Goal: Task Accomplishment & Management: Manage account settings

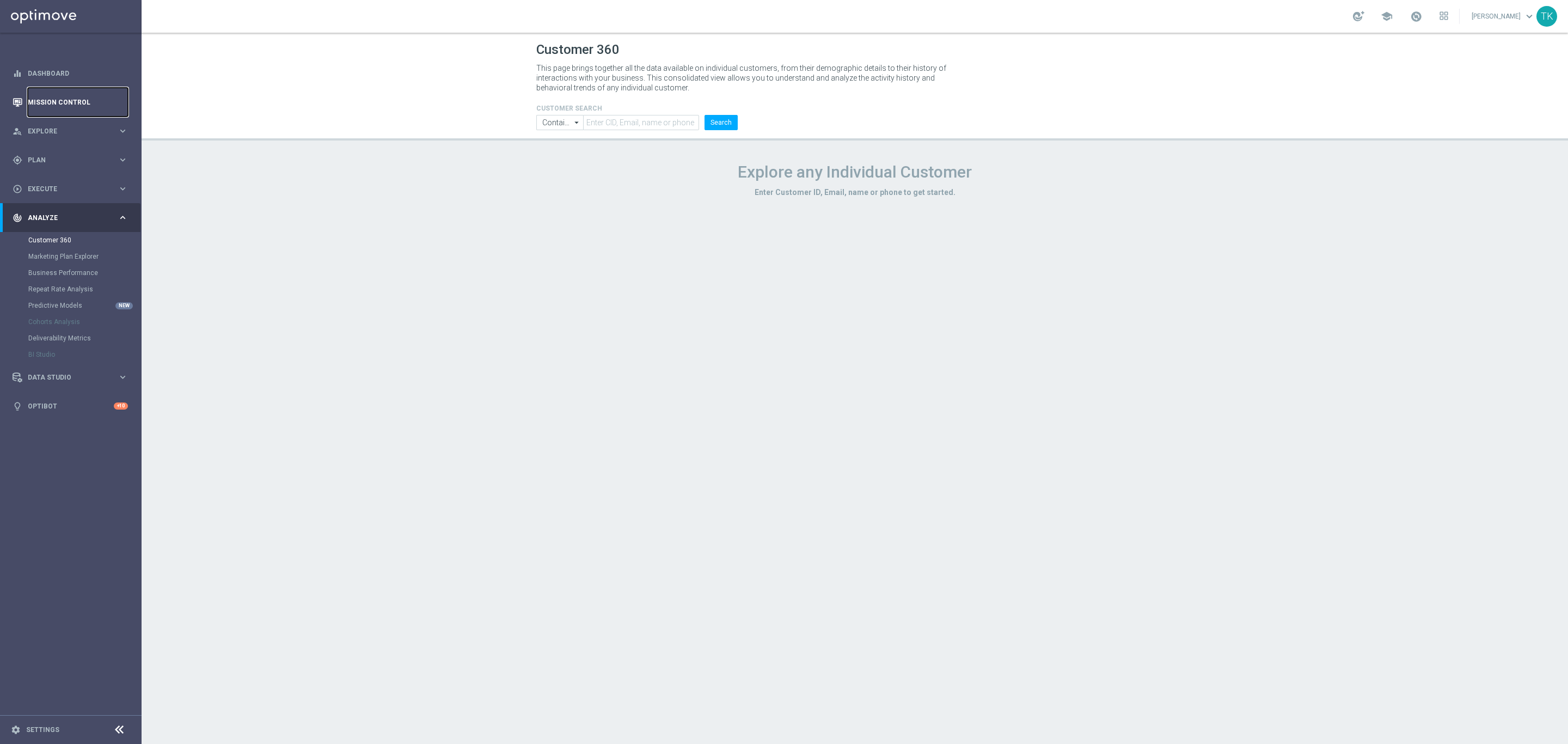
click at [57, 89] on link "Mission Control" at bounding box center [77, 102] width 100 height 29
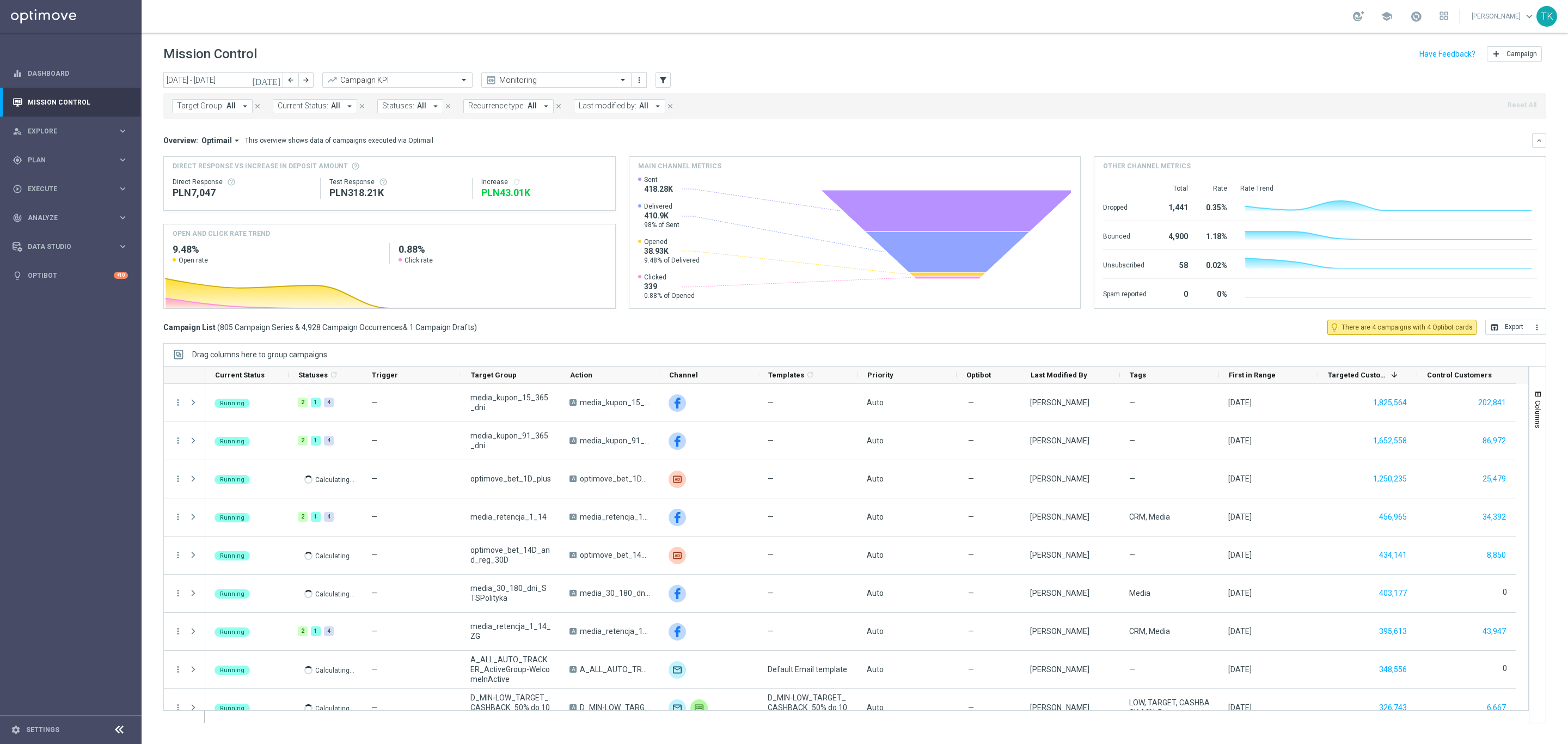
click at [199, 105] on span "Target Group:" at bounding box center [201, 106] width 47 height 10
click at [201, 124] on input "text" at bounding box center [263, 126] width 160 height 10
click at [176, 157] on div "Selected 0 Of 6917 (All Search Results) Clear" at bounding box center [267, 153] width 190 height 28
click at [182, 154] on div "(All Search Results)" at bounding box center [257, 157] width 160 height 10
type input "AUTO_SCRATCH_GOLD_EVIP"
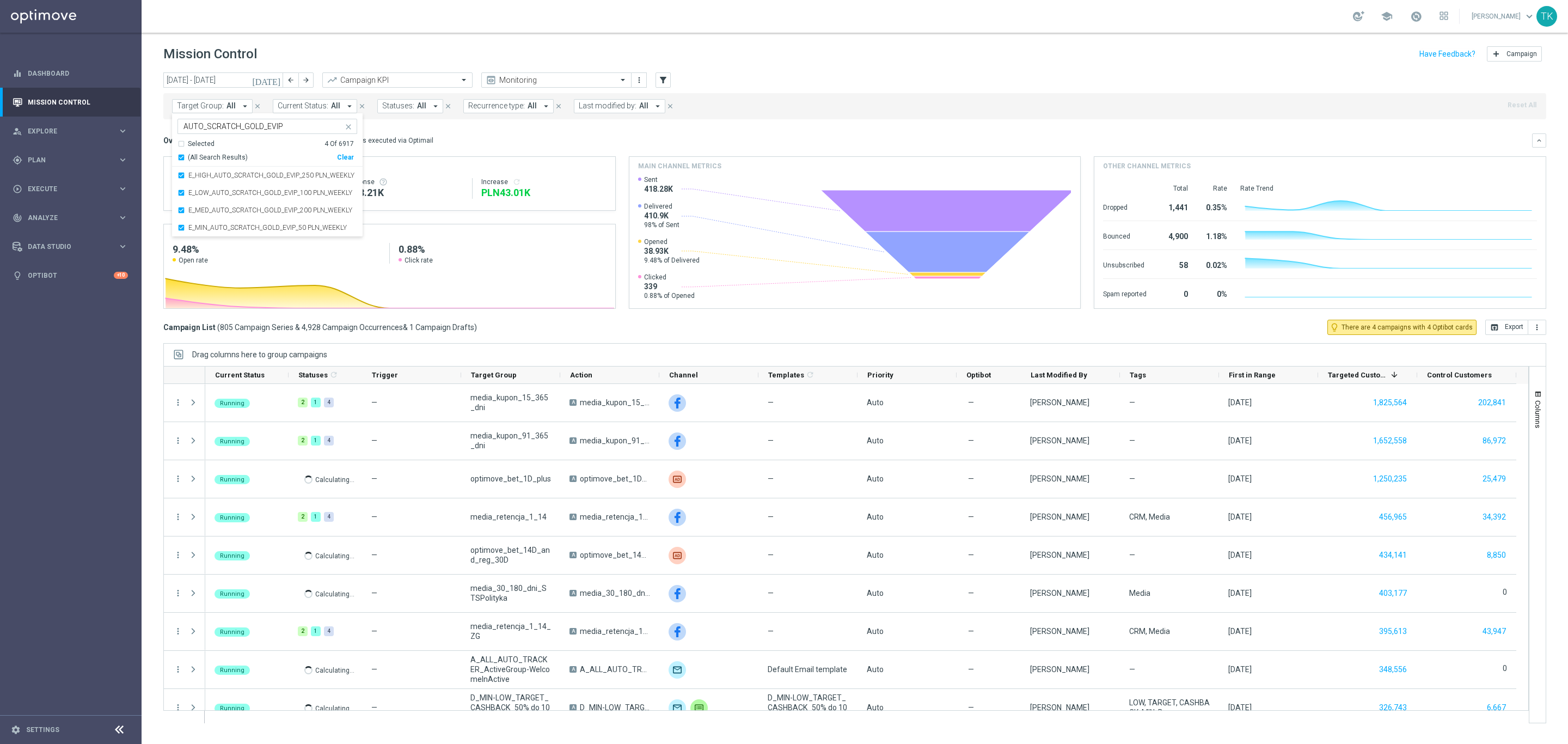
click at [144, 120] on div "today 25 Aug 2025 - 31 Aug 2025 arrow_back arrow_forward Campaign KPI trending_…" at bounding box center [855, 402] width 1426 height 661
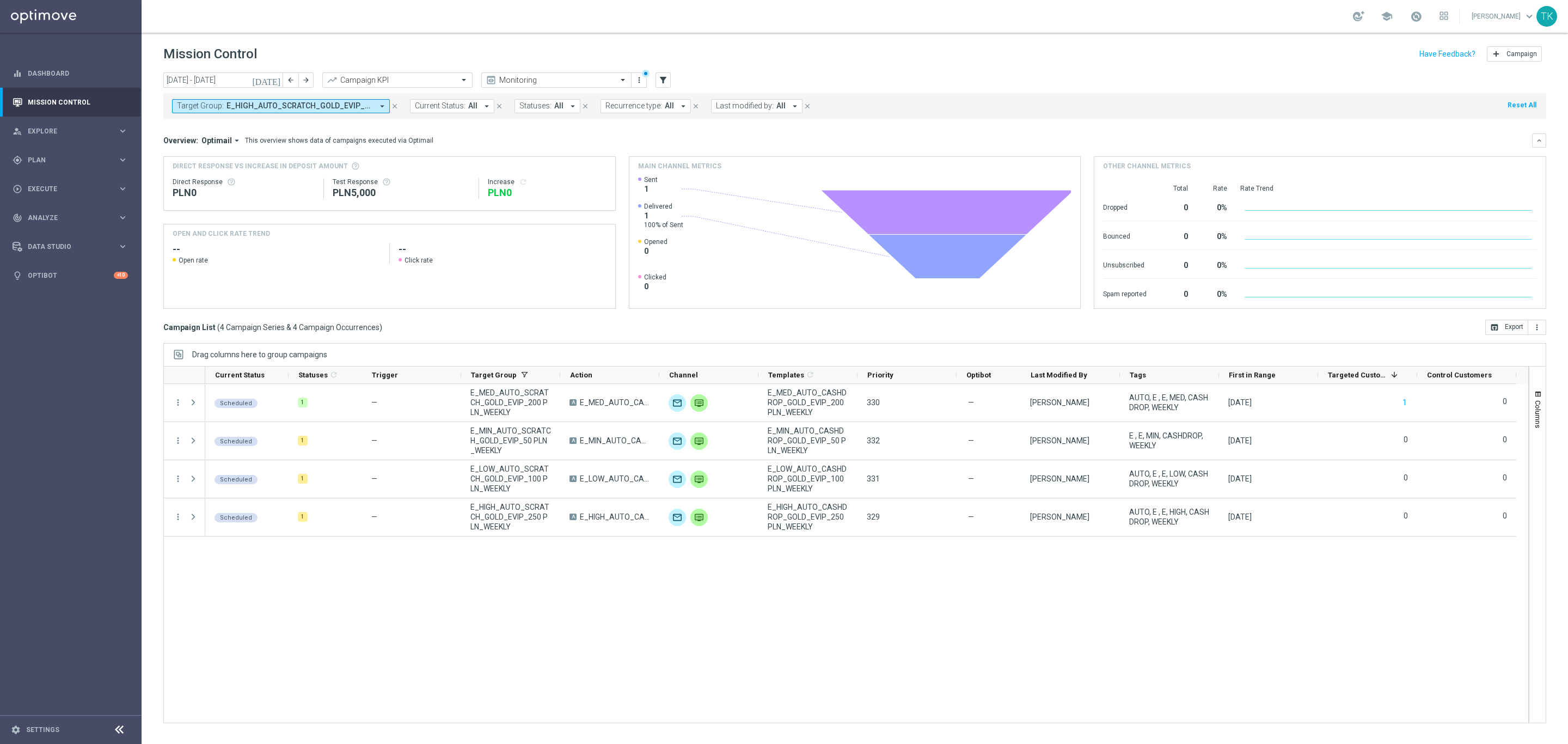
drag, startPoint x: 286, startPoint y: 102, endPoint x: 291, endPoint y: 104, distance: 5.4
click at [286, 102] on span "E_HIGH_AUTO_SCRATCH_GOLD_EVIP_250 PLN_WEEKLY, E_LOW_AUTO_SCRATCH_GOLD_EVIP_100 …" at bounding box center [300, 106] width 147 height 10
click at [0, 0] on div "Clear" at bounding box center [0, 0] width 0 height 0
click at [220, 126] on input "text" at bounding box center [263, 126] width 160 height 10
paste input "AUTO_SCRATCH_SILVER_EVIP_"
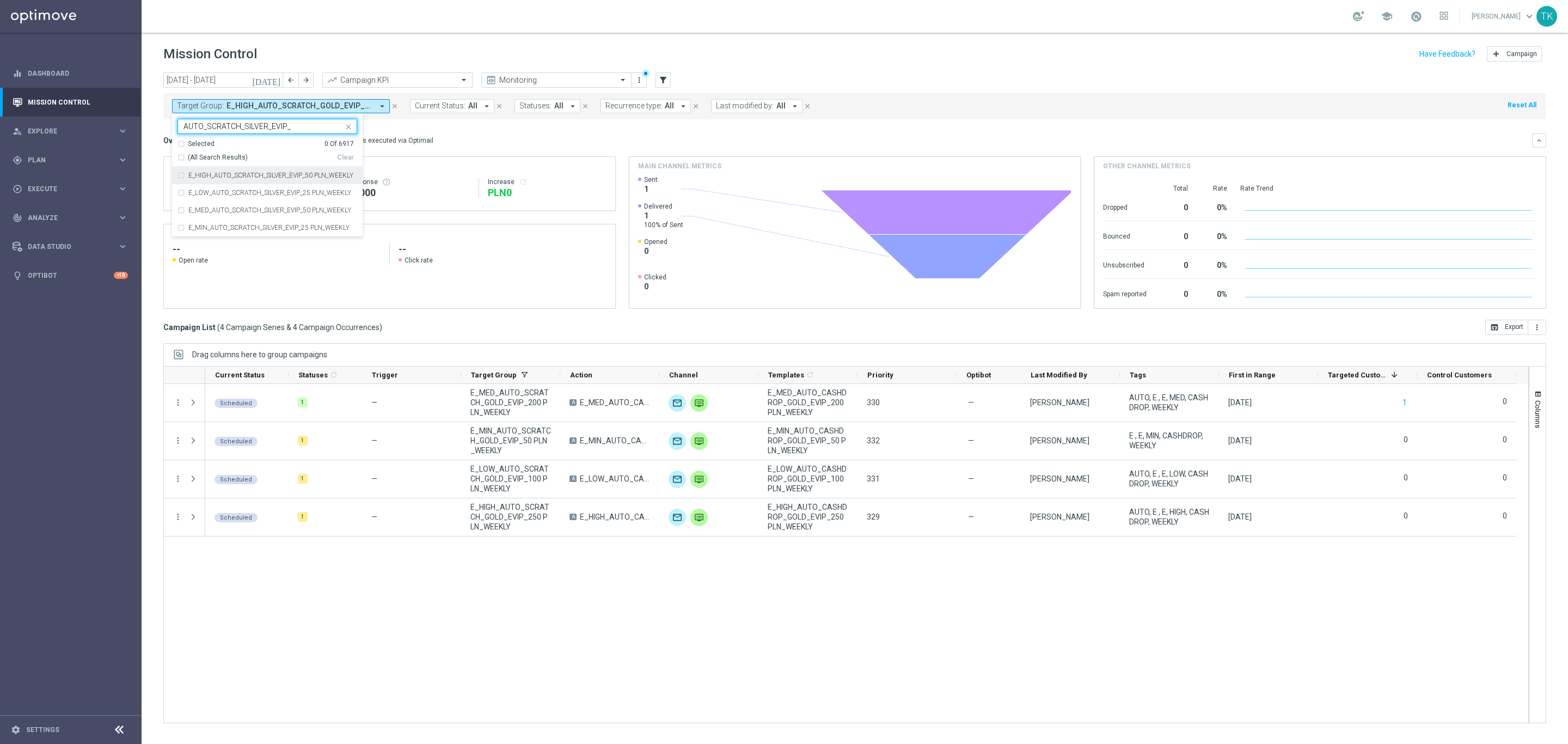
click at [177, 160] on div "(All Search Results)" at bounding box center [257, 157] width 160 height 10
type input "AUTO_SCRATCH_SILVER_EVIP_"
click at [152, 143] on div "today 25 Aug 2025 - 31 Aug 2025 arrow_back arrow_forward Campaign KPI trending_…" at bounding box center [855, 402] width 1426 height 661
click at [302, 103] on span "E_HIGH_AUTO_SCRATCH_SILVER_EVIP_50 PLN_WEEKLY, E_LOW_AUTO_SCRATCH_SILVER_EVIP_2…" at bounding box center [300, 106] width 147 height 10
click at [0, 0] on div "Clear" at bounding box center [0, 0] width 0 height 0
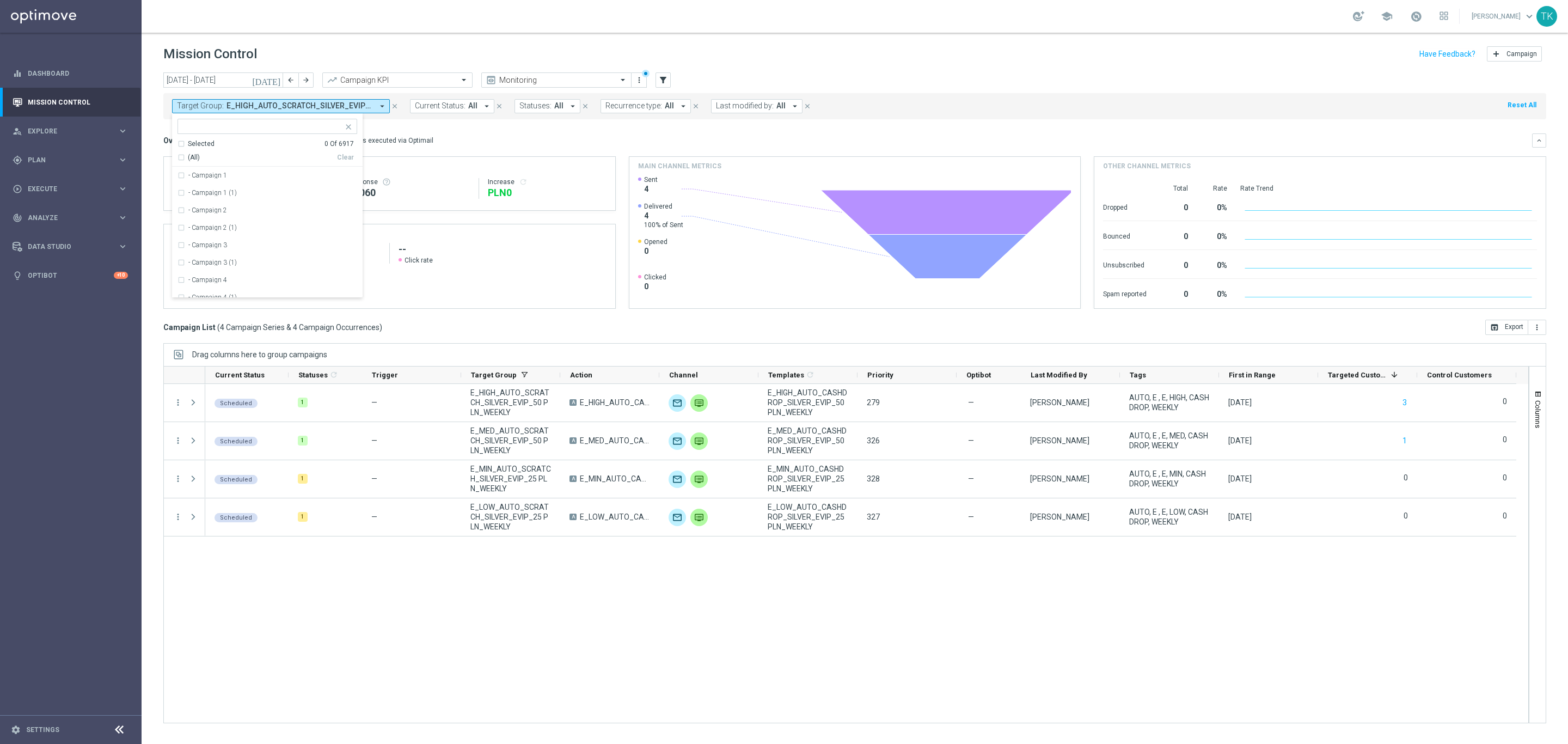
click at [241, 124] on input "text" at bounding box center [263, 126] width 160 height 10
paste input "UTO_WAGER_GOLD_EVIP_20"
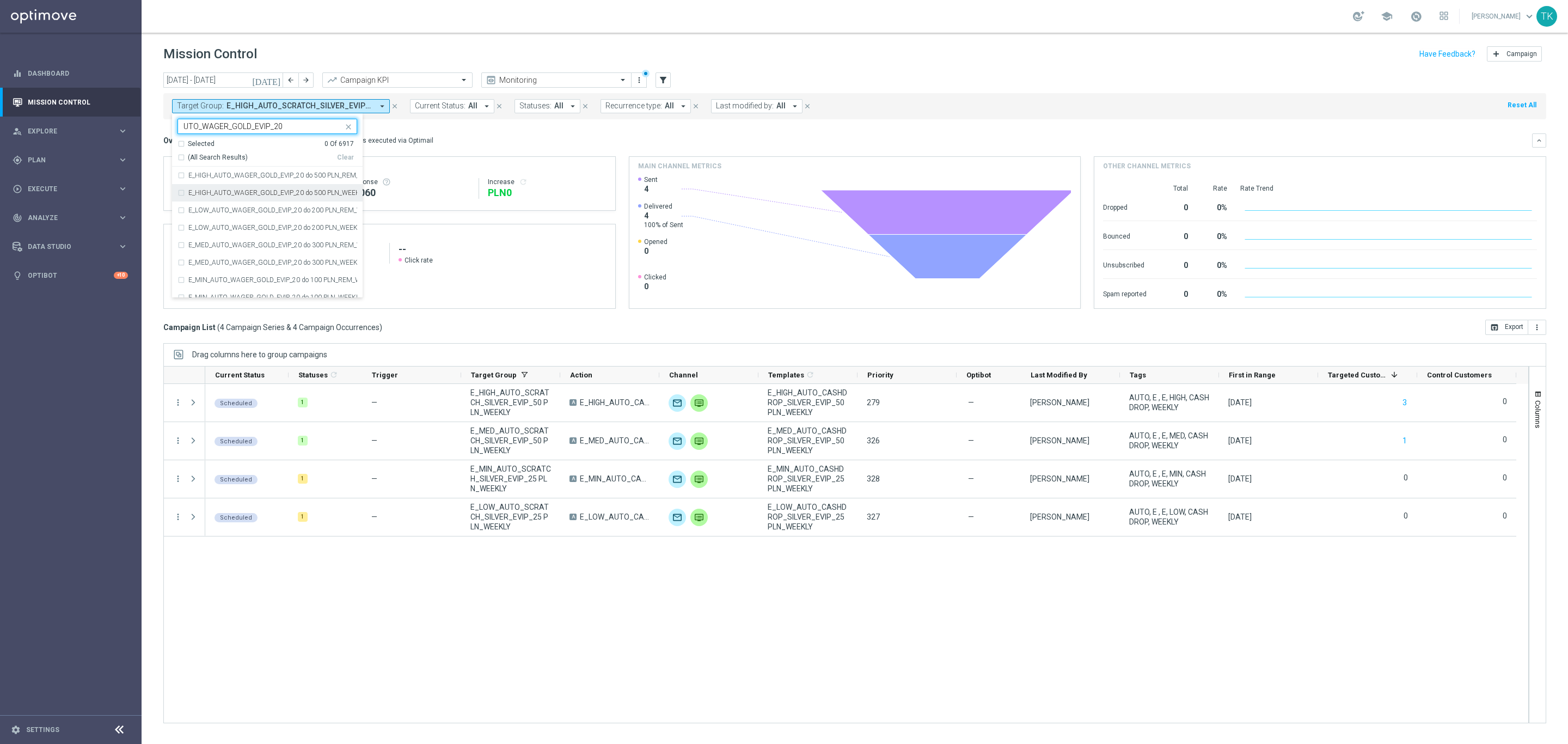
click at [226, 189] on div "E_HIGH_AUTO_WAGER_GOLD_EVIP_20 do 500 PLN_WEEKLY" at bounding box center [267, 193] width 180 height 17
type input "UTO_WAGER_GOLD_EVIP_20"
click at [238, 228] on label "E_LOW_AUTO_WAGER_GOLD_EVIP_20 do 200 PLN_WEEKLY" at bounding box center [273, 228] width 169 height 7
click at [238, 256] on div "E_MED_AUTO_WAGER_GOLD_EVIP_20 do 300 PLN_WEEKLY" at bounding box center [267, 262] width 180 height 17
click at [234, 291] on div "E_MIN_AUTO_WAGER_GOLD_EVIP_20 do 100 PLN_WEEKLY" at bounding box center [267, 297] width 180 height 17
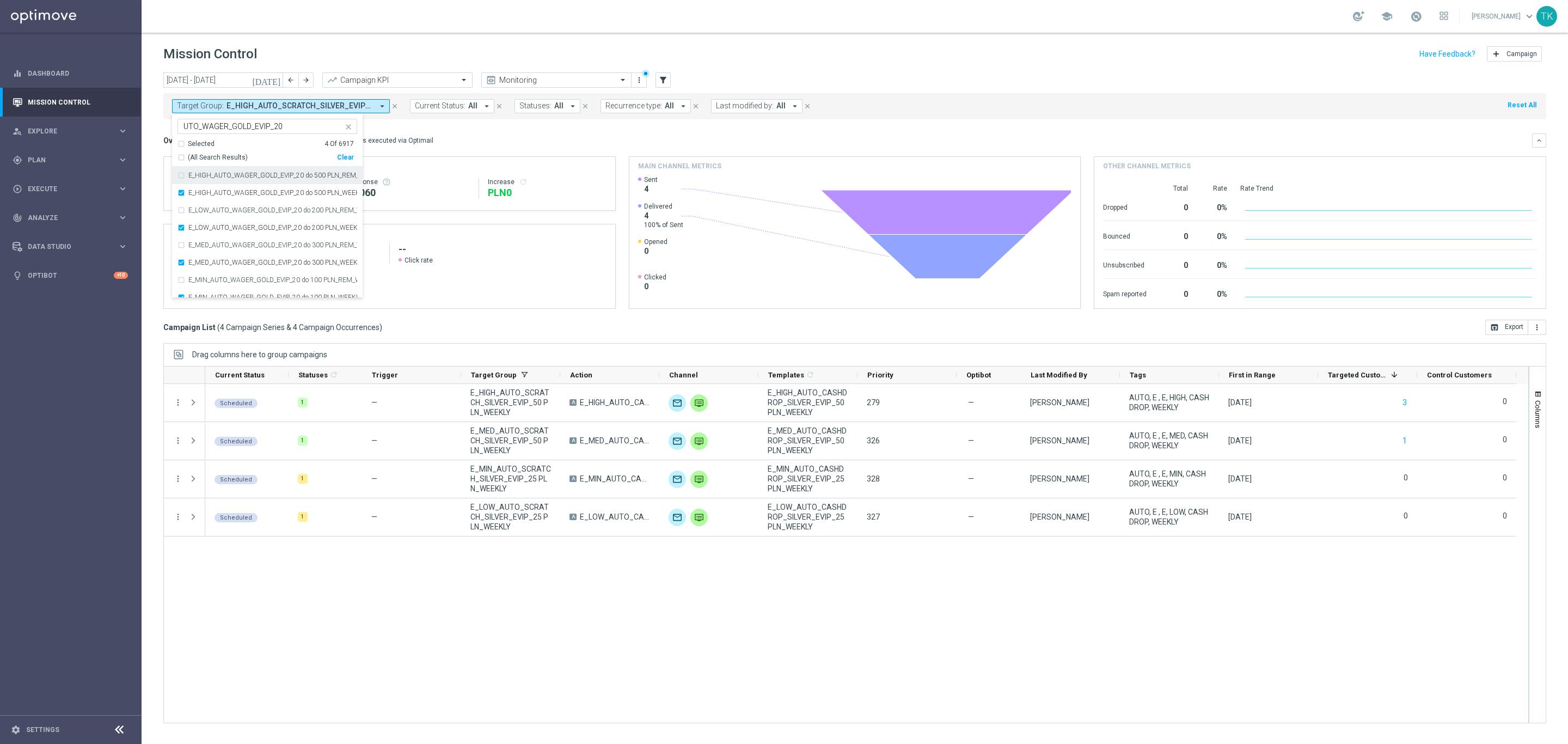
click at [159, 165] on div "today 25 Aug 2025 - 31 Aug 2025 arrow_back arrow_forward Campaign KPI trending_…" at bounding box center [855, 402] width 1426 height 661
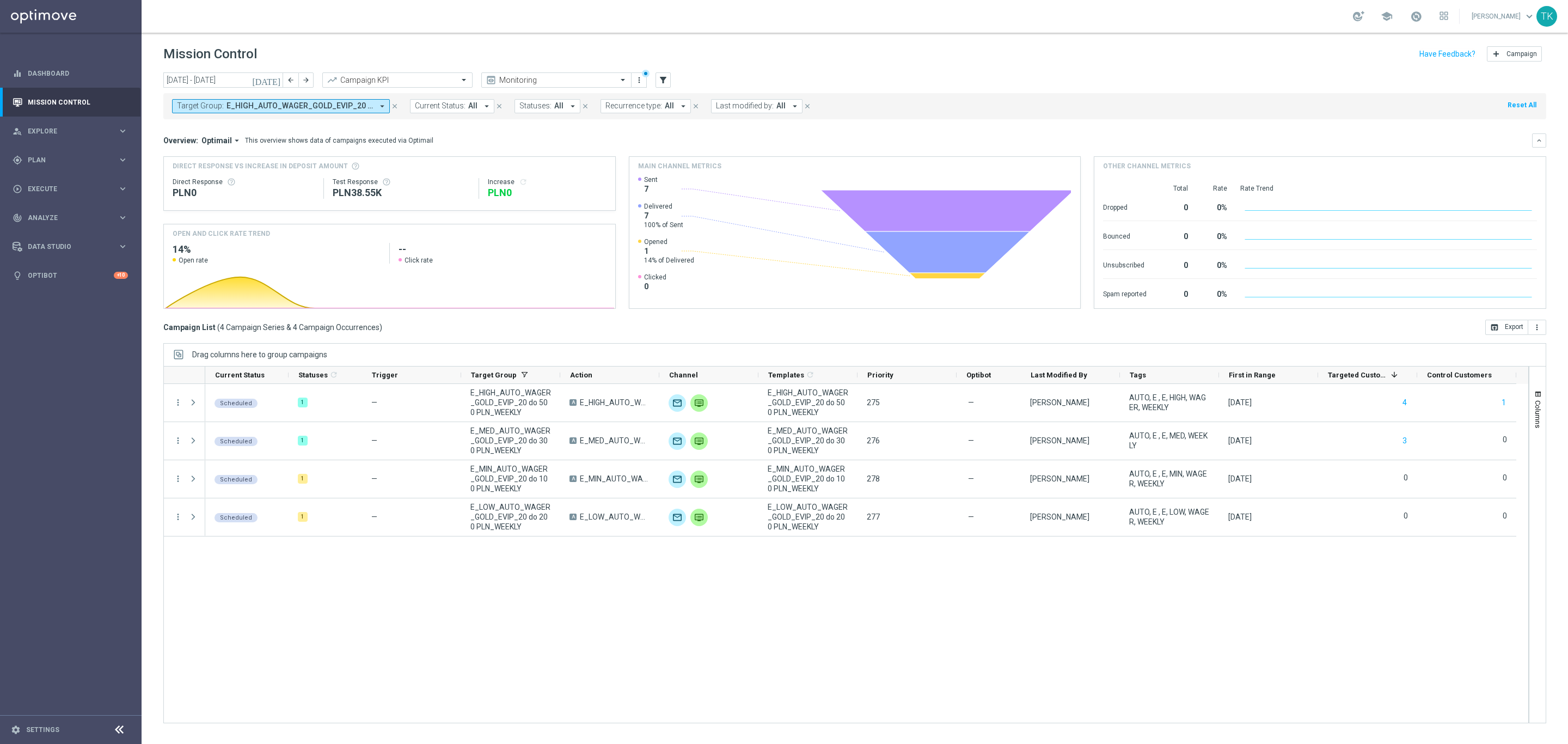
click at [275, 103] on span "E_HIGH_AUTO_WAGER_GOLD_EVIP_20 do 500 PLN_WEEKLY, E_LOW_AUTO_WAGER_GOLD_EVIP_20…" at bounding box center [300, 106] width 147 height 10
click at [0, 0] on div "Clear" at bounding box center [0, 0] width 0 height 0
click at [227, 123] on input "text" at bounding box center [263, 126] width 160 height 10
paste input "AUTO_WAGER_SILVER_EVIP_20"
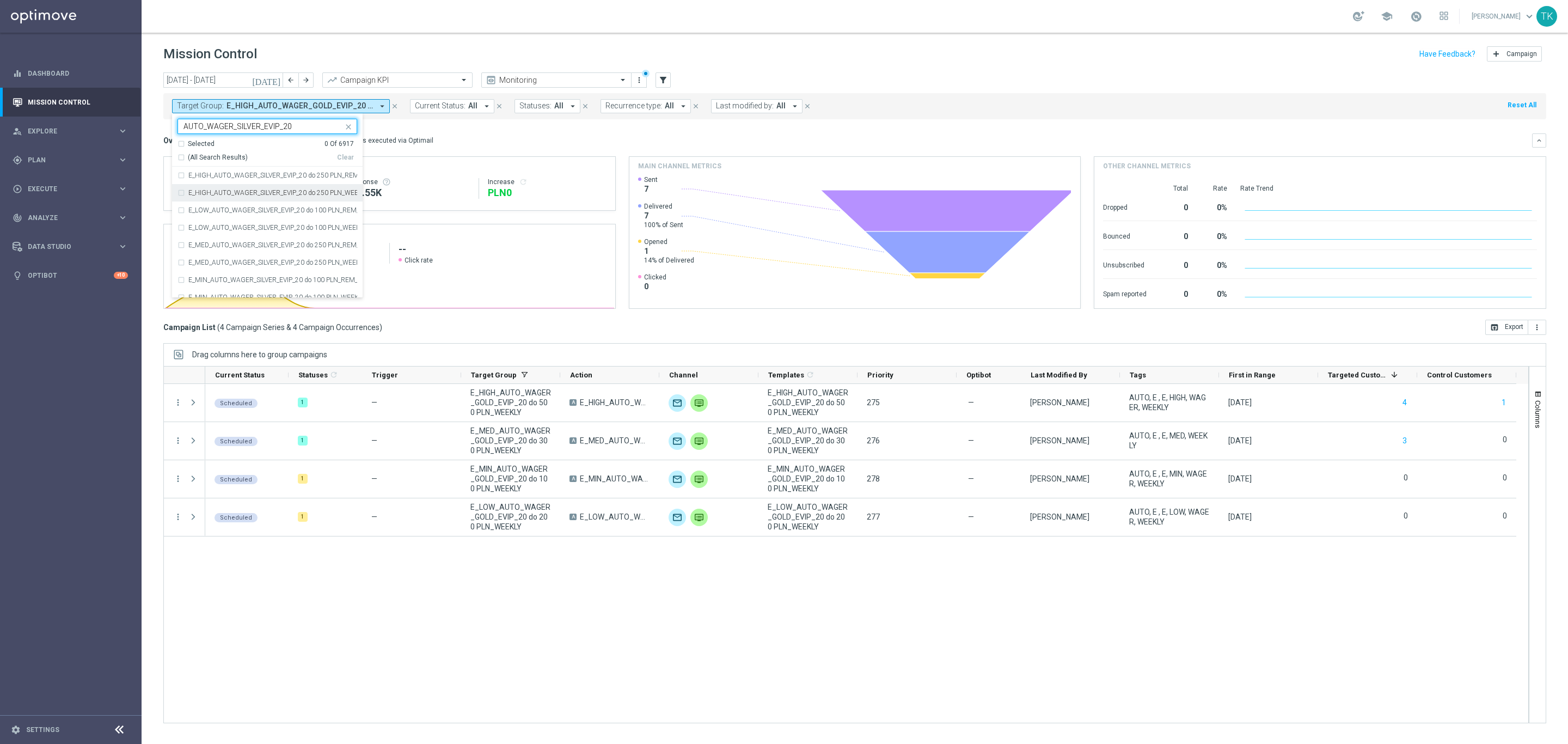
click at [221, 193] on label "E_HIGH_AUTO_WAGER_SILVER_EVIP_20 do 250 PLN_WEEKLY" at bounding box center [273, 193] width 169 height 7
type input "AUTO_WAGER_SILVER_EVIP_20"
click at [247, 223] on div "E_LOW_AUTO_WAGER_SILVER_EVIP_20 do 100 PLN_WEEKLY" at bounding box center [267, 228] width 180 height 17
click at [234, 255] on div "E_MED_AUTO_WAGER_SILVER_EVIP_20 do 250 PLN_WEEKLY" at bounding box center [267, 262] width 180 height 17
click at [233, 288] on div "E_MIN_AUTO_WAGER_SILVER_EVIP_20 do 100 PLN_REM_WEEKLY" at bounding box center [267, 280] width 180 height 17
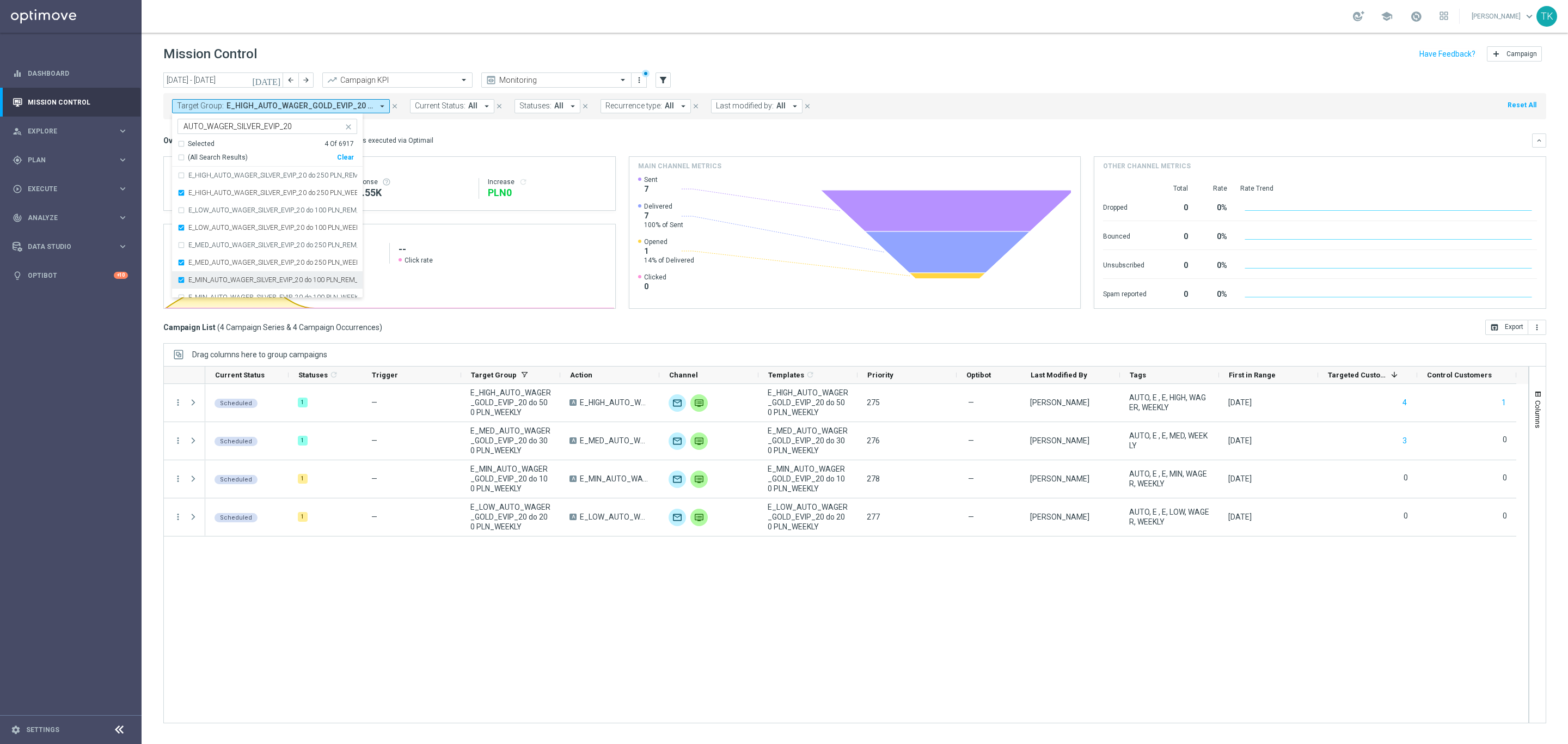
click at [231, 282] on label "E_MIN_AUTO_WAGER_SILVER_EVIP_20 do 100 PLN_REM_WEEKLY" at bounding box center [273, 280] width 169 height 7
click at [228, 291] on div "E_MIN_AUTO_WAGER_SILVER_EVIP_20 do 100 PLN_WEEKLY" at bounding box center [267, 297] width 180 height 17
click at [149, 178] on div "today 25 Aug 2025 - 31 Aug 2025 arrow_back arrow_forward Campaign KPI trending_…" at bounding box center [855, 402] width 1426 height 661
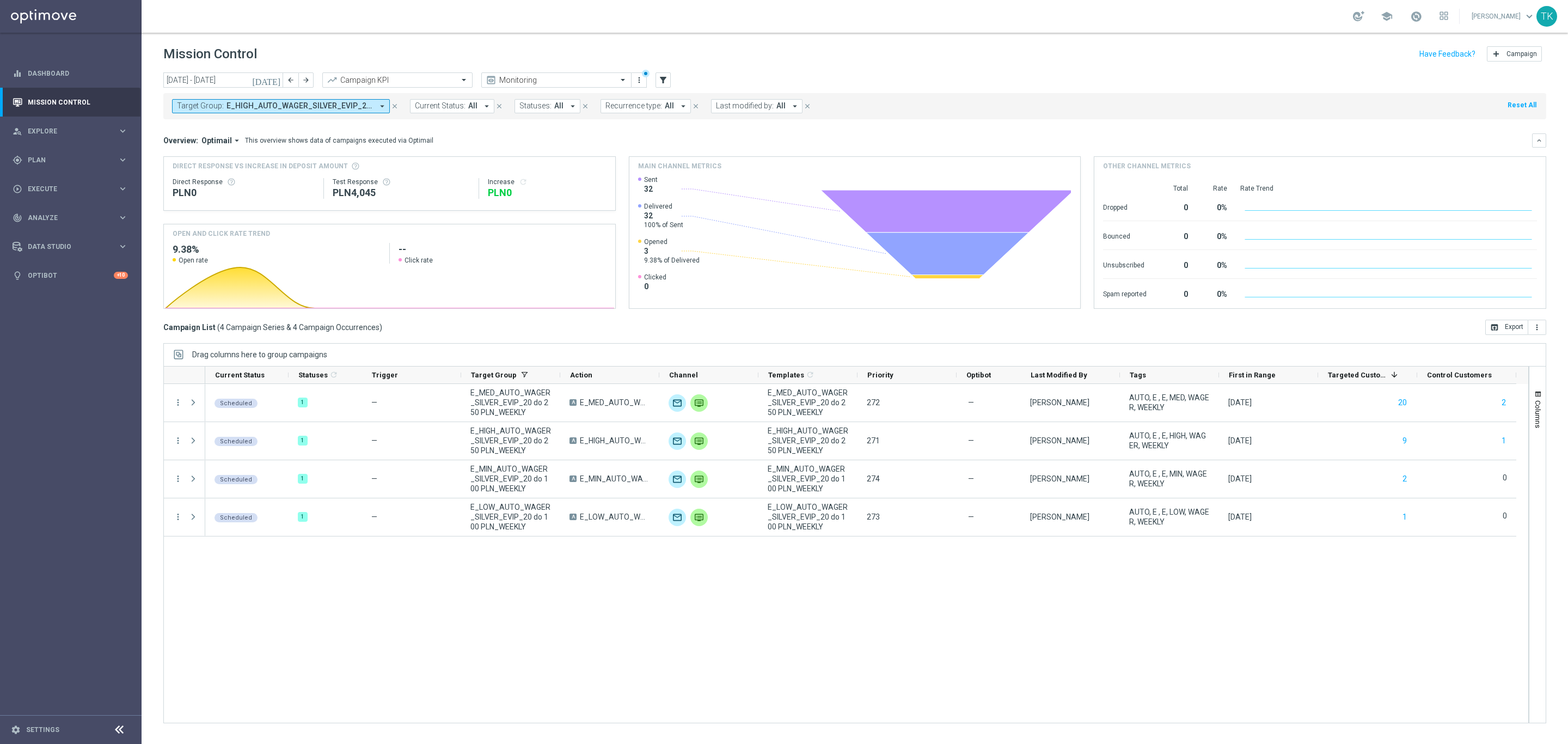
click at [247, 106] on span "E_HIGH_AUTO_WAGER_SILVER_EVIP_20 do 250 PLN_WEEKLY, E_LOW_AUTO_WAGER_SILVER_EVI…" at bounding box center [300, 106] width 147 height 10
click at [0, 0] on div "Clear" at bounding box center [0, 0] width 0 height 0
click at [261, 128] on input "text" at bounding box center [263, 126] width 160 height 10
paste input "E_NH_AUTO_CASHBACK_GOLD_EVIP_5 do 250 PLN_TU_WEEKLY"
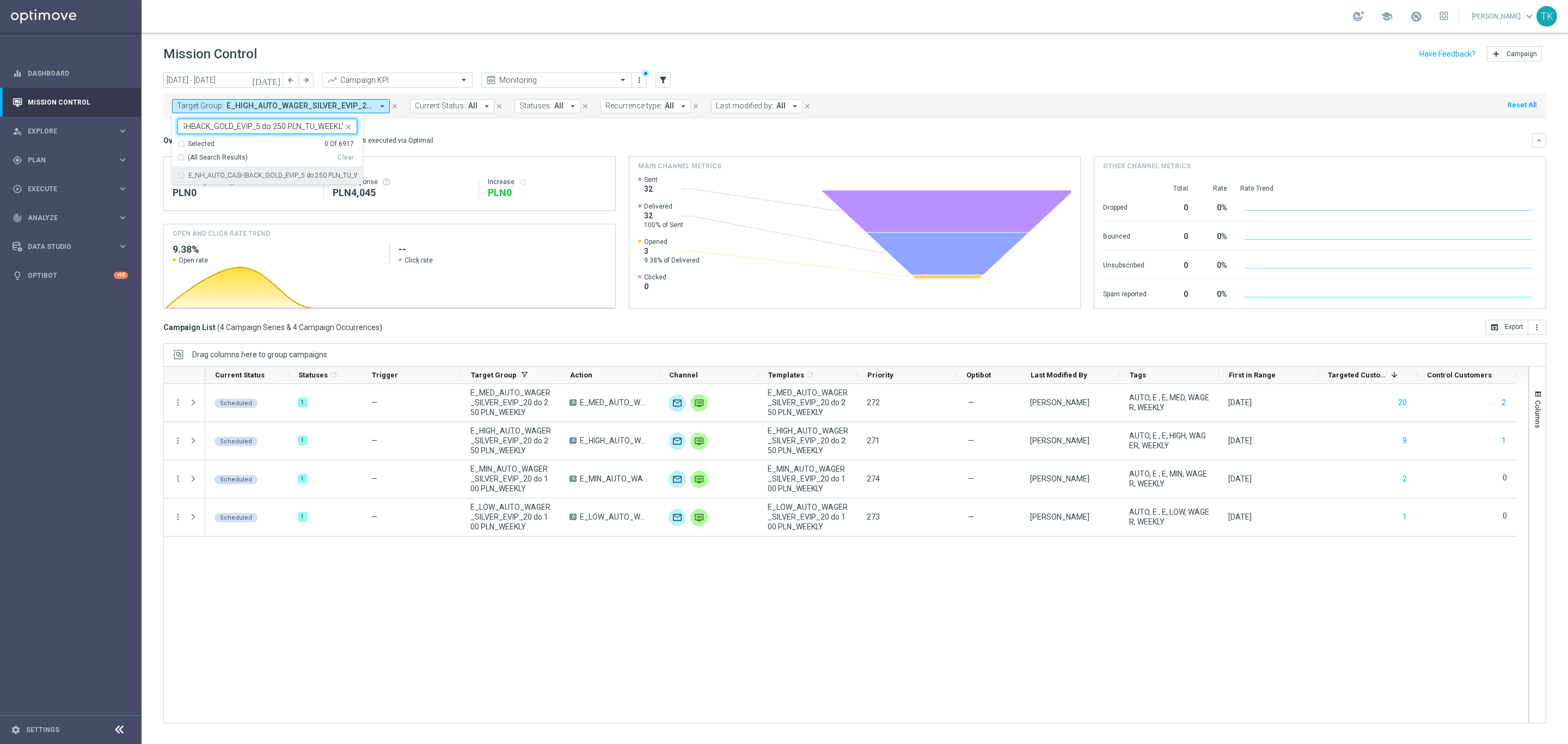
click at [242, 177] on label "E_NH_AUTO_CASHBACK_GOLD_EVIP_5 do 250 PLN_TU_WEEKLY" at bounding box center [273, 176] width 169 height 7
type input "E_NH_AUTO_CASHBACK_GOLD_EVIP_5 do 250 PLN_TU_WEEKLY"
click at [152, 141] on div "today 25 Aug 2025 - 31 Aug 2025 arrow_back arrow_forward Campaign KPI trending_…" at bounding box center [855, 402] width 1426 height 661
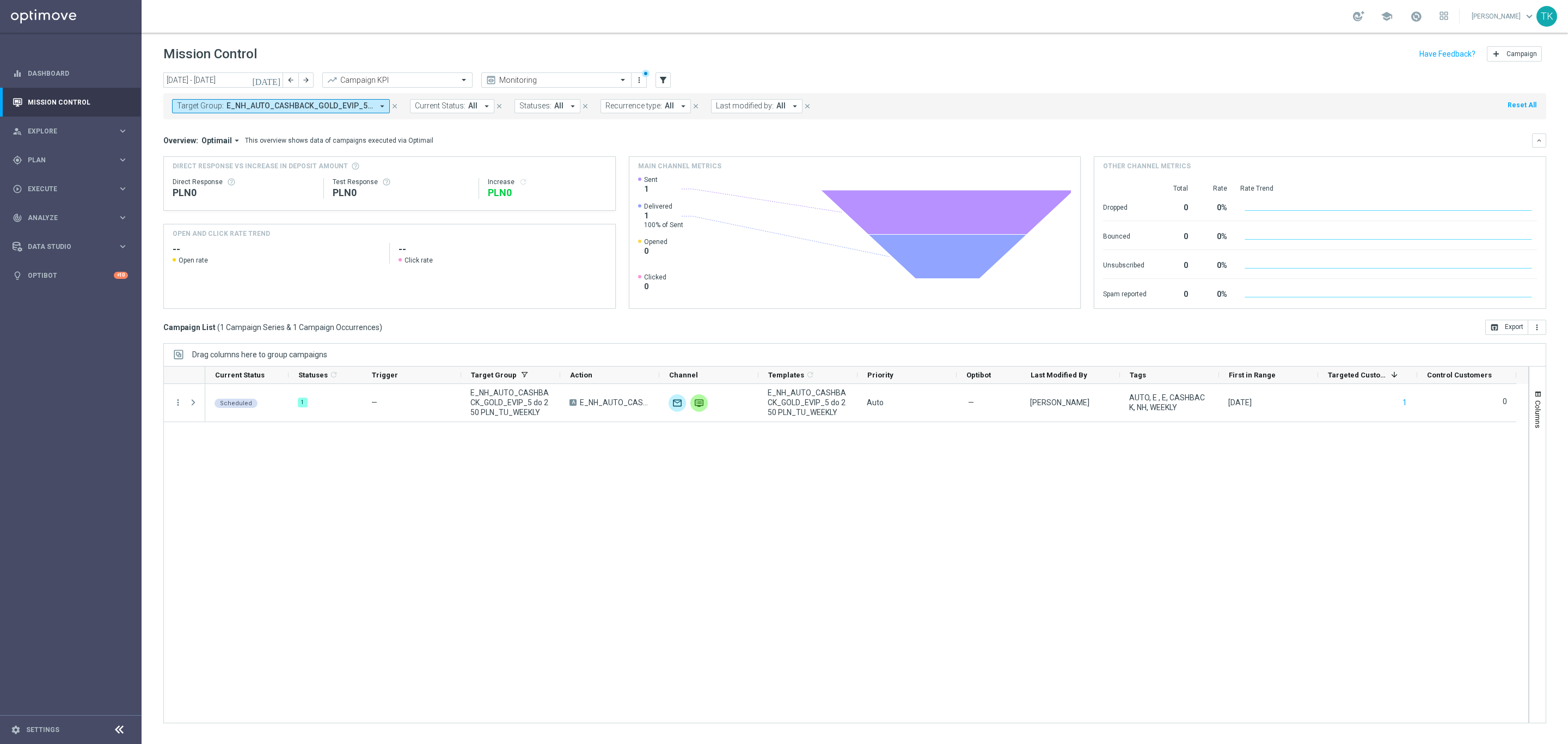
click at [287, 103] on span "E_NH_AUTO_CASHBACK_GOLD_EVIP_5 do 250 PLN_TU_WEEKLY" at bounding box center [300, 106] width 147 height 10
click at [0, 0] on div "Clear" at bounding box center [0, 0] width 0 height 0
click at [255, 126] on input "text" at bounding box center [263, 126] width 160 height 10
paste input "E_NL_AUTO_CASHBACK_GOLD_EVIP_5 do 250 PLN_TU_WEEKLY"
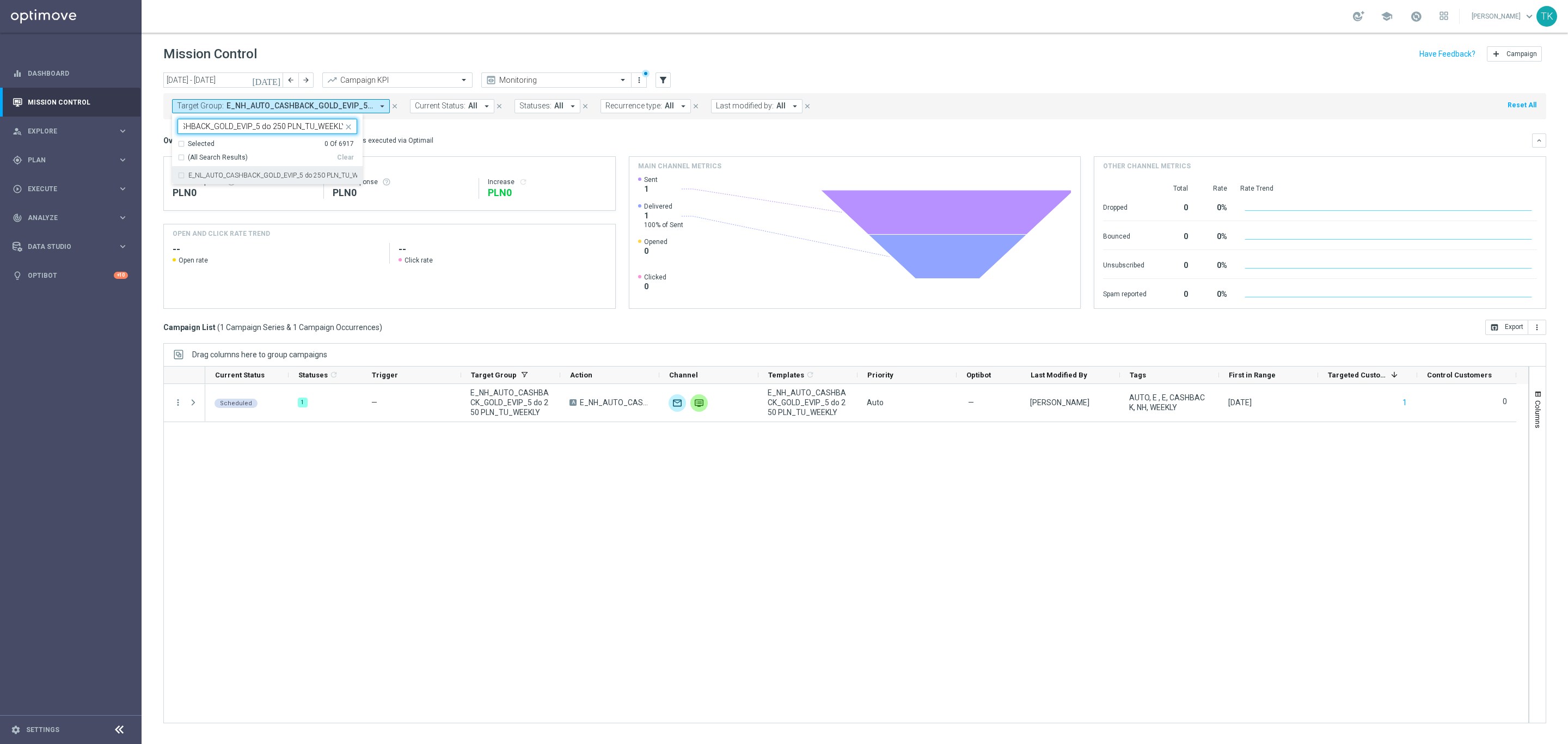
click at [221, 173] on label "E_NL_AUTO_CASHBACK_GOLD_EVIP_5 do 250 PLN_TU_WEEKLY" at bounding box center [273, 176] width 169 height 7
type input "E_NL_AUTO_CASHBACK_GOLD_EVIP_5 do 250 PLN_TU_WEEKLY"
click at [149, 139] on div "today 25 Aug 2025 - 31 Aug 2025 arrow_back arrow_forward Campaign KPI trending_…" at bounding box center [855, 402] width 1426 height 661
click at [328, 110] on span "E_NL_AUTO_CASHBACK_GOLD_EVIP_5 do 250 PLN_TU_WEEKLY" at bounding box center [300, 106] width 147 height 10
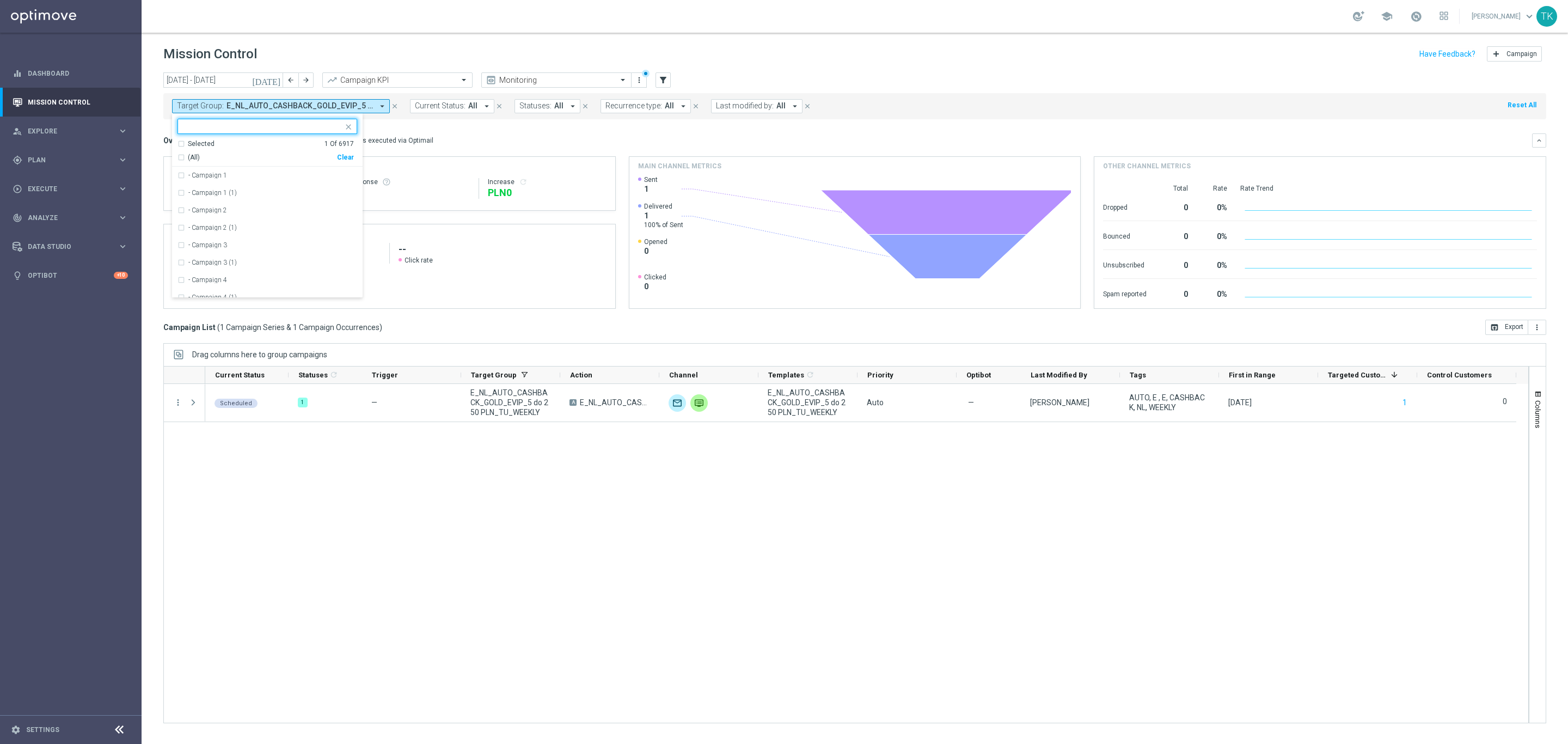
click at [0, 0] on div "Clear" at bounding box center [0, 0] width 0 height 0
click at [224, 121] on div at bounding box center [261, 126] width 165 height 14
paste input "E_NH_AUTO_CASHBACK_SILVER_EVIP_5 do 250 PLN_TU_WEEKLY"
click at [216, 170] on div "E_NH_AUTO_CASHBACK_SILVER_EVIP_5 do 250 PLN_TU_WEEKLY" at bounding box center [267, 176] width 180 height 17
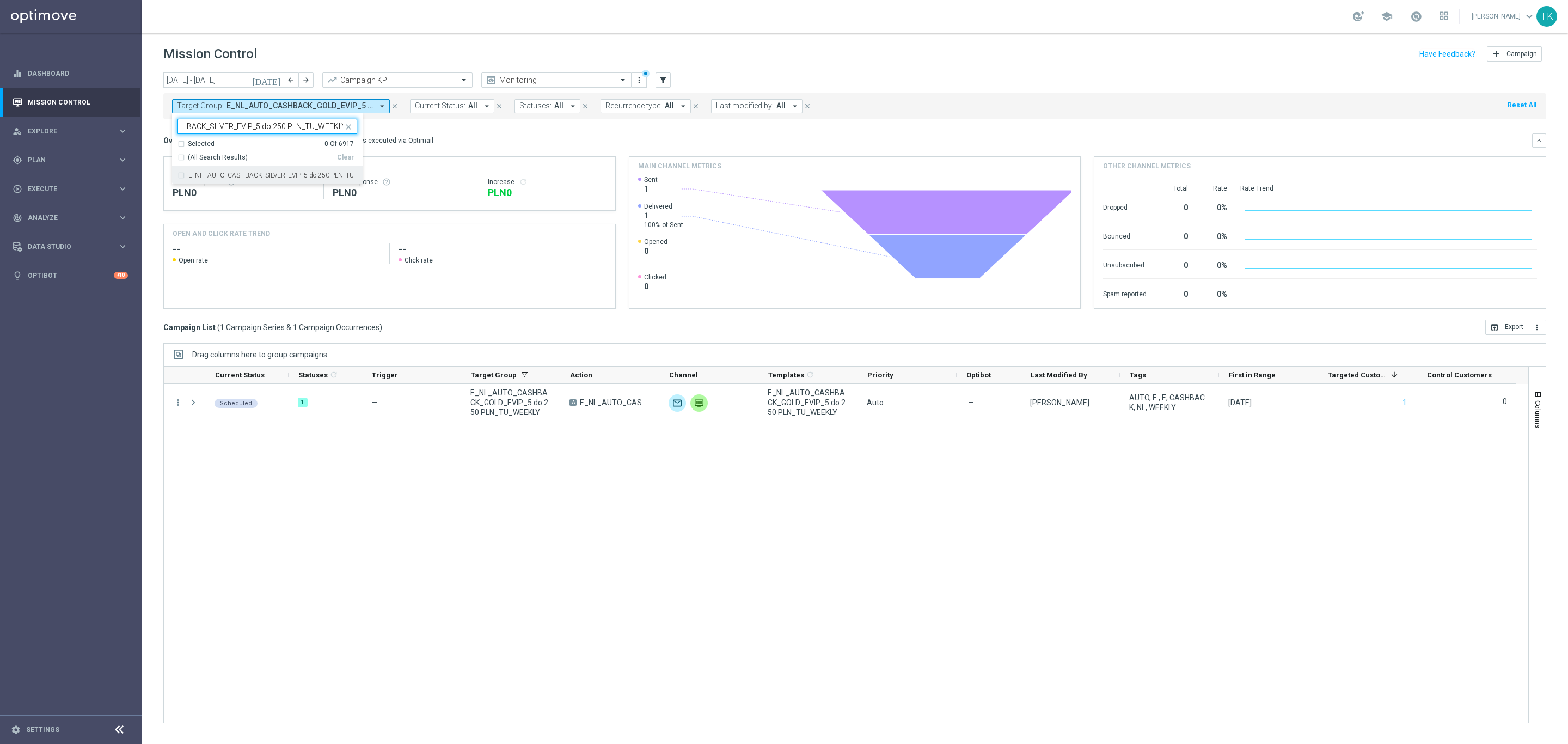
type input "E_NH_AUTO_CASHBACK_SILVER_EVIP_5 do 250 PLN_TU_WEEKLY"
click at [155, 126] on div "today 25 Aug 2025 - 31 Aug 2025 arrow_back arrow_forward Campaign KPI trending_…" at bounding box center [855, 402] width 1426 height 661
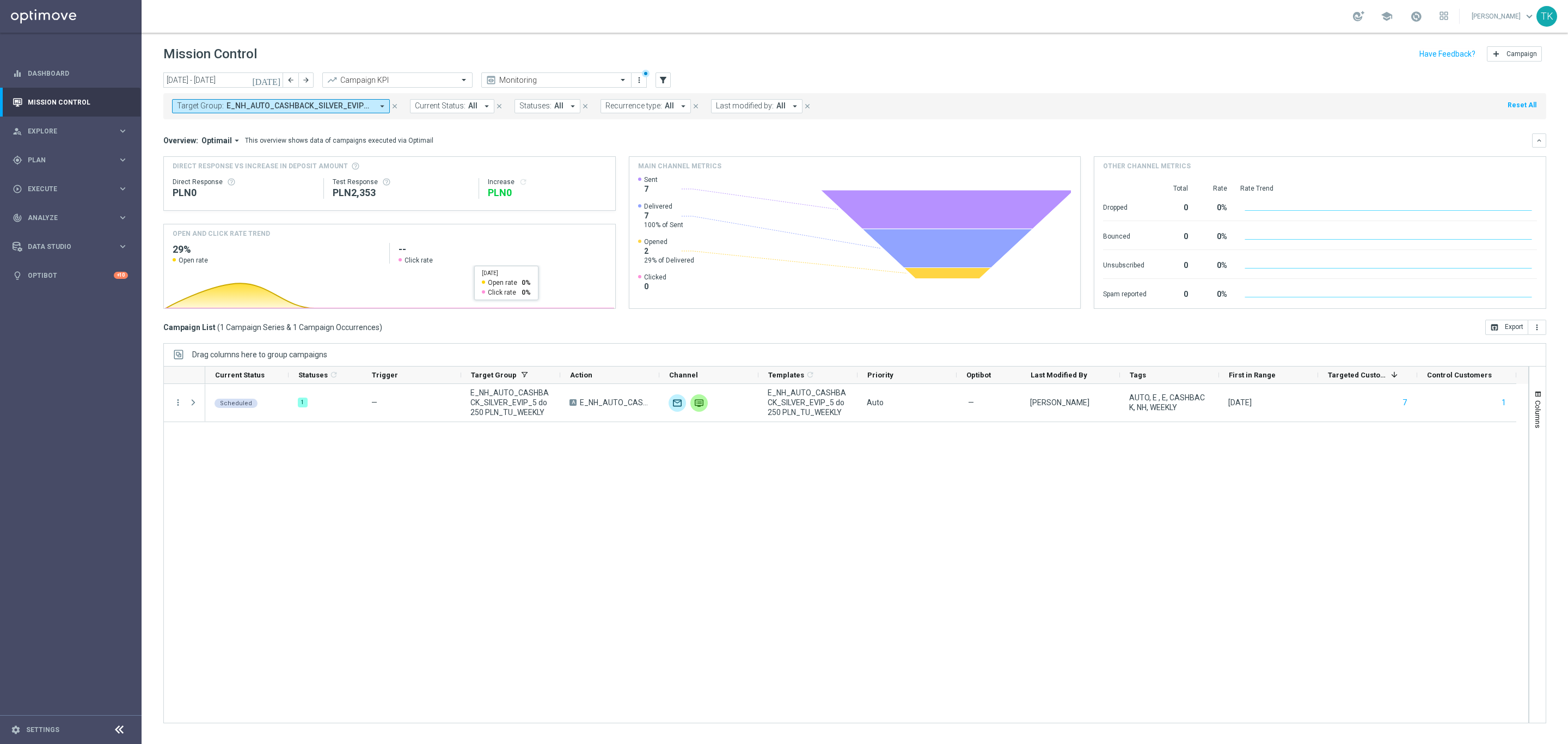
click at [314, 105] on span "E_NH_AUTO_CASHBACK_SILVER_EVIP_5 do 250 PLN_TU_WEEKLY" at bounding box center [300, 106] width 147 height 10
click at [0, 0] on div "Clear" at bounding box center [0, 0] width 0 height 0
click at [196, 123] on input "text" at bounding box center [263, 126] width 160 height 10
paste input "E_NL_AUTO_CASHBACK_SILVER_EVIP_5 do 250 PLN_TU_WEEKLY"
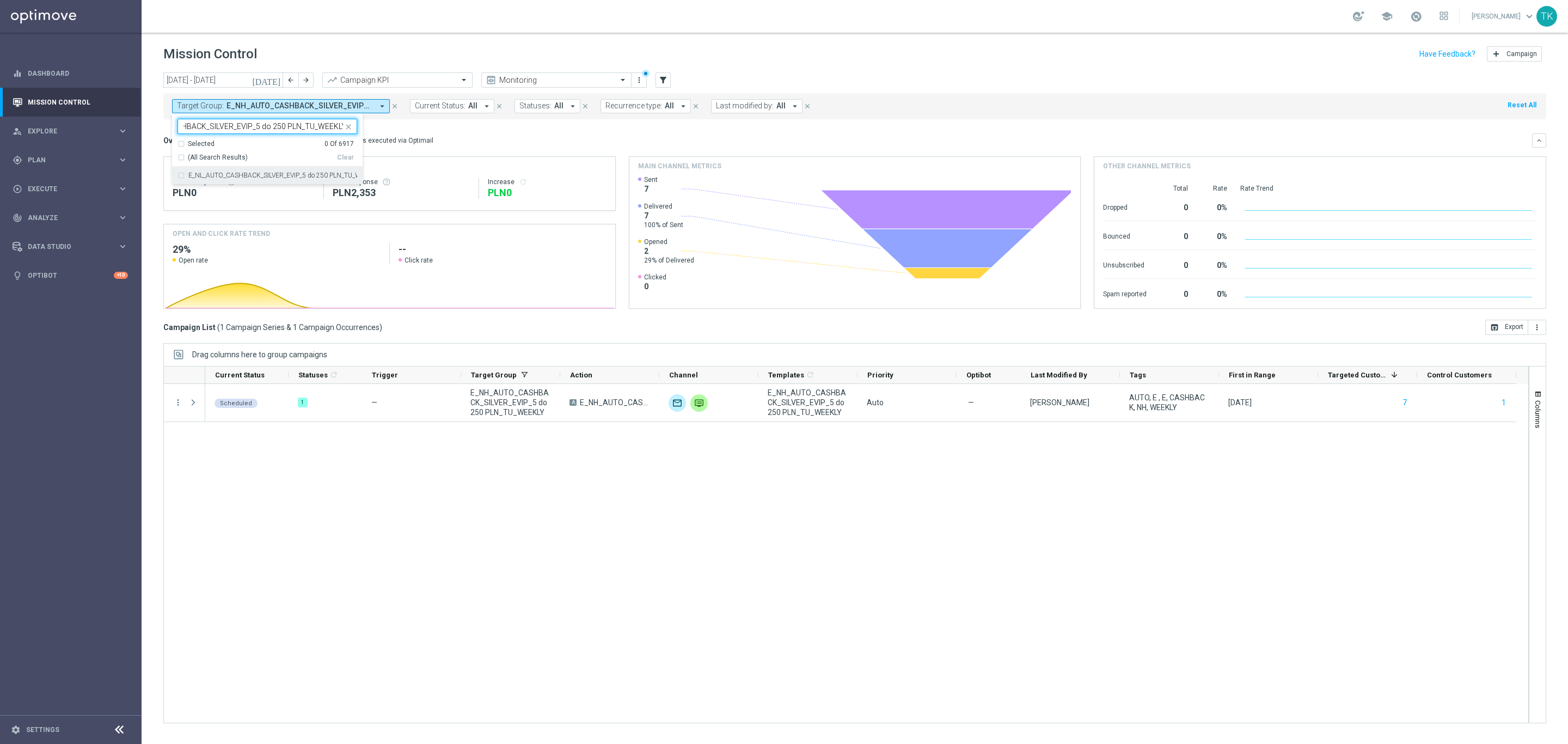
click at [215, 174] on label "E_NL_AUTO_CASHBACK_SILVER_EVIP_5 do 250 PLN_TU_WEEKLY" at bounding box center [273, 176] width 169 height 7
type input "E_NL_AUTO_CASHBACK_SILVER_EVIP_5 do 250 PLN_TU_WEEKLY"
click at [149, 143] on div "today 25 Aug 2025 - 31 Aug 2025 arrow_back arrow_forward Campaign KPI trending_…" at bounding box center [855, 402] width 1426 height 661
click at [37, 163] on span "Plan" at bounding box center [72, 160] width 89 height 7
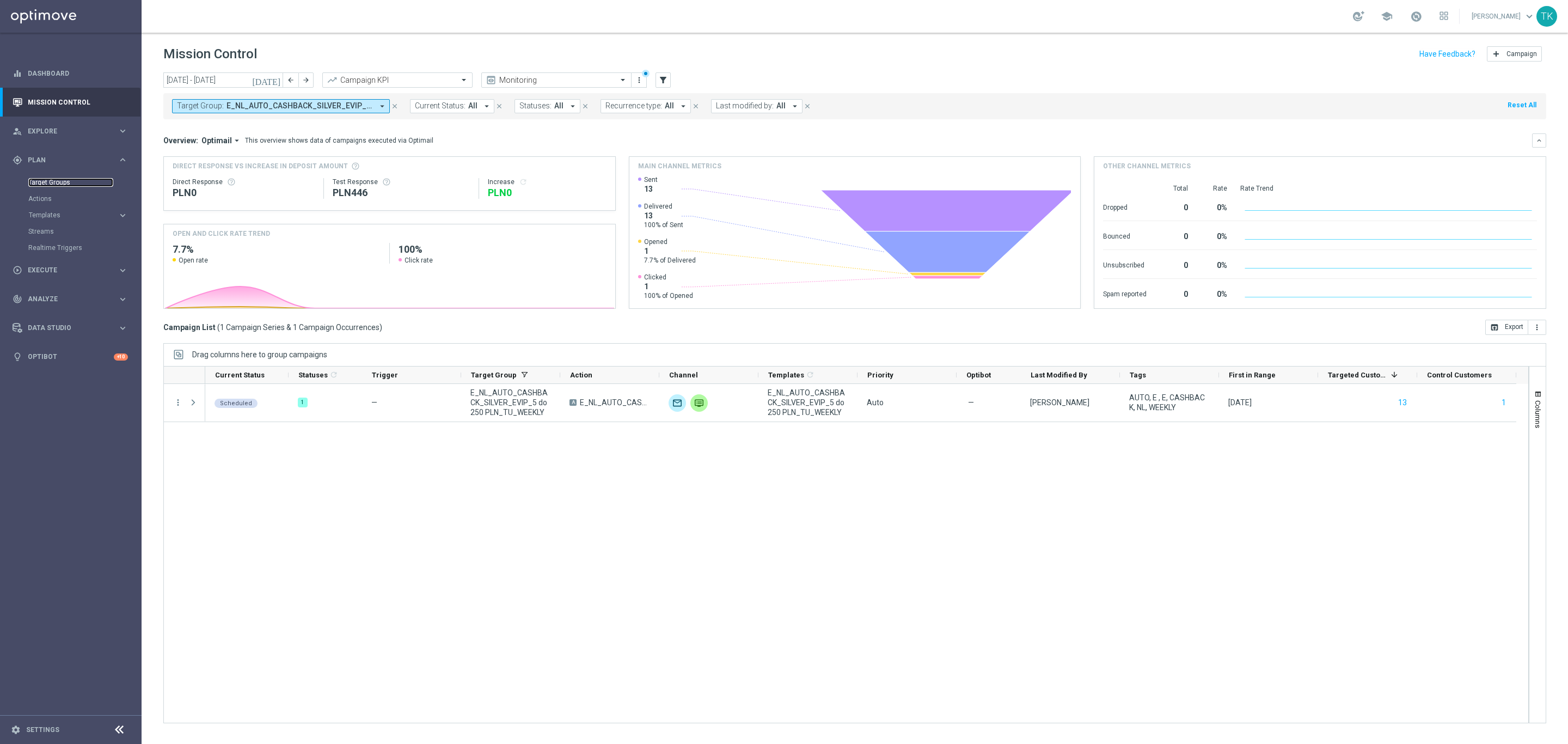
click at [40, 183] on link "Target Groups" at bounding box center [71, 183] width 85 height 9
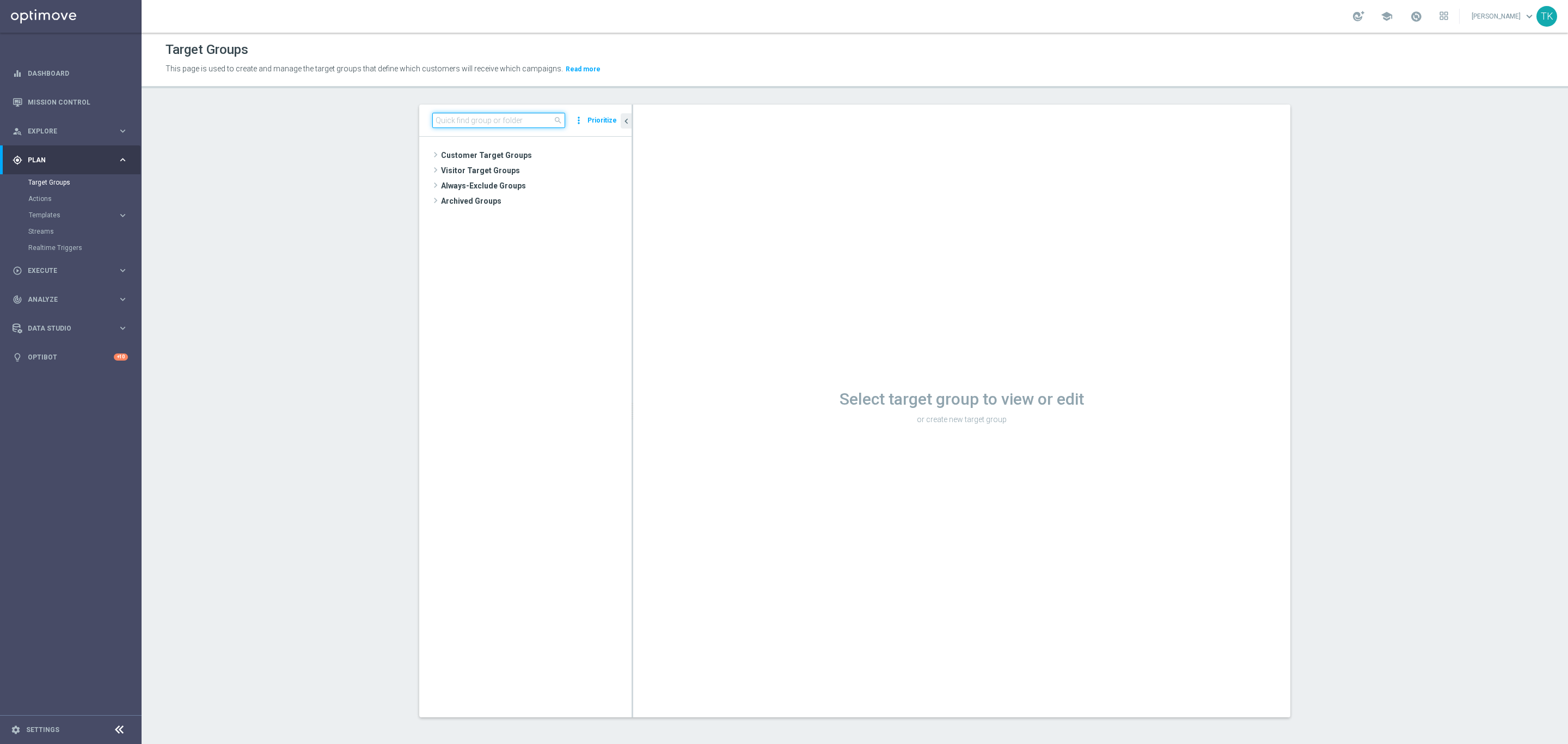
click at [463, 128] on input at bounding box center [499, 121] width 133 height 16
paste input "E_ALL_AUTO_DEPO_GOLD_EVIP_REA_50 do 1000 PLN_WEEKLY"
click at [540, 229] on span "E_ALL_AUTO_DEPO_GOLD_EVIP_REA_50 do 1000 PLN_WEEKLY" at bounding box center [556, 232] width 100 height 10
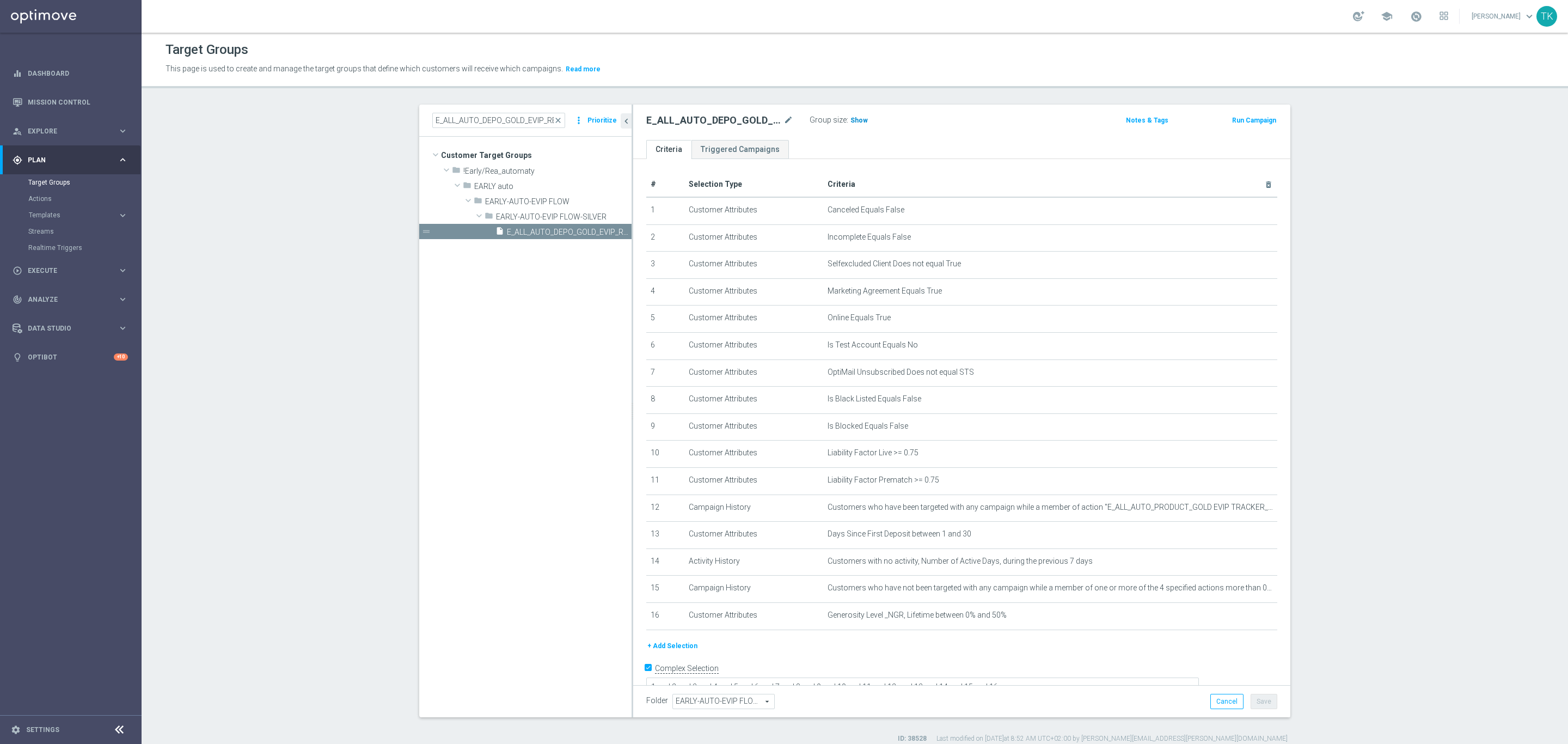
click at [853, 120] on span "Show" at bounding box center [859, 120] width 17 height 8
click at [487, 125] on input "E_ALL_AUTO_DEPO_GOLD_EVIP_REA_50 do 1000 PLN_WEEKLY" at bounding box center [499, 121] width 133 height 16
paste input "SILVER_EVIP_REA_50 do 5"
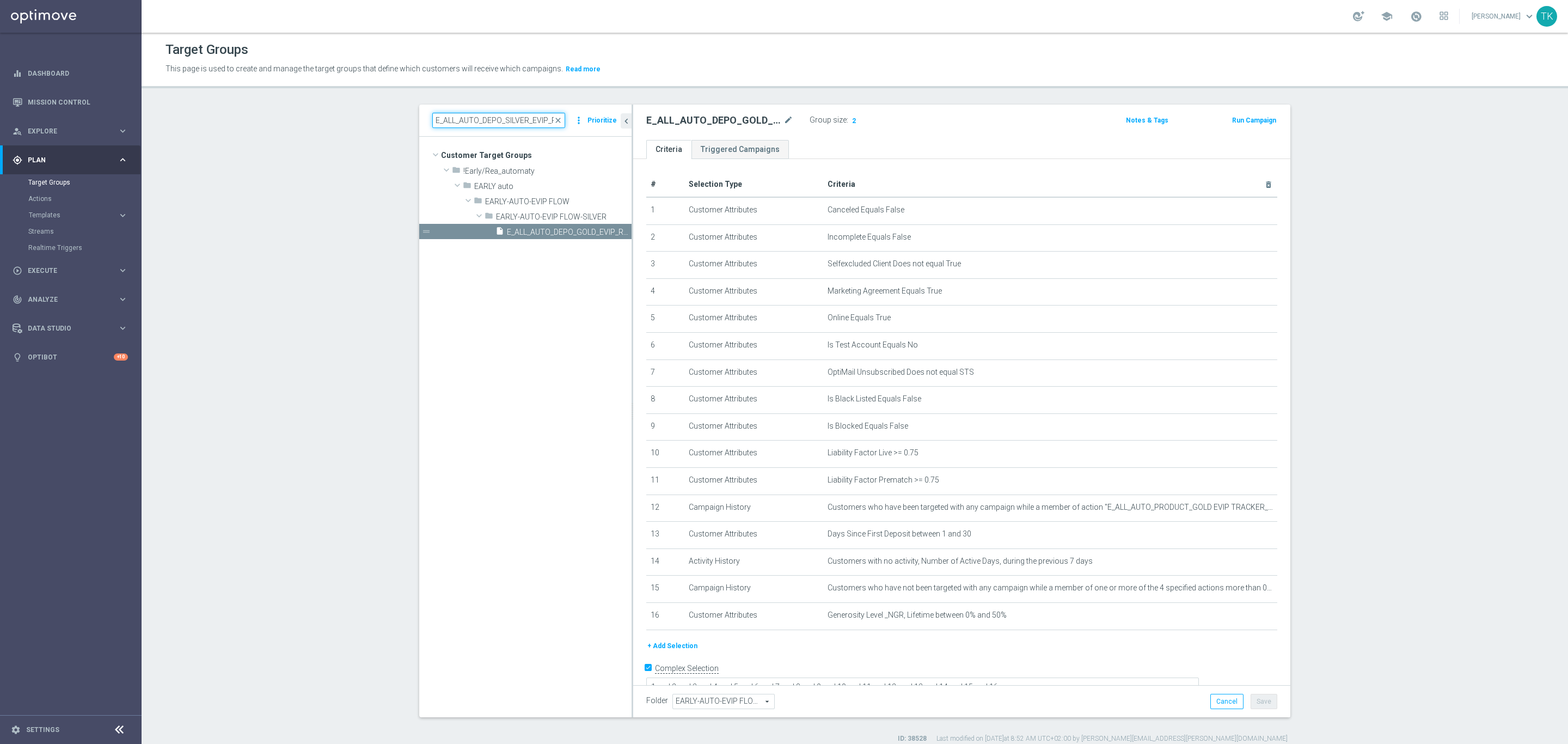
scroll to position [0, 91]
type input "E_ALL_AUTO_DEPO_SILVER_EVIP_REA_50 do 500 PLN_WEEKLY"
click at [549, 229] on span "E_ALL_AUTO_DEPO_SILVER_EVIP_REA_50 do 500 PLN_WEEKLY" at bounding box center [556, 232] width 100 height 10
click at [850, 126] on h3 "Show" at bounding box center [859, 121] width 20 height 12
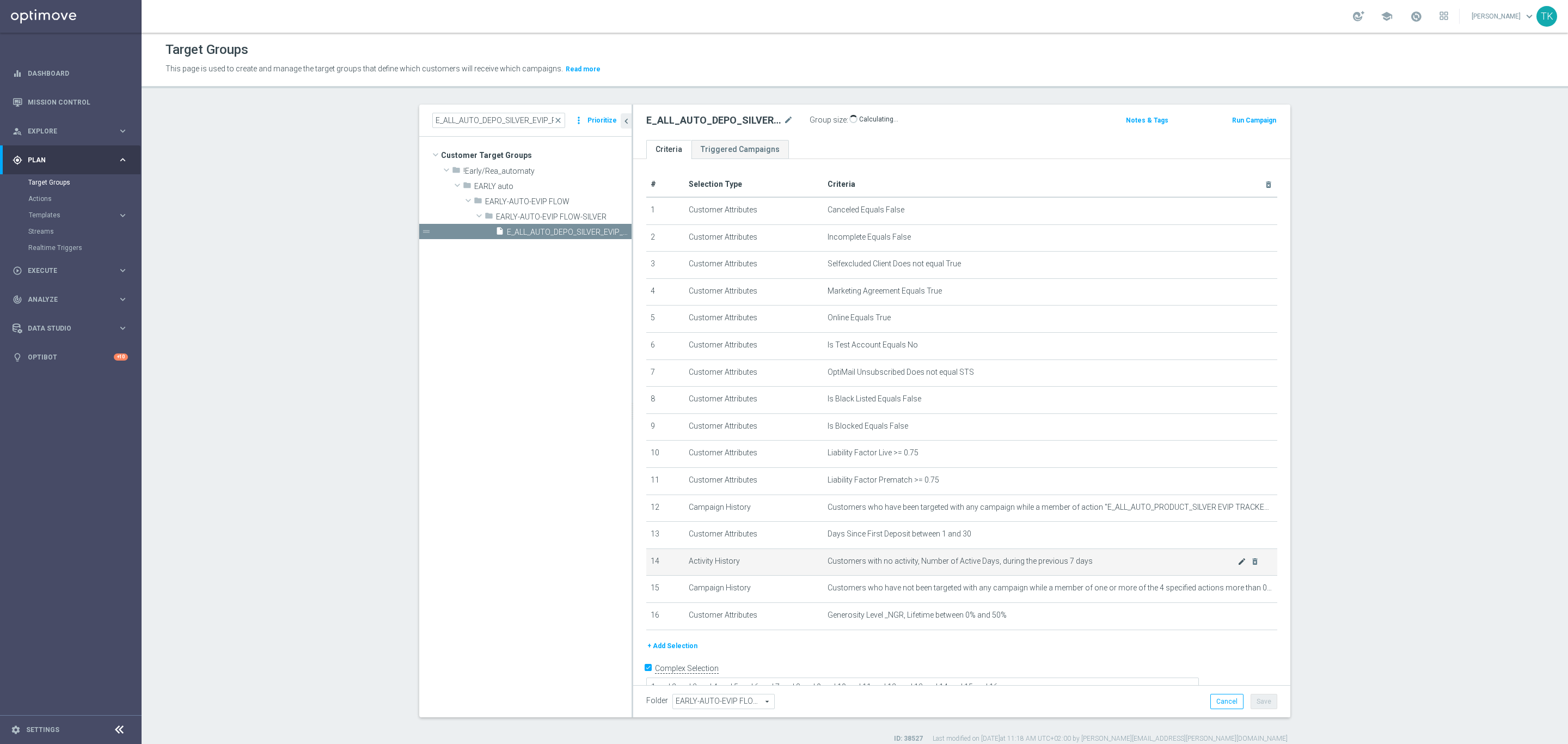
click at [1224, 558] on body "equalizer Dashboard Mission Control" at bounding box center [784, 372] width 1568 height 744
click at [1224, 566] on td "Customers with no activity, Number of Active Days, during the previous 7 days m…" at bounding box center [1049, 561] width 454 height 27
click at [1237, 564] on icon "mode_edit" at bounding box center [1241, 561] width 9 height 9
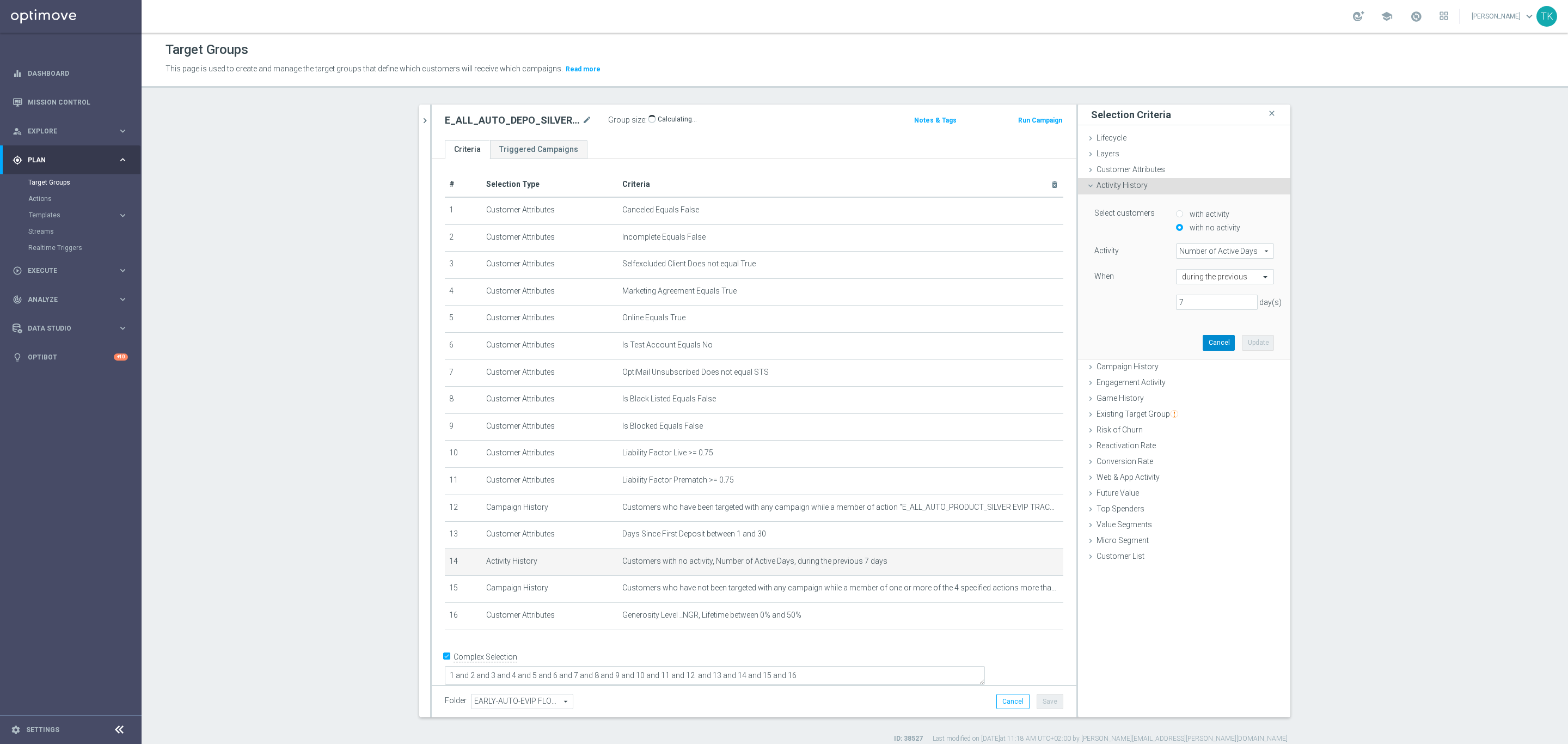
click at [1214, 345] on button "Cancel" at bounding box center [1218, 342] width 32 height 16
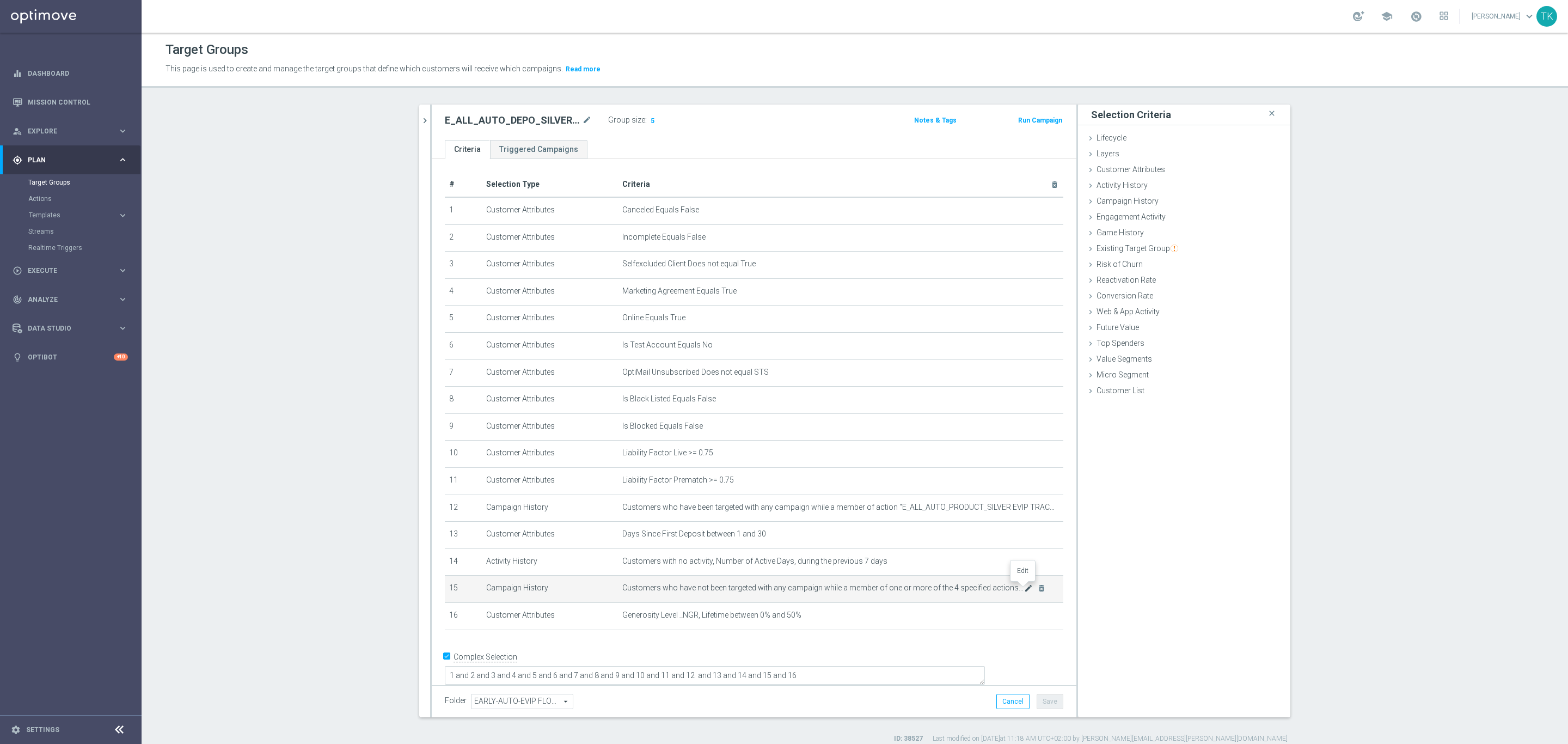
click at [1024, 592] on icon "mode_edit" at bounding box center [1029, 588] width 9 height 9
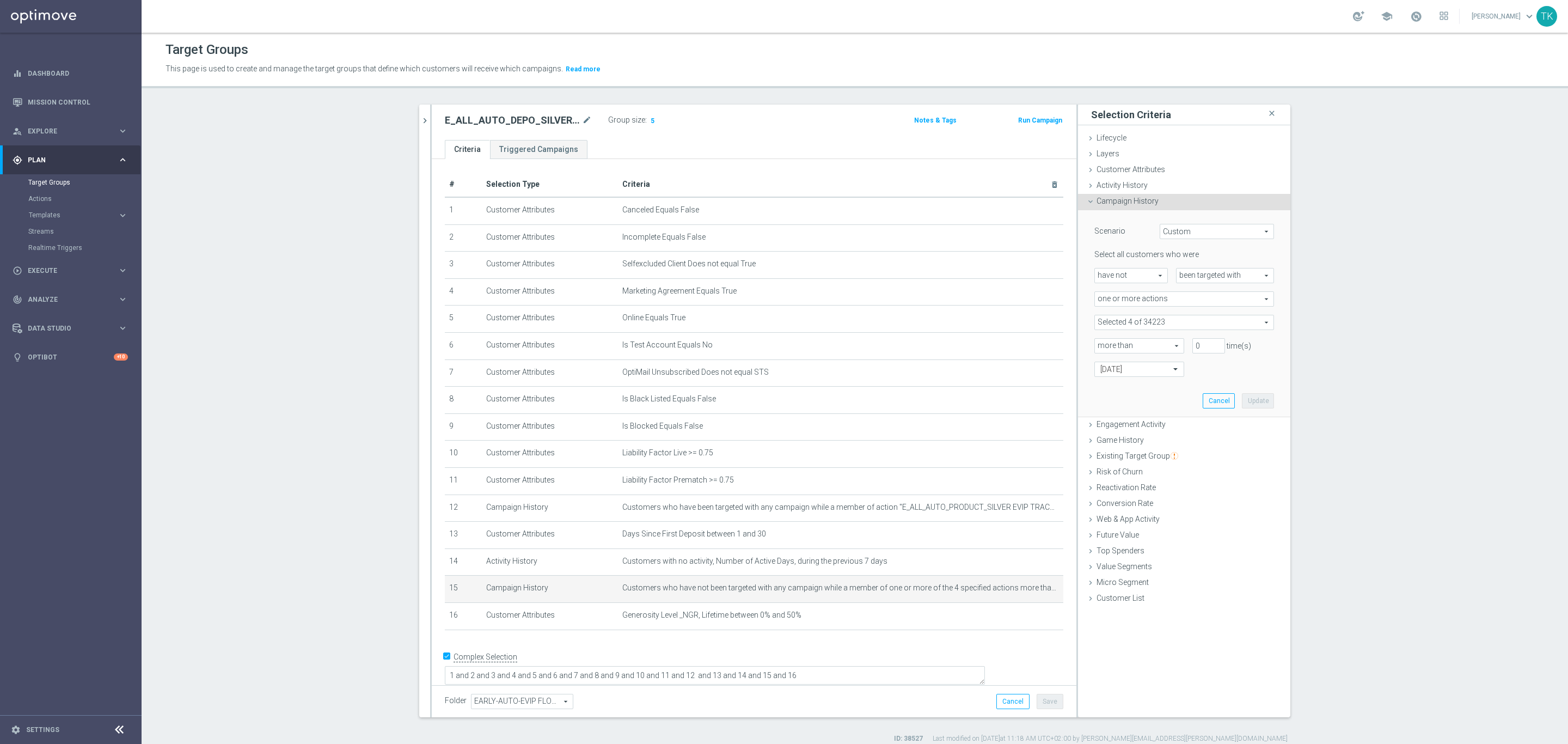
click at [1106, 324] on span at bounding box center [1184, 322] width 179 height 14
click at [1099, 345] on input "Show Selected" at bounding box center [1102, 346] width 7 height 7
checkbox input "true"
click at [1086, 330] on div "Scenario Custom Custom arrow_drop_down search Select all customers who were hav…" at bounding box center [1184, 314] width 196 height 207
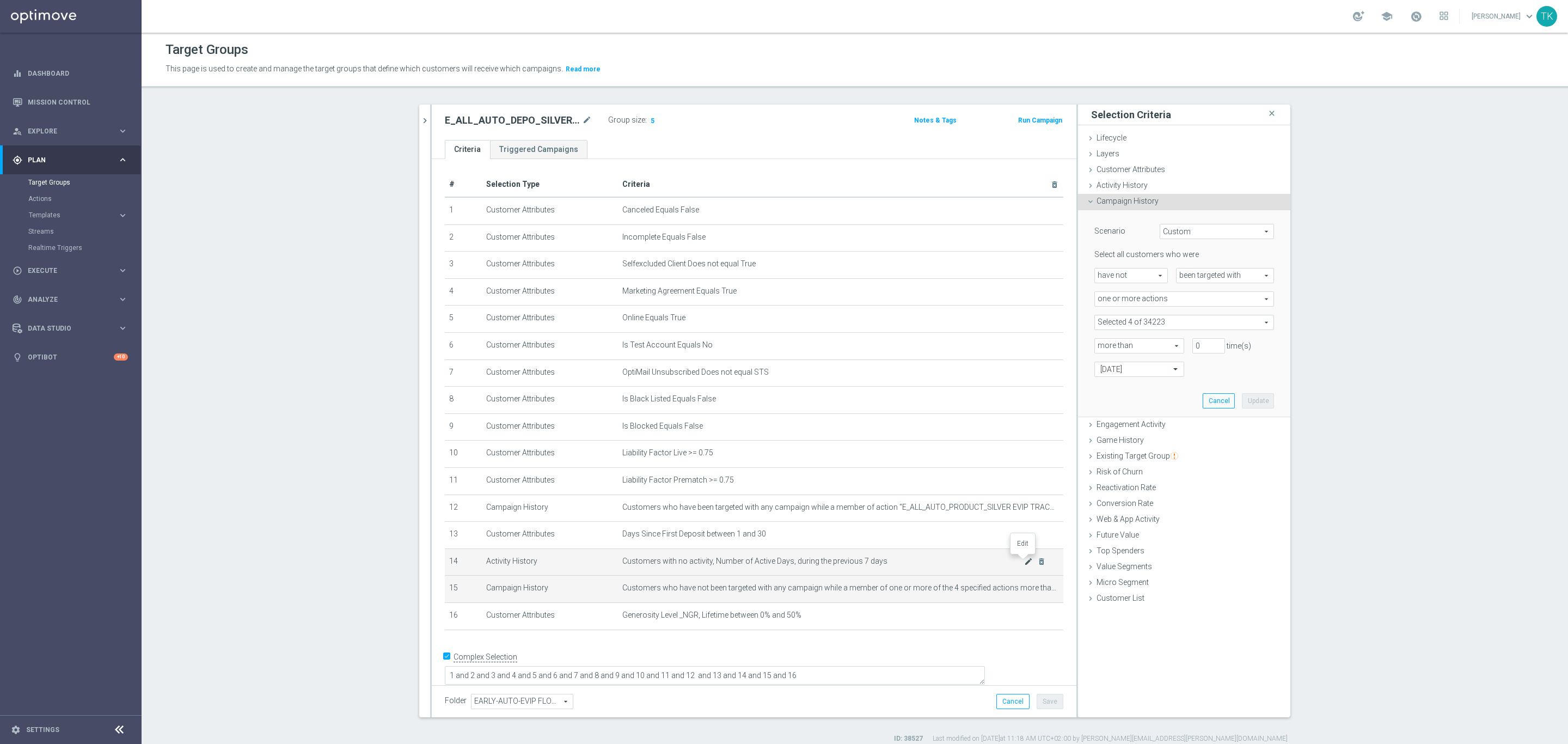
click at [1024, 562] on icon "mode_edit" at bounding box center [1029, 561] width 9 height 9
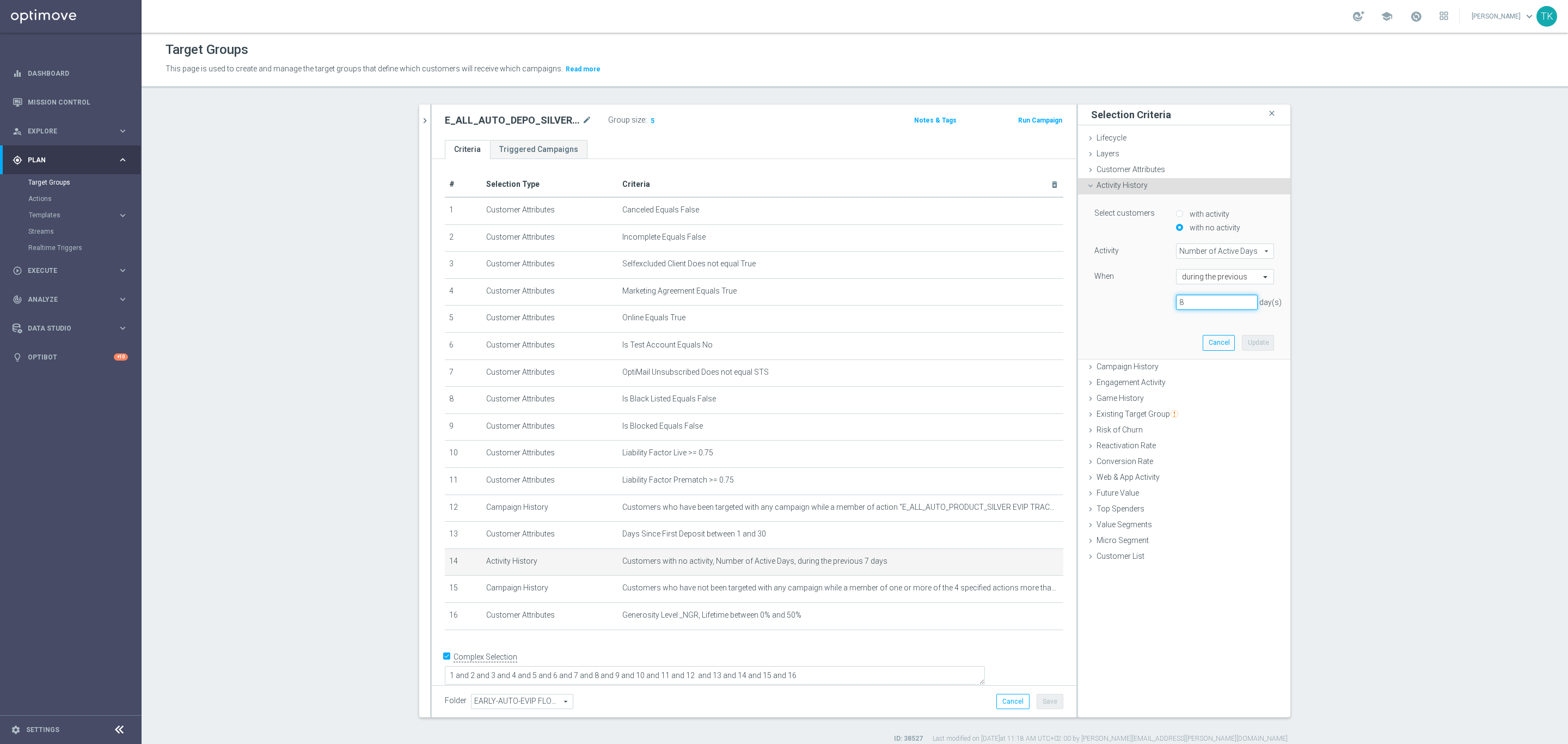
click at [1243, 301] on input "8" at bounding box center [1217, 302] width 82 height 16
click at [1243, 301] on input "9" at bounding box center [1217, 302] width 82 height 16
click at [1243, 301] on input "10" at bounding box center [1217, 302] width 82 height 16
click at [1243, 301] on input "11" at bounding box center [1217, 302] width 82 height 16
click at [1243, 301] on input "12" at bounding box center [1217, 302] width 82 height 16
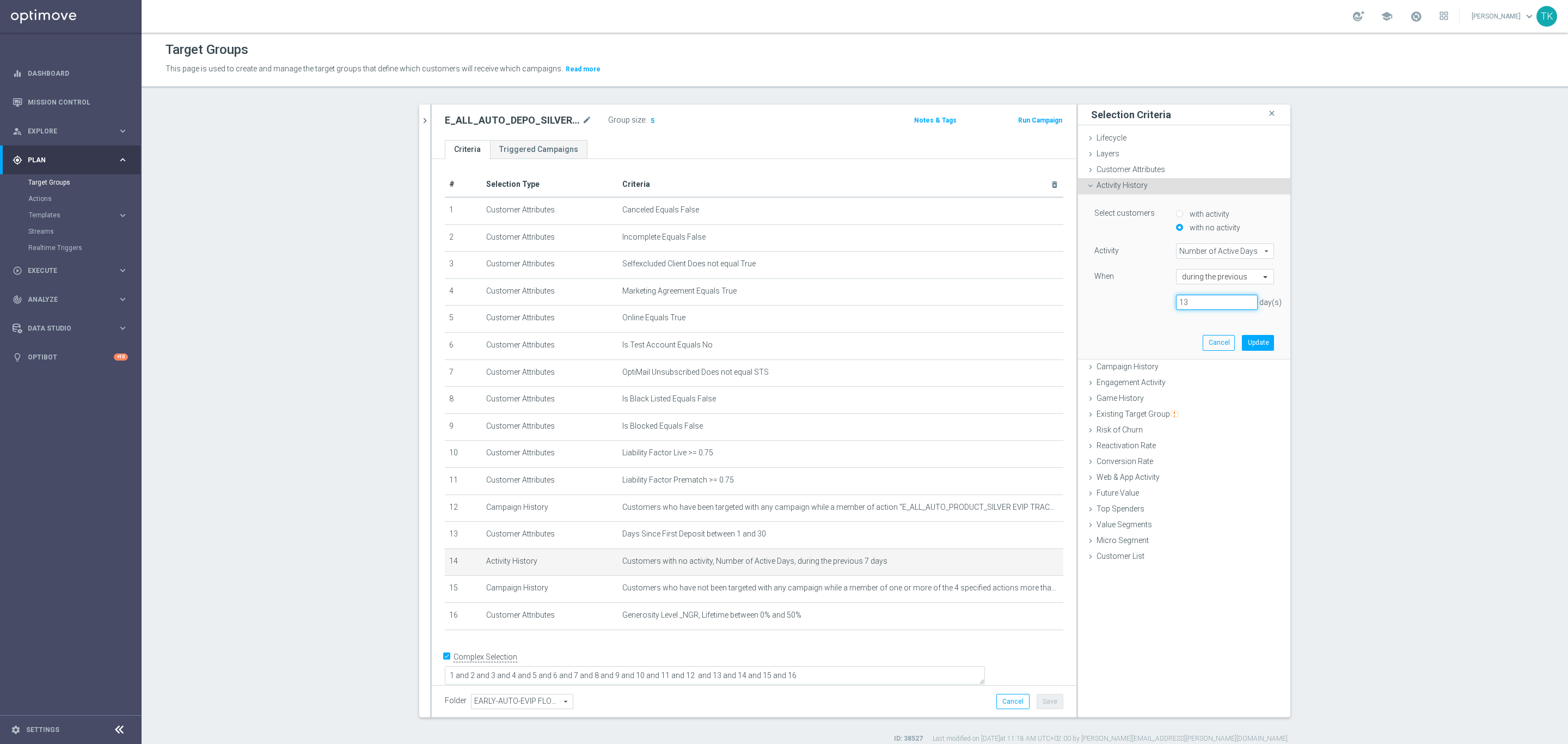
click at [1243, 301] on input "13" at bounding box center [1217, 302] width 82 height 16
type input "14"
click at [1243, 301] on input "14" at bounding box center [1217, 302] width 82 height 16
click at [1248, 345] on button "Update" at bounding box center [1257, 342] width 32 height 16
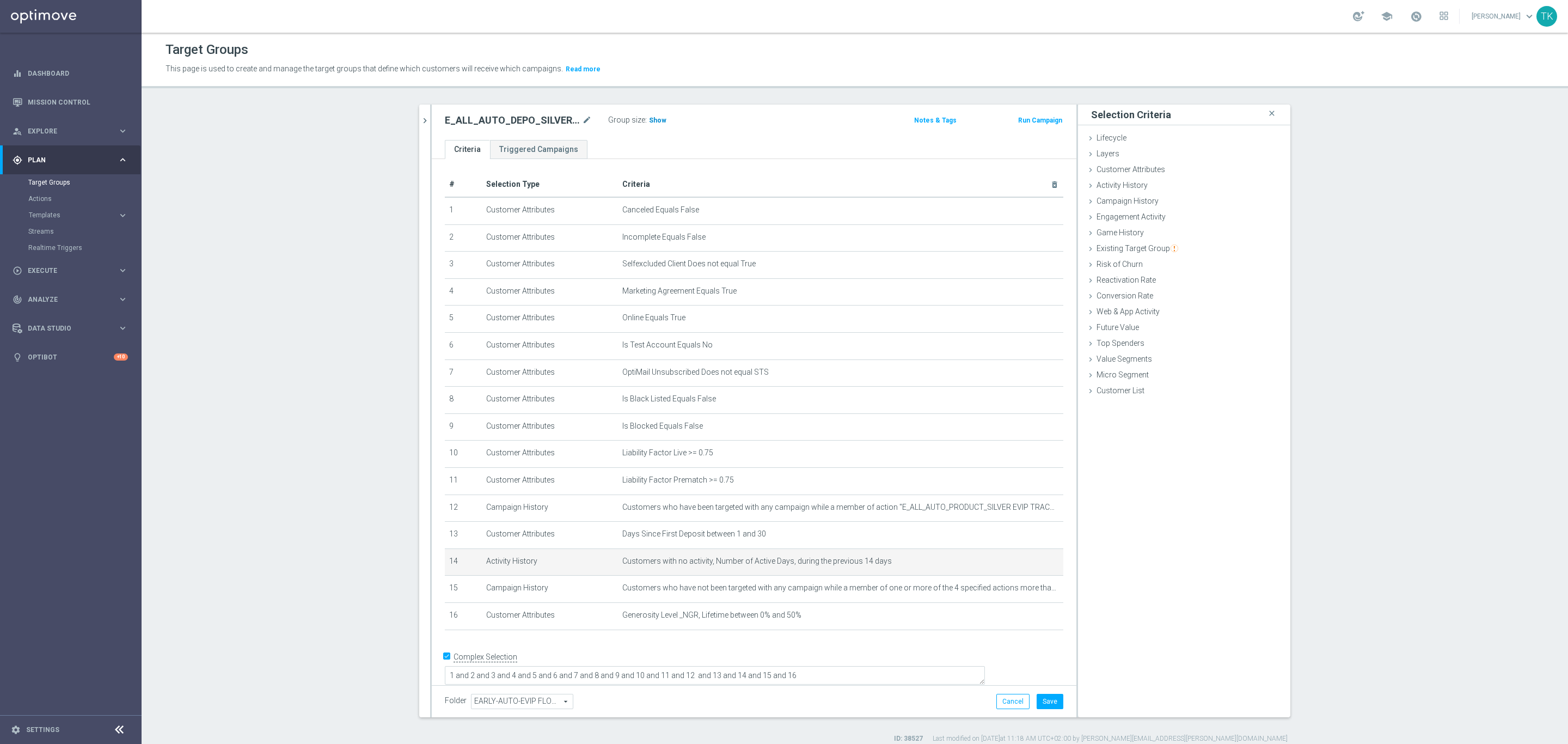
click at [648, 115] on h3 "Show" at bounding box center [658, 121] width 20 height 12
click at [1021, 556] on div at bounding box center [1022, 557] width 11 height 5
click at [1024, 564] on icon "mode_edit" at bounding box center [1029, 561] width 9 height 9
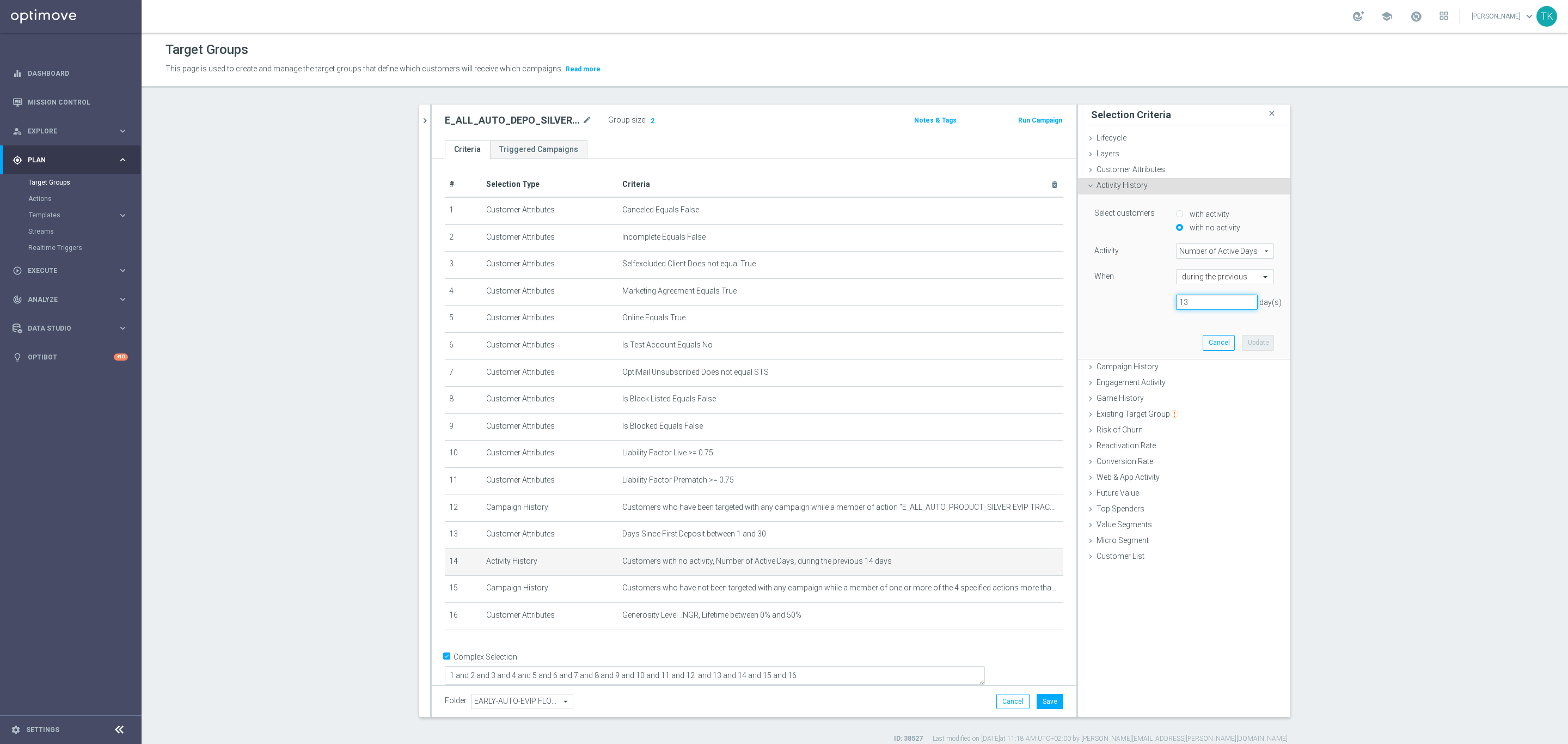
click at [1245, 304] on input "13" at bounding box center [1217, 302] width 82 height 16
click at [1245, 304] on input "12" at bounding box center [1217, 302] width 82 height 16
click at [1245, 304] on input "11" at bounding box center [1217, 302] width 82 height 16
click at [1245, 304] on input "10" at bounding box center [1217, 302] width 82 height 16
click at [1245, 304] on input "9" at bounding box center [1217, 302] width 82 height 16
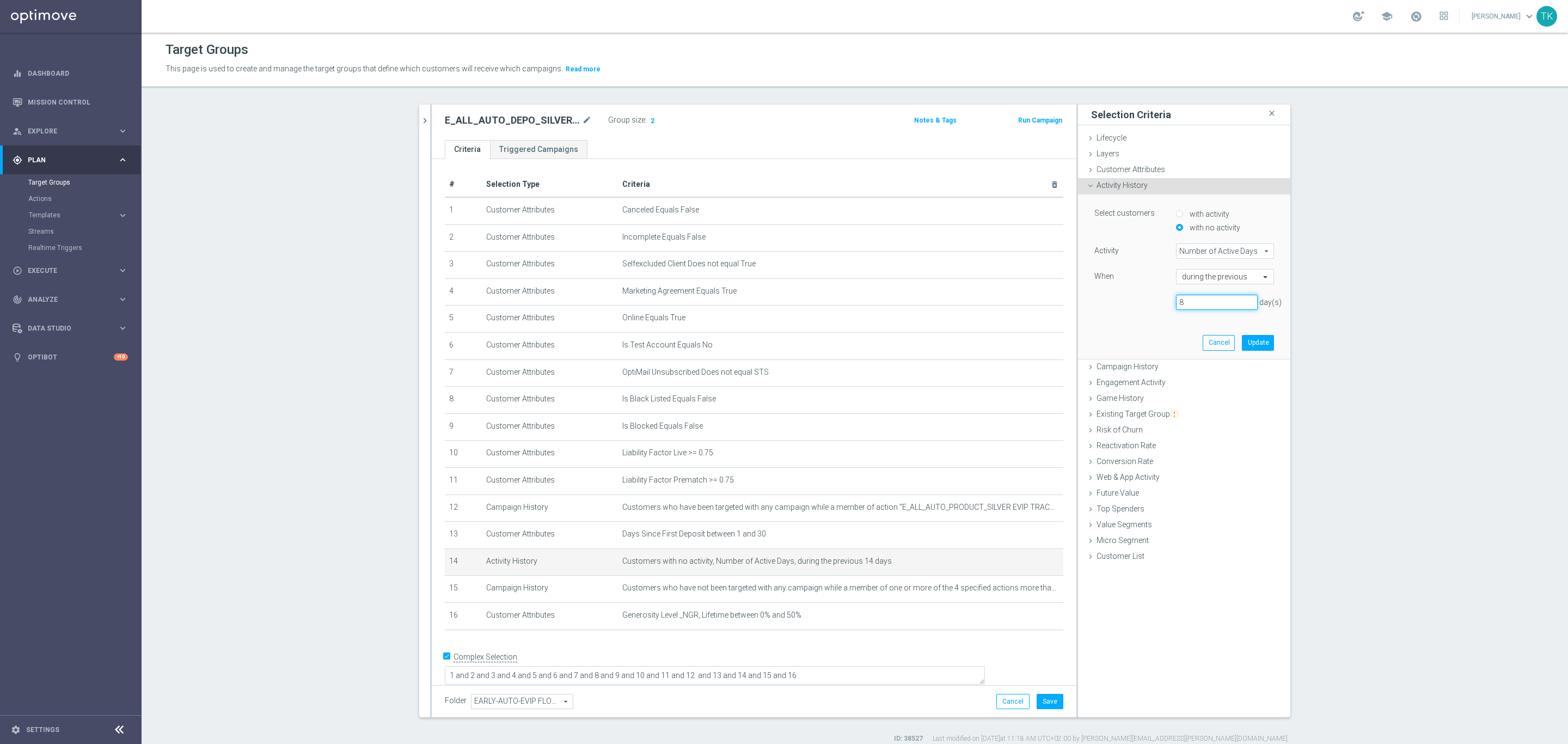
click at [1245, 304] on input "8" at bounding box center [1217, 302] width 82 height 16
click at [1245, 304] on input "7" at bounding box center [1217, 302] width 82 height 16
click at [1245, 304] on input "6" at bounding box center [1217, 302] width 82 height 16
type input "5"
click at [1245, 304] on input "5" at bounding box center [1217, 302] width 82 height 16
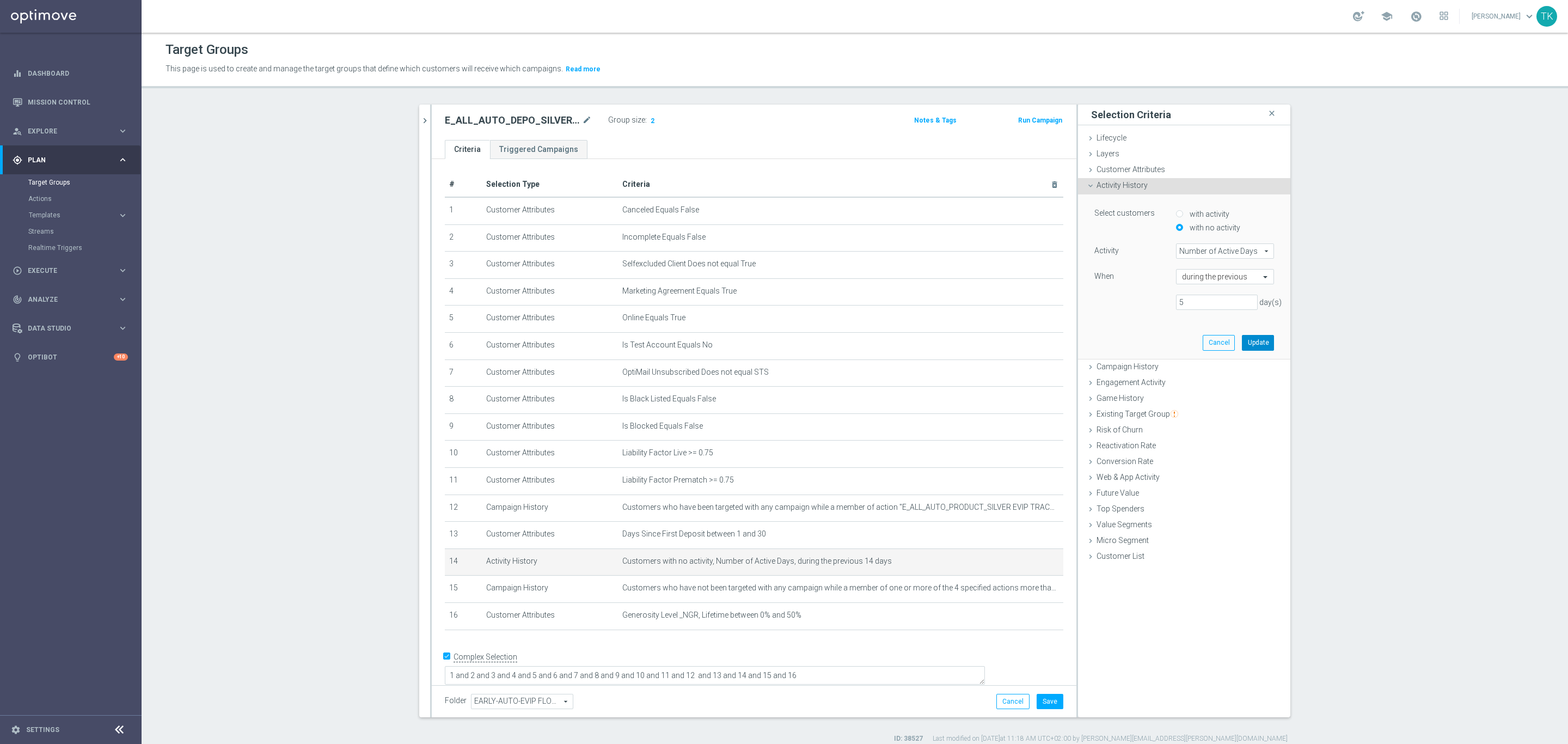
click at [1245, 342] on button "Update" at bounding box center [1257, 342] width 32 height 16
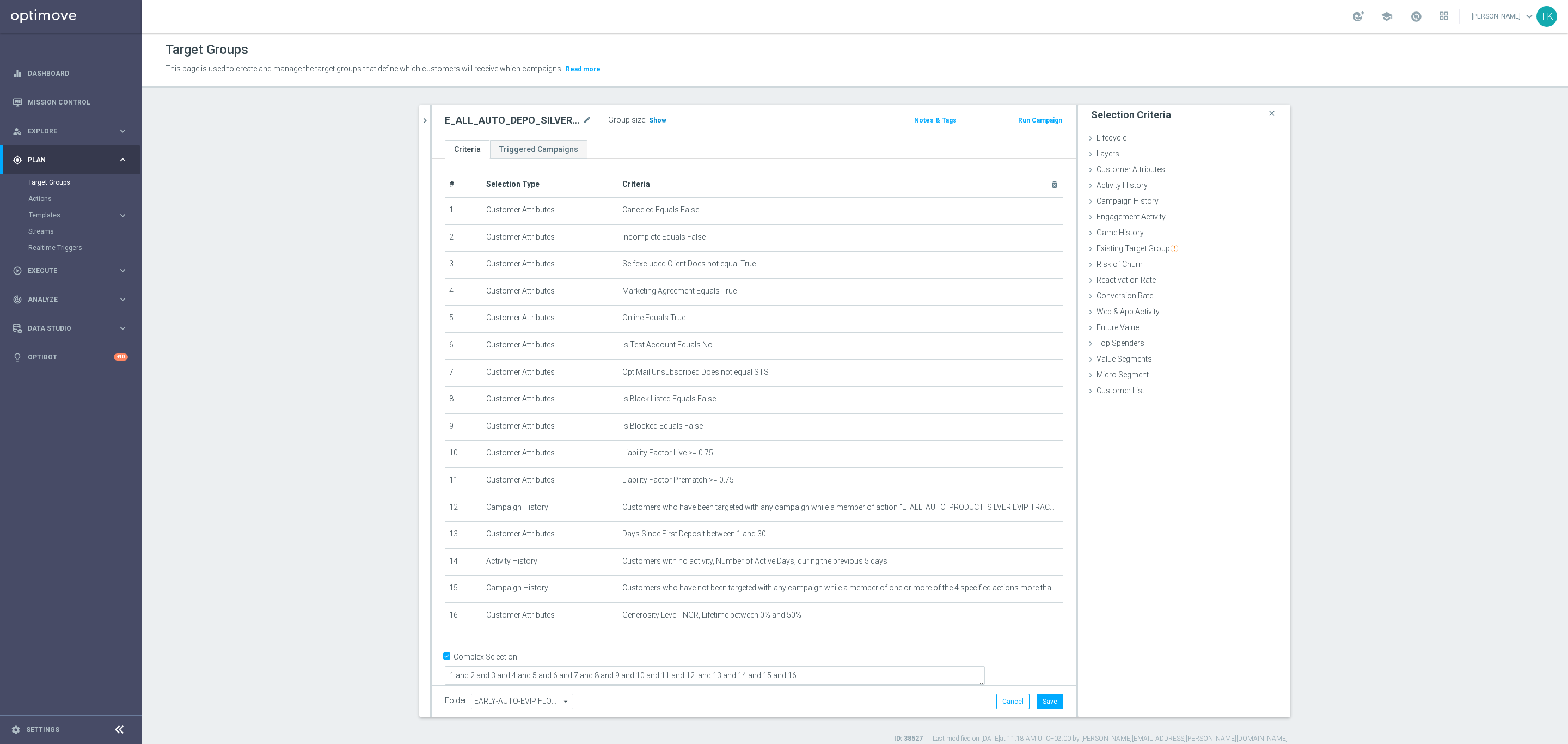
click at [648, 115] on h3 "Show" at bounding box center [658, 121] width 20 height 12
click at [1024, 561] on icon "mode_edit" at bounding box center [1029, 561] width 9 height 9
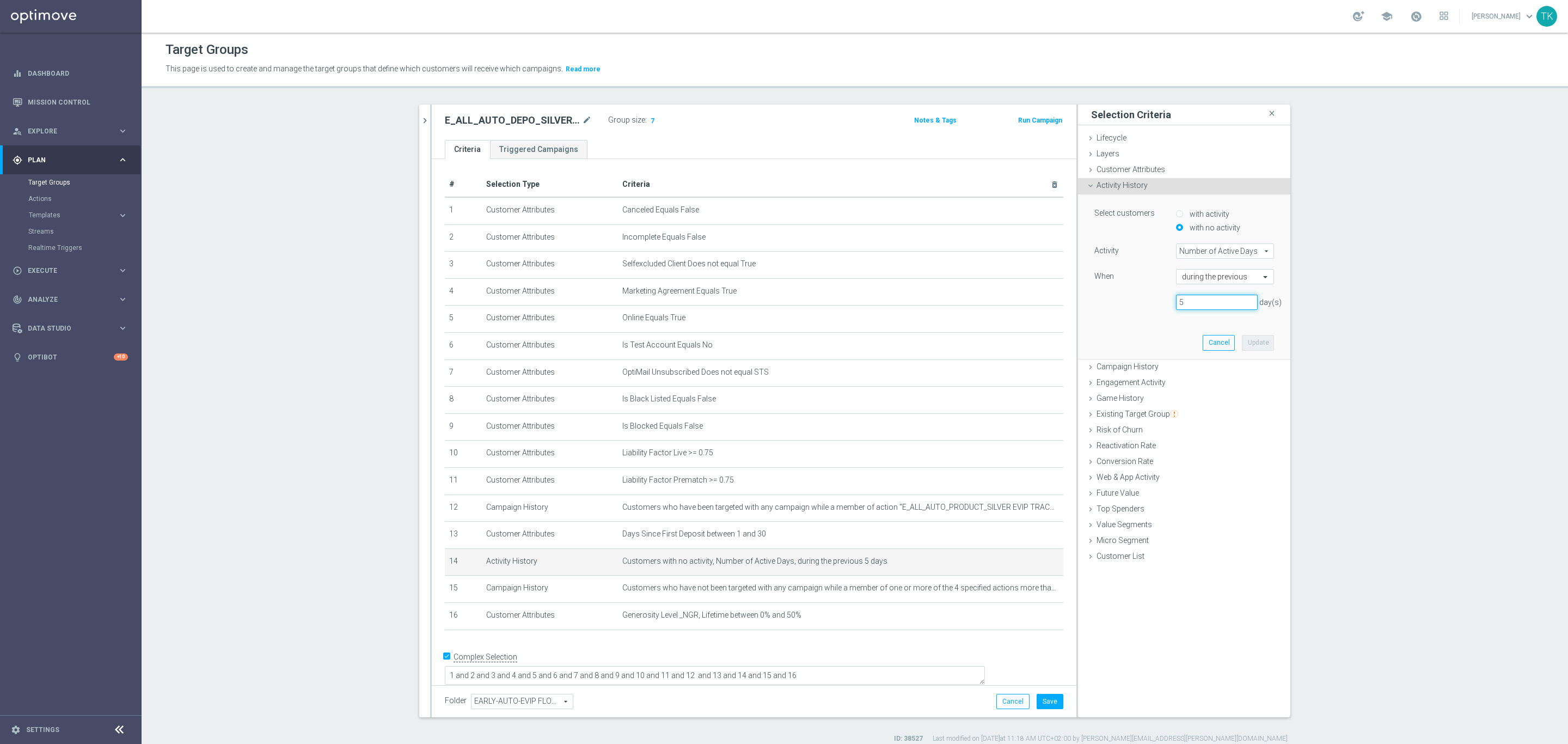
click at [1243, 307] on input "5" at bounding box center [1217, 302] width 82 height 16
type input "4"
click at [1245, 306] on input "4" at bounding box center [1217, 302] width 82 height 16
click at [1256, 337] on button "Update" at bounding box center [1257, 342] width 32 height 16
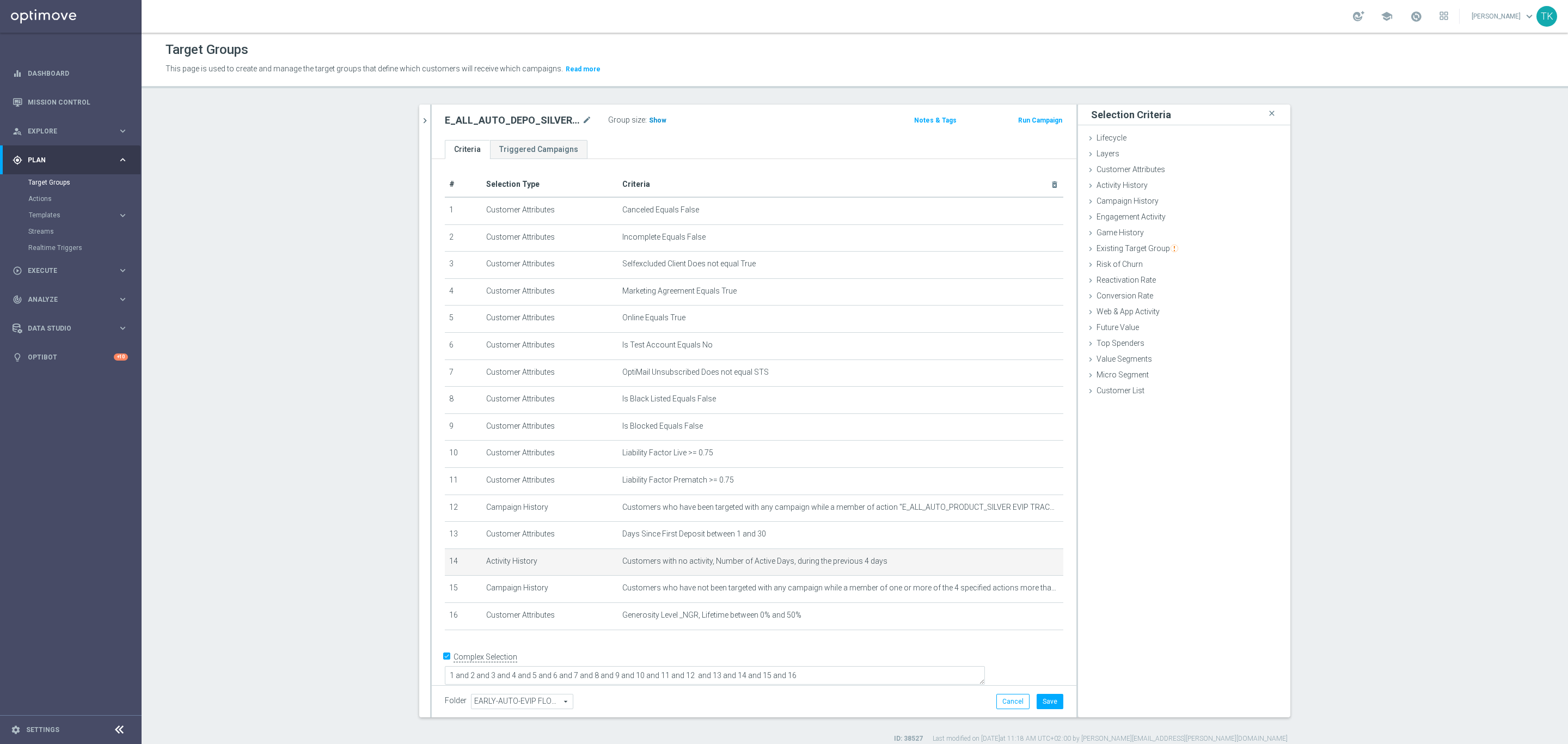
click at [649, 120] on span "Show" at bounding box center [658, 120] width 17 height 8
click at [1016, 562] on span "Customers with no activity, Number of Active Days, during the previous 4 days" at bounding box center [823, 561] width 401 height 10
click at [1024, 562] on icon "mode_edit" at bounding box center [1029, 561] width 9 height 9
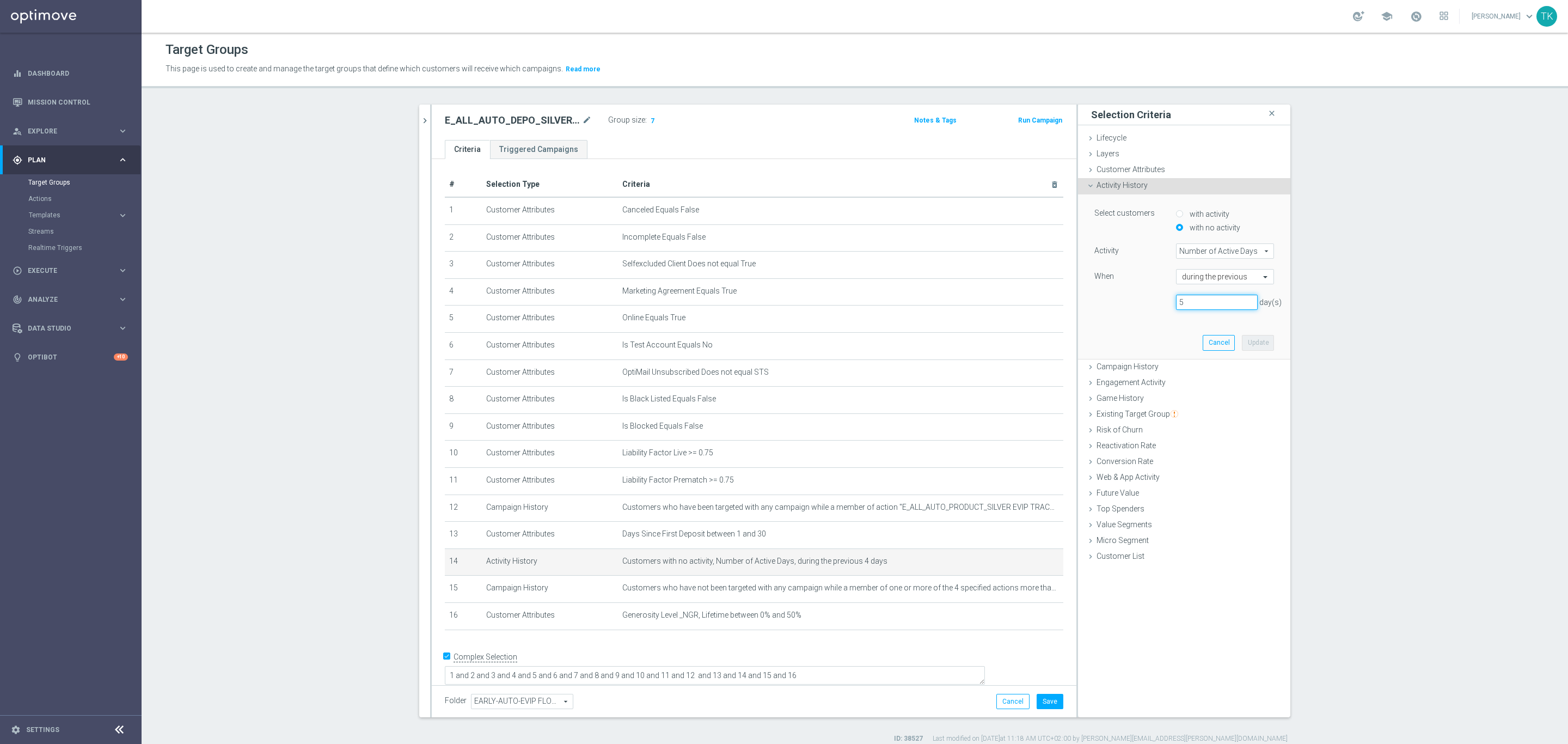
type input "5"
click at [1245, 298] on input "5" at bounding box center [1217, 302] width 82 height 16
click at [1011, 700] on button "Cancel" at bounding box center [1013, 701] width 33 height 16
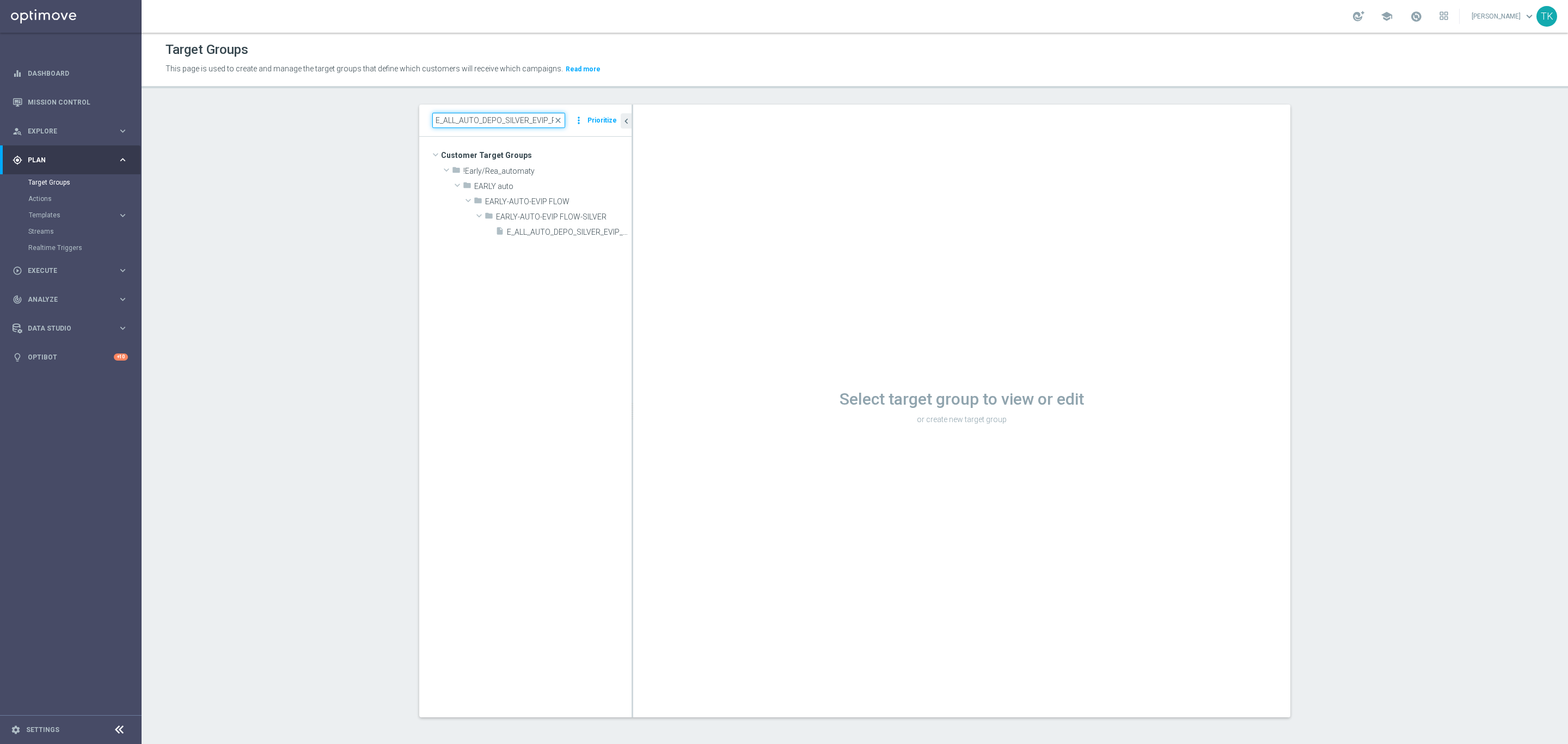
click at [471, 116] on input "E_ALL_AUTO_DEPO_SILVER_EVIP_REA_50 do 500 PLN_WEEKLY" at bounding box center [499, 121] width 133 height 16
paste input "GOLD_EVIP_REA_50 do 10"
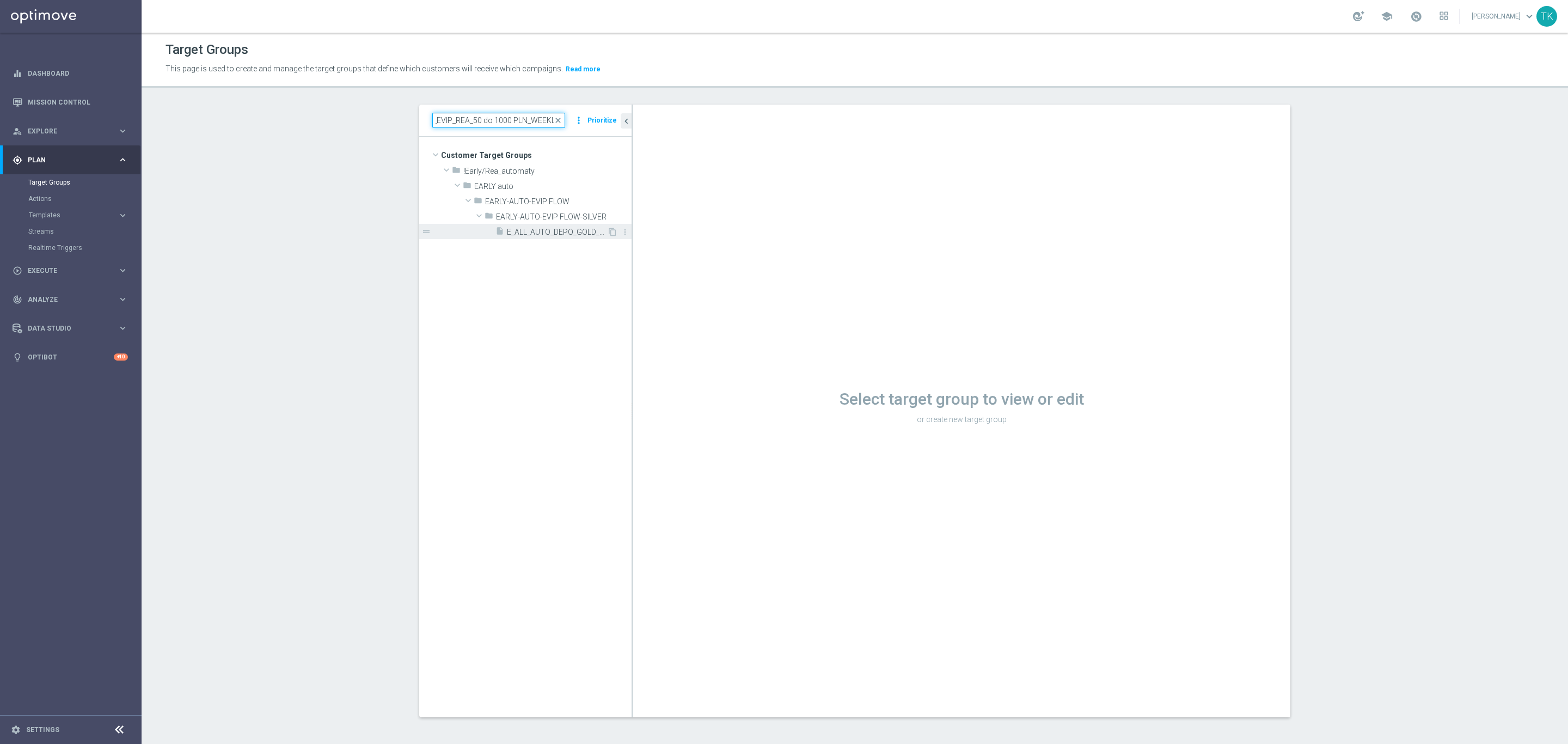
type input "E_ALL_AUTO_DEPO_GOLD_EVIP_REA_50 do 1000 PLN_WEEKLY"
click at [546, 234] on span "E_ALL_AUTO_DEPO_GOLD_EVIP_REA_50 do 1000 PLN_WEEKLY" at bounding box center [556, 232] width 100 height 10
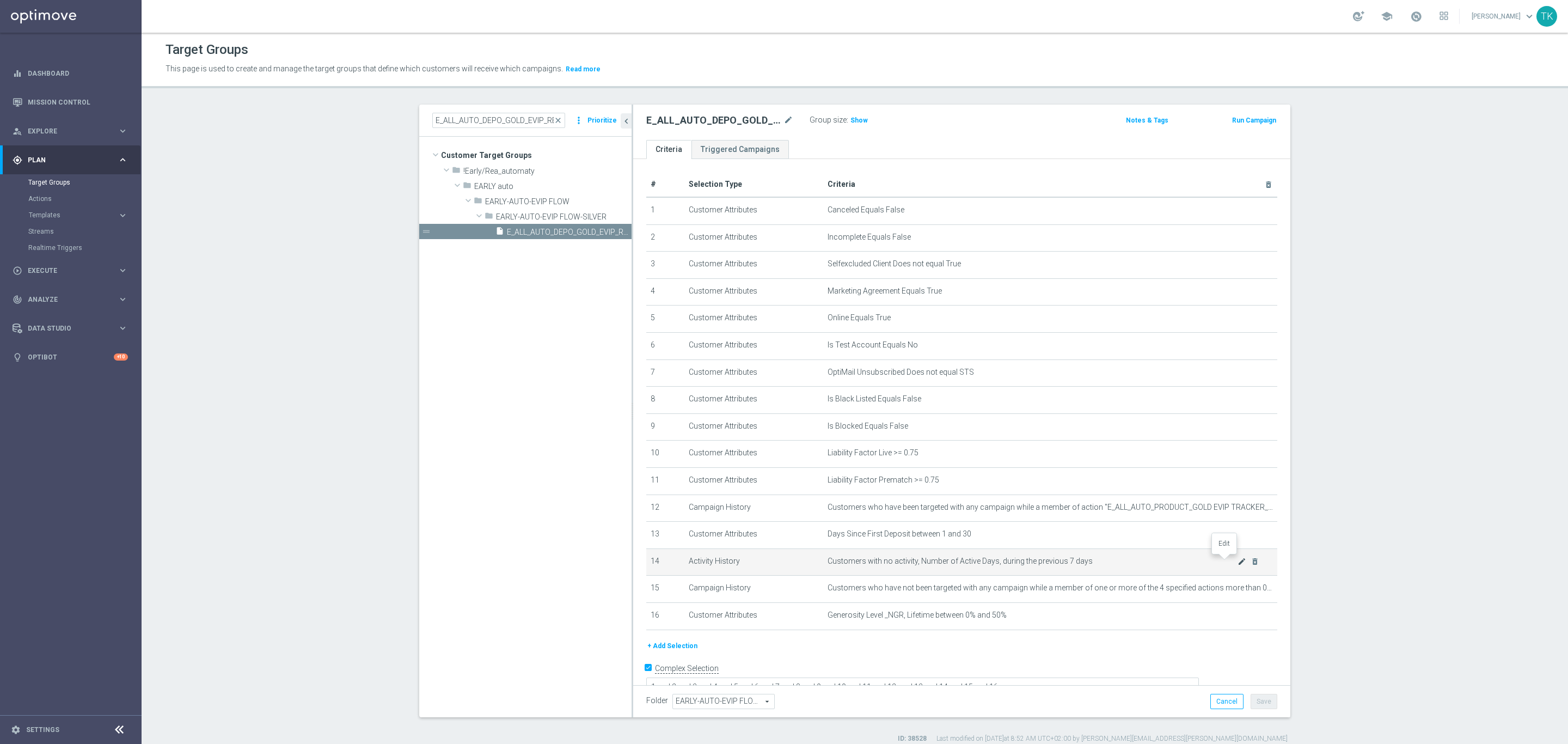
click at [1237, 562] on icon "mode_edit" at bounding box center [1241, 561] width 9 height 9
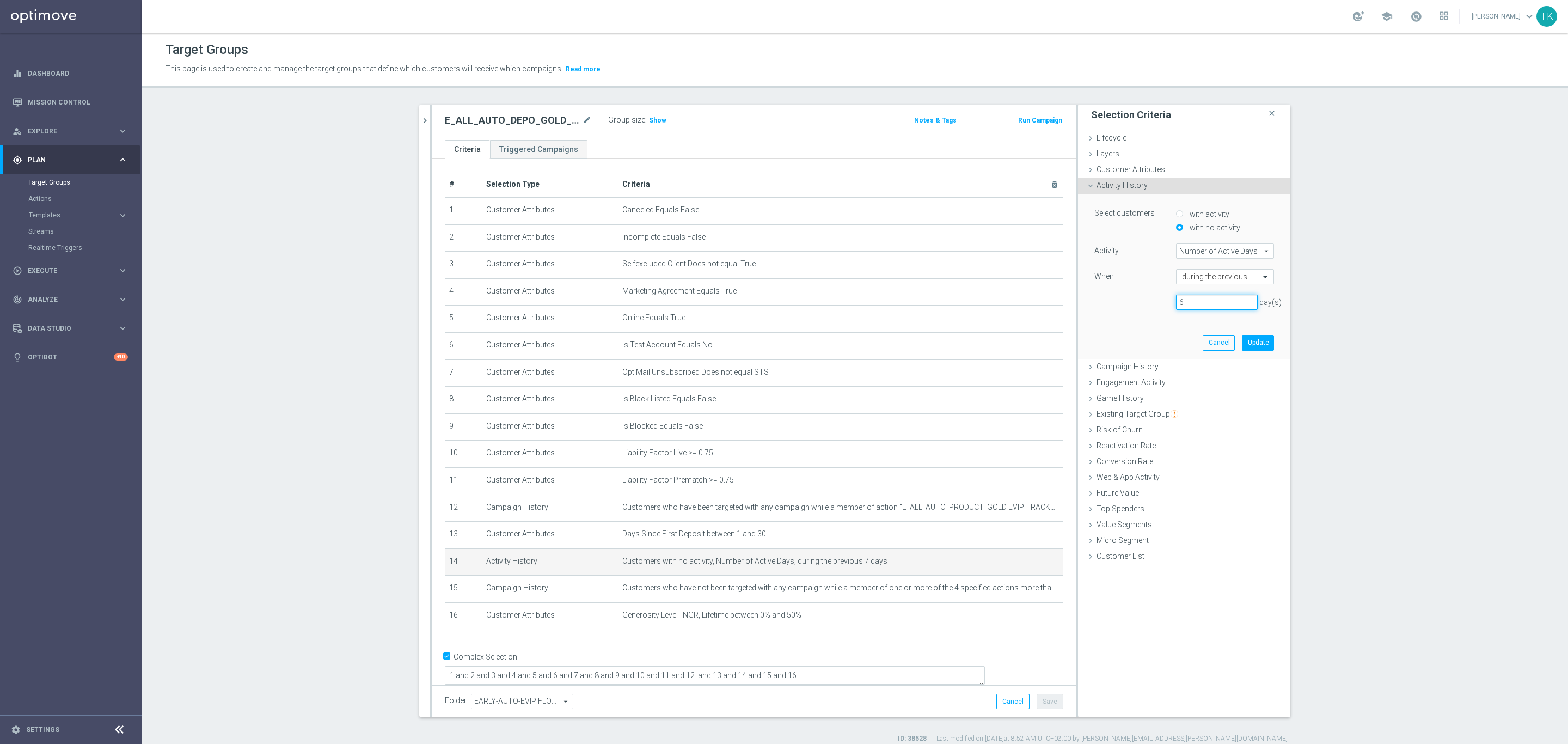
click at [1243, 304] on input "6" at bounding box center [1217, 302] width 82 height 16
type input "5"
click at [1243, 304] on input "5" at bounding box center [1217, 302] width 82 height 16
click at [1246, 338] on button "Update" at bounding box center [1257, 342] width 32 height 16
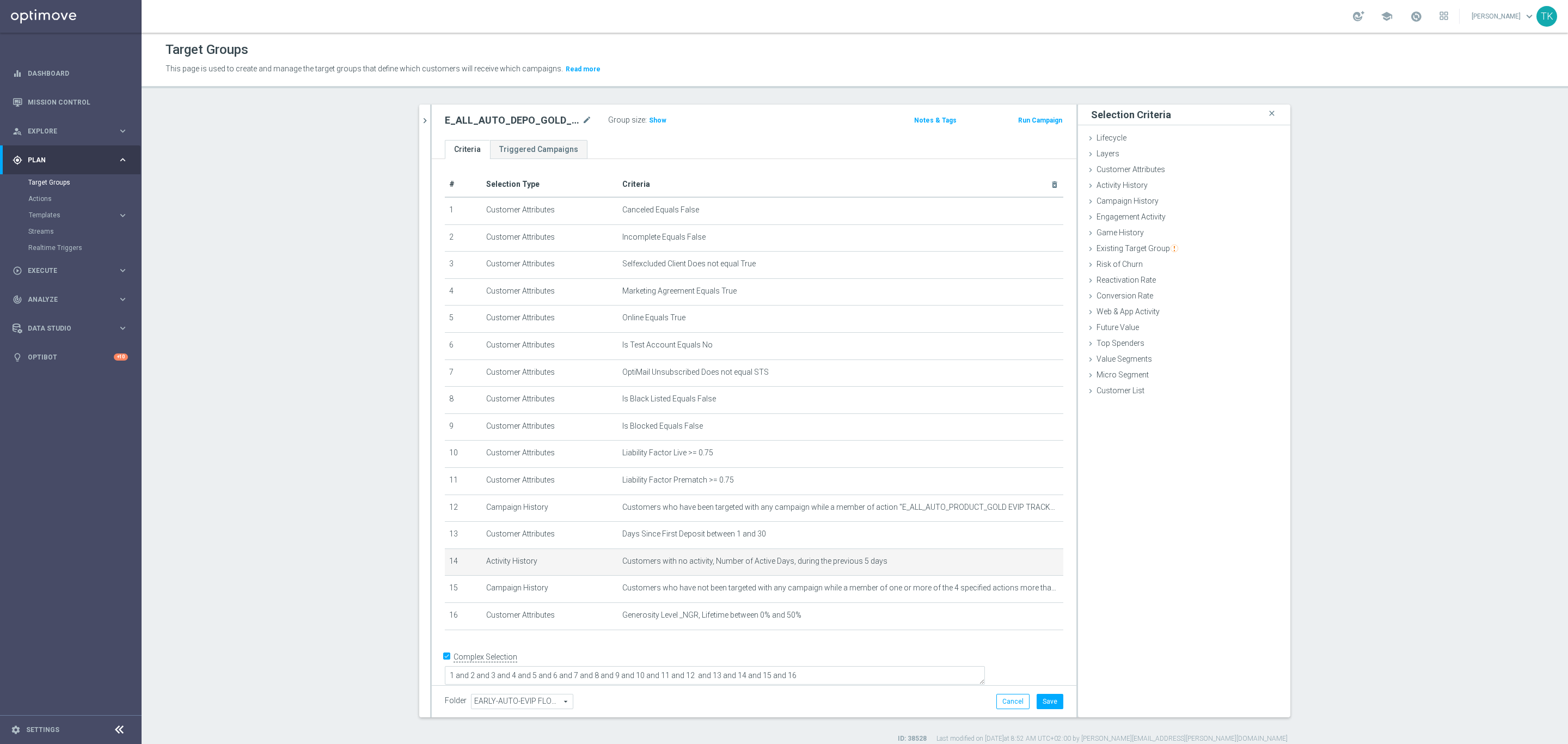
drag, startPoint x: 647, startPoint y: 116, endPoint x: 647, endPoint y: 143, distance: 27.0
click at [649, 116] on span "Show" at bounding box center [658, 120] width 17 height 8
click at [998, 704] on button "Cancel" at bounding box center [1013, 701] width 33 height 16
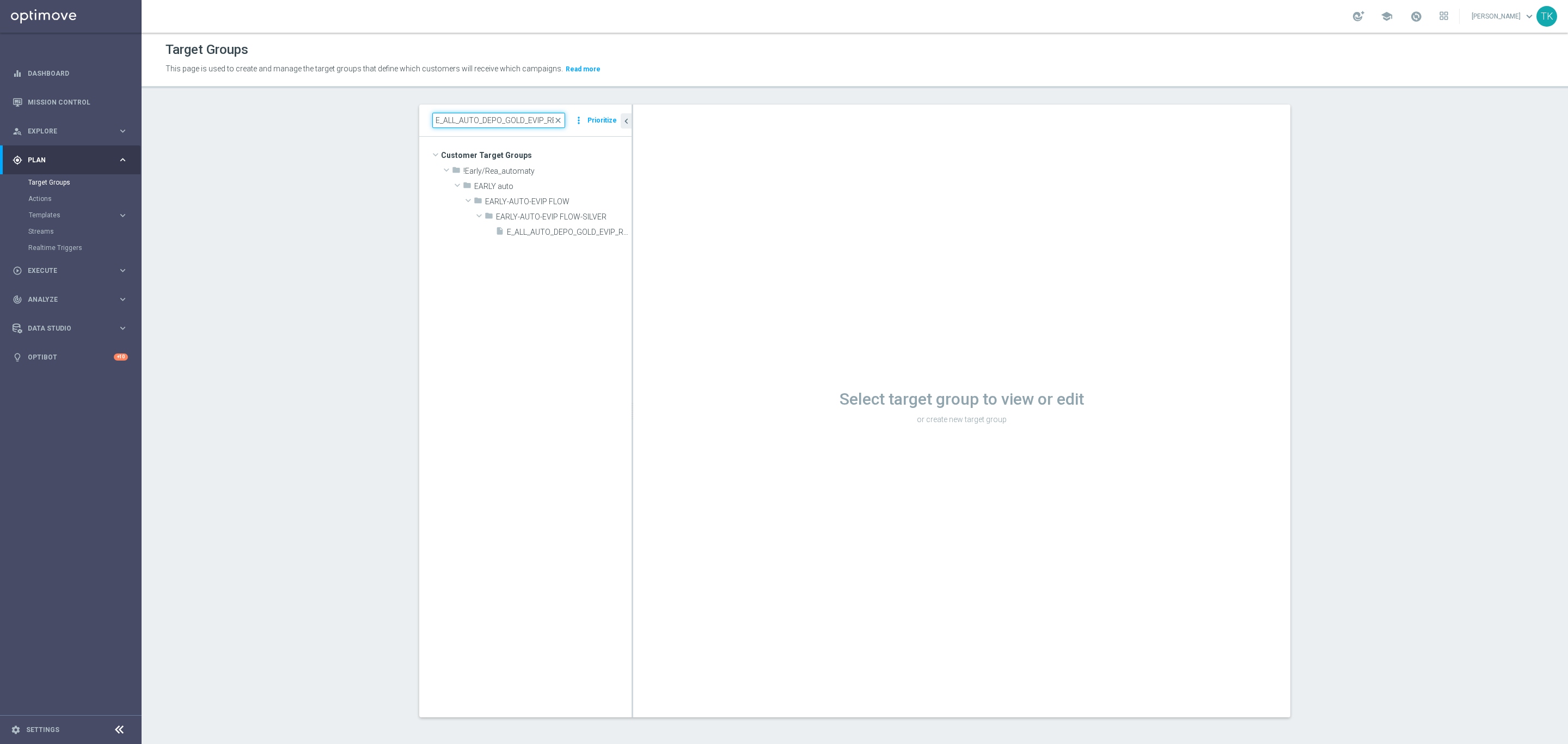
click at [490, 123] on input "E_ALL_AUTO_DEPO_GOLD_EVIP_REA_50 do 1000 PLN_WEEKLY" at bounding box center [499, 121] width 133 height 16
paste input "SILVER_EVIP_REA_50 do 5"
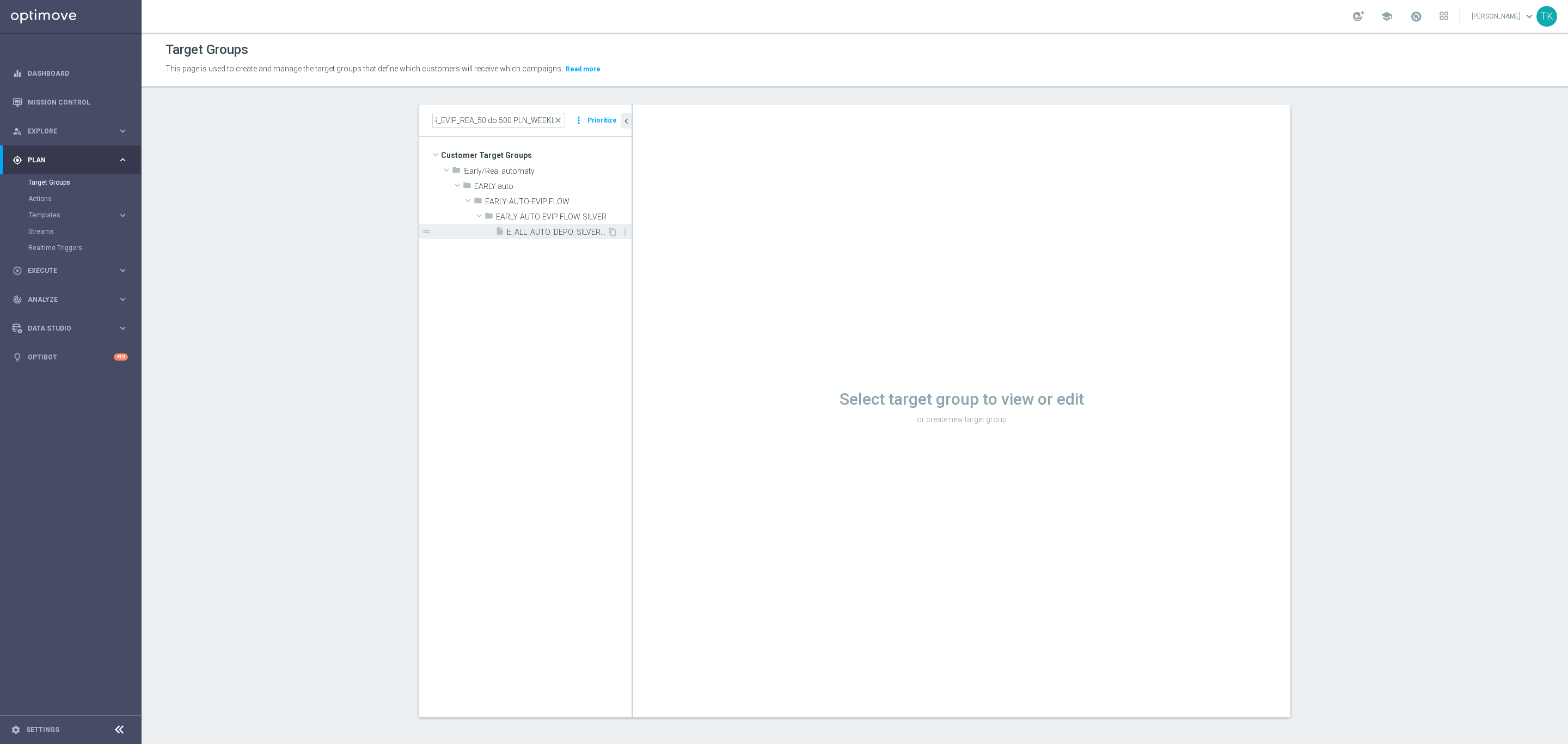
click at [551, 234] on span "E_ALL_AUTO_DEPO_SILVER_EVIP_REA_50 do 500 PLN_WEEKLY" at bounding box center [556, 232] width 100 height 10
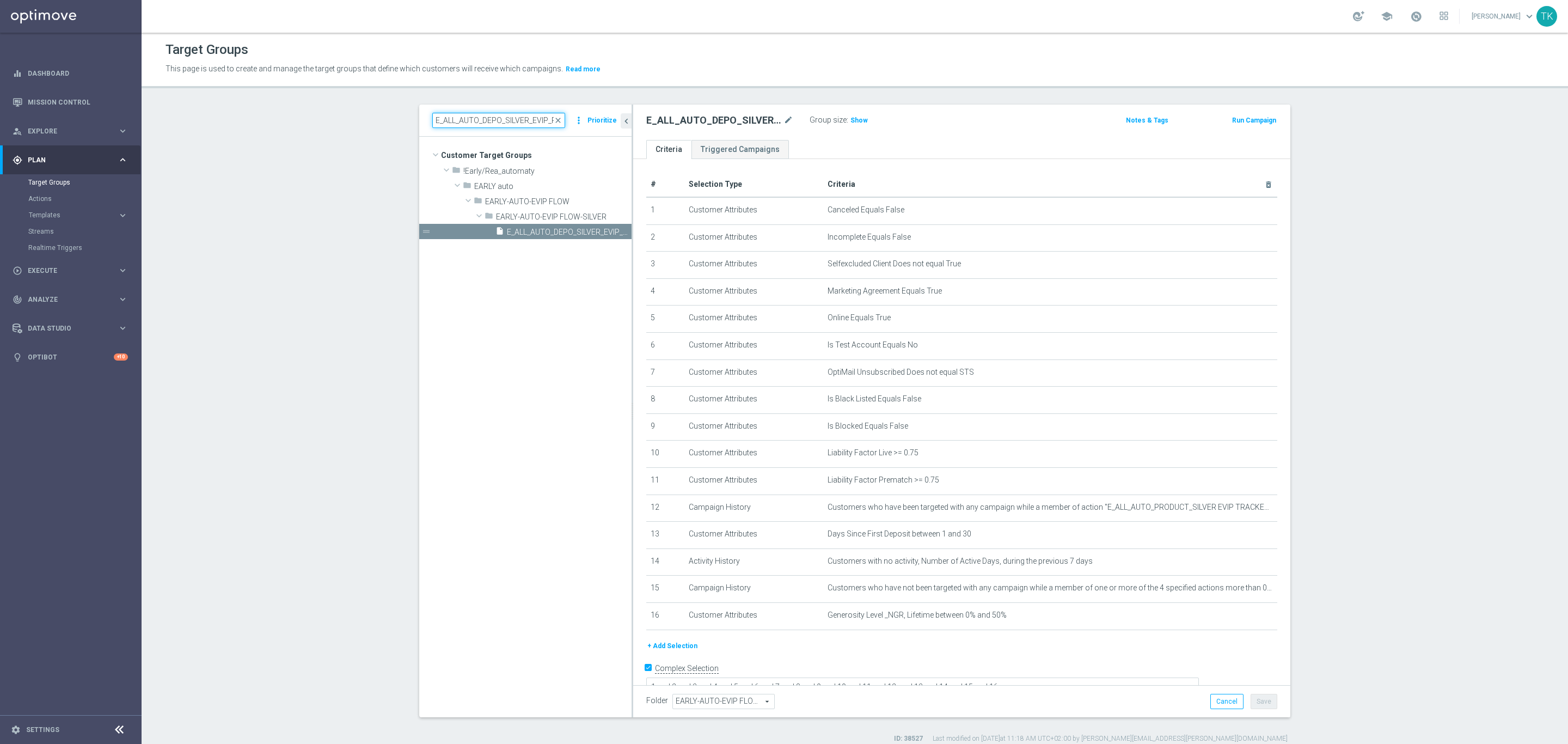
click at [464, 122] on input "E_ALL_AUTO_DEPO_SILVER_EVIP_REA_50 do 500 PLN_WEEKLY" at bounding box center [499, 121] width 133 height 16
paste input "TARGET_OFFER PLANSZA I CASHBACK REM_080825"
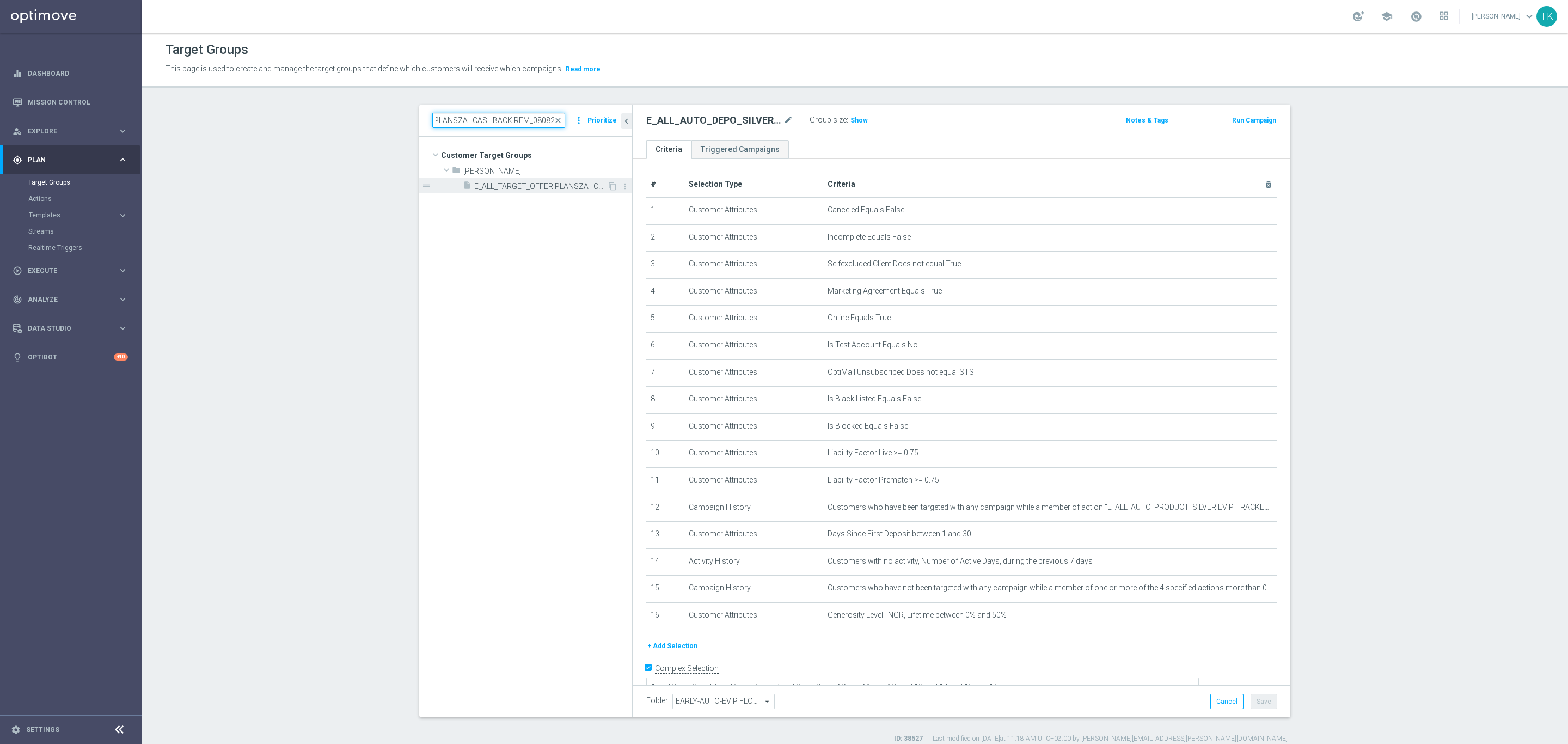
type input "E_ALL_TARGET_OFFER PLANSZA I CASHBACK REM_080825"
click at [532, 186] on span "E_ALL_TARGET_OFFER PLANSZA I CASHBACK REM_080825" at bounding box center [540, 186] width 133 height 10
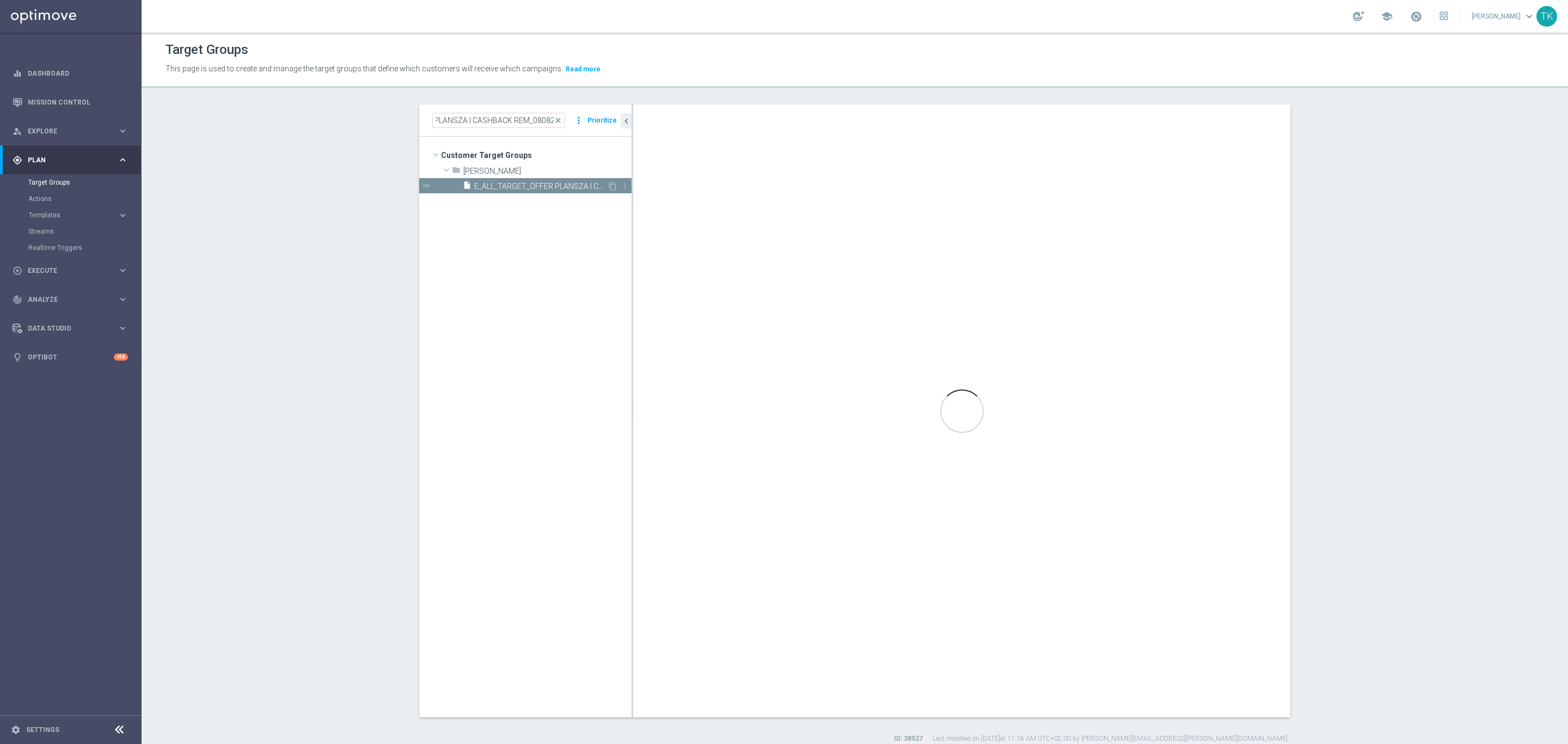
scroll to position [0, 0]
checkbox input "false"
type input "[PERSON_NAME]"
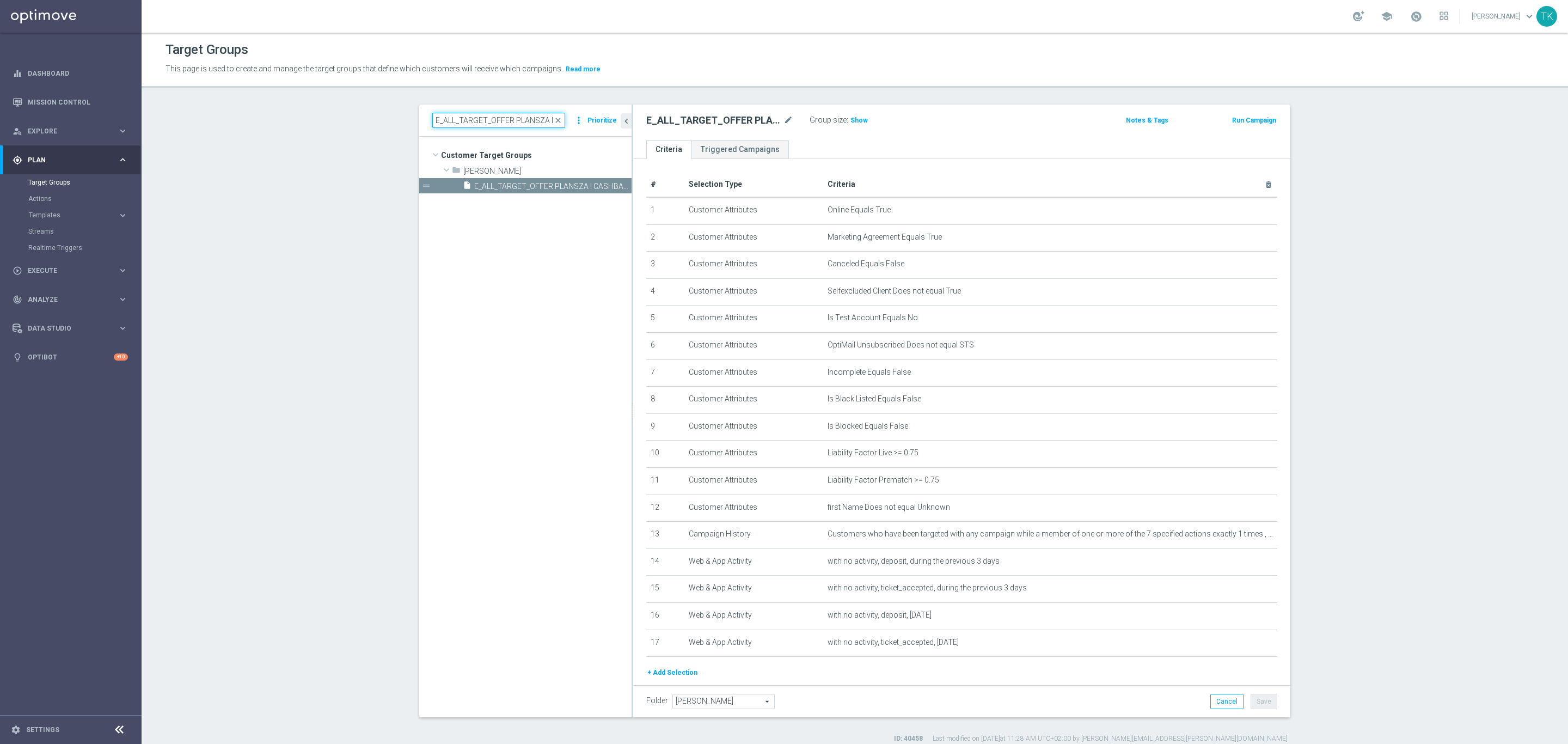
click at [478, 121] on input "E_ALL_TARGET_OFFER PLANSZA I CASHBACK REM_080825" at bounding box center [499, 121] width 133 height 16
type input "v"
paste input "E_ALL_TARGET_OFFER_PLANSZA EP_120825"
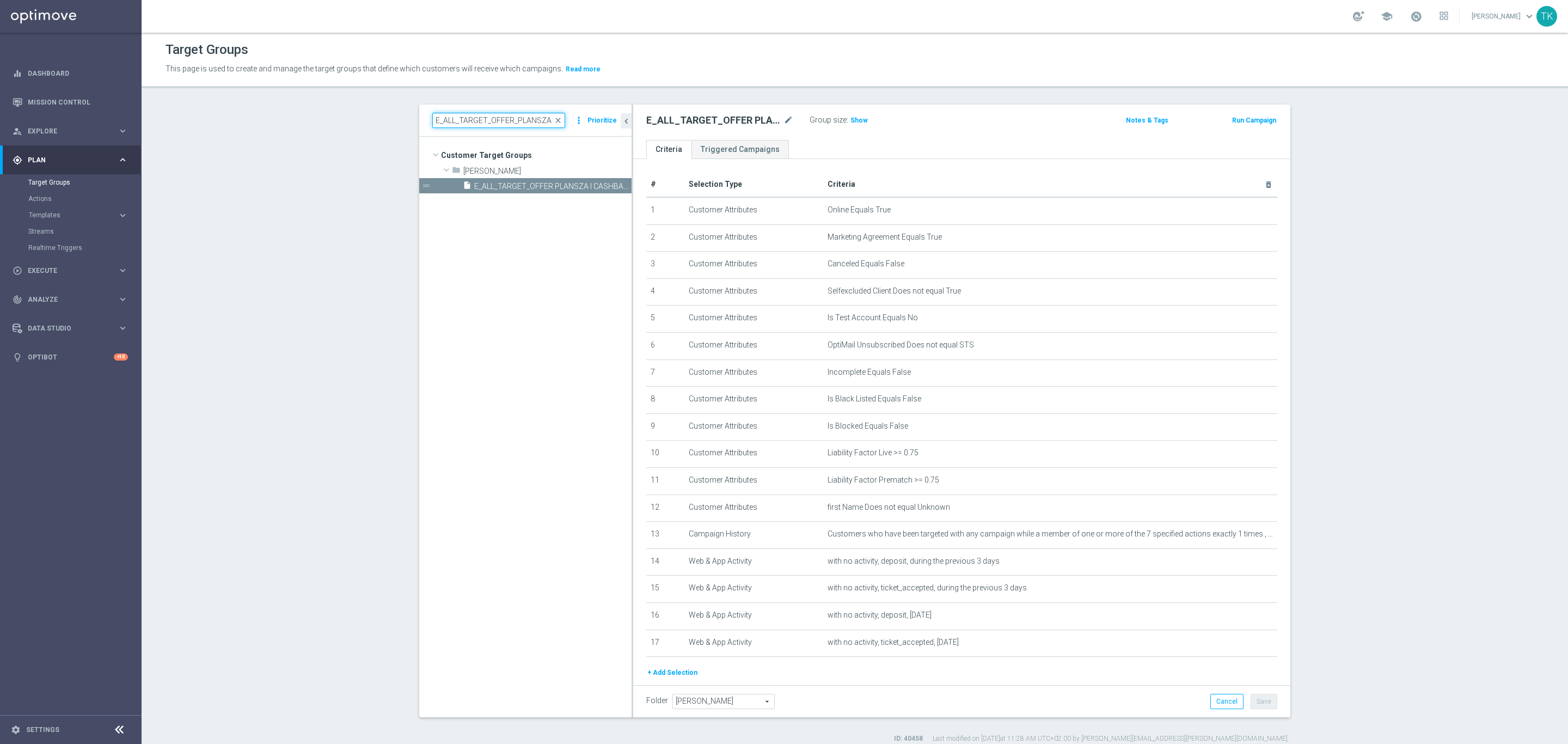
click at [472, 120] on input "E_ALL_TARGET_OFFER_PLANSZA EP_120825" at bounding box center [499, 121] width 133 height 16
type input "E_ALL_TARGET_OFFER_PLANSZA EP_120825"
click at [528, 182] on span "E_ALL_TARGET_OFFER_PLANSZA EP_120825" at bounding box center [540, 186] width 133 height 10
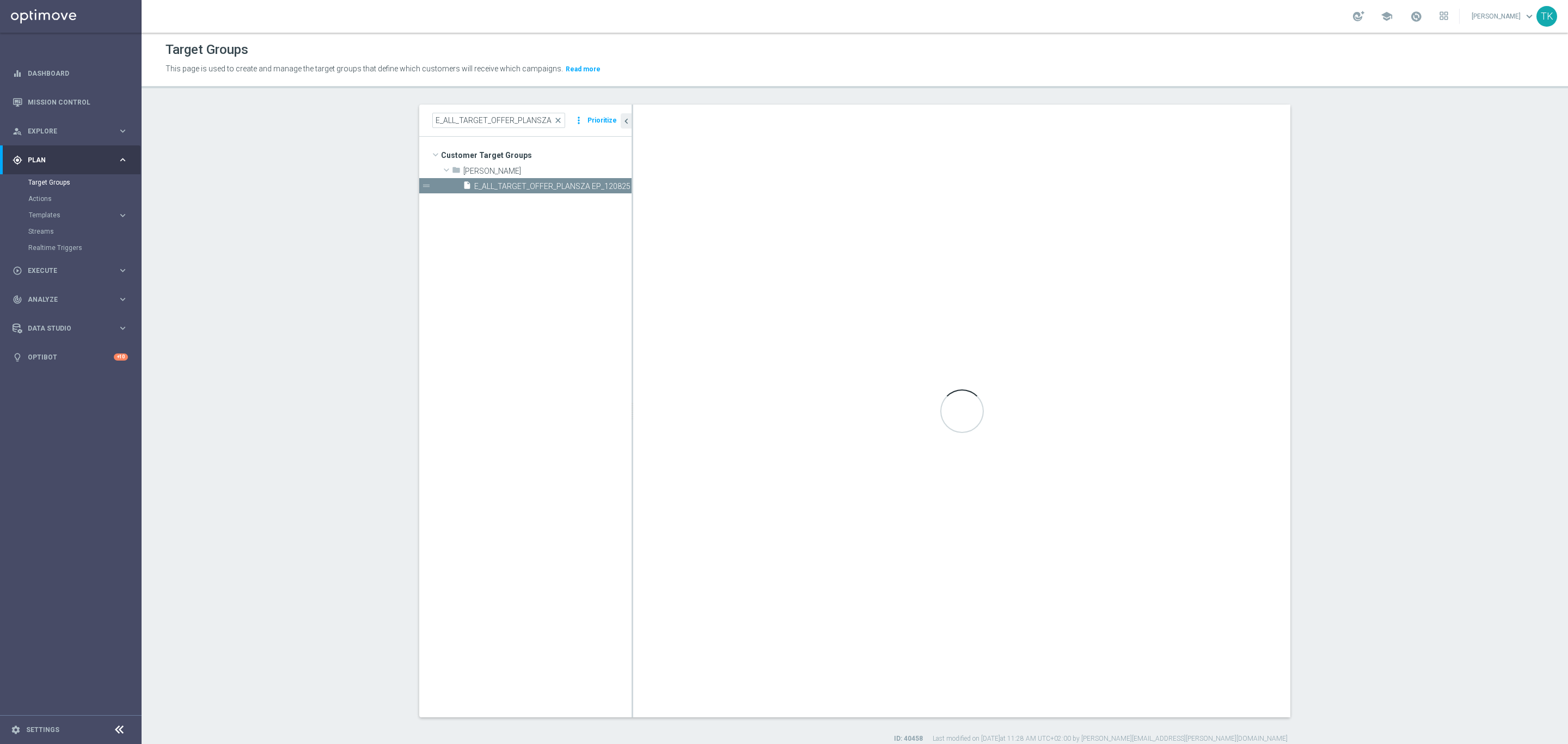
checkbox input "true"
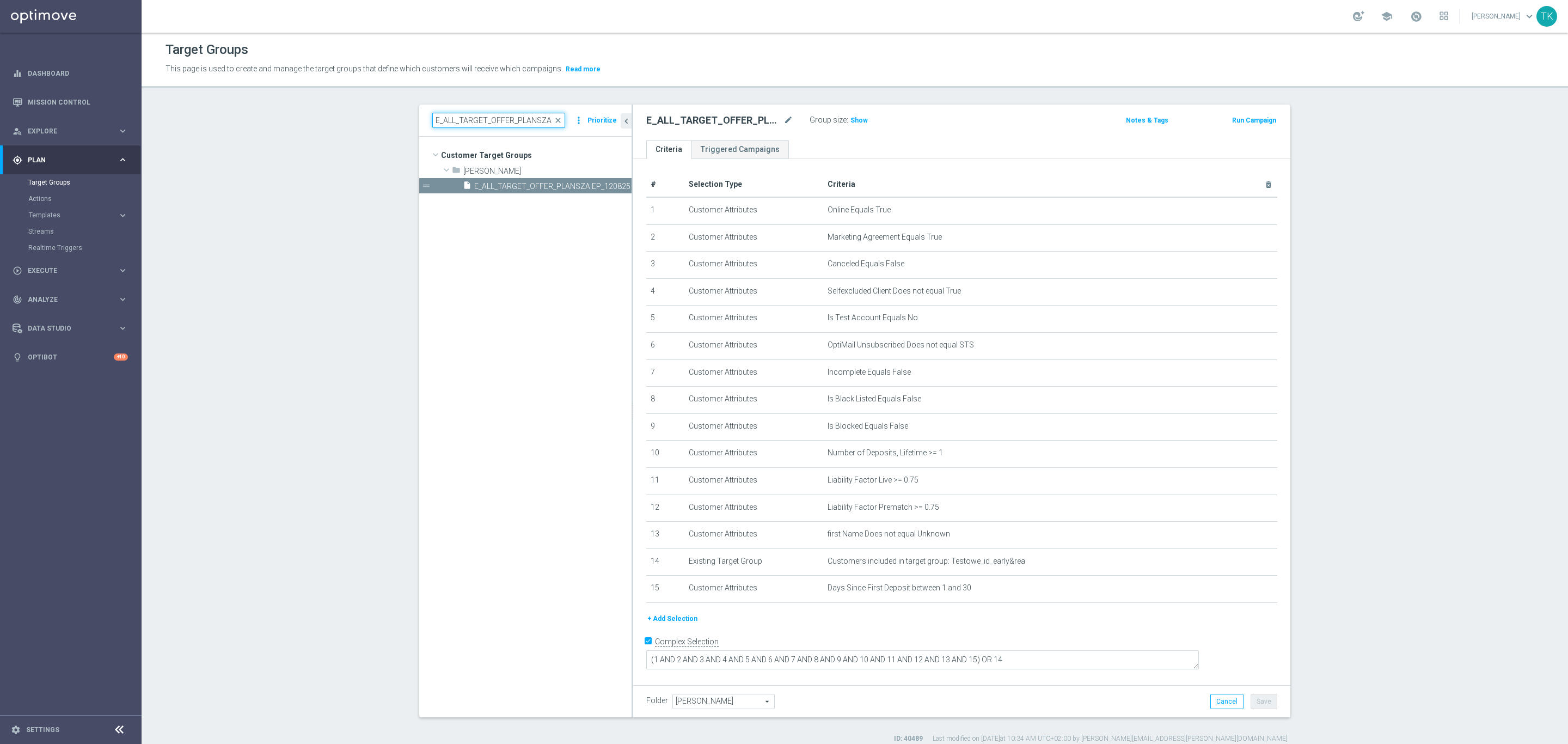
click at [446, 118] on input "E_ALL_TARGET_OFFER_PLANSZA EP_120825" at bounding box center [499, 121] width 133 height 16
paste input "BROT_20 do 100 KOSZULKI_14"
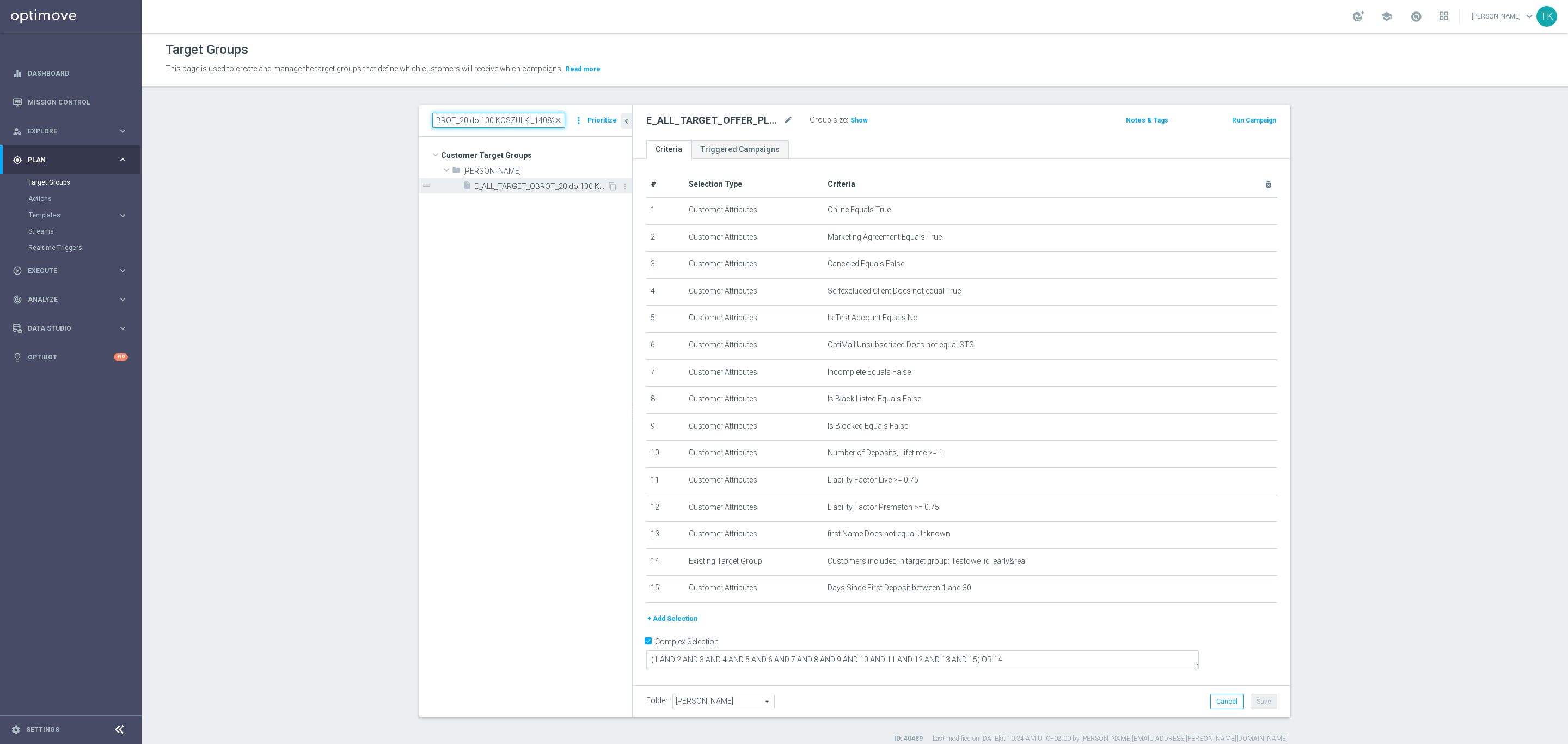
type input "E_ALL_TARGET_OBROT_20 do 100 KOSZULKI_140825"
click at [551, 185] on span "E_ALL_TARGET_OBROT_20 do 100 KOSZULKI_140825" at bounding box center [540, 186] width 133 height 10
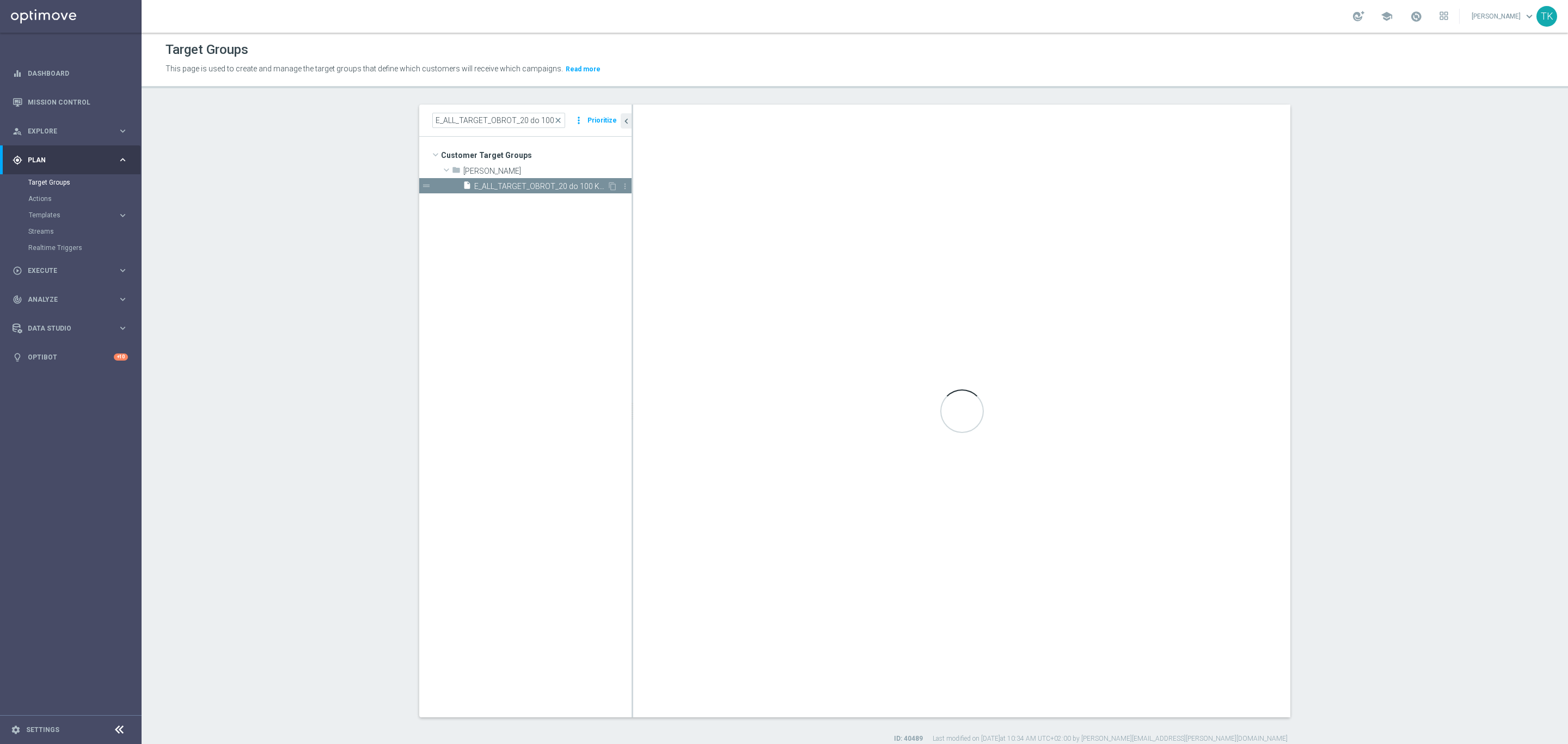
type textarea "(1 AND 2 AND 3 AND 4 AND 5 AND 6 AND 7 AND 8 AND 9 AND 10 AND 11 AND 12 AND 13 …"
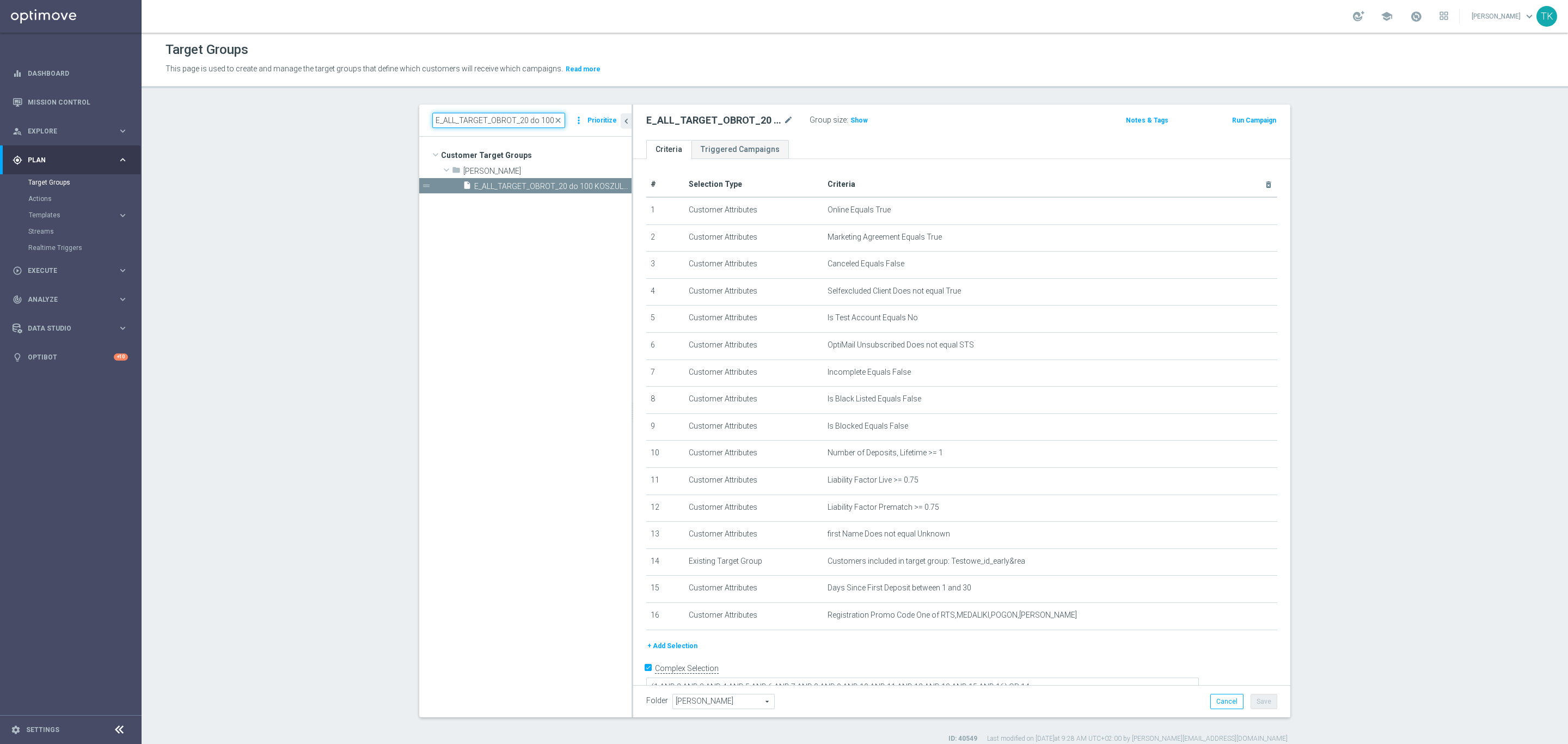
click at [453, 113] on input "E_ALL_TARGET_OBROT_20 do 100 KOSZULKI_140825" at bounding box center [499, 121] width 133 height 16
paste input "DEPO_3DEPO 25 DO 200 PREV MONTH"
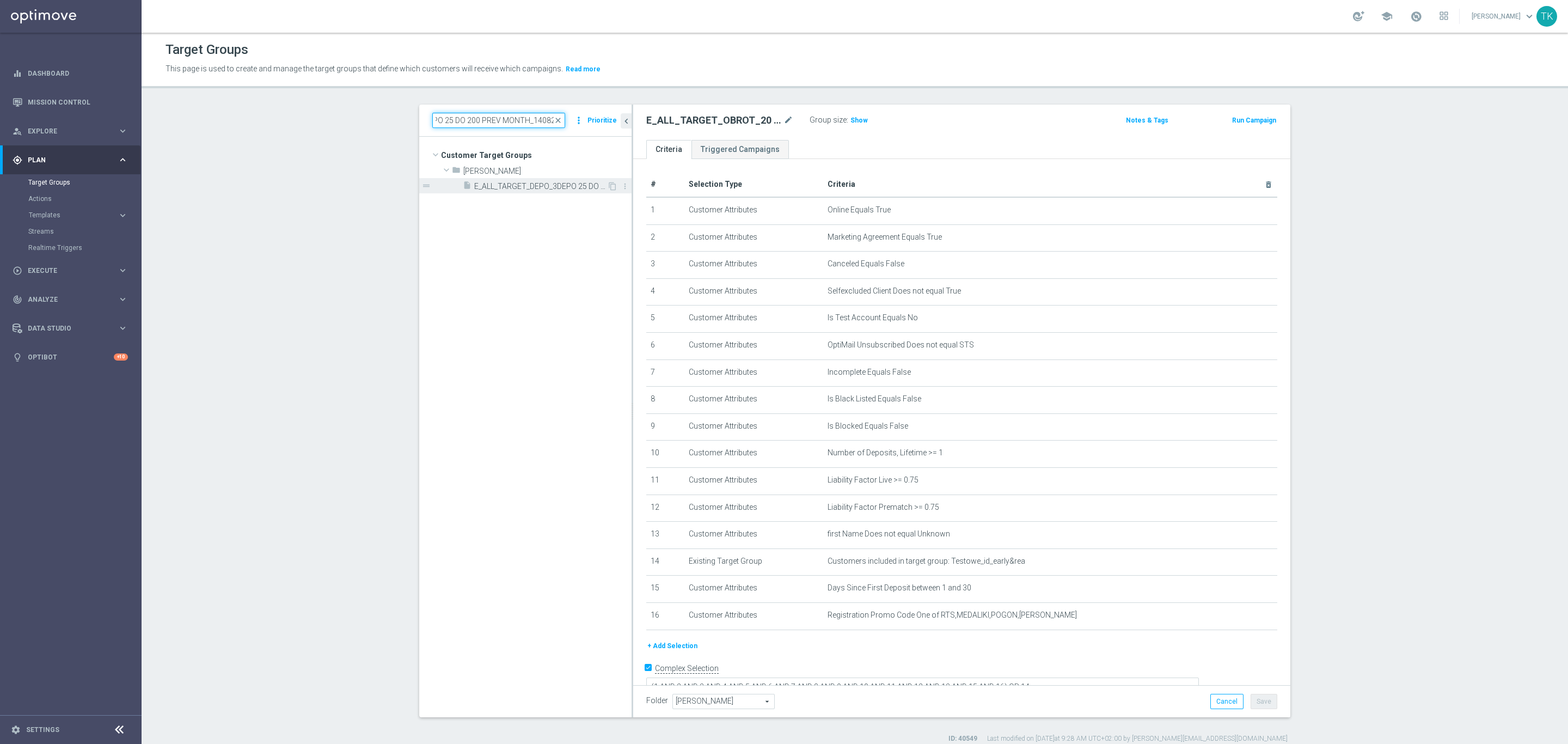
type input "E_ALL_TARGET_DEPO_3DEPO 25 DO 200 PREV MONTH_140825"
click at [519, 193] on div "insert_drive_file E_ALL_TARGET_DEPO_3DEPO 25 DO 200 PREV MONTH_140825" at bounding box center [535, 186] width 144 height 16
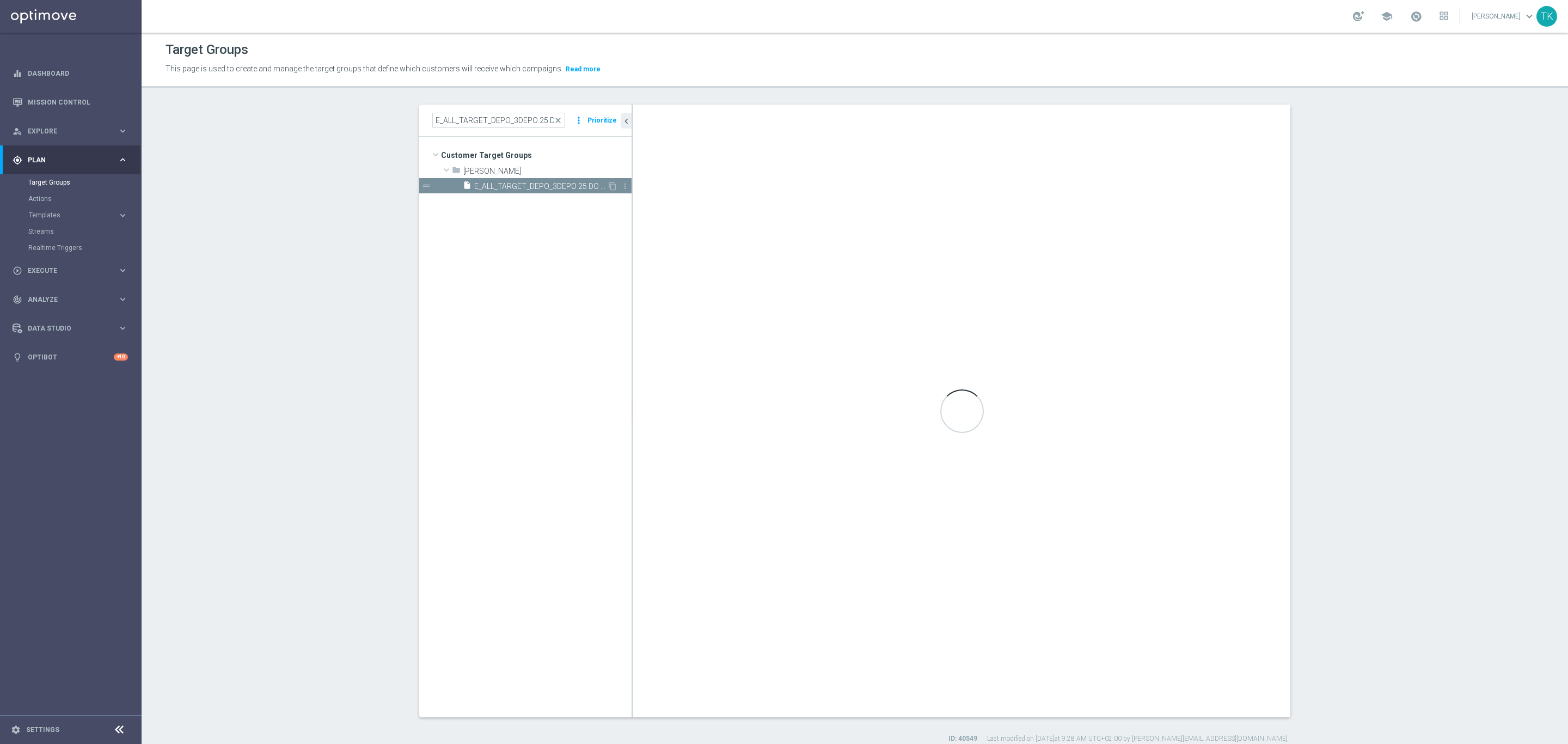
type input "Tomasz K."
type textarea "(1 AND 2 AND 3 AND 4 AND 5 AND 6 AND 7 AND 8 AND 9 AND 10 AND 11 AND 12 AND 13 …"
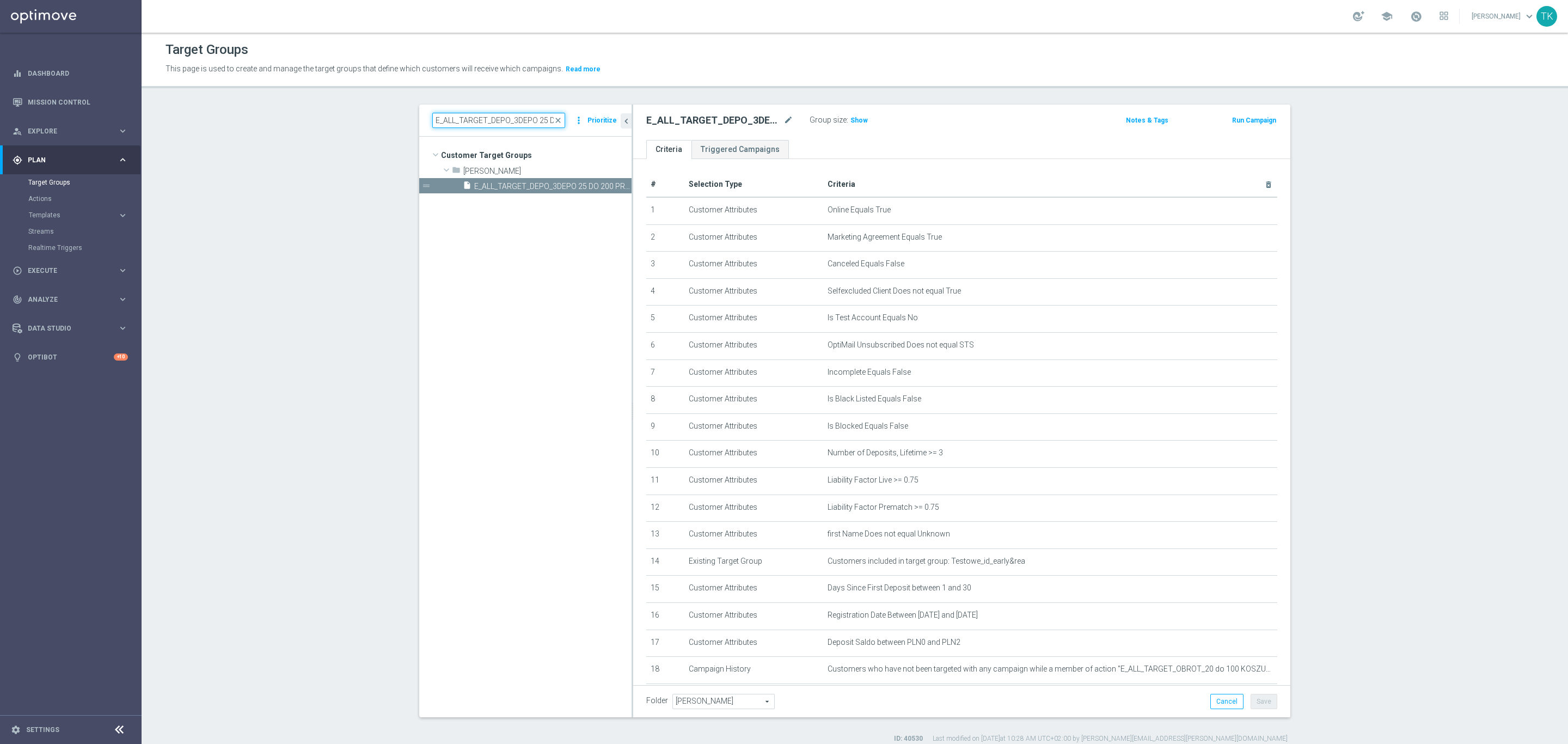
click at [460, 125] on input "E_ALL_TARGET_DEPO_3DEPO 25 DO 200 PREV MONTH_140825" at bounding box center [499, 121] width 133 height 16
paste input "ZBR_2DEPO 100 PLN"
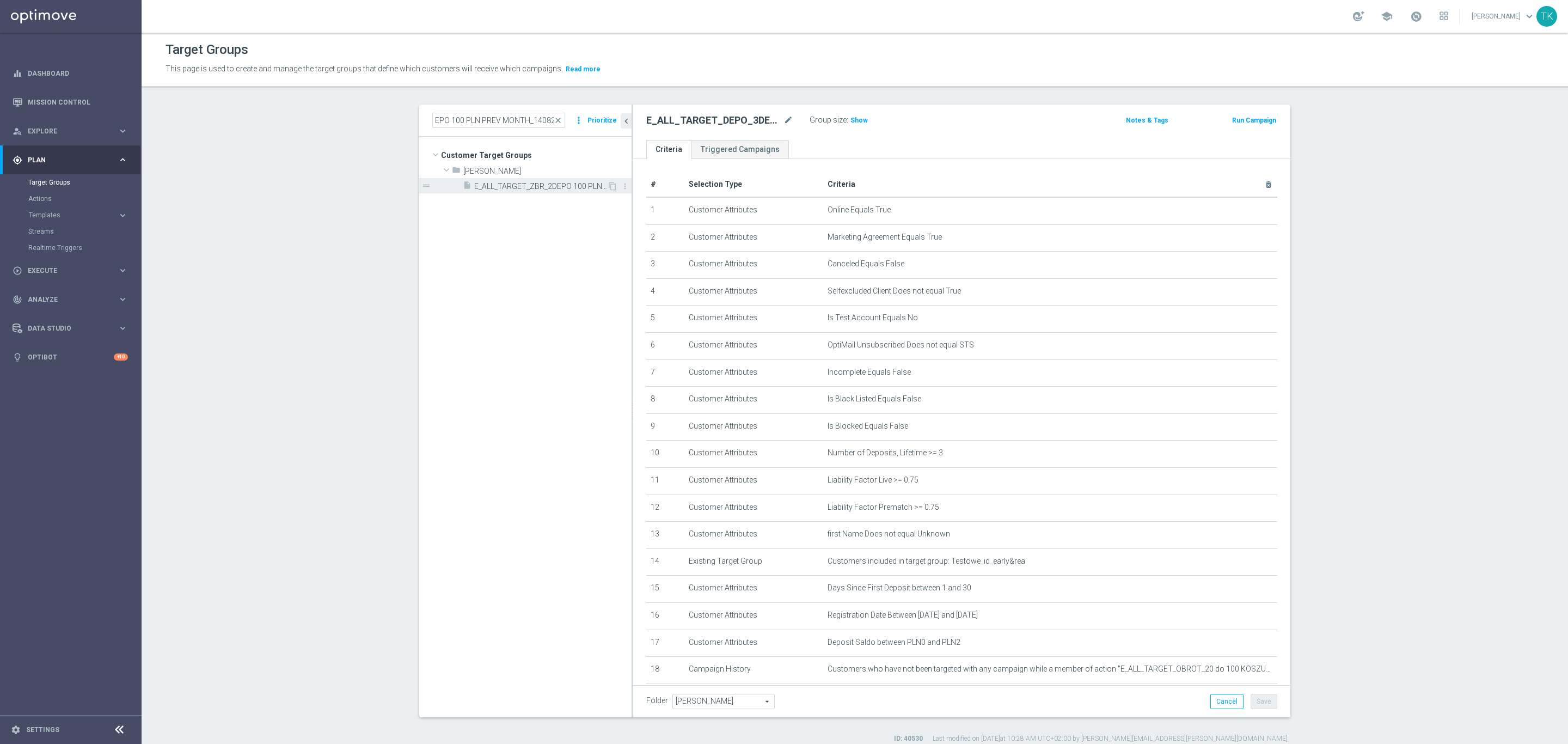
click at [506, 189] on span "E_ALL_TARGET_ZBR_2DEPO 100 PLN PREV MONTH_140825" at bounding box center [540, 186] width 133 height 10
click at [469, 115] on input "E_ALL_TARGET_ZBR_2DEPO 100 PLN PREV MONTH_140825" at bounding box center [499, 121] width 133 height 16
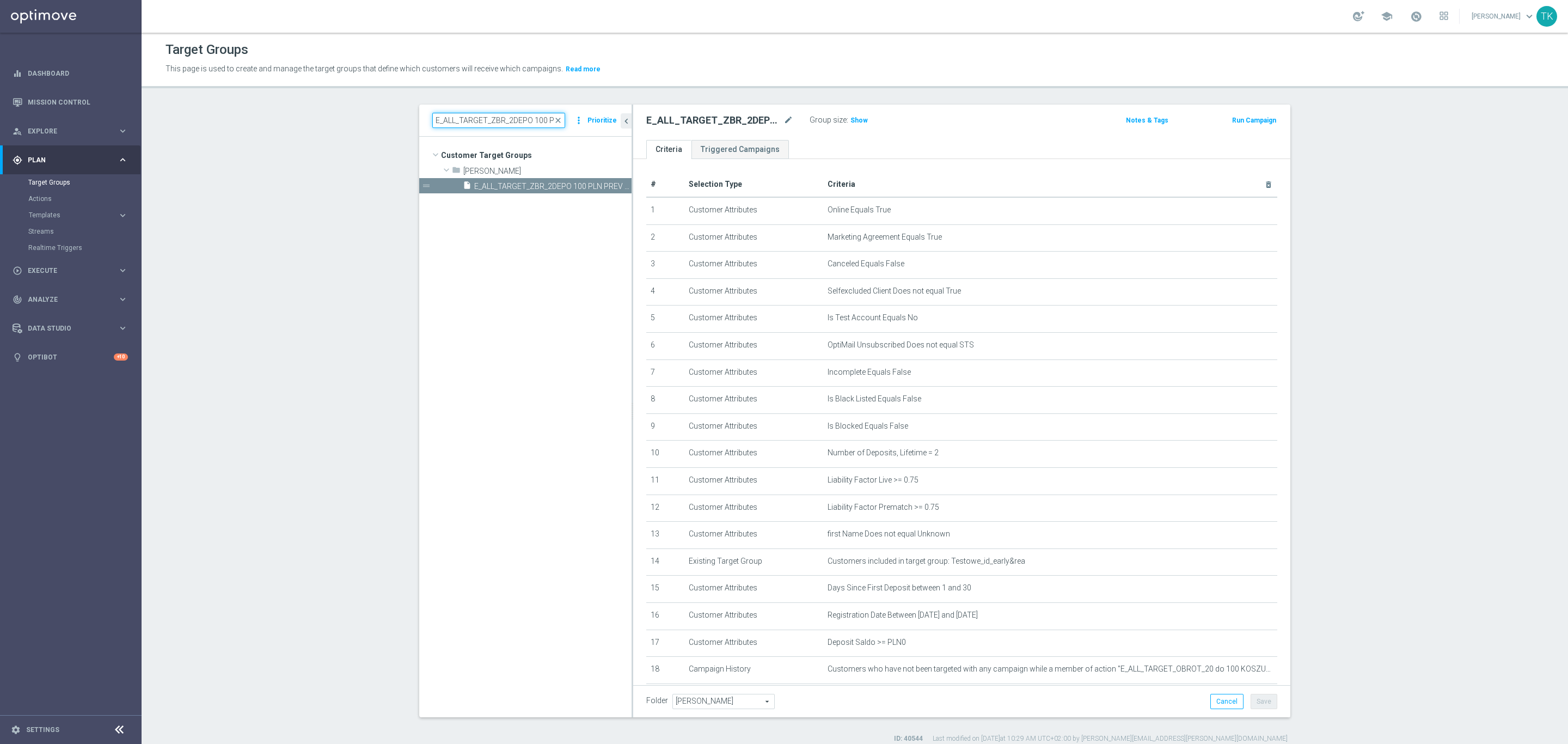
paste input "1"
type input "E_ALL_TARGET_ZBR_1DEPO 100 PLN PREV MONTH_140825"
click at [513, 184] on span "E_ALL_TARGET_ZBR_1DEPO 100 PLN PREV MONTH_140825" at bounding box center [540, 186] width 133 height 10
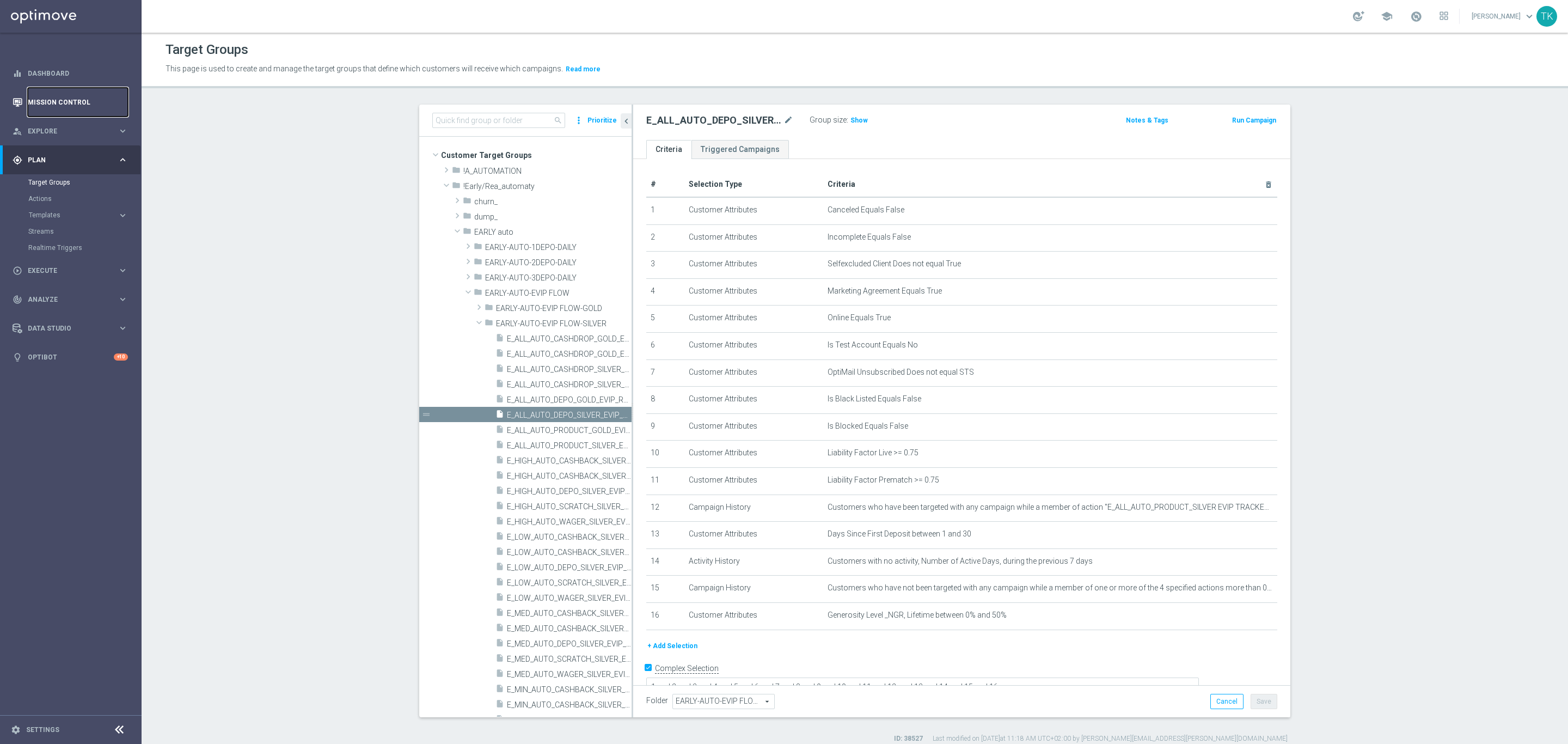
click at [48, 100] on link "Mission Control" at bounding box center [77, 102] width 100 height 29
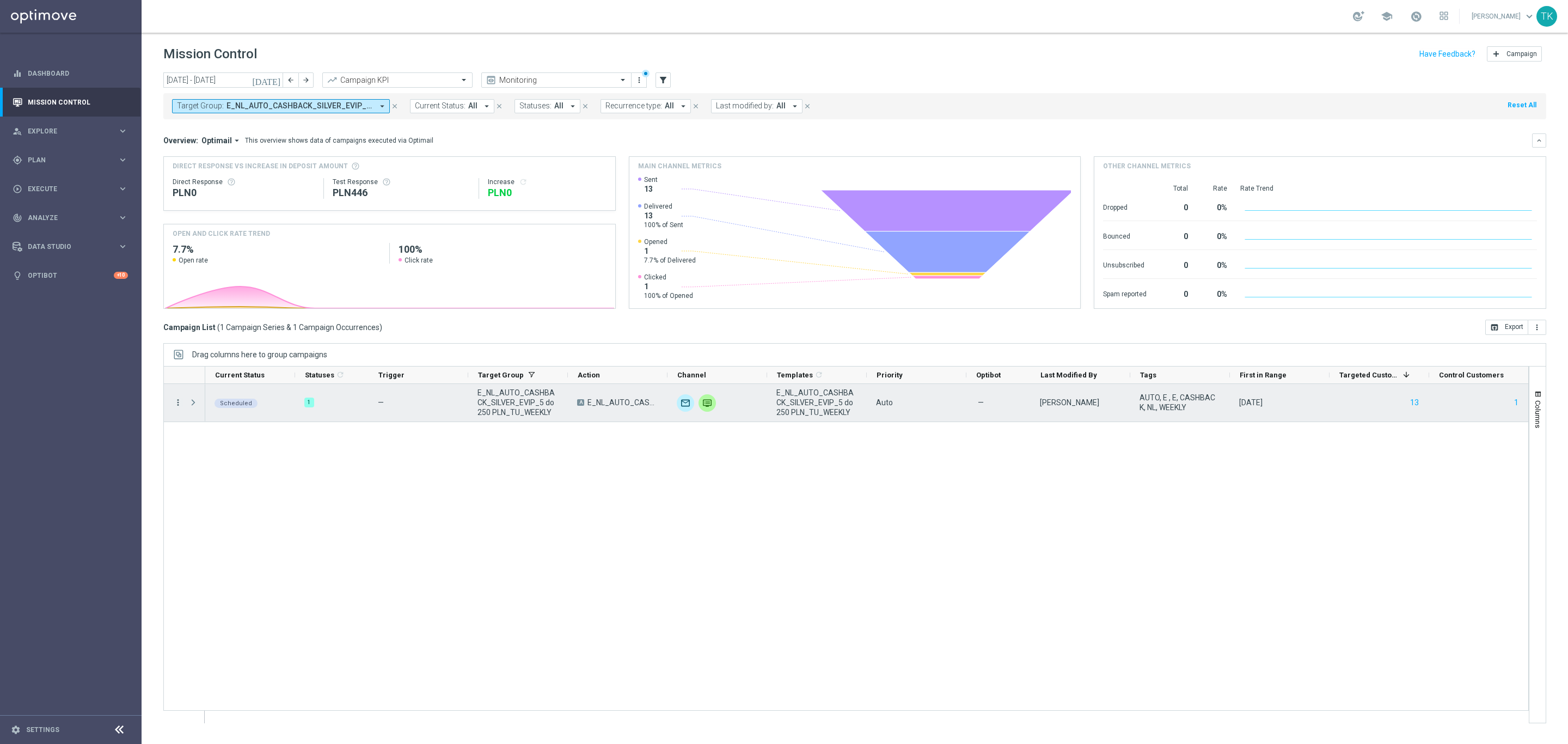
click at [179, 399] on icon "more_vert" at bounding box center [177, 402] width 10 height 10
click at [204, 431] on div "show_chart Campaign Metrics" at bounding box center [244, 426] width 122 height 16
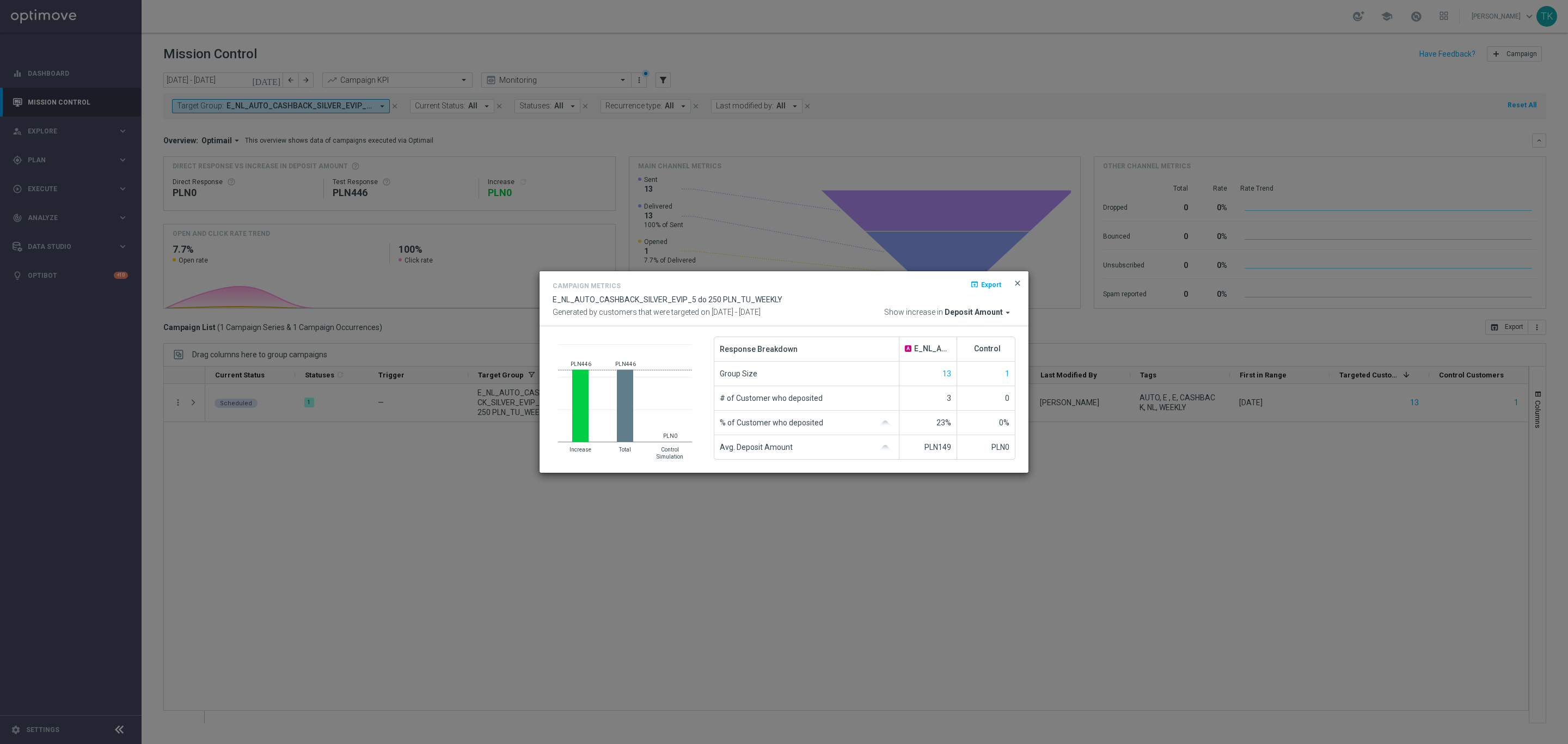
click at [1014, 284] on span "close" at bounding box center [1017, 283] width 9 height 9
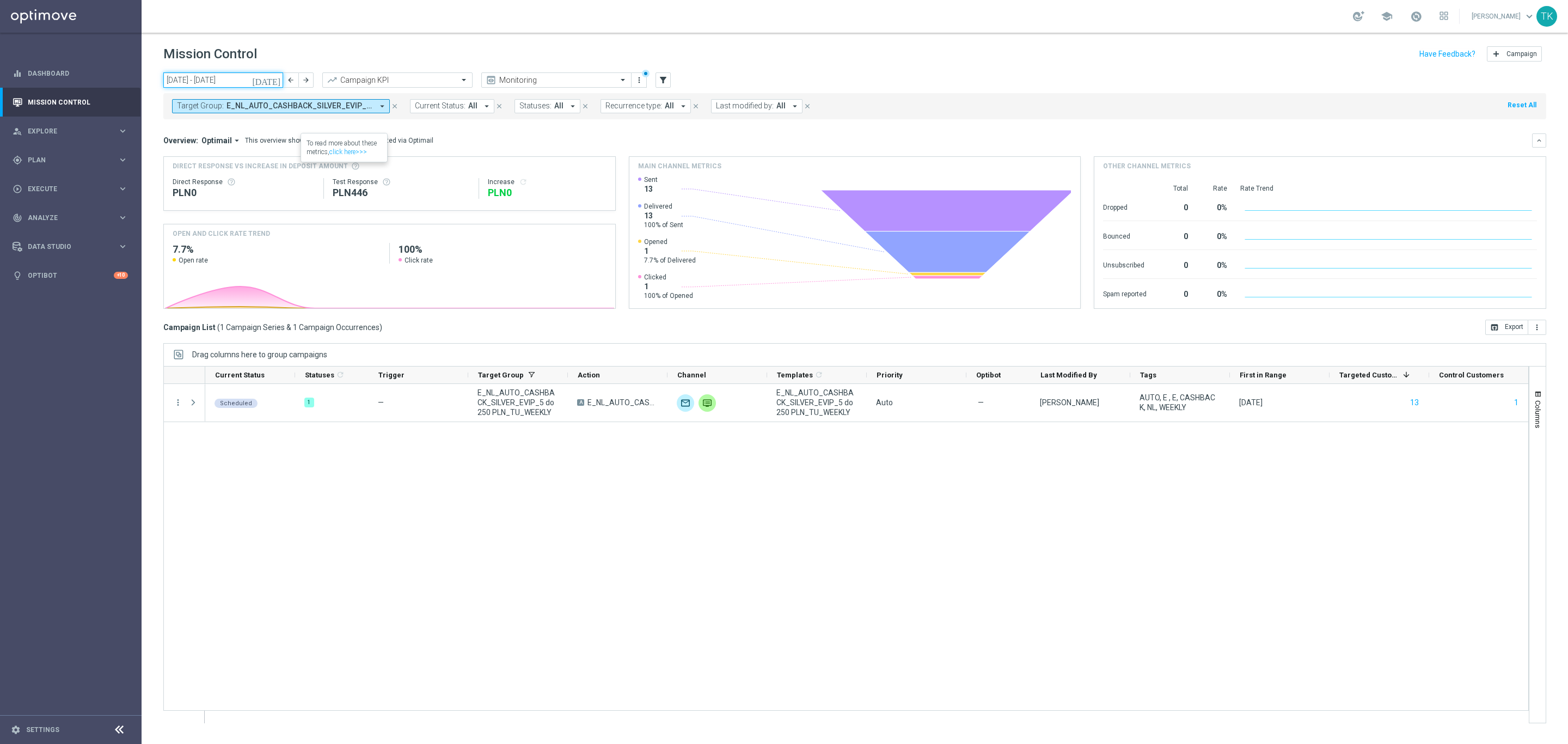
click at [209, 82] on input "[DATE] - [DATE]" at bounding box center [223, 80] width 120 height 16
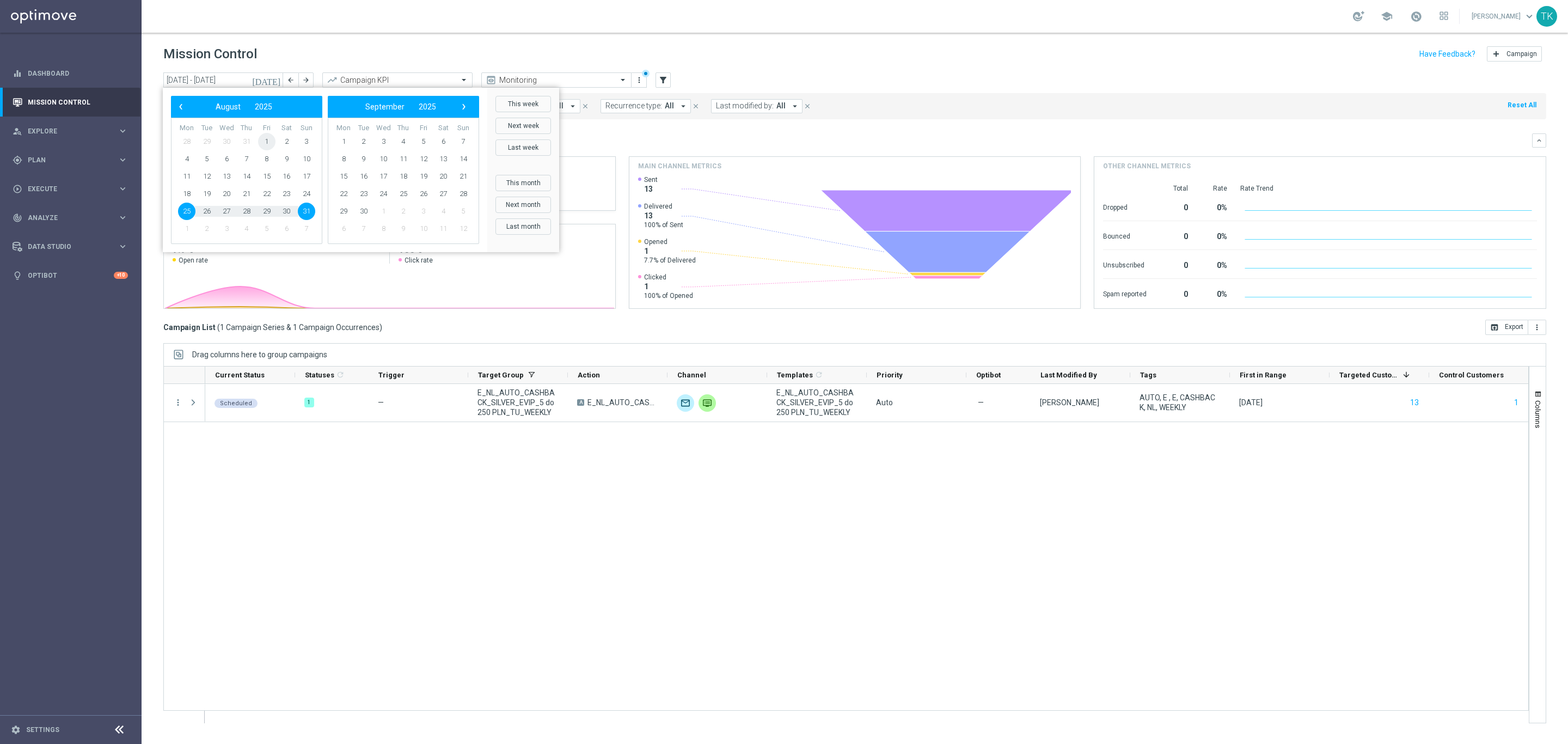
click at [261, 139] on span "1" at bounding box center [267, 142] width 17 height 17
click at [308, 209] on span "31" at bounding box center [307, 211] width 17 height 17
type input "[DATE] - [DATE]"
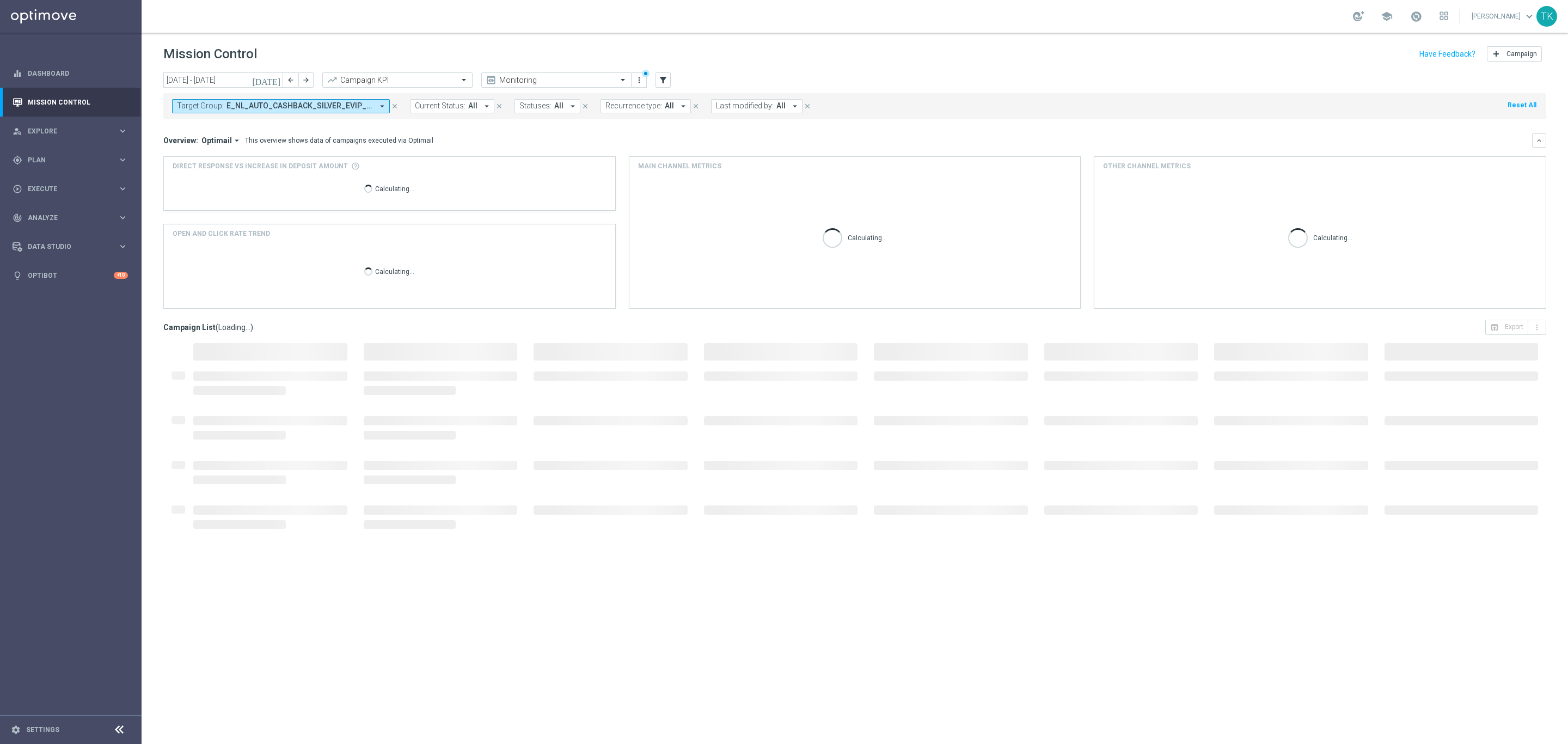
click at [222, 108] on span "Target Group:" at bounding box center [201, 106] width 47 height 10
click at [214, 125] on input "text" at bounding box center [263, 126] width 160 height 10
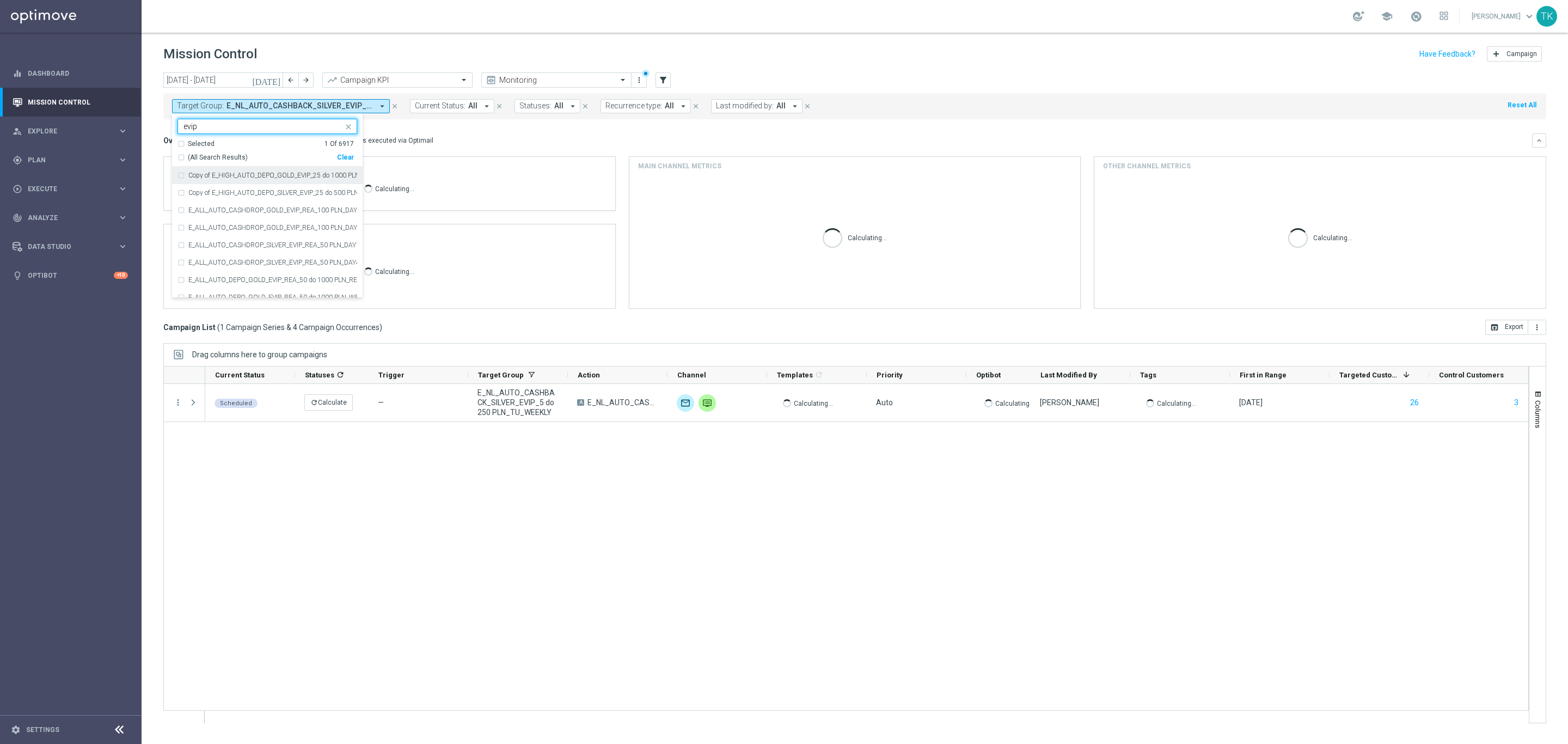
click at [178, 156] on div "(All Search Results)" at bounding box center [257, 157] width 160 height 10
type input "evip"
click at [148, 146] on div "[DATE] [DATE] - [DATE] arrow_back arrow_forward Campaign KPI trending_up Monito…" at bounding box center [855, 402] width 1426 height 661
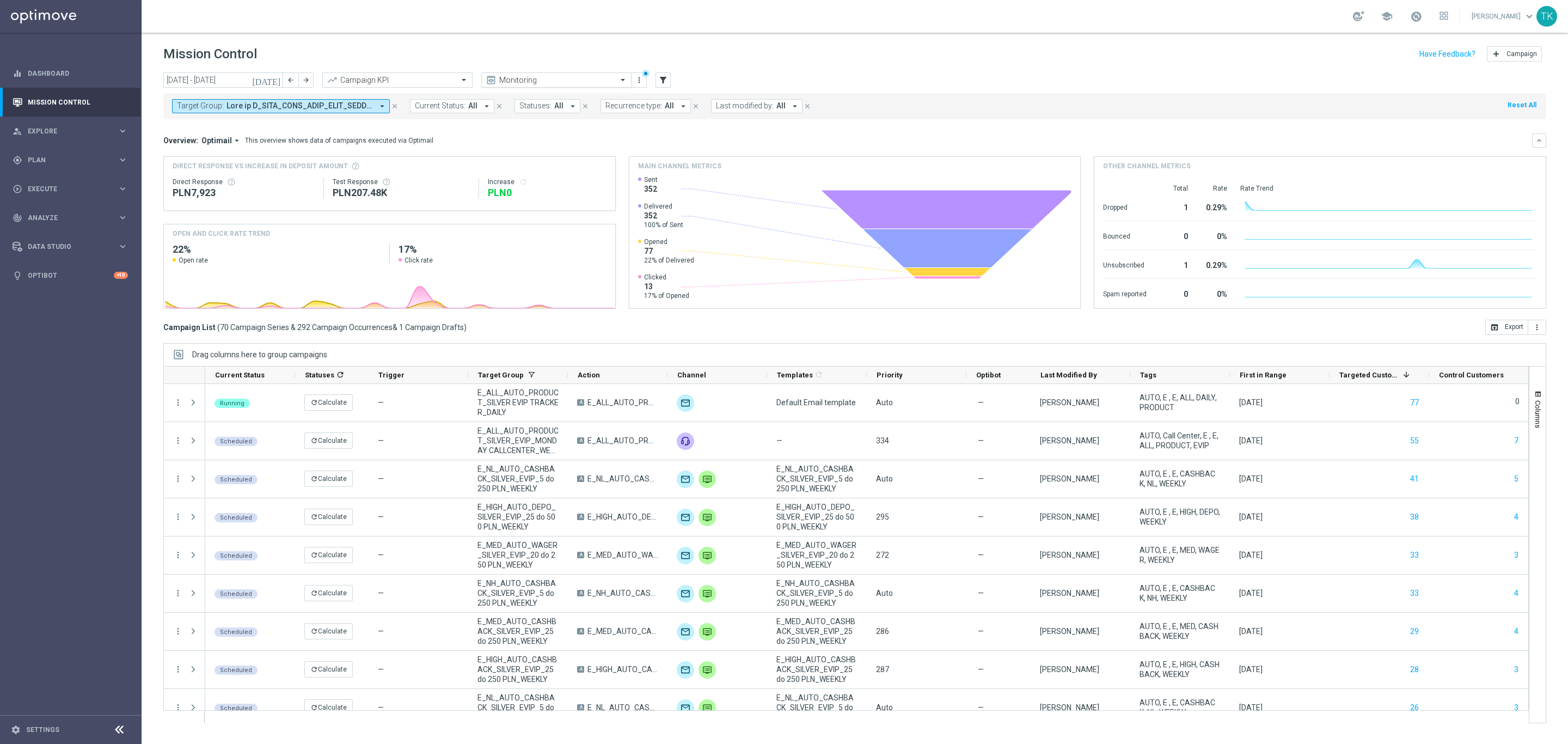
click at [508, 78] on input "text" at bounding box center [546, 80] width 116 height 10
click at [519, 94] on div "Analysis" at bounding box center [556, 96] width 138 height 18
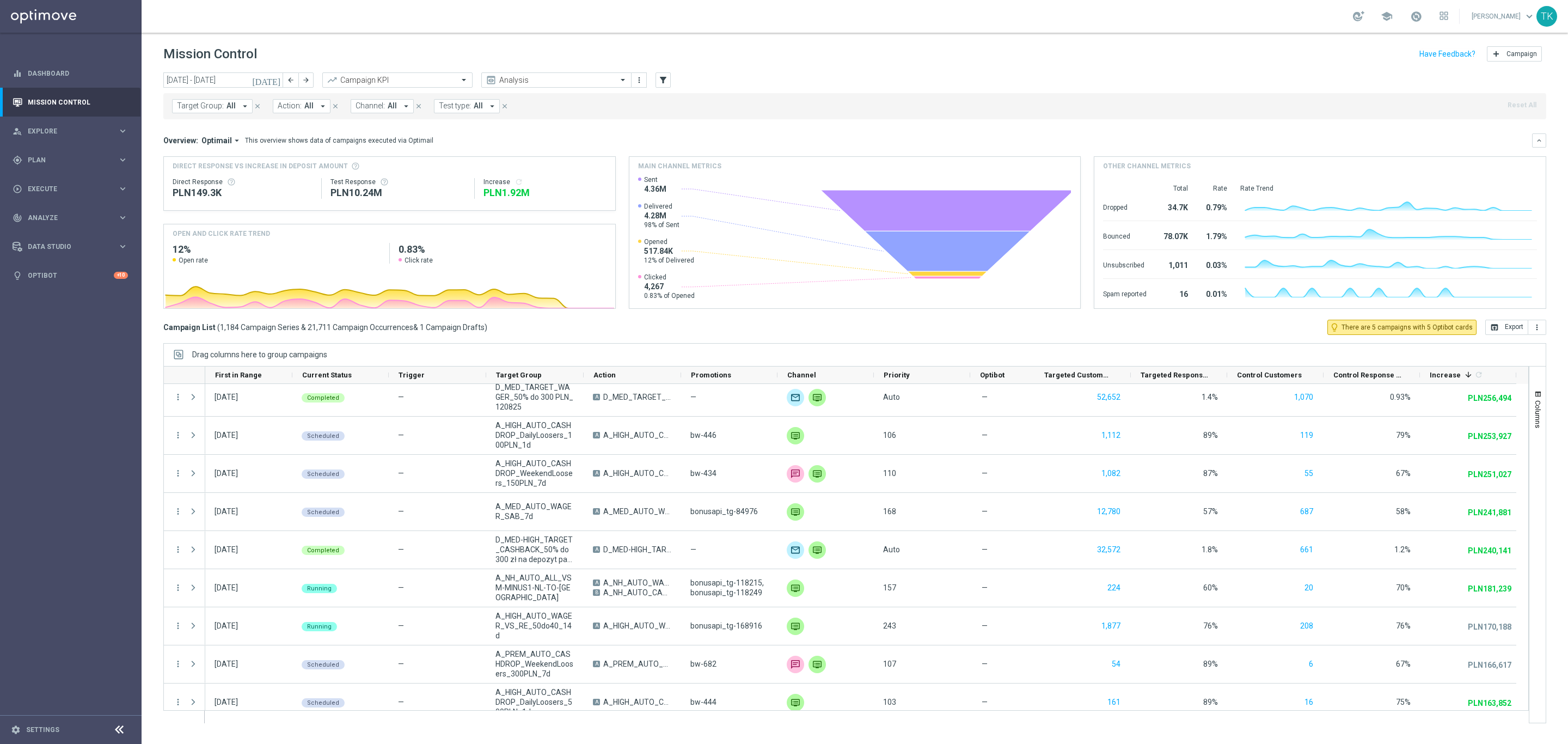
scroll to position [817, 0]
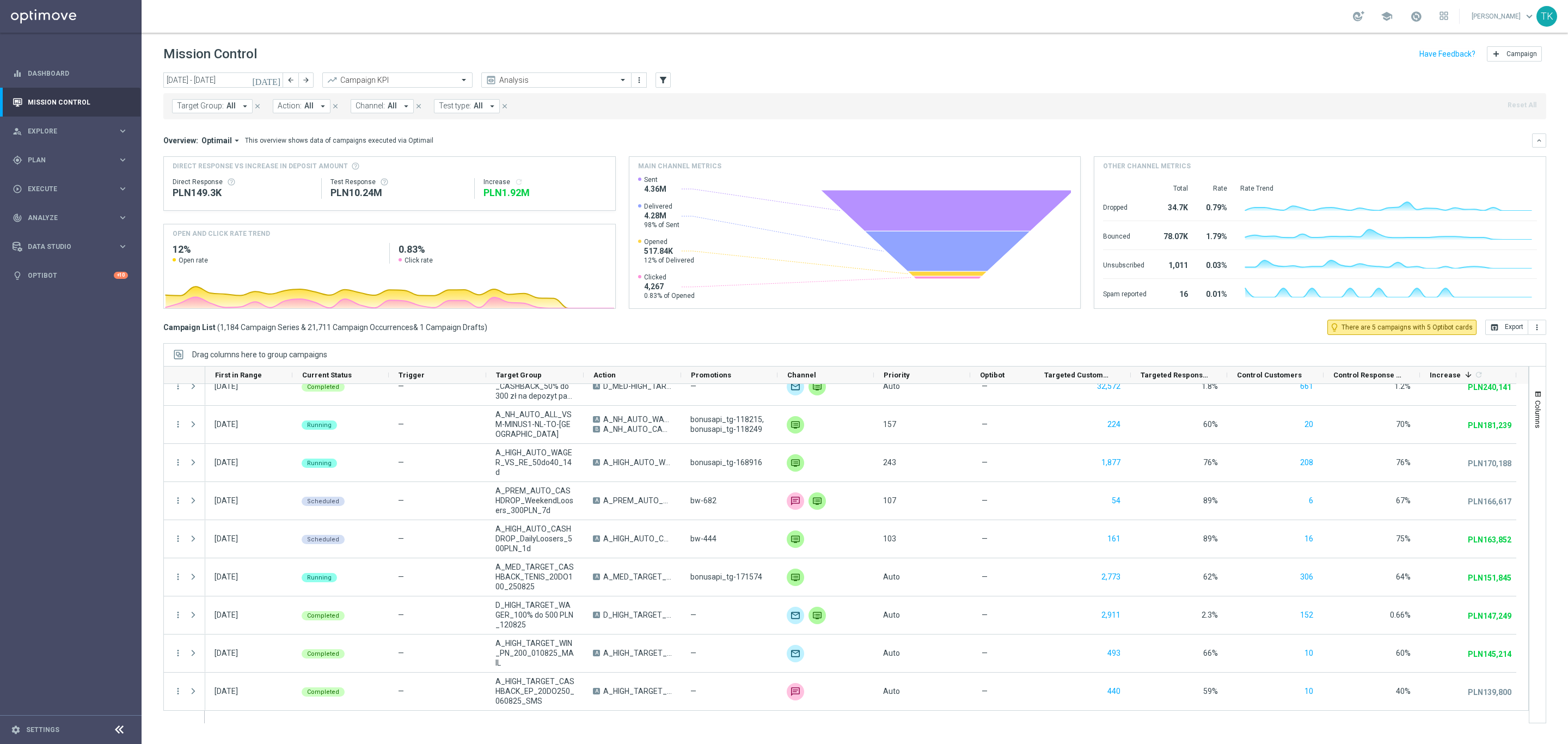
click at [205, 105] on span "Target Group:" at bounding box center [201, 106] width 47 height 10
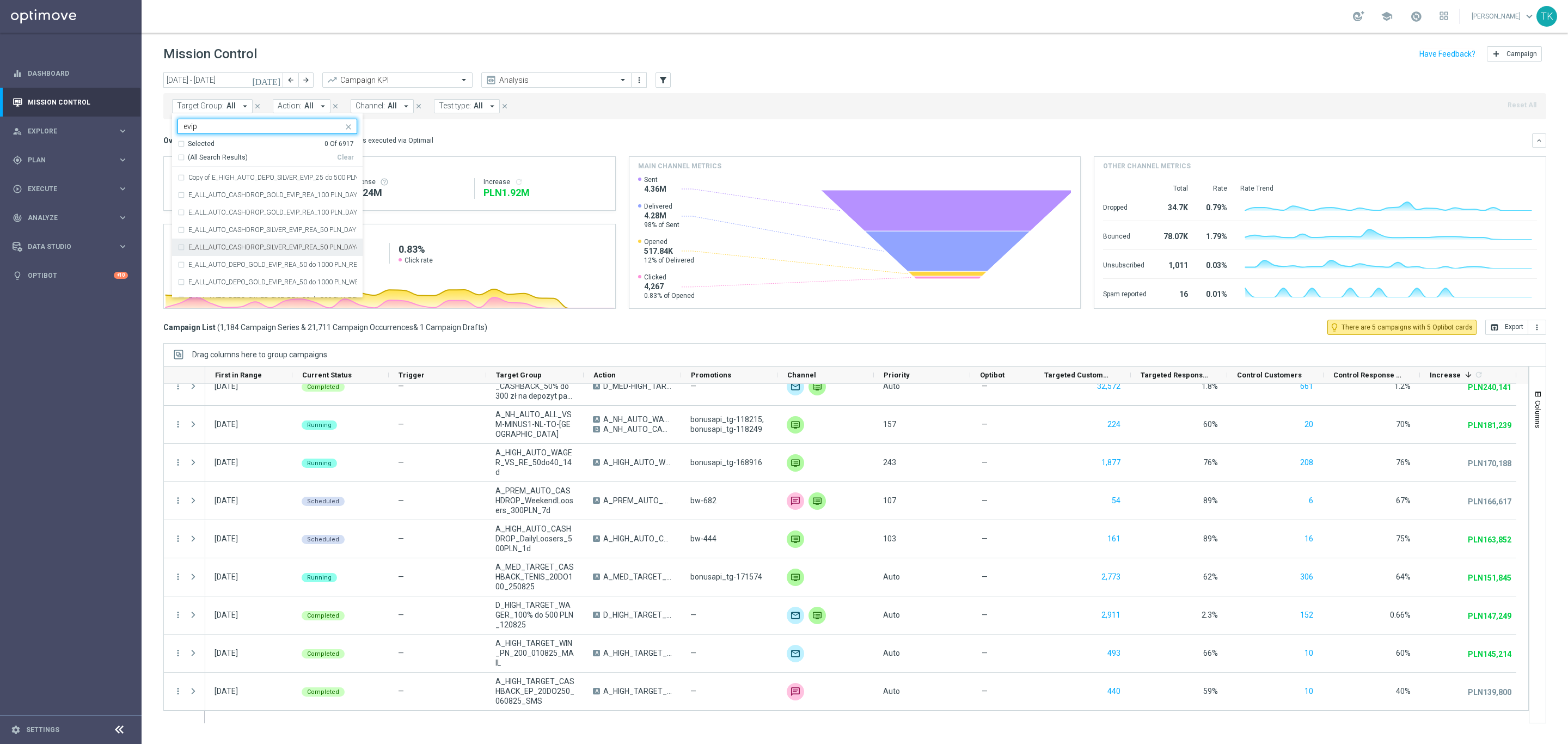
scroll to position [0, 0]
click at [182, 160] on div "(All Search Results)" at bounding box center [257, 157] width 160 height 10
type input "evip"
click at [152, 149] on div "[DATE] [DATE] - [DATE] arrow_back arrow_forward Campaign KPI trending_up Analys…" at bounding box center [855, 402] width 1426 height 661
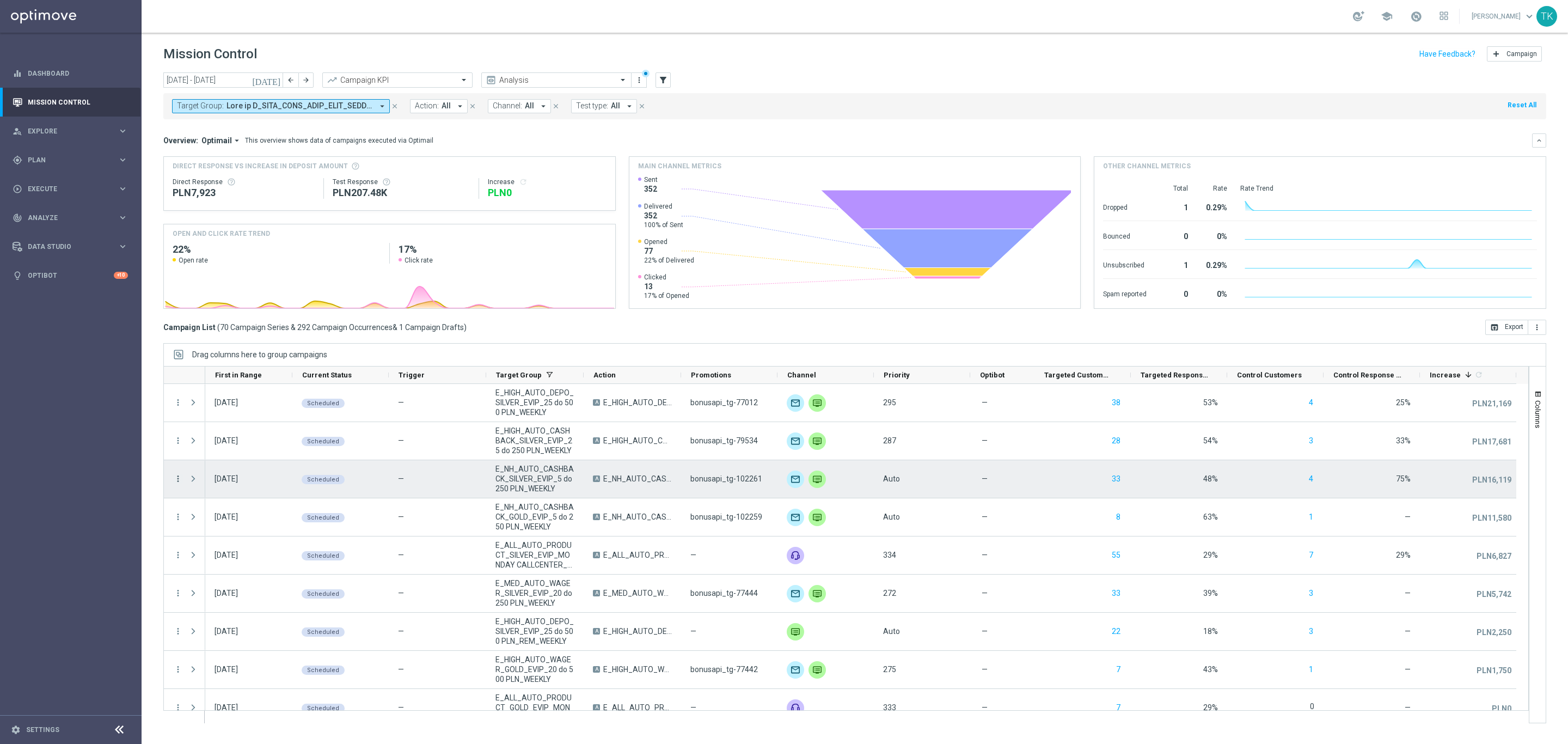
click at [176, 482] on icon "more_vert" at bounding box center [177, 478] width 10 height 10
click at [211, 502] on span "Campaign Metrics" at bounding box center [228, 502] width 56 height 8
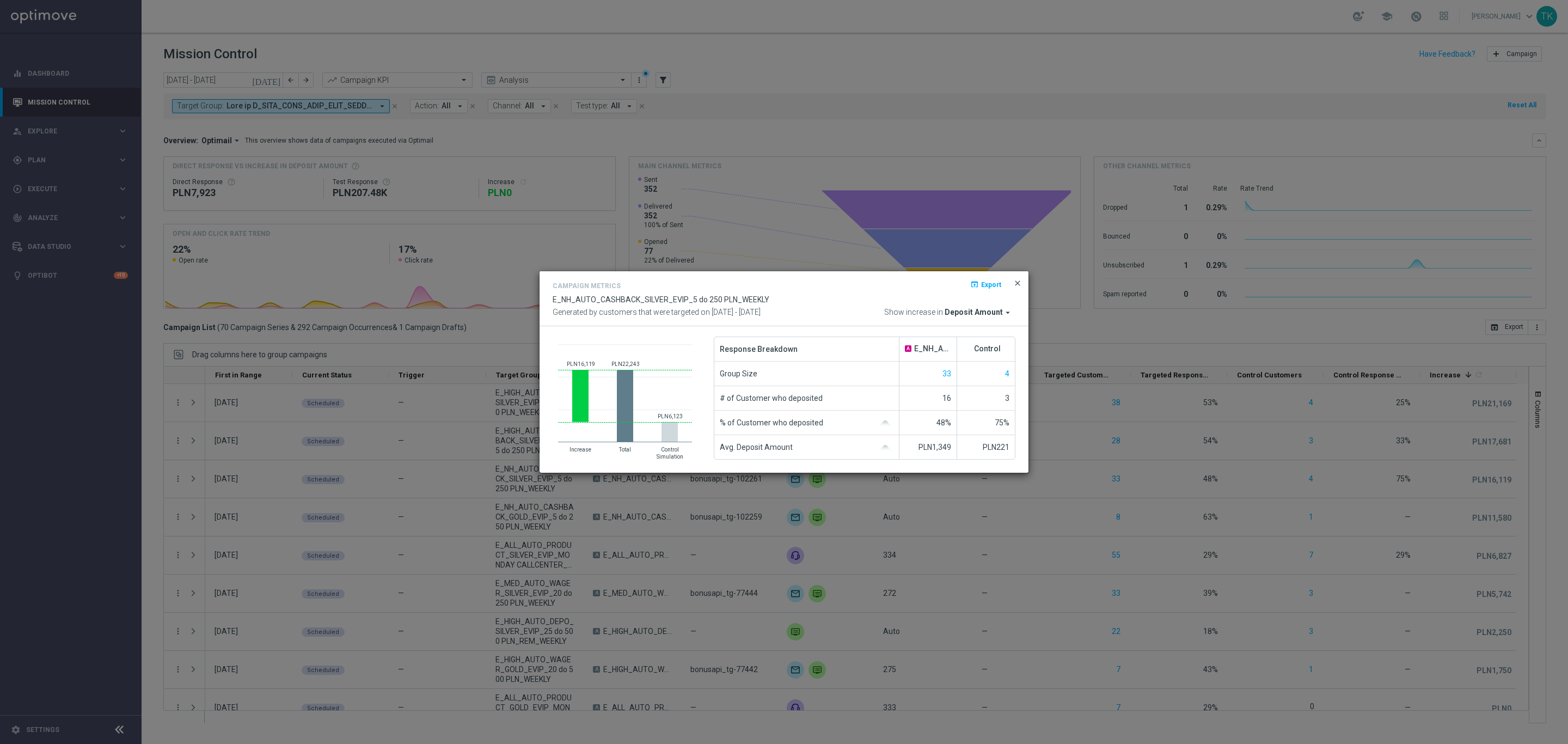
click at [1017, 281] on span "close" at bounding box center [1017, 283] width 9 height 9
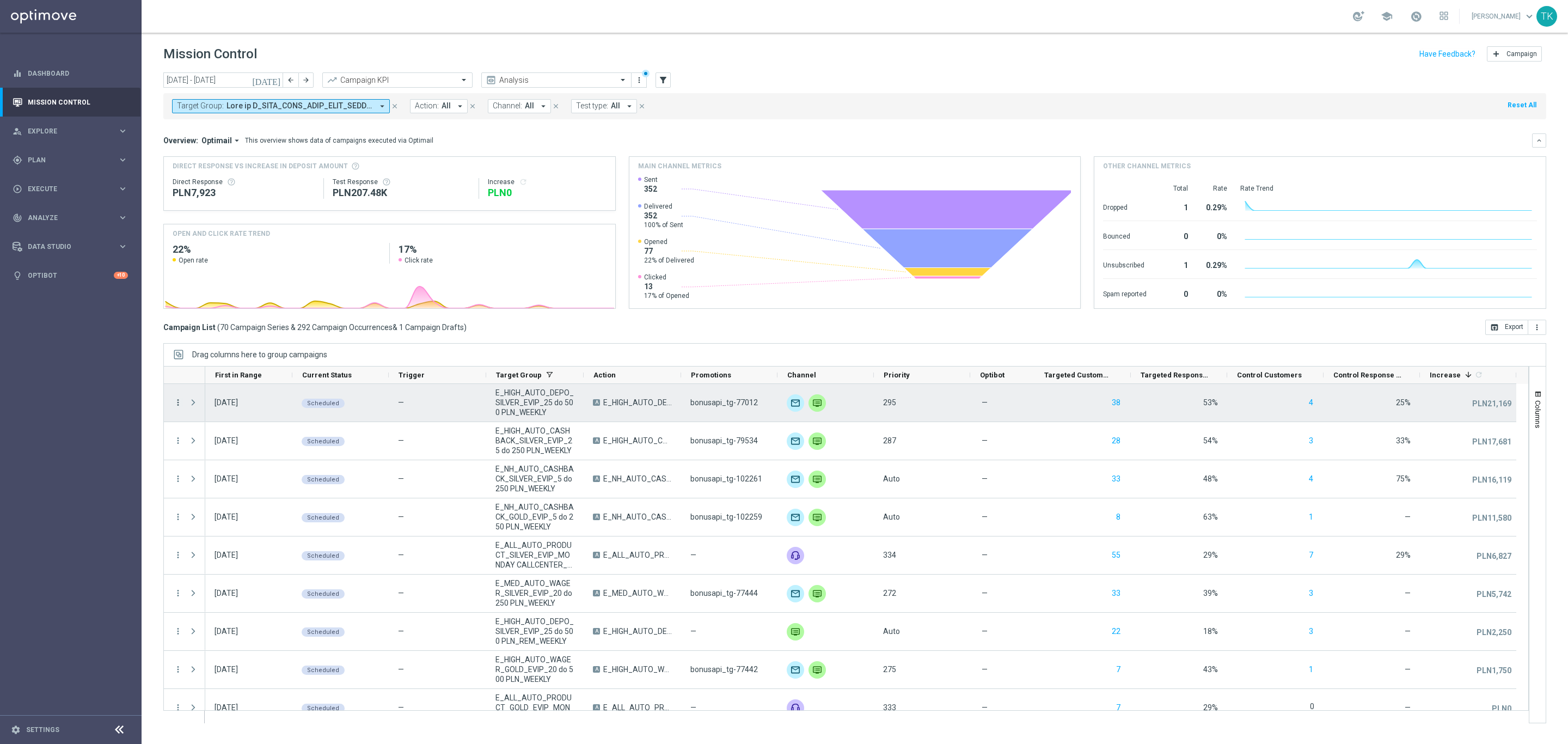
click at [174, 402] on icon "more_vert" at bounding box center [177, 402] width 10 height 10
click at [209, 423] on span "Campaign Metrics" at bounding box center [228, 425] width 56 height 8
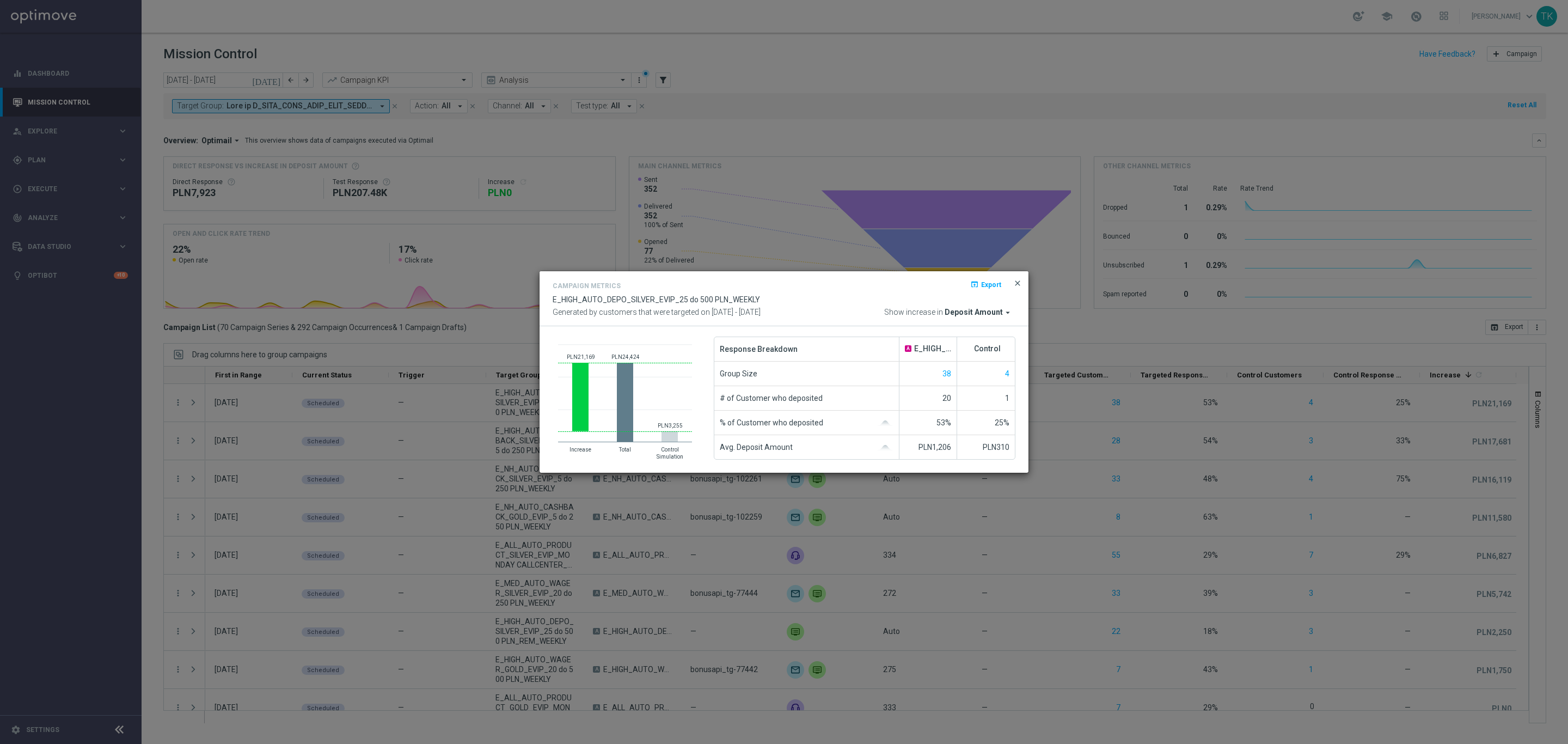
click at [1020, 284] on span "close" at bounding box center [1017, 283] width 9 height 9
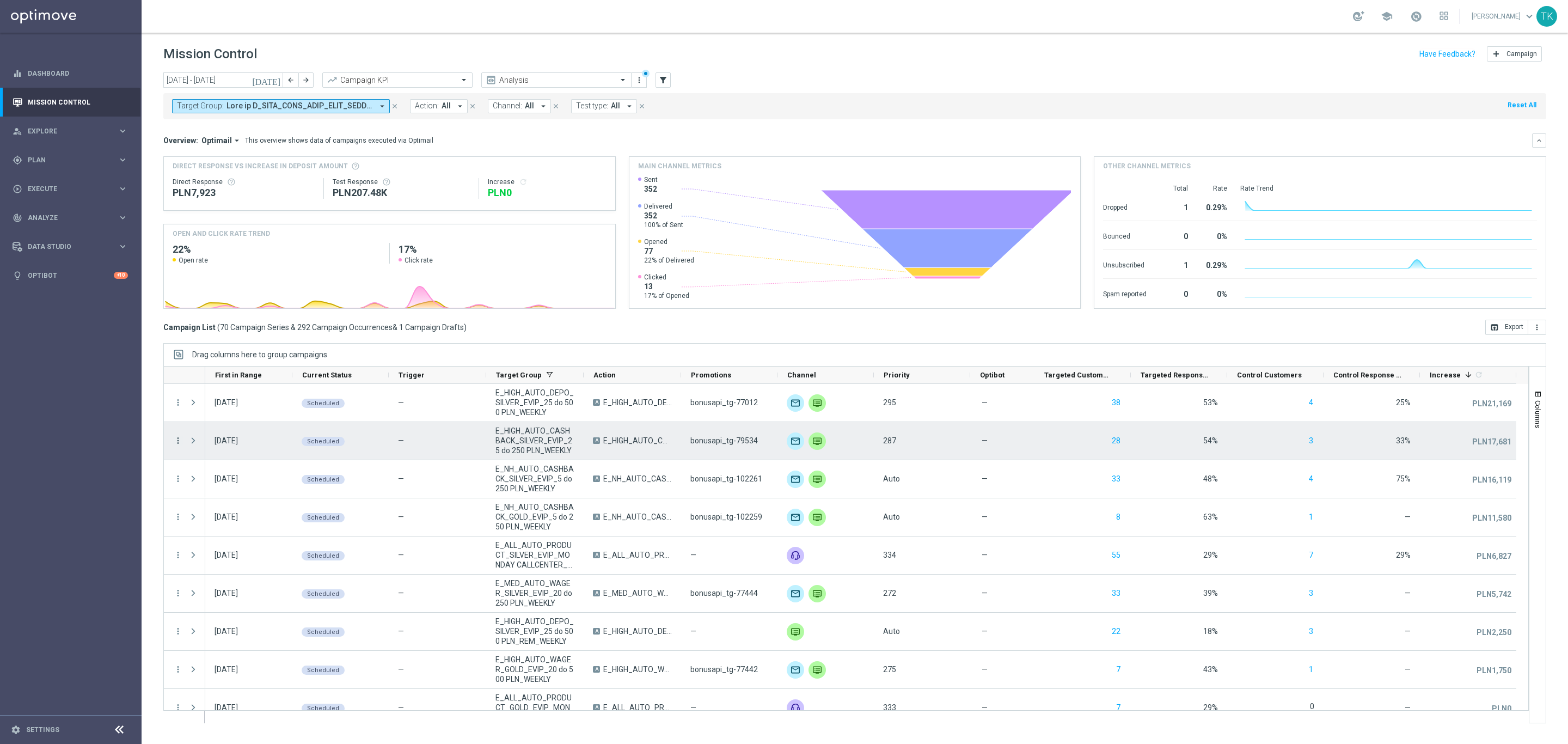
click at [177, 443] on icon "more_vert" at bounding box center [177, 440] width 10 height 10
click at [202, 461] on span "Campaign Metrics" at bounding box center [228, 463] width 56 height 8
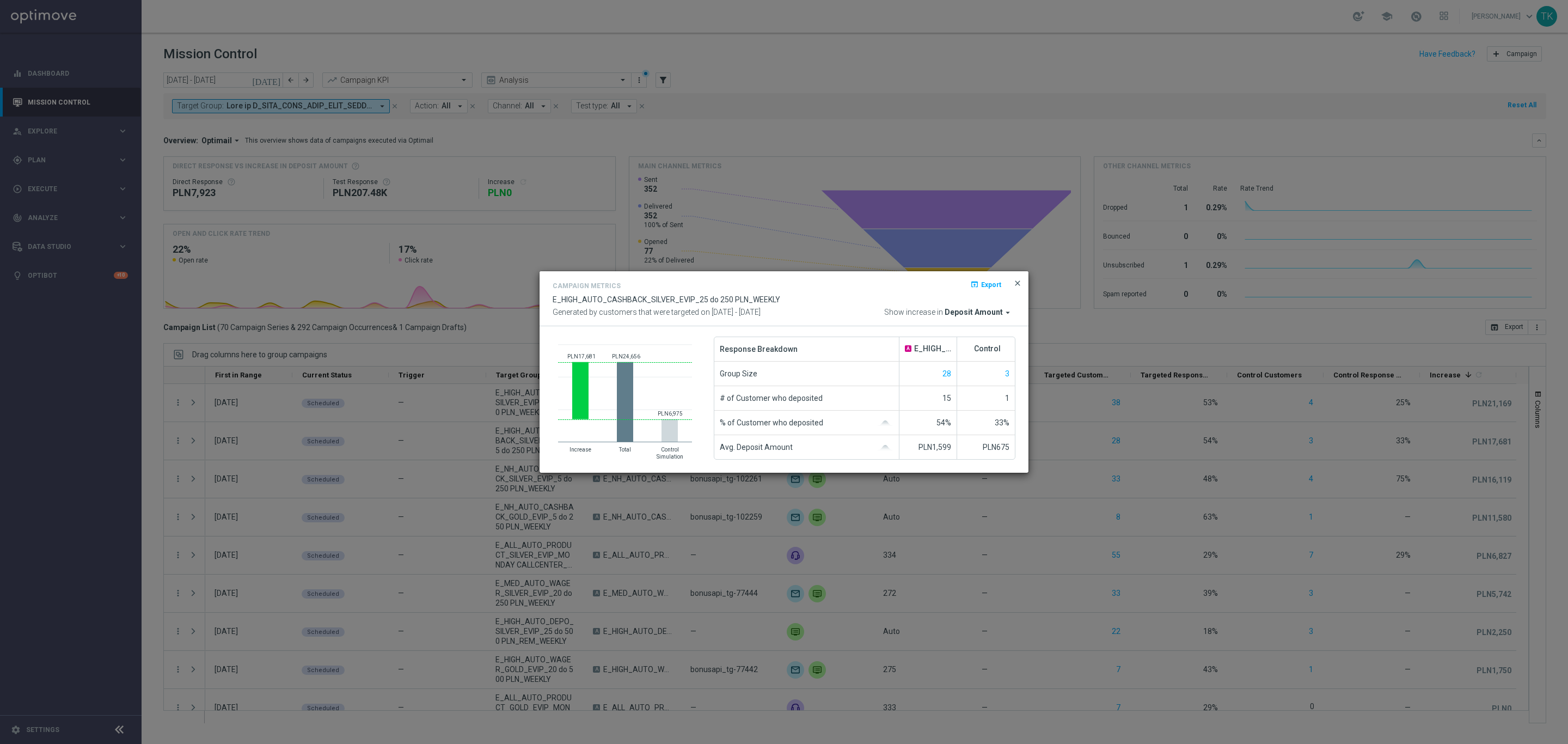
click at [1016, 285] on span "close" at bounding box center [1017, 283] width 9 height 9
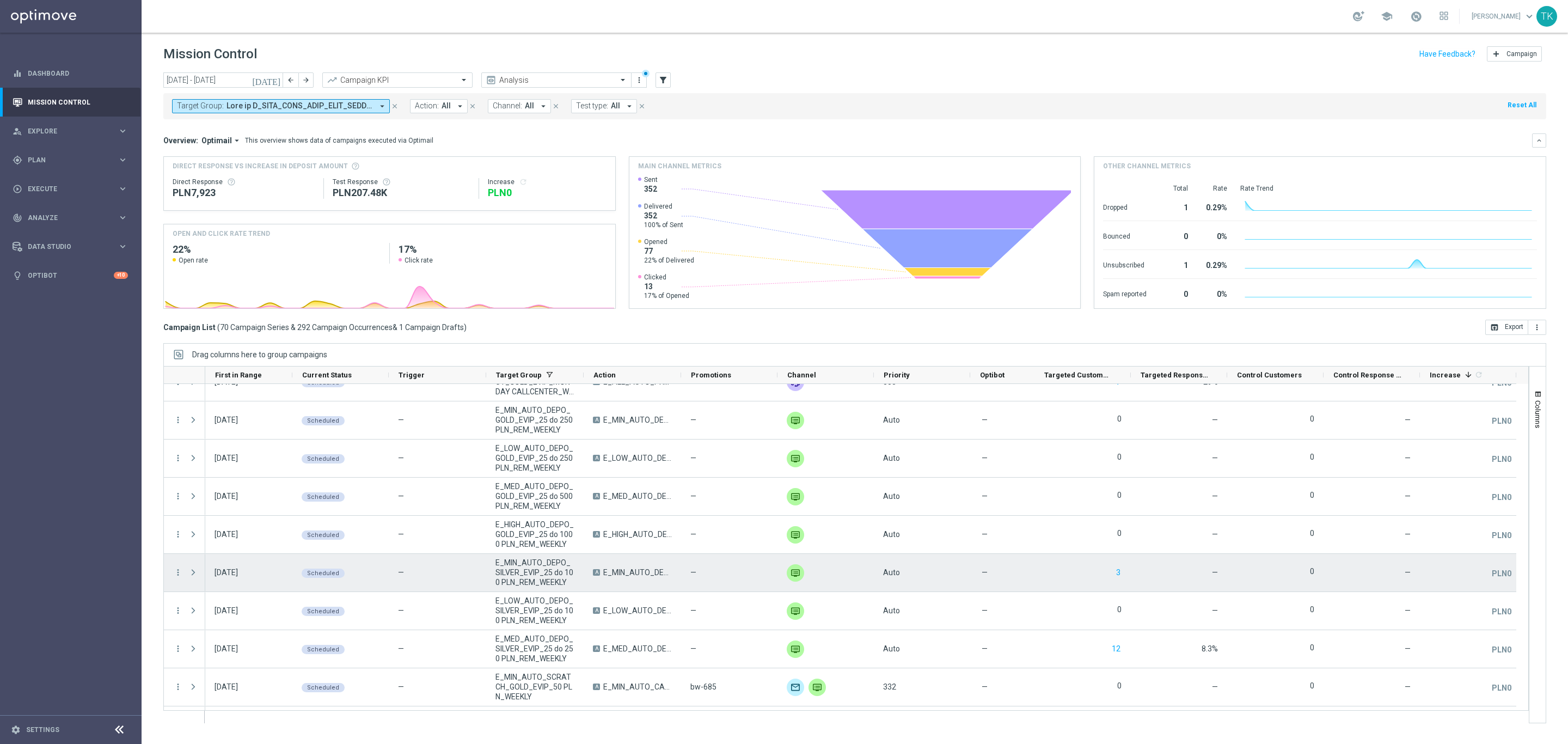
scroll to position [327, 0]
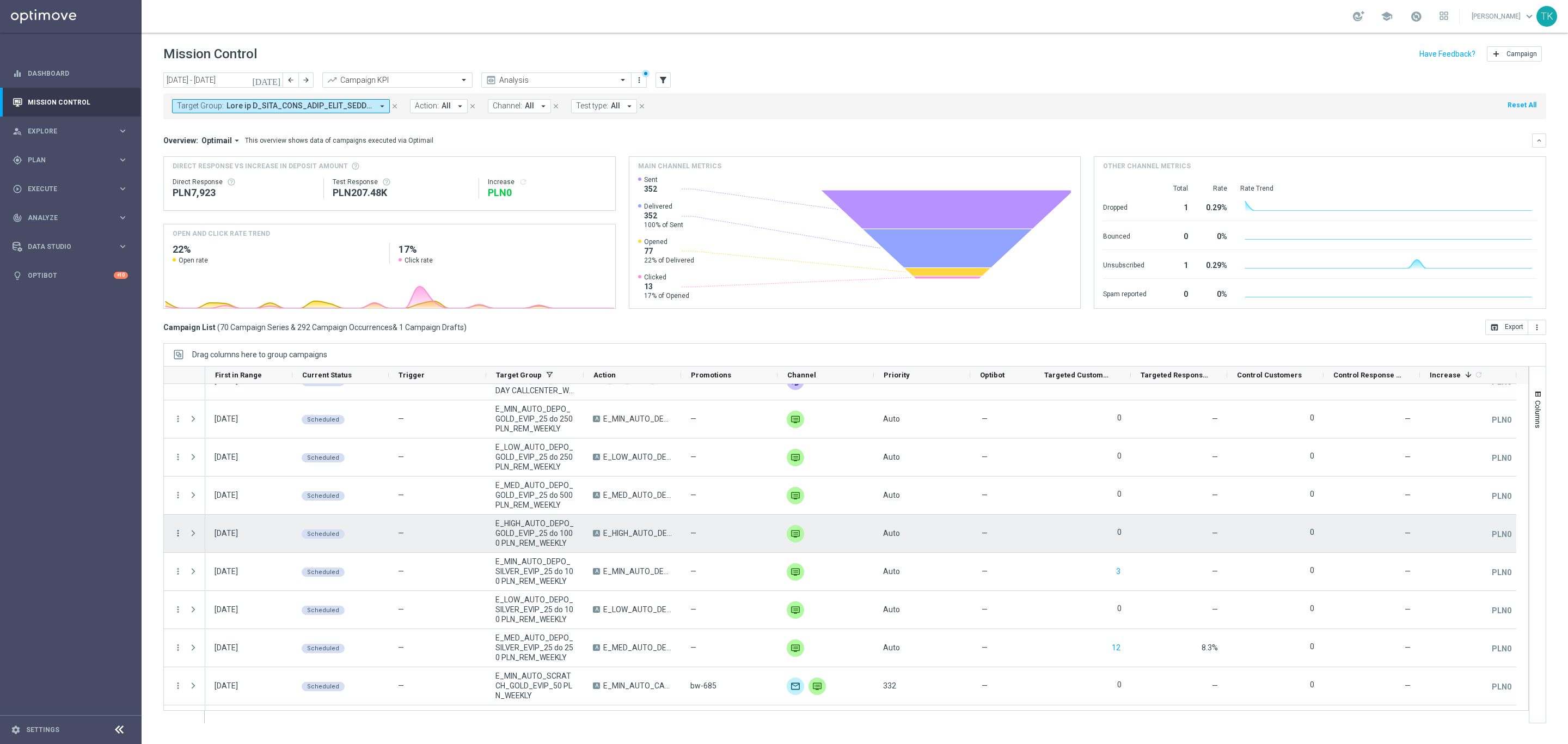
click at [180, 532] on icon "more_vert" at bounding box center [177, 533] width 10 height 10
click at [229, 551] on div "show_chart Campaign Metrics" at bounding box center [244, 557] width 122 height 16
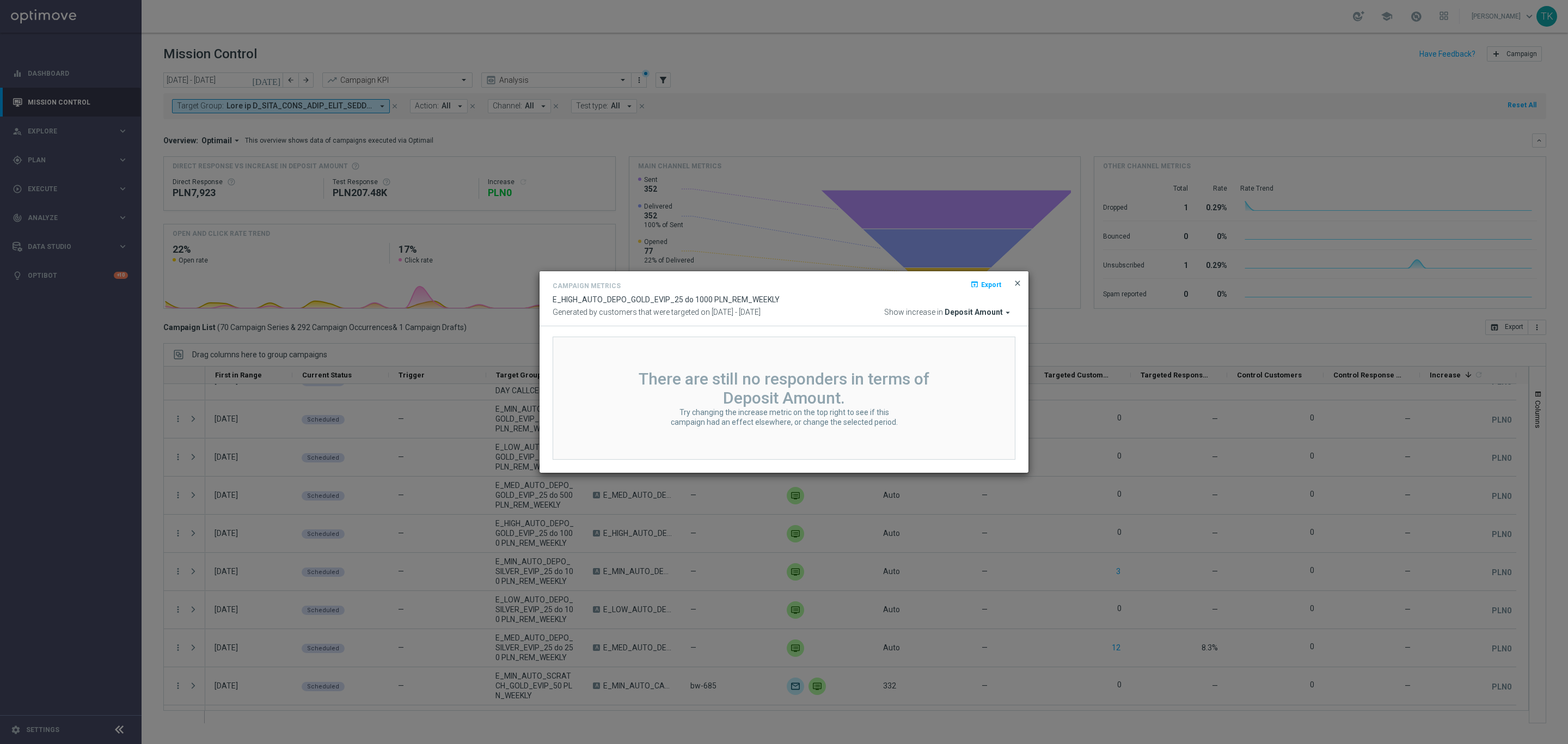
click at [1015, 284] on span "close" at bounding box center [1017, 283] width 9 height 9
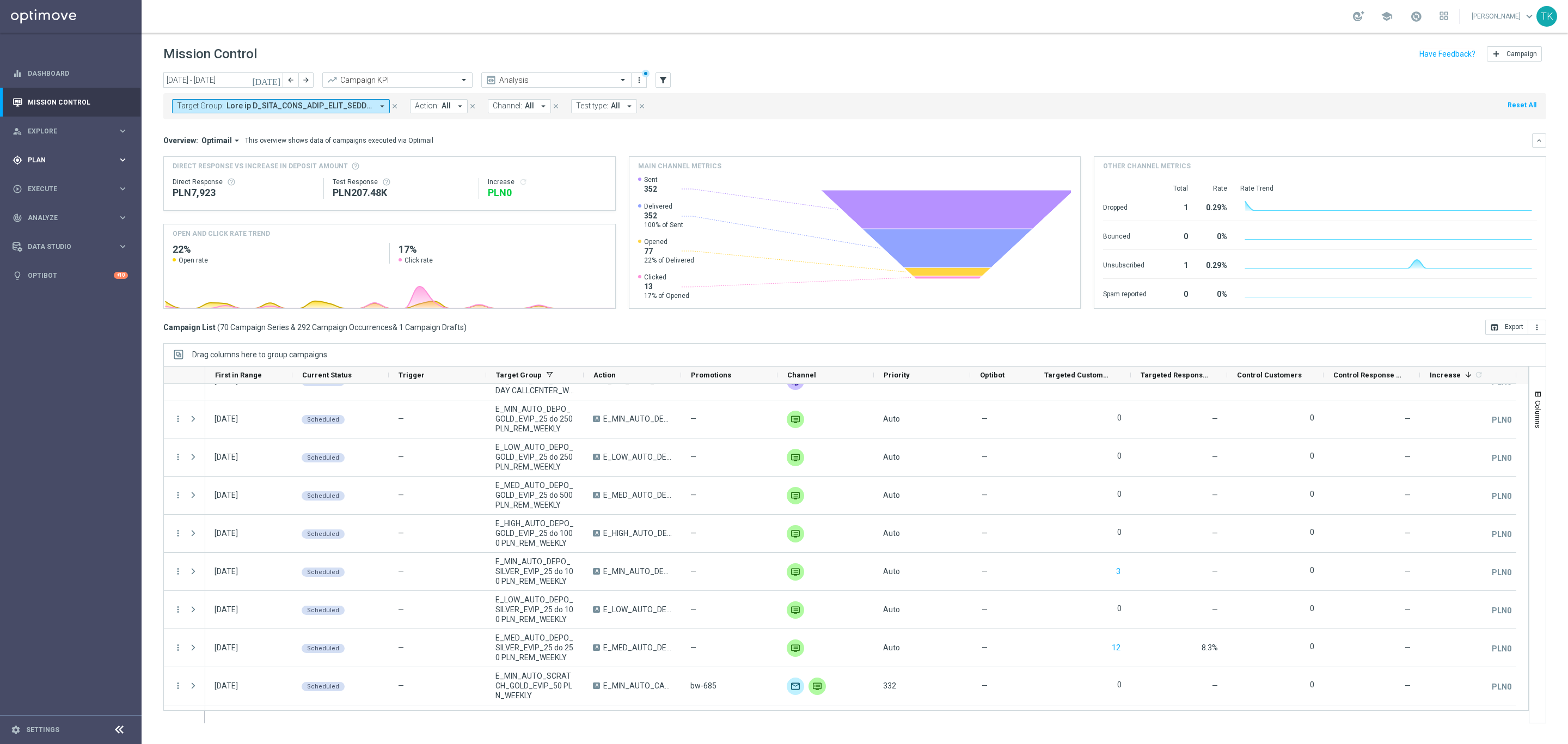
click at [42, 162] on span "Plan" at bounding box center [72, 160] width 89 height 7
click at [314, 104] on span at bounding box center [300, 106] width 147 height 10
click at [0, 0] on div "Clear" at bounding box center [0, 0] width 0 height 0
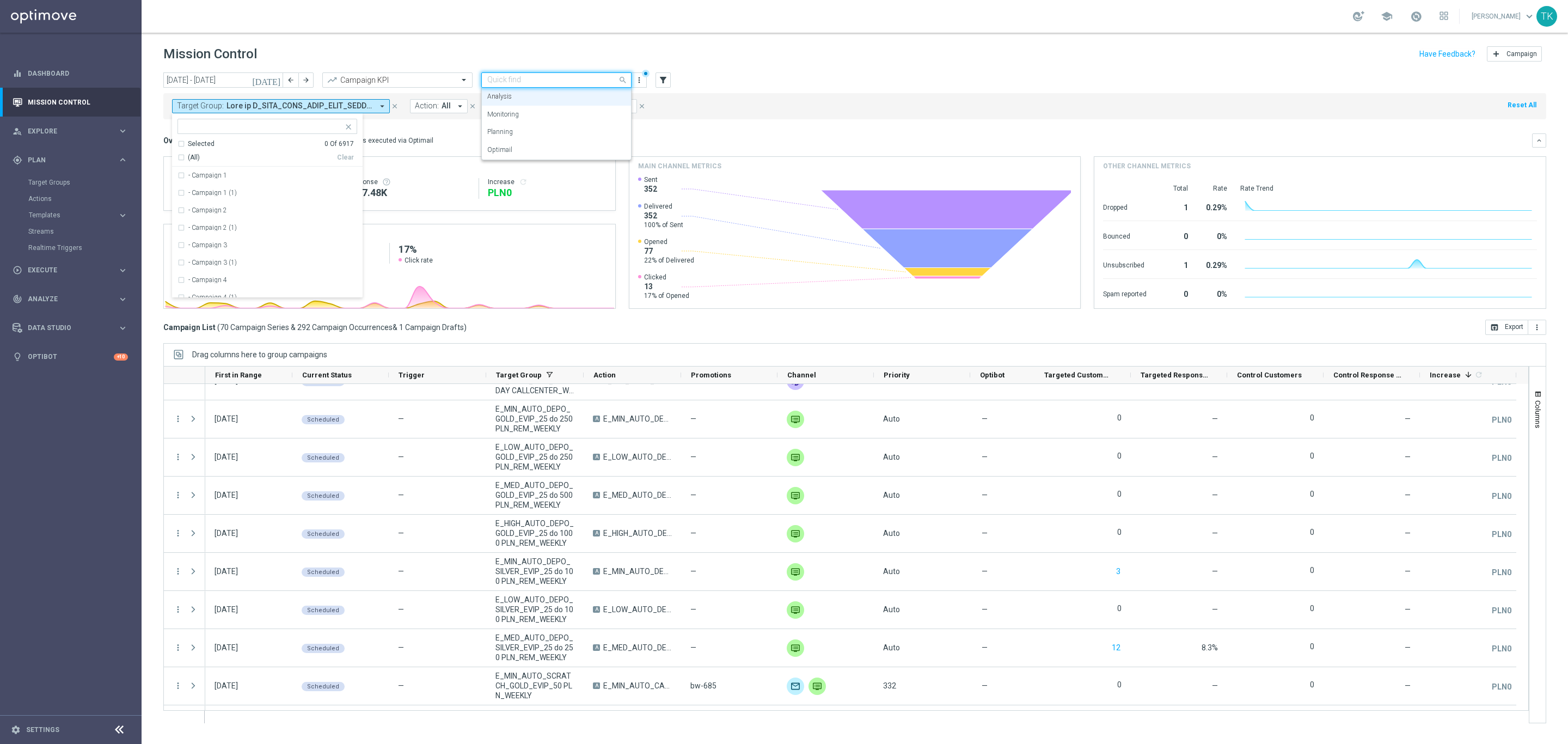
click at [504, 78] on input "text" at bounding box center [546, 80] width 116 height 10
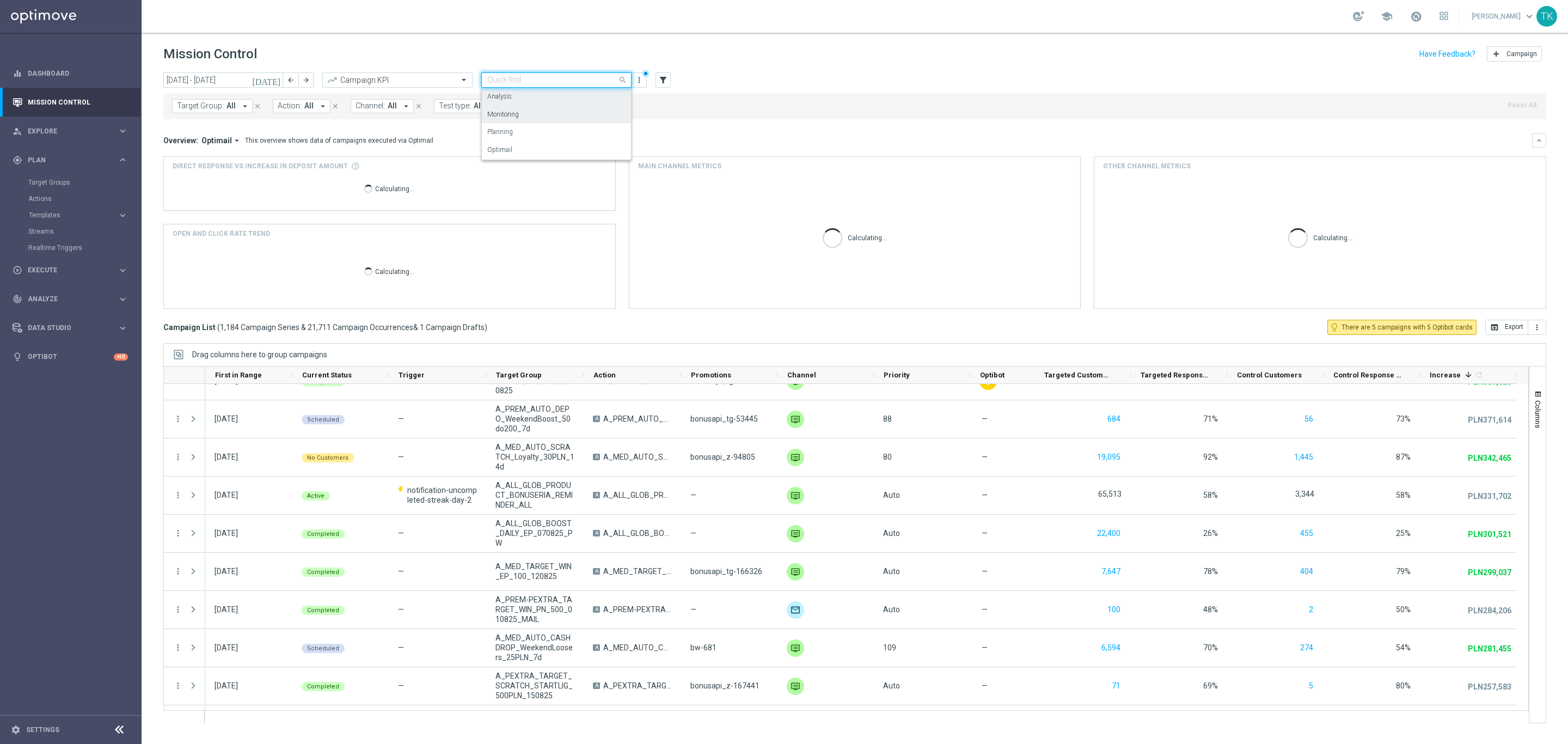
click at [527, 111] on div "Monitoring" at bounding box center [556, 115] width 138 height 18
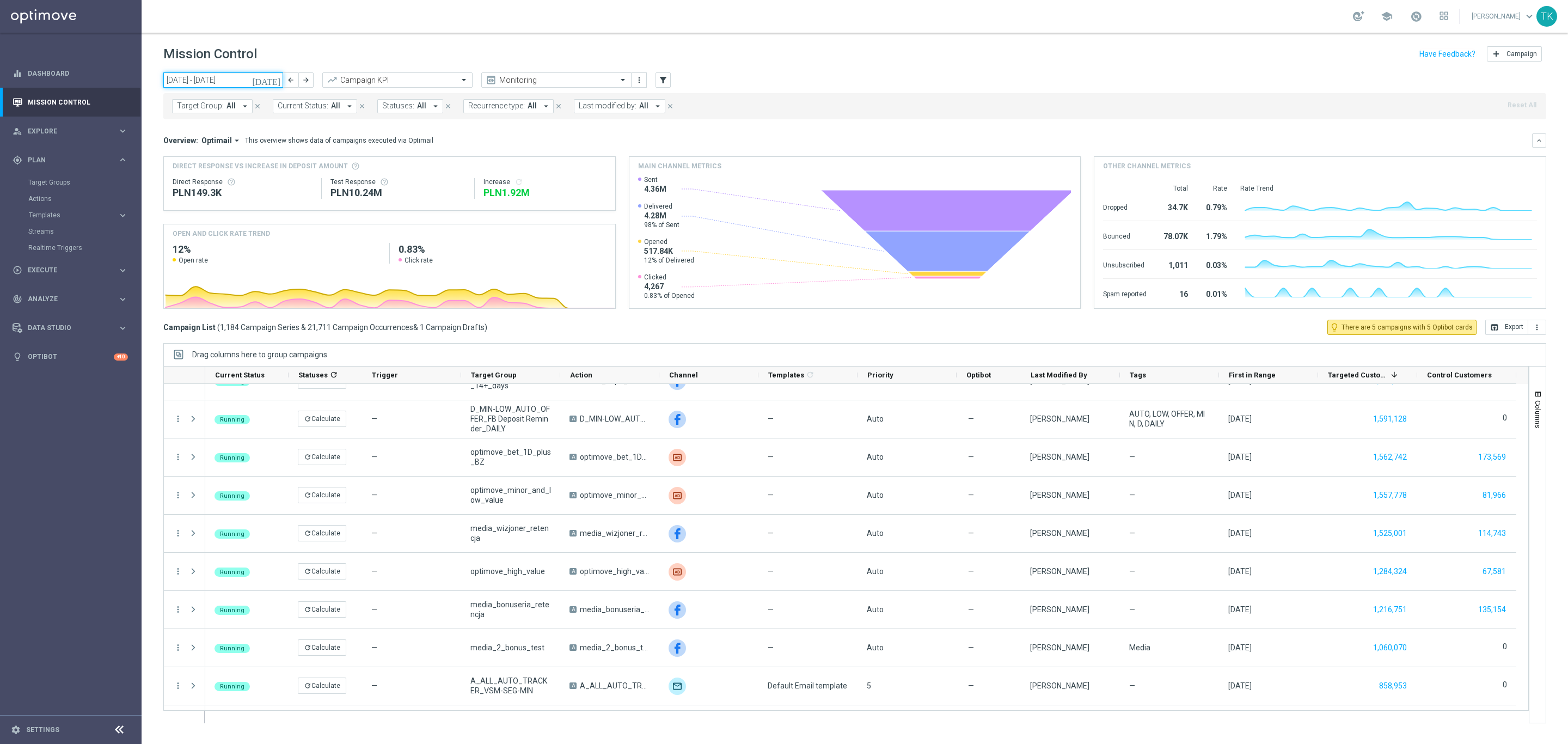
click at [211, 78] on input "[DATE] - [DATE]" at bounding box center [223, 80] width 120 height 16
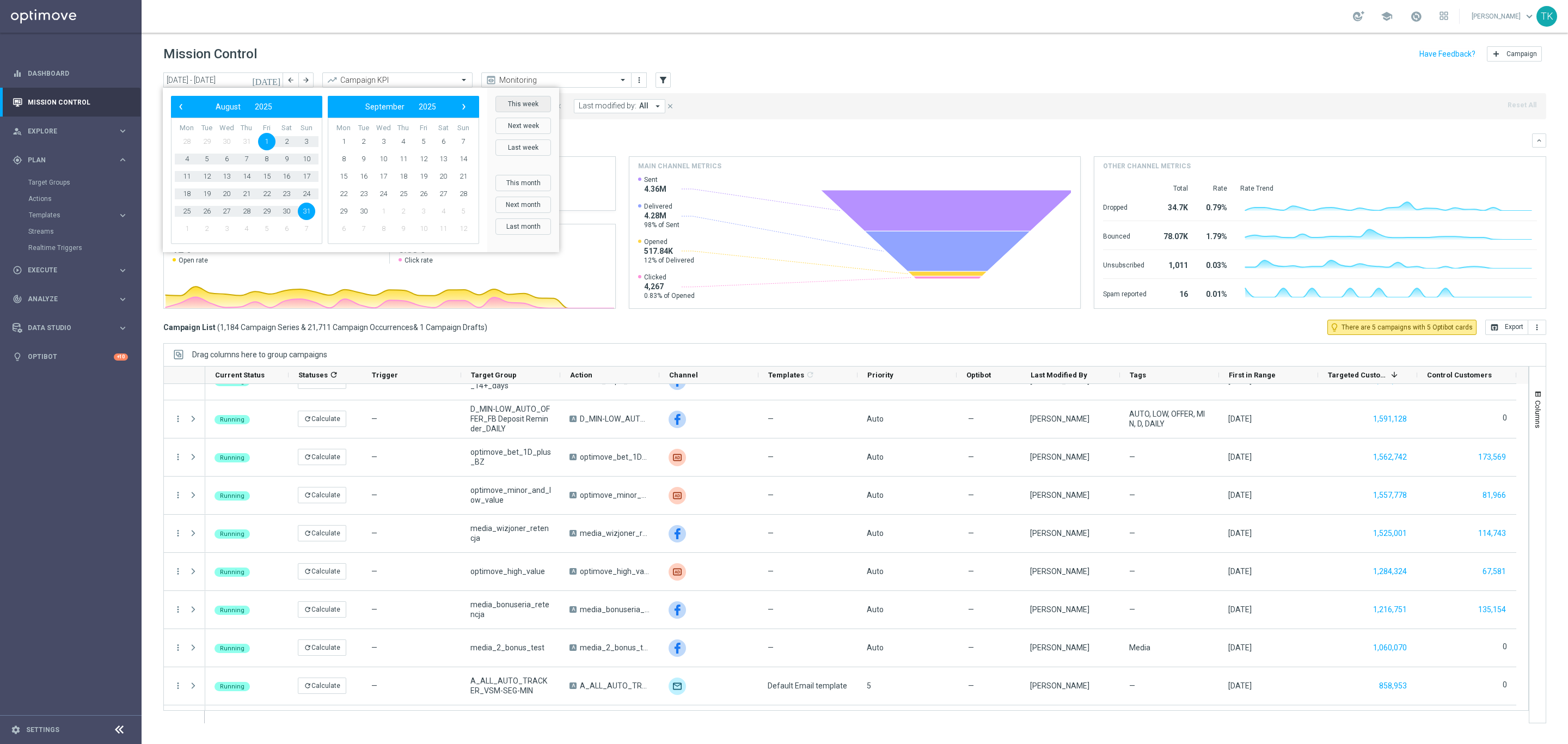
click at [542, 105] on button "This week" at bounding box center [523, 103] width 56 height 17
type input "[DATE] - [DATE]"
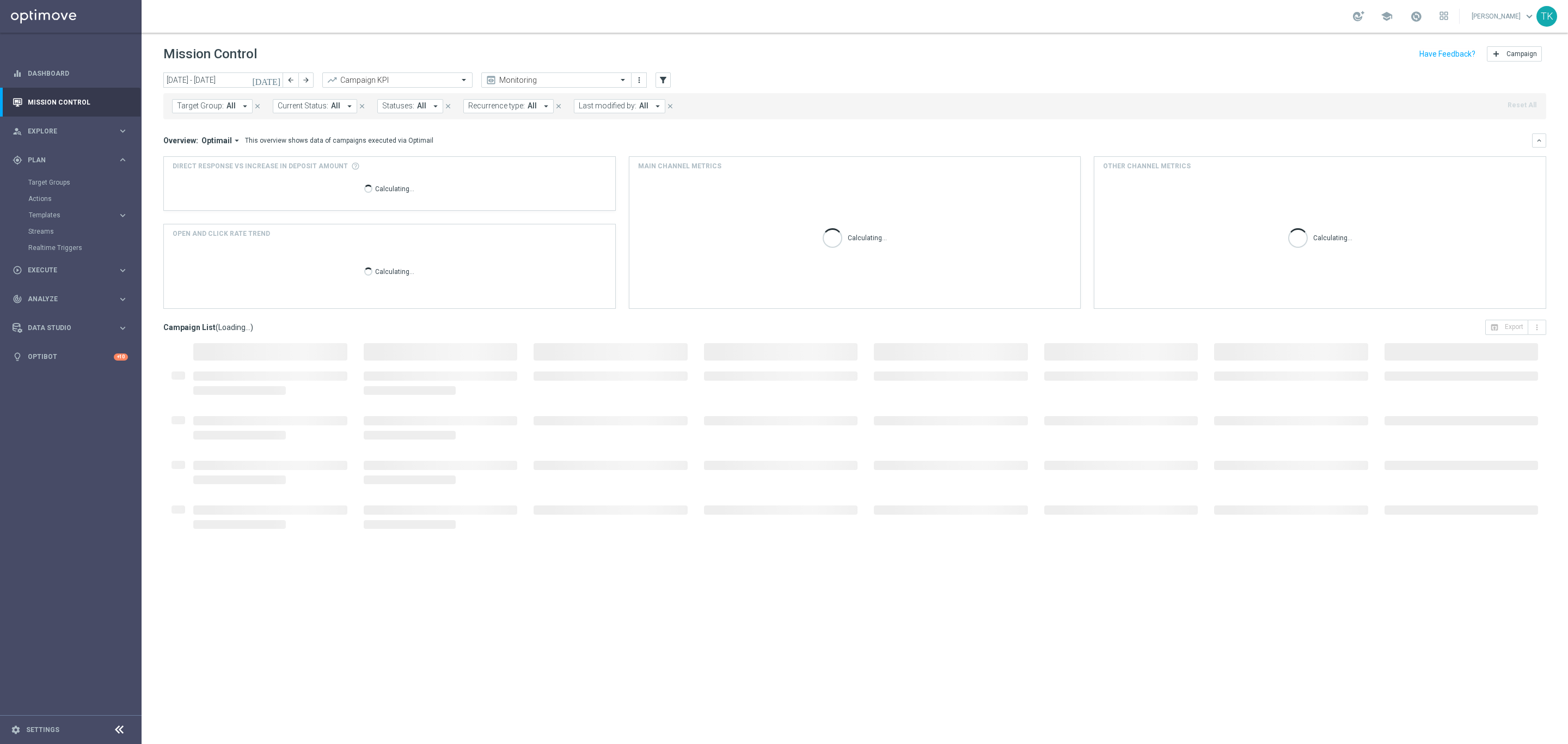
click at [214, 104] on span "Target Group:" at bounding box center [201, 106] width 47 height 10
click at [200, 128] on input "text" at bounding box center [263, 126] width 160 height 10
click at [191, 173] on label "E_ALL_TARGET_DEPO_3DEPO 25 DO 200 PREV MONTH_140825" at bounding box center [273, 176] width 169 height 7
type input "E_ALL_TARGET_DEPO_3DEPO 25 DO 200 PREV MONTH_140825"
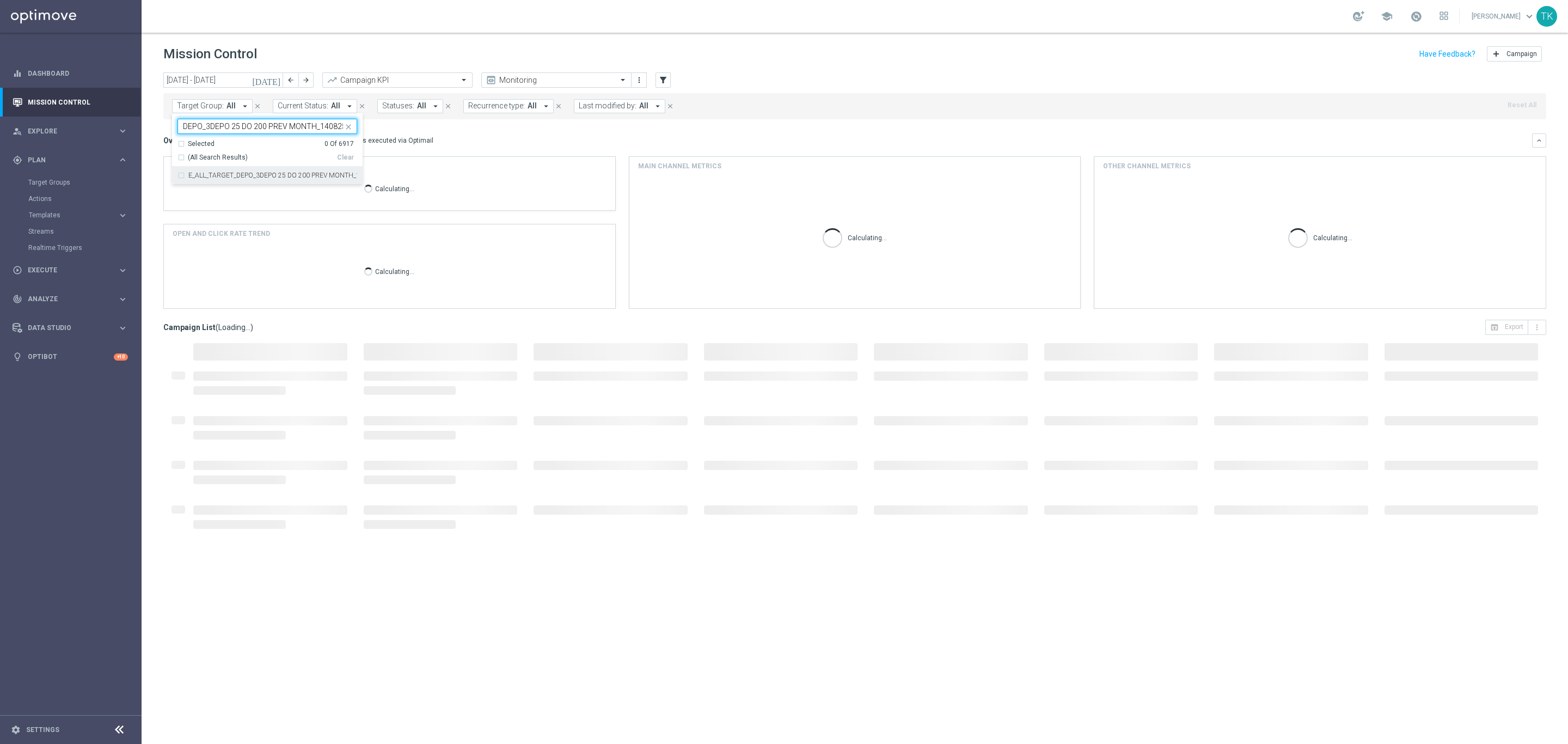
scroll to position [0, 0]
click at [147, 143] on div "[DATE] [DATE] - [DATE] arrow_back arrow_forward Campaign KPI trending_up Monito…" at bounding box center [855, 402] width 1426 height 661
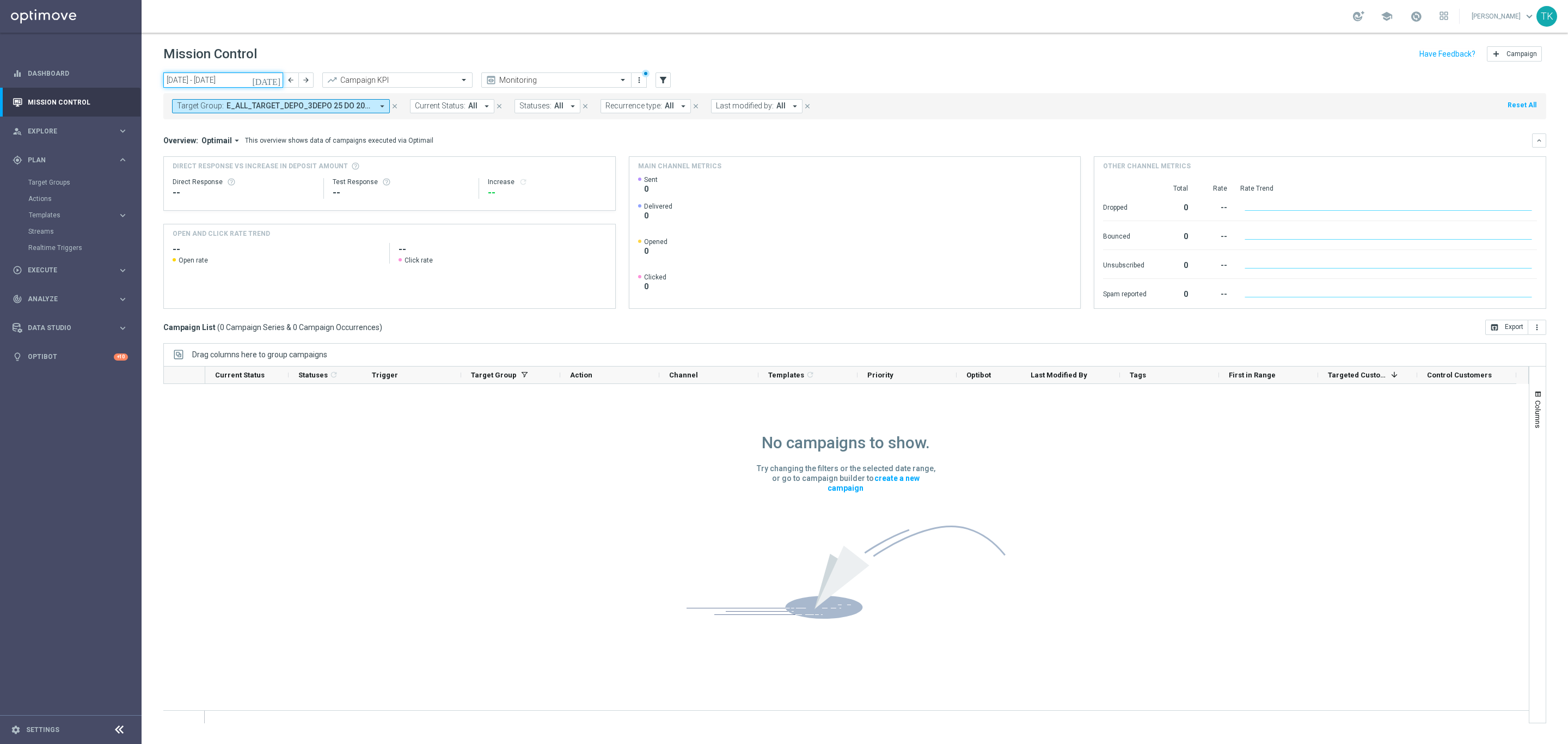
click at [238, 81] on input "[DATE] - [DATE]" at bounding box center [223, 80] width 120 height 16
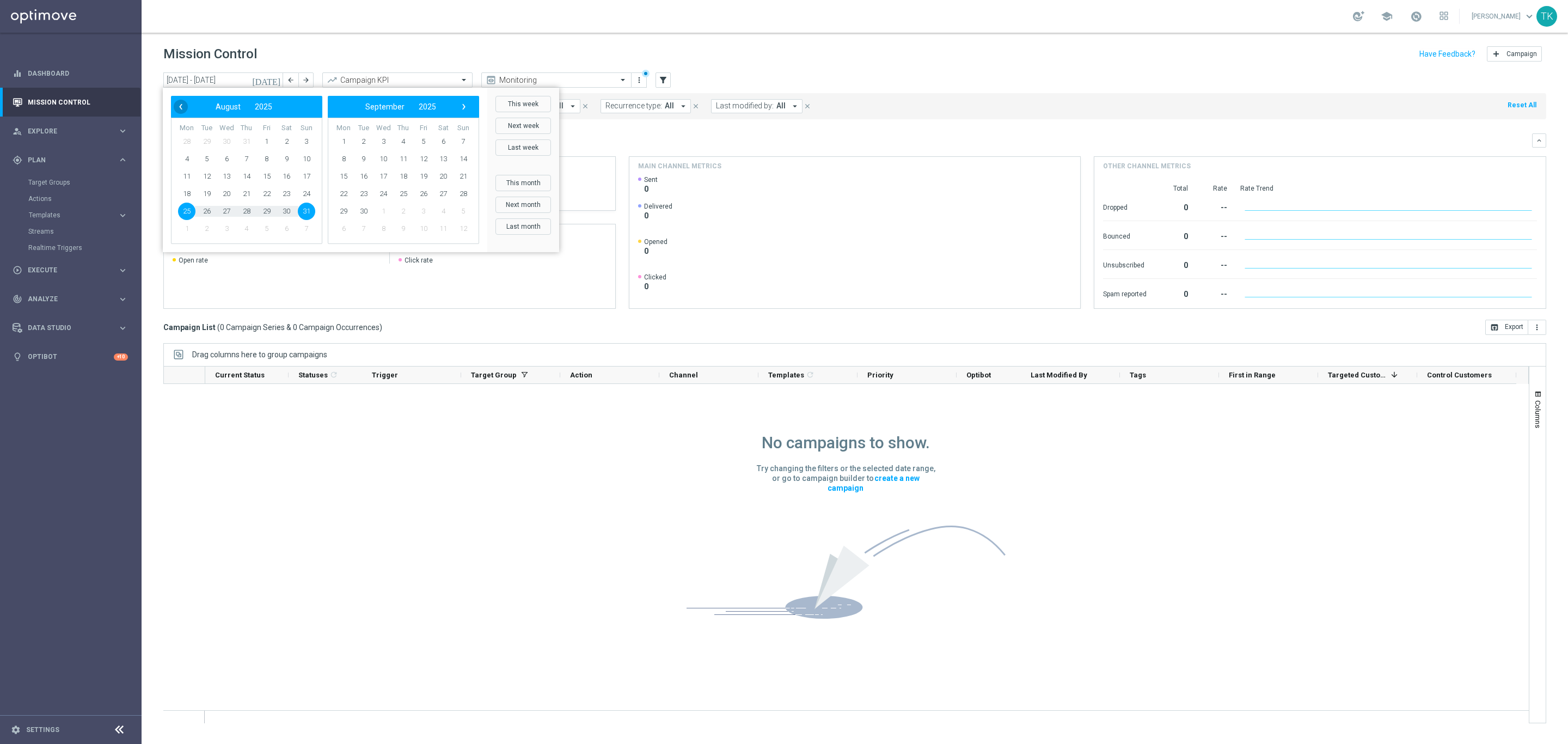
click at [180, 103] on span "‹" at bounding box center [181, 107] width 14 height 14
click at [471, 110] on div "‹ ​ August ​ 2025 ​ ›" at bounding box center [403, 106] width 151 height 22
click at [462, 108] on span "›" at bounding box center [464, 107] width 14 height 14
click at [525, 106] on button "This week" at bounding box center [523, 103] width 56 height 17
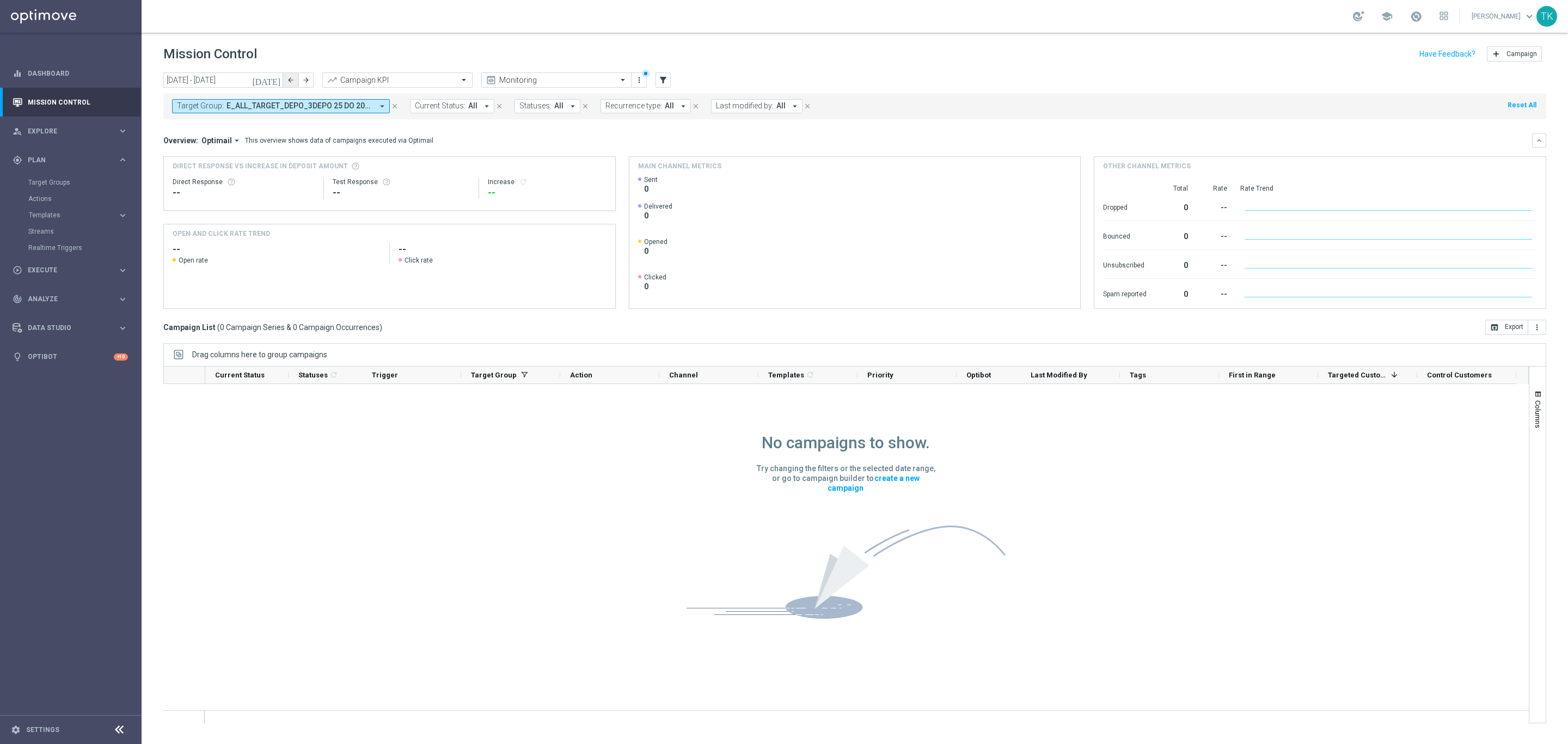
click at [291, 83] on icon "arrow_back" at bounding box center [290, 80] width 8 height 8
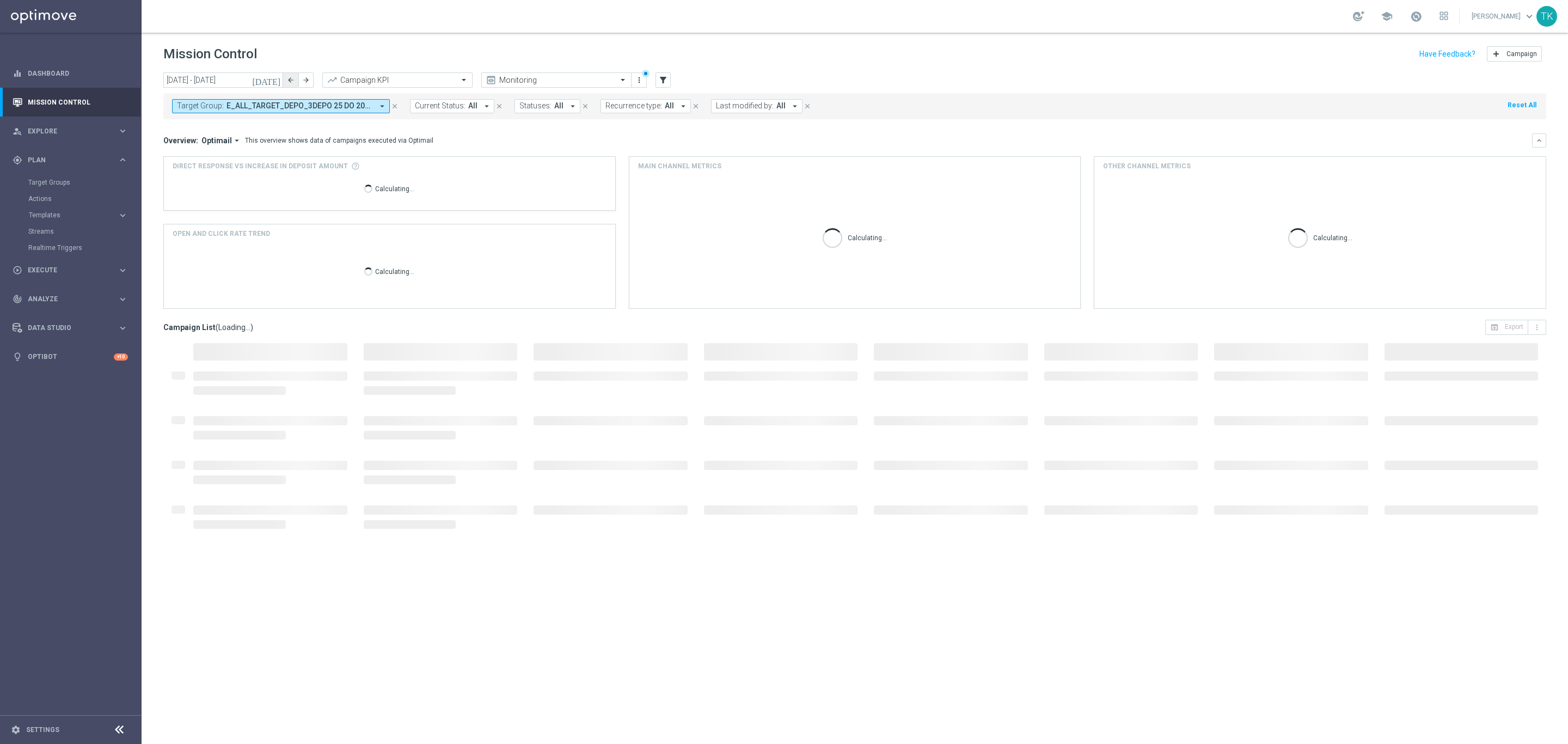
click at [291, 83] on icon "arrow_back" at bounding box center [290, 80] width 8 height 8
type input "[DATE] - [DATE]"
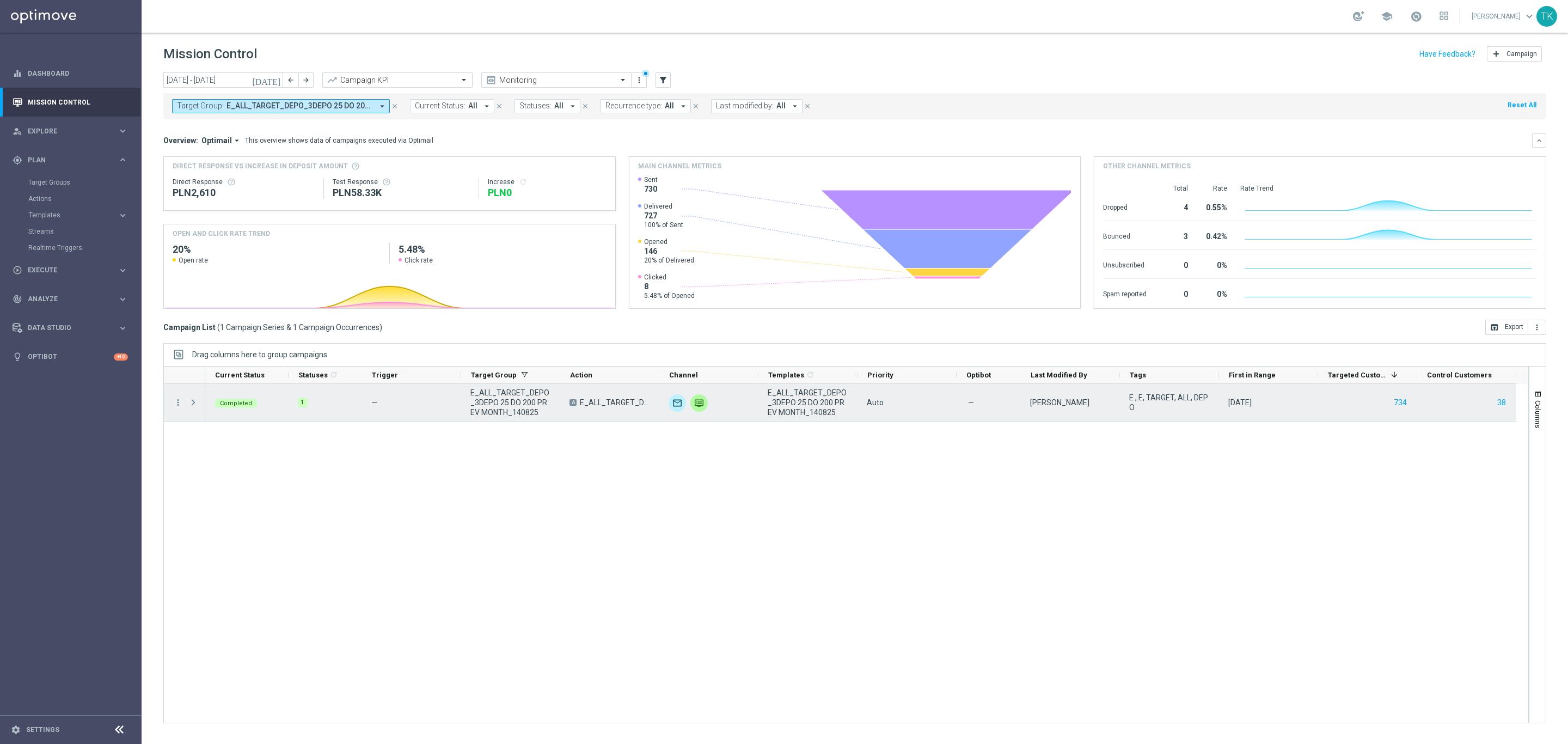
click at [170, 404] on div "more_vert" at bounding box center [174, 402] width 20 height 37
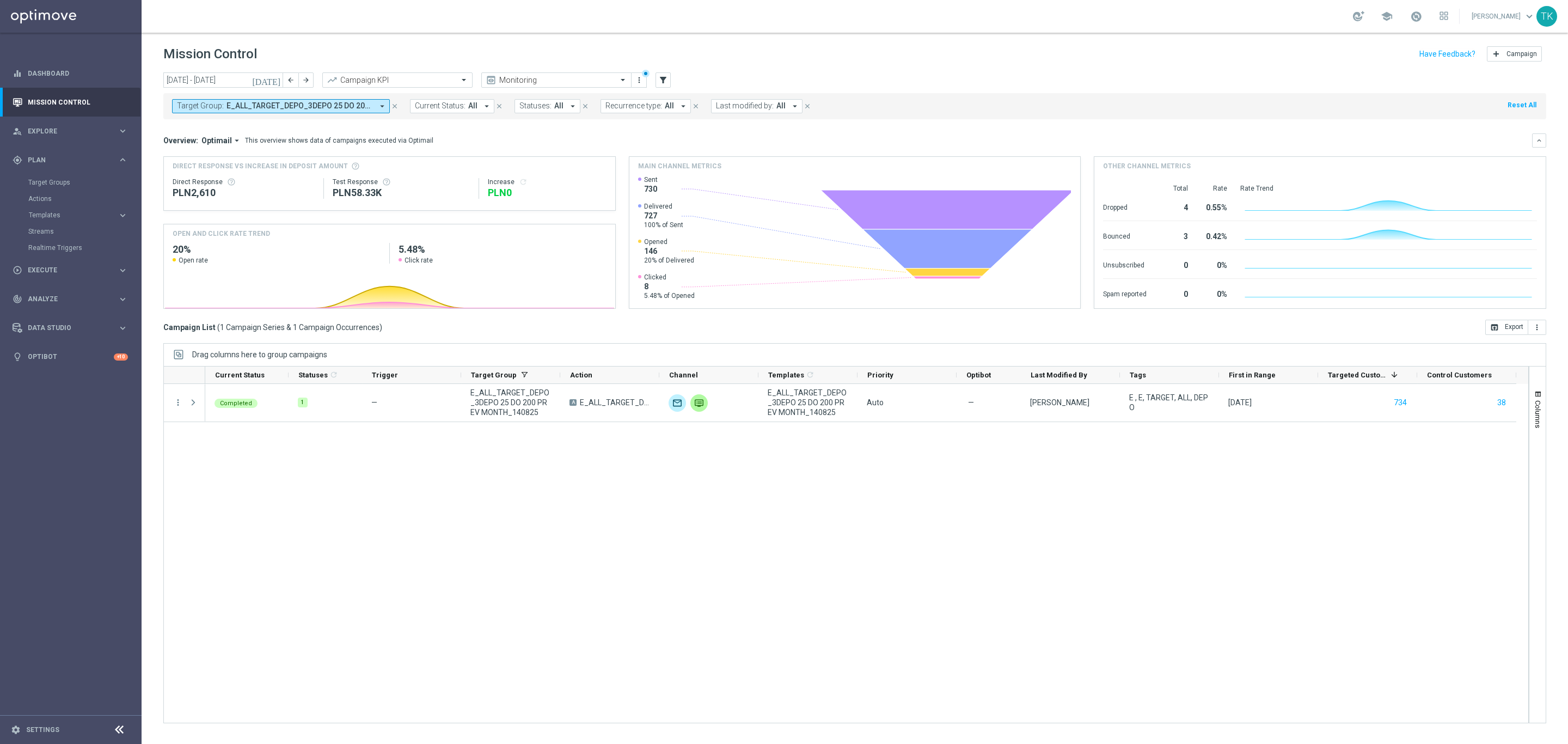
click at [265, 105] on span "E_ALL_TARGET_DEPO_3DEPO 25 DO 200 PREV MONTH_140825" at bounding box center [300, 106] width 147 height 10
click at [0, 0] on div "Clear" at bounding box center [0, 0] width 0 height 0
click at [239, 128] on input "text" at bounding box center [263, 126] width 160 height 10
paste input "E_ALL_TARGET_OFFER_LECH GENK_3DEPO_CASHBACK_REM_210825"
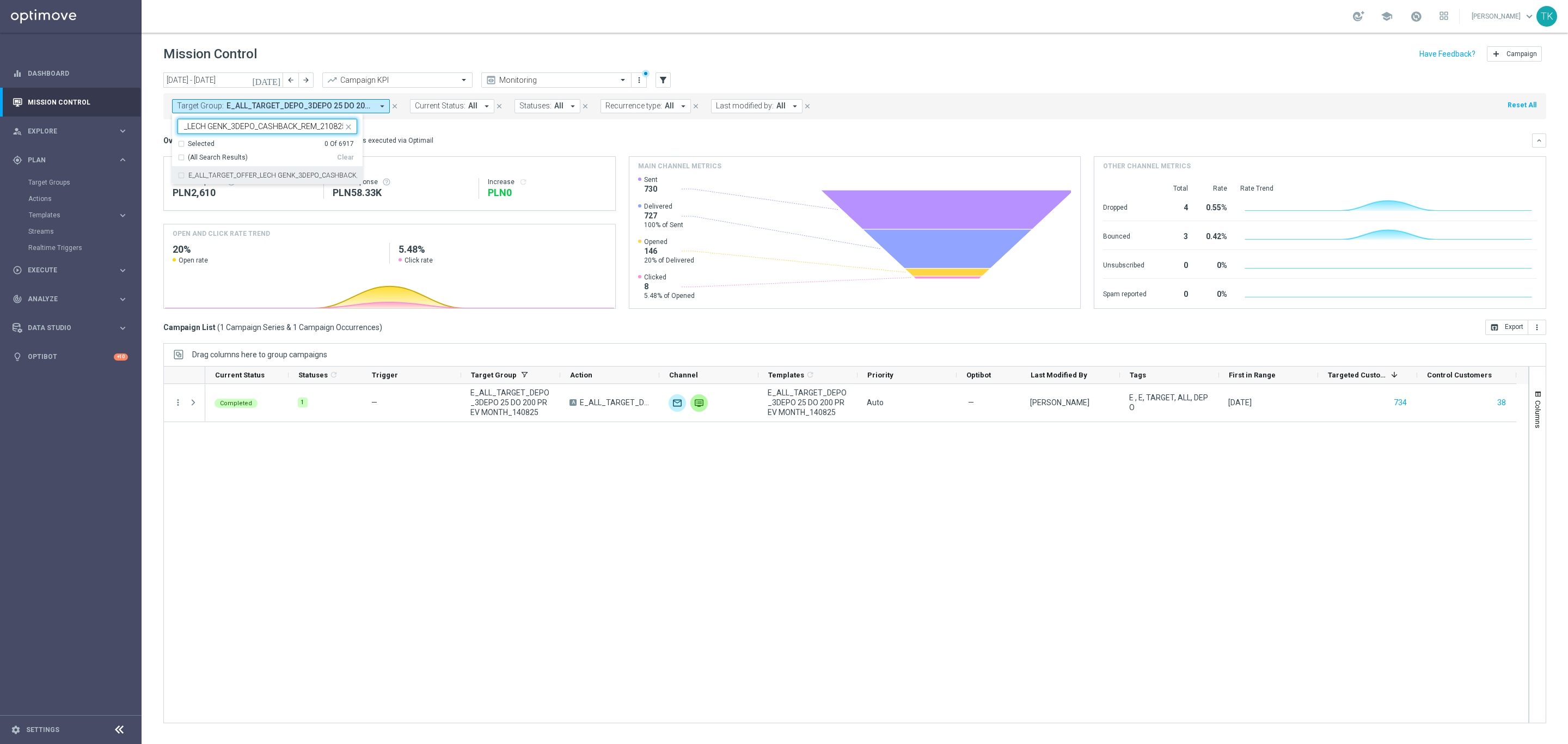
click at [204, 178] on label "E_ALL_TARGET_OFFER_LECH GENK_3DEPO_CASHBACK_REM_210825" at bounding box center [273, 176] width 169 height 7
type input "E_ALL_TARGET_OFFER_LECH GENK_3DEPO_CASHBACK_REM_210825"
click at [149, 128] on div "[DATE] [DATE] - [DATE] arrow_back arrow_forward Campaign KPI trending_up Monito…" at bounding box center [855, 402] width 1426 height 661
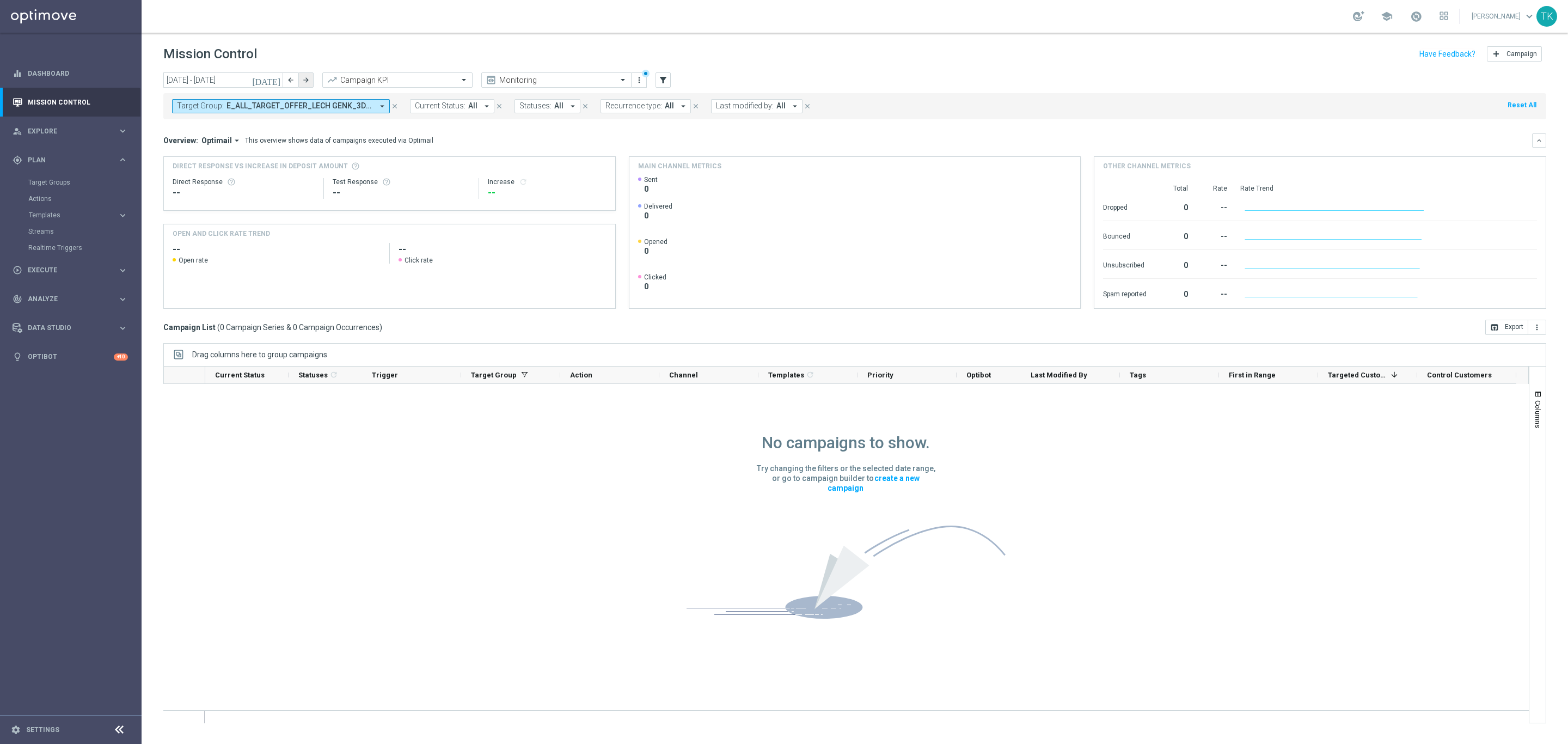
click at [308, 77] on icon "arrow_forward" at bounding box center [306, 80] width 8 height 8
type input "[DATE] - [DATE]"
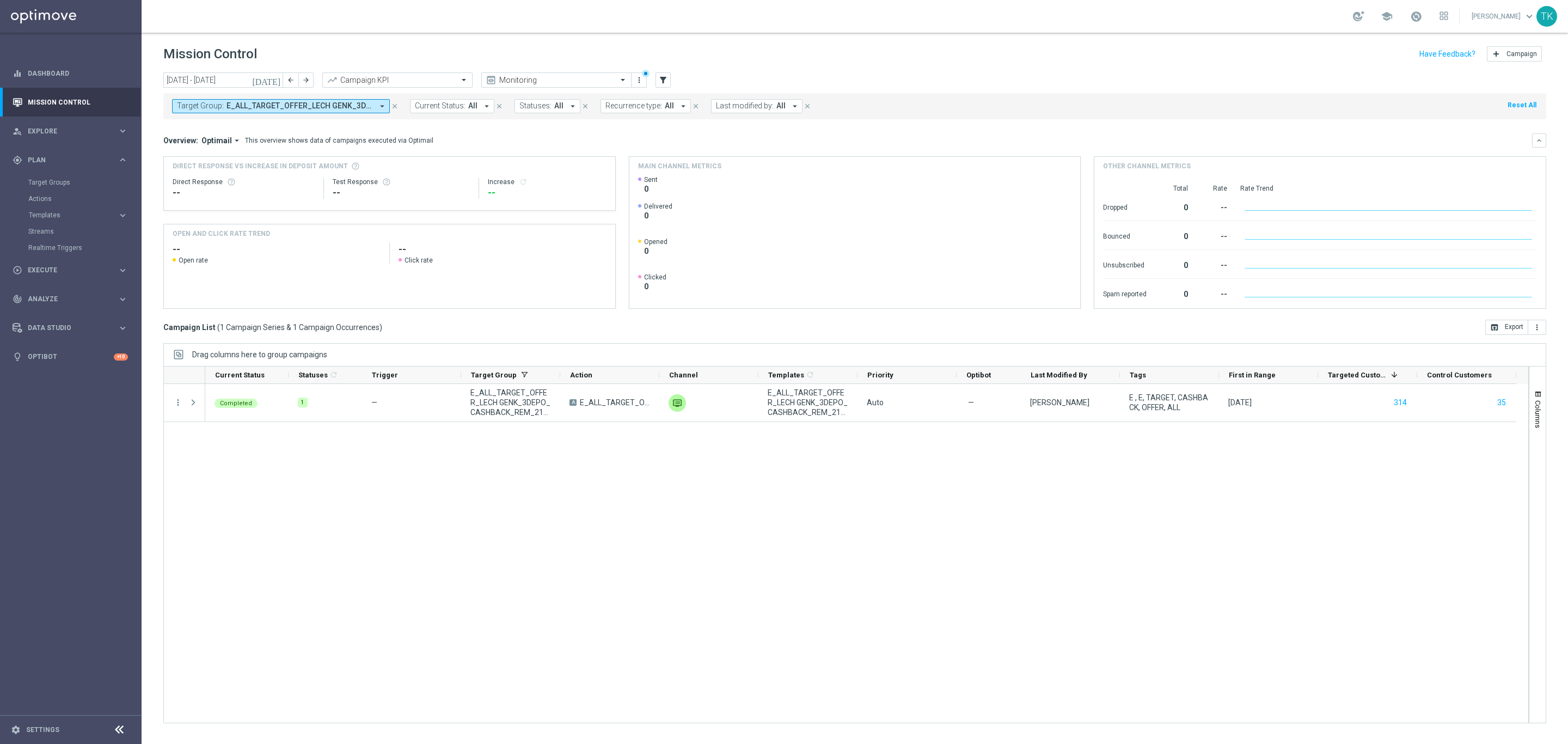
click at [265, 109] on span "E_ALL_TARGET_OFFER_LECH GENK_3DEPO_CASHBACK_REM_210825" at bounding box center [300, 106] width 147 height 10
click at [340, 150] on div "(All) Clear" at bounding box center [265, 156] width 176 height 14
click at [0, 0] on div "Clear" at bounding box center [0, 0] width 0 height 0
click at [266, 128] on input "text" at bounding box center [263, 126] width 160 height 10
paste input "E_ALL_TARGET_OFFER_FEN BEN_3DEPO_CASHBACK_REM_200825"
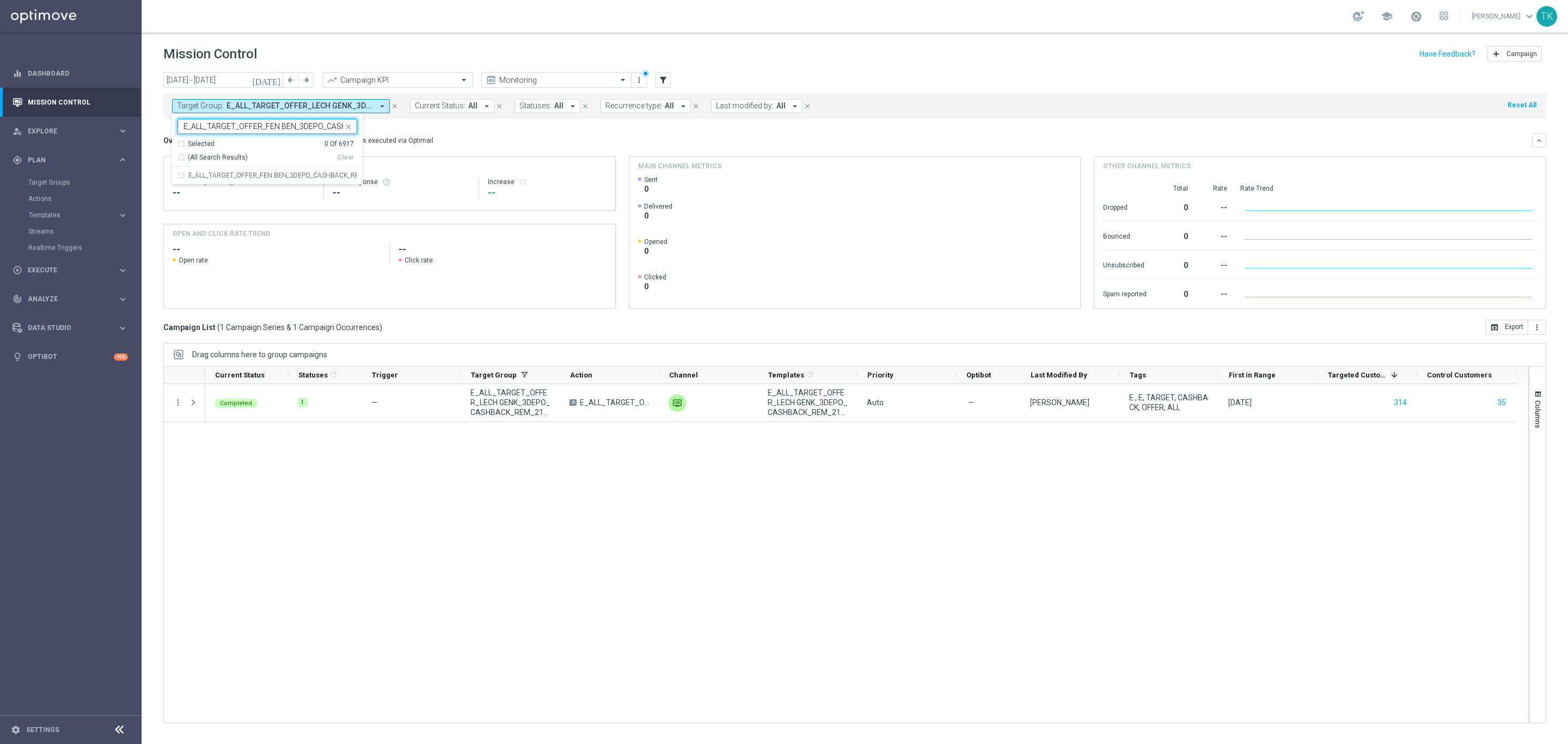
scroll to position [0, 69]
click at [217, 179] on label "E_ALL_TARGET_OFFER_FEN BEN_3DEPO_CASHBACK_REM_200825" at bounding box center [273, 176] width 169 height 7
type input "E_ALL_TARGET_OFFER_FEN BEN_3DEPO_CASHBACK_REM_200825"
click at [147, 132] on div "[DATE] [DATE] - [DATE] arrow_back arrow_forward Campaign KPI trending_up Monito…" at bounding box center [855, 402] width 1426 height 661
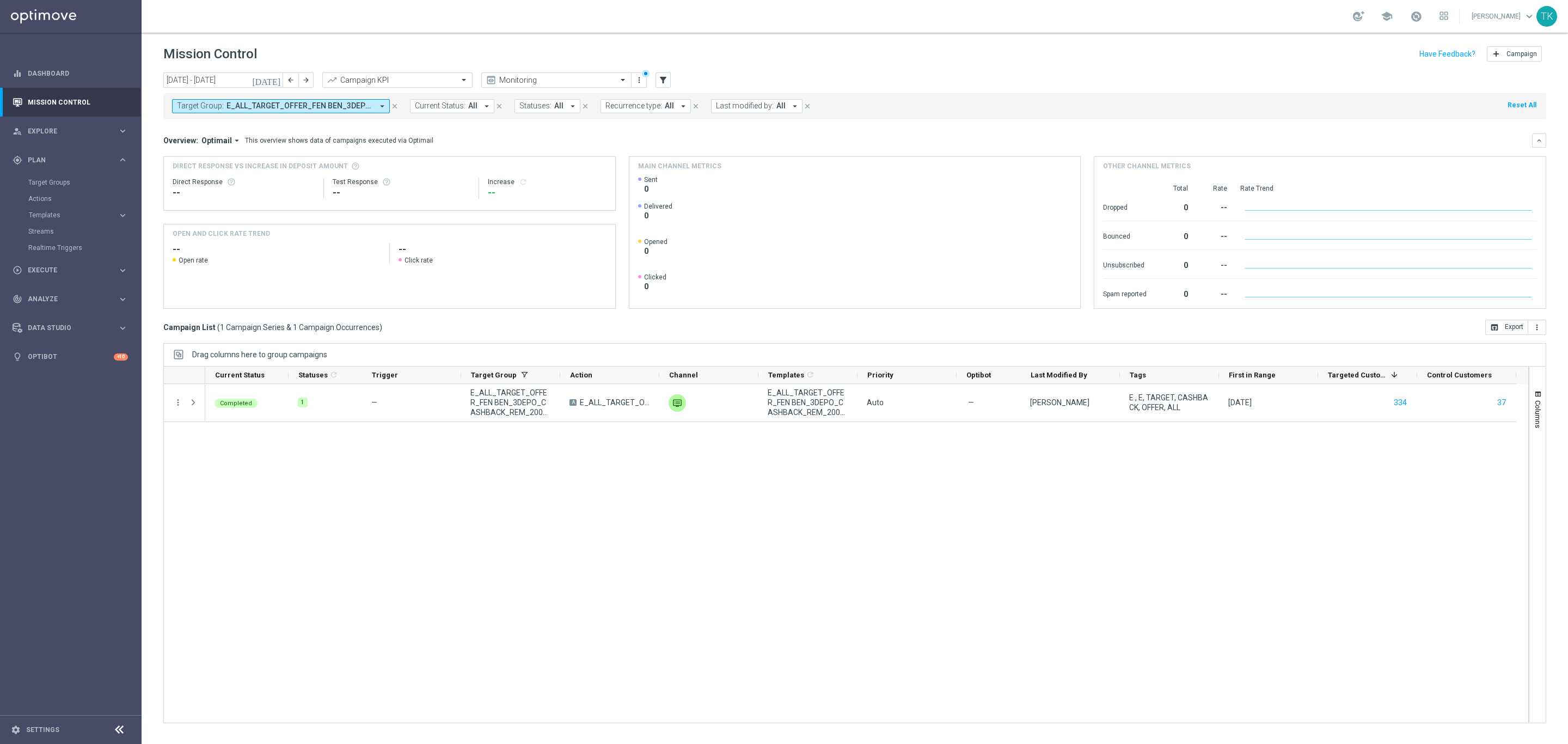
click at [268, 106] on span "E_ALL_TARGET_OFFER_FEN BEN_3DEPO_CASHBACK_REM_200825" at bounding box center [300, 106] width 147 height 10
click at [0, 0] on div "Clear" at bounding box center [0, 0] width 0 height 0
click at [265, 128] on input "text" at bounding box center [263, 126] width 160 height 10
paste input "E_ALL_TARGET_OFFER_PLANSZA EP_190825"
click at [238, 171] on div "E_ALL_TARGET_OFFER_PLANSZA EP_190825" at bounding box center [267, 176] width 180 height 17
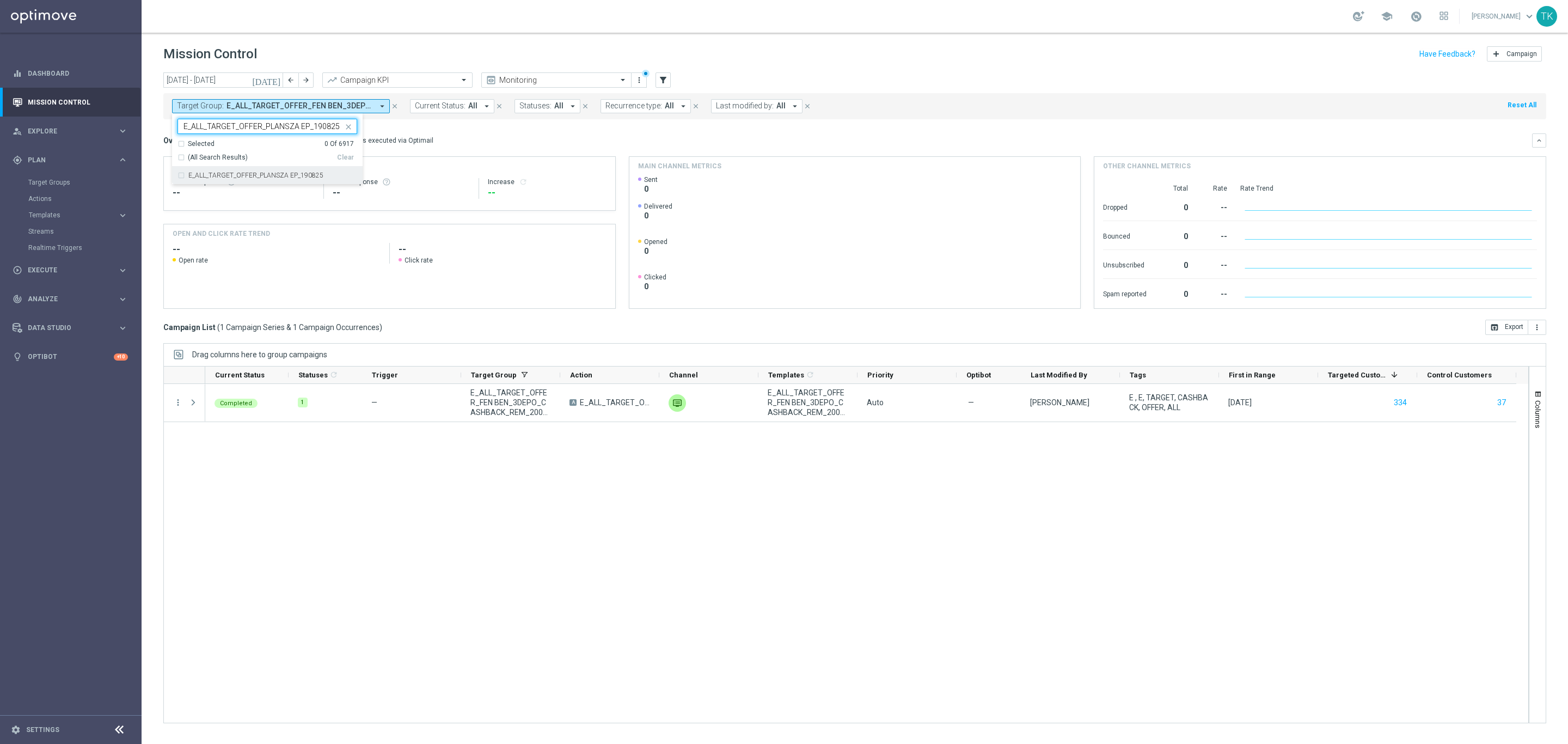
type input "E_ALL_TARGET_OFFER_PLANSZA EP_190825"
click at [146, 139] on div "[DATE] [DATE] - [DATE] arrow_back arrow_forward Campaign KPI trending_up Monito…" at bounding box center [855, 402] width 1426 height 661
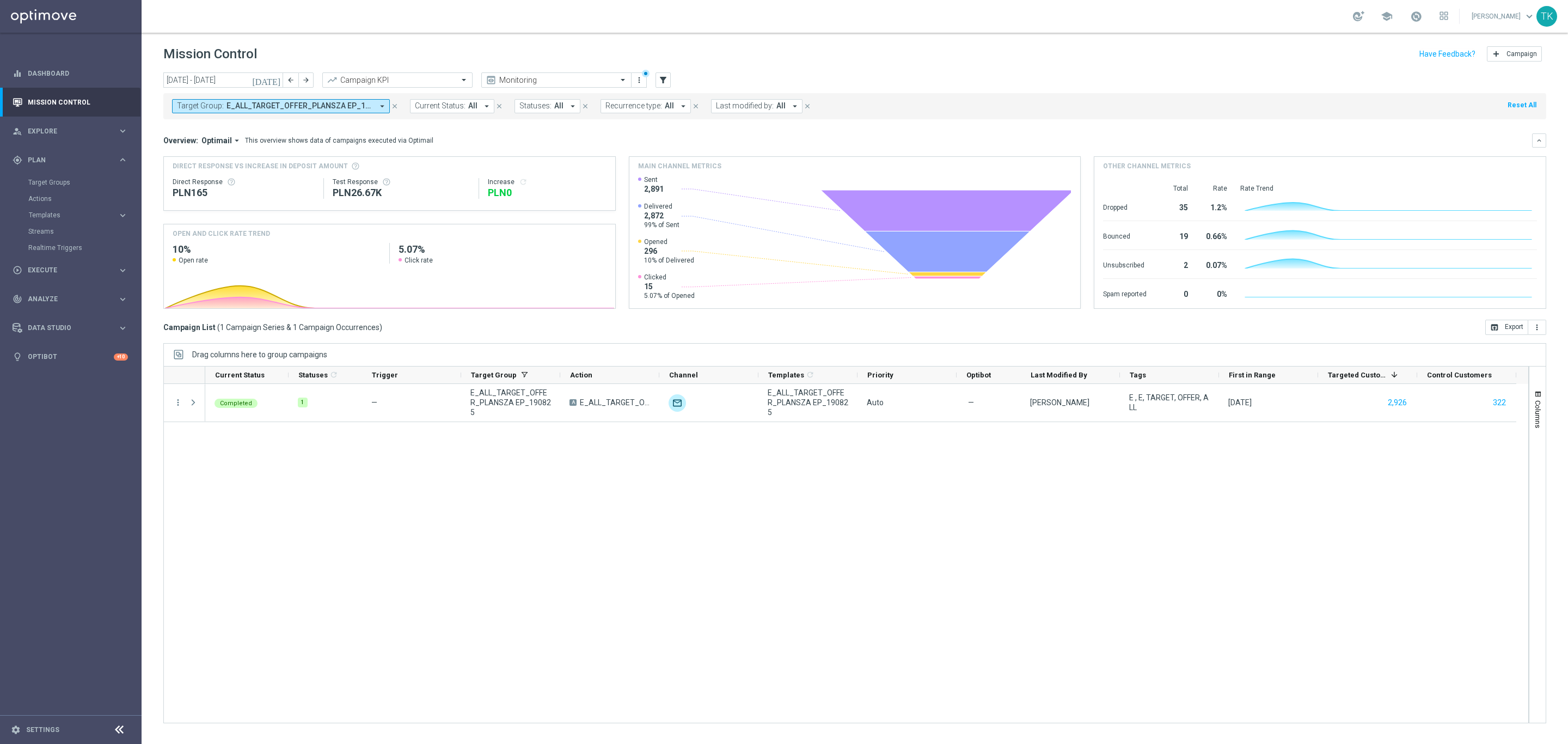
drag, startPoint x: 317, startPoint y: 100, endPoint x: 319, endPoint y: 109, distance: 9.2
click at [317, 100] on button "Target Group: E_ALL_TARGET_OFFER_PLANSZA EP_190825 arrow_drop_down" at bounding box center [281, 106] width 218 height 14
click at [0, 0] on div "Clear" at bounding box center [0, 0] width 0 height 0
click at [212, 126] on input "text" at bounding box center [263, 126] width 160 height 10
paste input "REACQ_ALL_TARGET_OFFER_PLANSZA EP_ZBR_REM_190825"
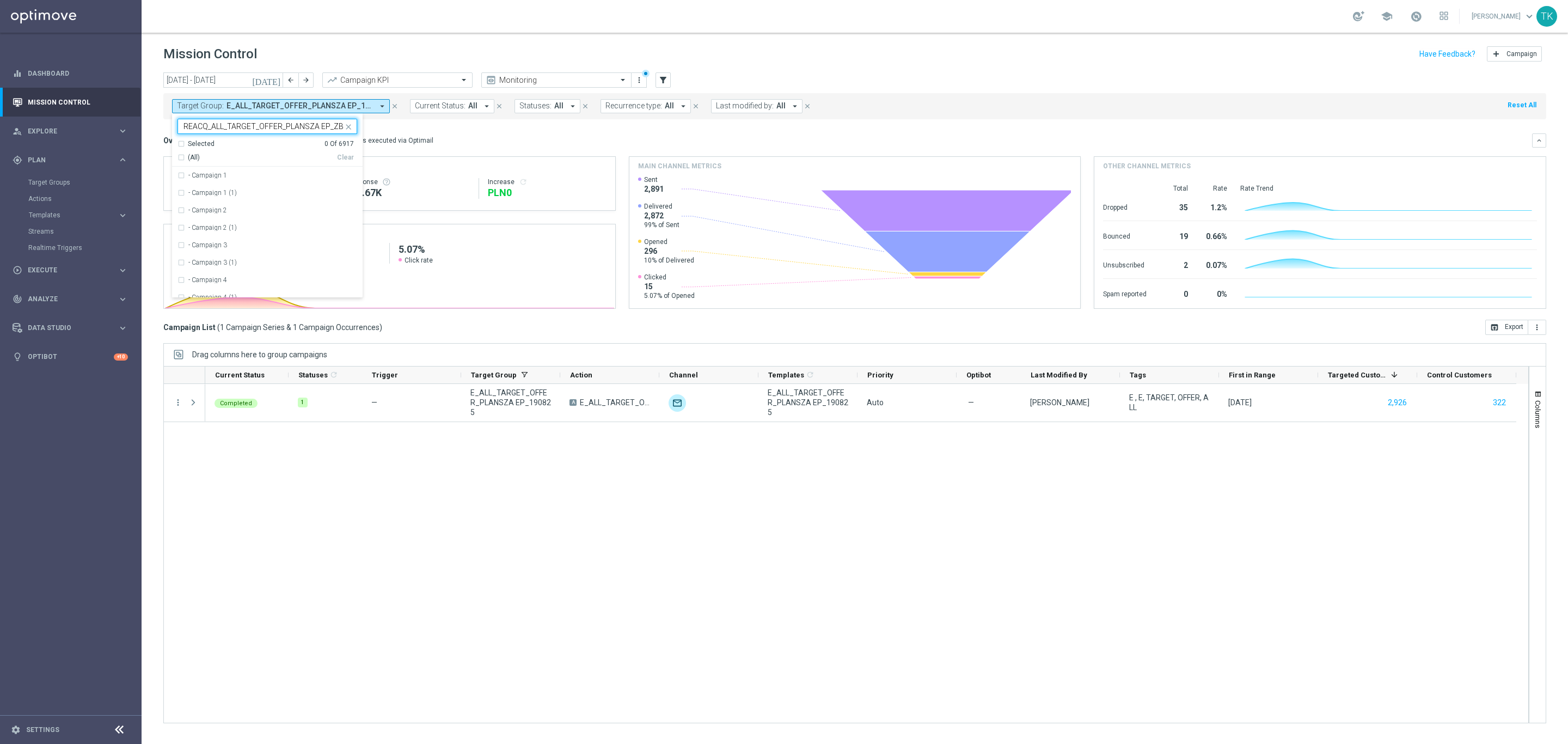
scroll to position [0, 50]
click at [203, 171] on div "REACQ_ALL_TARGET_OFFER_PLANSZA EP_ZBR_REM_190825" at bounding box center [267, 176] width 180 height 17
type input "REACQ_ALL_TARGET_OFFER_PLANSZA EP_ZBR_REM_190825"
click at [156, 145] on div "[DATE] [DATE] - [DATE] arrow_back arrow_forward Campaign KPI trending_up Monito…" at bounding box center [855, 402] width 1426 height 661
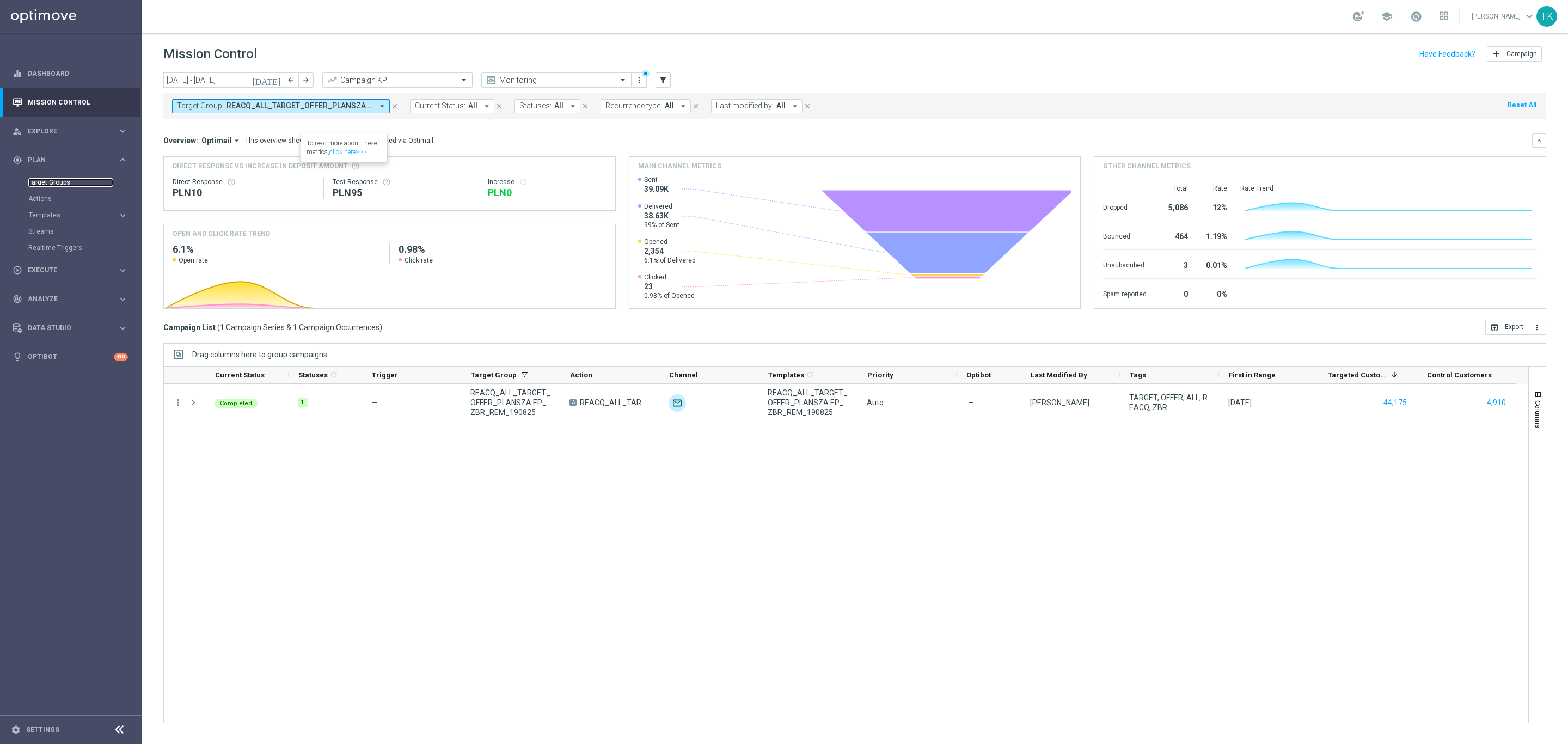
click at [43, 182] on link "Target Groups" at bounding box center [71, 183] width 85 height 9
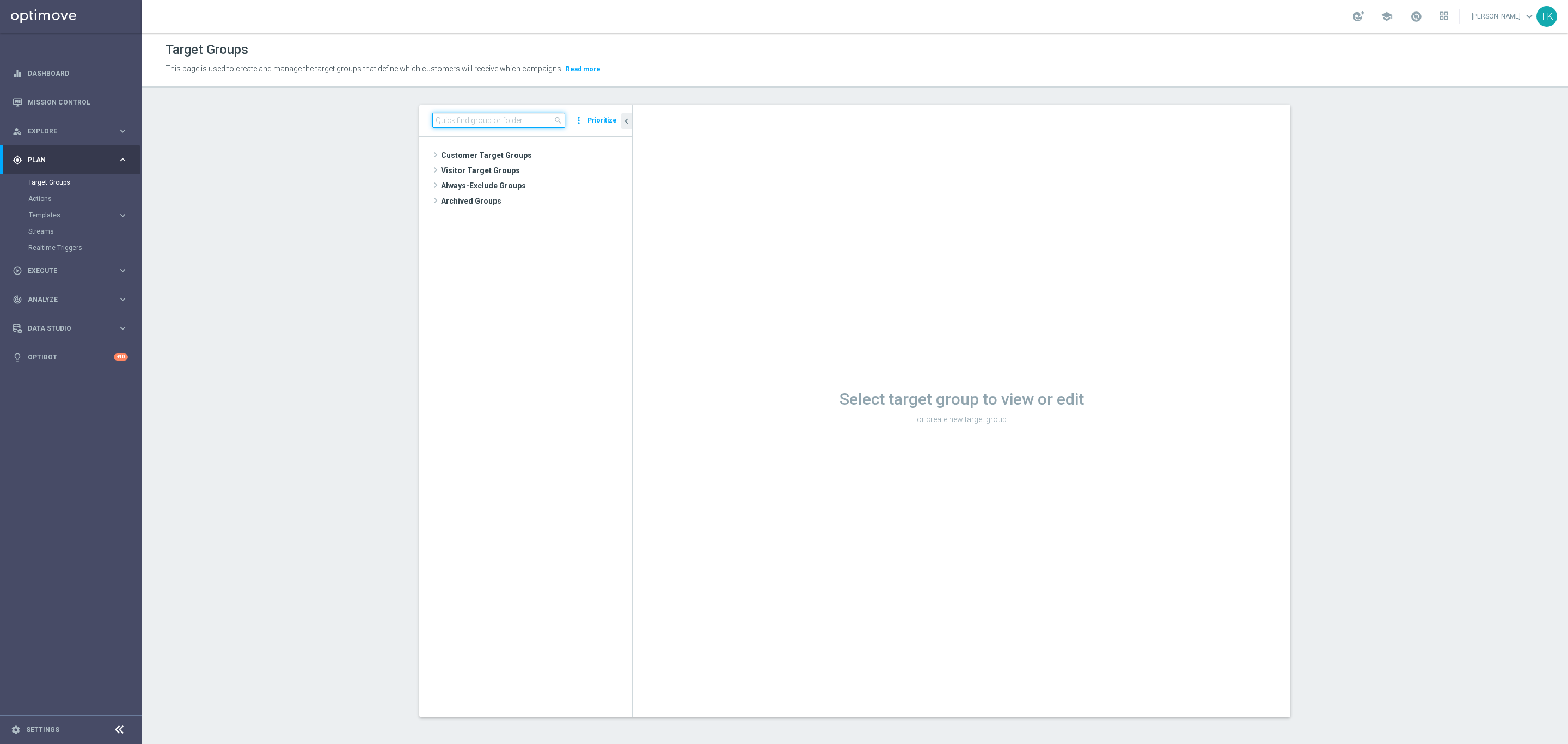
click at [482, 120] on input at bounding box center [499, 121] width 133 height 16
paste input "E_ALL_AUTO_CASHDROP_GOLD_EVIP_REA_100 PLN_DAY4"
click at [560, 229] on span "E_ALL_AUTO_CASHDROP_GOLD_EVIP_REA_100 PLN_DAY4" at bounding box center [556, 232] width 100 height 10
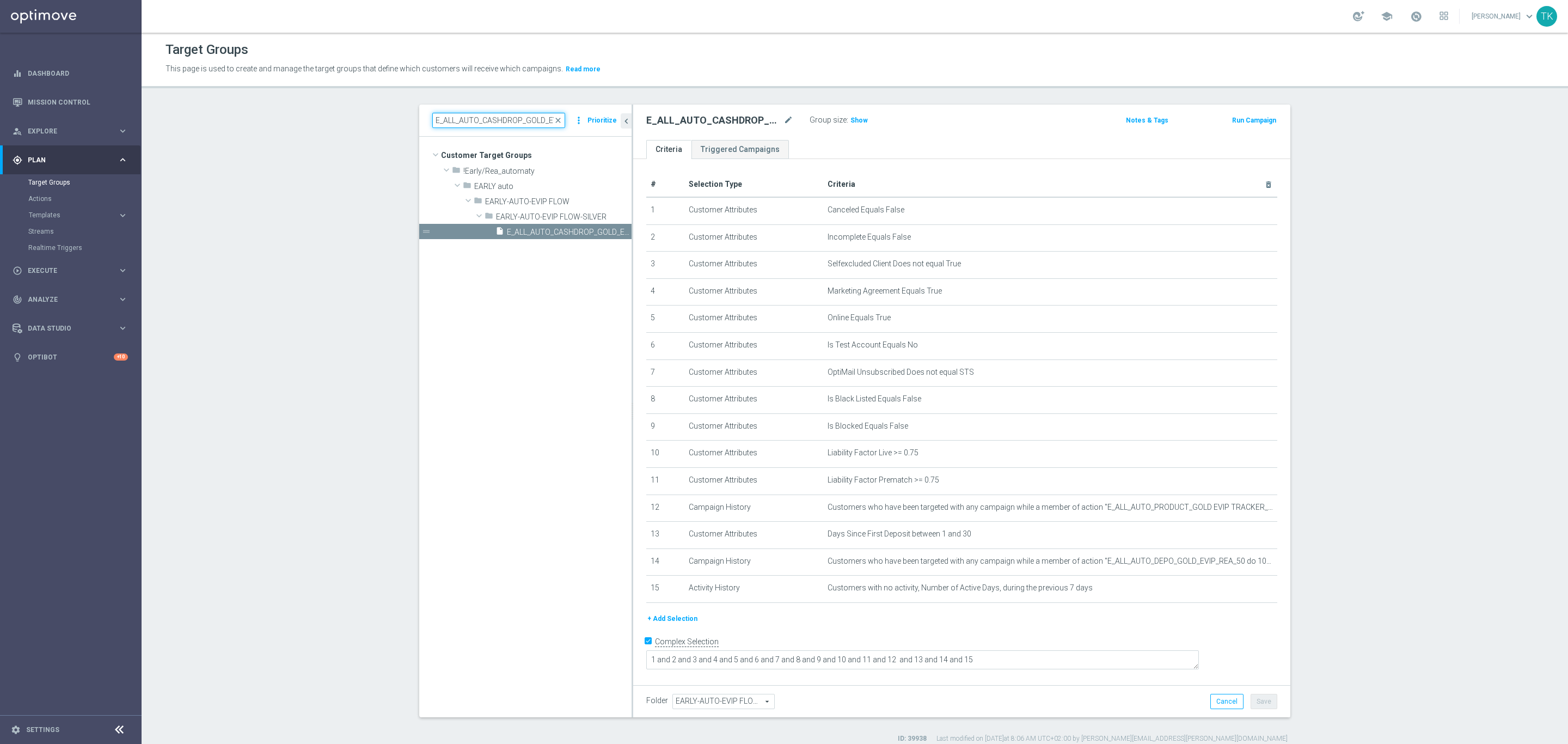
click at [482, 125] on input "E_ALL_AUTO_CASHDROP_GOLD_EVIP_REA_100 PLN_DAY4" at bounding box center [499, 121] width 133 height 16
paste input "SILVER_EVIP_REA_5"
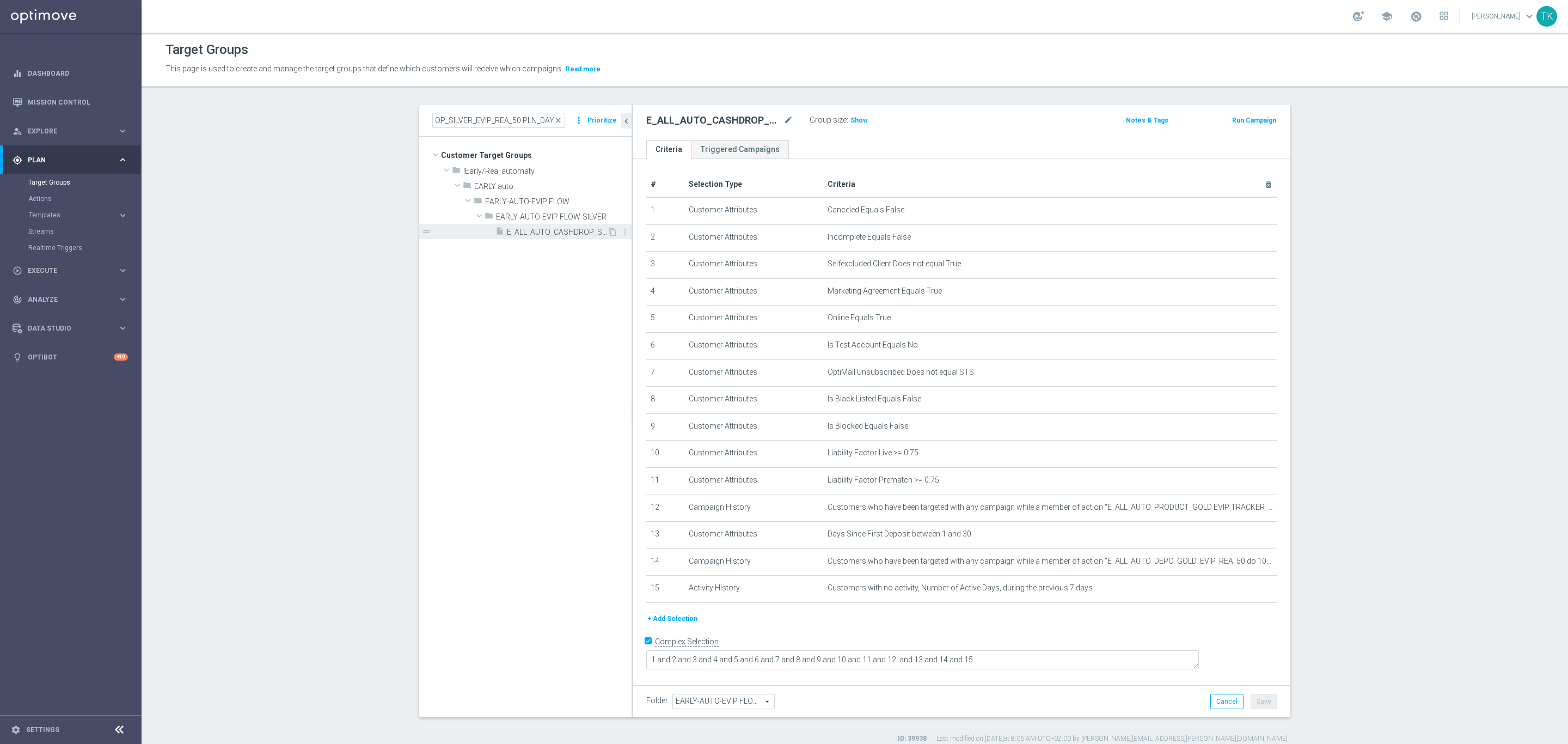
click at [558, 236] on span "E_ALL_AUTO_CASHDROP_SILVER_EVIP_REA_50 PLN_DAY4" at bounding box center [556, 232] width 100 height 10
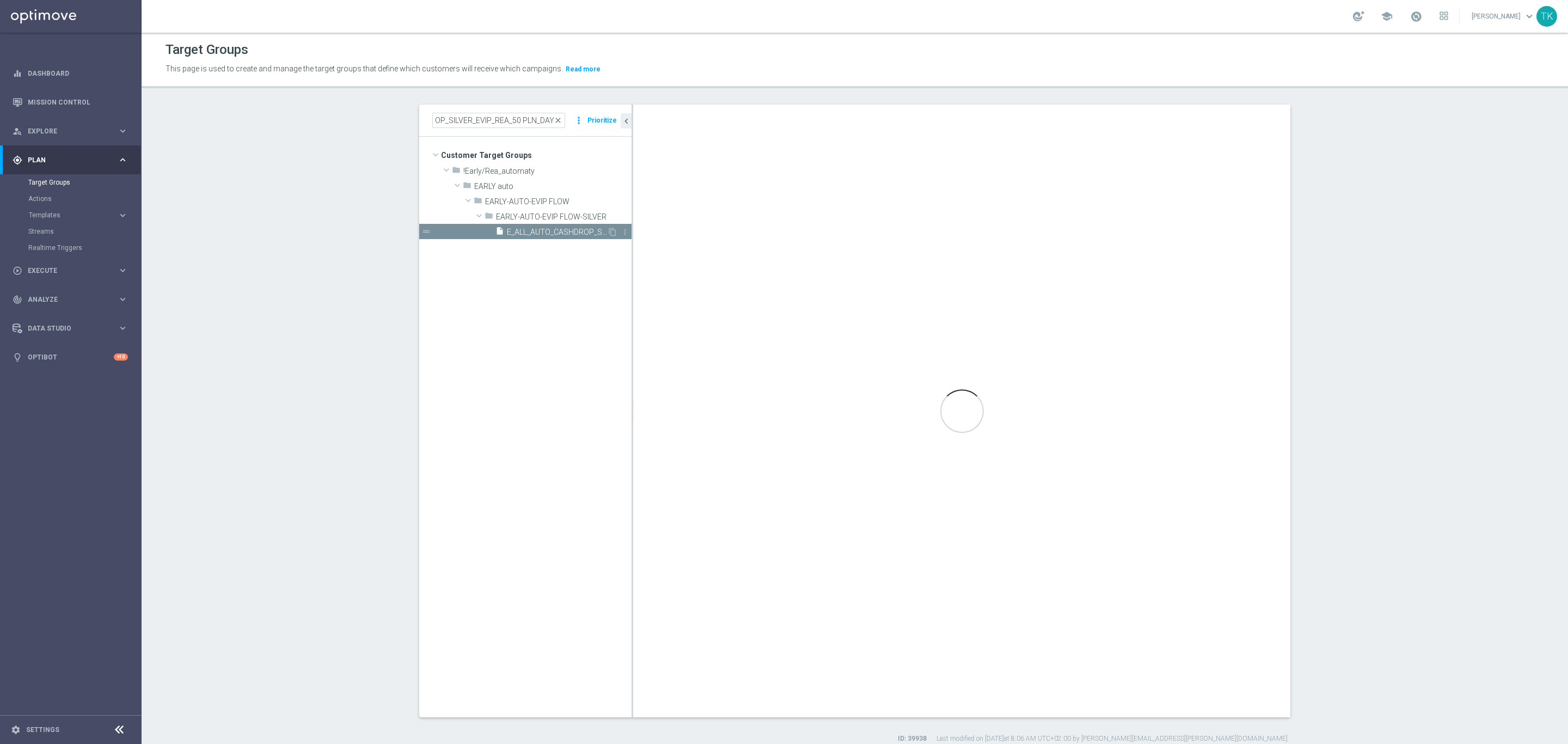
scroll to position [0, 0]
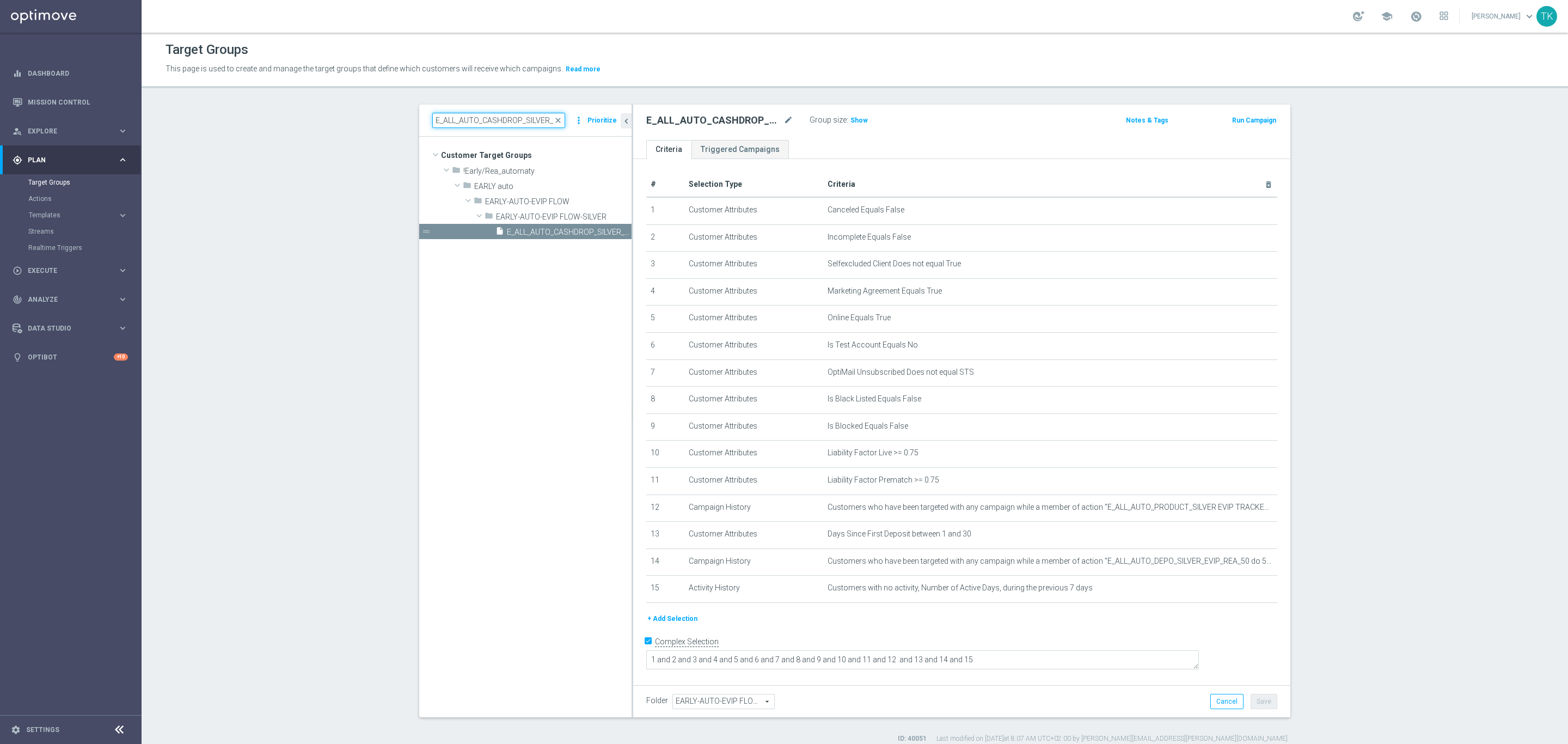
click at [479, 113] on input "E_ALL_AUTO_CASHDROP_SILVER_EVIP_REA_50 PLN_DAY4" at bounding box center [499, 121] width 133 height 16
paste input "BACK_GOLD_EVIP_REA_200 PLN_DAY5"
click at [495, 115] on input "E_ALL_AUTO_CASHBACK_GOLD_EVIP_REA_200 PLN_DAY5" at bounding box center [499, 121] width 133 height 16
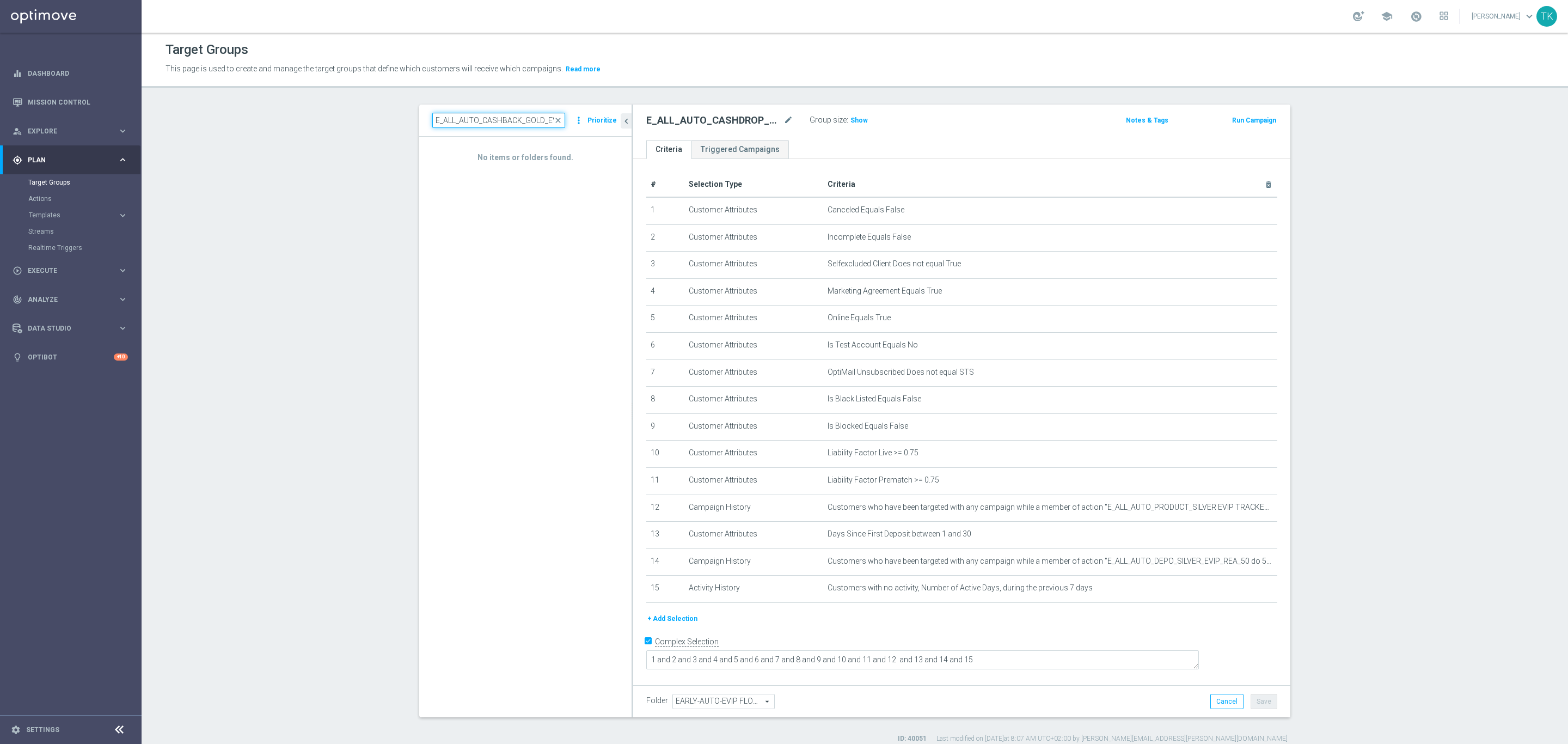
click at [495, 115] on input "E_ALL_AUTO_CASHBACK_GOLD_EVIP_REA_200 PLN_DAY5" at bounding box center [499, 121] width 133 height 16
paste input "DROP_GOLD_EVIP_REA_100 PLN_DAY11"
type input "E_ALL_AUTO_CASHDROP_GOLD_EVIP_REA_100 PLN_DAY11"
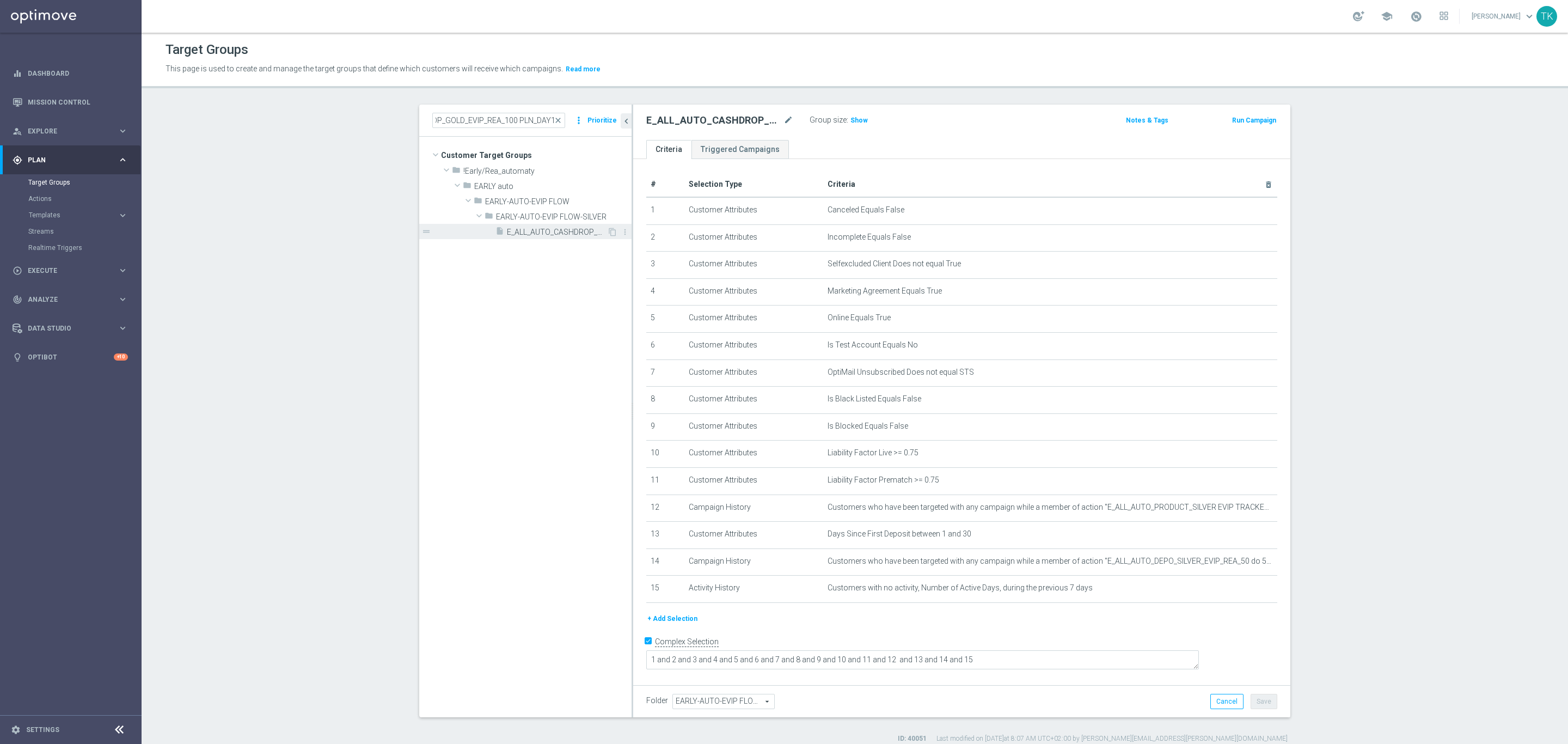
click at [566, 236] on span "E_ALL_AUTO_CASHDROP_GOLD_EVIP_REA_100 PLN_DAY11" at bounding box center [556, 232] width 100 height 10
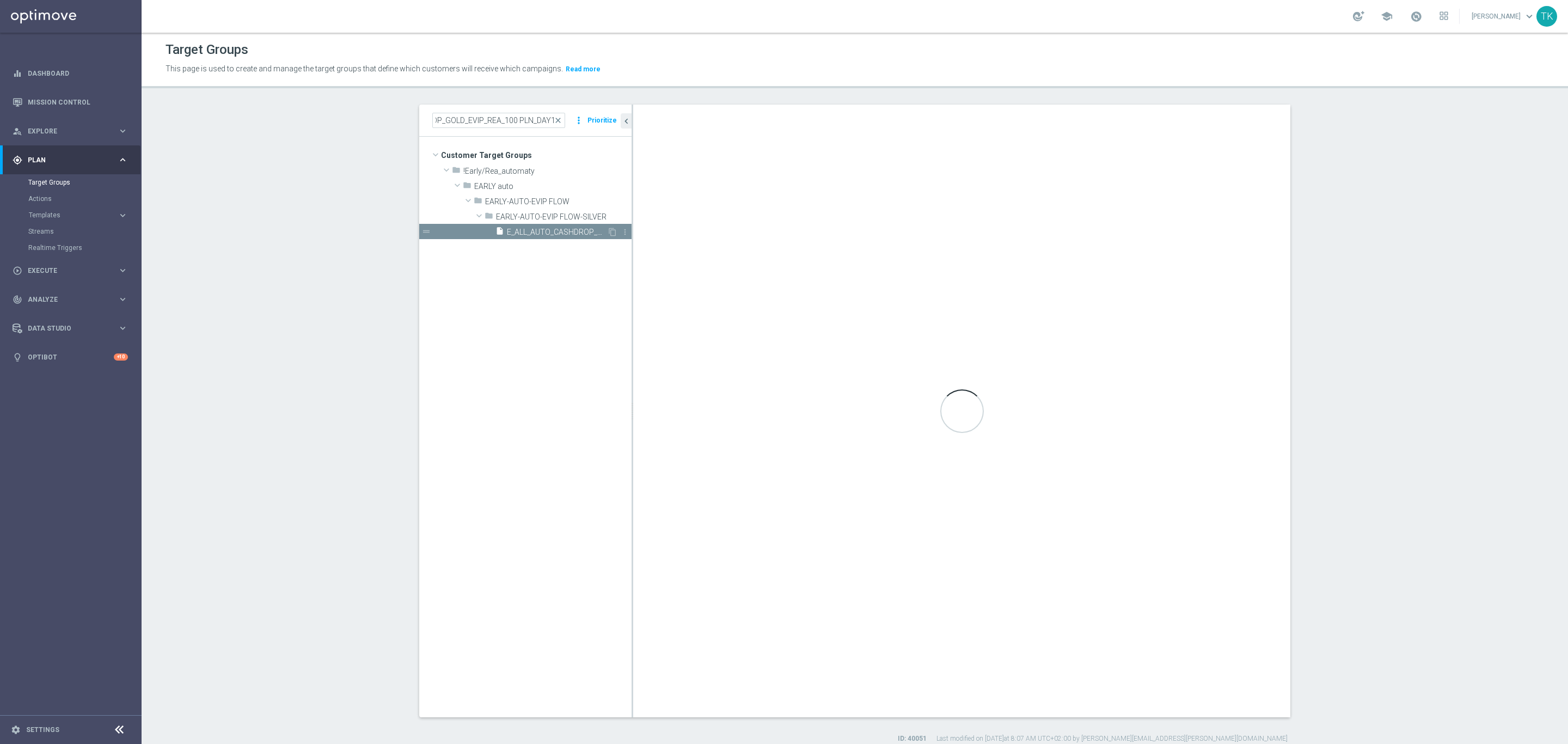
scroll to position [0, 0]
type textarea "1 and 2 and 3 and 4 and 5 and 6 and 7 and 8 and 9 and 10 and 11 and 12 and 13 a…"
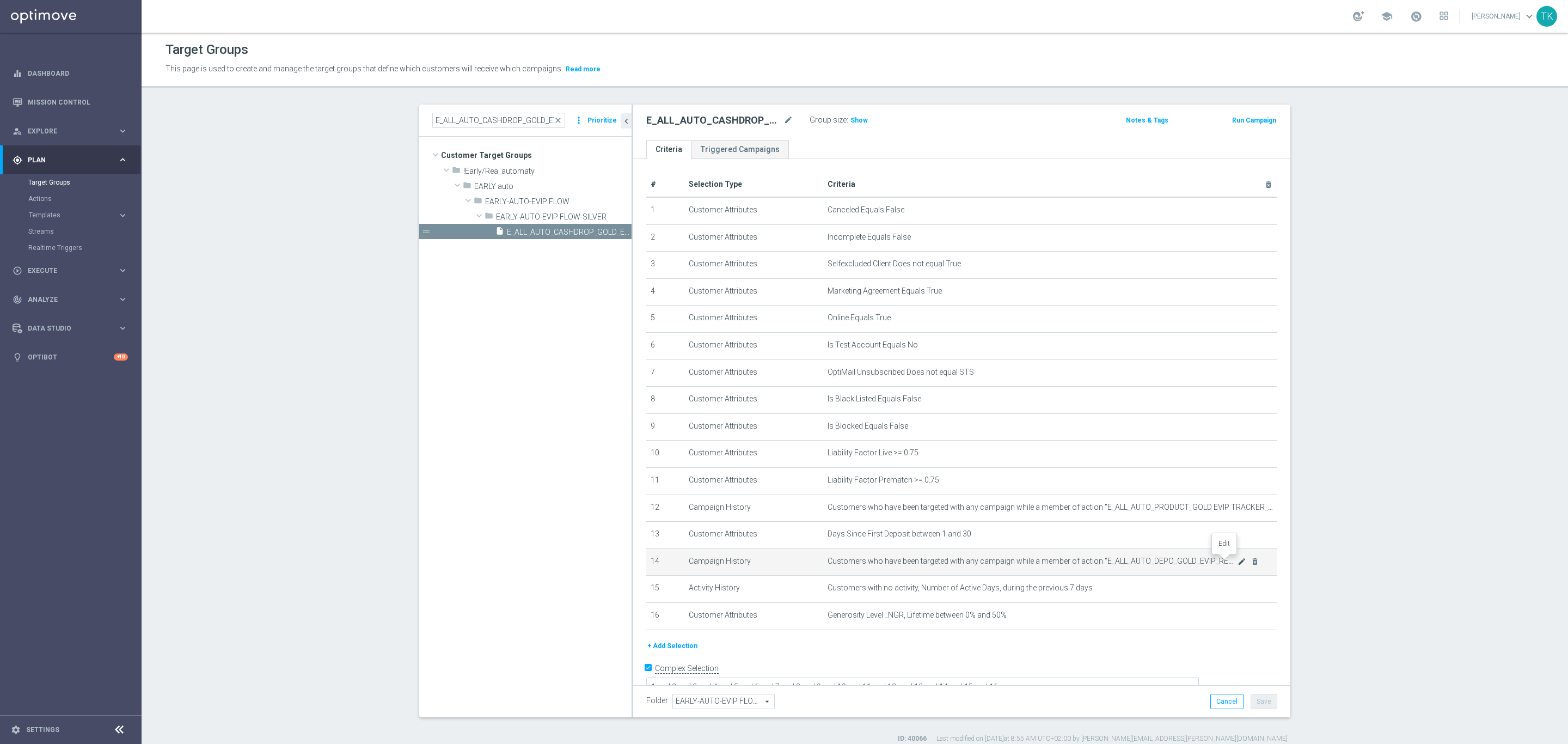
click at [1237, 561] on icon "mode_edit" at bounding box center [1241, 561] width 9 height 9
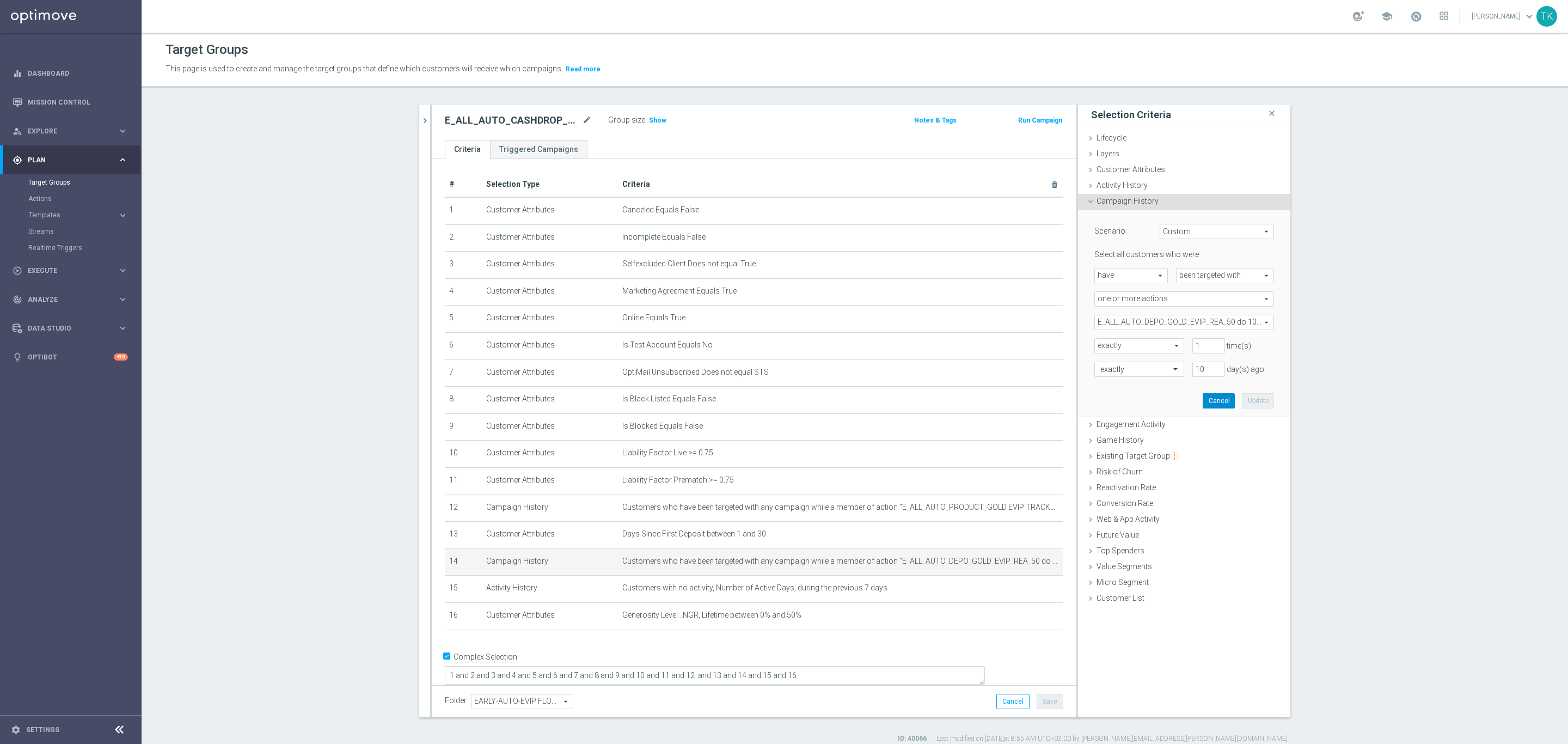
click at [1205, 399] on button "Cancel" at bounding box center [1218, 401] width 32 height 16
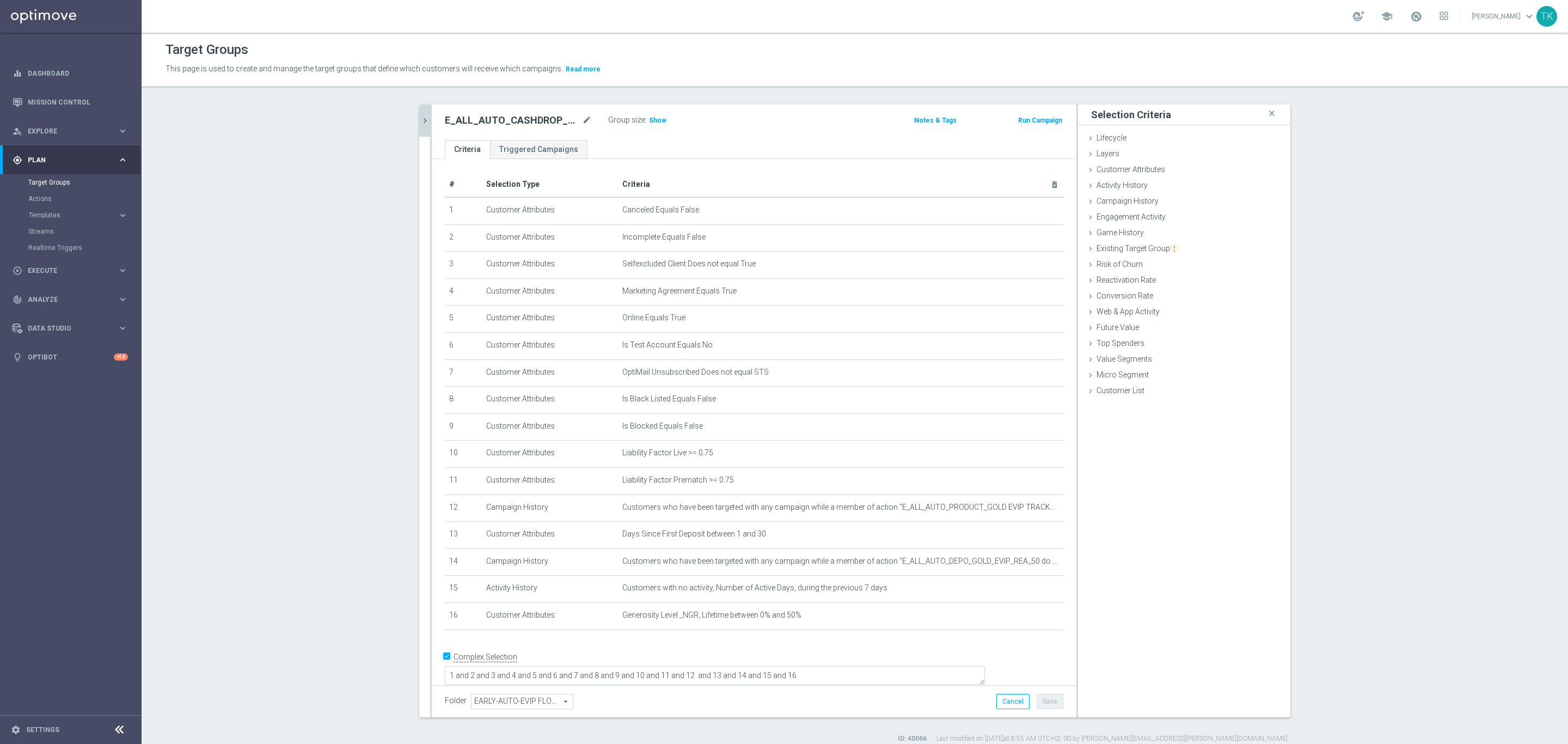
click at [420, 116] on icon "chevron_right" at bounding box center [425, 121] width 10 height 10
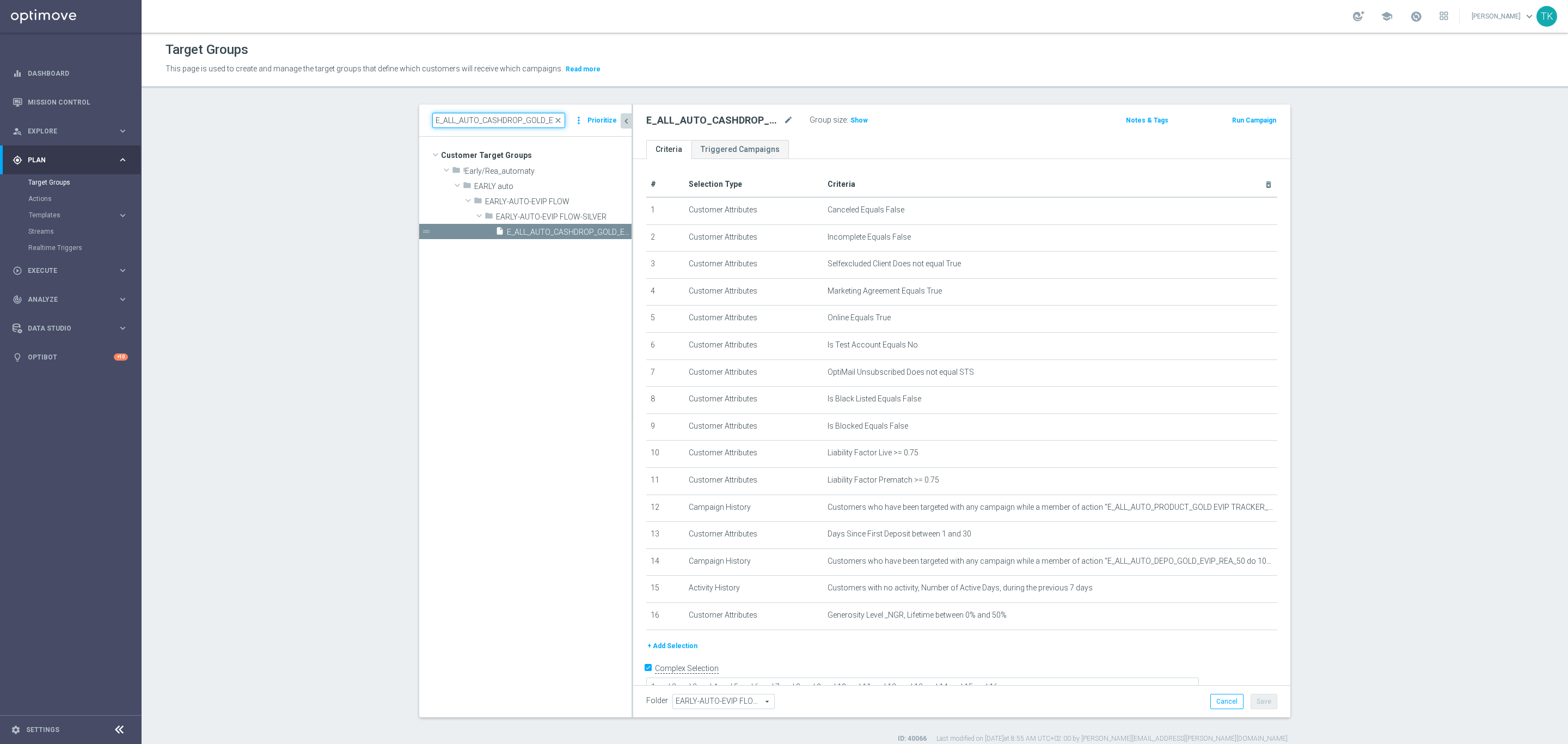
click at [475, 126] on input "E_ALL_AUTO_CASHDROP_GOLD_EVIP_REA_100 PLN_DAY11" at bounding box center [499, 121] width 133 height 16
paste input "4"
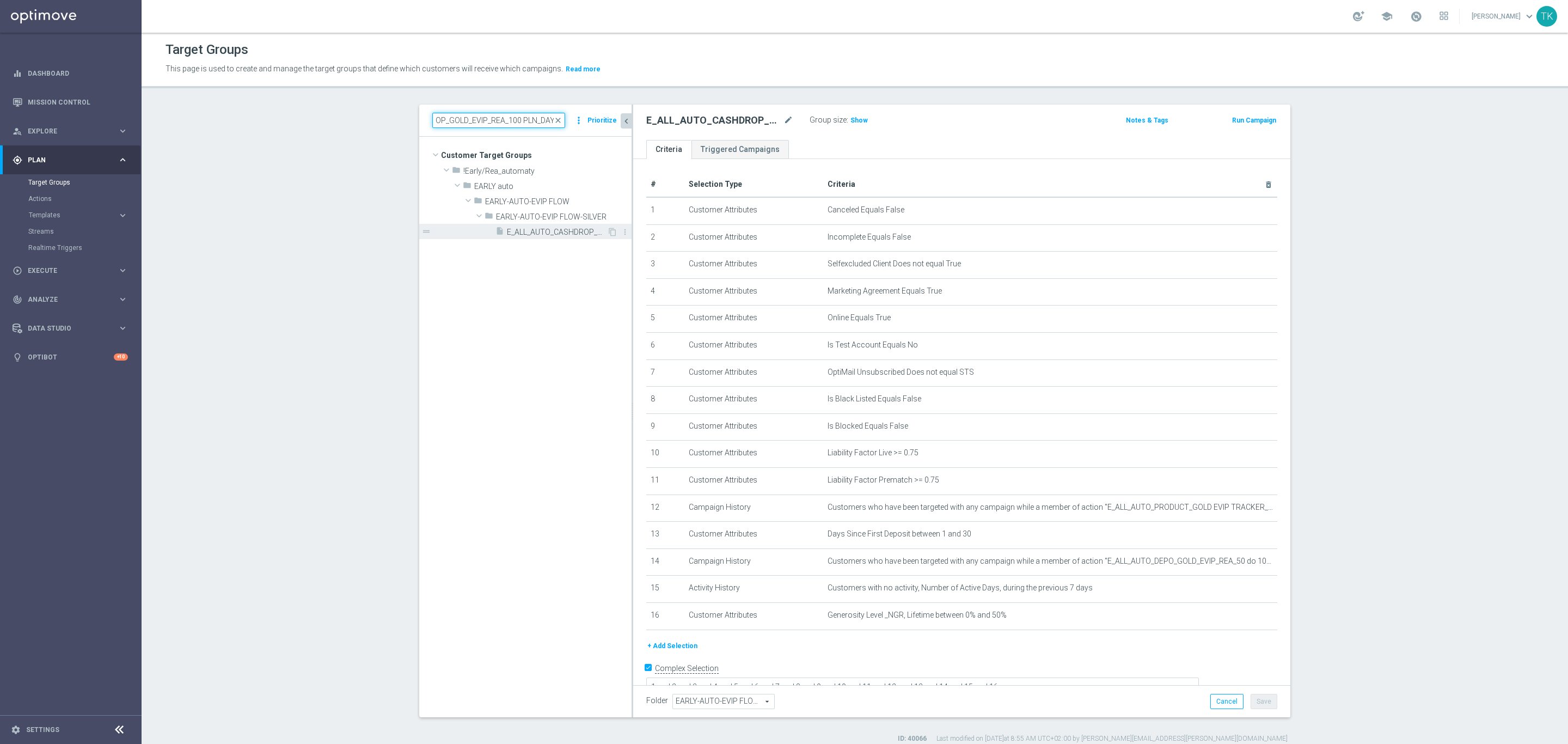
type input "E_ALL_AUTO_CASHDROP_GOLD_EVIP_REA_100 PLN_DAY4"
click at [546, 230] on span "E_ALL_AUTO_CASHDROP_GOLD_EVIP_REA_100 PLN_DAY4" at bounding box center [556, 232] width 100 height 10
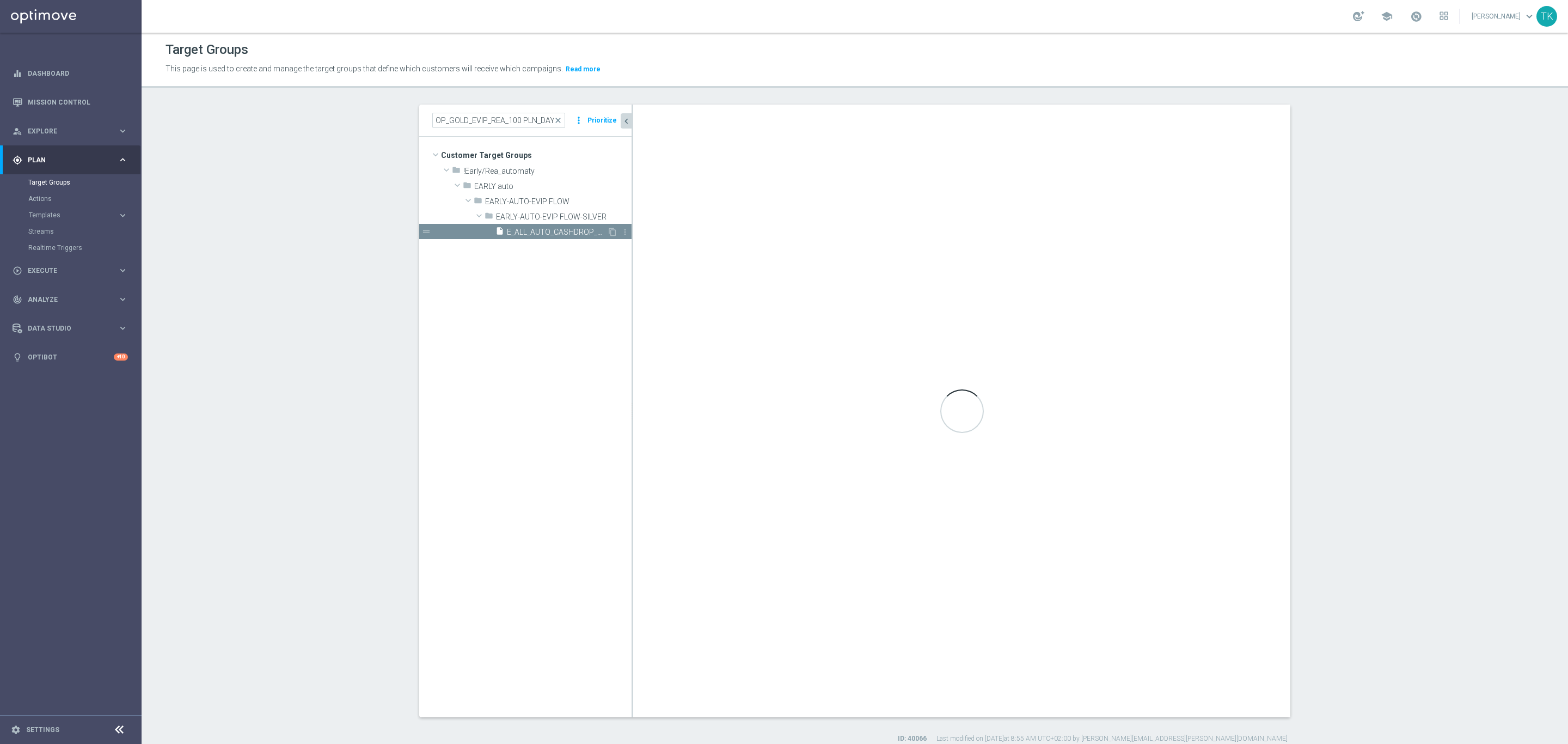
scroll to position [0, 0]
type textarea "1 and 2 and 3 and 4 and 5 and 6 and 7 and 8 and 9 and 10 and 11 and 12 and 13 a…"
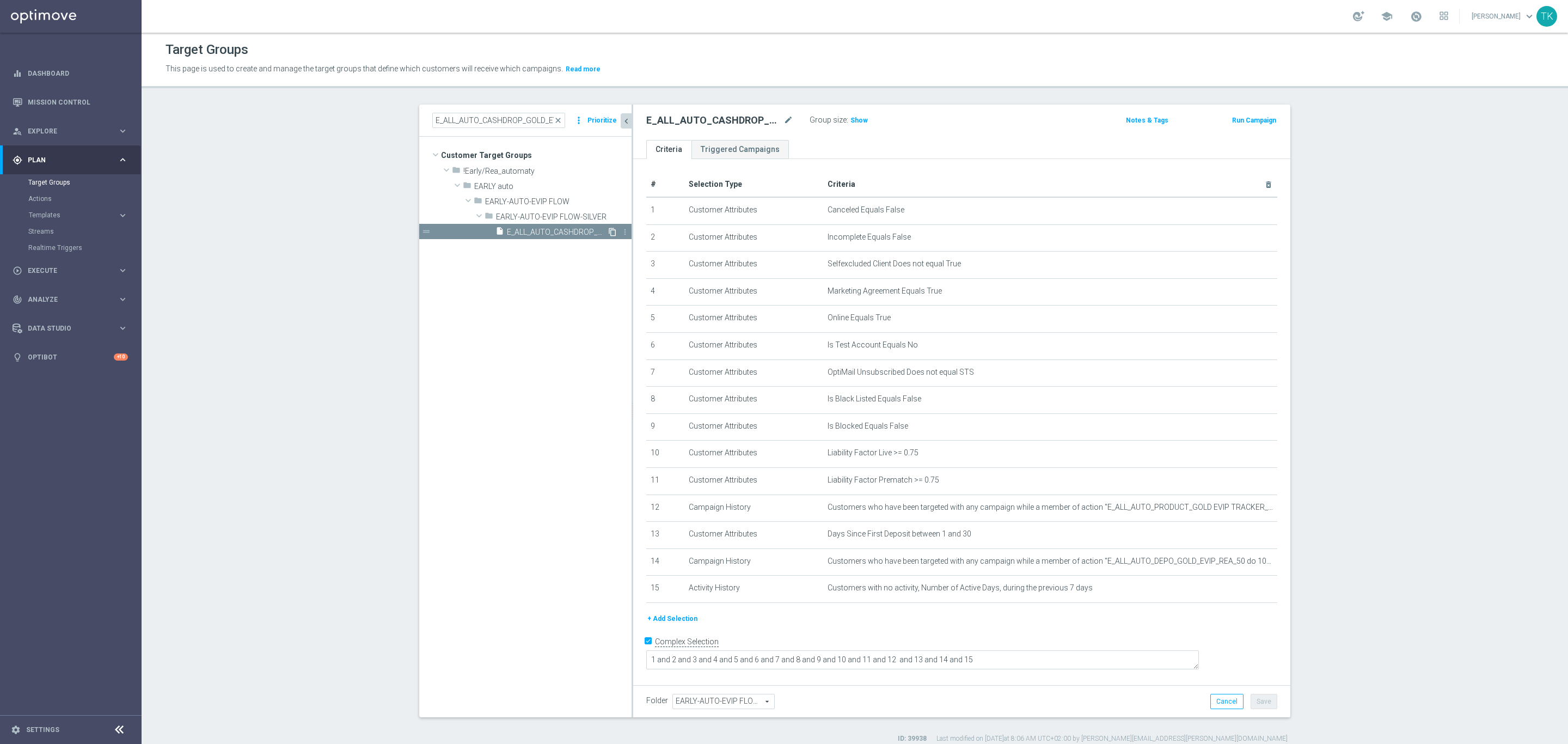
click at [608, 231] on icon "content_copy" at bounding box center [612, 232] width 9 height 9
click at [784, 121] on icon "mode_edit" at bounding box center [788, 120] width 10 height 13
type input "E_ALL_AUTO_CASHBACK_GOLD_EVIP_REA_200 PLN_DAY5"
click at [1044, 137] on div "E_ALL_AUTO_CASHBACK_GOLD_EVIP_REA_200 PLN_DAY5 Group size : Show Notes & Tags R…" at bounding box center [962, 122] width 657 height 36
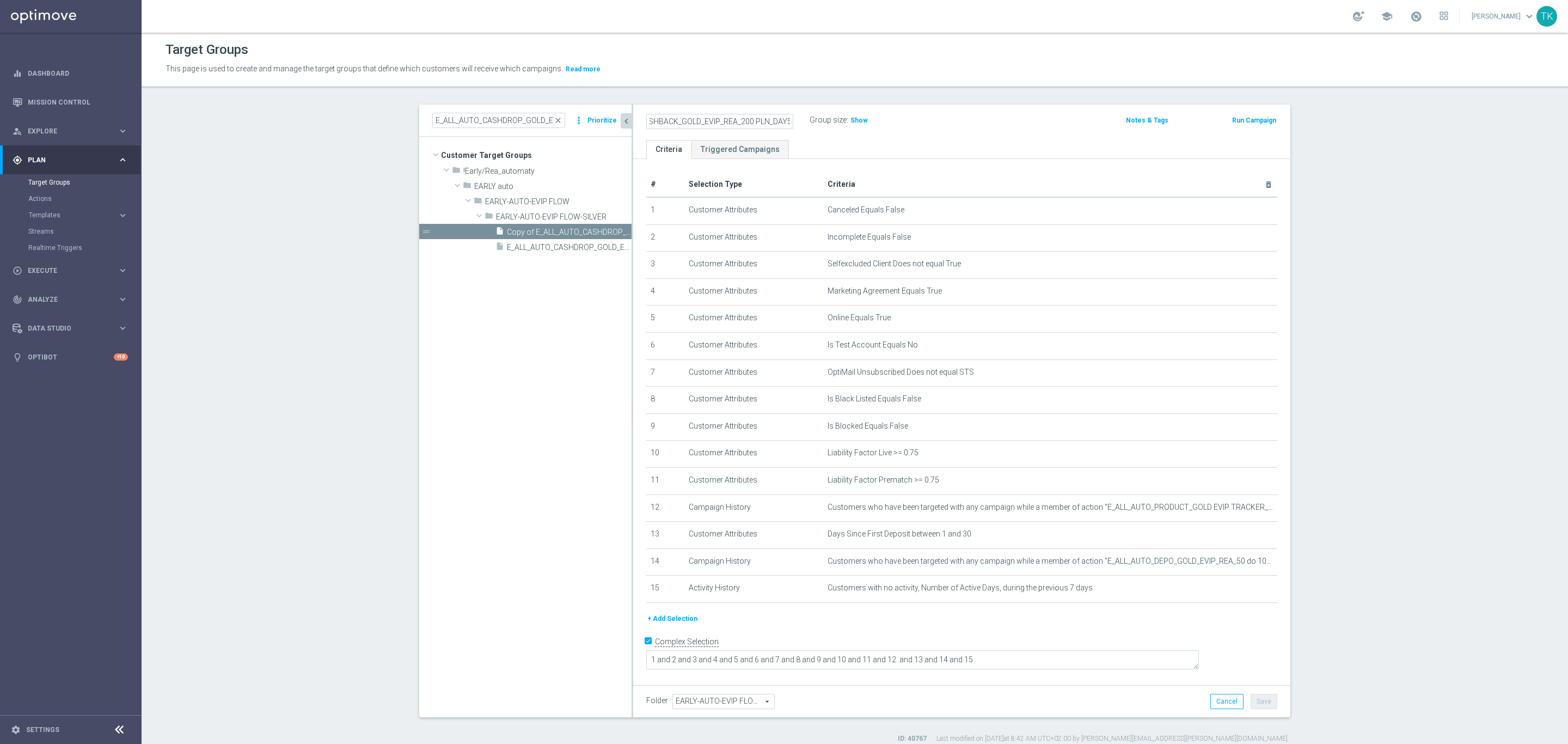
scroll to position [0, 0]
click at [1237, 562] on icon "mode_edit" at bounding box center [1241, 561] width 9 height 9
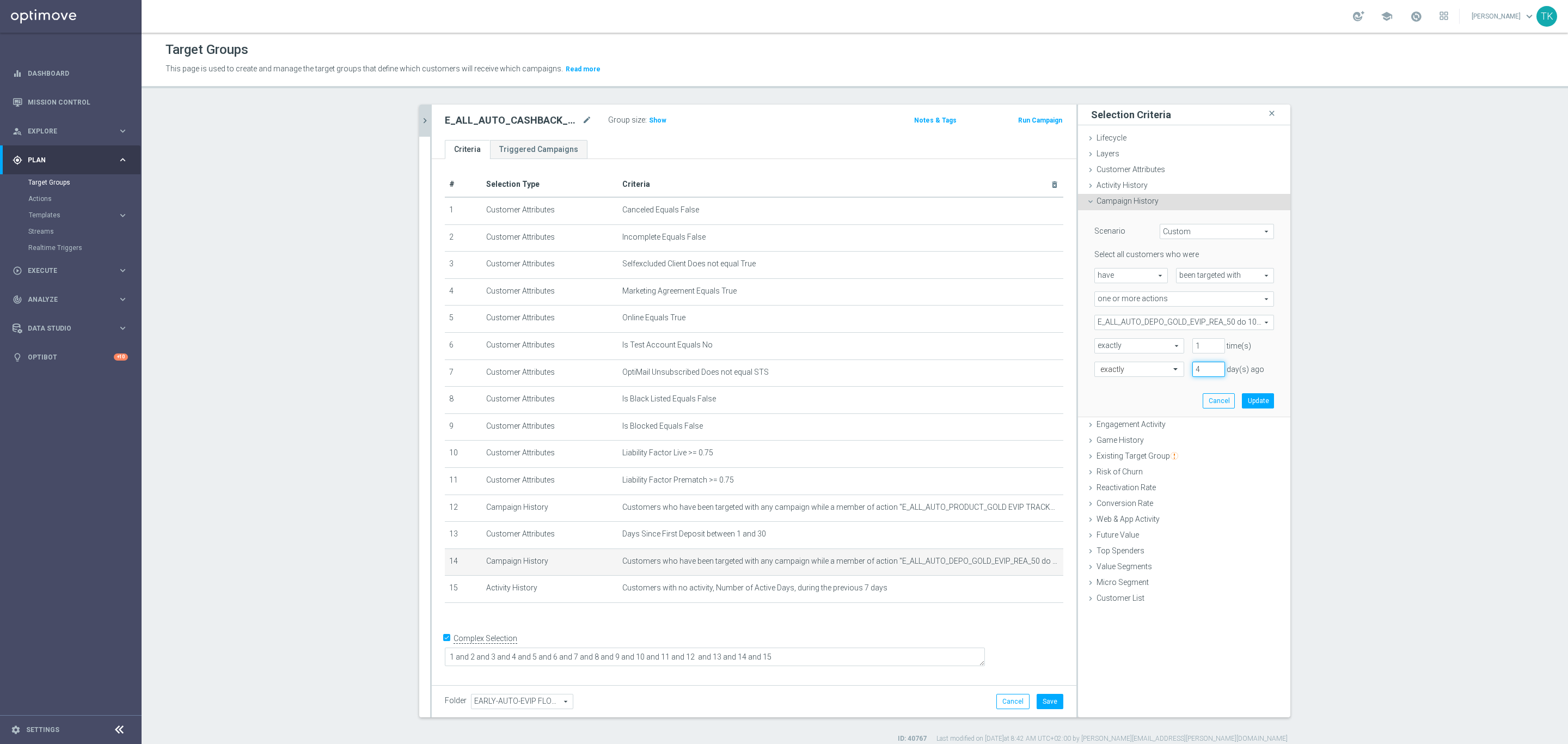
type input "4"
click at [1209, 369] on input "4" at bounding box center [1208, 369] width 33 height 16
click at [1248, 401] on button "Update" at bounding box center [1257, 401] width 32 height 16
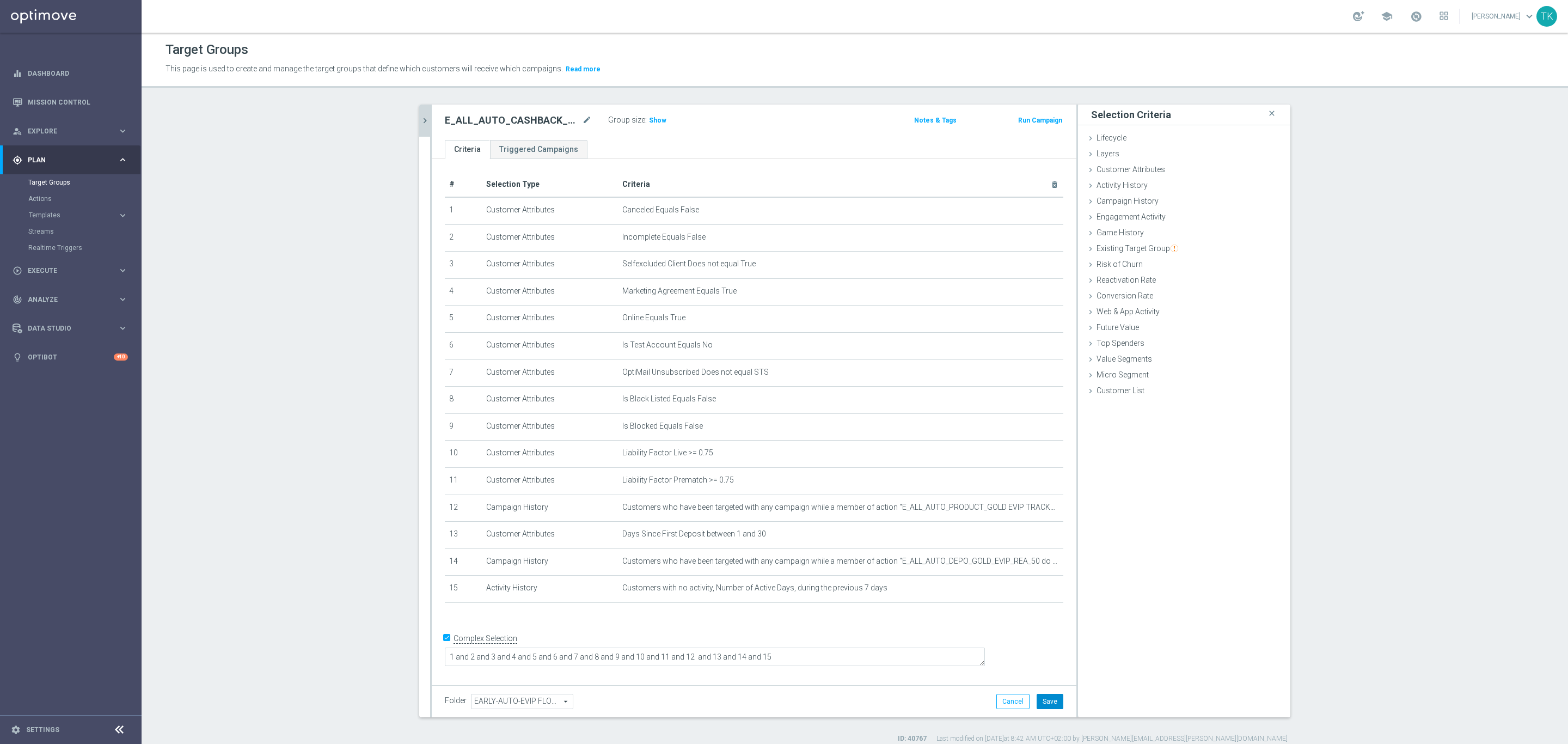
click at [1052, 698] on button "Save" at bounding box center [1049, 701] width 27 height 16
click at [420, 113] on button "chevron_right" at bounding box center [425, 120] width 11 height 32
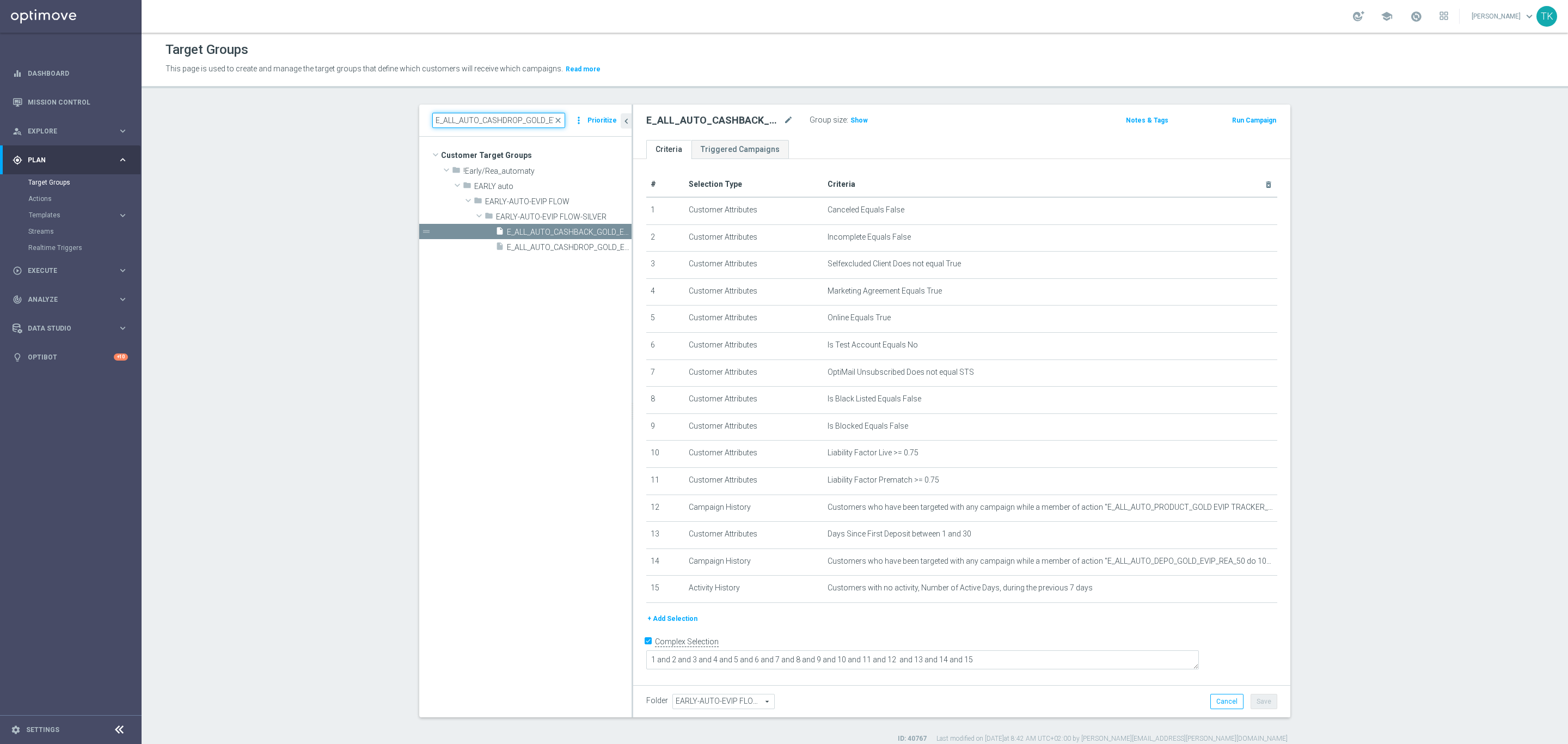
click at [486, 123] on input "E_ALL_AUTO_CASHDROP_GOLD_EVIP_REA_100 PLN_DAY4" at bounding box center [499, 121] width 133 height 16
type input "v"
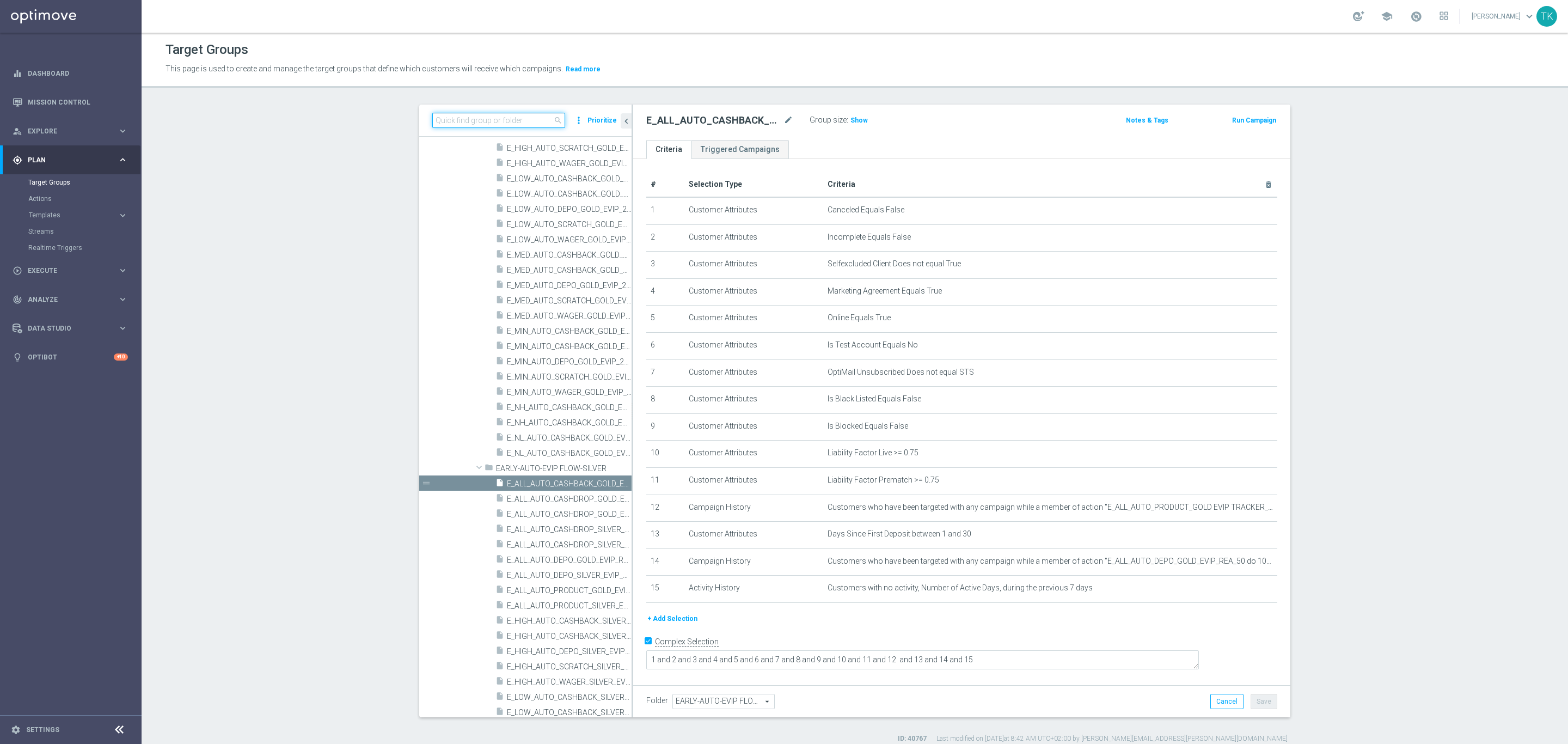
paste input "E_ALL_AUTO_CASHDROP_SILVER_EVIP_REA_50 PLN_DAY4"
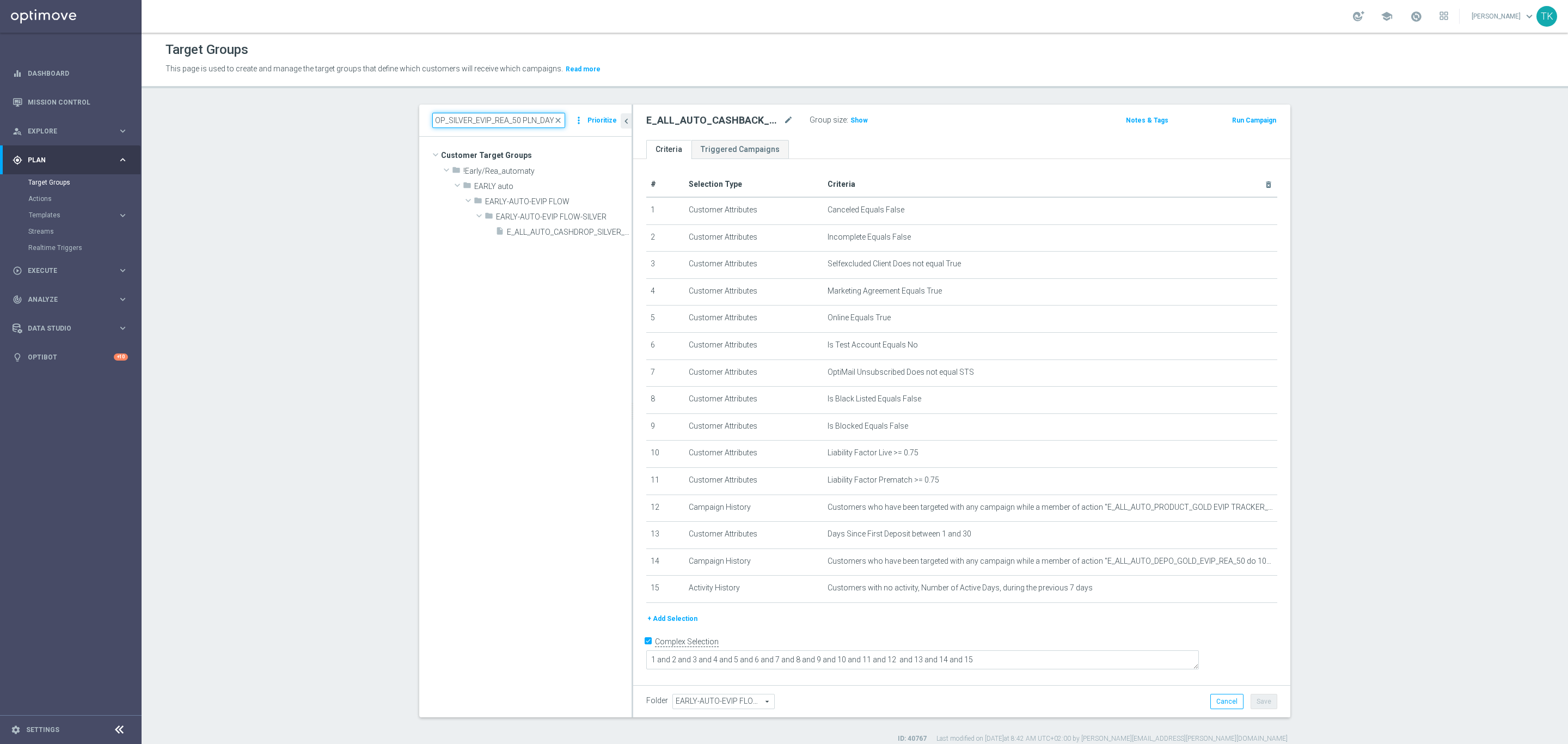
scroll to position [0, 0]
type input "E_ALL_AUTO_CASHDROP_SILVER_EVIP_REA_50 PLN_DAY4"
click at [551, 233] on span "E_ALL_AUTO_CASHDROP_SILVER_EVIP_REA_50 PLN_DAY4" at bounding box center [556, 232] width 100 height 10
click at [608, 232] on icon "content_copy" at bounding box center [612, 232] width 9 height 9
click at [784, 122] on icon "mode_edit" at bounding box center [788, 120] width 10 height 13
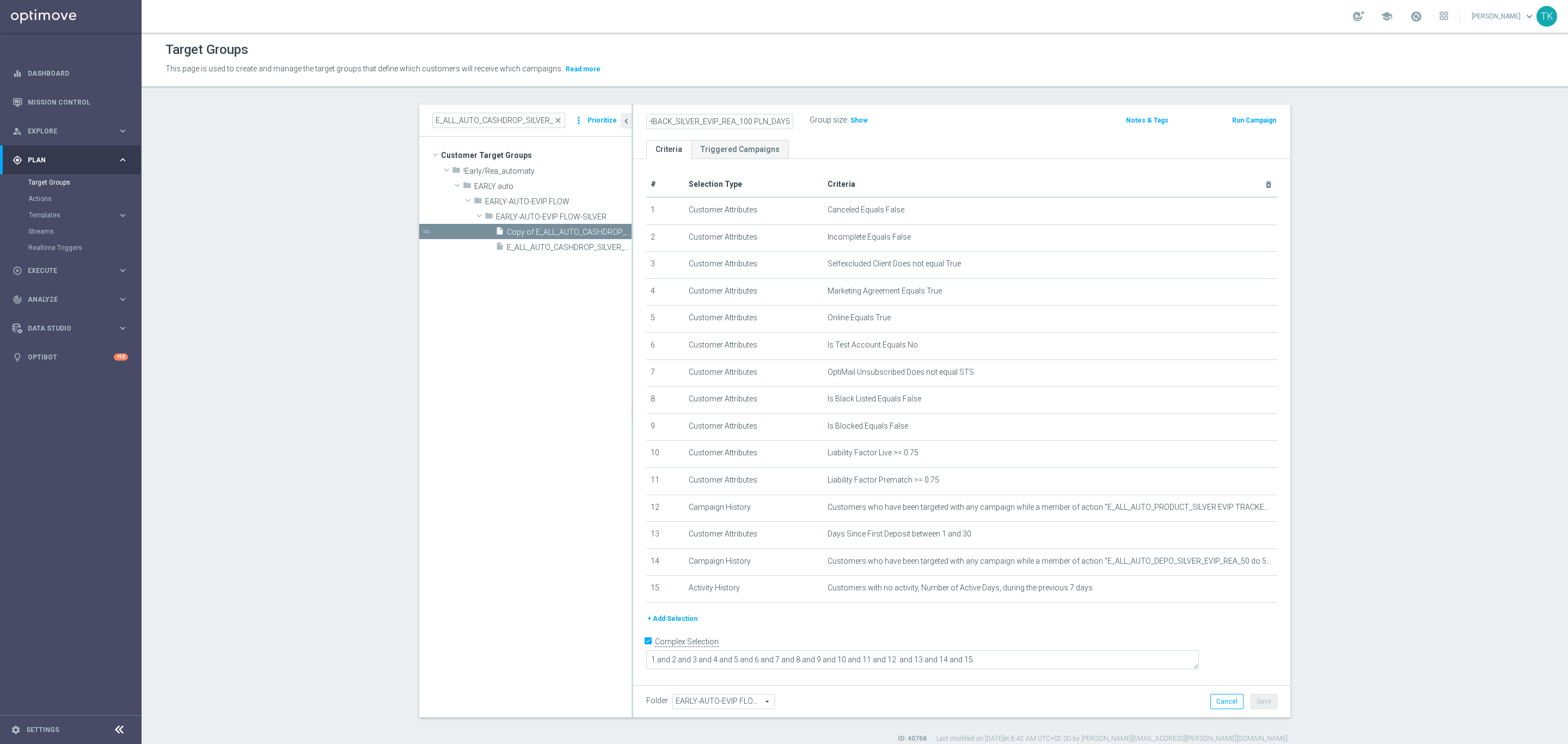
scroll to position [0, 62]
type input "E_ALL_AUTO_CASHBACK_SILVER_EVIP_REA_100 PLN_DAY5"
click at [903, 132] on div "E_ALL_AUTO_CASHBACK_SILVER_EVIP_REA_100 PLN_DAY5 Group size : Show Notes & Tags…" at bounding box center [962, 122] width 657 height 36
click at [1237, 564] on icon "mode_edit" at bounding box center [1241, 561] width 9 height 9
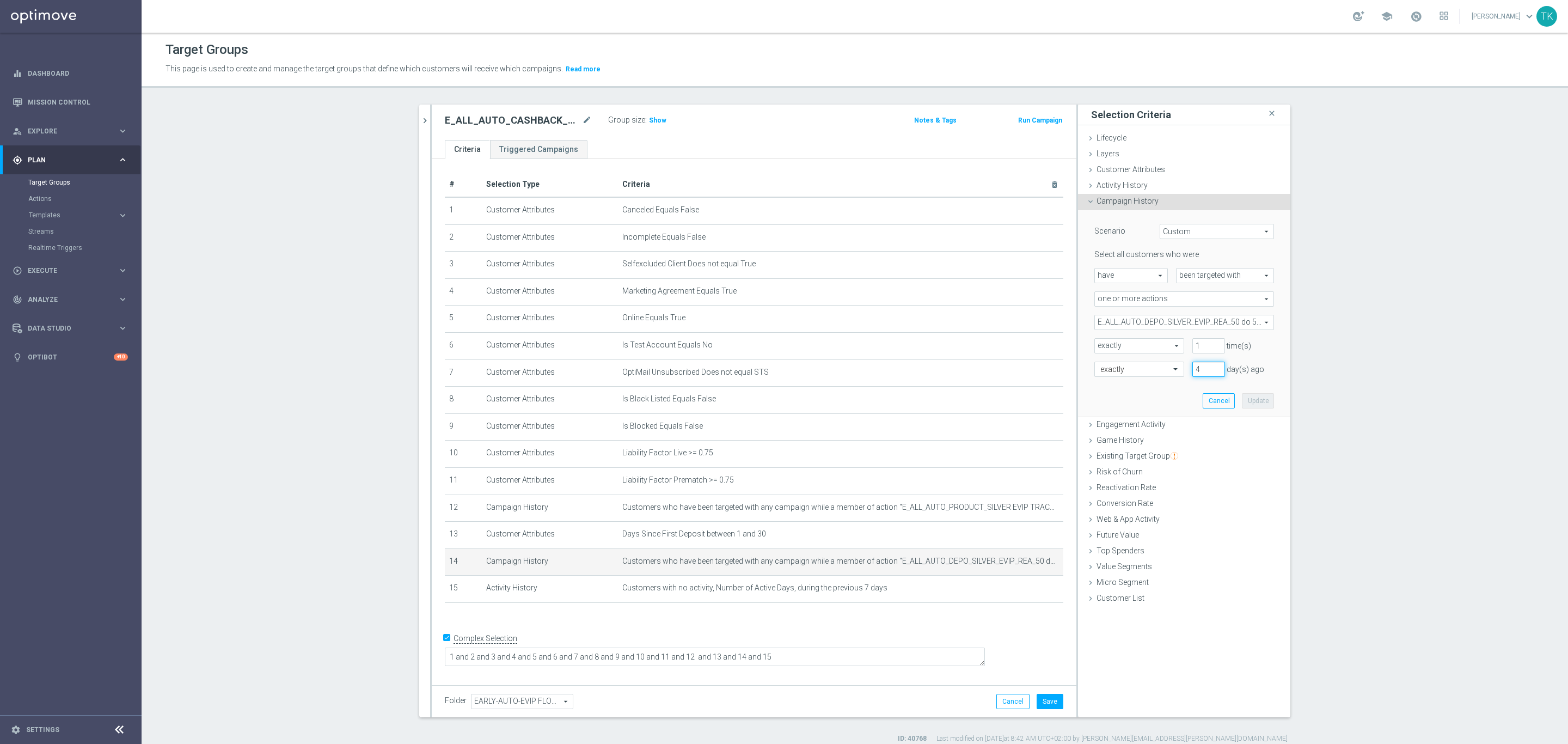
type input "4"
click at [1214, 367] on input "4" at bounding box center [1208, 369] width 33 height 16
click at [1254, 396] on button "Update" at bounding box center [1257, 401] width 32 height 16
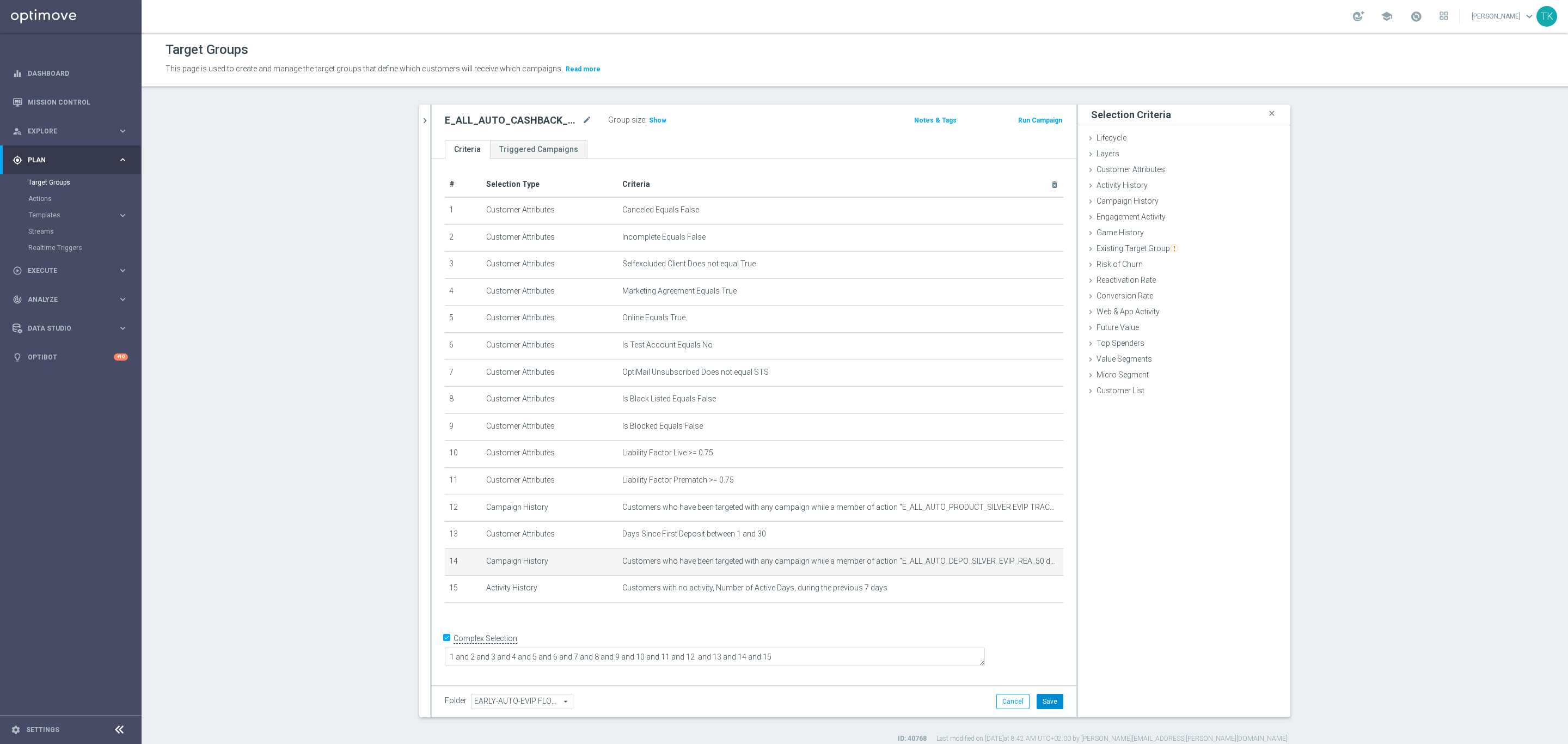
click at [1050, 704] on button "Save" at bounding box center [1049, 701] width 27 height 16
click at [420, 123] on icon "chevron_right" at bounding box center [425, 121] width 10 height 10
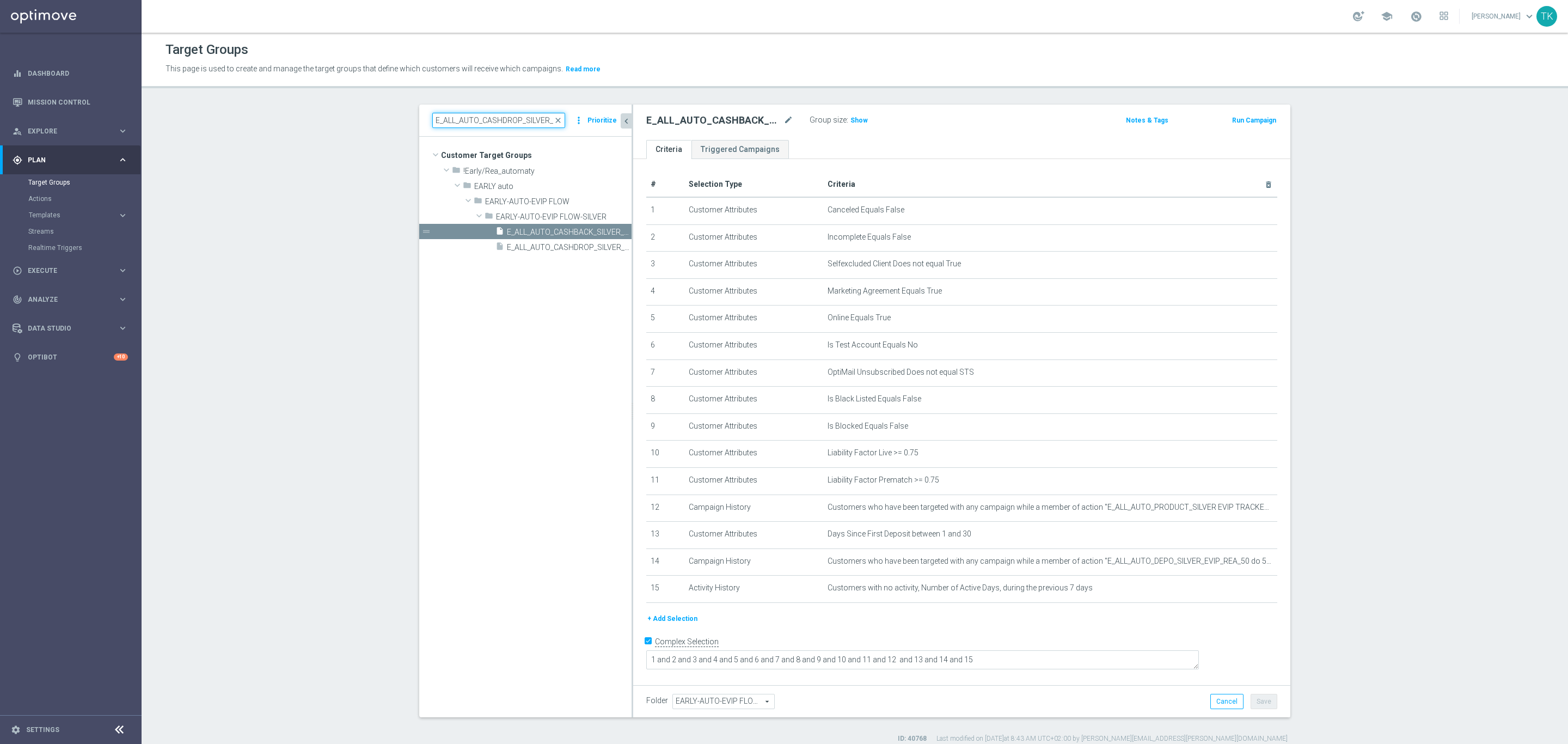
click at [472, 120] on input "E_ALL_AUTO_CASHDROP_SILVER_EVIP_REA_50 PLN_DAY4" at bounding box center [499, 121] width 133 height 16
paste input "BACK_GOLD_EVIP_REA_200 PLN_DAY5"
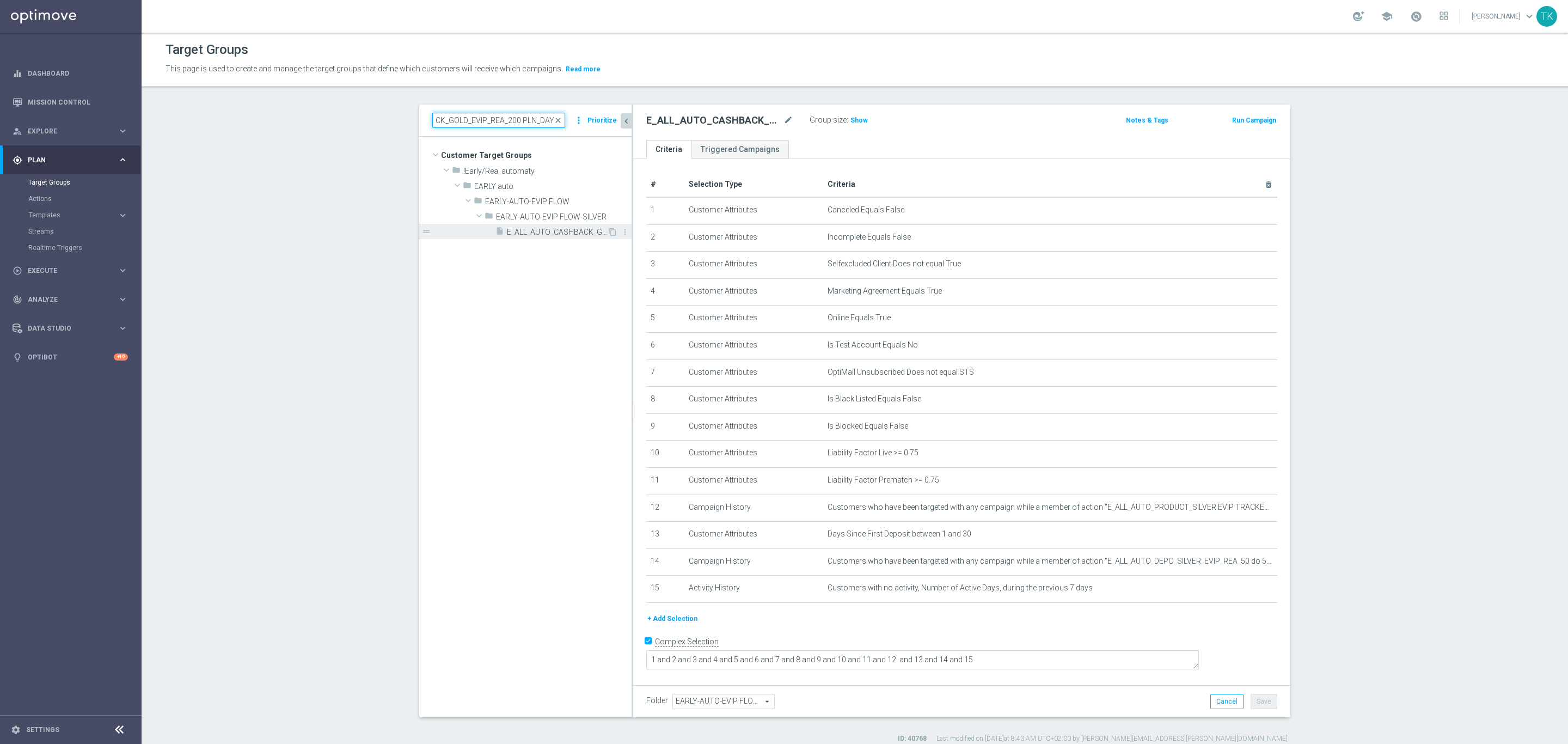
type input "E_ALL_AUTO_CASHBACK_GOLD_EVIP_REA_200 PLN_DAY5"
click at [560, 233] on span "E_ALL_AUTO_CASHBACK_GOLD_EVIP_REA_200 PLN_DAY5" at bounding box center [556, 232] width 100 height 10
click at [608, 228] on icon "content_copy" at bounding box center [612, 232] width 9 height 9
click at [784, 119] on icon "mode_edit" at bounding box center [788, 120] width 10 height 13
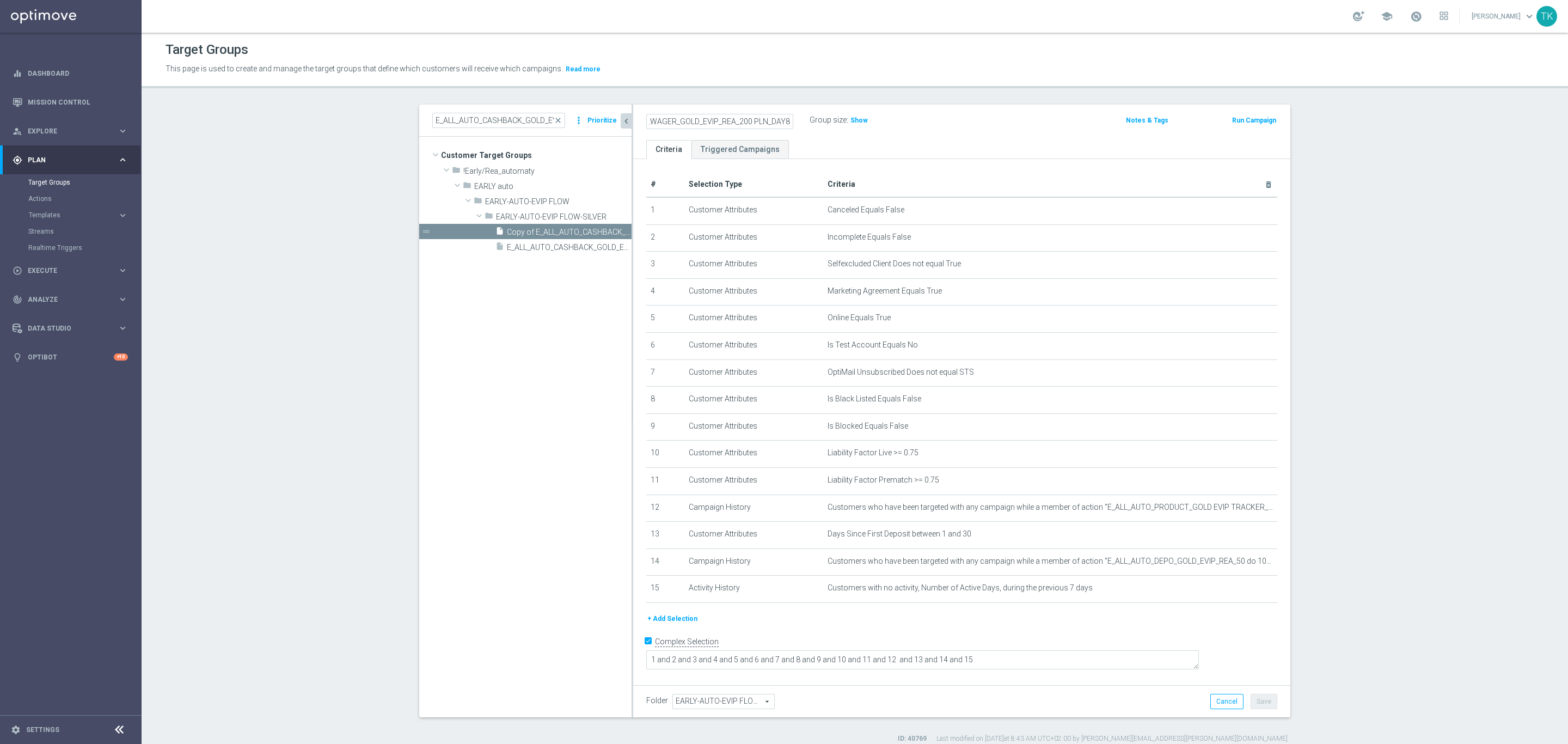
scroll to position [0, 44]
type input "E_ALL_AUTO_WAGER_GOLD_EVIP_REA_200 PLN_DAY8"
click at [957, 132] on div "E_ALL_AUTO_WAGER_GOLD_EVIP_REA_200 PLN_DAY8 Group size : Show Notes & Tags Run …" at bounding box center [962, 122] width 657 height 36
click at [1237, 564] on icon "mode_edit" at bounding box center [1241, 561] width 9 height 9
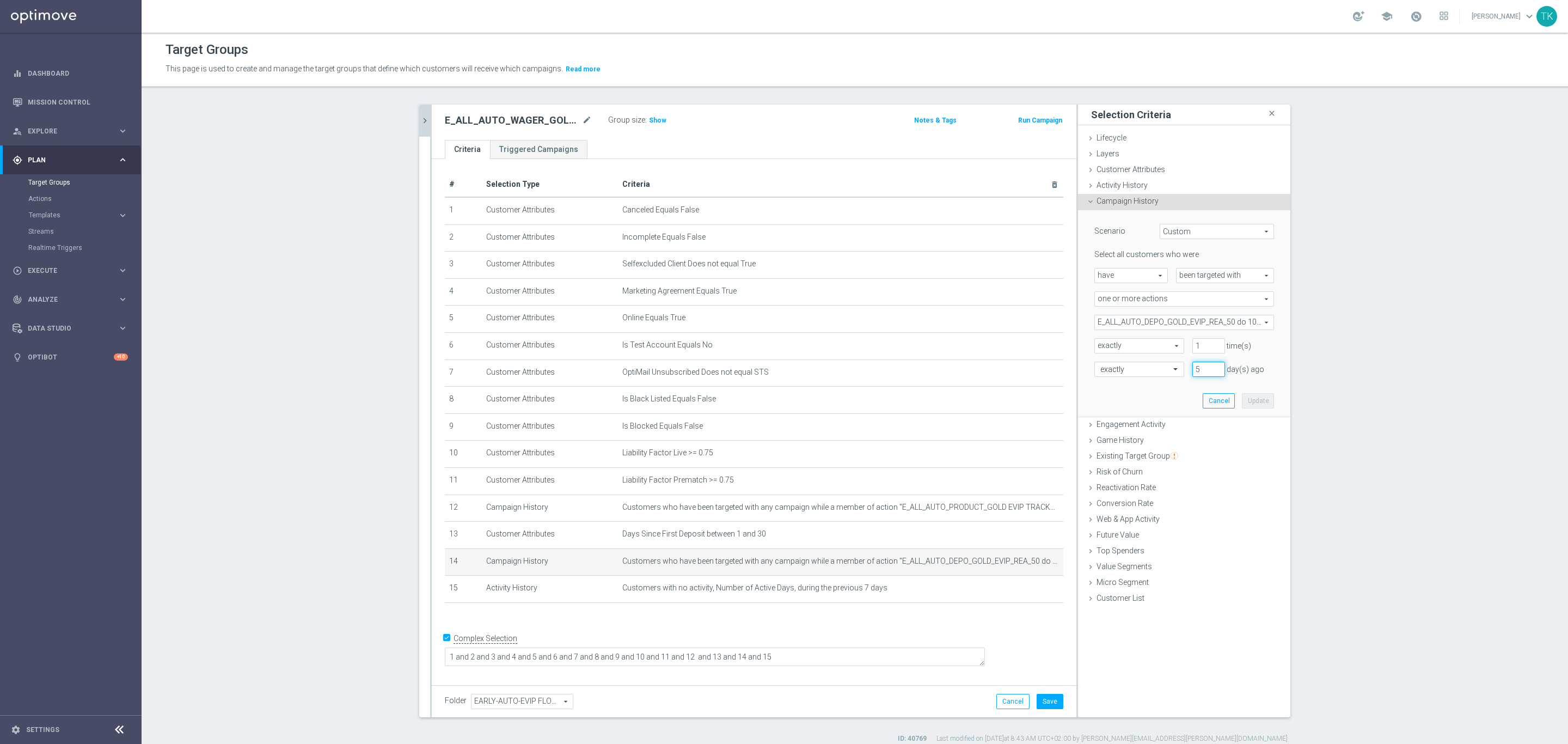
click at [1211, 365] on input "5" at bounding box center [1208, 369] width 33 height 16
click at [1211, 365] on input "6" at bounding box center [1208, 369] width 33 height 16
type input "7"
click at [1211, 365] on input "7" at bounding box center [1208, 369] width 33 height 16
click at [1253, 396] on button "Update" at bounding box center [1257, 401] width 32 height 16
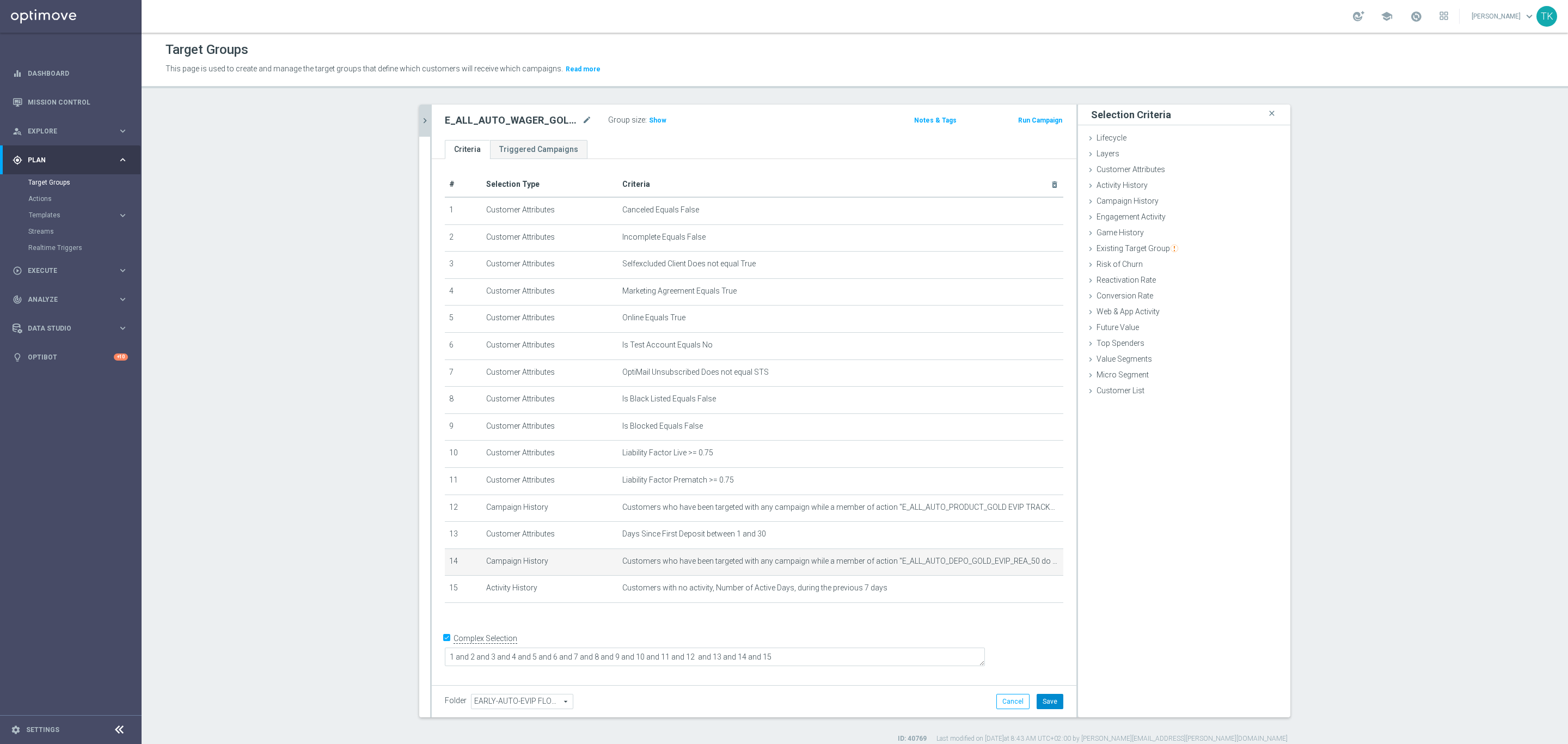
click at [1048, 701] on button "Save" at bounding box center [1049, 701] width 27 height 16
click at [420, 124] on icon "chevron_right" at bounding box center [425, 121] width 10 height 10
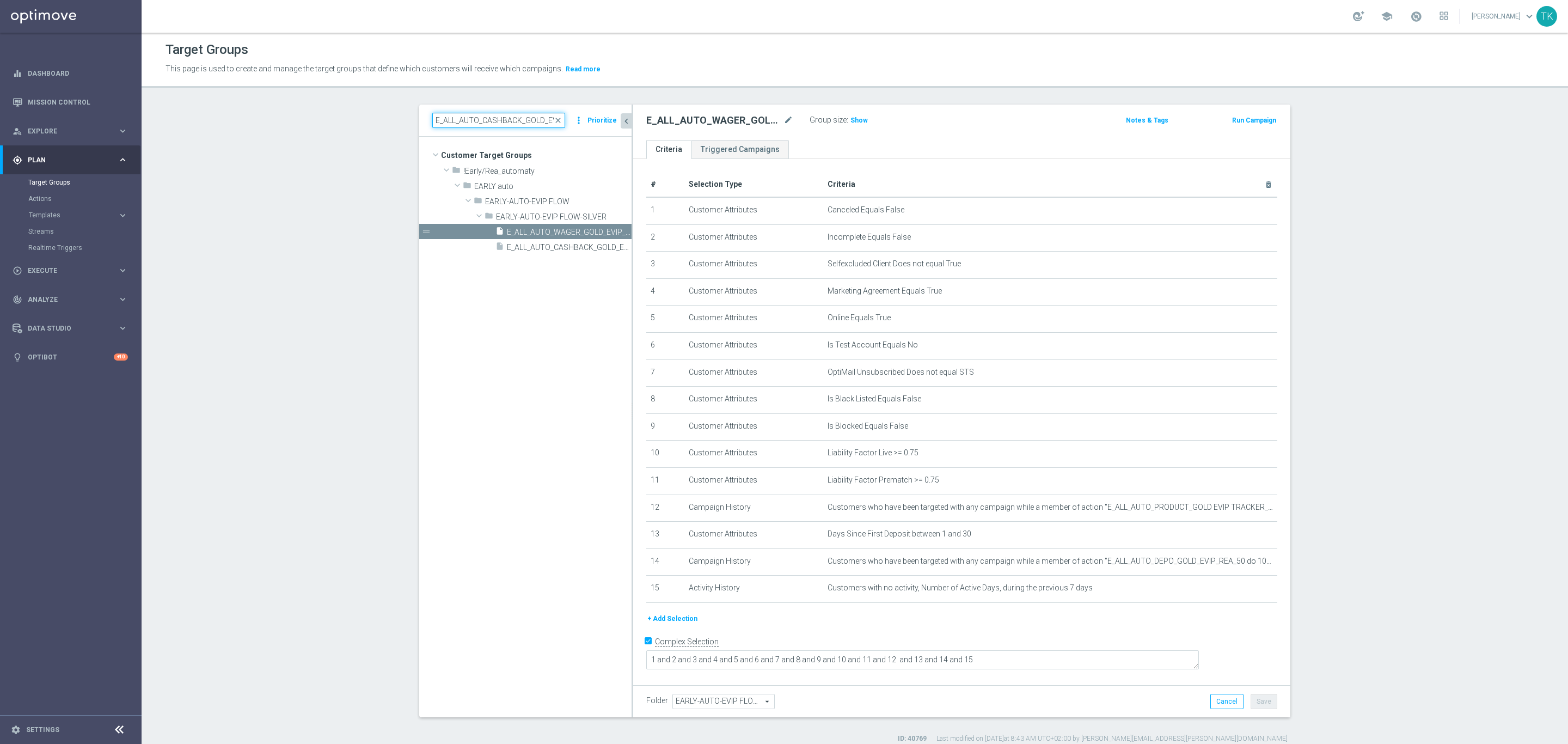
click at [454, 126] on input "E_ALL_AUTO_CASHBACK_GOLD_EVIP_REA_200 PLN_DAY5" at bounding box center [499, 121] width 133 height 16
paste input "SILVER_EVIP_REA_1"
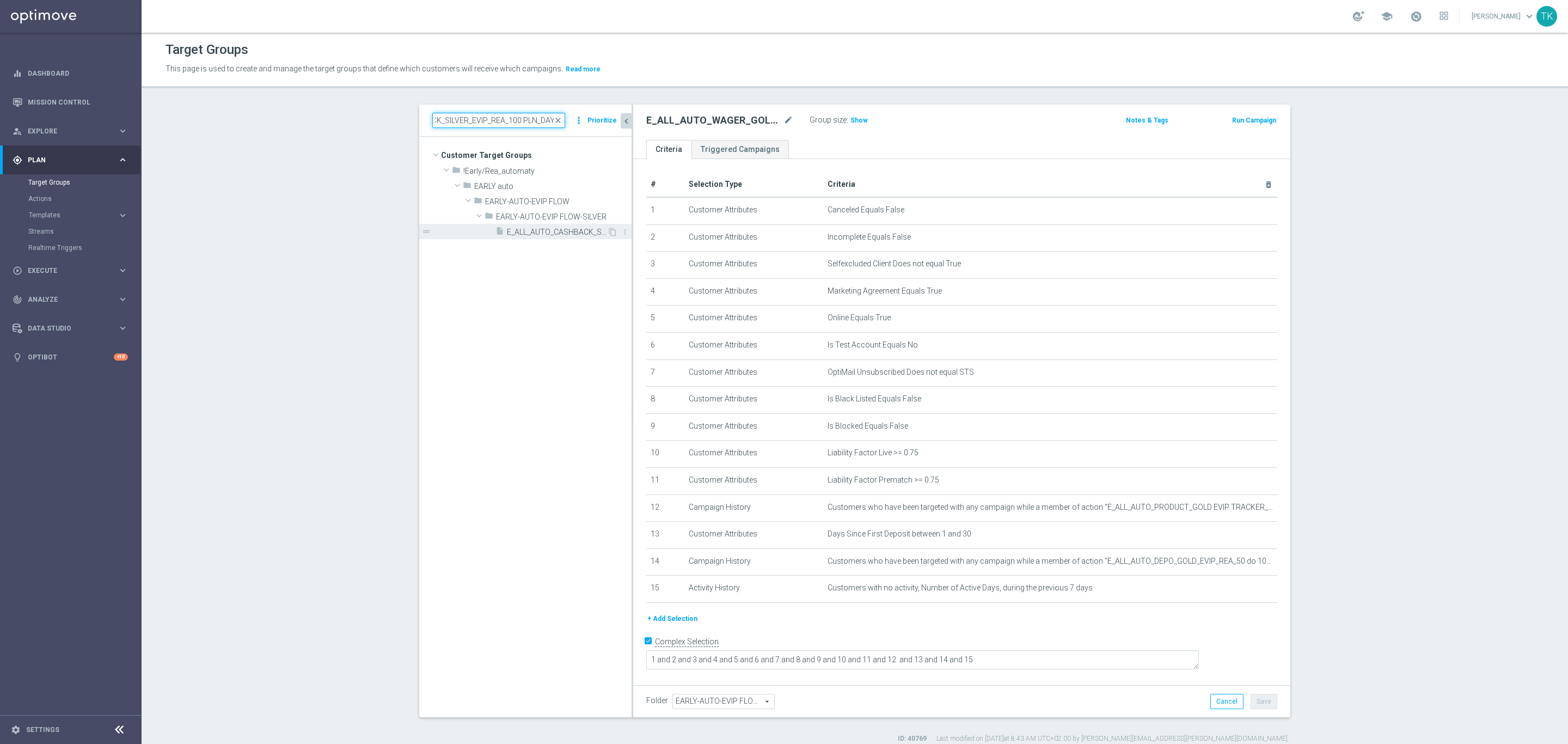
type input "E_ALL_AUTO_CASHBACK_SILVER_EVIP_REA_100 PLN_DAY5"
click at [551, 233] on span "E_ALL_AUTO_CASHBACK_SILVER_EVIP_REA_100 PLN_DAY5" at bounding box center [556, 232] width 100 height 10
click at [608, 228] on icon "content_copy" at bounding box center [612, 232] width 9 height 9
click at [784, 119] on icon "mode_edit" at bounding box center [788, 120] width 10 height 13
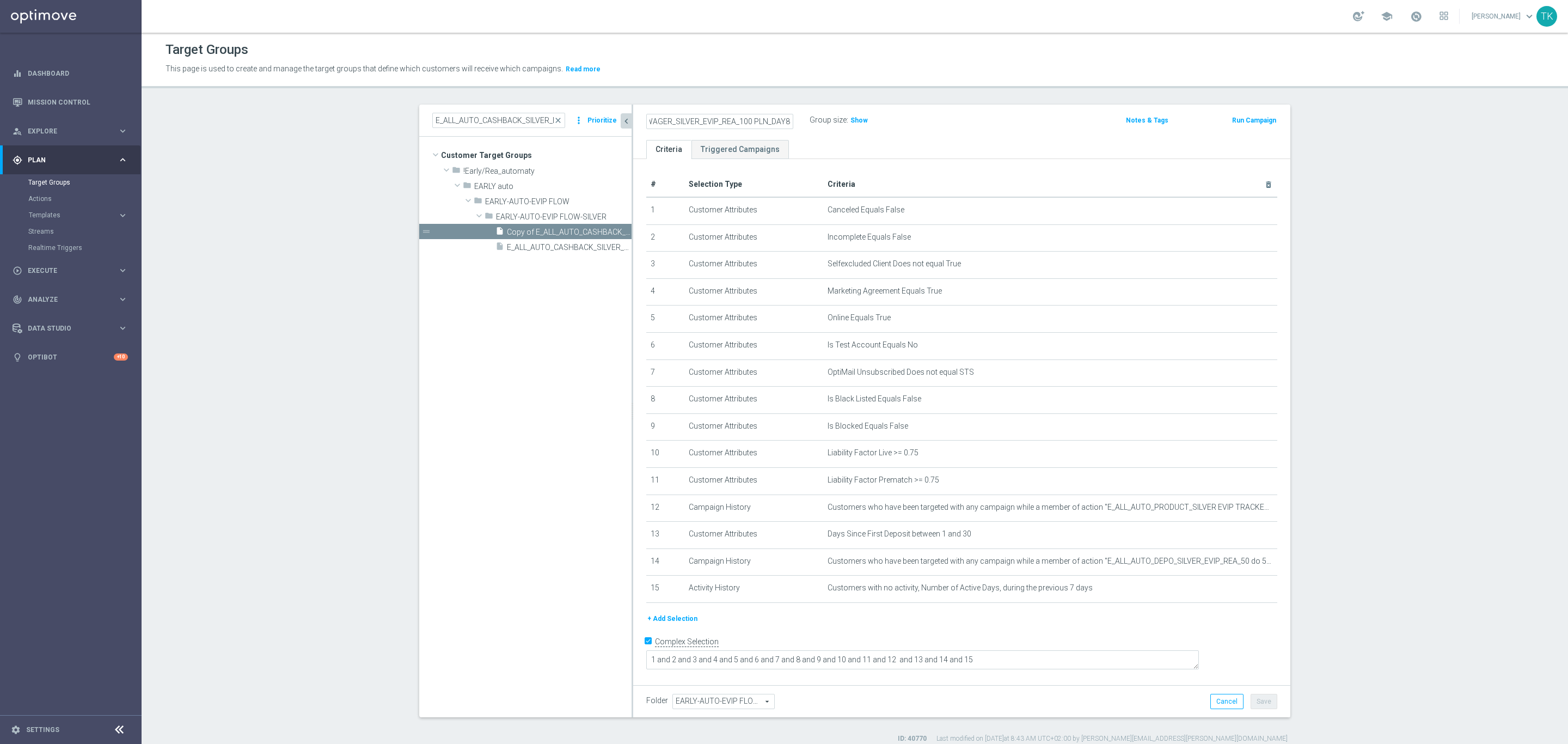
scroll to position [0, 49]
type input "E_ALL_AUTO_WAGER_SILVER_EVIP_REA_100 PLN_DAY8"
click at [898, 133] on div "E_ALL_AUTO_WAGER_SILVER_EVIP_REA_100 PLN_DAY8 Group size : Show Notes & Tags Ru…" at bounding box center [962, 122] width 657 height 36
click at [1237, 564] on icon "mode_edit" at bounding box center [1241, 561] width 9 height 9
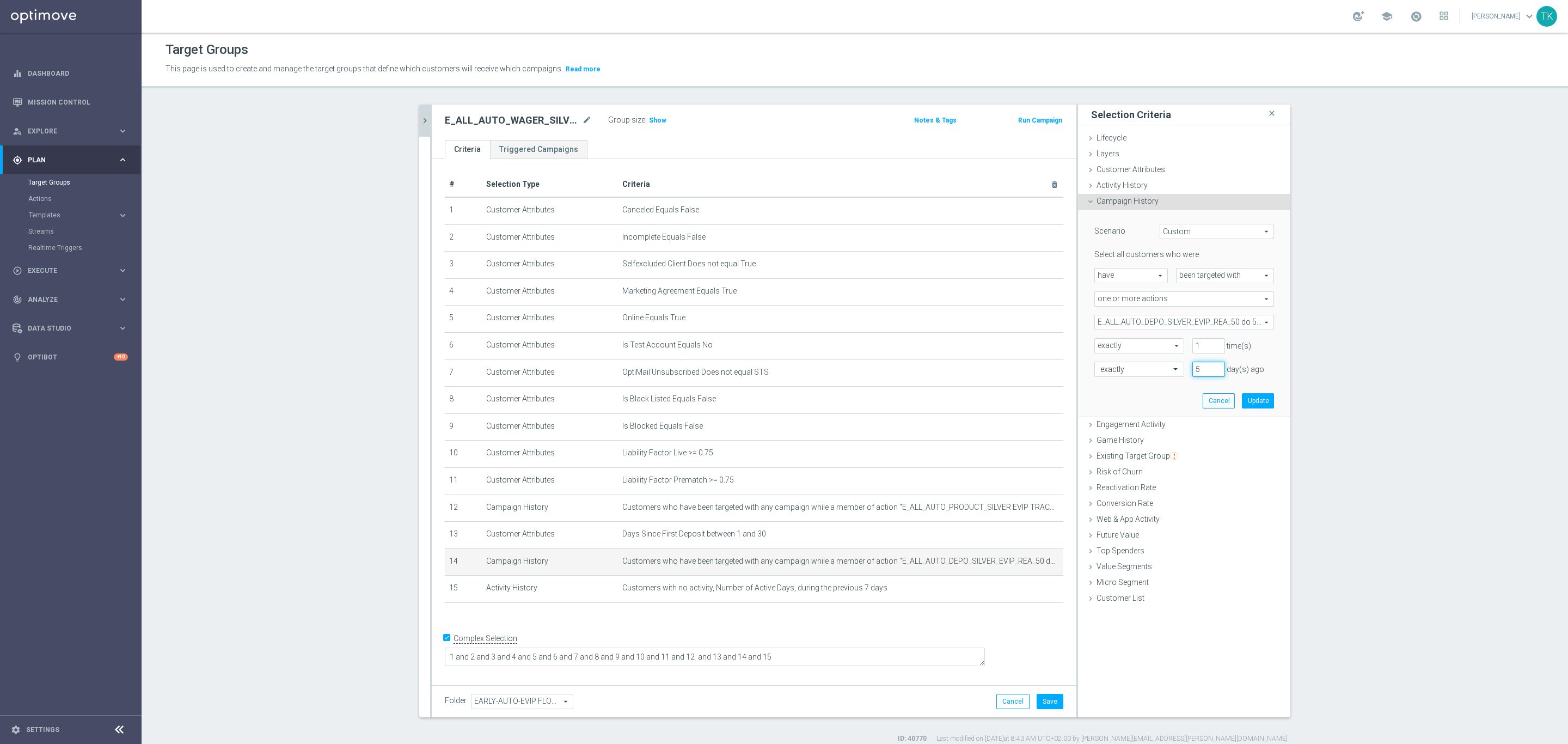
click at [1207, 364] on input "5" at bounding box center [1208, 369] width 33 height 16
click at [1207, 364] on input "6" at bounding box center [1208, 369] width 33 height 16
type input "7"
click at [1207, 364] on input "7" at bounding box center [1208, 369] width 33 height 16
click at [1253, 395] on button "Update" at bounding box center [1257, 401] width 32 height 16
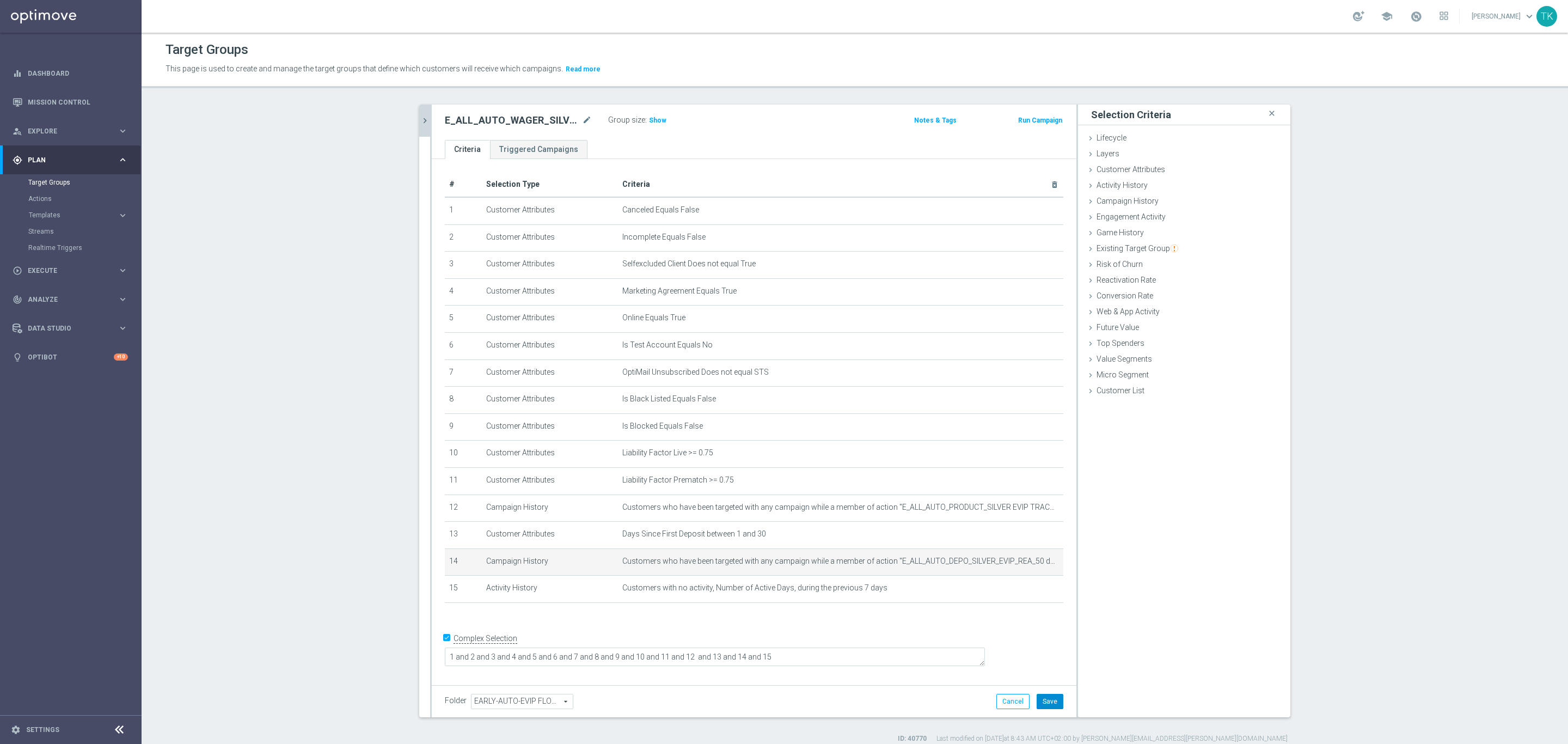
click at [1049, 700] on button "Save" at bounding box center [1049, 701] width 27 height 16
click at [422, 116] on icon "chevron_right" at bounding box center [425, 121] width 10 height 10
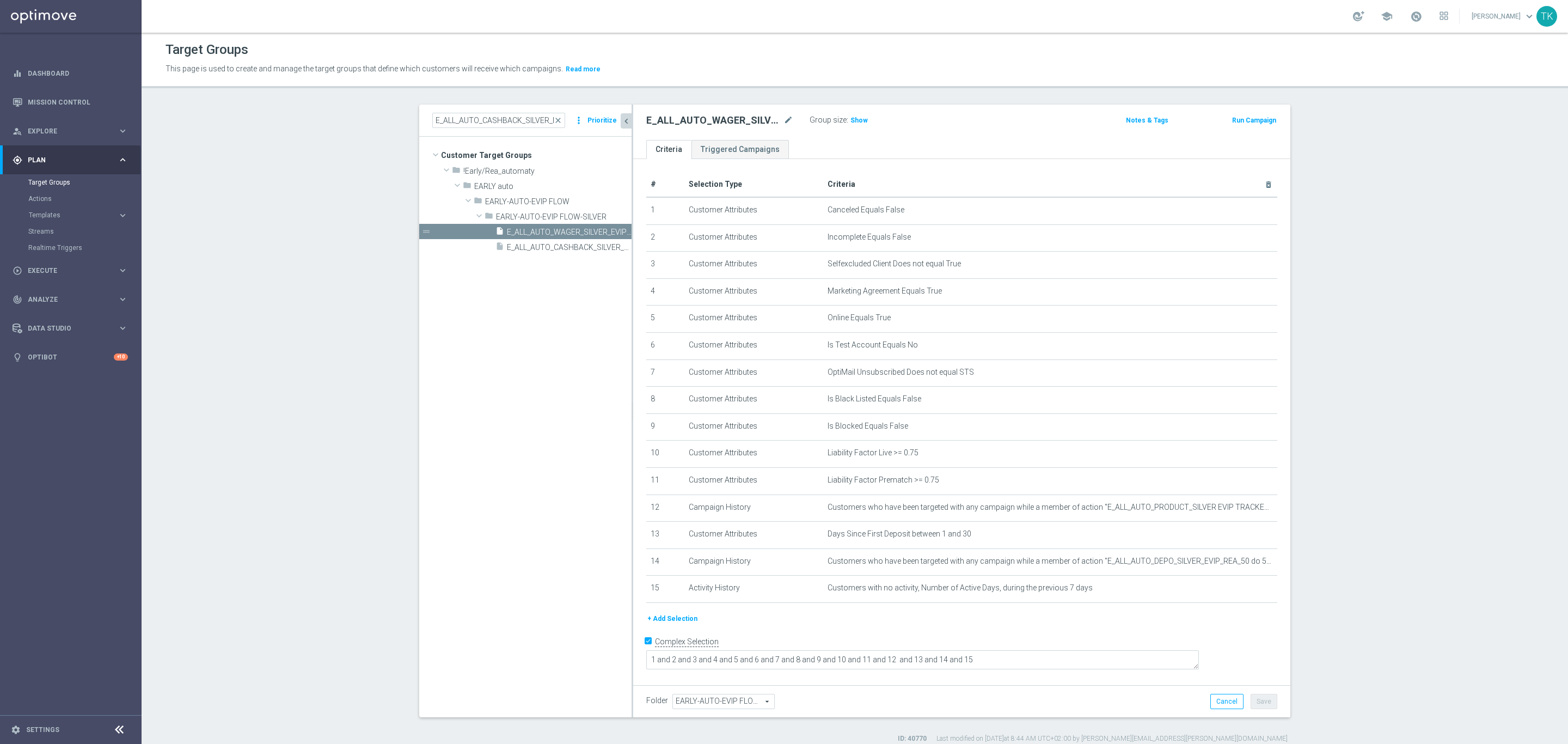
click at [488, 132] on div "E_ALL_AUTO_CASHBACK_SILVER_EVIP_REA_100 PLN_DAY5 close more_vert Prioritize" at bounding box center [526, 120] width 212 height 32
click at [488, 116] on input "E_ALL_AUTO_CASHBACK_SILVER_EVIP_REA_100 PLN_DAY5" at bounding box center [499, 121] width 133 height 16
paste input "DROP_GOLD_EVIP_REA_100 PLN_DAY11"
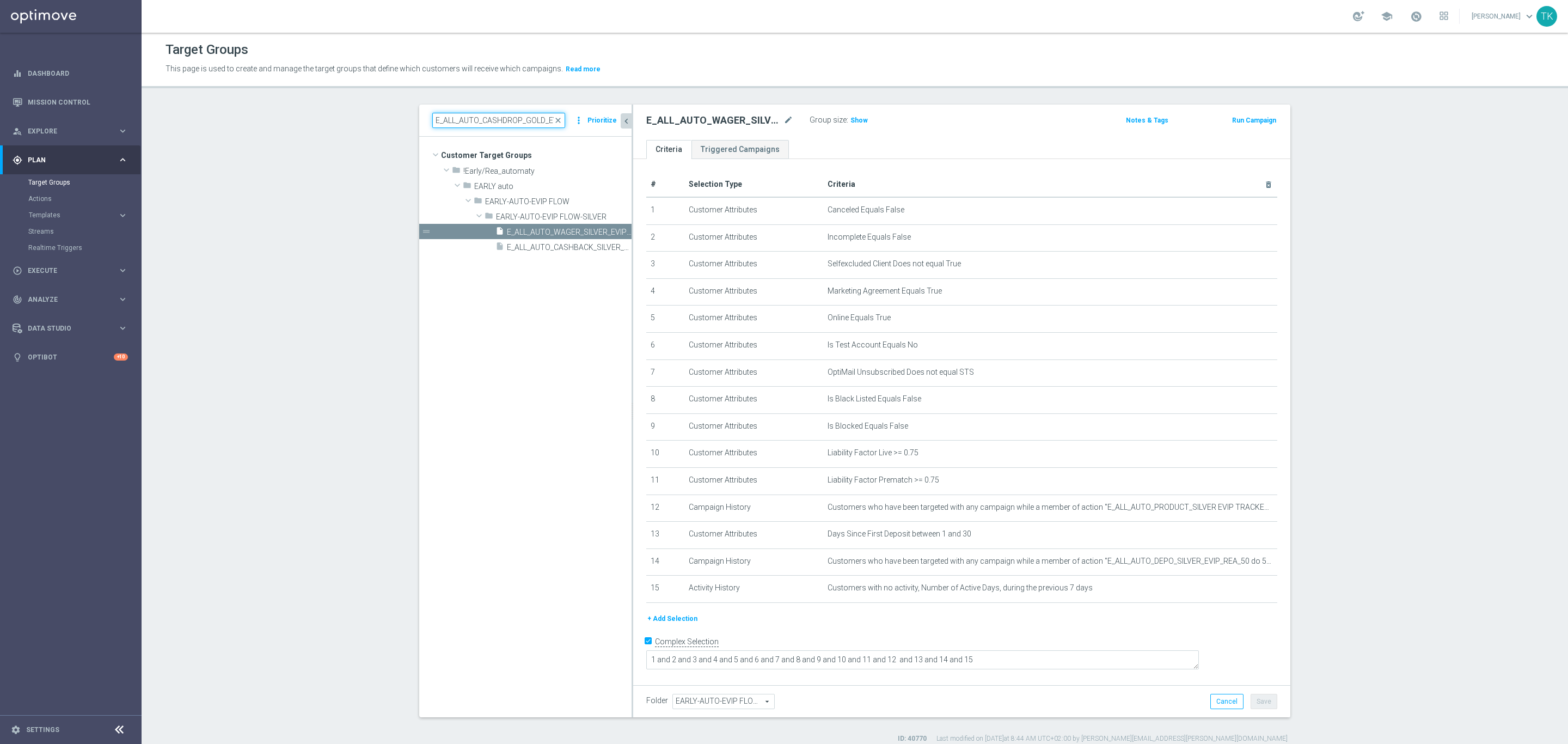
scroll to position [0, 81]
type input "E_ALL_AUTO_CASHDROP_GOLD_EVIP_REA_100 PLN_DAY11"
click at [554, 233] on span "E_ALL_AUTO_CASHDROP_GOLD_EVIP_REA_100 PLN_DAY11" at bounding box center [556, 232] width 100 height 10
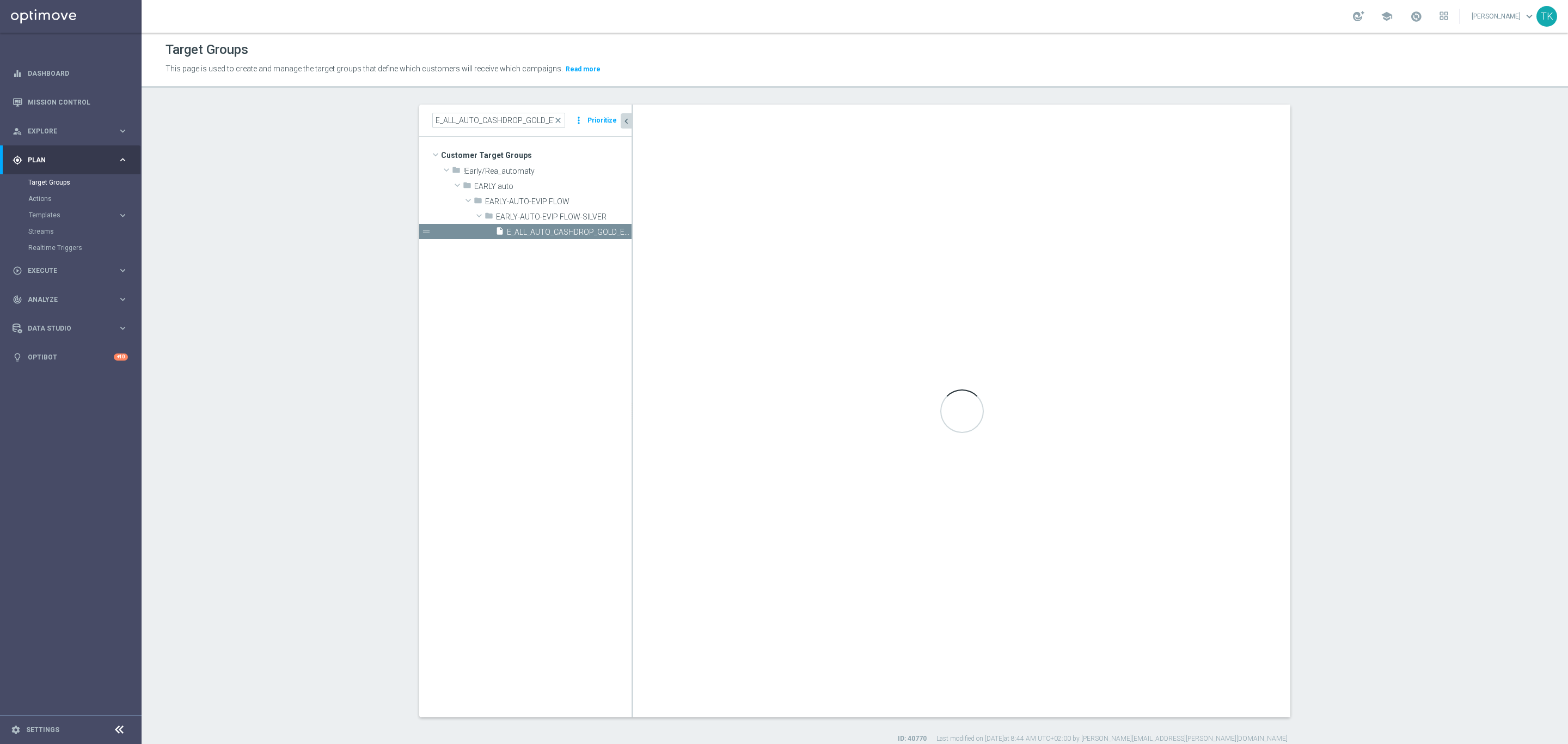
type textarea "1 and 2 and 3 and 4 and 5 and 6 and 7 and 8 and 9 and 10 and 11 and 12 and 13 a…"
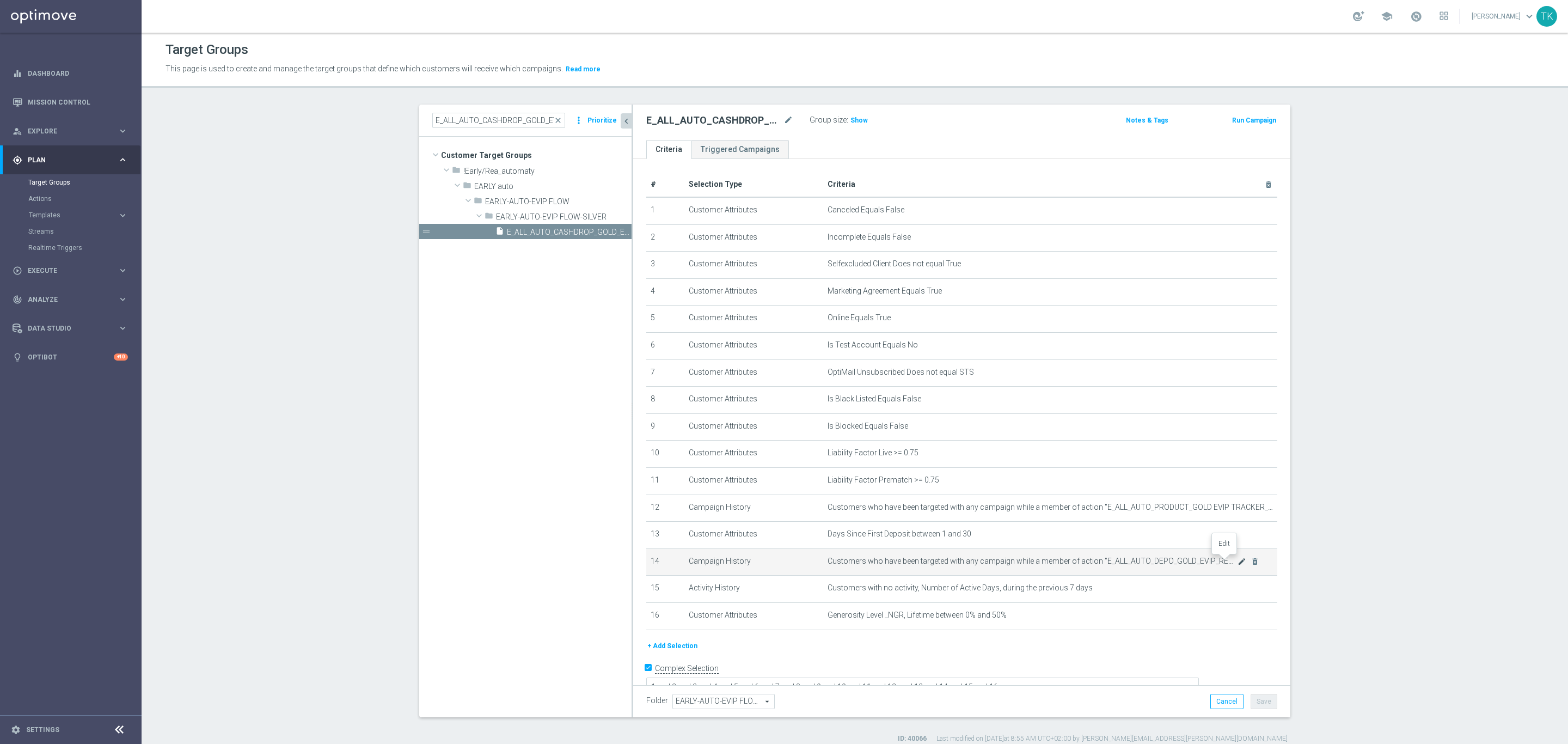
click at [1237, 562] on icon "mode_edit" at bounding box center [1241, 561] width 9 height 9
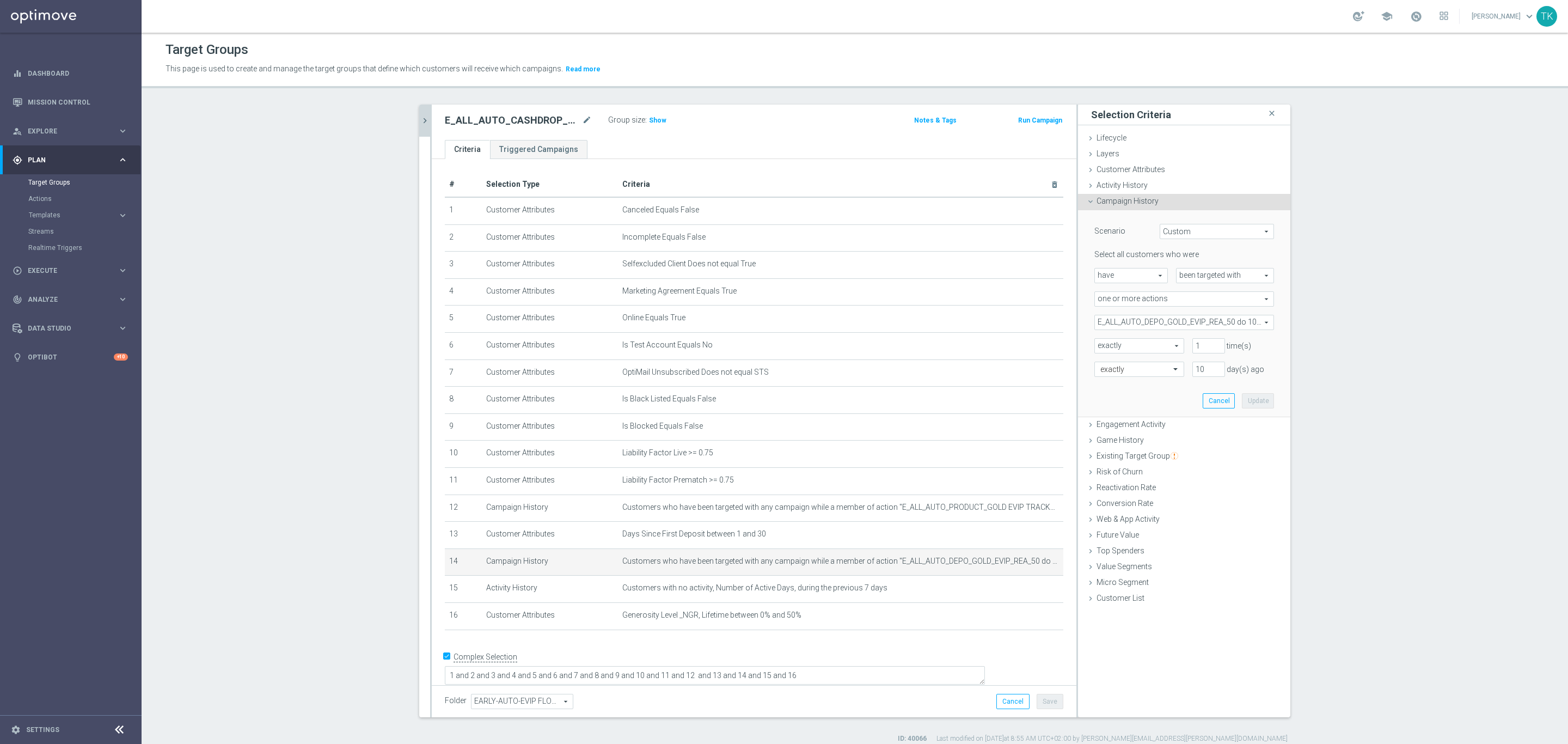
click at [420, 122] on icon "chevron_right" at bounding box center [425, 121] width 10 height 10
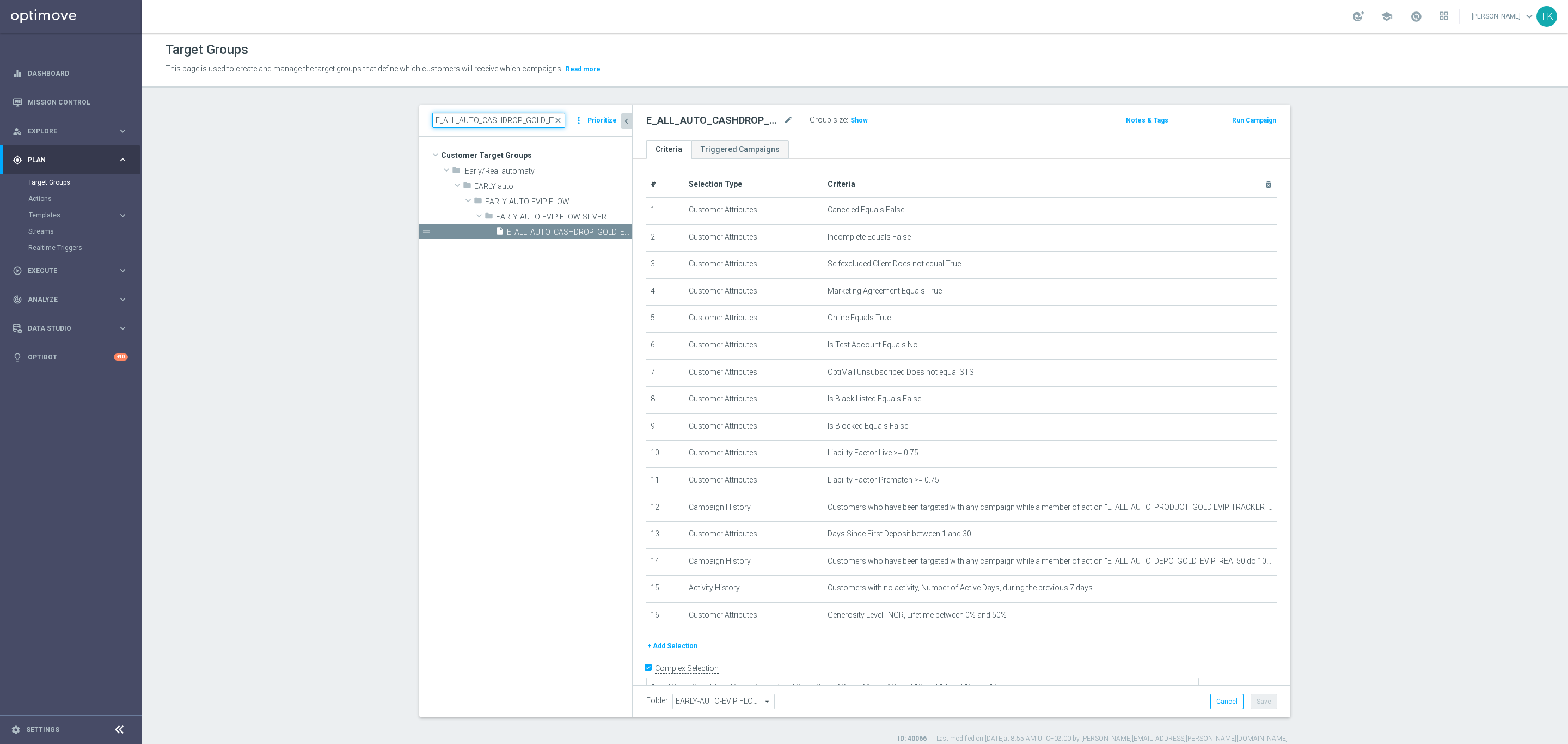
click at [497, 123] on input "E_ALL_AUTO_CASHDROP_GOLD_EVIP_REA_100 PLN_DAY11" at bounding box center [499, 121] width 133 height 16
click at [487, 116] on input "E_ALL_AUTO_CASHDROP_GOLD_EVIP_REA_100 PLN_DAY11" at bounding box center [499, 121] width 133 height 16
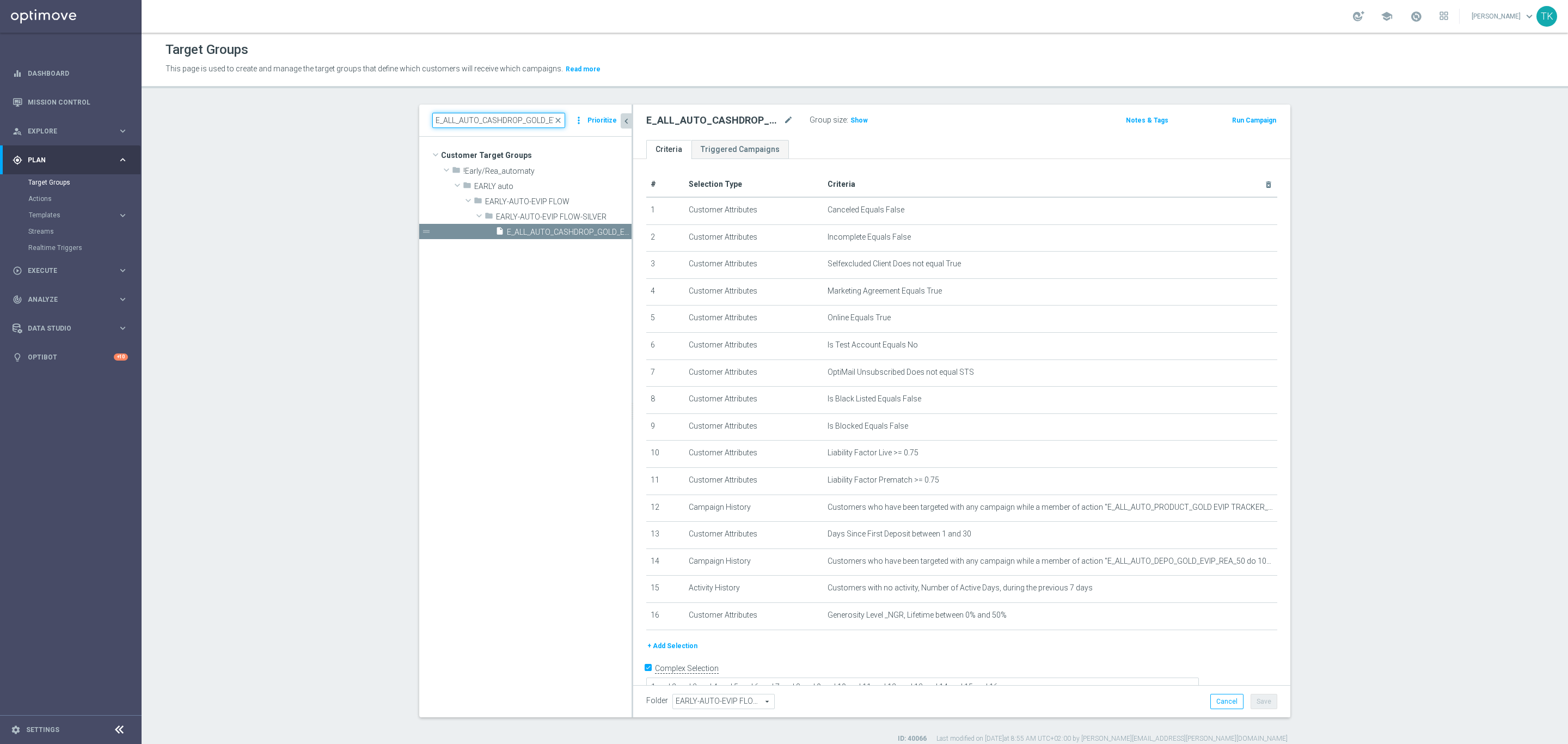
click at [487, 116] on input "E_ALL_AUTO_CASHDROP_GOLD_EVIP_REA_100 PLN_DAY11" at bounding box center [499, 121] width 133 height 16
paste input "SILVER_EVIP_REA_5"
click at [549, 231] on span "E_ALL_AUTO_CASHDROP_SILVER_EVIP_REA_50 PLN_DAY11" at bounding box center [556, 232] width 100 height 10
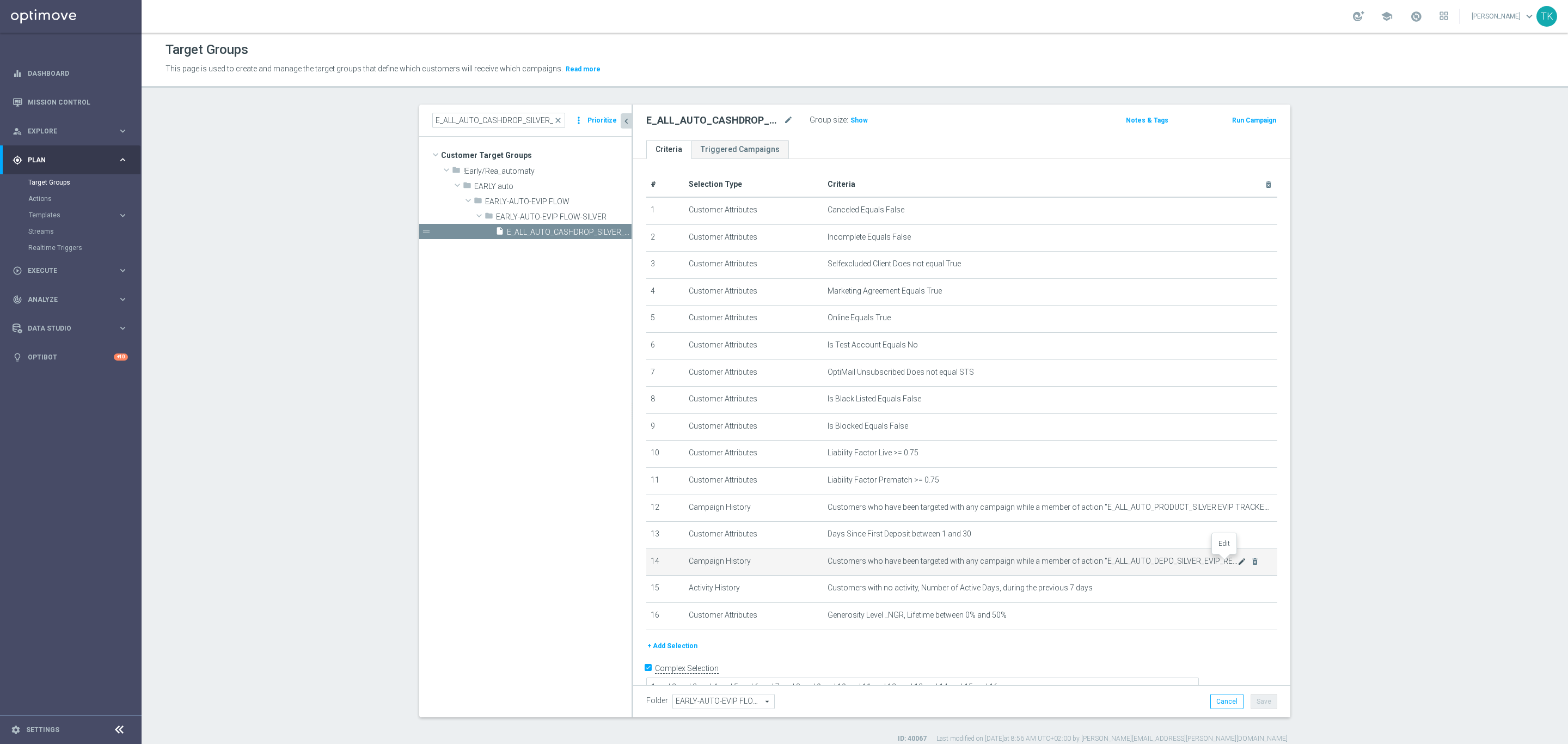
click at [1237, 562] on icon "mode_edit" at bounding box center [1241, 561] width 9 height 9
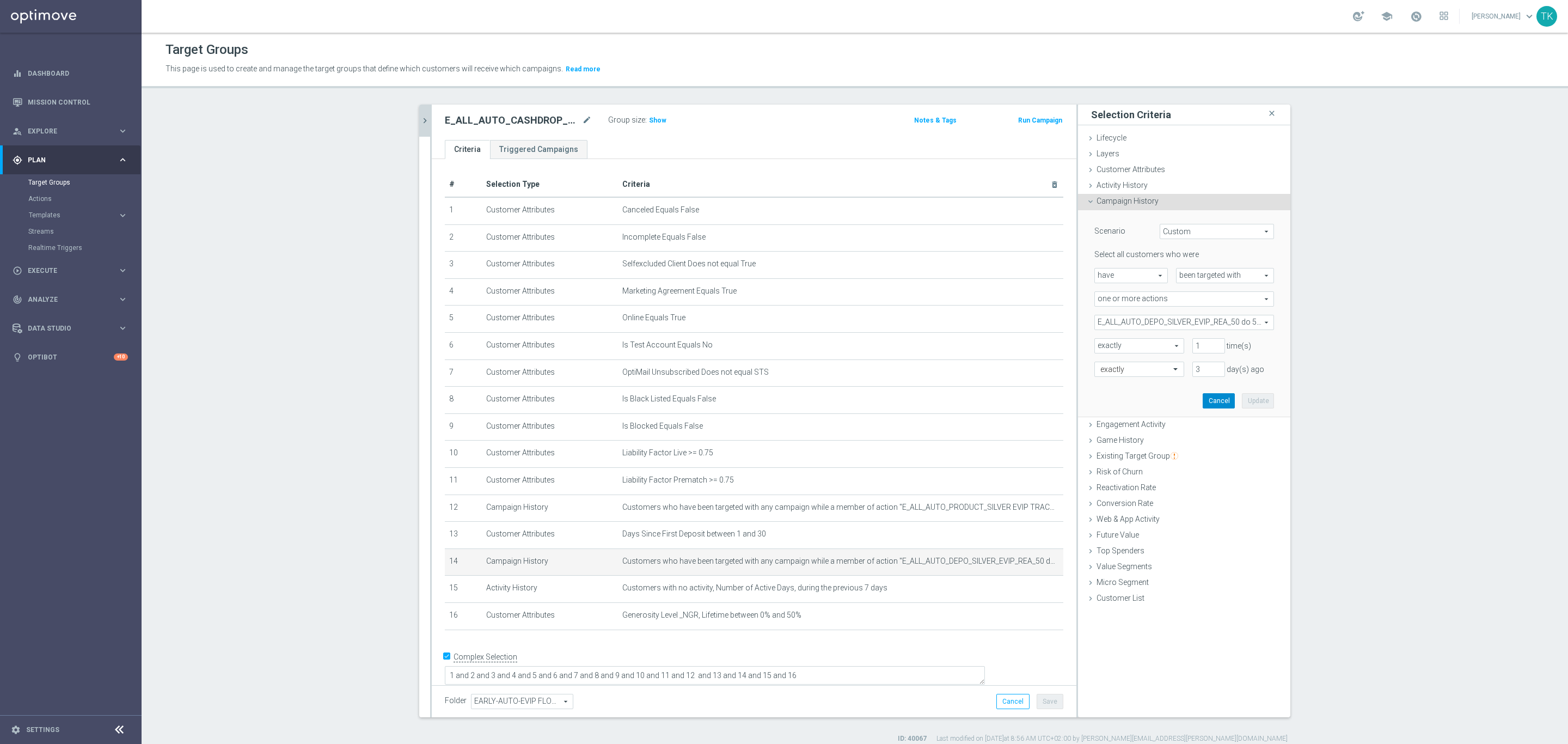
click at [1202, 393] on button "Cancel" at bounding box center [1218, 401] width 32 height 16
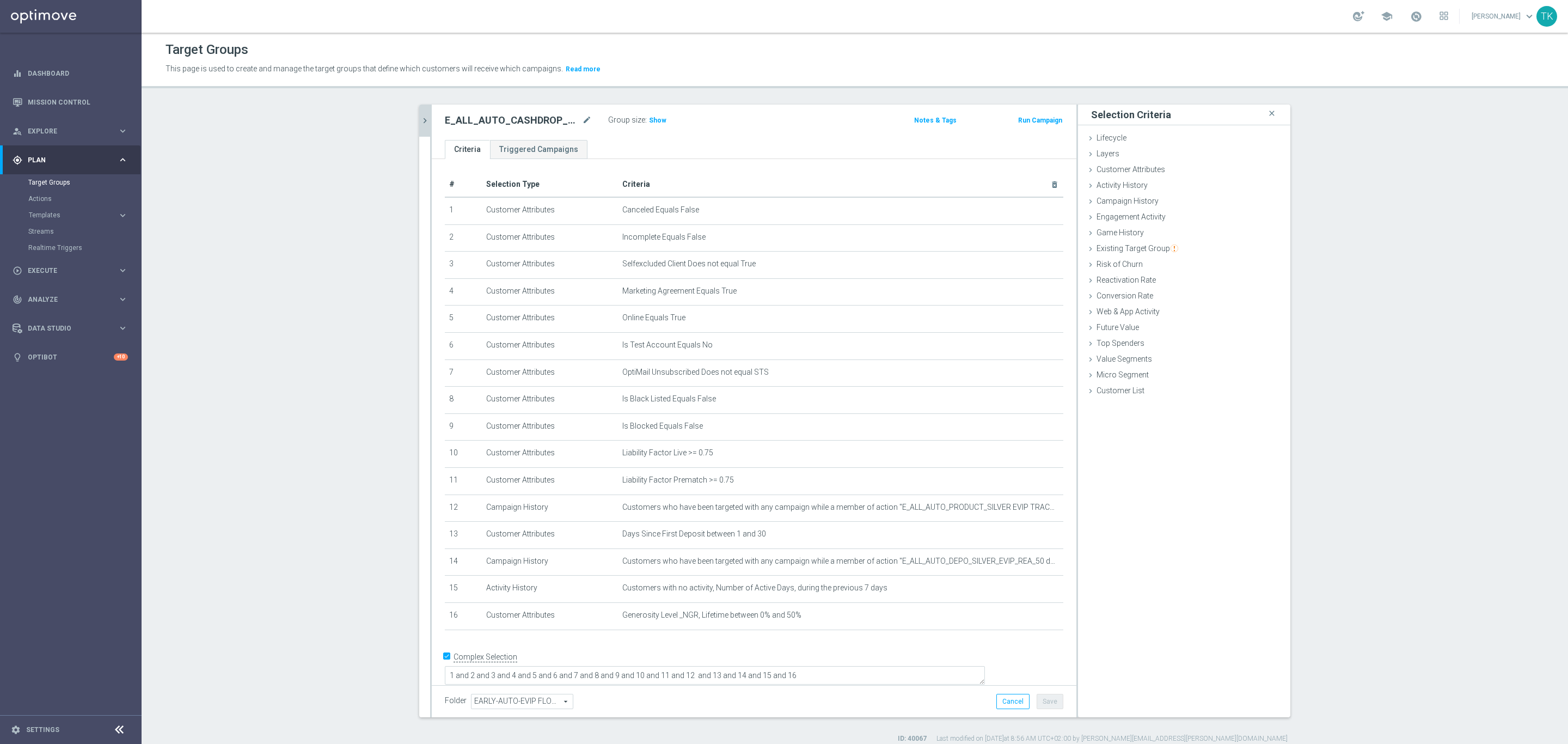
click at [420, 116] on icon "chevron_right" at bounding box center [425, 121] width 10 height 10
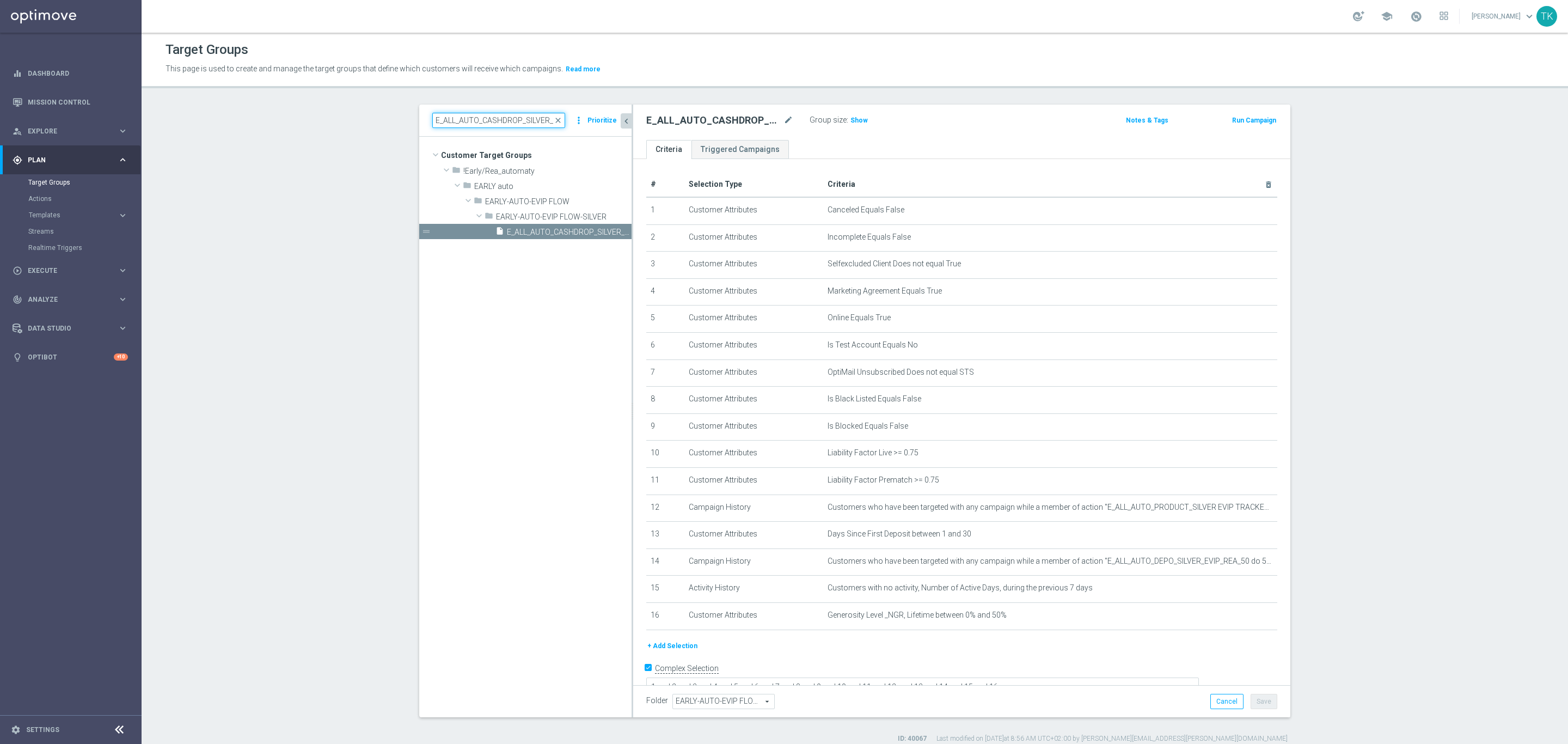
click at [457, 123] on input "E_ALL_AUTO_CASHDROP_SILVER_EVIP_REA_50 PLN_DAY11" at bounding box center [499, 121] width 133 height 16
paste input "GOLD_EVIP_REA_10"
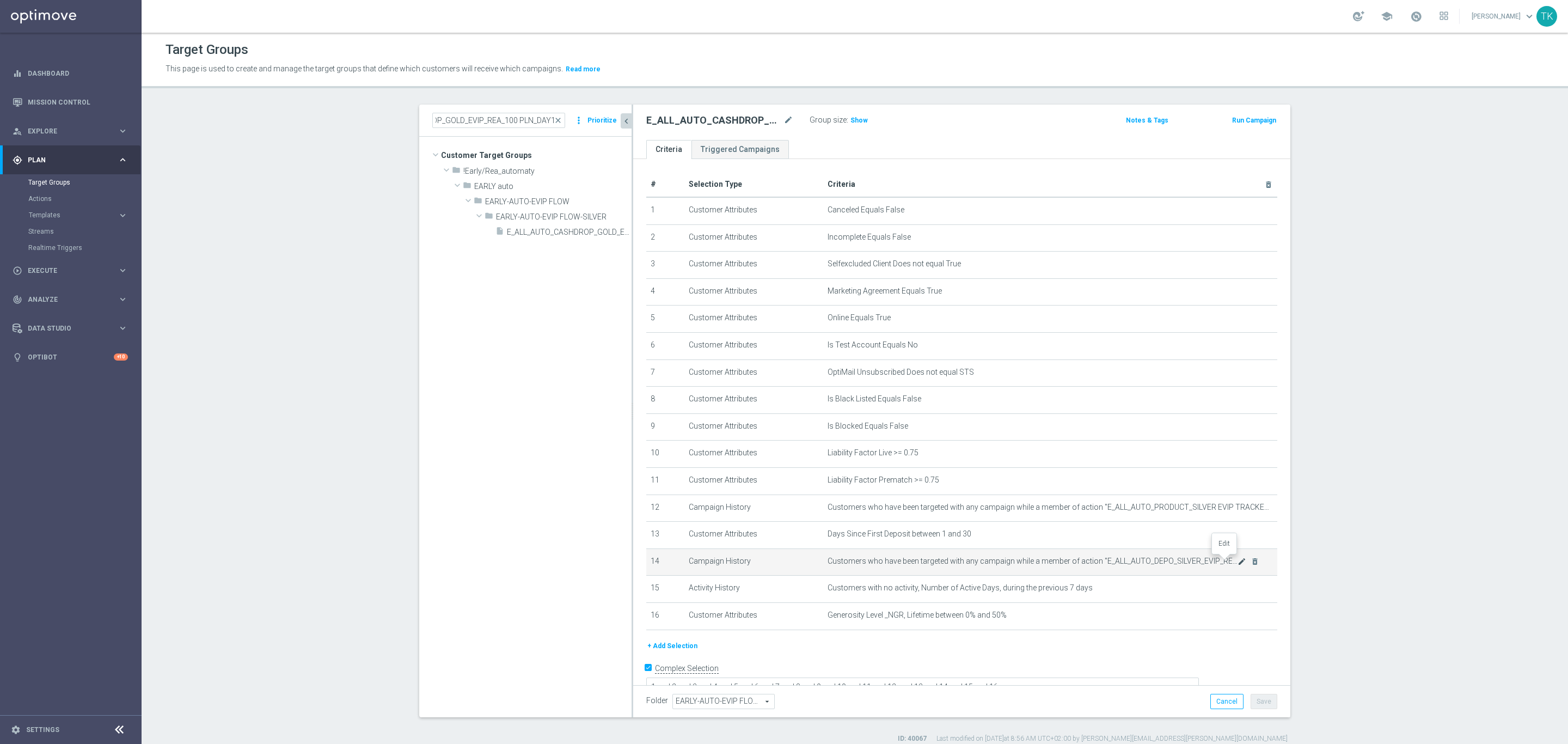
click at [1237, 561] on icon "mode_edit" at bounding box center [1241, 561] width 9 height 9
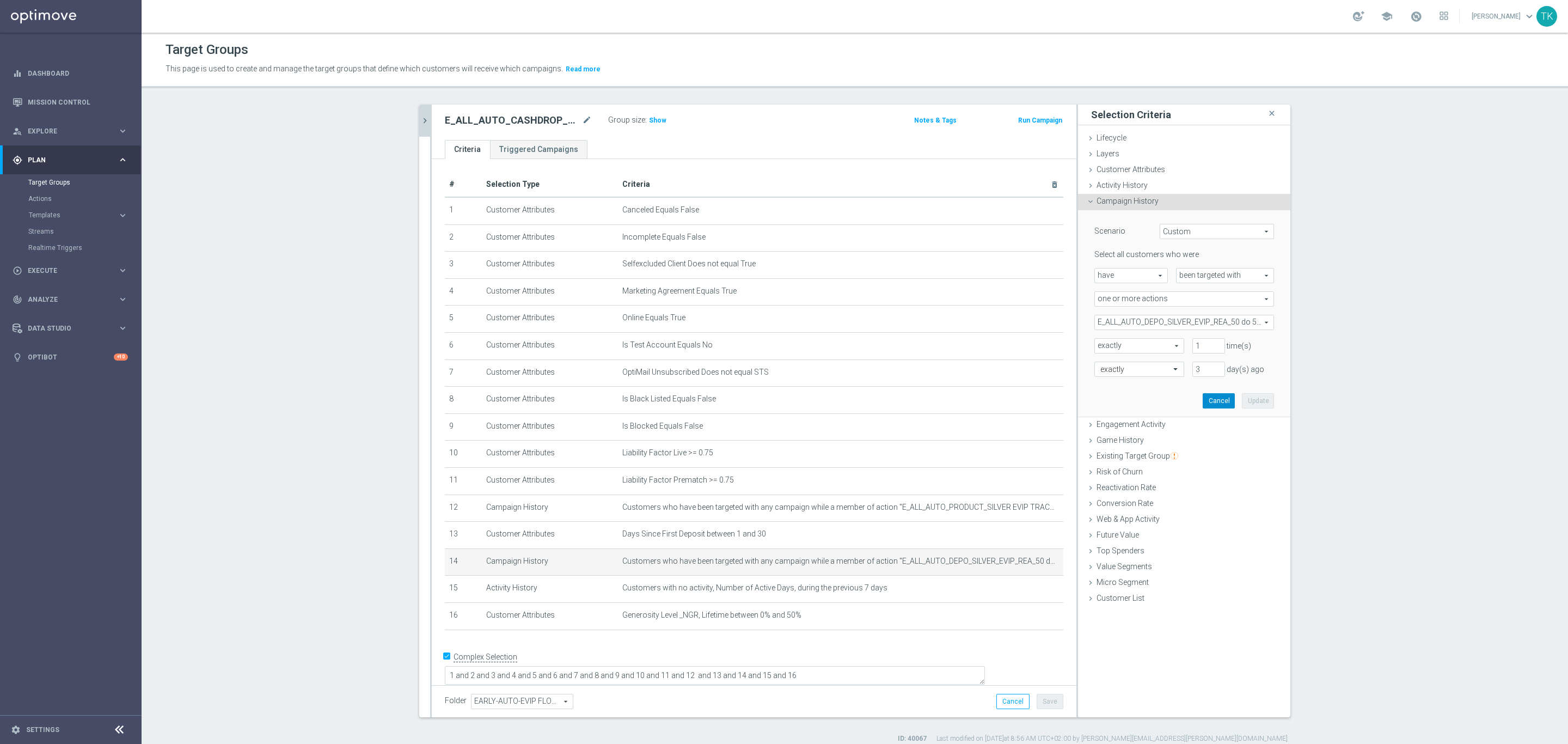
click at [1213, 402] on button "Cancel" at bounding box center [1218, 401] width 32 height 16
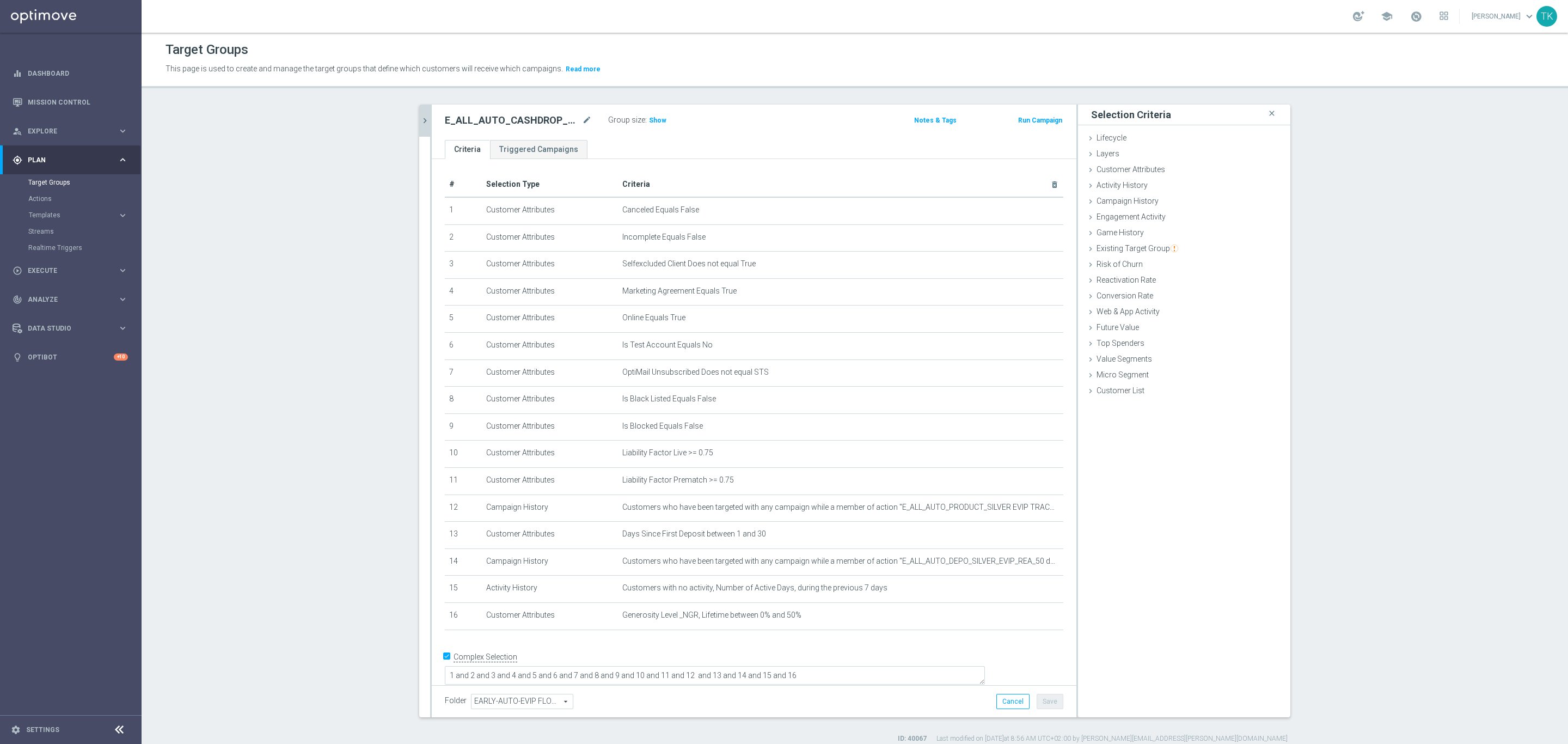
click at [420, 117] on icon "chevron_right" at bounding box center [425, 121] width 10 height 10
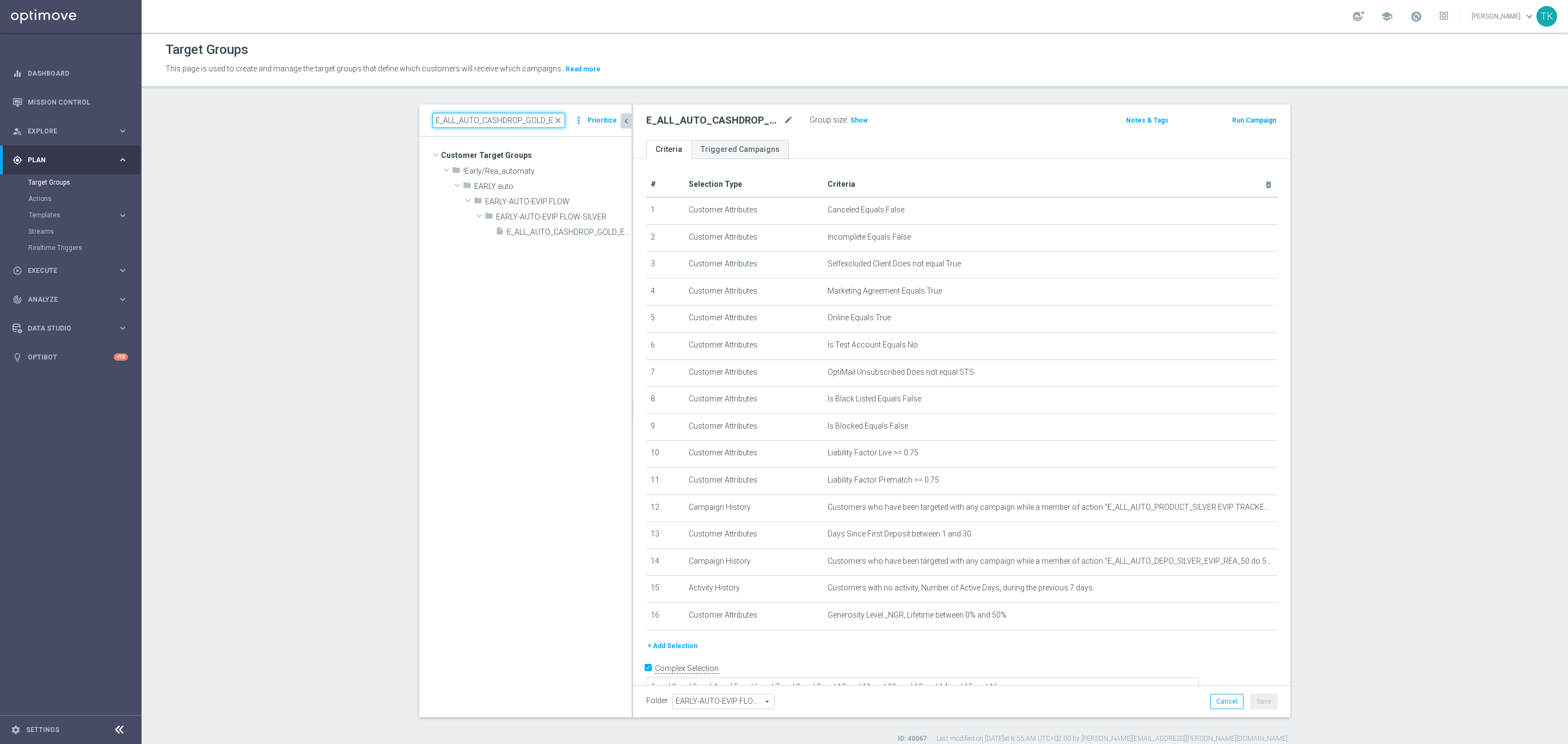
click at [482, 123] on input "E_ALL_AUTO_CASHDROP_GOLD_EVIP_REA_100 PLN_DAY11" at bounding box center [499, 121] width 133 height 16
paste input "WAGER_GOLD_EVIP_REA_200 PLN_DAY8"
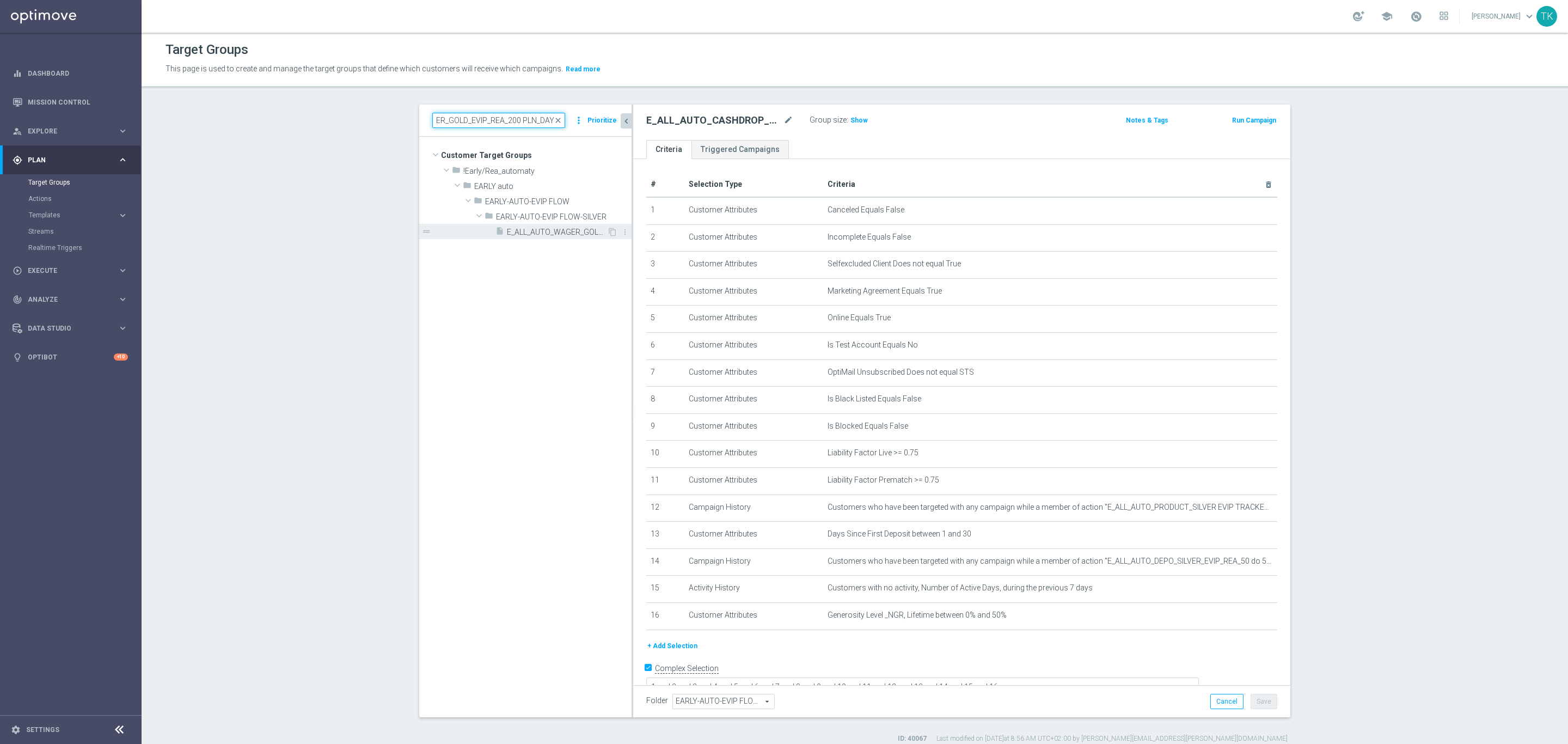
type input "E_ALL_AUTO_WAGER_GOLD_EVIP_REA_200 PLN_DAY8"
click at [555, 232] on span "E_ALL_AUTO_WAGER_GOLD_EVIP_REA_200 PLN_DAY8" at bounding box center [556, 232] width 100 height 10
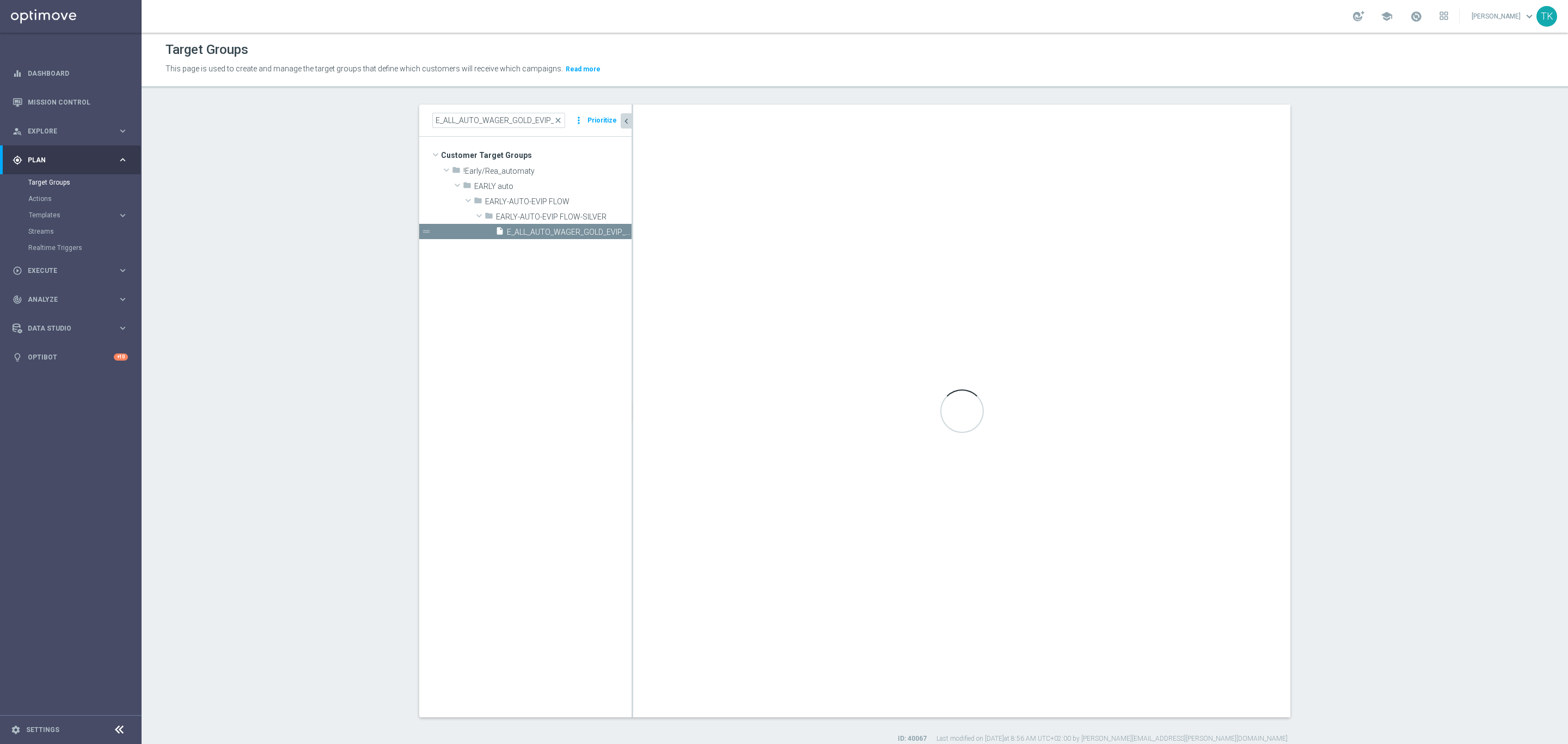
type textarea "1 and 2 and 3 and 4 and 5 and 6 and 7 and 8 and 9 and 10 and 11 and 12 and 13 a…"
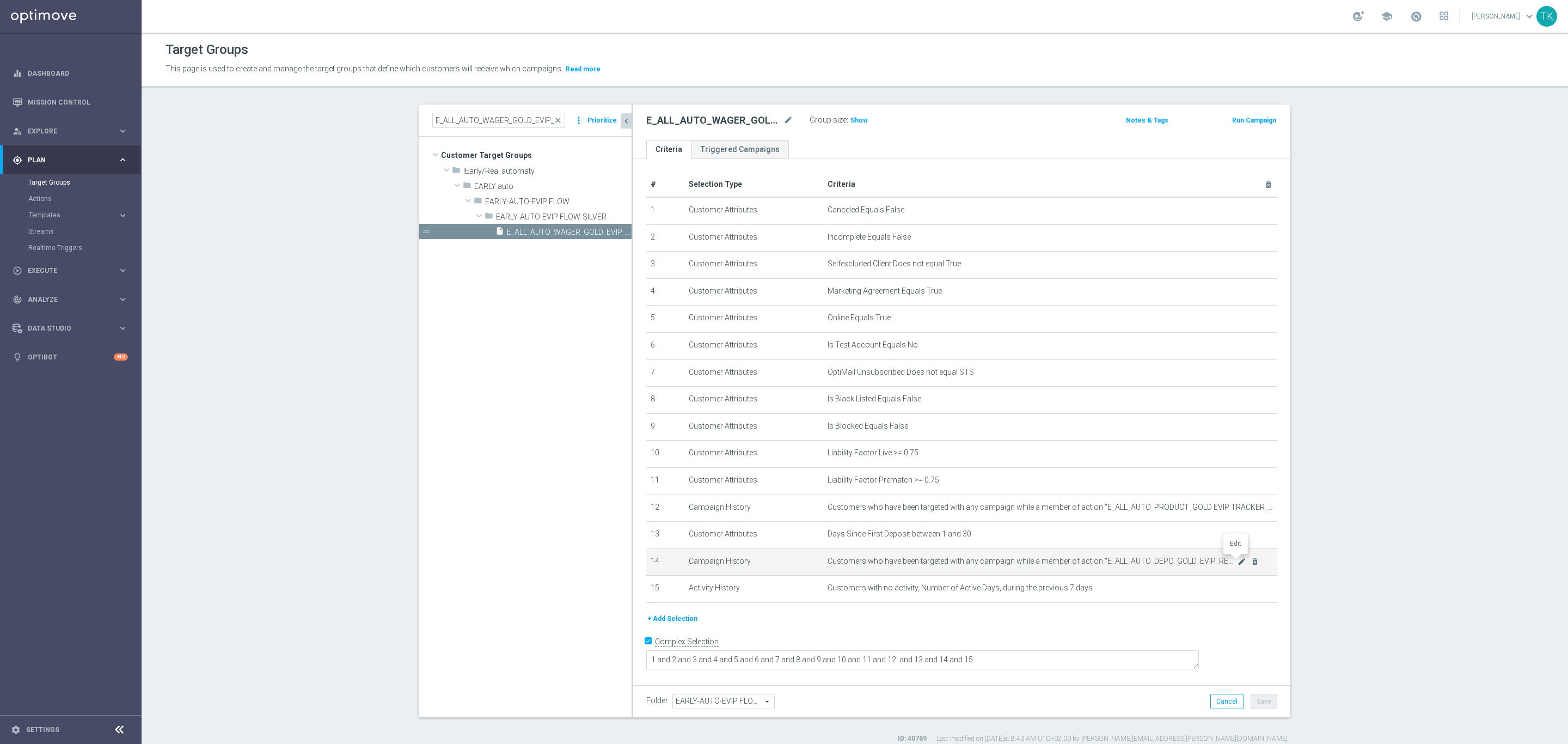
click at [1237, 564] on icon "mode_edit" at bounding box center [1241, 561] width 9 height 9
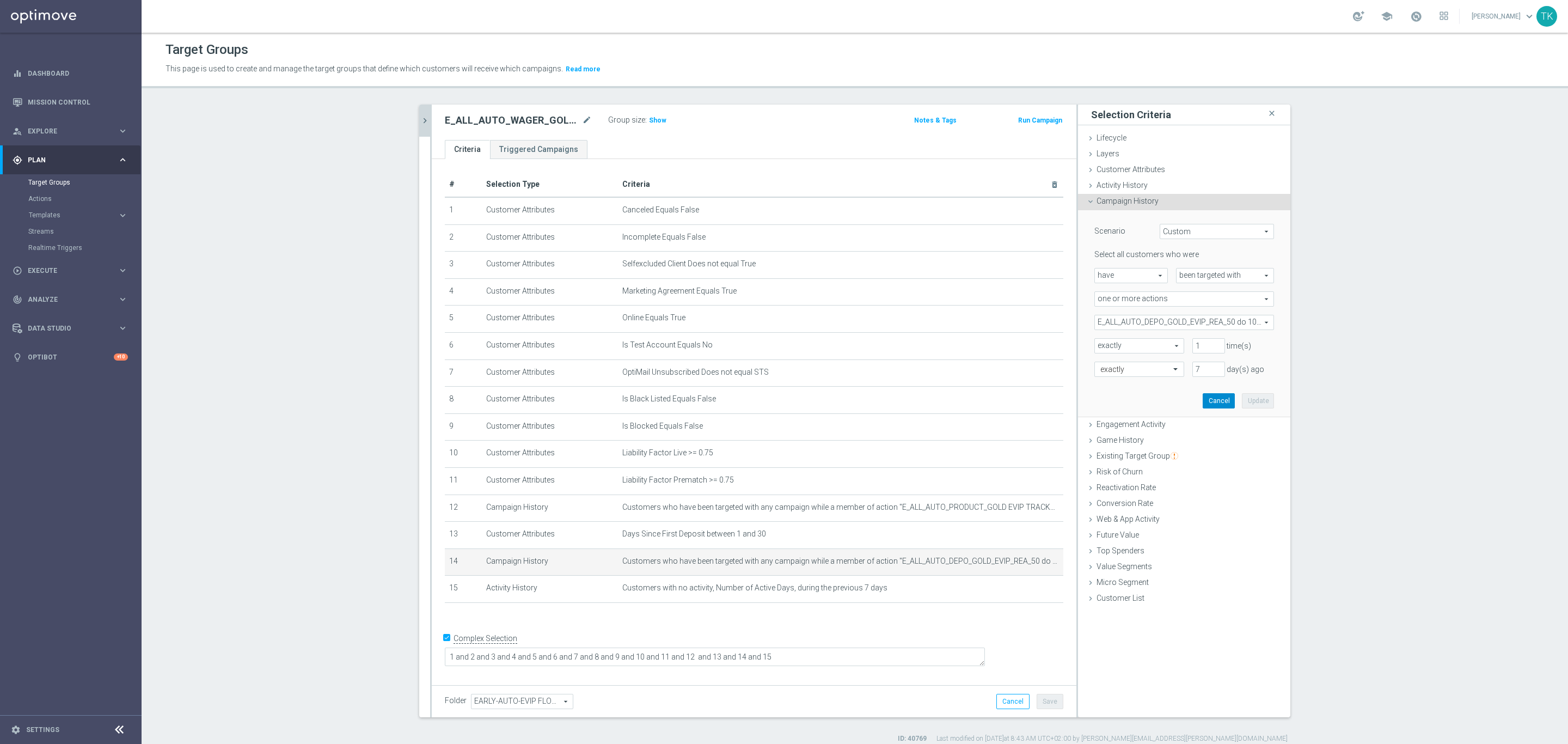
click at [1211, 397] on button "Cancel" at bounding box center [1218, 401] width 32 height 16
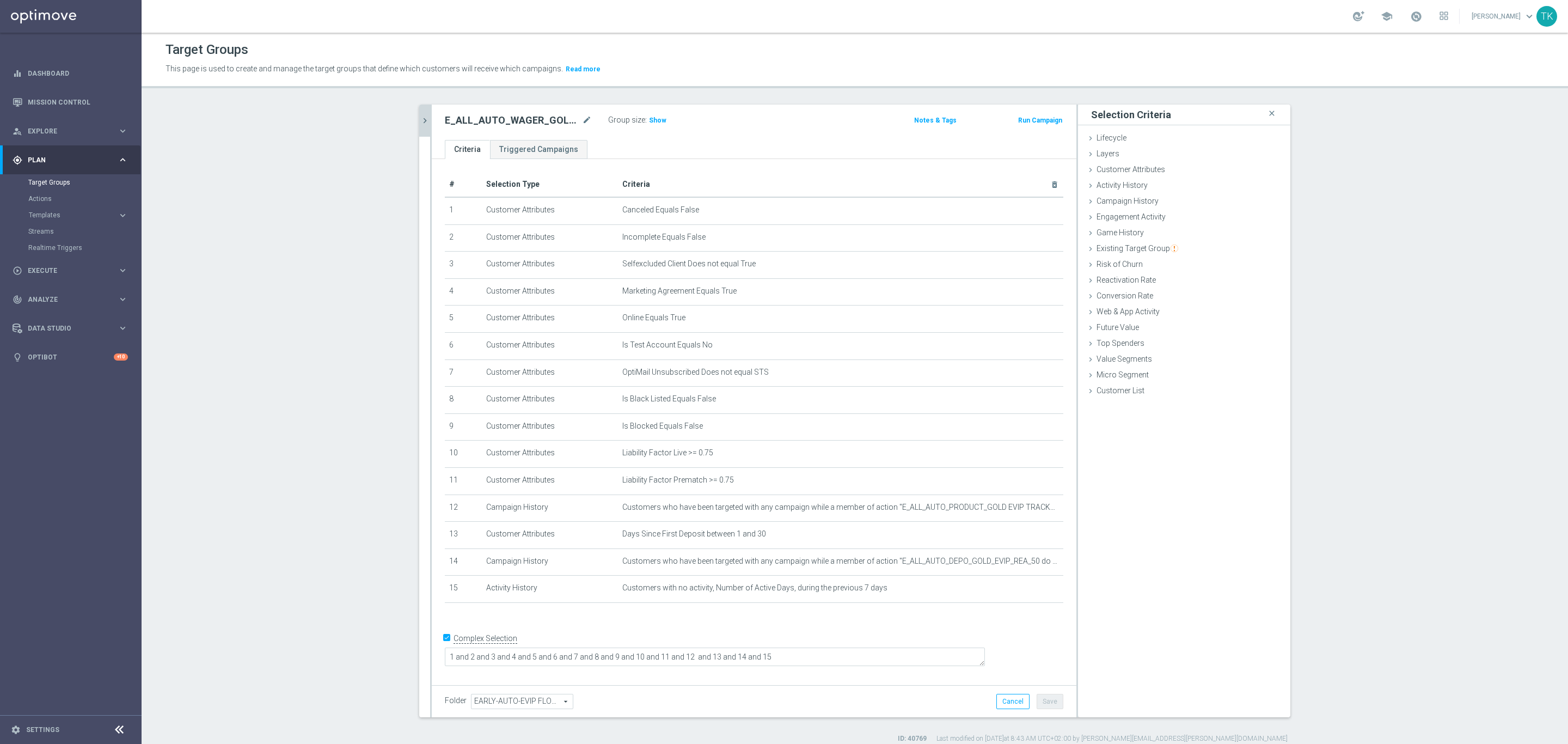
click at [420, 116] on icon "chevron_right" at bounding box center [425, 121] width 10 height 10
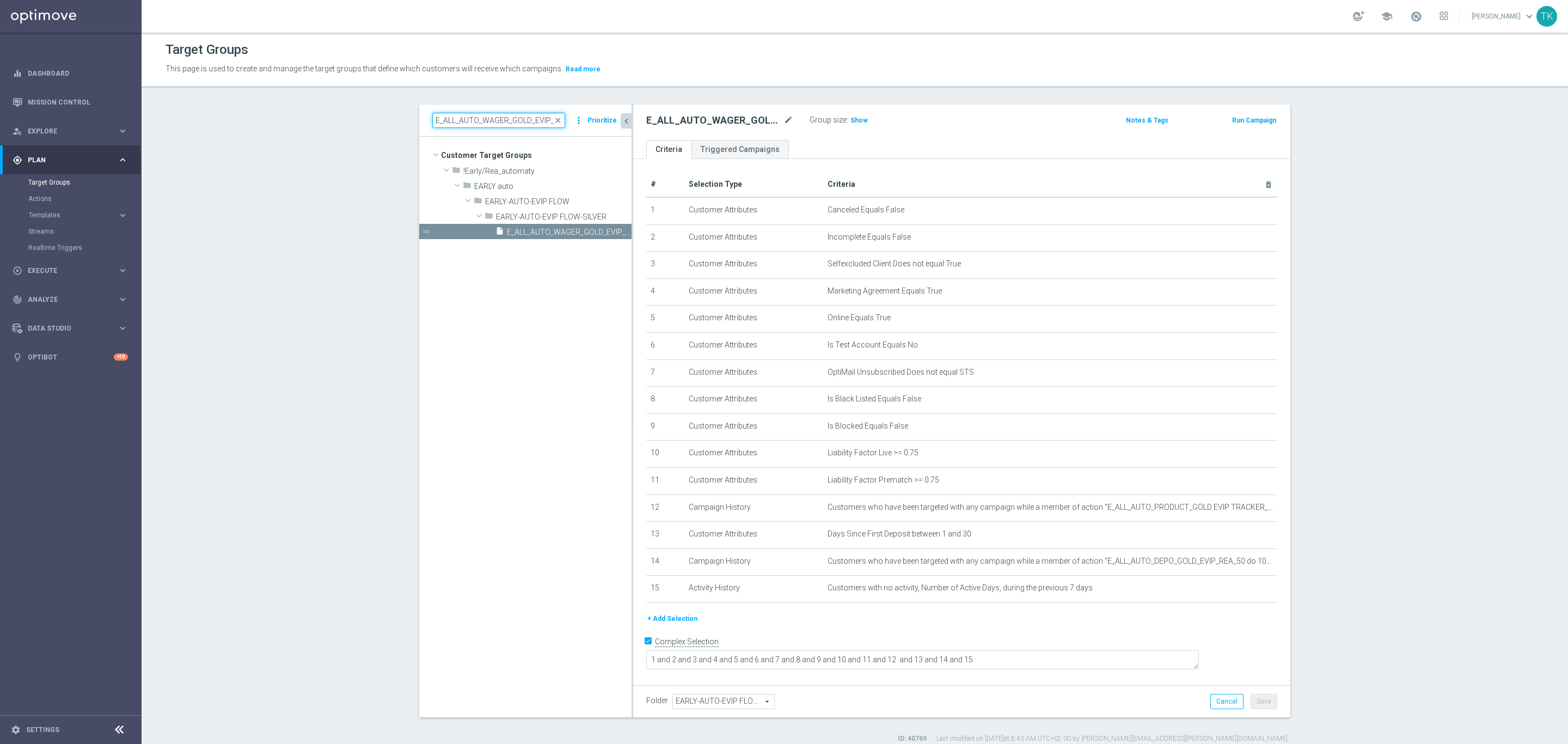
click at [456, 126] on input "E_ALL_AUTO_WAGER_GOLD_EVIP_REA_200 PLN_DAY8" at bounding box center [499, 121] width 133 height 16
paste input "CASHDROP_GOLD_EVIP_REA_100 PLN_DAY11"
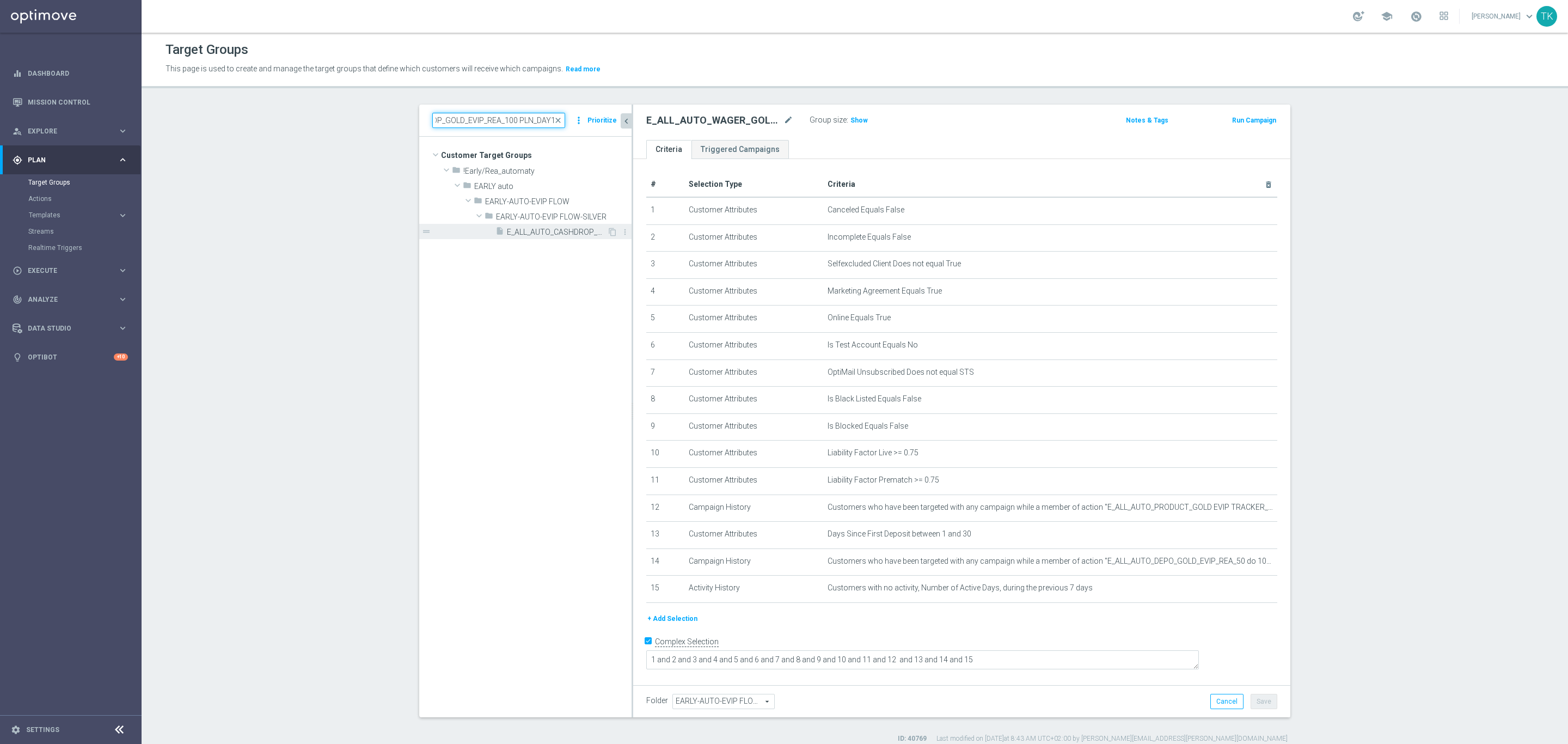
type input "E_ALL_AUTO_CASHDROP_GOLD_EVIP_REA_100 PLN_DAY11"
click at [567, 232] on span "E_ALL_AUTO_CASHDROP_GOLD_EVIP_REA_100 PLN_DAY11" at bounding box center [556, 232] width 100 height 10
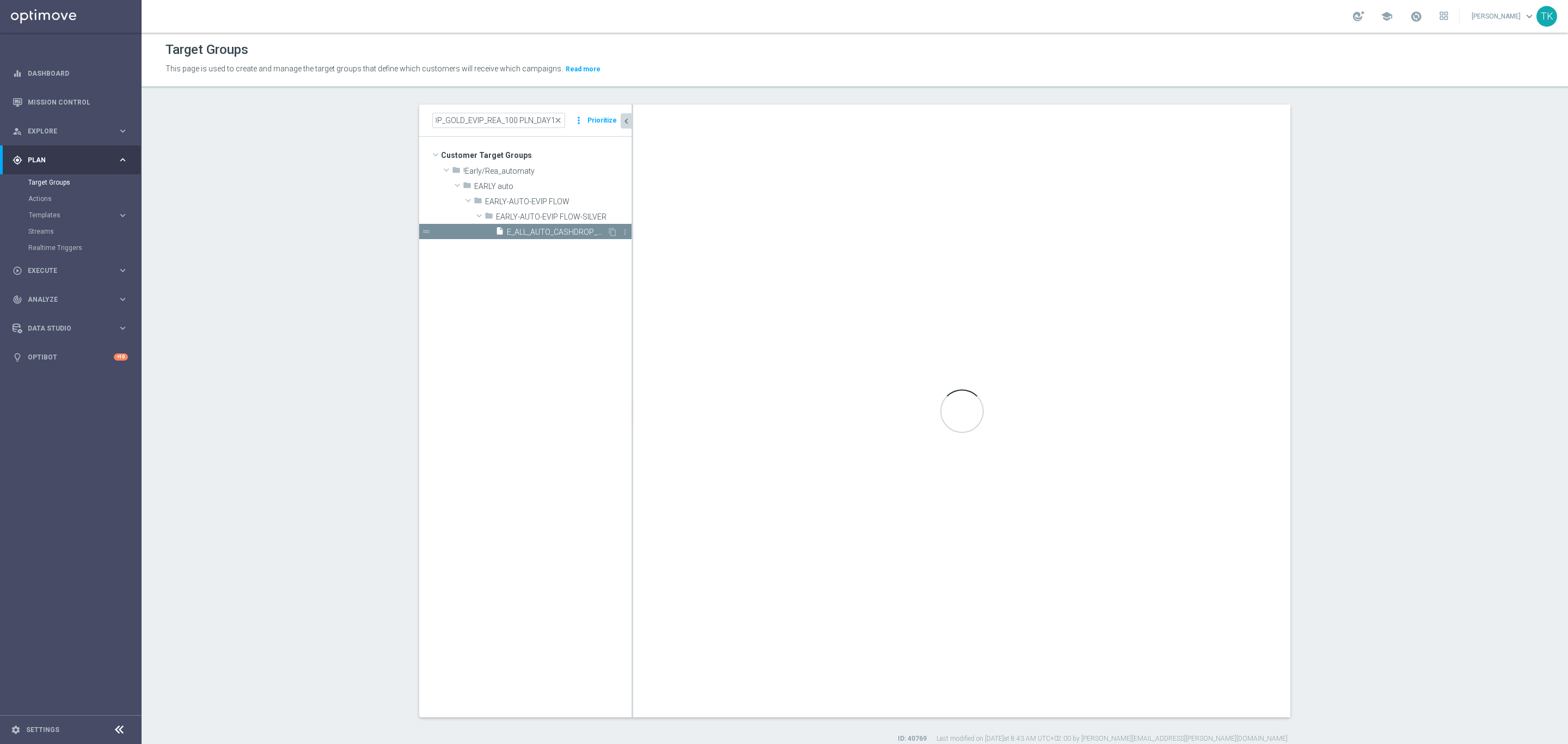
scroll to position [0, 0]
type textarea "1 and 2 and 3 and 4 and 5 and 6 and 7 and 8 and 9 and 10 and 11 and 12 and 13 a…"
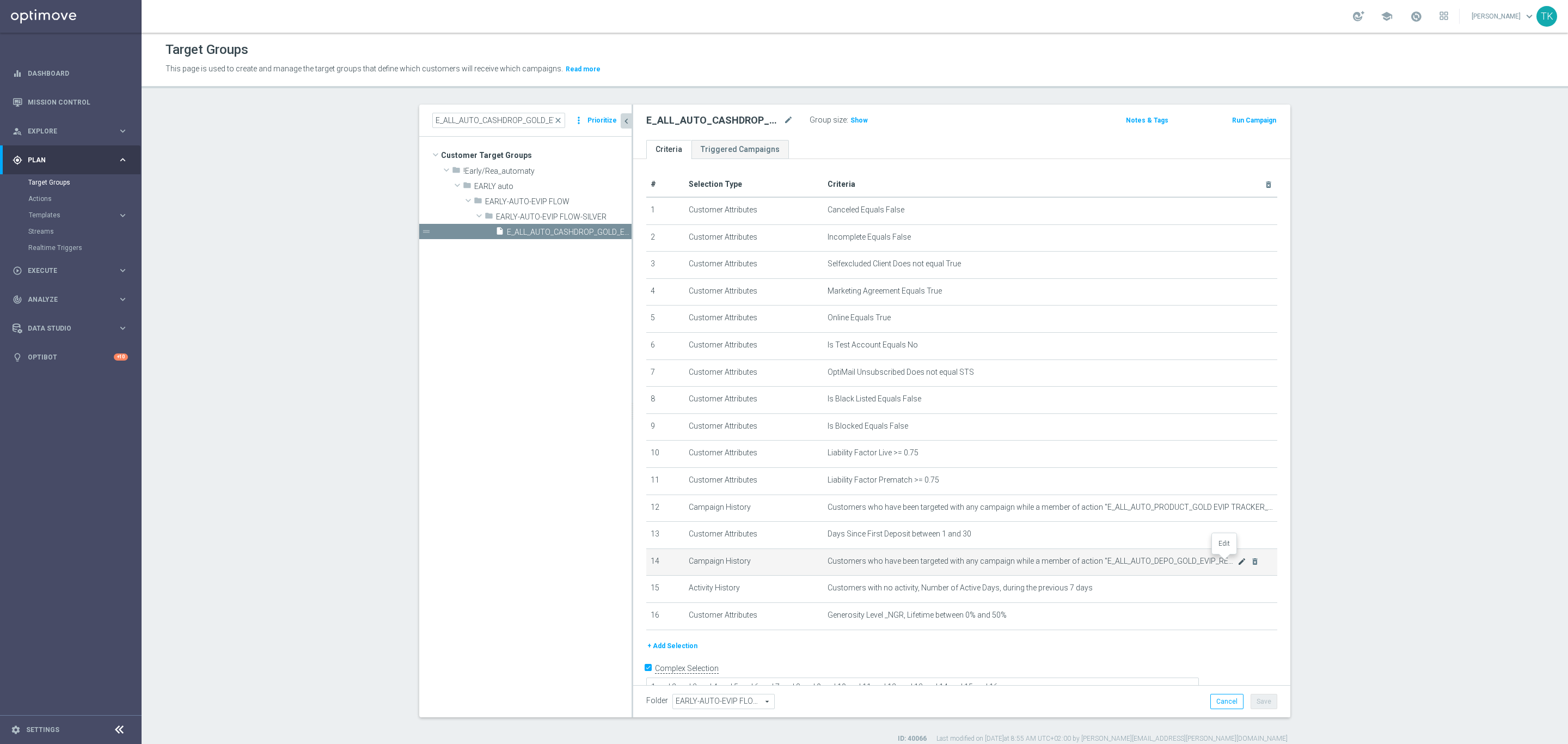
click at [1237, 562] on icon "mode_edit" at bounding box center [1241, 561] width 9 height 9
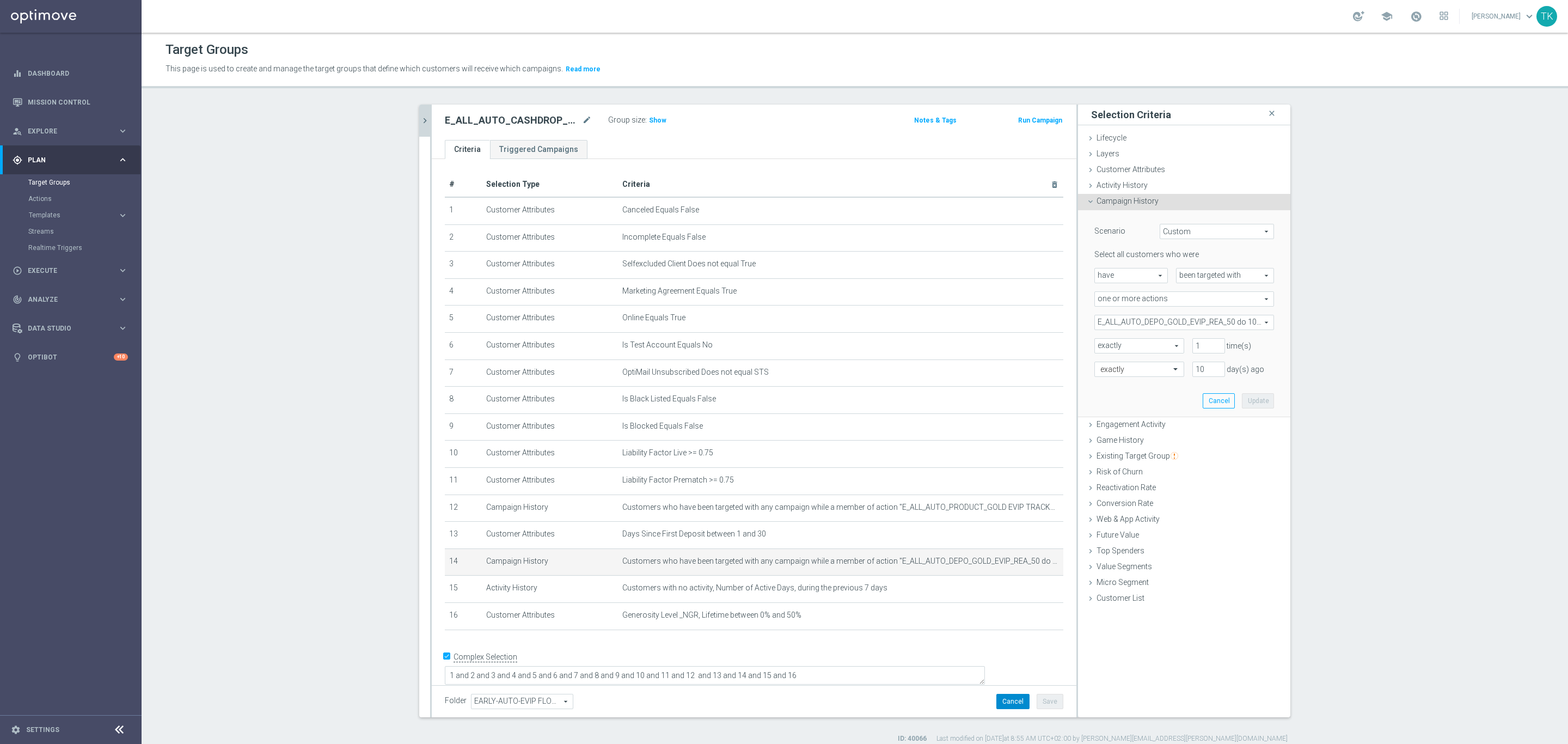
click at [1002, 700] on button "Cancel" at bounding box center [1013, 701] width 33 height 16
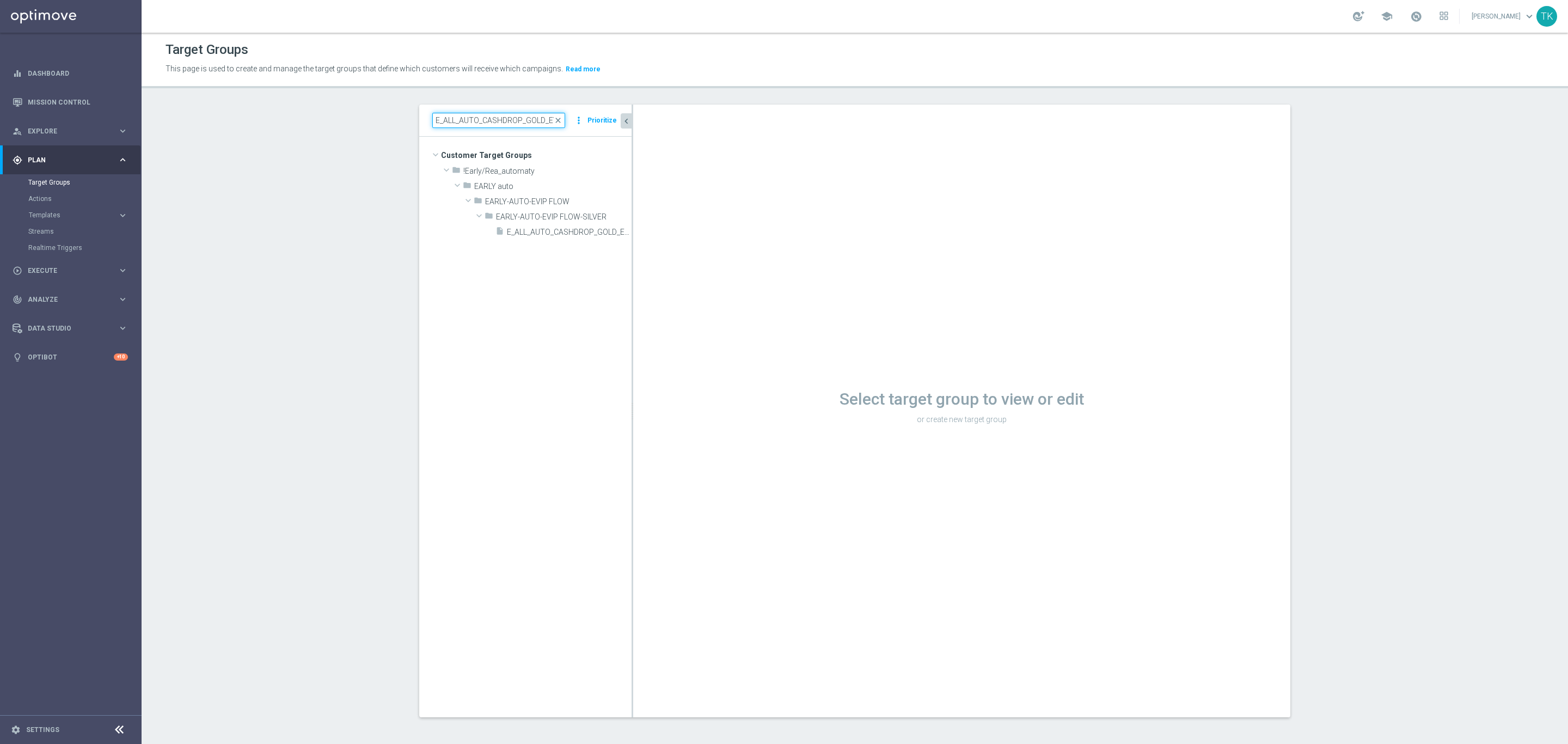
click at [462, 116] on input "E_ALL_AUTO_CASHDROP_GOLD_EVIP_REA_100 PLN_DAY11" at bounding box center [499, 121] width 133 height 16
paste input "SILVER_EVIP_REA_5"
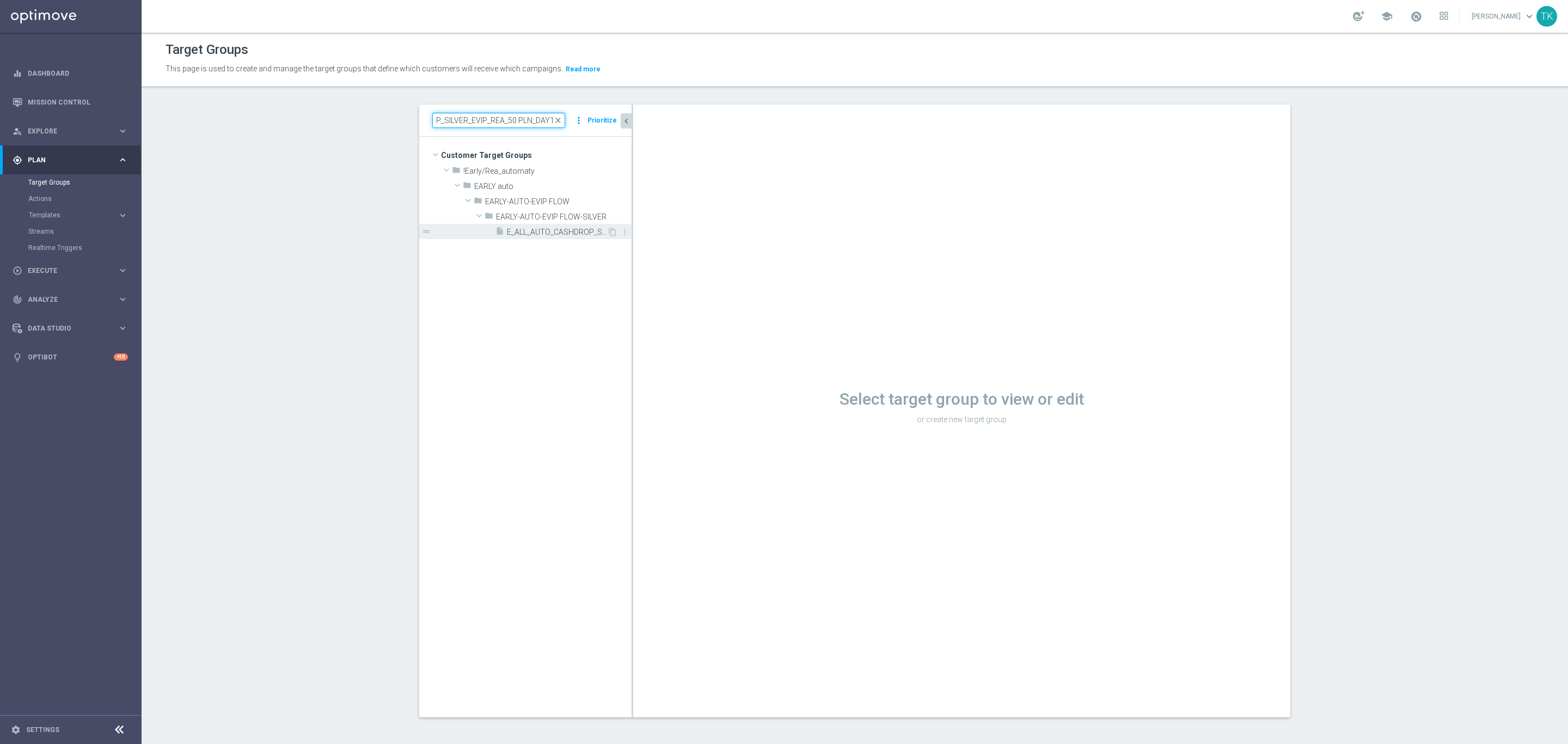
type input "E_ALL_AUTO_CASHDROP_SILVER_EVIP_REA_50 PLN_DAY11"
click at [547, 237] on div "insert_drive_file E_ALL_AUTO_CASHDROP_SILVER_EVIP_REA_50 PLN_DAY11" at bounding box center [551, 232] width 111 height 16
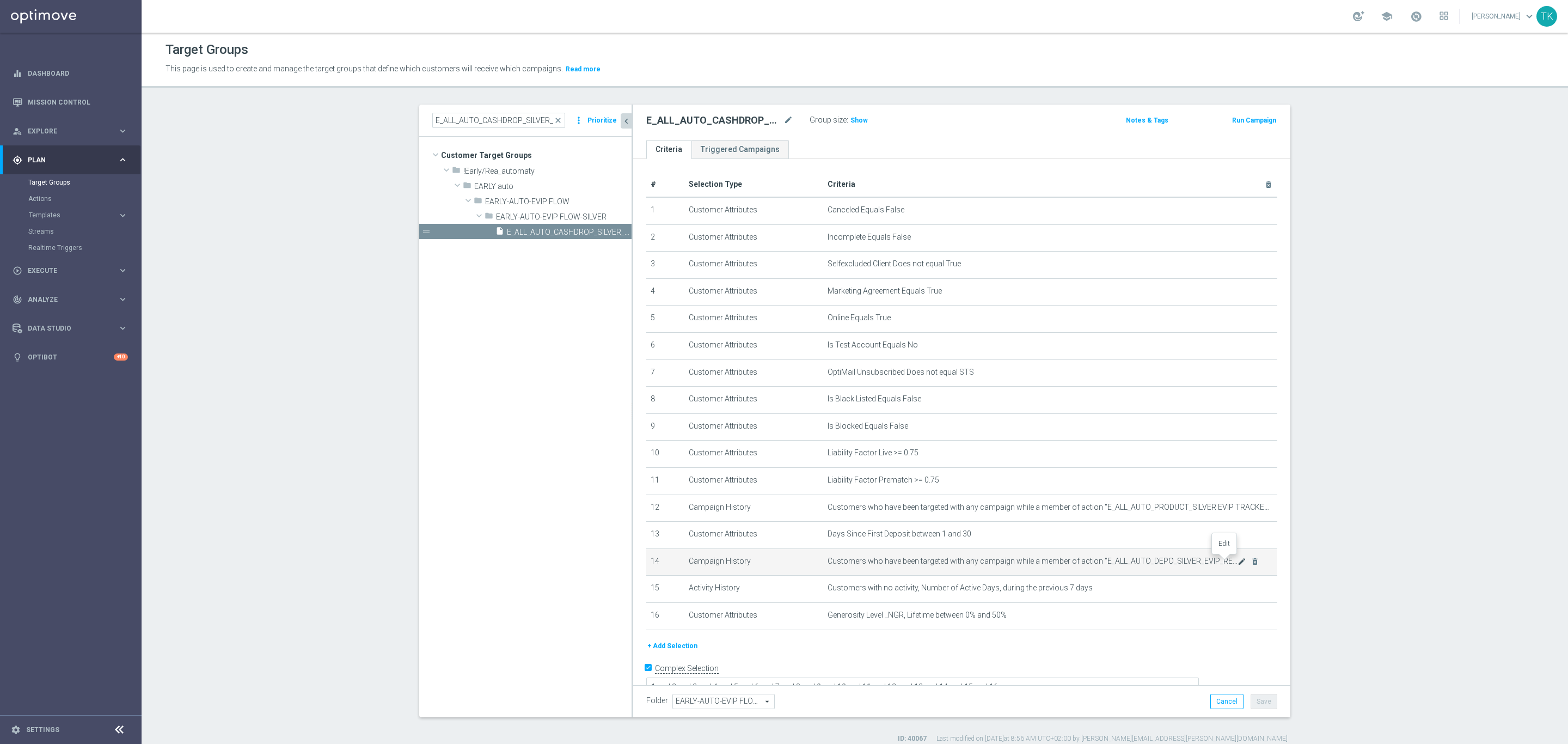
click at [1237, 561] on icon "mode_edit" at bounding box center [1241, 561] width 9 height 9
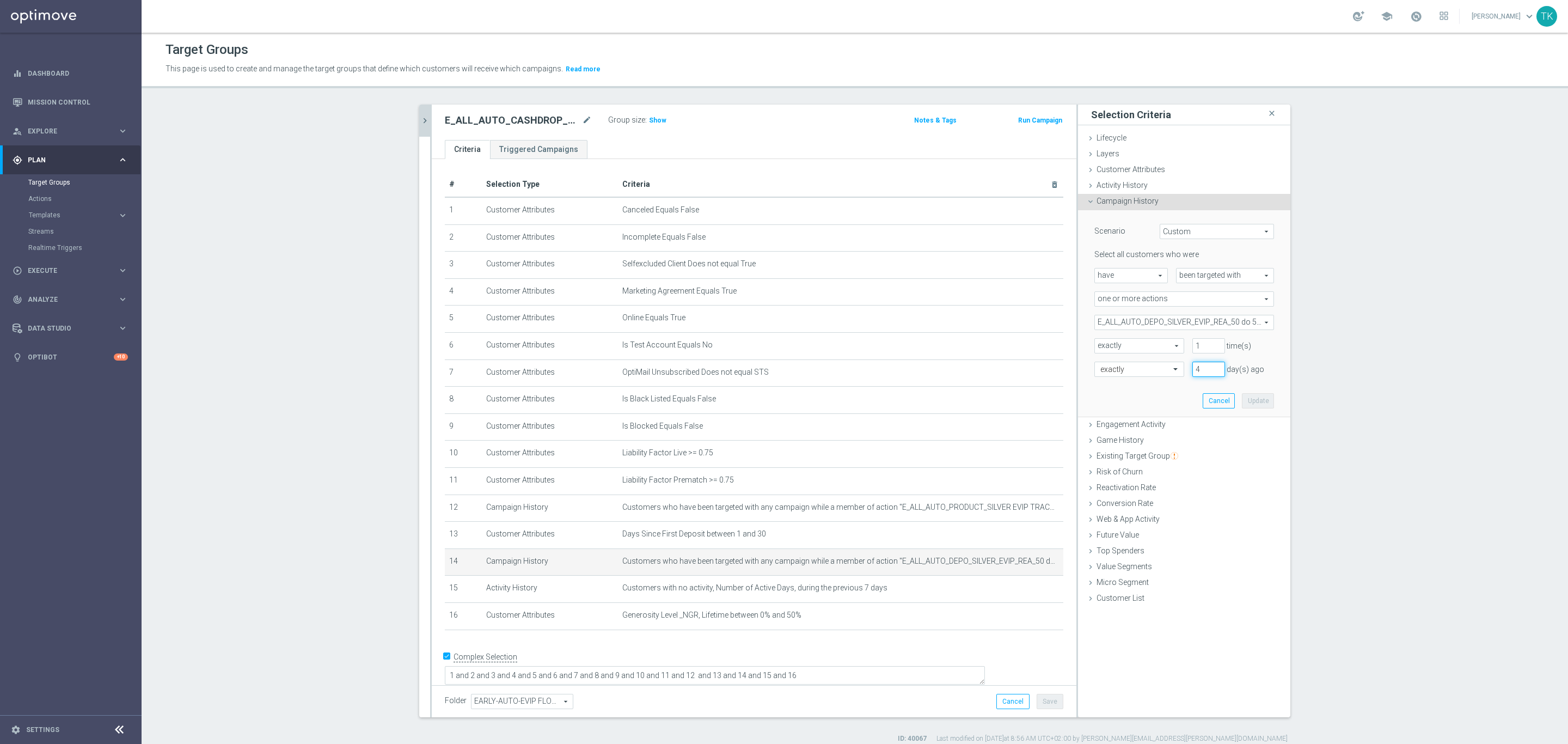
click at [1213, 368] on input "4" at bounding box center [1208, 369] width 33 height 16
click at [1213, 368] on input "5" at bounding box center [1208, 369] width 33 height 16
click at [1213, 368] on input "6" at bounding box center [1208, 369] width 33 height 16
click at [1213, 368] on input "7" at bounding box center [1208, 369] width 33 height 16
click at [1213, 368] on input "8" at bounding box center [1208, 369] width 33 height 16
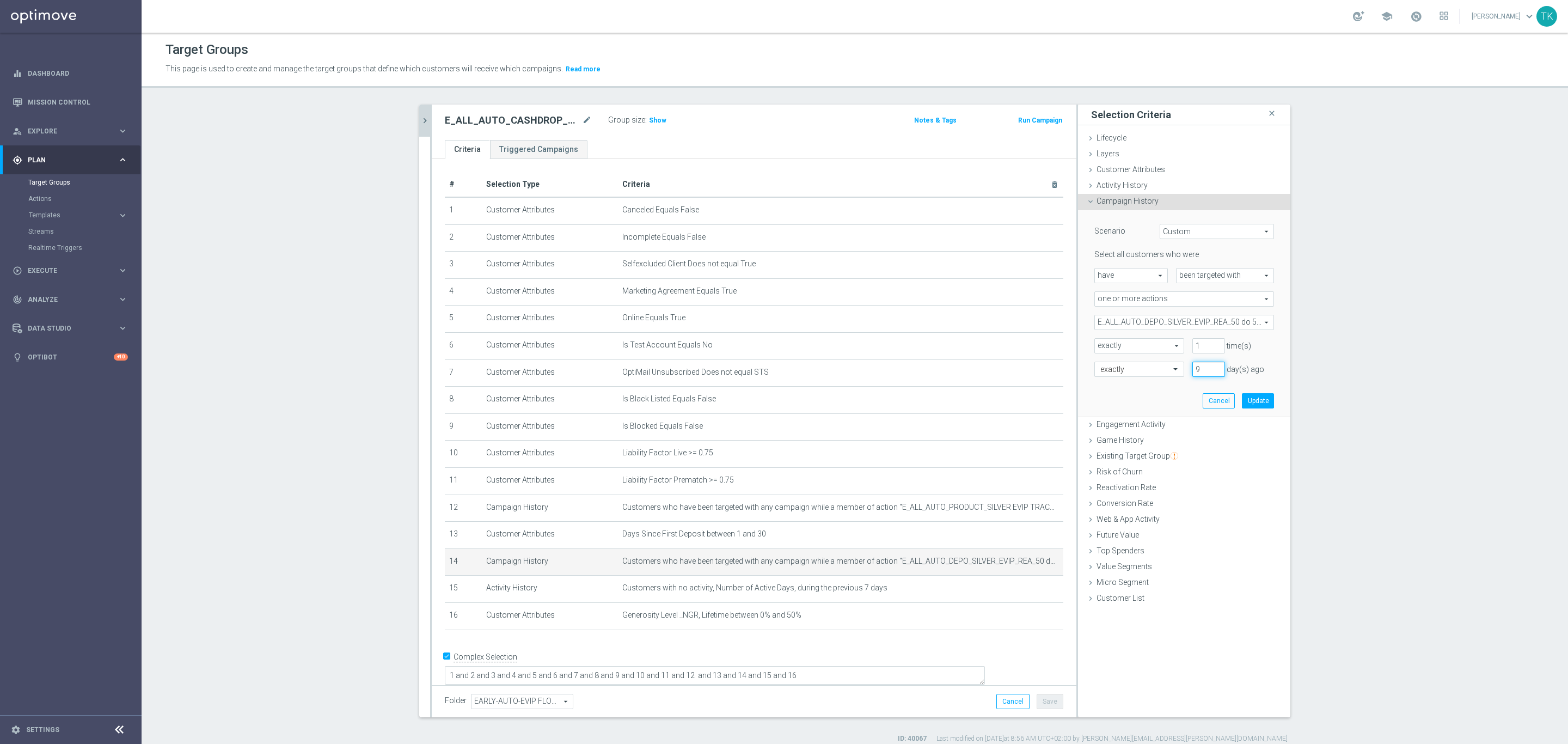
click at [1213, 368] on input "9" at bounding box center [1208, 369] width 33 height 16
type input "10"
click at [1213, 368] on input "10" at bounding box center [1208, 369] width 33 height 16
click at [1254, 401] on button "Update" at bounding box center [1257, 401] width 32 height 16
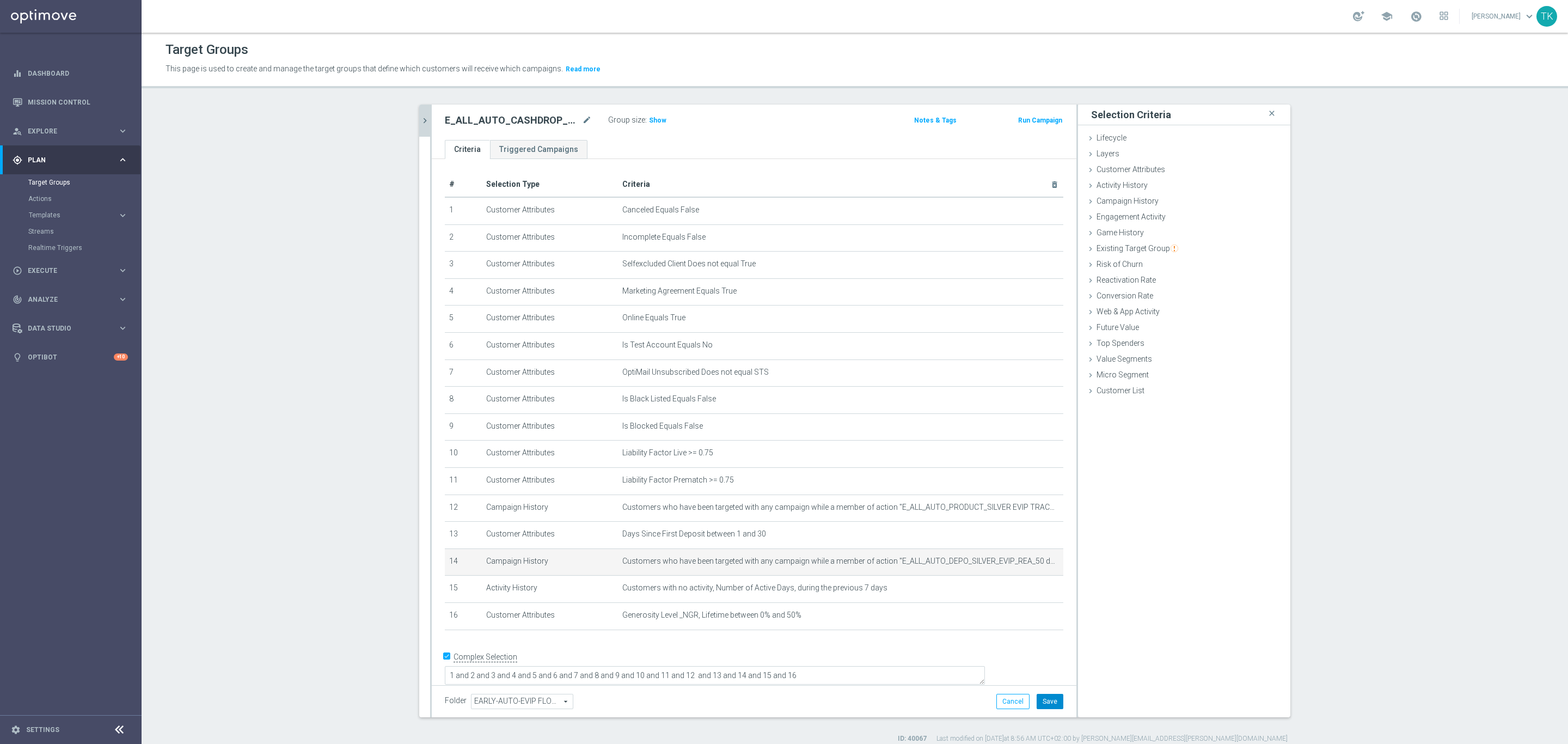
click at [1049, 694] on button "Save" at bounding box center [1049, 701] width 27 height 16
click at [420, 111] on button "chevron_right" at bounding box center [425, 120] width 11 height 32
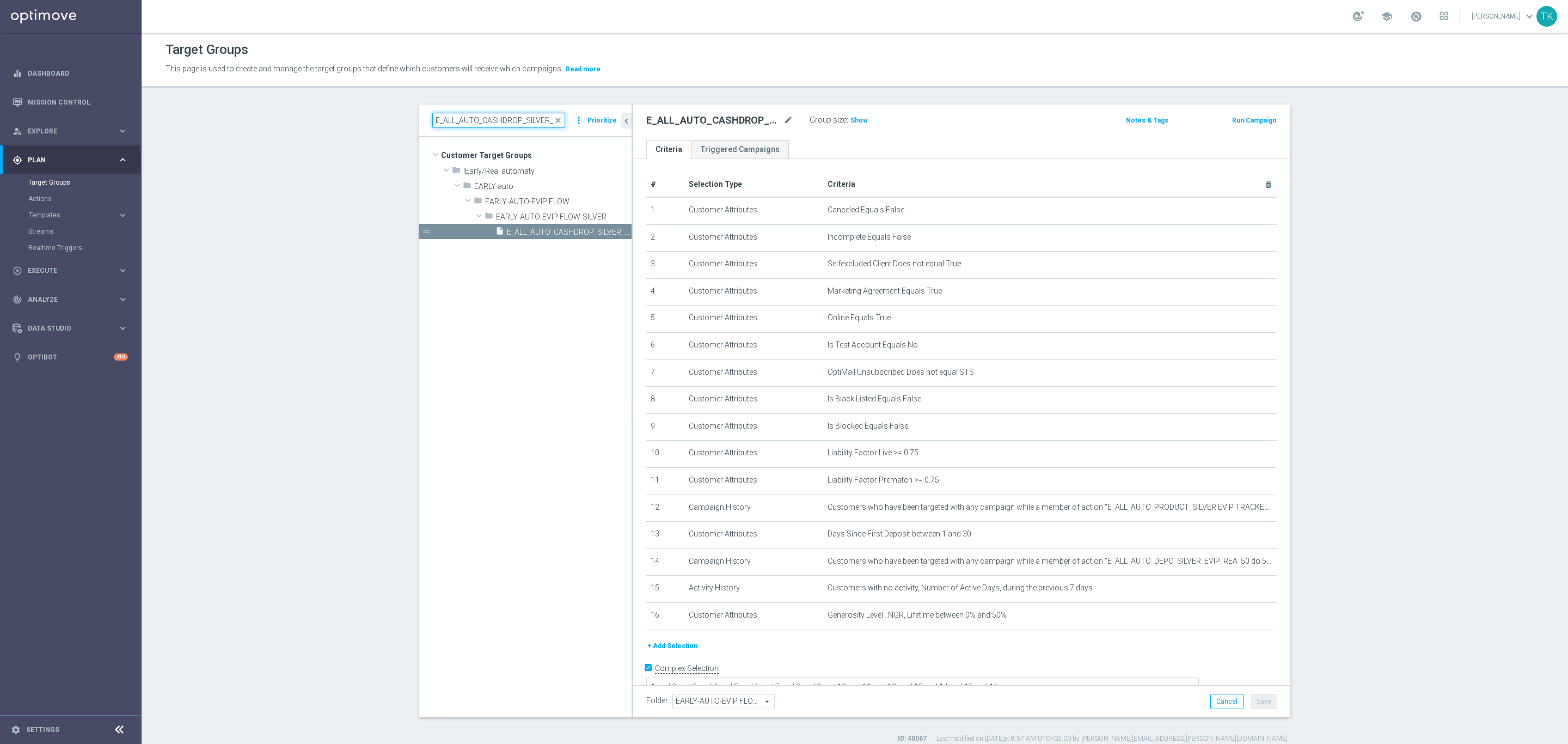
click at [474, 113] on input "E_ALL_AUTO_CASHDROP_SILVER_EVIP_REA_50 PLN_DAY11" at bounding box center [499, 121] width 133 height 16
click at [473, 113] on input "E_ALL_AUTO_CASHDROP_SILVER_EVIP_REA_50 PLN_DAY11" at bounding box center [499, 121] width 133 height 16
paste input "BACK_GOLD_EVIP_REA_200 PLN_DAY12"
click at [469, 118] on input "E_ALL_AUTO_CASHBACK_GOLD_EVIP_REA_200 PLN_DAY12" at bounding box center [499, 121] width 133 height 16
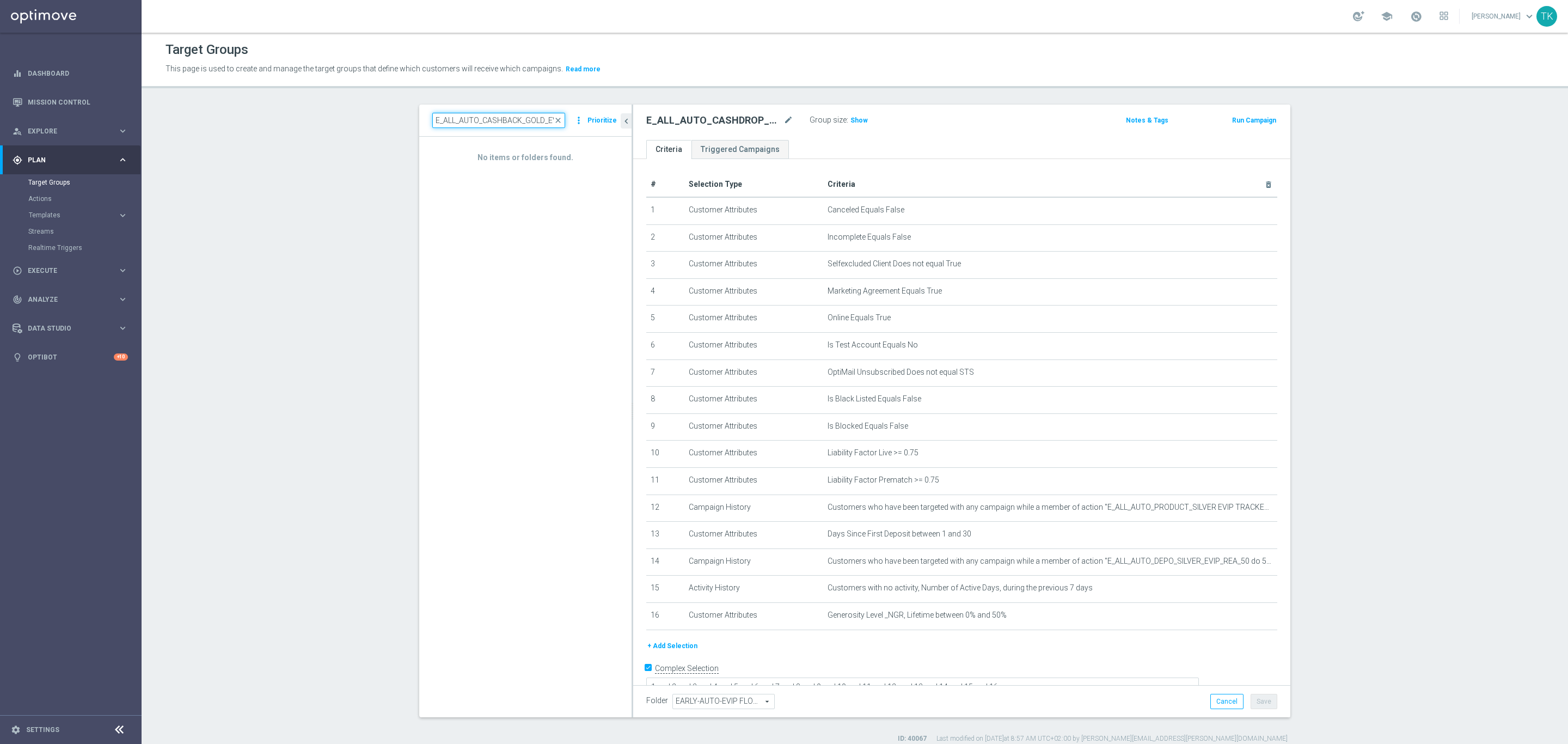
click at [469, 118] on input "E_ALL_AUTO_CASHBACK_GOLD_EVIP_REA_200 PLN_DAY12" at bounding box center [499, 121] width 133 height 16
paste input "5"
drag, startPoint x: 469, startPoint y: 118, endPoint x: 515, endPoint y: 187, distance: 82.9
click at [492, 152] on div "E_ALL_AUTO_CASHBACK_GOLD_EVIP_REA_200 PLN_DAY5 close more_vert Prioritize Custo…" at bounding box center [526, 410] width 212 height 612
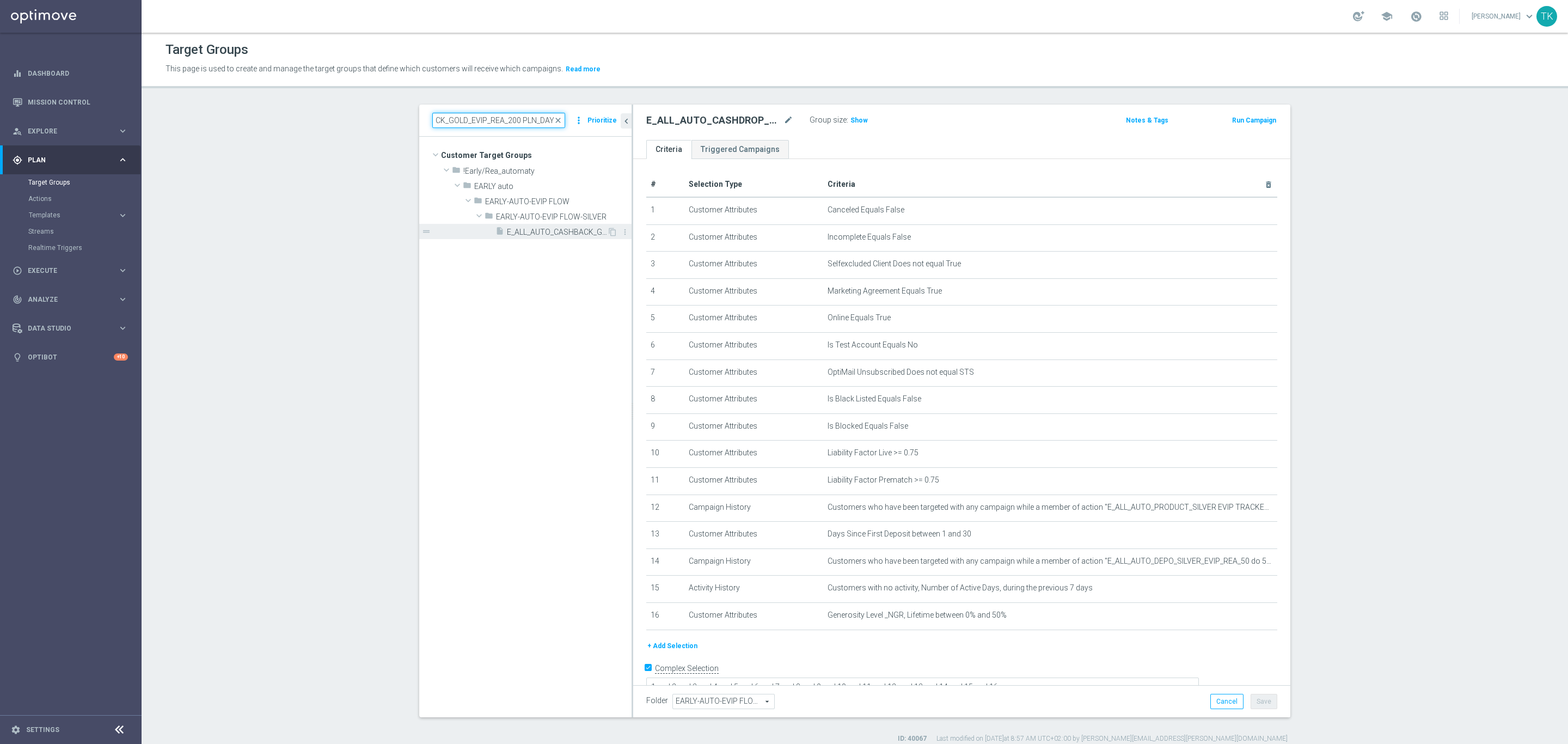
type input "E_ALL_AUTO_CASHBACK_GOLD_EVIP_REA_200 PLN_DAY5"
click at [533, 230] on span "E_ALL_AUTO_CASHBACK_GOLD_EVIP_REA_200 PLN_DAY5" at bounding box center [556, 232] width 100 height 10
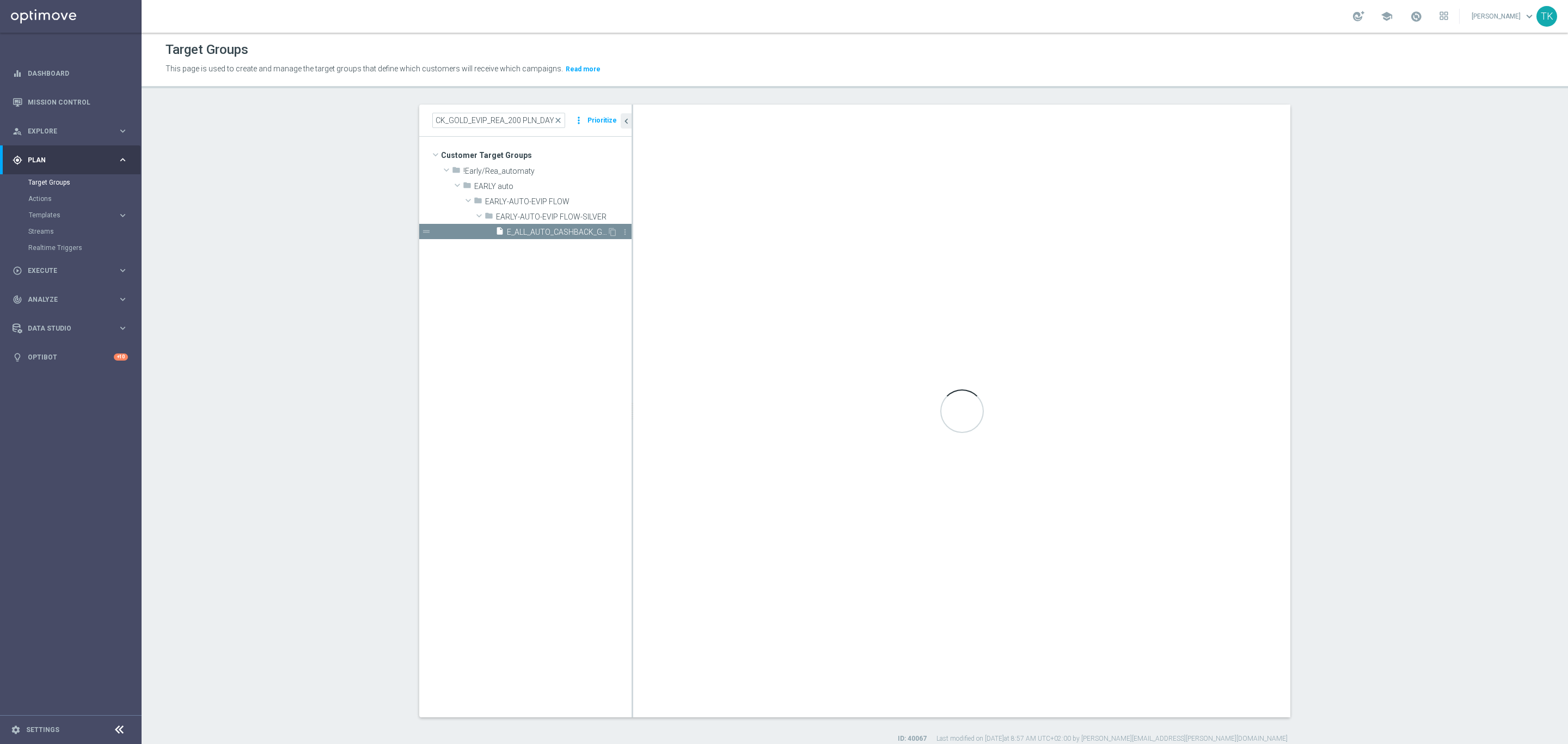
scroll to position [0, 0]
type textarea "1 and 2 and 3 and 4 and 5 and 6 and 7 and 8 and 9 and 10 and 11 and 12 and 13 a…"
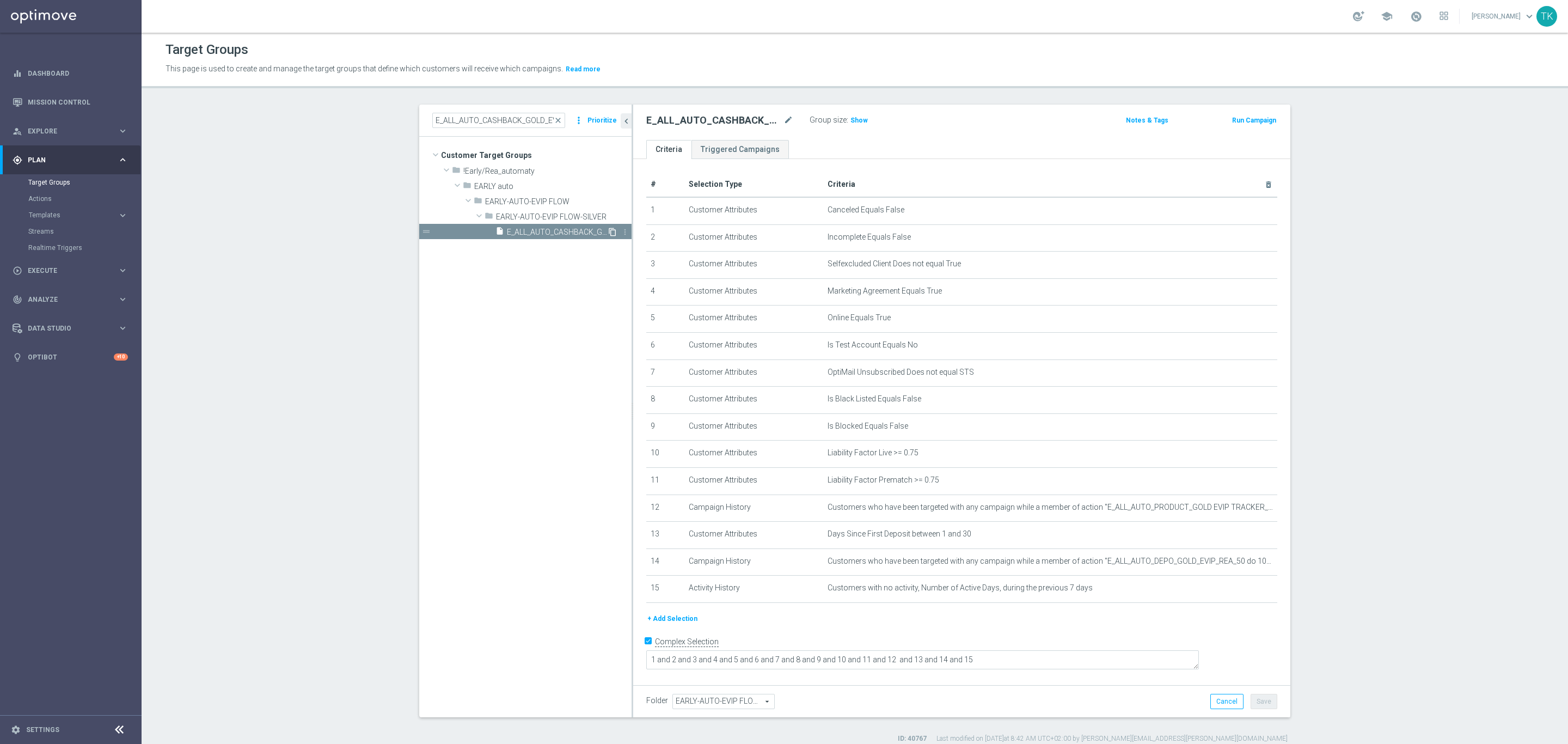
click at [608, 229] on icon "content_copy" at bounding box center [612, 232] width 9 height 9
click at [781, 115] on body "equalizer Dashboard Mission Control" at bounding box center [784, 372] width 1568 height 744
click at [784, 118] on icon "mode_edit" at bounding box center [788, 120] width 10 height 13
type input "E_ALL_AUTO_CASHBACK_GOLD_EVIP_REA_200 PLN_DAY12"
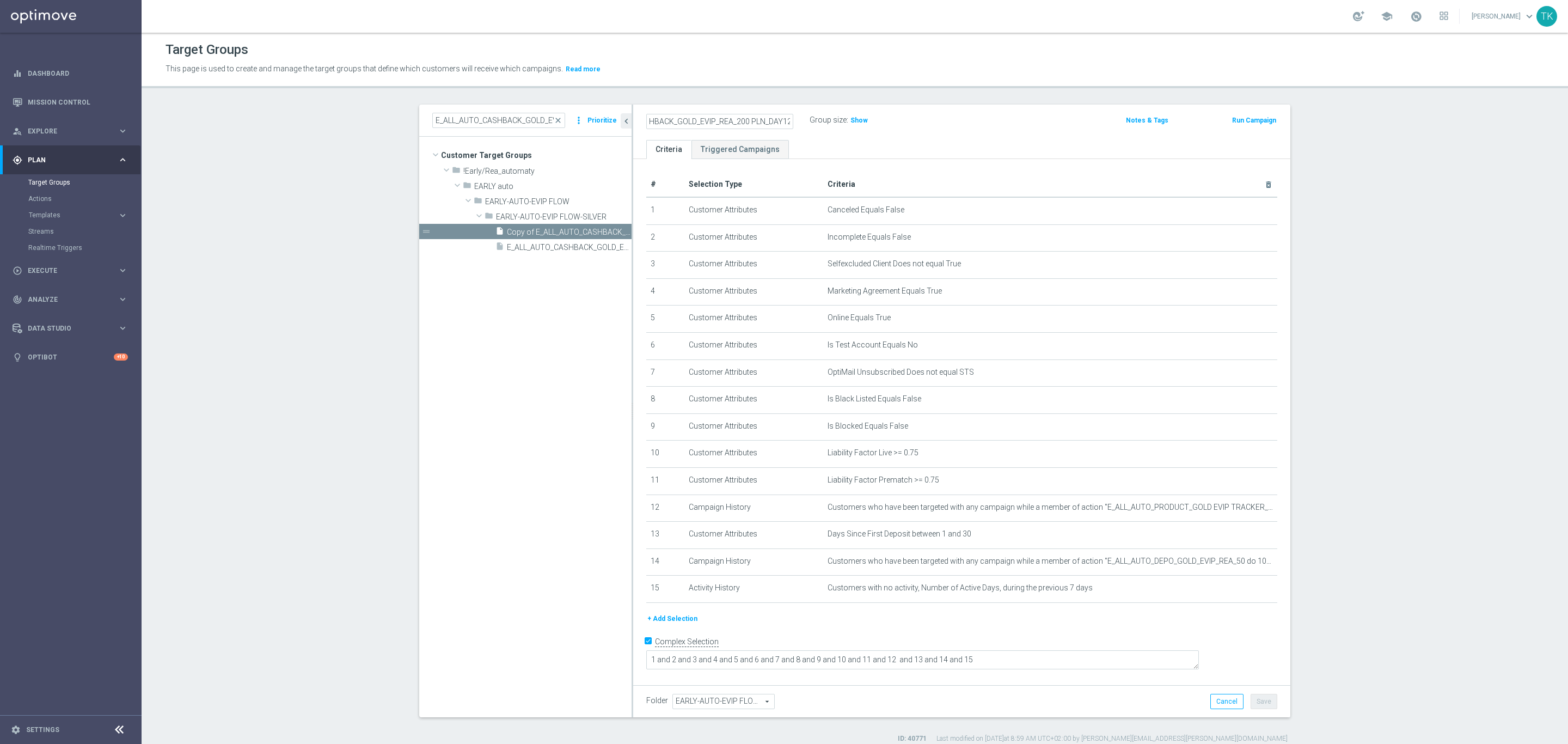
click at [925, 149] on ul "Criteria Triggered Campaigns" at bounding box center [962, 149] width 657 height 19
click at [1262, 695] on button "Save" at bounding box center [1263, 701] width 27 height 16
click at [505, 123] on input "E_ALL_AUTO_CASHBACK_GOLD_EVIP_REA_200 PLN_DAY5" at bounding box center [499, 121] width 133 height 16
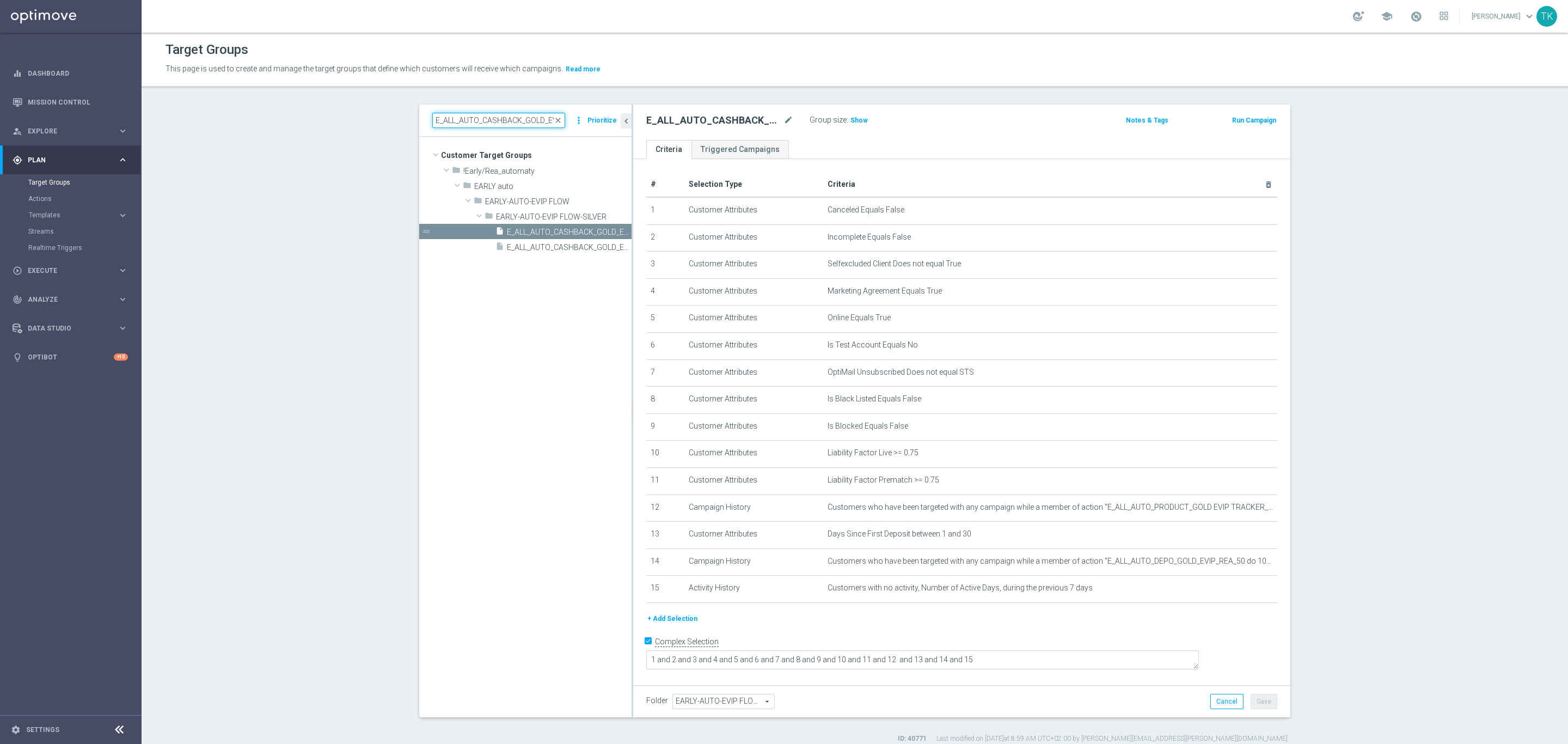
click at [505, 123] on input "E_ALL_AUTO_CASHBACK_GOLD_EVIP_REA_200 PLN_DAY5" at bounding box center [499, 121] width 133 height 16
paste input "SILVER_EVIP_REA_1"
type input "E_ALL_AUTO_CASHBACK_SILVER_EVIP_REA_100 PLN_DAY5"
click at [547, 236] on span "E_ALL_AUTO_CASHBACK_SILVER_EVIP_REA_100 PLN_DAY5" at bounding box center [556, 232] width 100 height 10
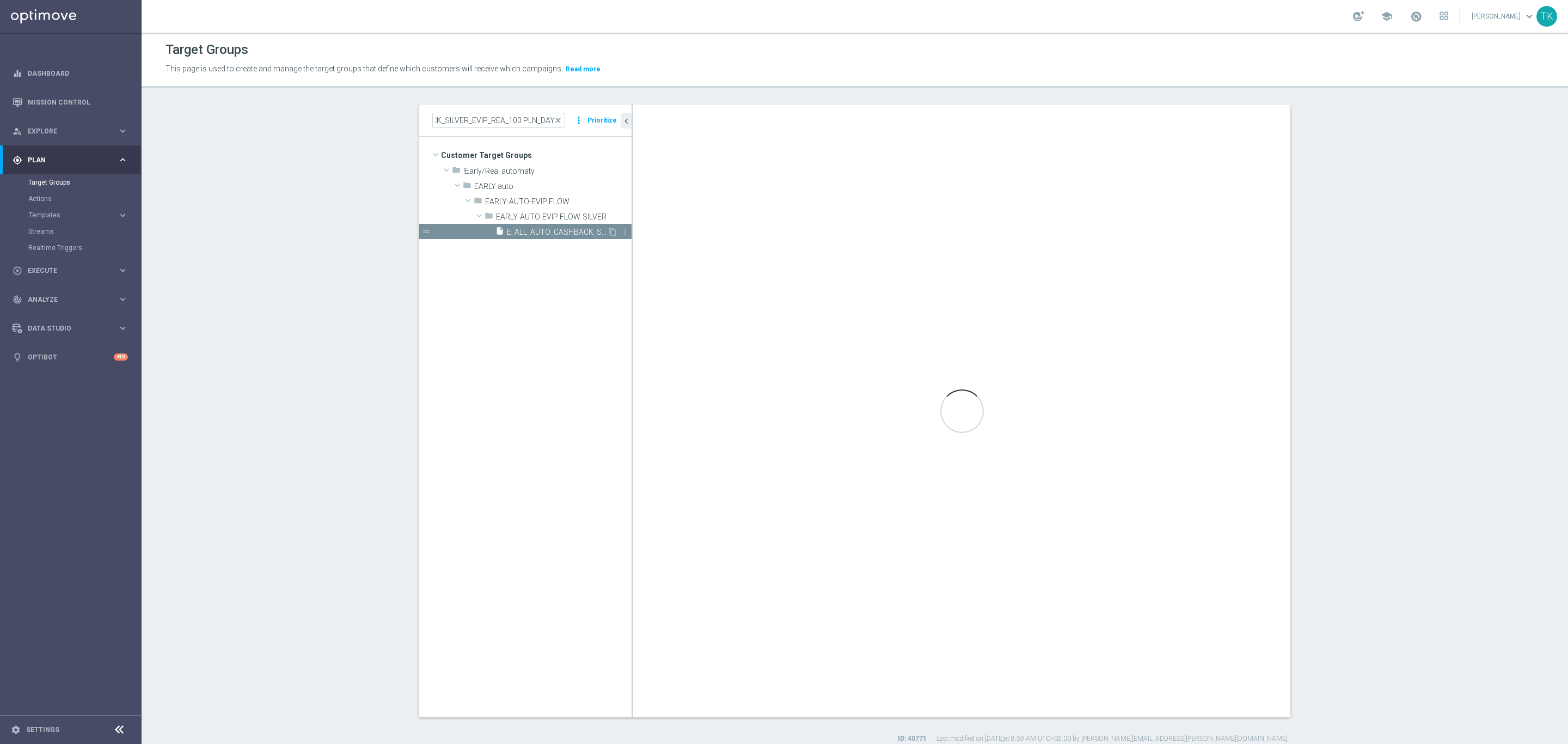
scroll to position [0, 0]
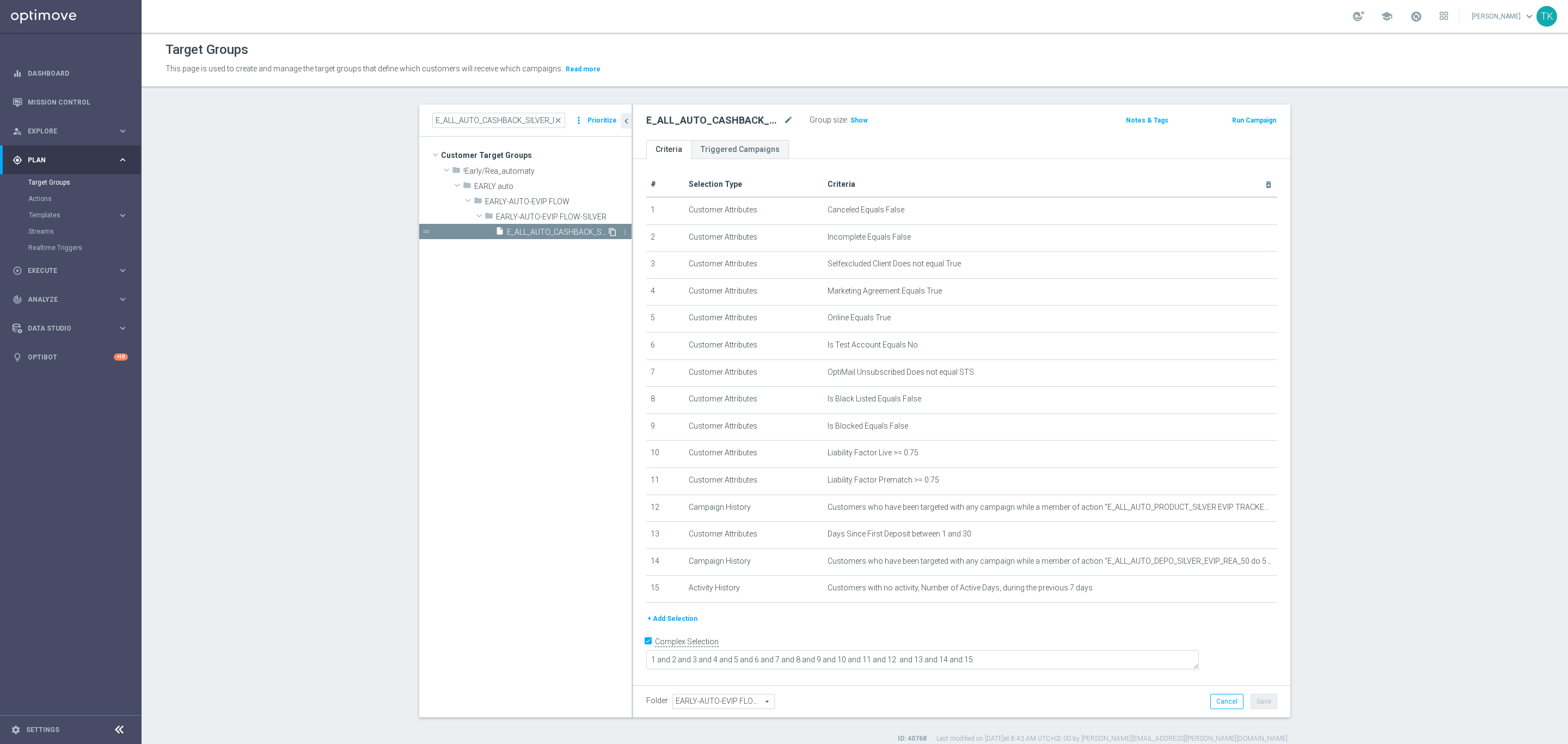
click at [608, 230] on icon "content_copy" at bounding box center [612, 232] width 9 height 9
click at [784, 121] on icon "mode_edit" at bounding box center [788, 120] width 10 height 13
type input "E_ALL_AUTO_CASHBACK_SILVER_EVIP_REA_100 PLN_DAY12"
click at [943, 139] on div "E_ALL_AUTO_CASHBACK_SILVER_EVIP_REA_100 PLN_DAY12 Group size : Show Notes & Tag…" at bounding box center [962, 122] width 657 height 36
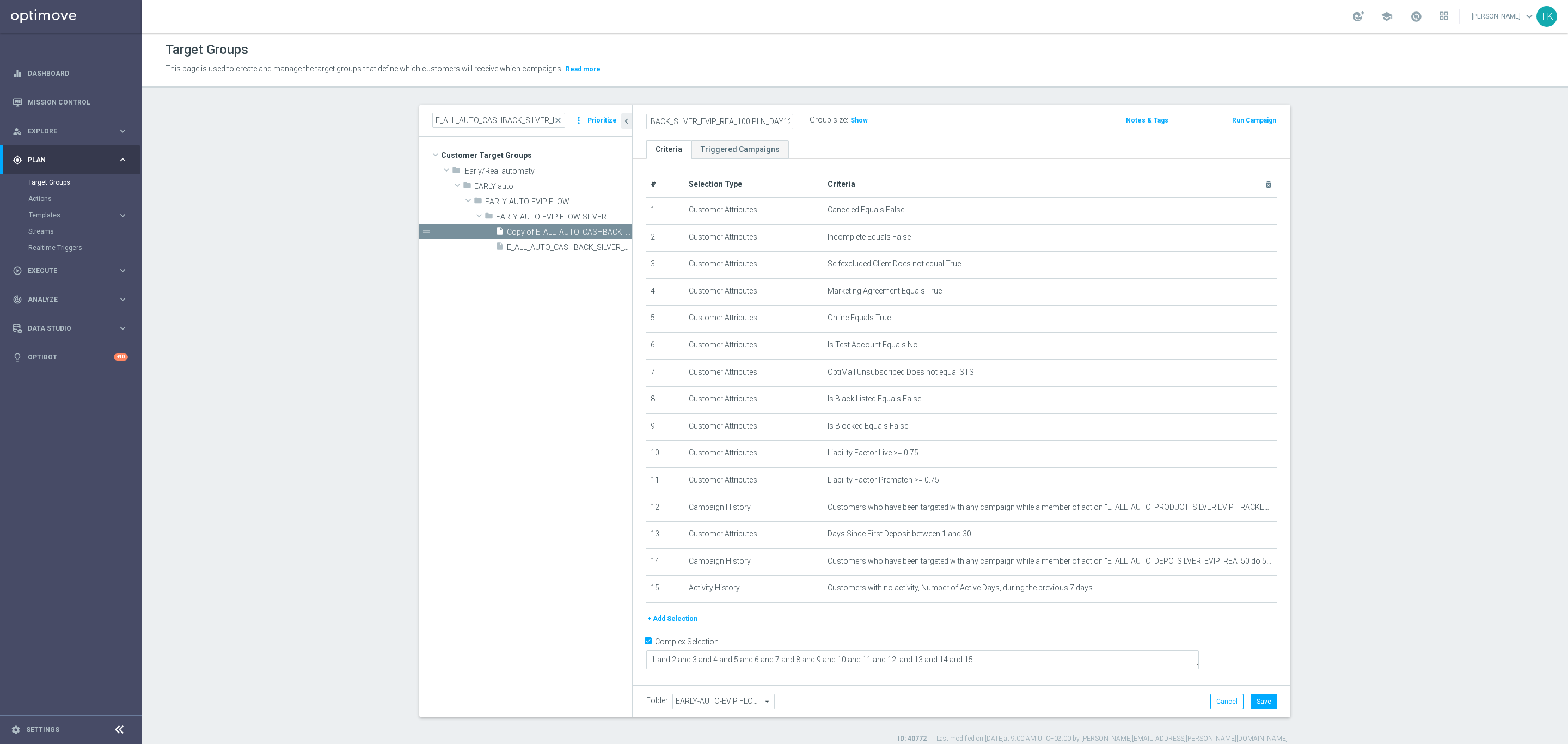
scroll to position [0, 0]
click at [1256, 702] on button "Save" at bounding box center [1263, 701] width 27 height 16
click at [470, 122] on input "E_ALL_AUTO_CASHBACK_SILVER_EVIP_REA_100 PLN_DAY5" at bounding box center [499, 121] width 133 height 16
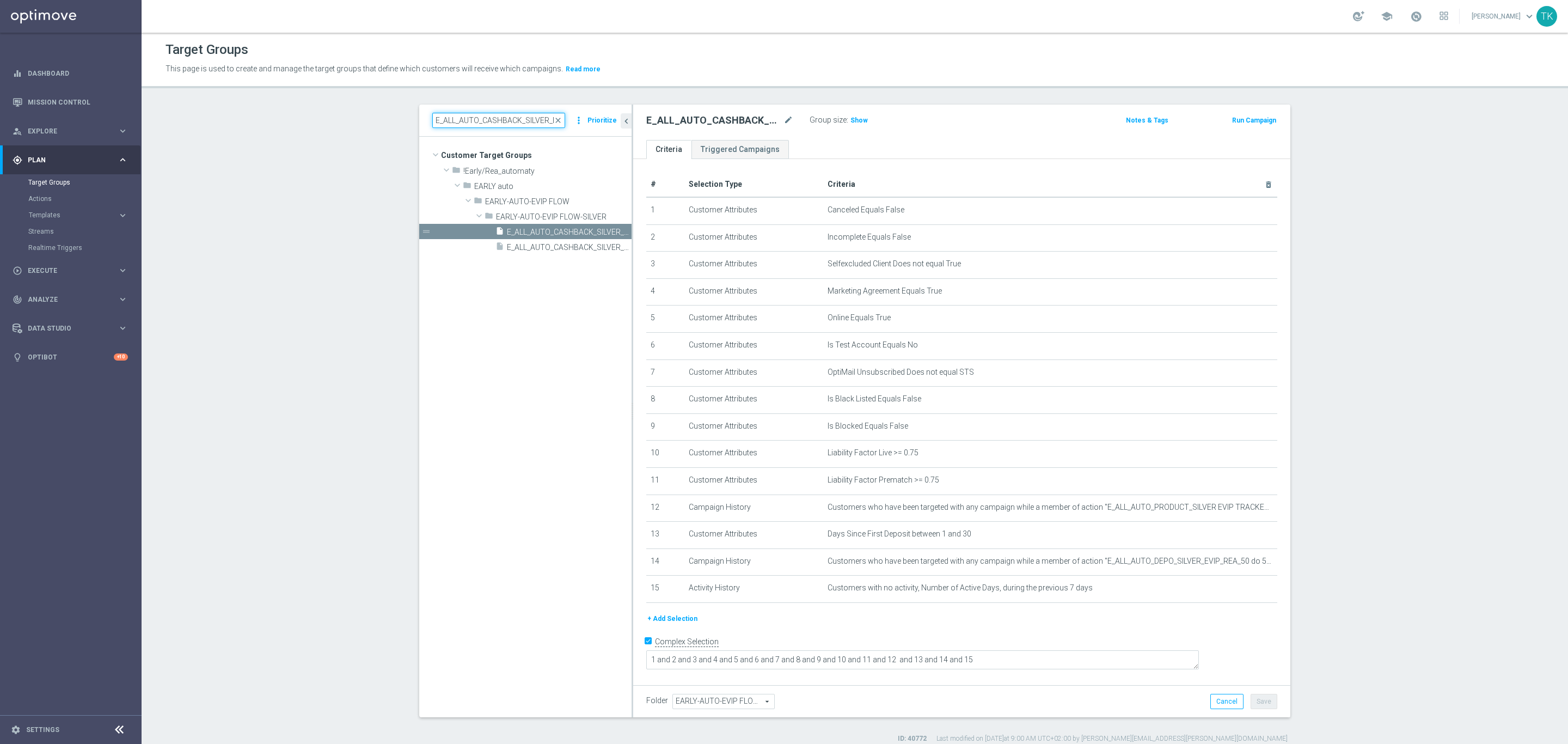
paste input "GOLD_EVIP_REA_200 PLN_DAY12"
type input "E_ALL_AUTO_CASHBACK_GOLD_EVIP_REA_200 PLN_DAY12"
click at [546, 237] on div "insert_drive_file E_ALL_AUTO_CASHBACK_GOLD_EVIP_REA_200 PLN_DAY12" at bounding box center [551, 232] width 111 height 16
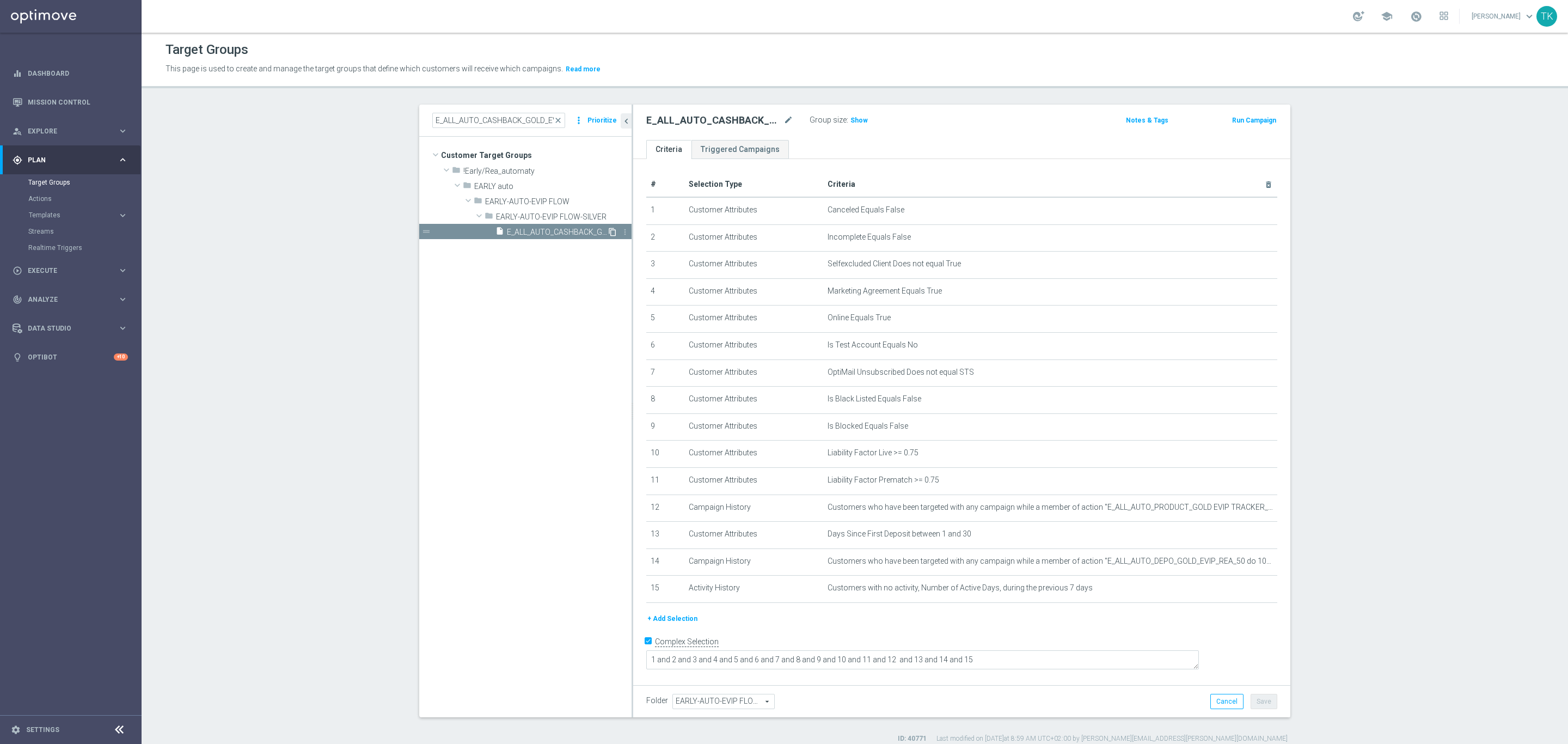
click at [608, 228] on icon "content_copy" at bounding box center [612, 232] width 9 height 9
click at [781, 115] on body "equalizer Dashboard Mission Control" at bounding box center [784, 372] width 1568 height 744
click at [784, 118] on icon "mode_edit" at bounding box center [788, 120] width 10 height 13
type input "E_ALL_AUTO_WAGER_GOLD_EVIP_REA_200 PLN_DAY15"
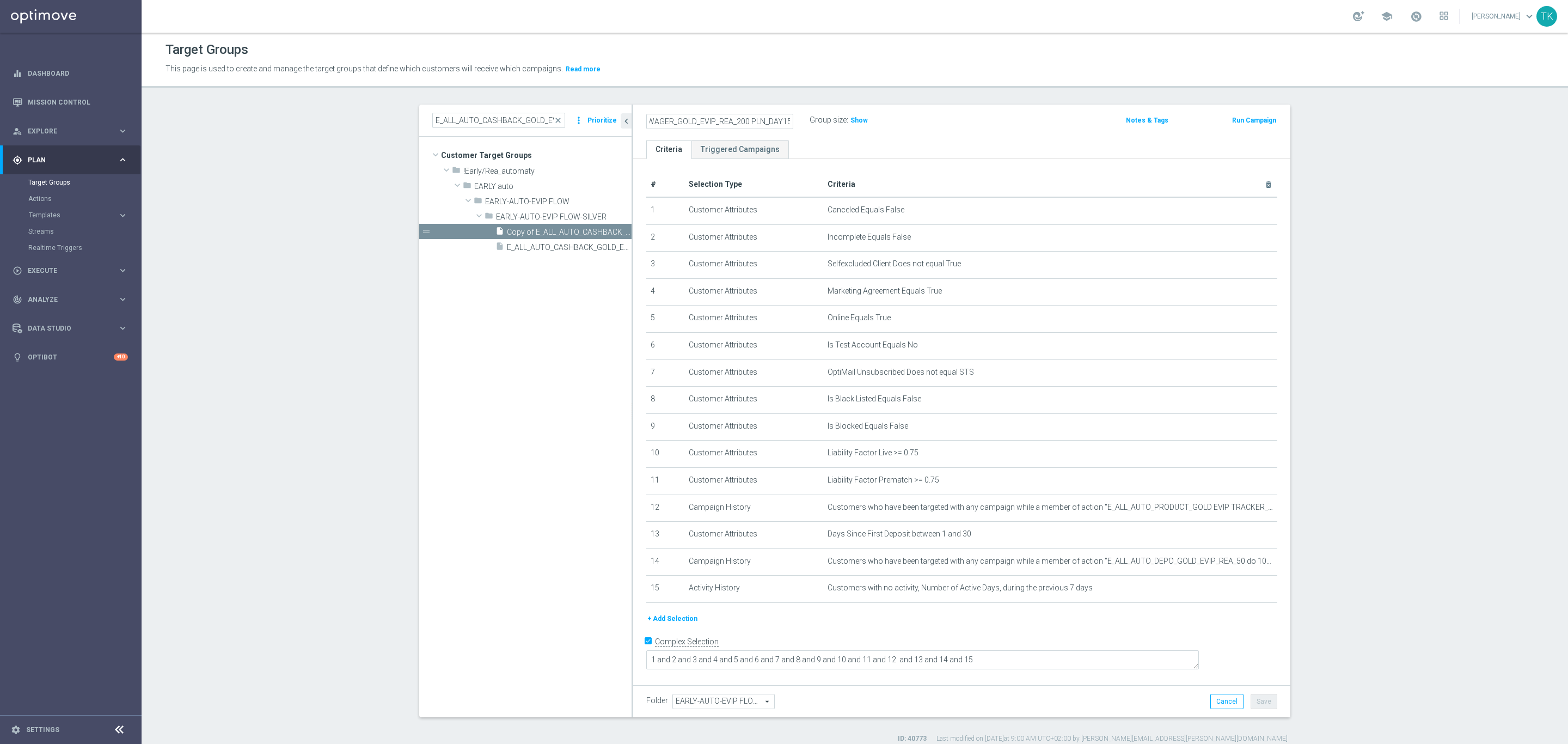
scroll to position [0, 0]
click at [914, 123] on div "E_ALL_AUTO_WAGER_GOLD_EVIP_REA_200 PLN_DAY15 Group size : Show" at bounding box center [853, 121] width 432 height 17
click at [1265, 700] on button "Save" at bounding box center [1263, 701] width 27 height 16
click at [1237, 565] on icon "mode_edit" at bounding box center [1241, 561] width 9 height 9
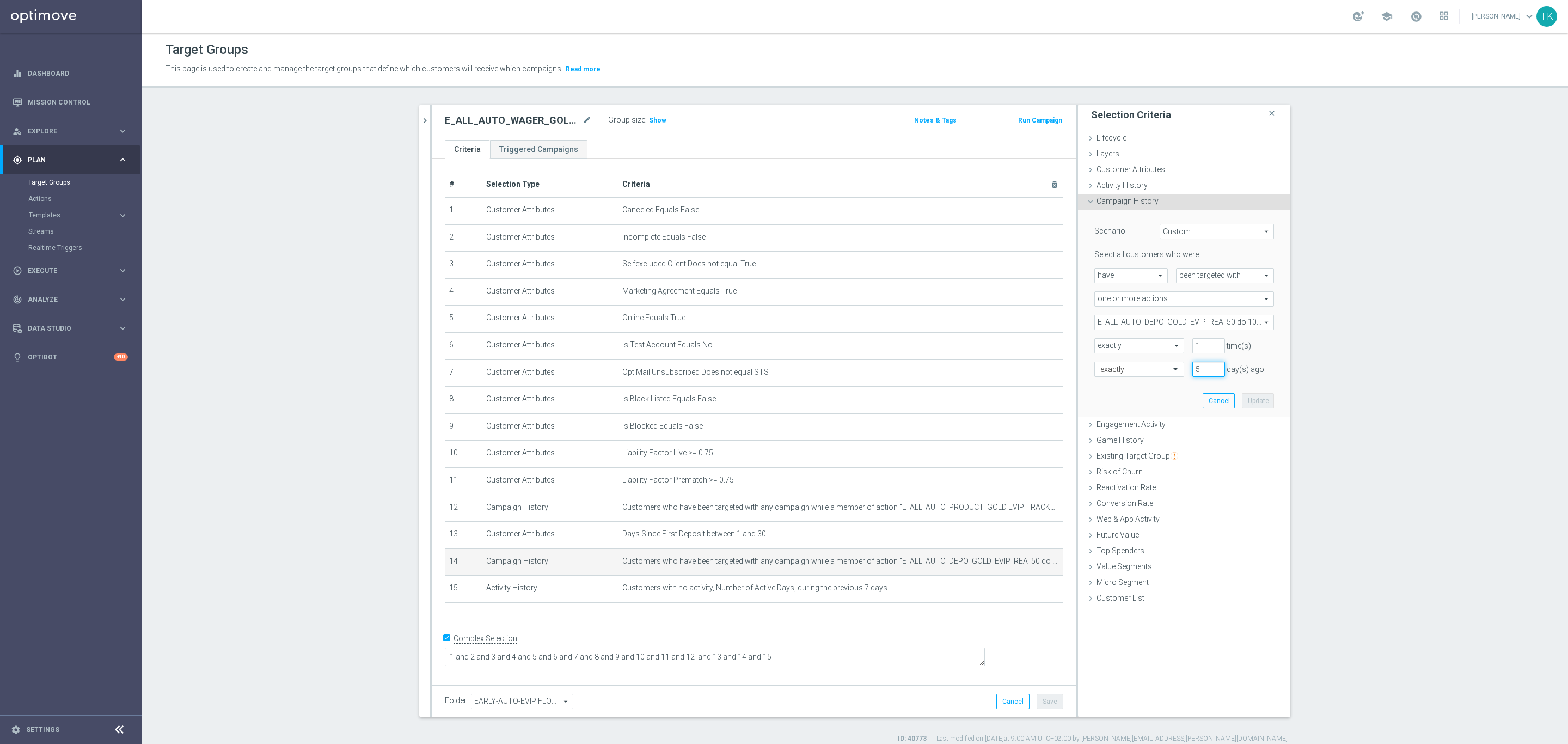
click at [1211, 366] on input "5" at bounding box center [1208, 369] width 33 height 16
click at [1211, 366] on input "6" at bounding box center [1208, 369] width 33 height 16
click at [1211, 366] on input "7" at bounding box center [1208, 369] width 33 height 16
click at [1211, 366] on input "8" at bounding box center [1208, 369] width 33 height 16
click at [1211, 366] on input "9" at bounding box center [1208, 369] width 33 height 16
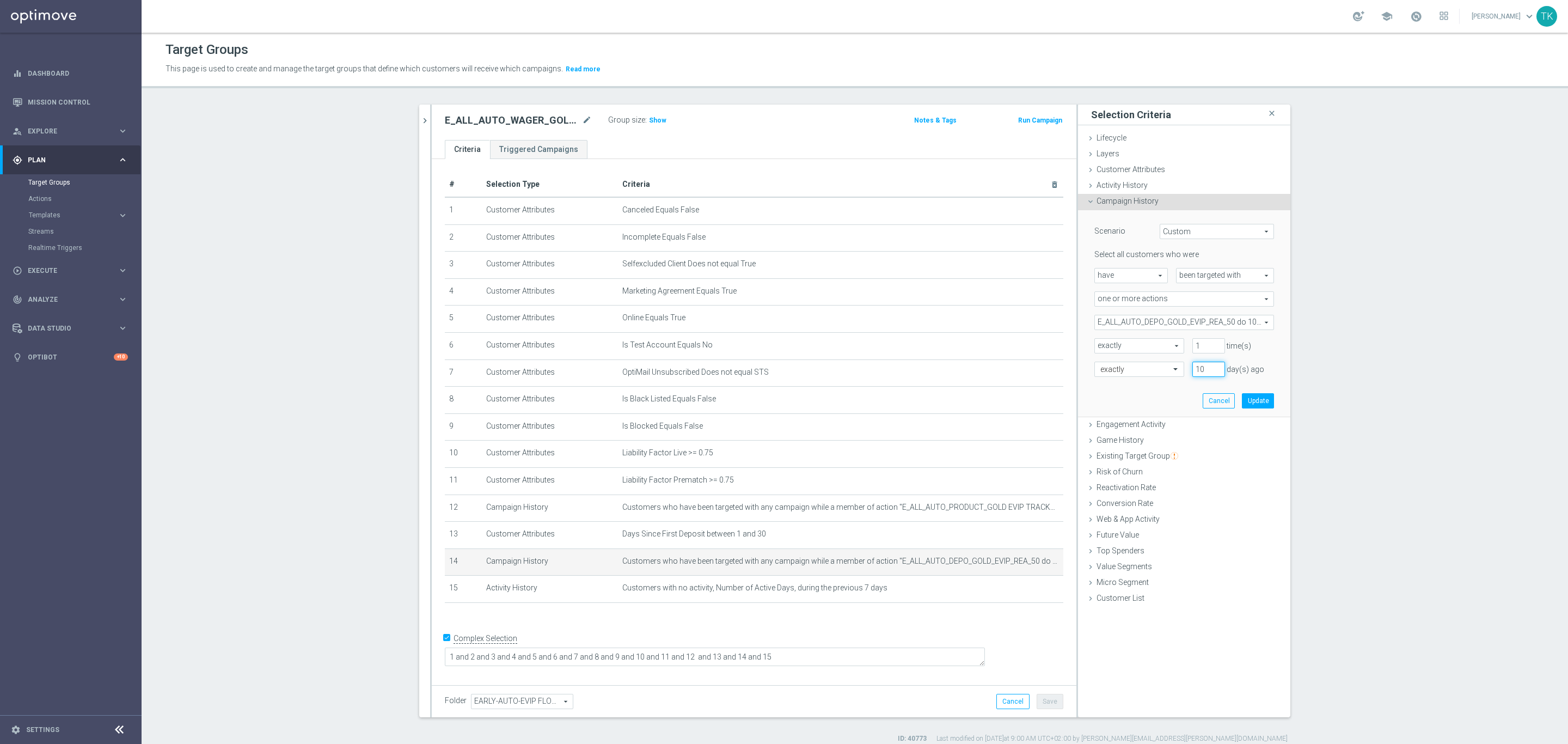
click at [1211, 366] on input "10" at bounding box center [1208, 369] width 33 height 16
click at [1211, 366] on input "11" at bounding box center [1208, 369] width 33 height 16
click at [1211, 366] on input "12" at bounding box center [1208, 369] width 33 height 16
click at [1211, 366] on input "13" at bounding box center [1208, 369] width 33 height 16
type input "14"
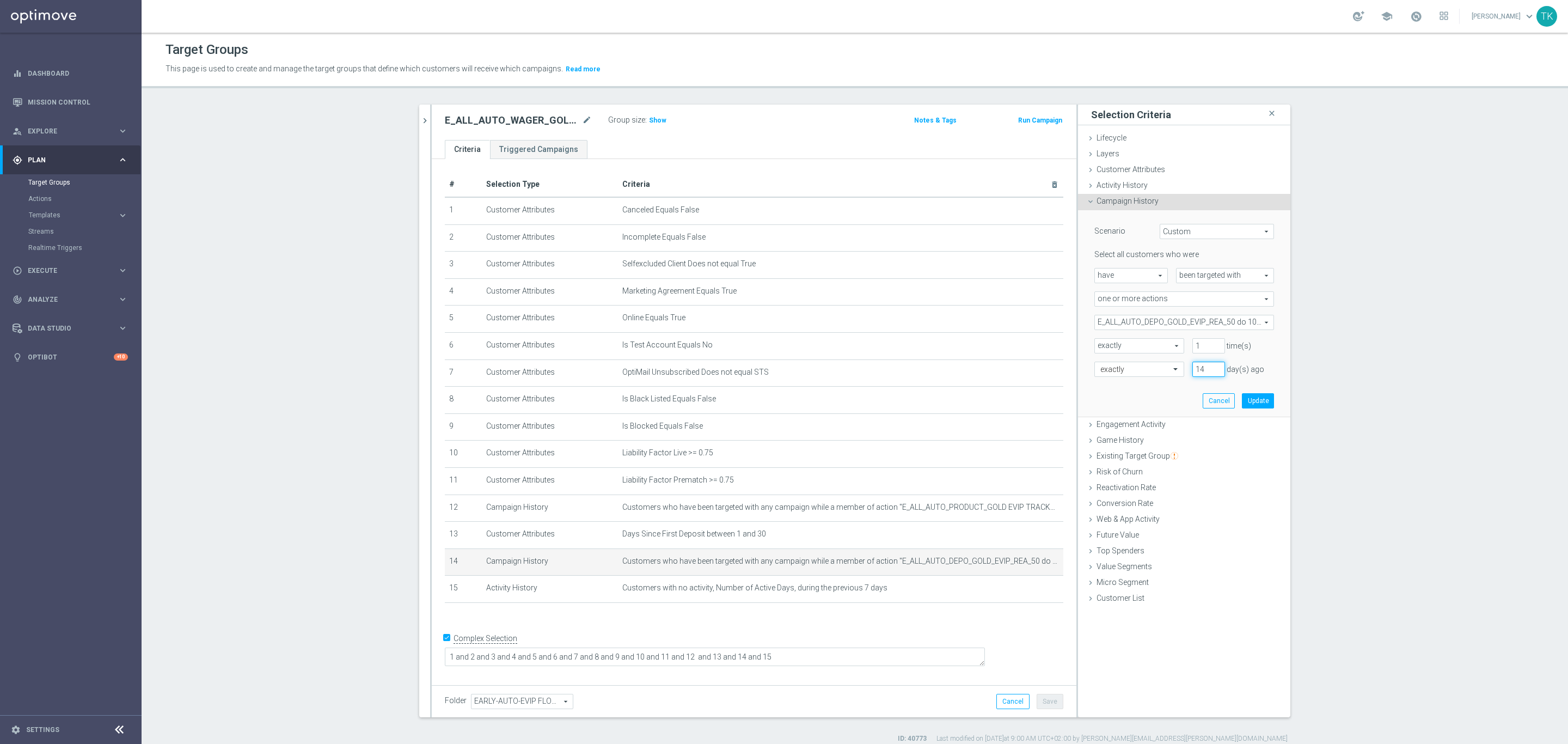
click at [1211, 366] on input "14" at bounding box center [1208, 369] width 33 height 16
click at [1248, 399] on button "Update" at bounding box center [1257, 401] width 32 height 16
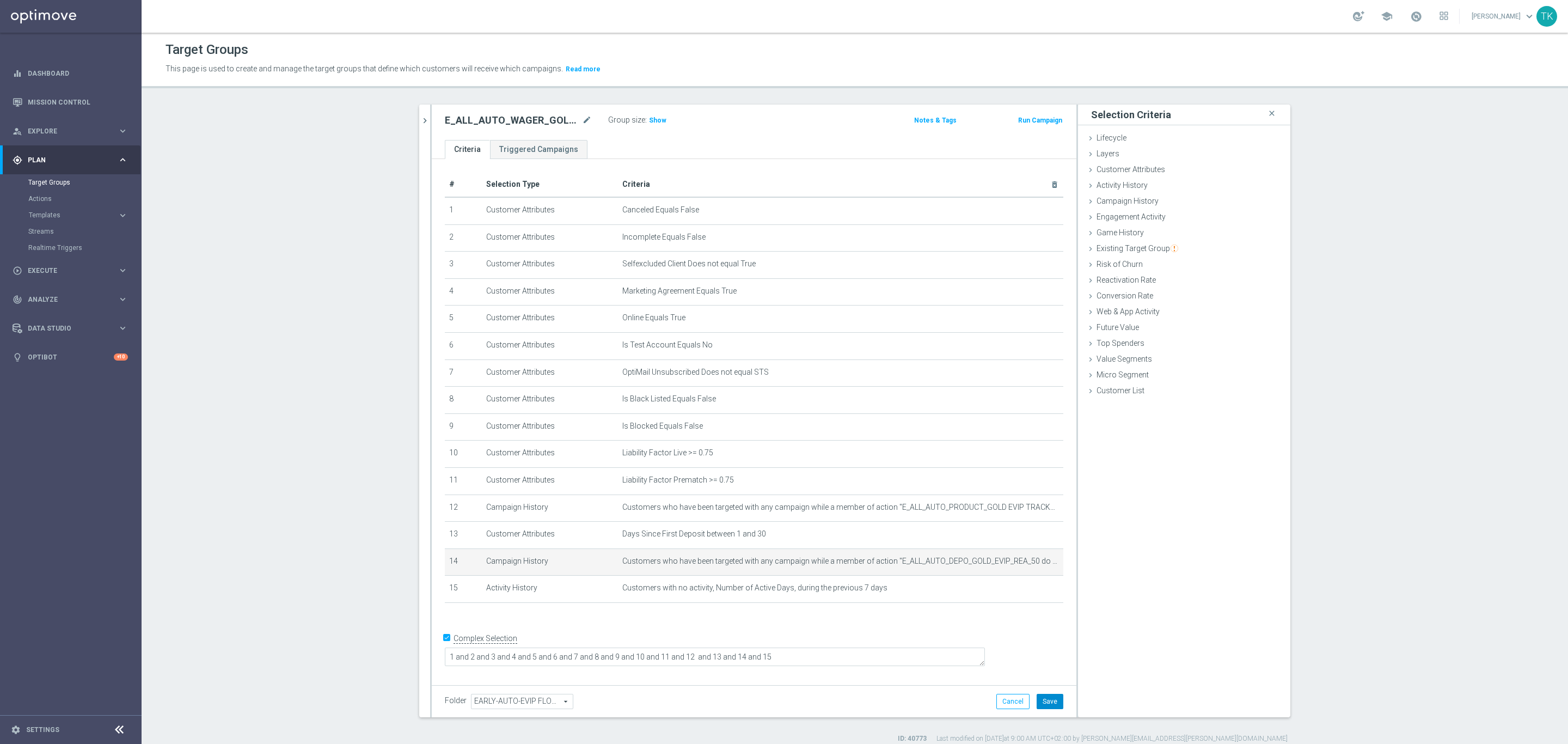
click at [1042, 701] on button "Save" at bounding box center [1049, 701] width 27 height 16
click at [420, 130] on button "chevron_right" at bounding box center [425, 120] width 11 height 32
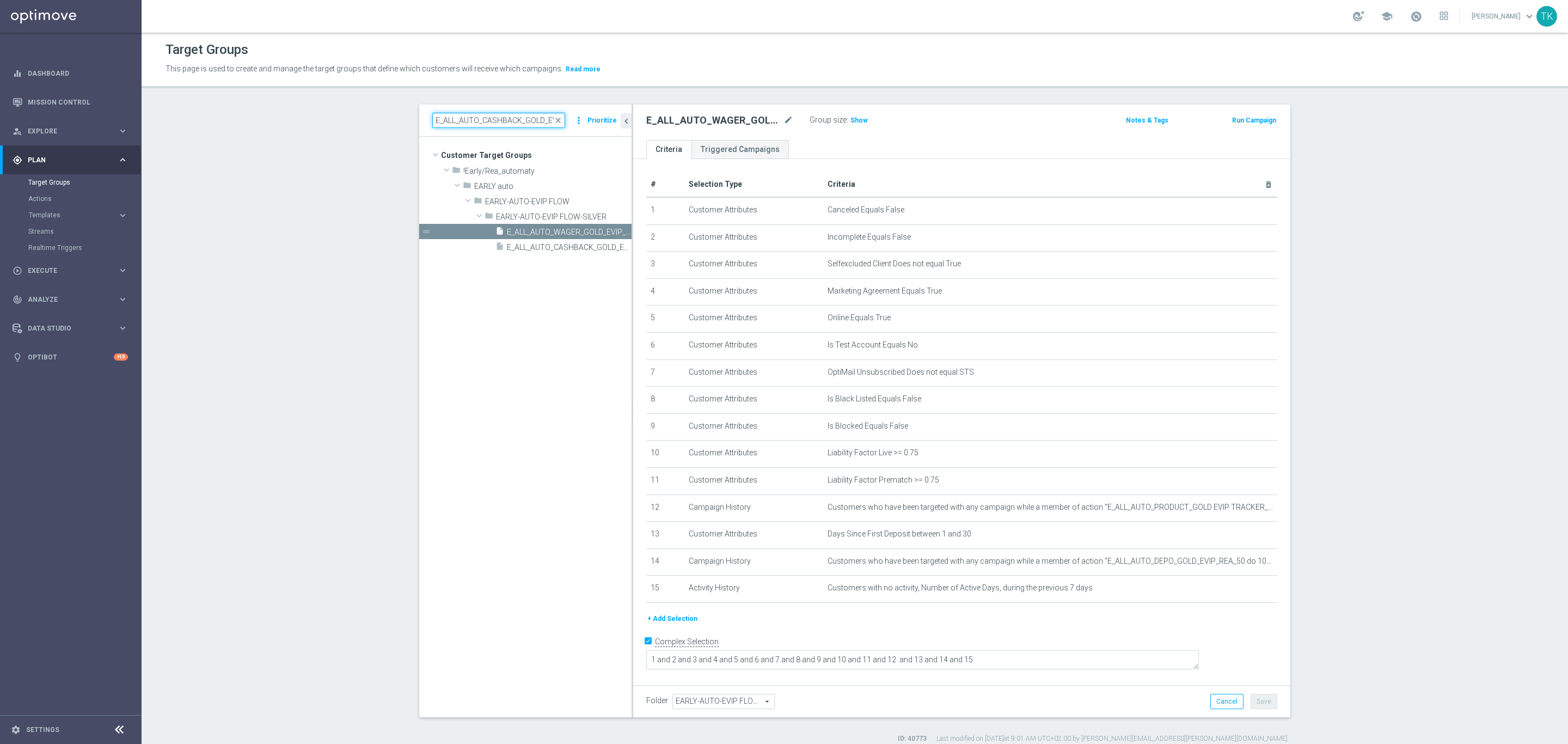
click at [495, 119] on input "E_ALL_AUTO_CASHBACK_GOLD_EVIP_REA_200 PLN_DAY12" at bounding box center [499, 121] width 133 height 16
paste input "SILVER_EVIP_REA_1"
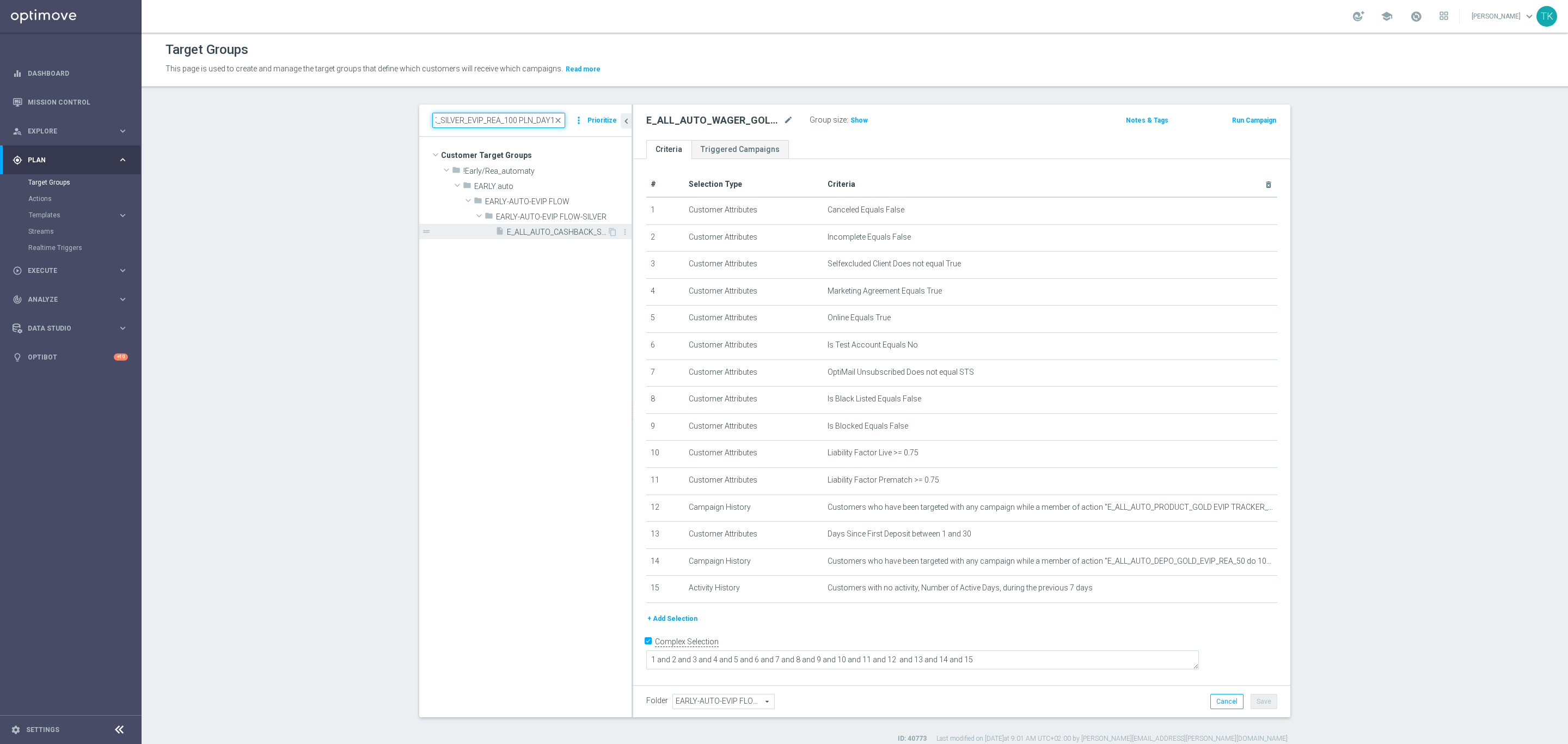
type input "E_ALL_AUTO_CASHBACK_SILVER_EVIP_REA_100 PLN_DAY12"
click at [545, 234] on span "E_ALL_AUTO_CASHBACK_SILVER_EVIP_REA_100 PLN_DAY12" at bounding box center [556, 232] width 100 height 10
click at [608, 233] on icon "content_copy" at bounding box center [612, 232] width 9 height 9
click at [784, 121] on icon "mode_edit" at bounding box center [788, 120] width 10 height 13
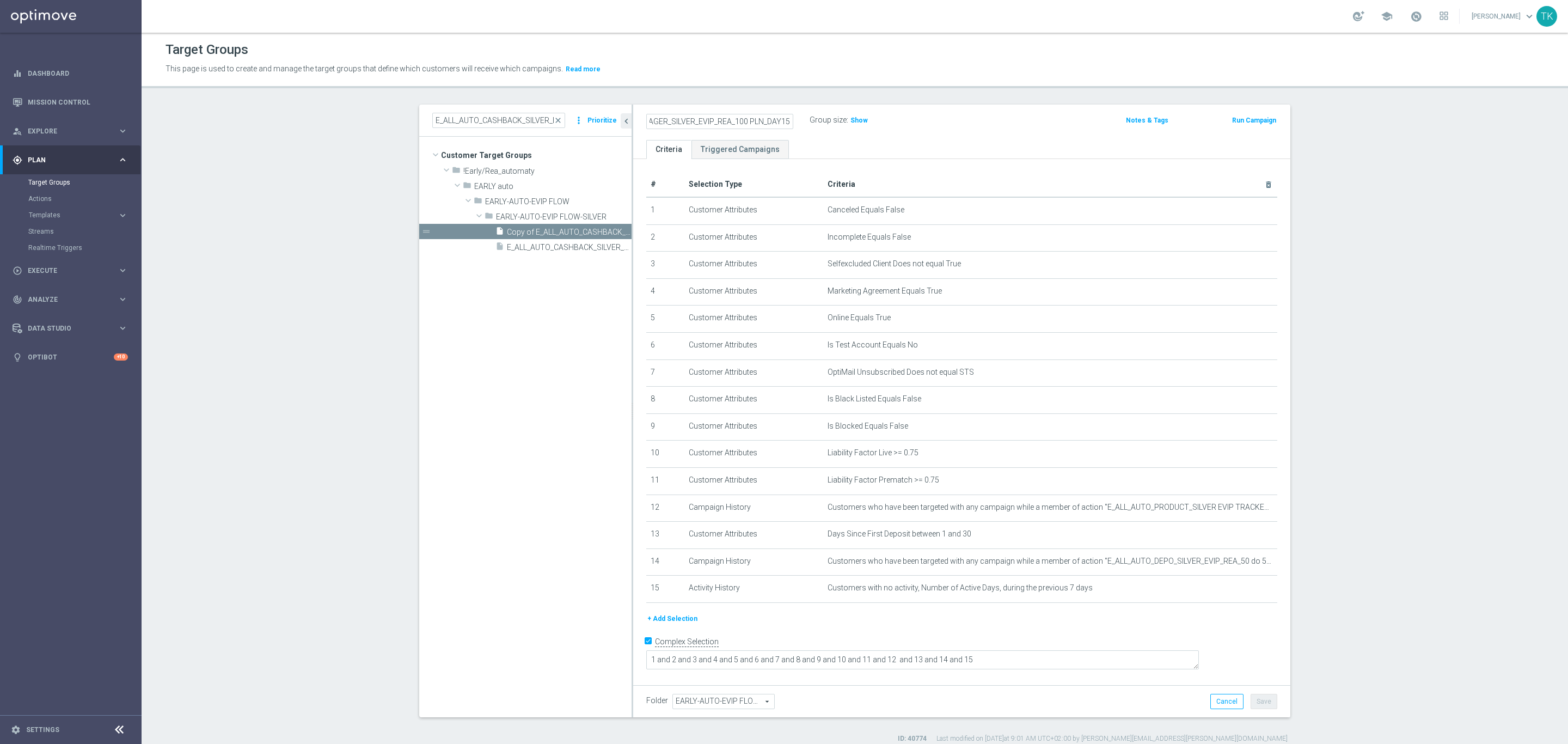
scroll to position [0, 53]
type input "E_ALL_AUTO_WAGER_SILVER_EVIP_REA_100 PLN_DAY15"
click at [1022, 136] on div "E_ALL_AUTO_WAGER_SILVER_EVIP_REA_100 PLN_DAY15 Group size : Show Notes & Tags R…" at bounding box center [962, 122] width 657 height 36
click at [1237, 562] on icon "mode_edit" at bounding box center [1241, 561] width 9 height 9
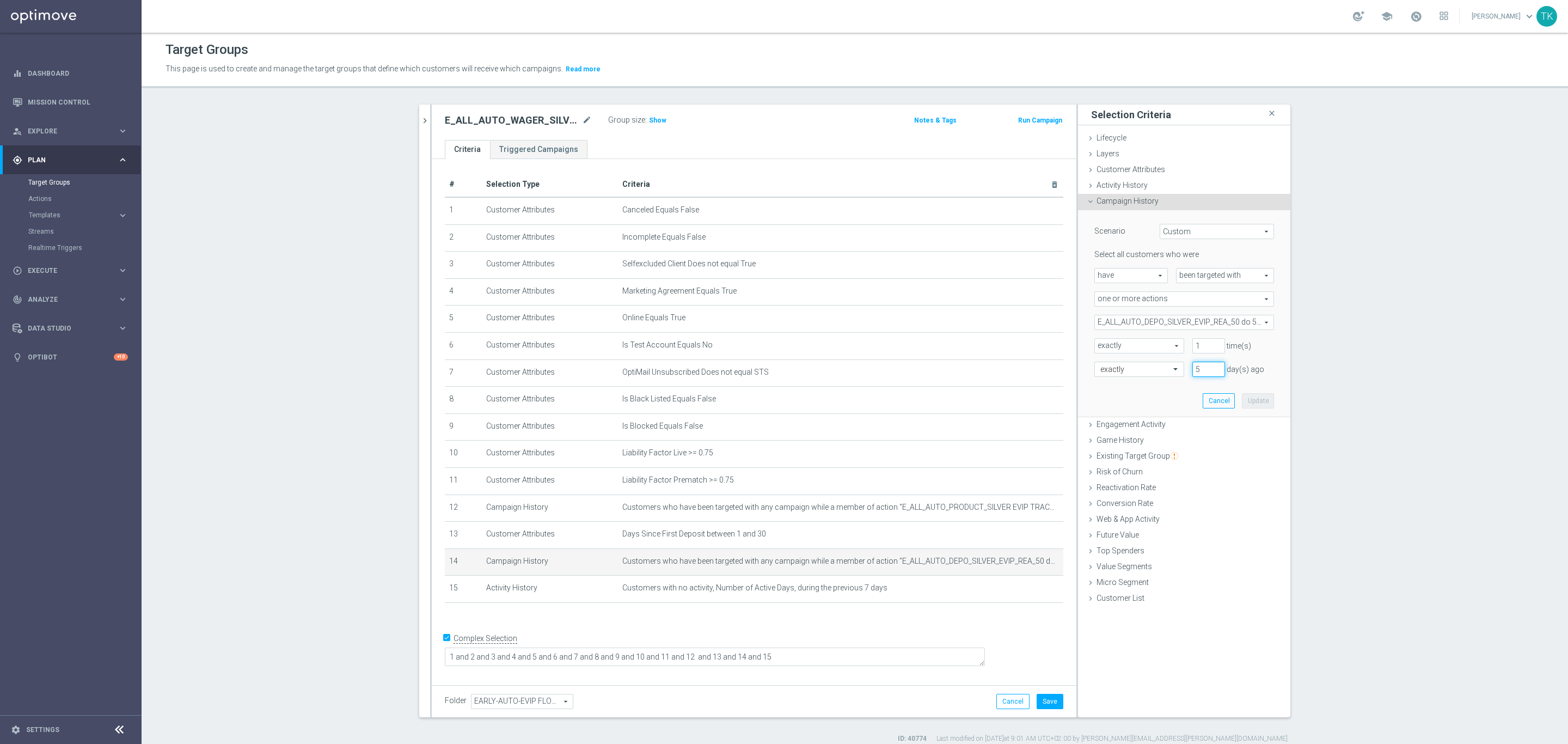
click at [1208, 367] on input "5" at bounding box center [1208, 369] width 33 height 16
click at [1208, 367] on input "6" at bounding box center [1208, 369] width 33 height 16
click at [1208, 367] on input "7" at bounding box center [1208, 369] width 33 height 16
click at [1208, 367] on input "8" at bounding box center [1208, 369] width 33 height 16
click at [1208, 367] on input "9" at bounding box center [1208, 369] width 33 height 16
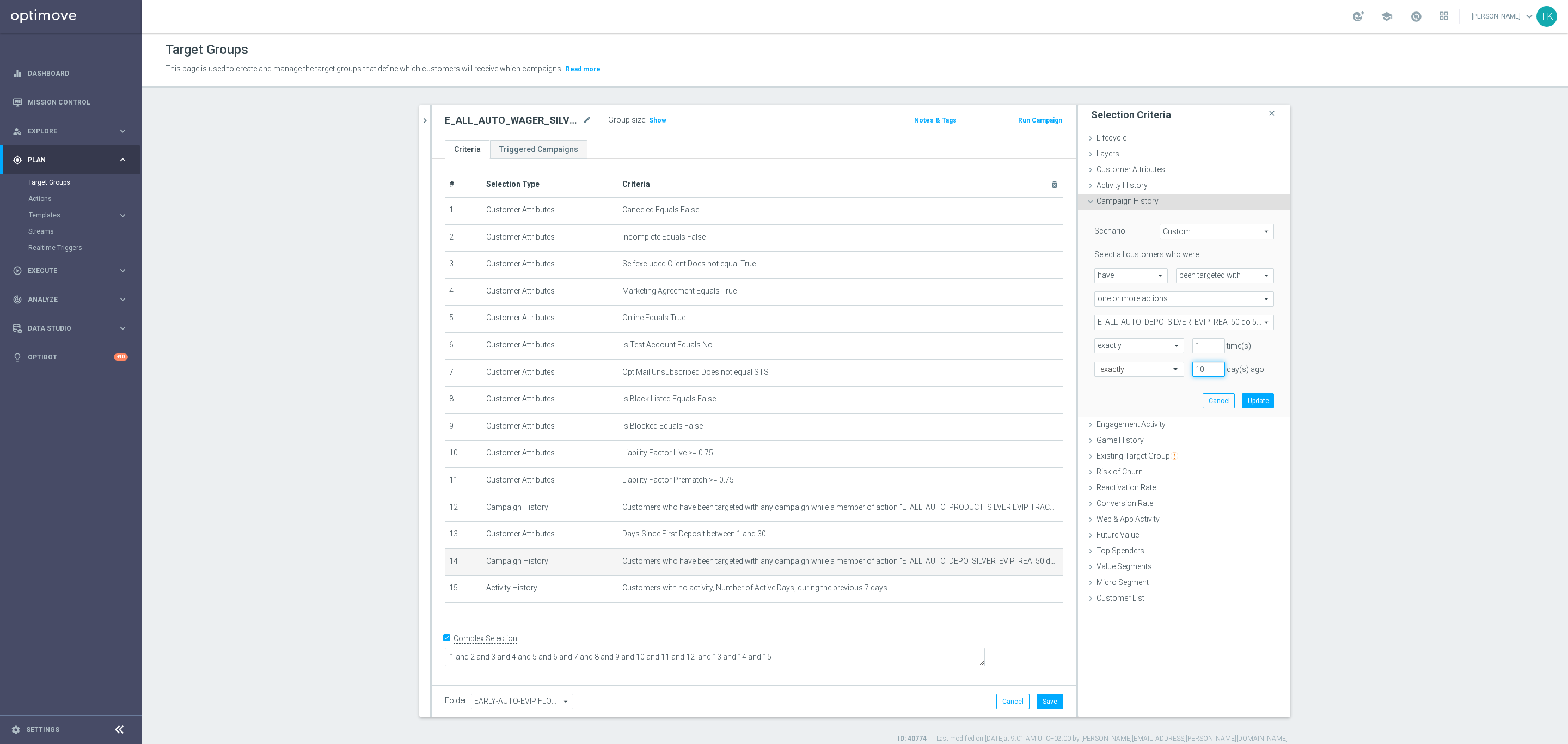
click at [1208, 367] on input "10" at bounding box center [1208, 369] width 33 height 16
click at [1208, 367] on input "11" at bounding box center [1208, 369] width 33 height 16
click at [1208, 367] on input "12" at bounding box center [1208, 369] width 33 height 16
click at [1208, 367] on input "13" at bounding box center [1208, 369] width 33 height 16
type input "14"
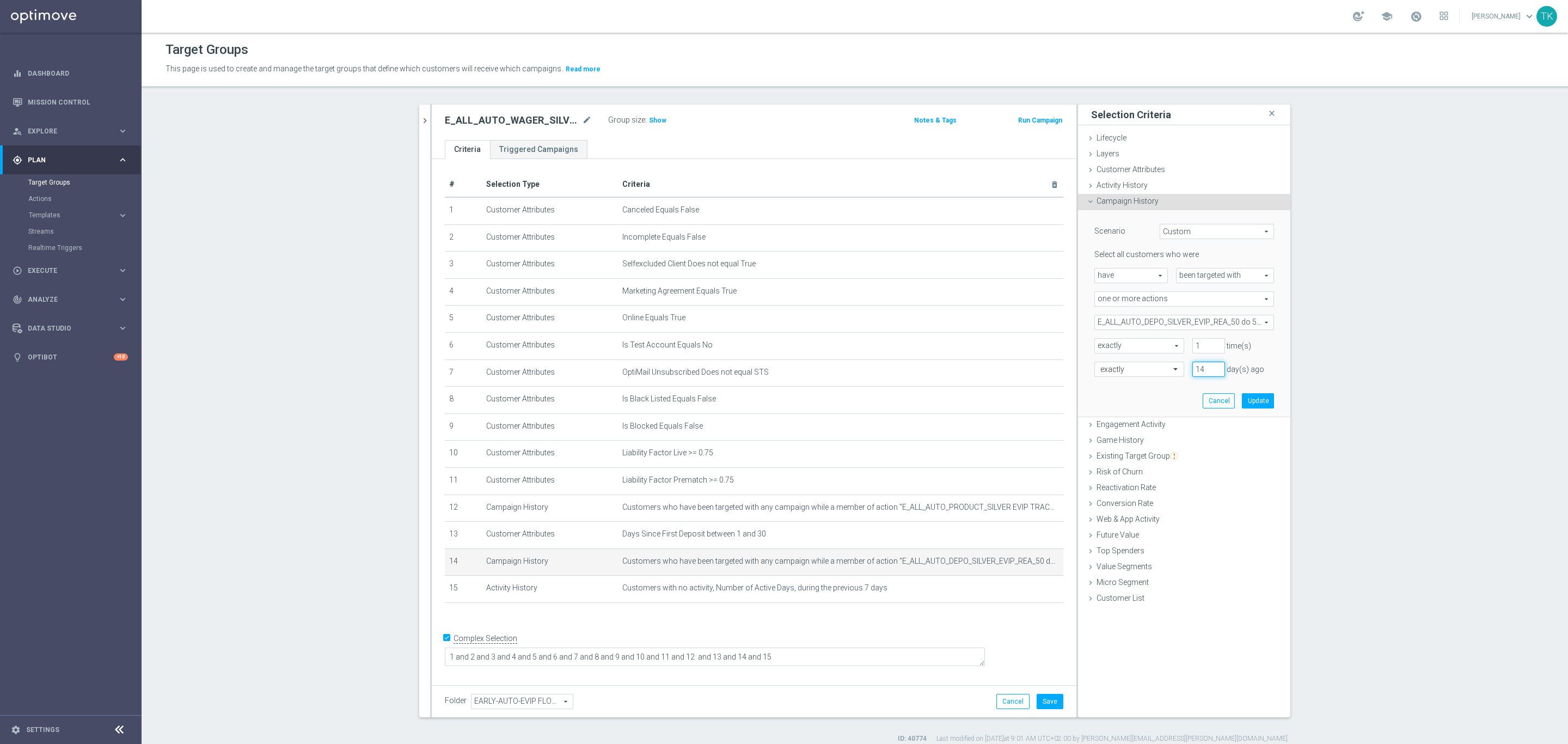
click at [1208, 367] on input "14" at bounding box center [1208, 369] width 33 height 16
click at [1245, 399] on button "Update" at bounding box center [1257, 401] width 32 height 16
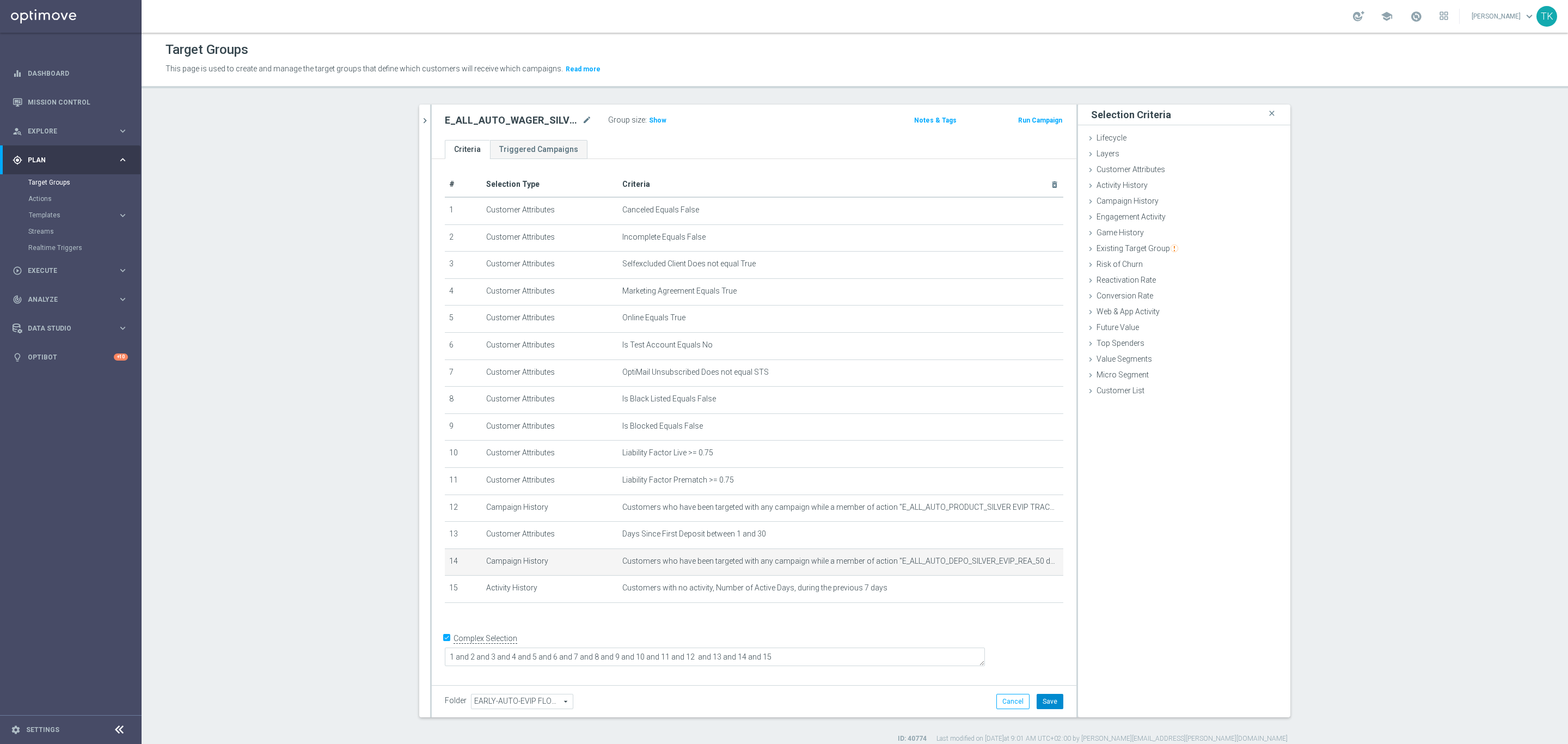
click at [1039, 706] on button "Save" at bounding box center [1049, 701] width 27 height 16
click at [420, 110] on button "chevron_right" at bounding box center [425, 120] width 11 height 32
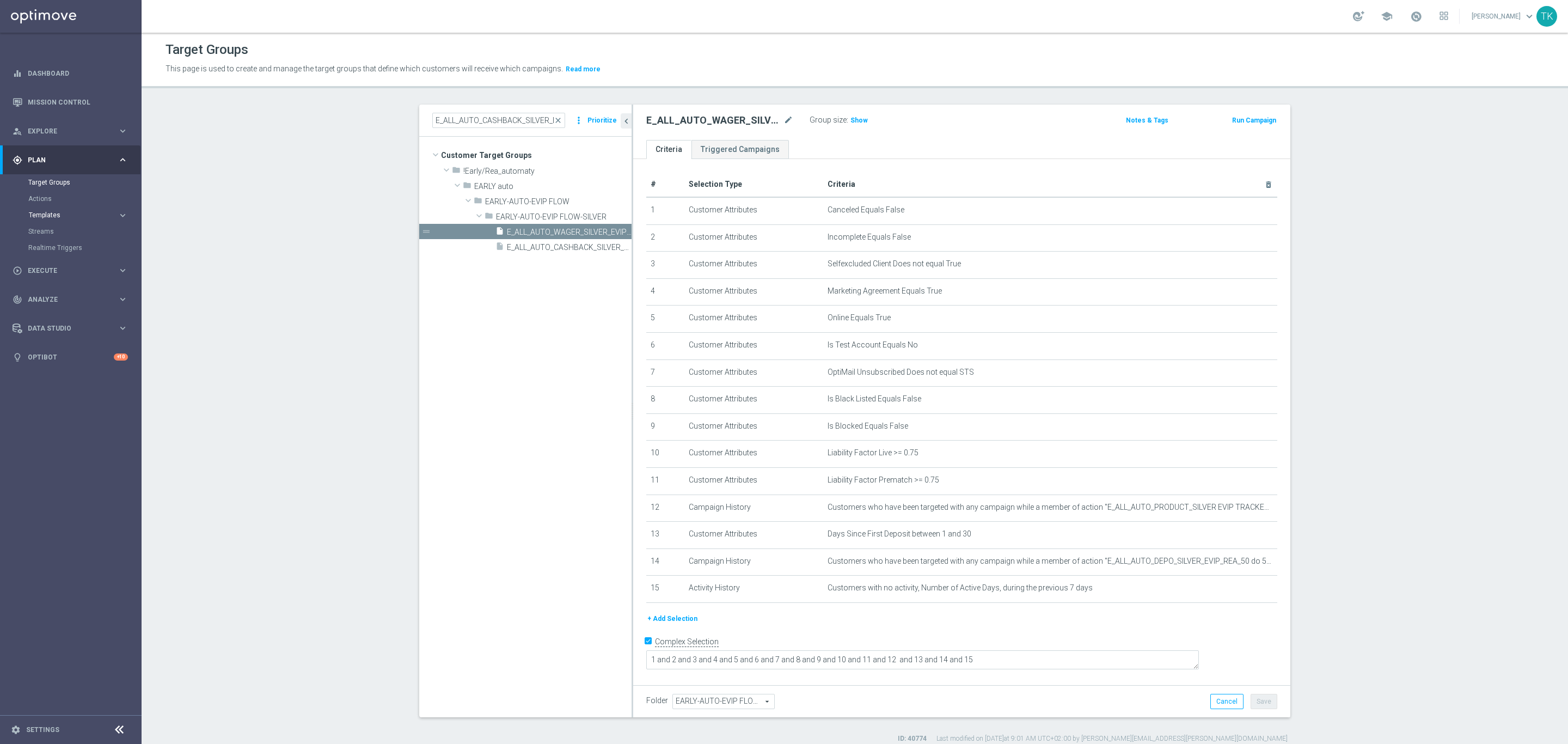
click at [33, 216] on span "Templates" at bounding box center [68, 216] width 78 height 7
click at [44, 229] on link "Optimail" at bounding box center [73, 231] width 79 height 9
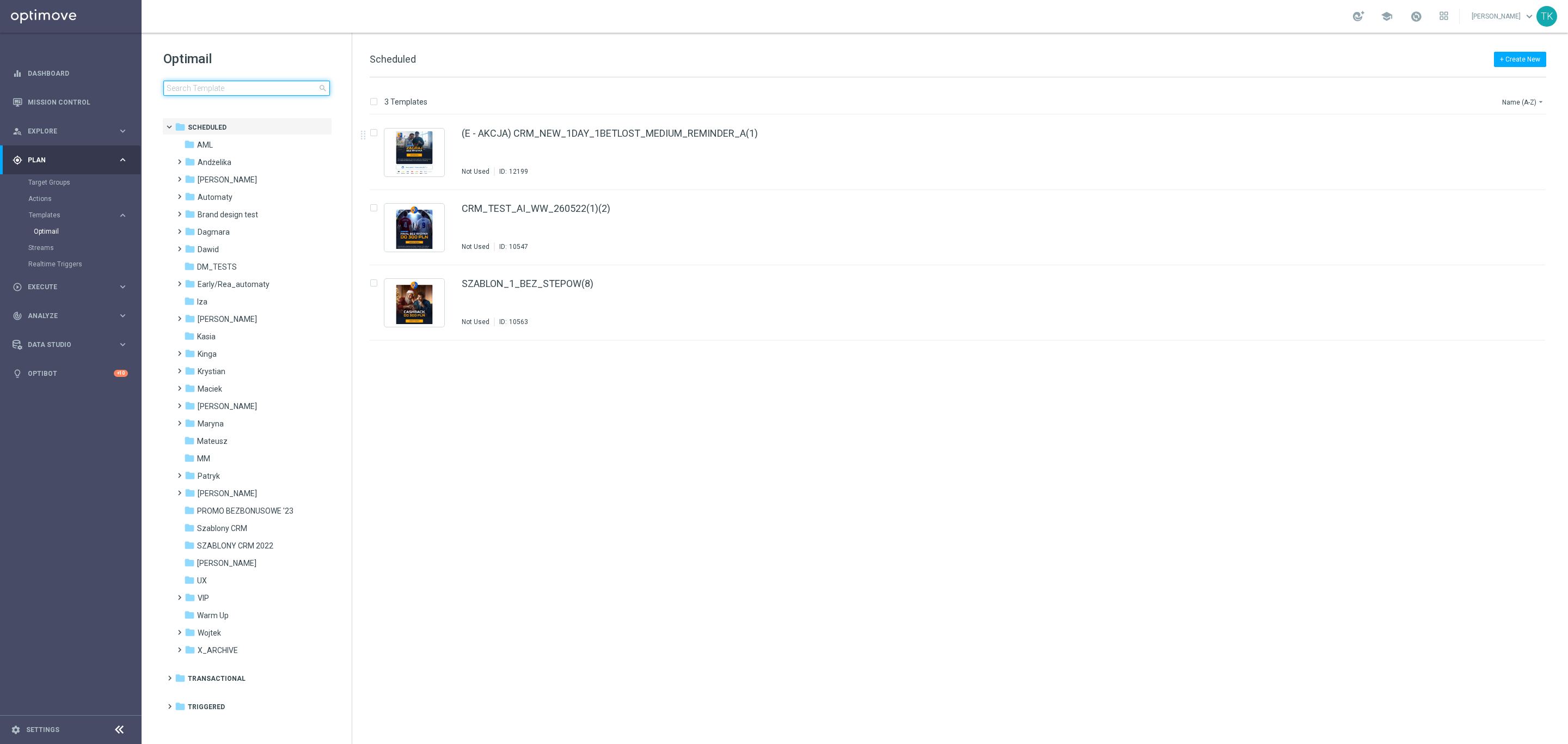
drag, startPoint x: 197, startPoint y: 83, endPoint x: 191, endPoint y: 83, distance: 6.0
click at [196, 83] on input at bounding box center [247, 89] width 167 height 16
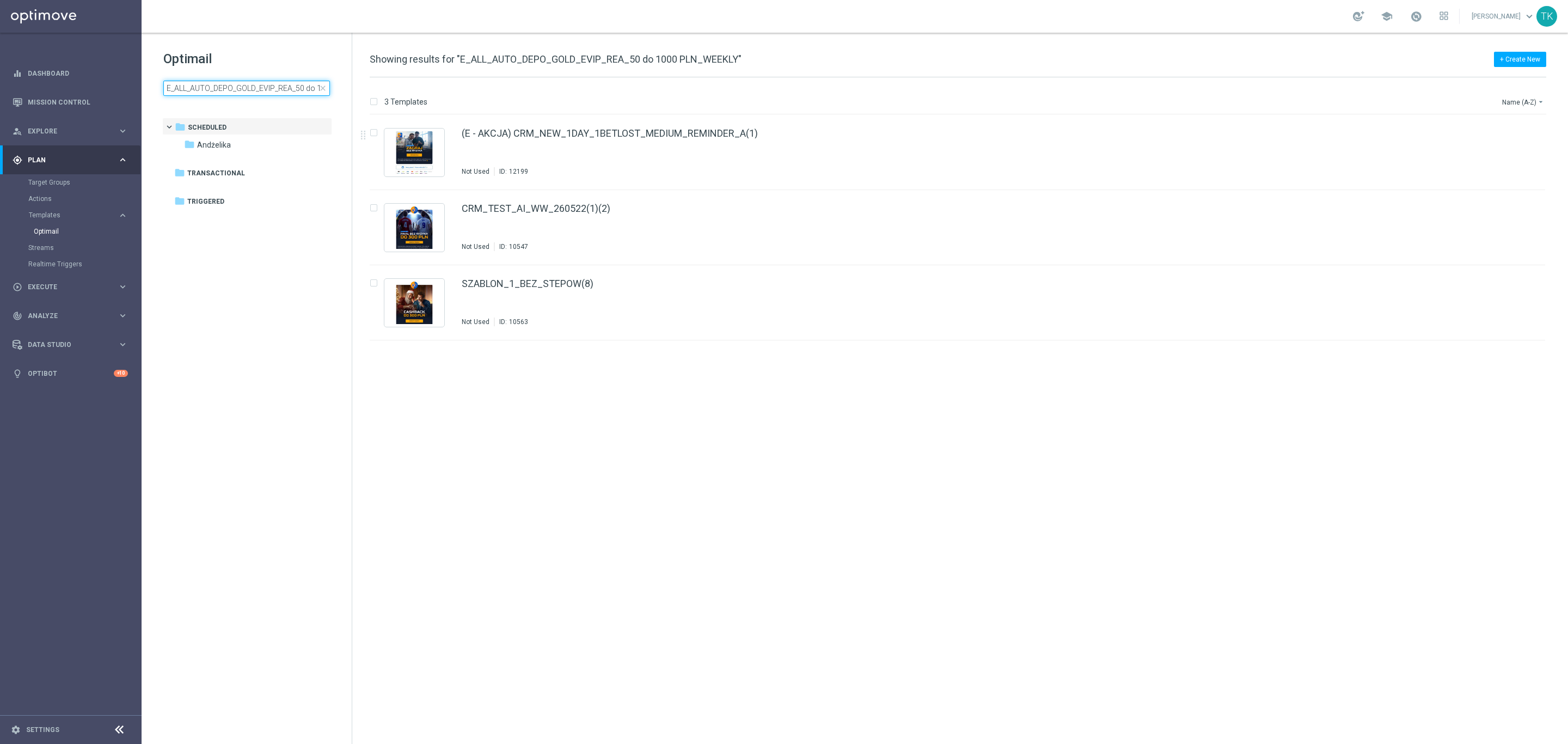
scroll to position [0, 57]
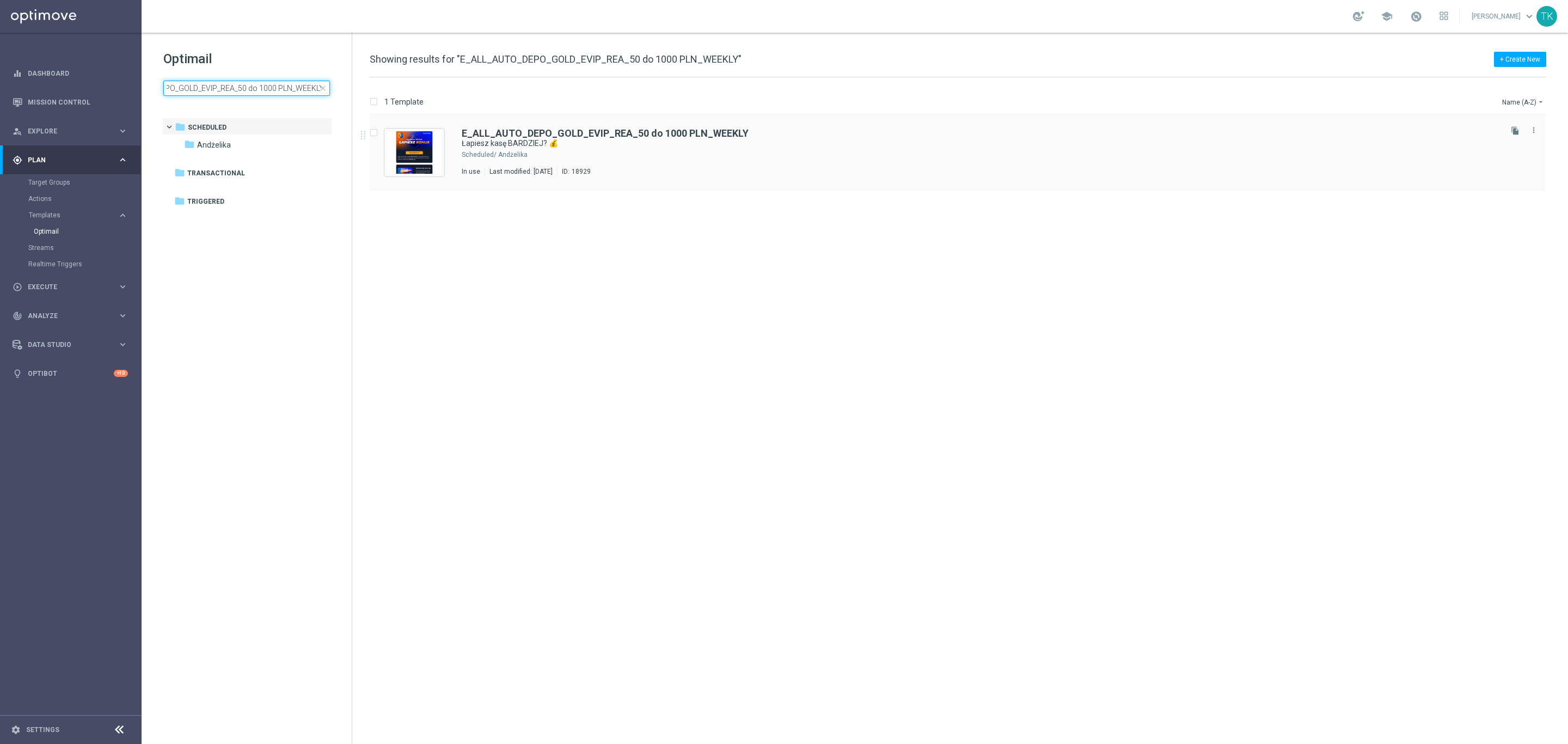
type input "E_ALL_AUTO_DEPO_GOLD_EVIP_REA_50 do 1000 PLN_WEEKLY"
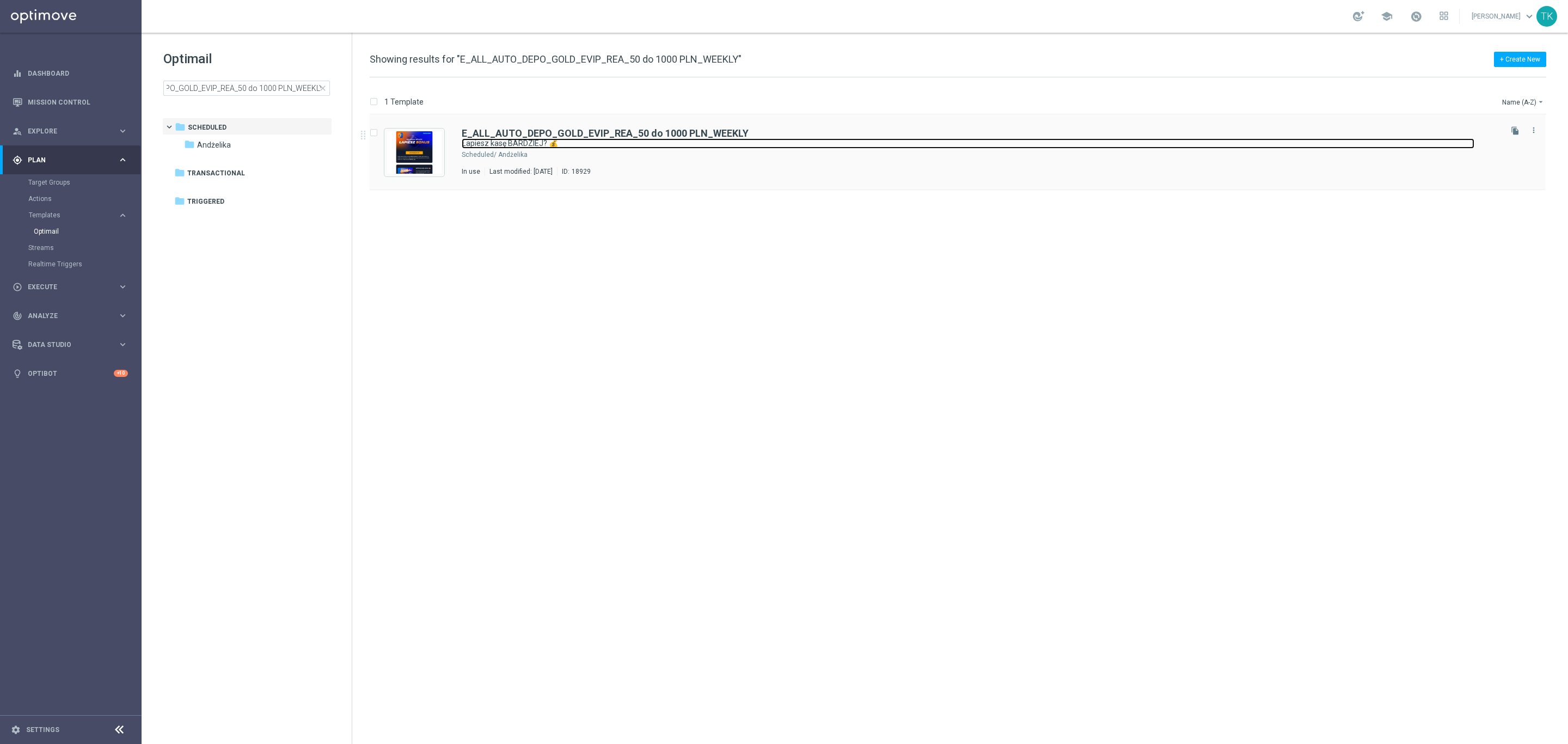
click at [763, 143] on link "Łapiesz kasę BARDZIEJ? 💰" at bounding box center [968, 143] width 1013 height 10
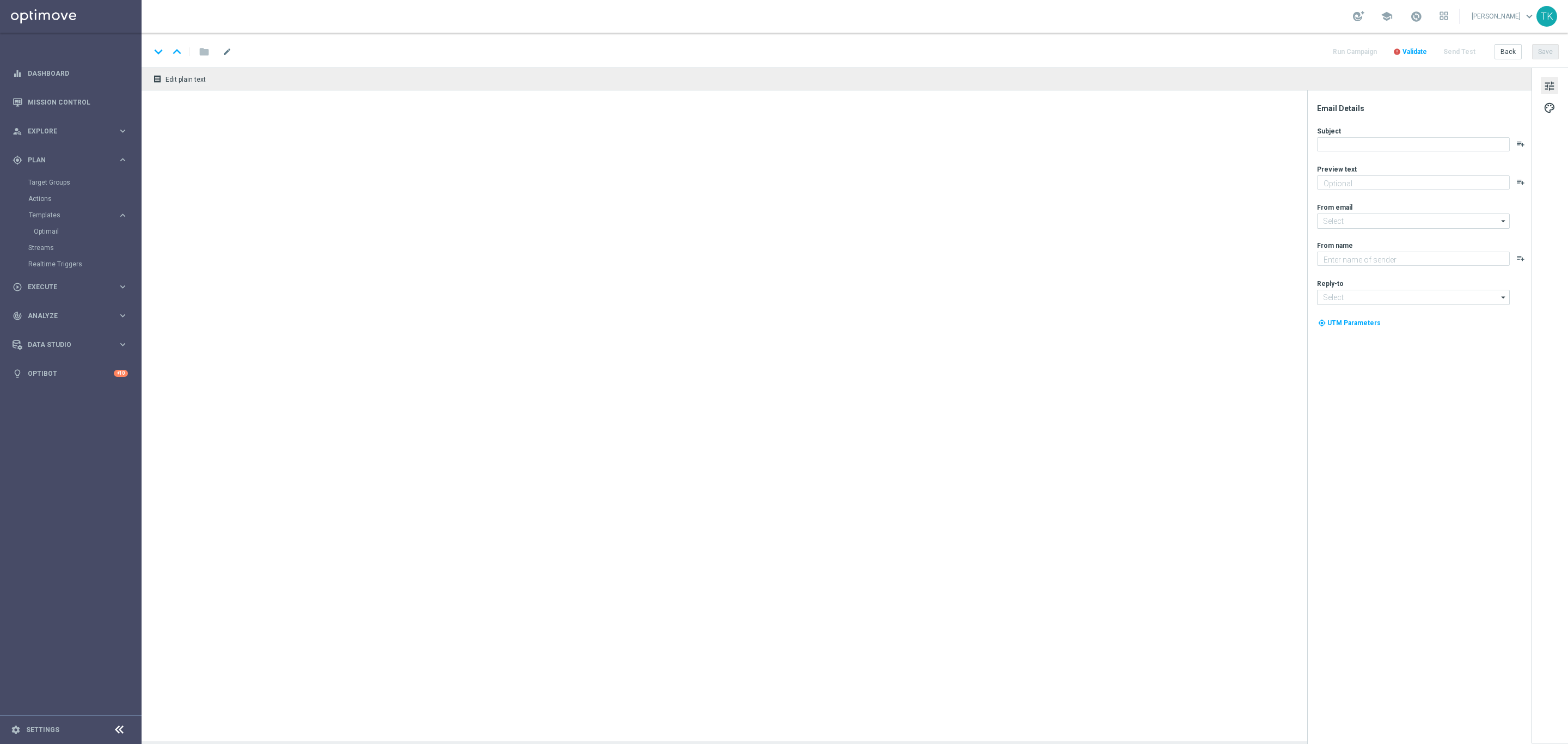
type textarea "Bonus od wpłaty do 1000 zł już na Ciebie czeka ⏳"
type input "[EMAIL_ADDRESS][DOMAIN_NAME]"
type textarea "STS"
type input "[EMAIL_ADDRESS][DOMAIN_NAME]"
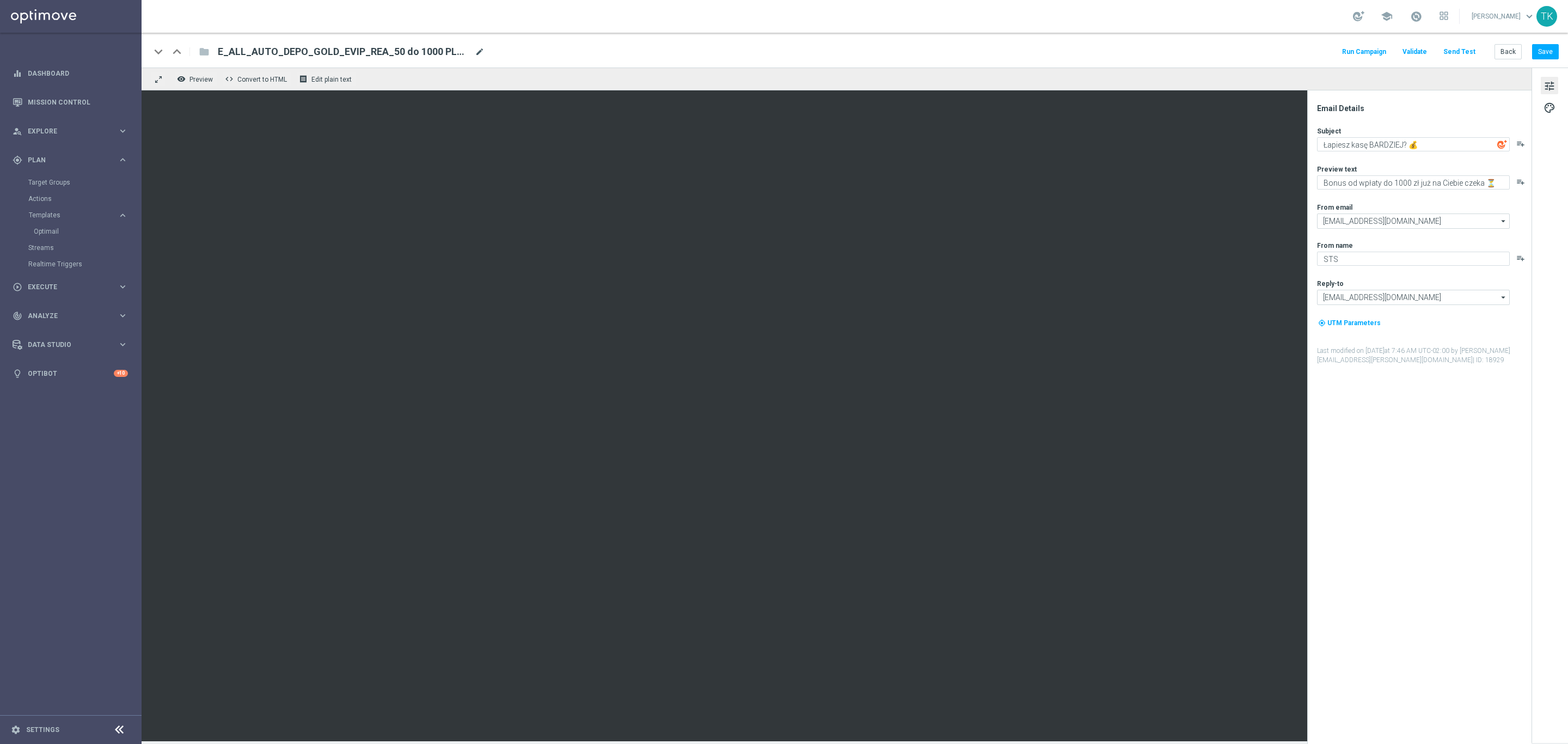
click at [480, 53] on span "mode_edit" at bounding box center [479, 51] width 10 height 10
click at [334, 48] on input "E_ALL_AUTO_DEPO_GOLD_EVIP_REA_50 do 1000 PLN_WEEKLY" at bounding box center [353, 51] width 270 height 14
click at [1505, 51] on button "Back" at bounding box center [1507, 52] width 27 height 16
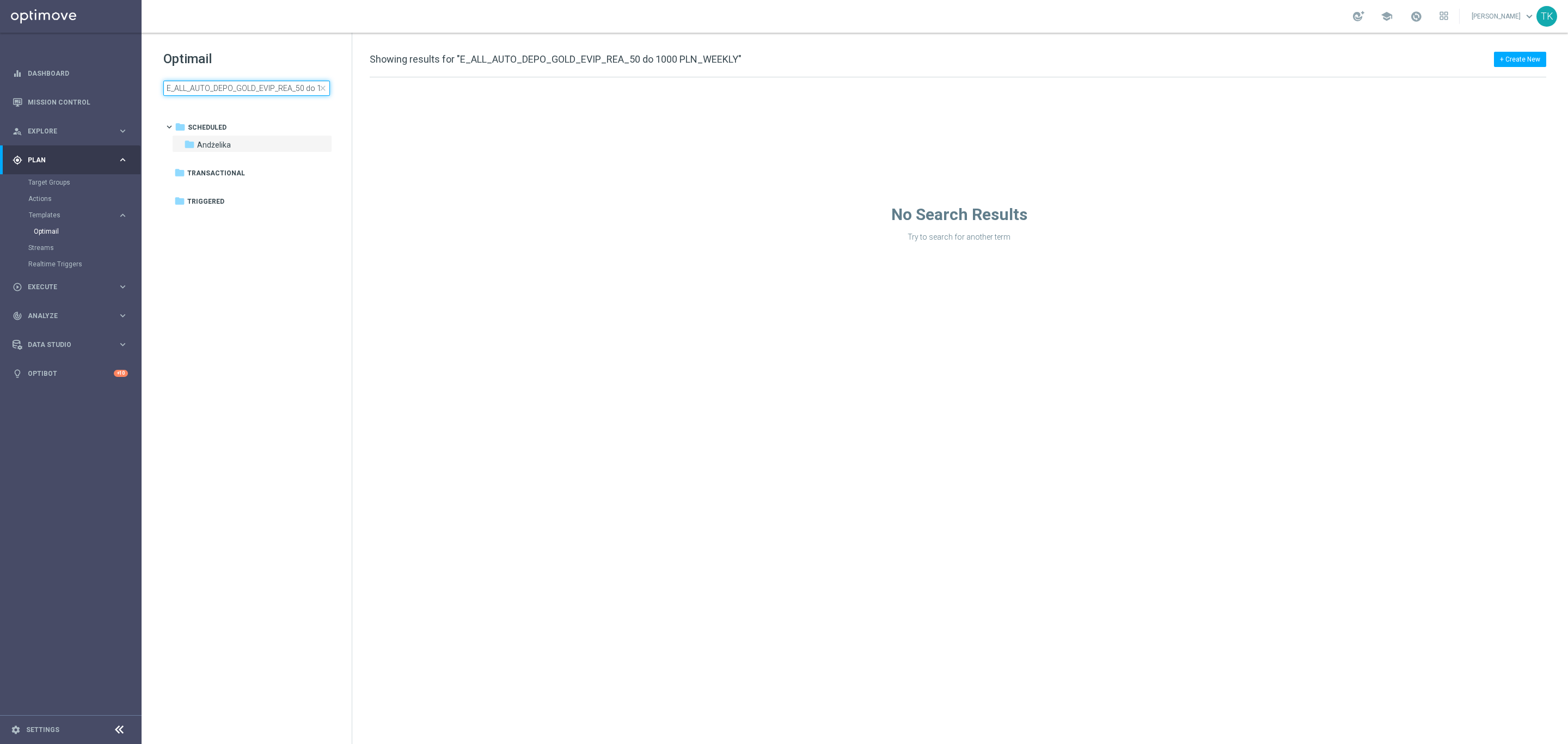
click at [234, 90] on input "E_ALL_AUTO_DEPO_GOLD_EVIP_REA_50 do 1000 PLN_WEEKLY" at bounding box center [247, 89] width 167 height 16
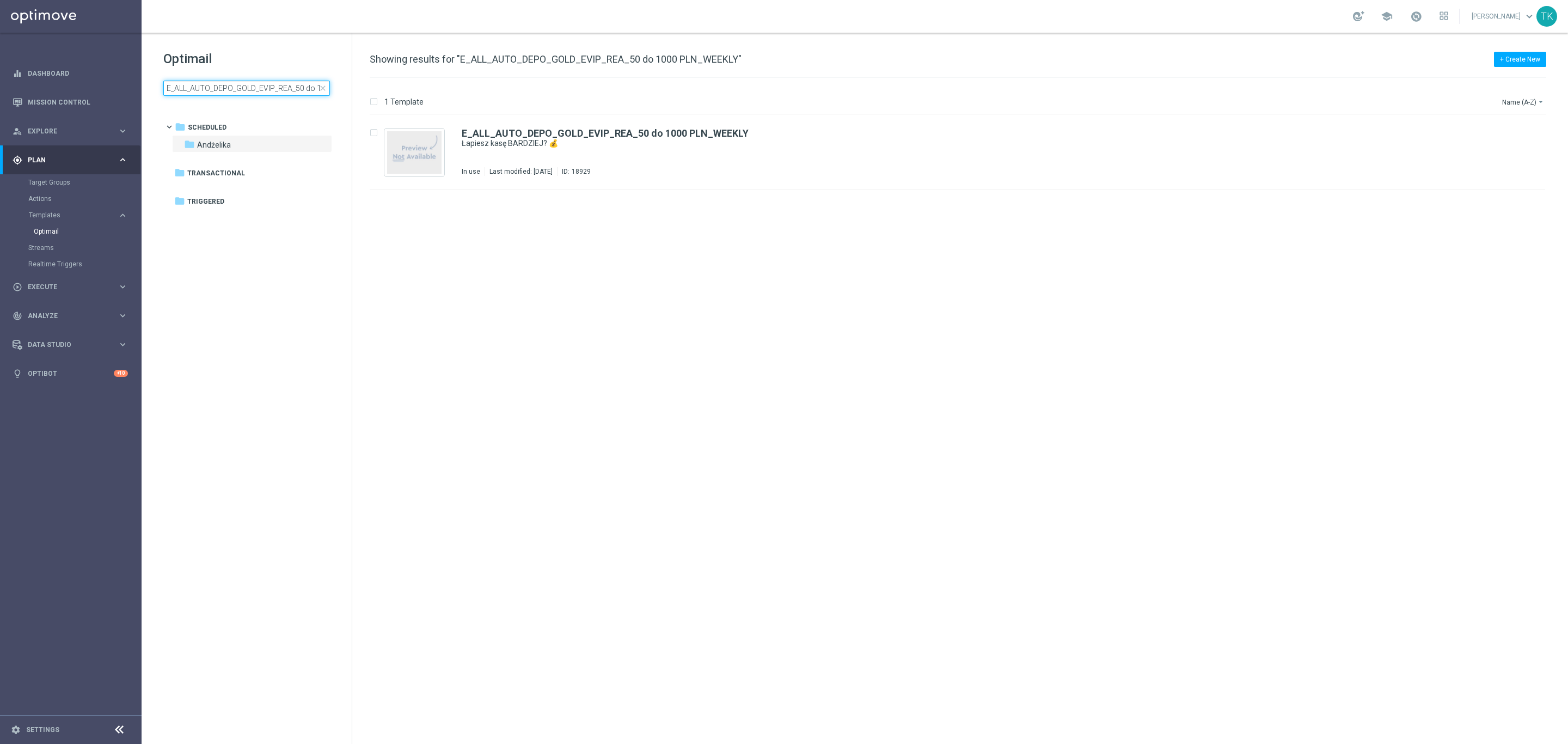
click at [234, 90] on input "E_ALL_AUTO_DEPO_GOLD_EVIP_REA_50 do 1000 PLN_WEEKLY" at bounding box center [247, 89] width 167 height 16
click at [1516, 128] on icon "file_copy" at bounding box center [1515, 130] width 9 height 9
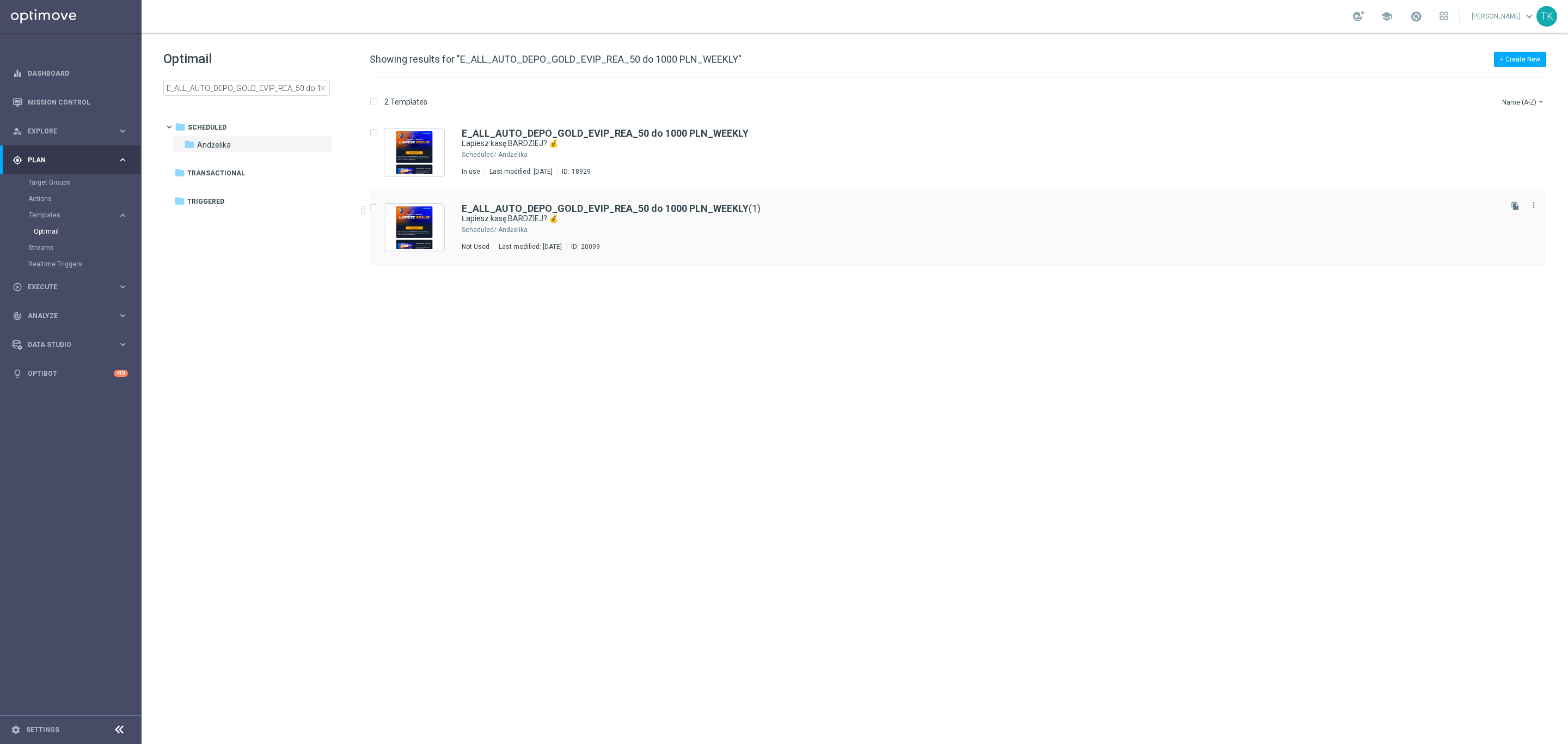
click at [744, 233] on div "Andżelika" at bounding box center [998, 229] width 1001 height 9
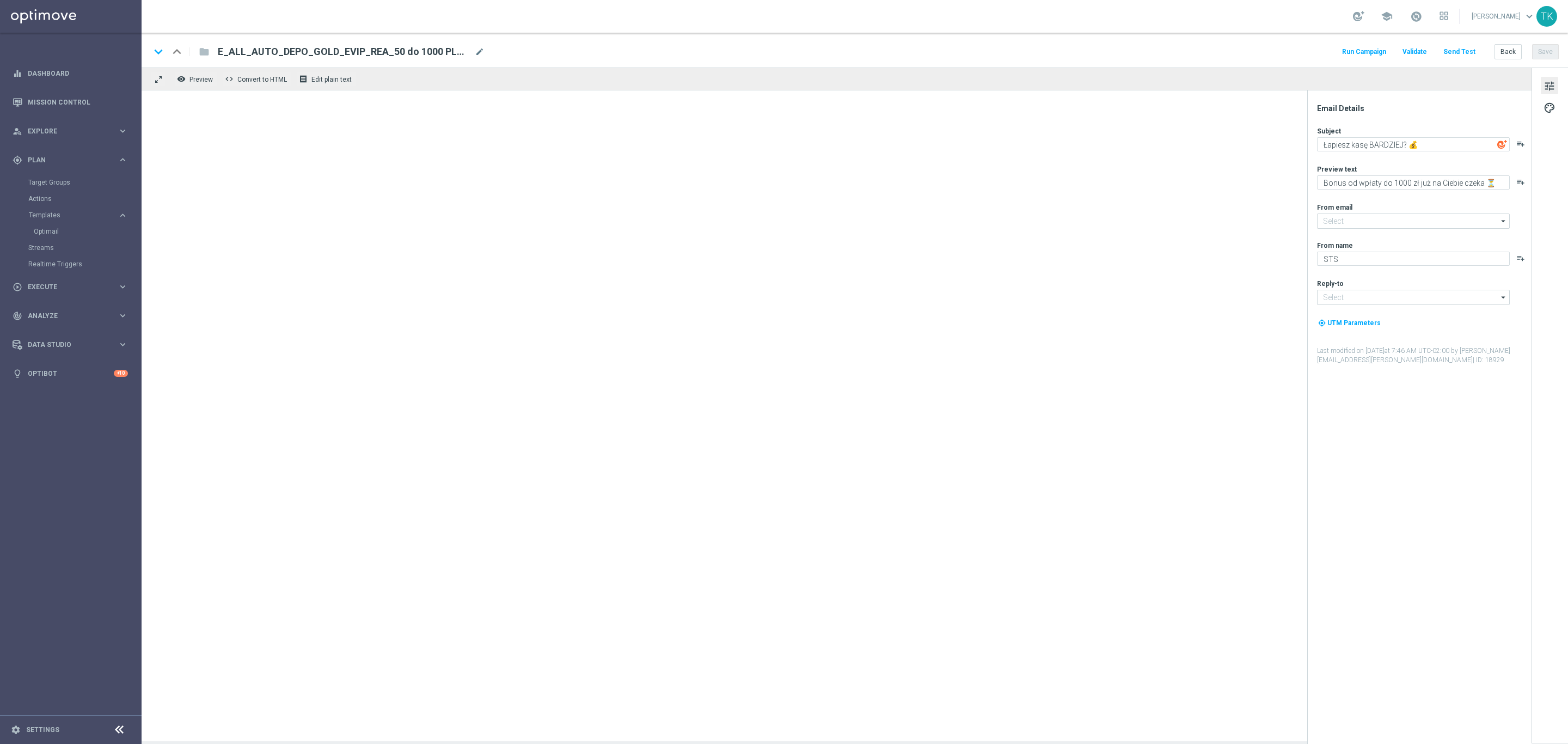
type input "[EMAIL_ADDRESS][DOMAIN_NAME]"
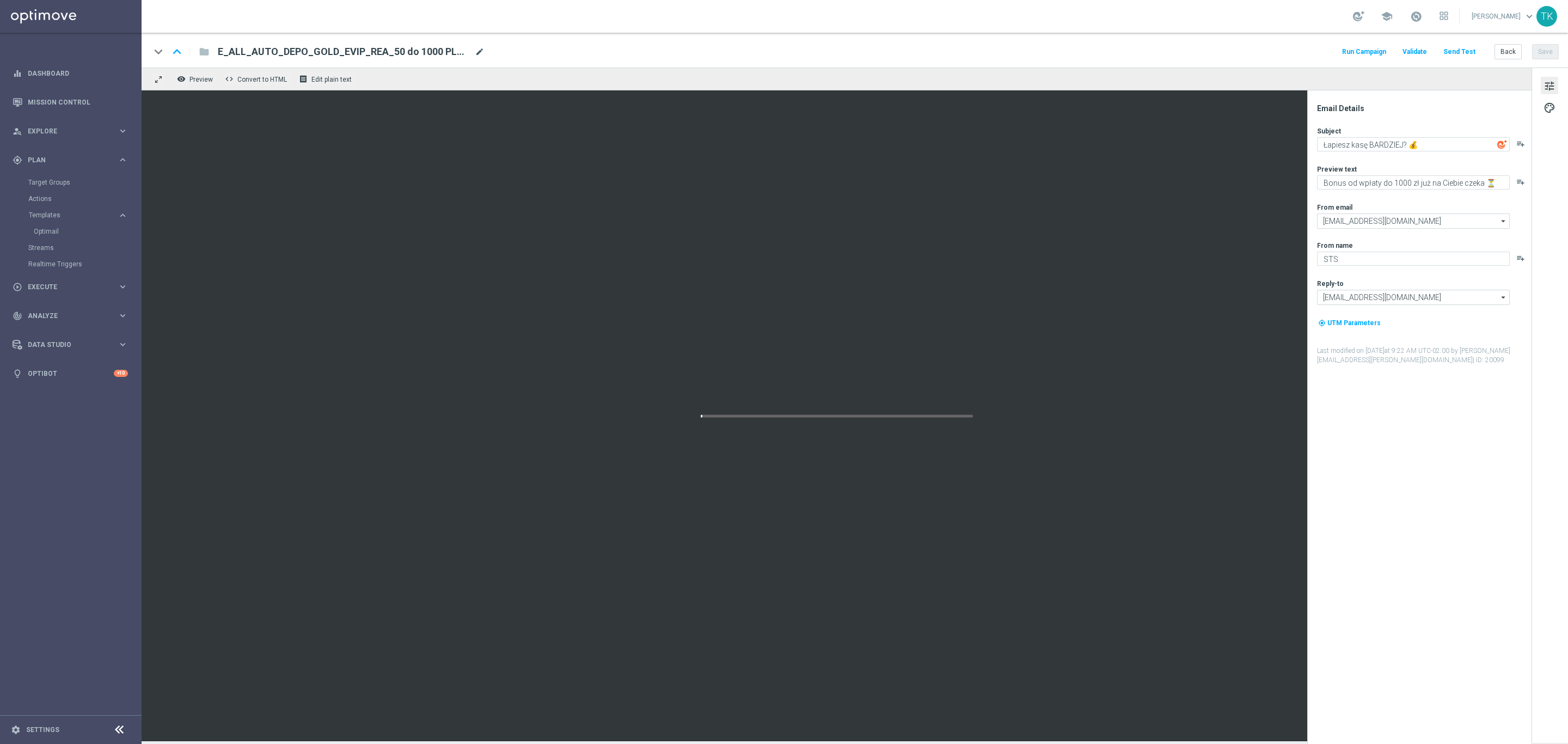
click at [478, 51] on span "mode_edit" at bounding box center [479, 51] width 10 height 10
click at [355, 48] on input "E_ALL_AUTO_DEPO_GOLD_EVIP_REA_50 do 1000 PLN_WEEKLY(1)" at bounding box center [353, 51] width 270 height 14
paste input "CASHDROP_GOLD_EVIP_REA_100 PLN_DAY4"
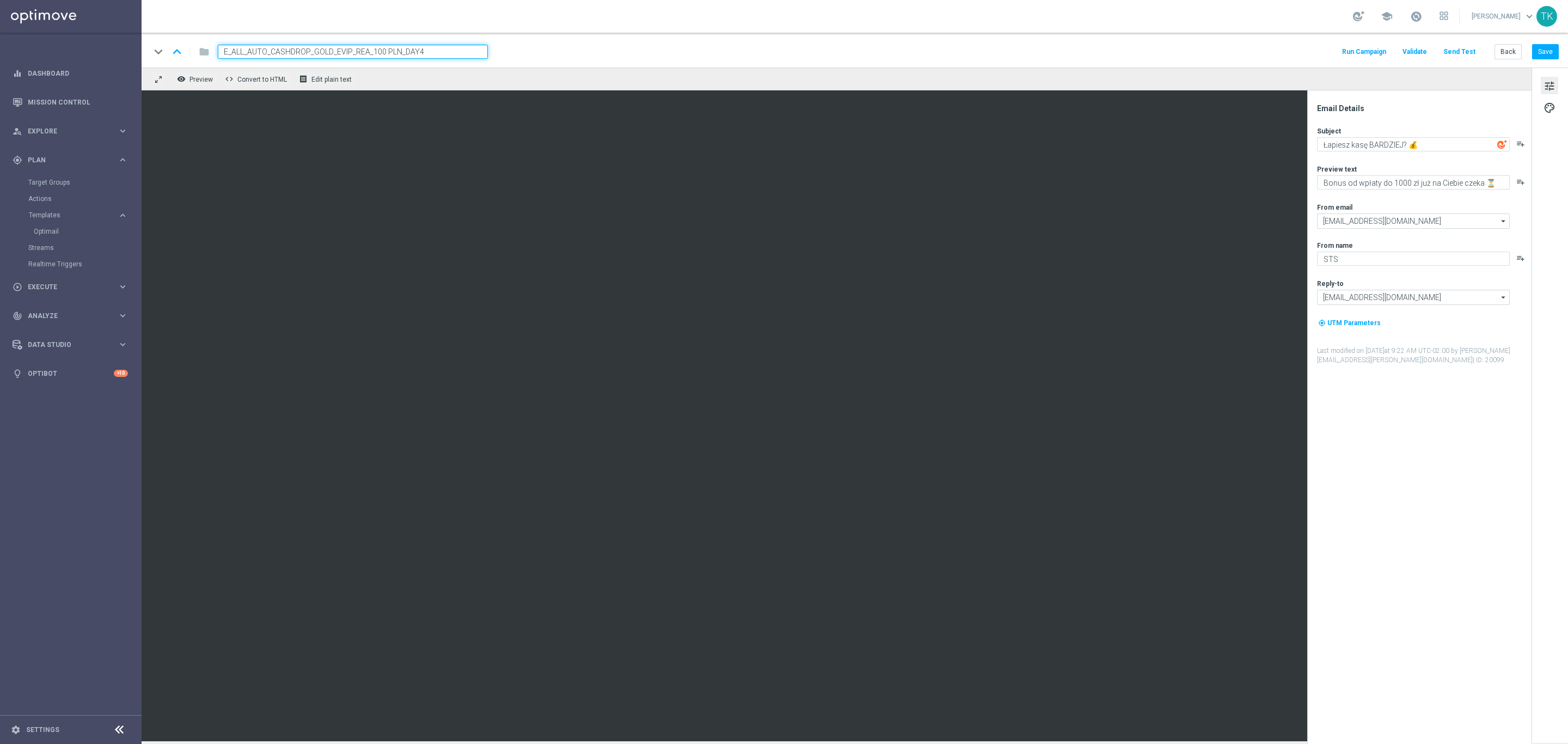
type input "E_ALL_AUTO_CASHDROP_GOLD_EVIP_REA_100 PLN_DAY4"
click at [588, 46] on div "keyboard_arrow_down keyboard_arrow_up folder E_ALL_AUTO_CASHDROP_GOLD_EVIP_REA_…" at bounding box center [854, 51] width 1408 height 14
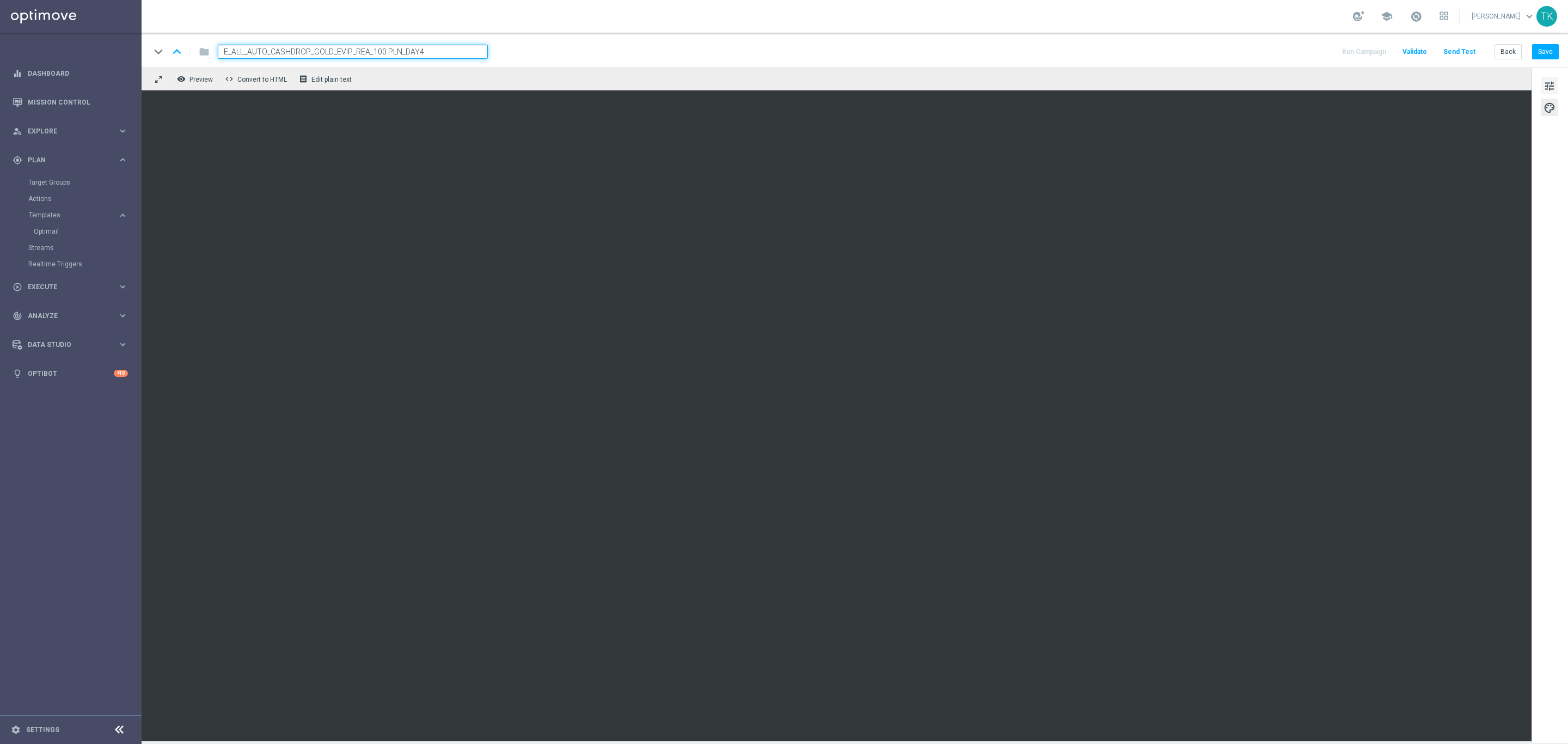
click at [1558, 90] on button "tune" at bounding box center [1549, 85] width 17 height 17
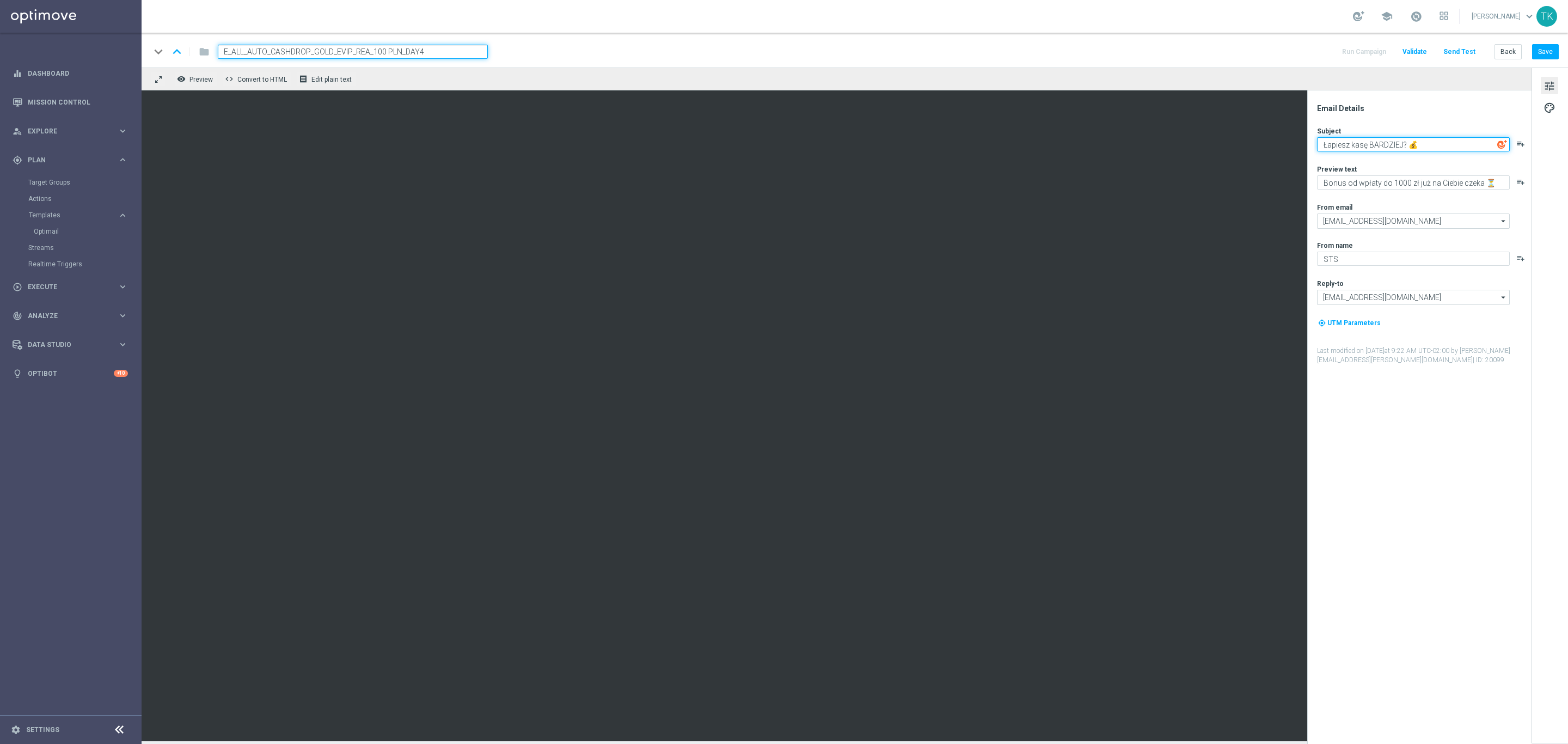
click at [1373, 143] on textarea "Łapiesz kasę BARDZIEJ? 💰" at bounding box center [1413, 144] width 193 height 14
click at [1353, 149] on textarea "Łapiesz kasę BARDZIEJ? 💰" at bounding box center [1413, 144] width 193 height 14
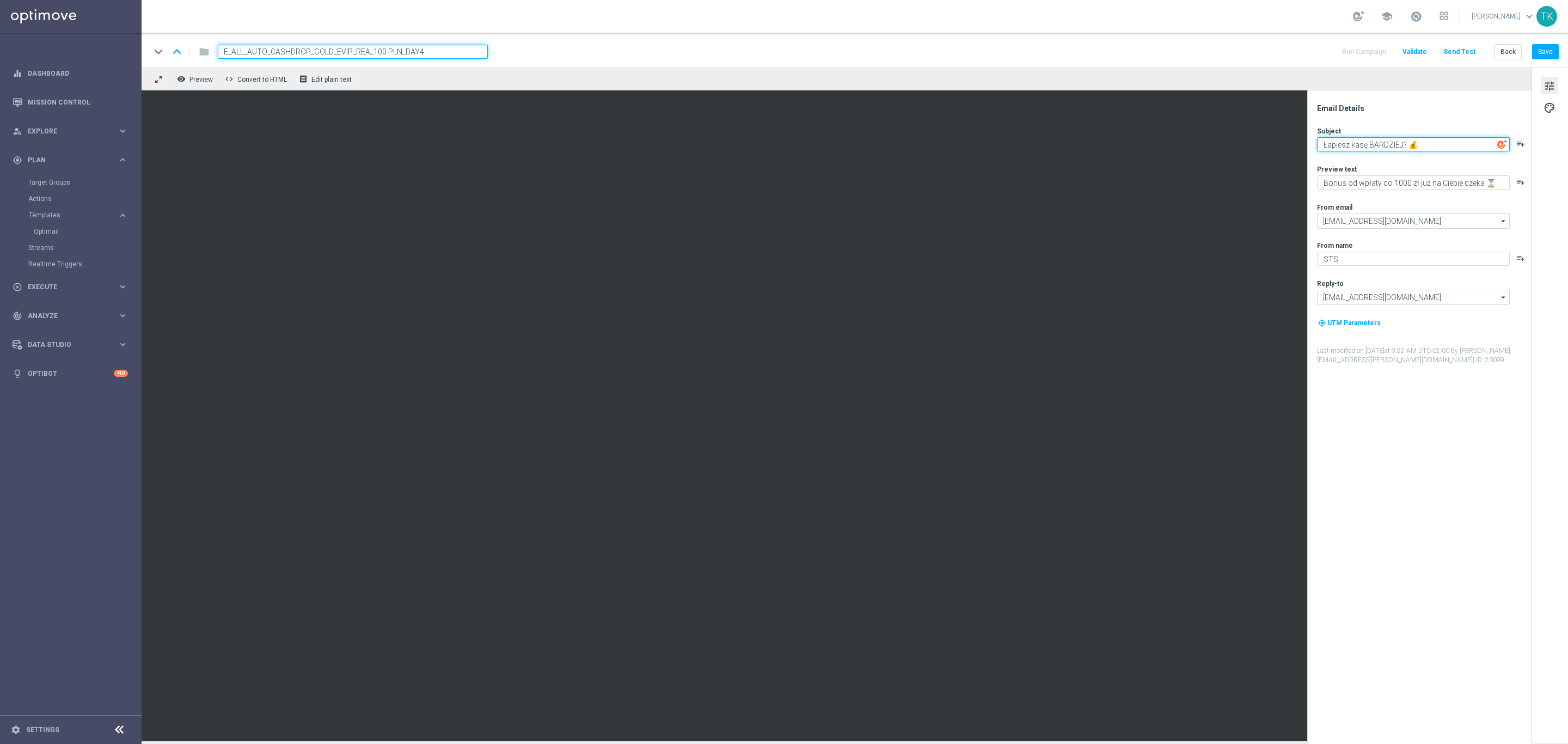
click at [1353, 149] on textarea "Łapiesz kasę BARDZIEJ? 💰" at bounding box center [1413, 144] width 193 height 14
paste textarea "Dzieje się! 🤩"
type textarea "Dzieje się! 🤩"
click at [1379, 180] on textarea "Bonus od wpłaty do 1000 zł już na Ciebie czeka ⏳" at bounding box center [1413, 183] width 193 height 14
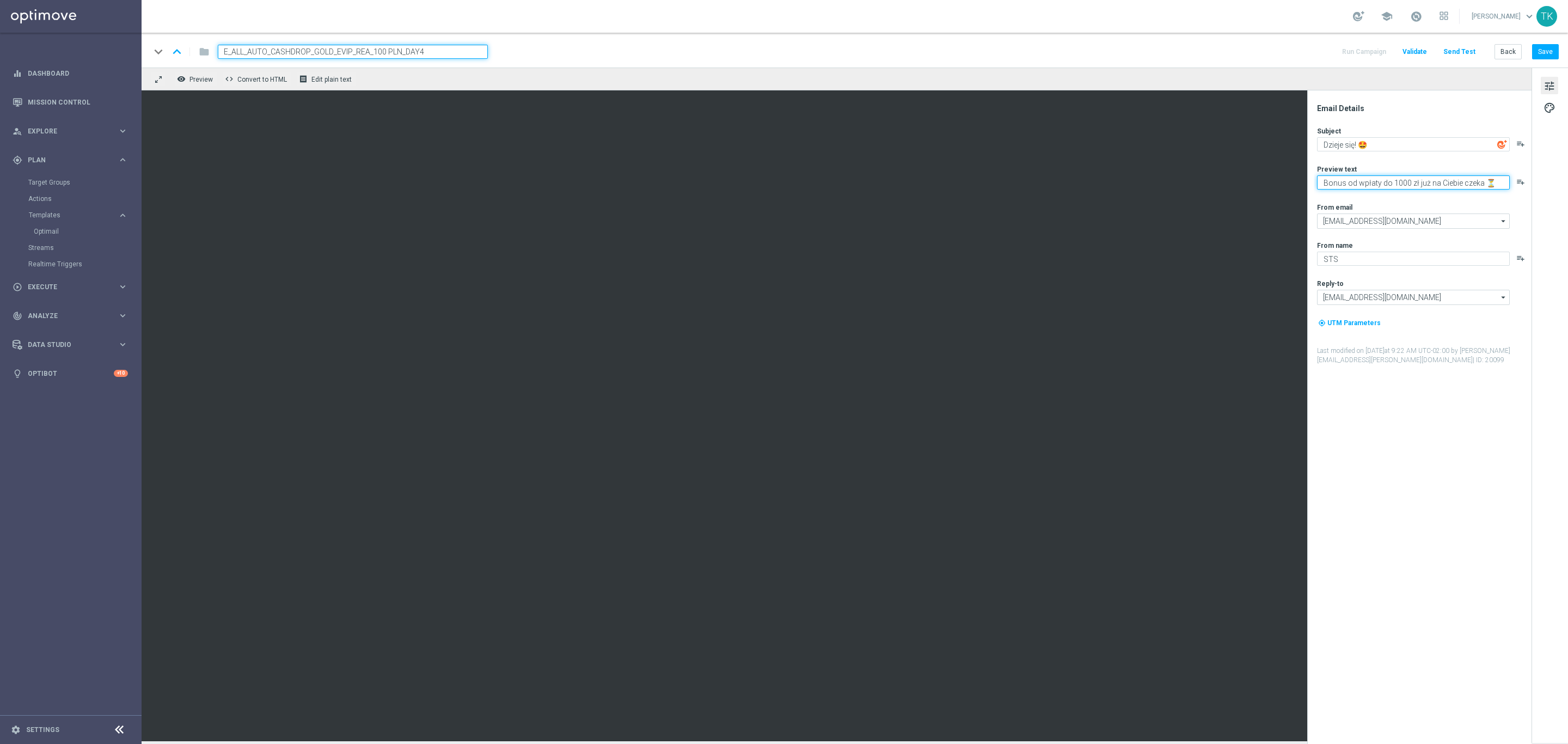
click at [1379, 180] on textarea "Bonus od wpłaty do 1000 zł już na Ciebie czeka ⏳" at bounding box center [1413, 183] width 193 height 14
paste textarea "Ekstra kasa zasiliła Twoje konto STS 💰"
type textarea "Ekstra kasa zasiliła Twoje konto STS 💰"
click at [1355, 141] on textarea "Dzieje się! 🤩" at bounding box center [1413, 144] width 193 height 14
type textarea "Dzieje się 🤩"
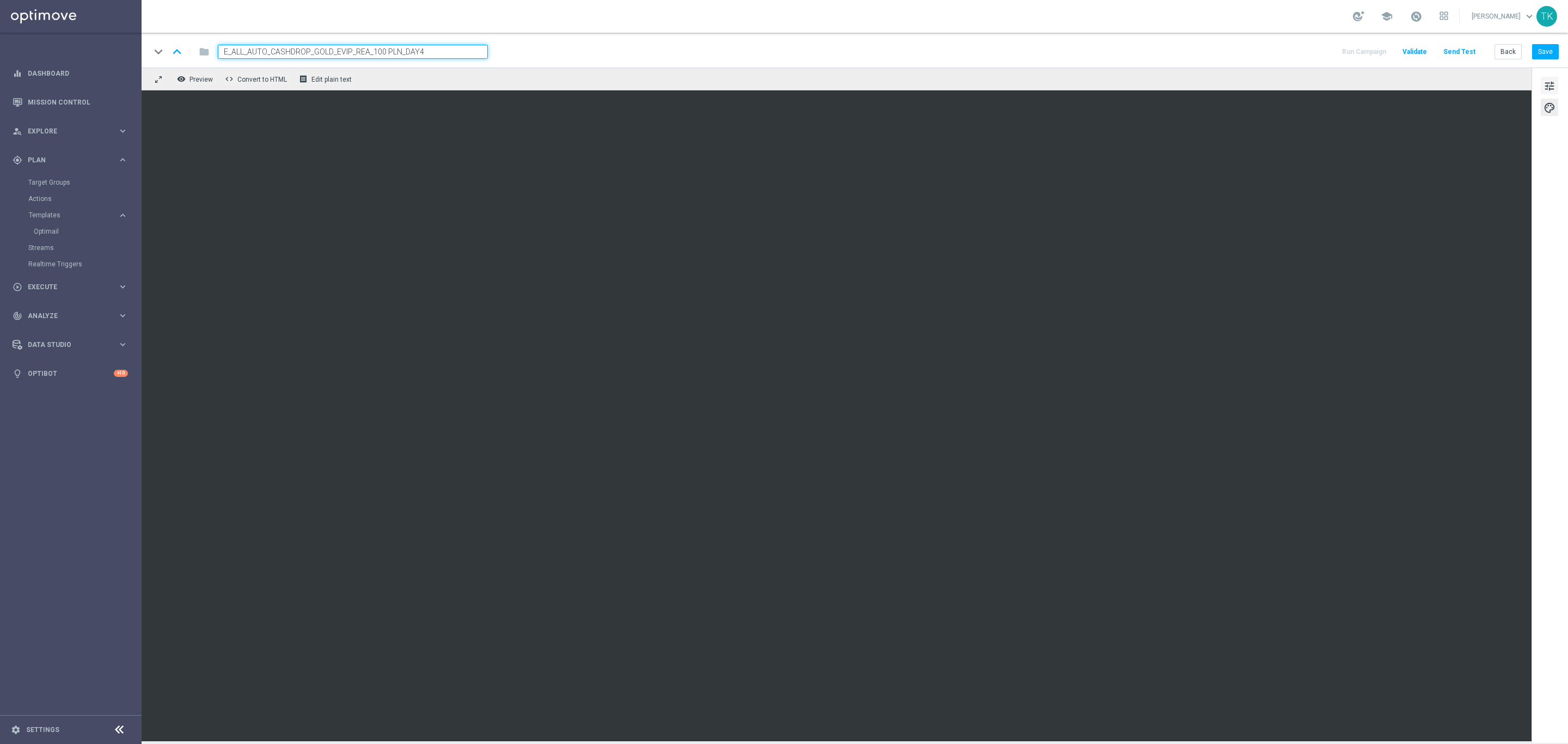
click at [1549, 90] on span "tune" at bounding box center [1550, 86] width 12 height 14
click at [1540, 48] on button "Save" at bounding box center [1545, 52] width 27 height 16
click at [1550, 87] on span "tune" at bounding box center [1550, 86] width 12 height 14
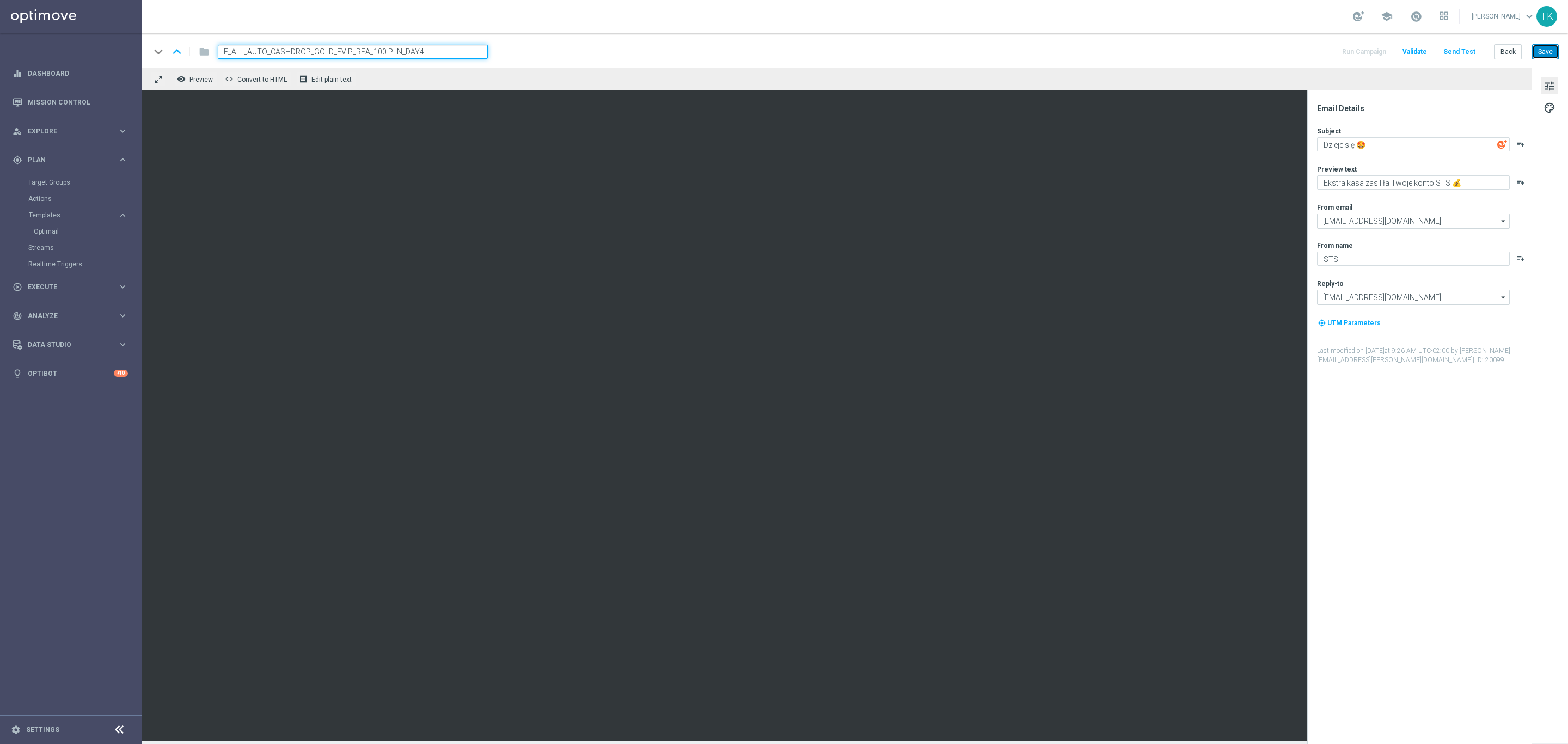
click at [1544, 53] on button "Save" at bounding box center [1545, 52] width 27 height 16
click at [274, 50] on input "E_ALL_AUTO_CASHDROP_GOLD_EVIP_REA_100 PLN_DAY4" at bounding box center [353, 51] width 270 height 14
click at [1505, 57] on button "Back" at bounding box center [1507, 52] width 27 height 16
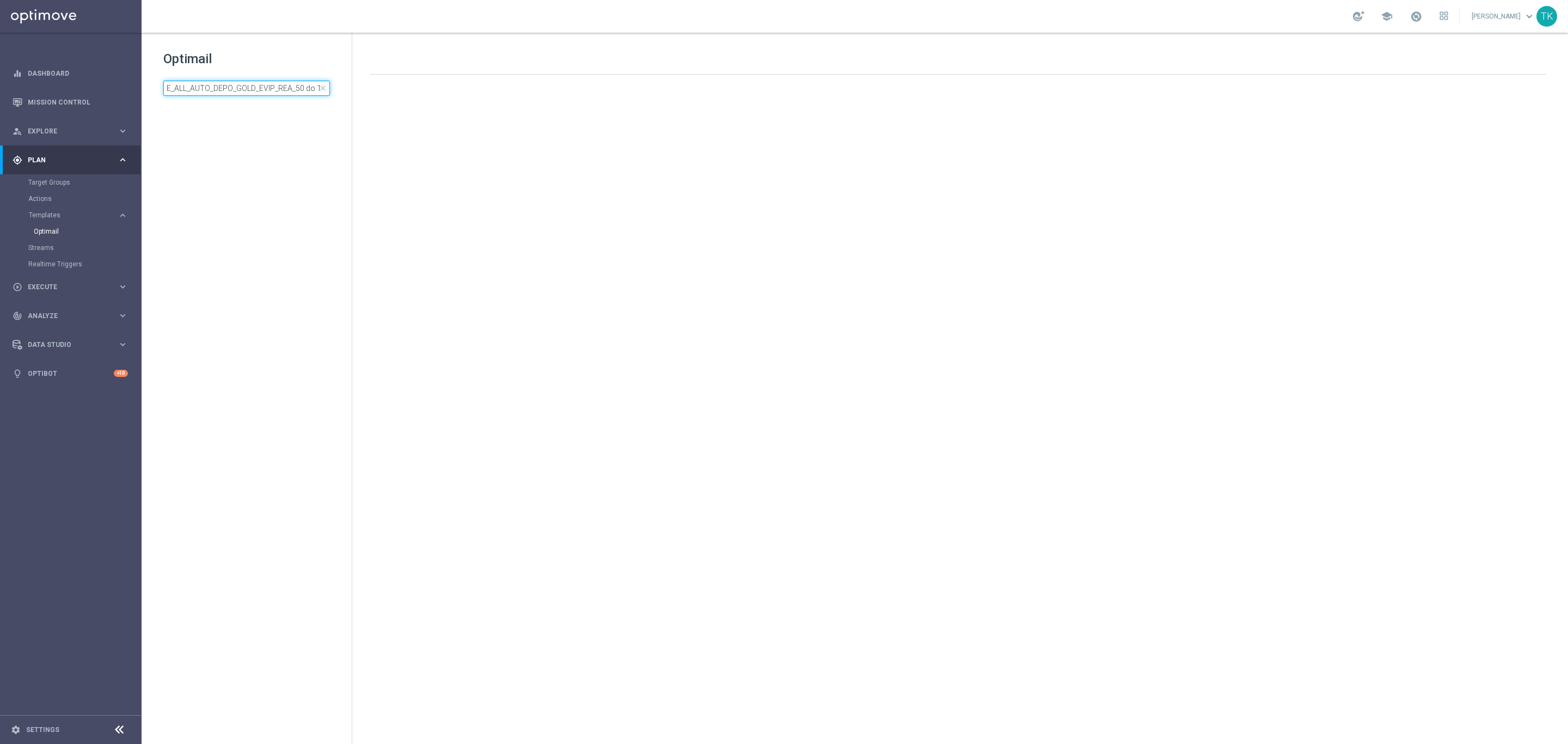
click at [180, 89] on input "E_ALL_AUTO_DEPO_GOLD_EVIP_REA_50 do 1000 PLN_WEEKLY" at bounding box center [247, 89] width 167 height 16
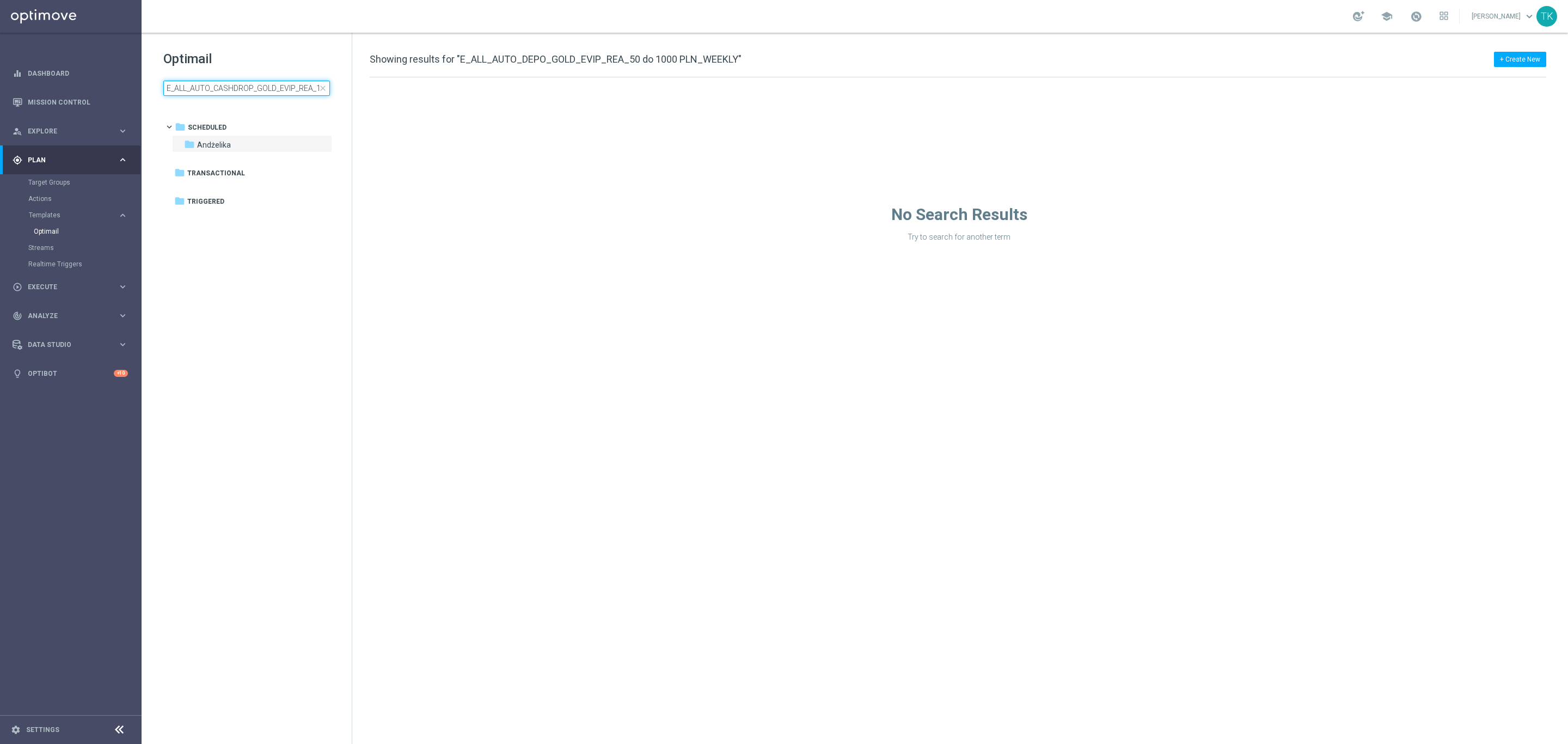
scroll to position [0, 43]
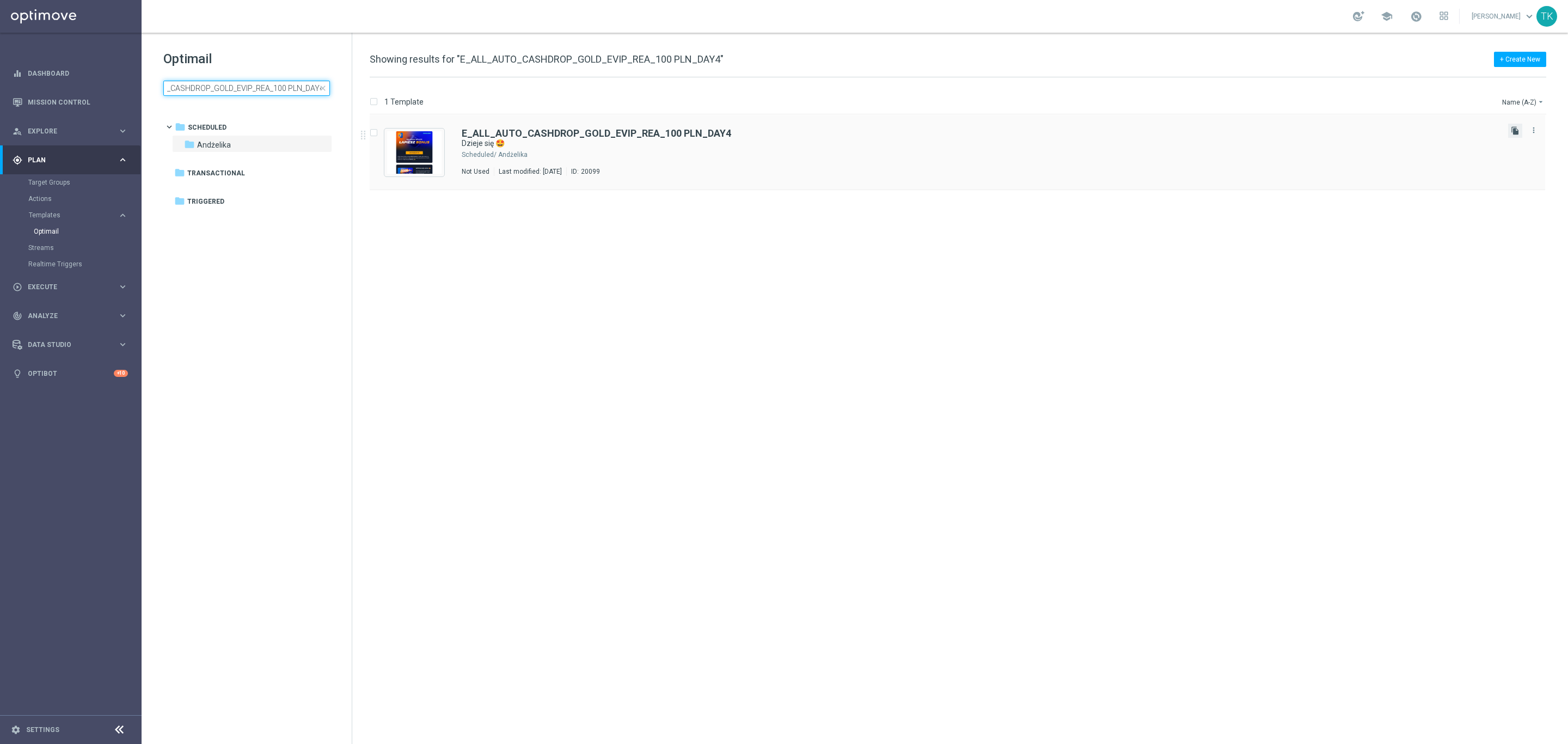
type input "E_ALL_AUTO_CASHDROP_GOLD_EVIP_REA_100 PLN_DAY4"
click at [1516, 130] on icon "file_copy" at bounding box center [1515, 130] width 9 height 9
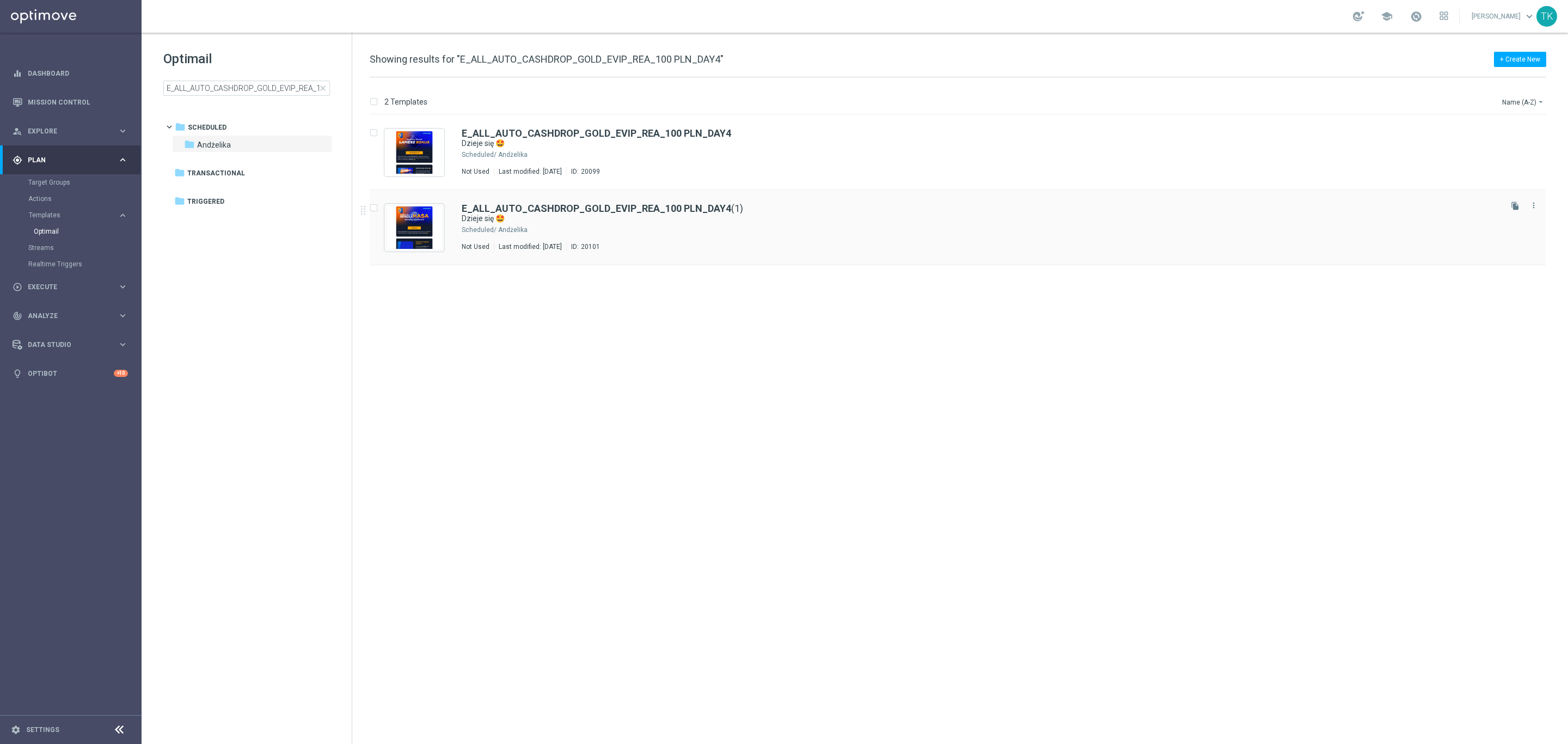
click at [744, 209] on div "E_ALL_AUTO_CASHDROP_GOLD_EVIP_REA_100 PLN_DAY4 (1)" at bounding box center [980, 208] width 1037 height 10
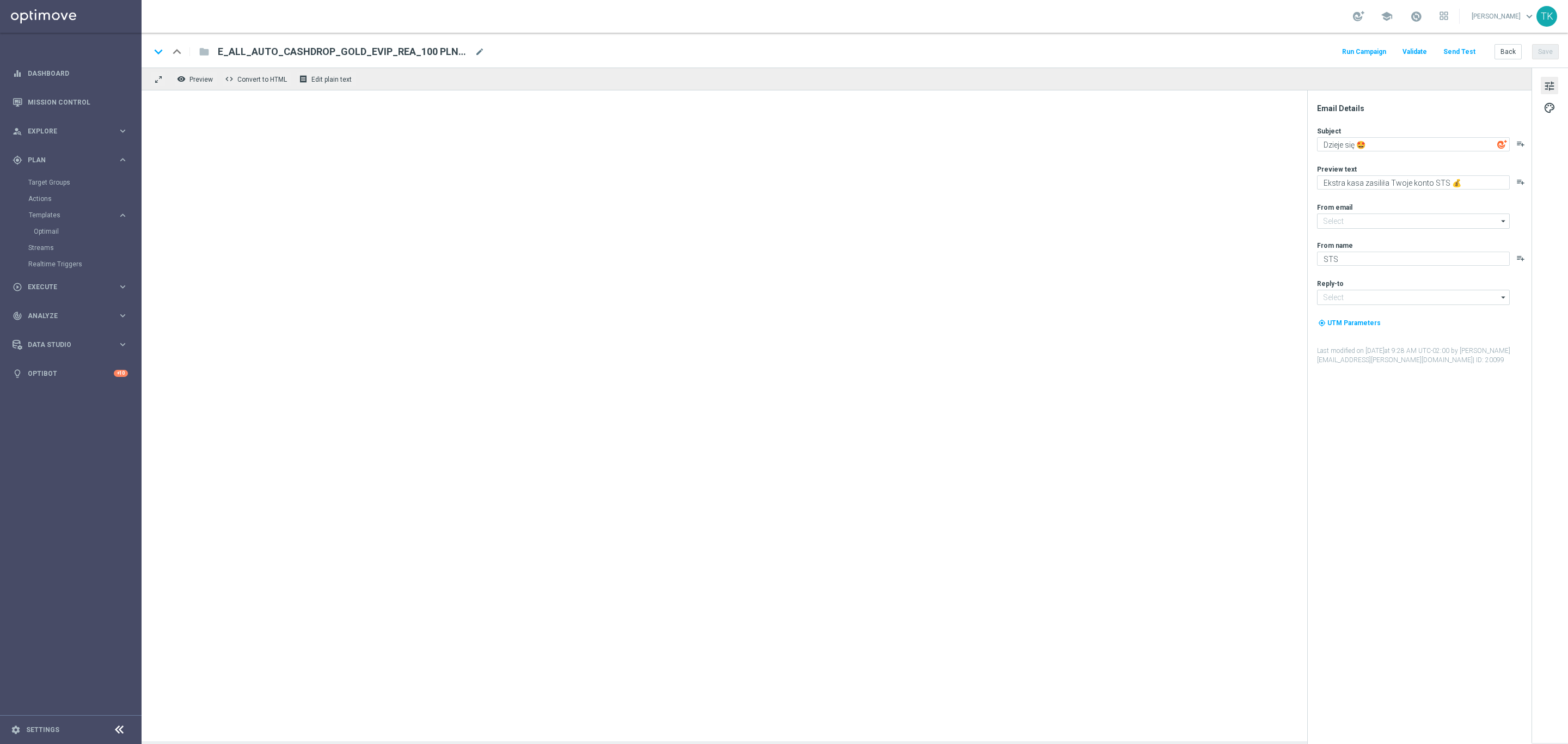
type input "E_ALL_AUTO_CASHDROP_GOLD_EVIP_REA_100 PLN_DAY4(1)"
type input "[EMAIL_ADDRESS][DOMAIN_NAME]"
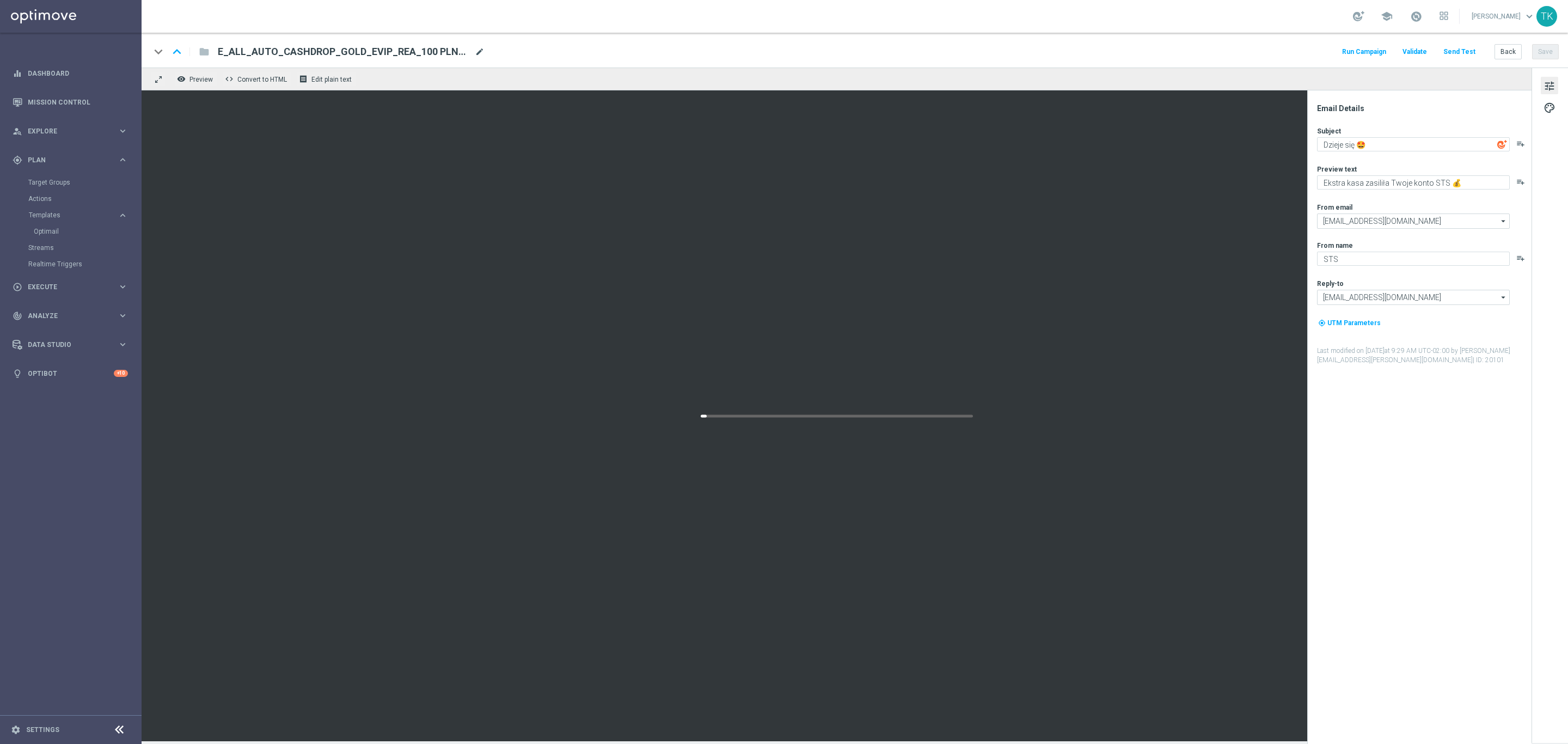
click at [475, 54] on span "mode_edit" at bounding box center [479, 51] width 10 height 10
click at [407, 48] on input "E_ALL_AUTO_CASHDROP_GOLD_EVIP_REA_100 PLN_DAY4(1)" at bounding box center [353, 51] width 270 height 14
paste input "SILVER_EVIP_REA_50 PLN_DAY4"
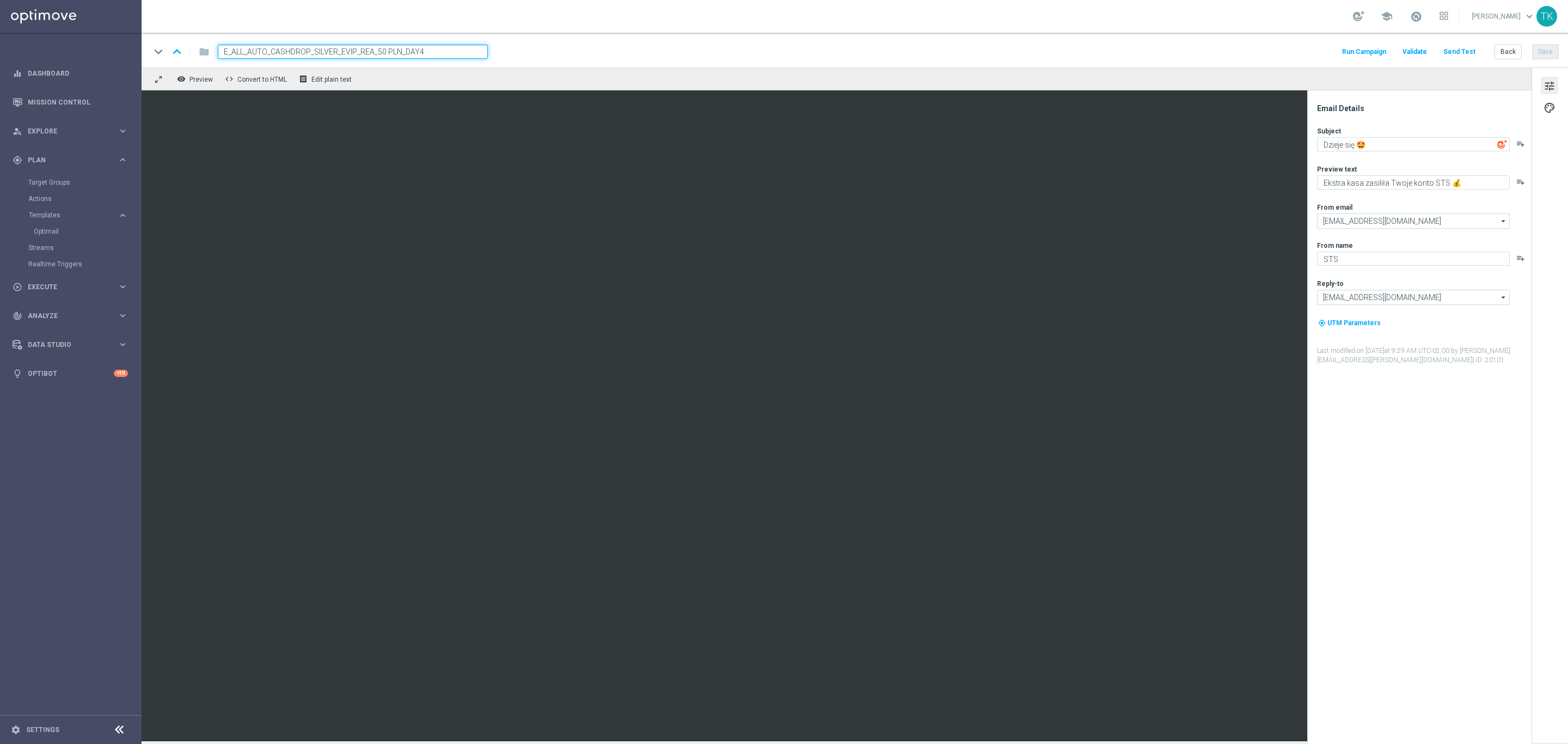
type input "E_ALL_AUTO_CASHDROP_SILVER_EVIP_REA_50 PLN_DAY4"
click at [542, 54] on div "keyboard_arrow_down keyboard_arrow_up folder E_ALL_AUTO_CASHDROP_SILVER_EVIP_RE…" at bounding box center [854, 51] width 1408 height 14
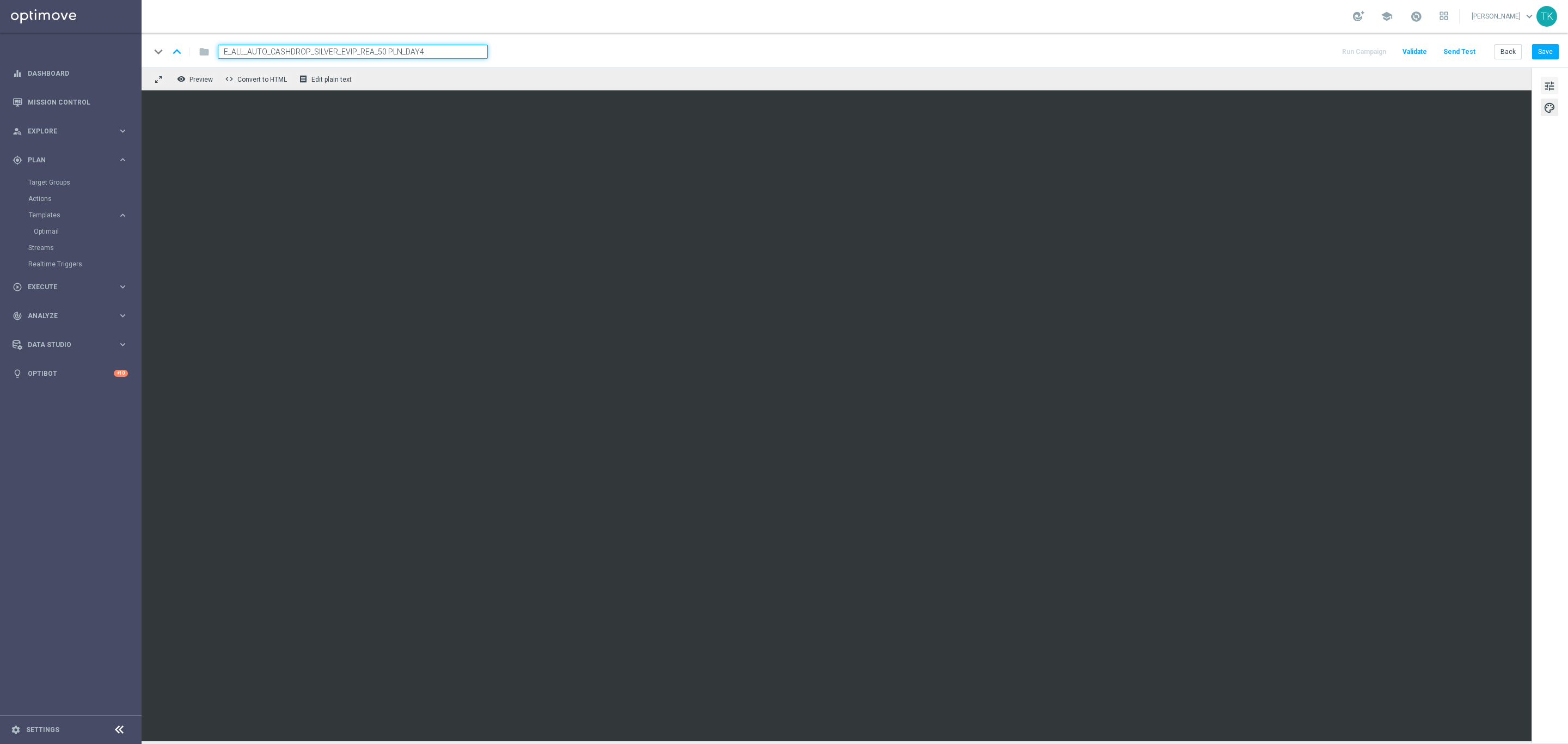
click at [1546, 90] on span "tune" at bounding box center [1550, 86] width 12 height 14
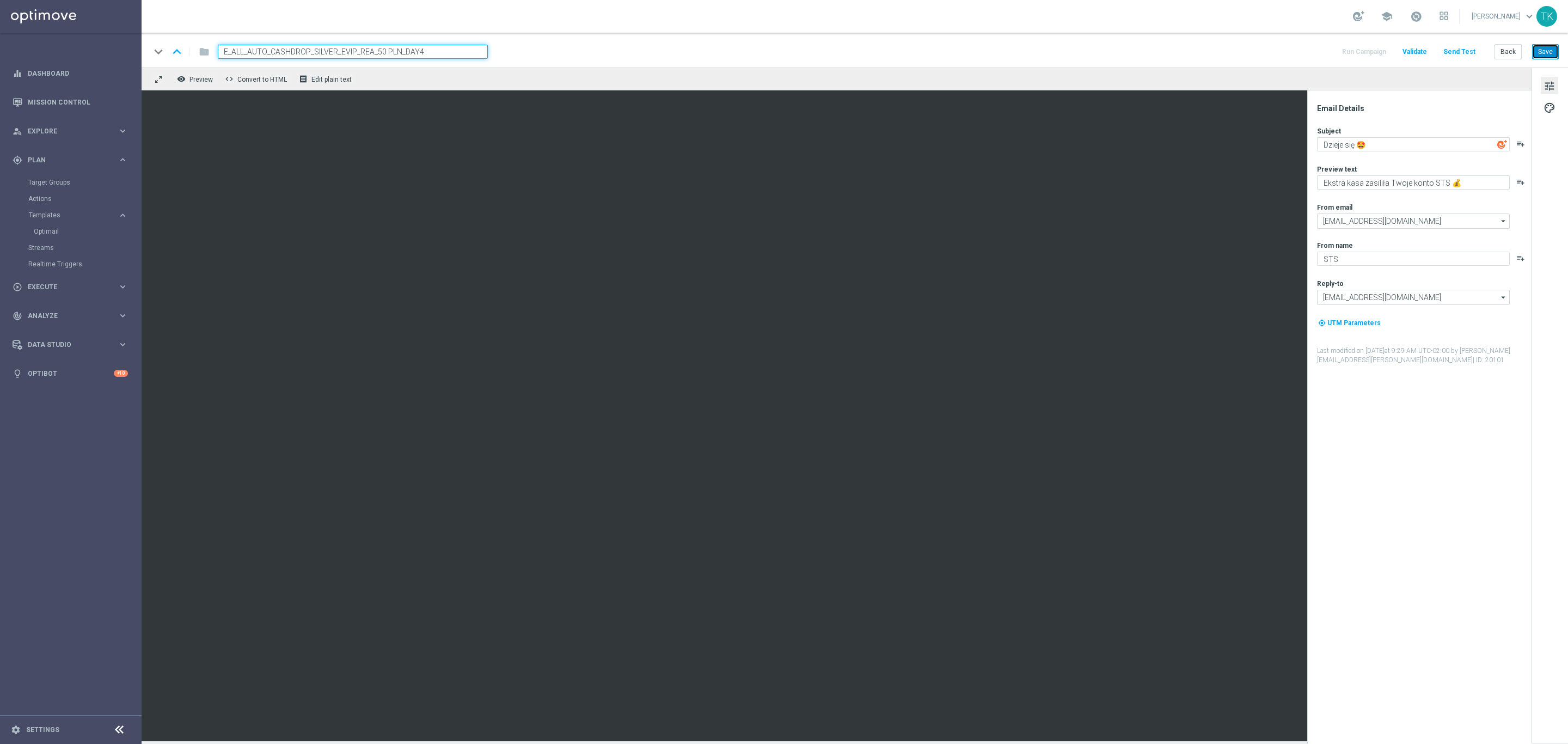
click at [1549, 54] on button "Save" at bounding box center [1545, 52] width 27 height 16
click at [1506, 50] on button "Back" at bounding box center [1507, 52] width 27 height 16
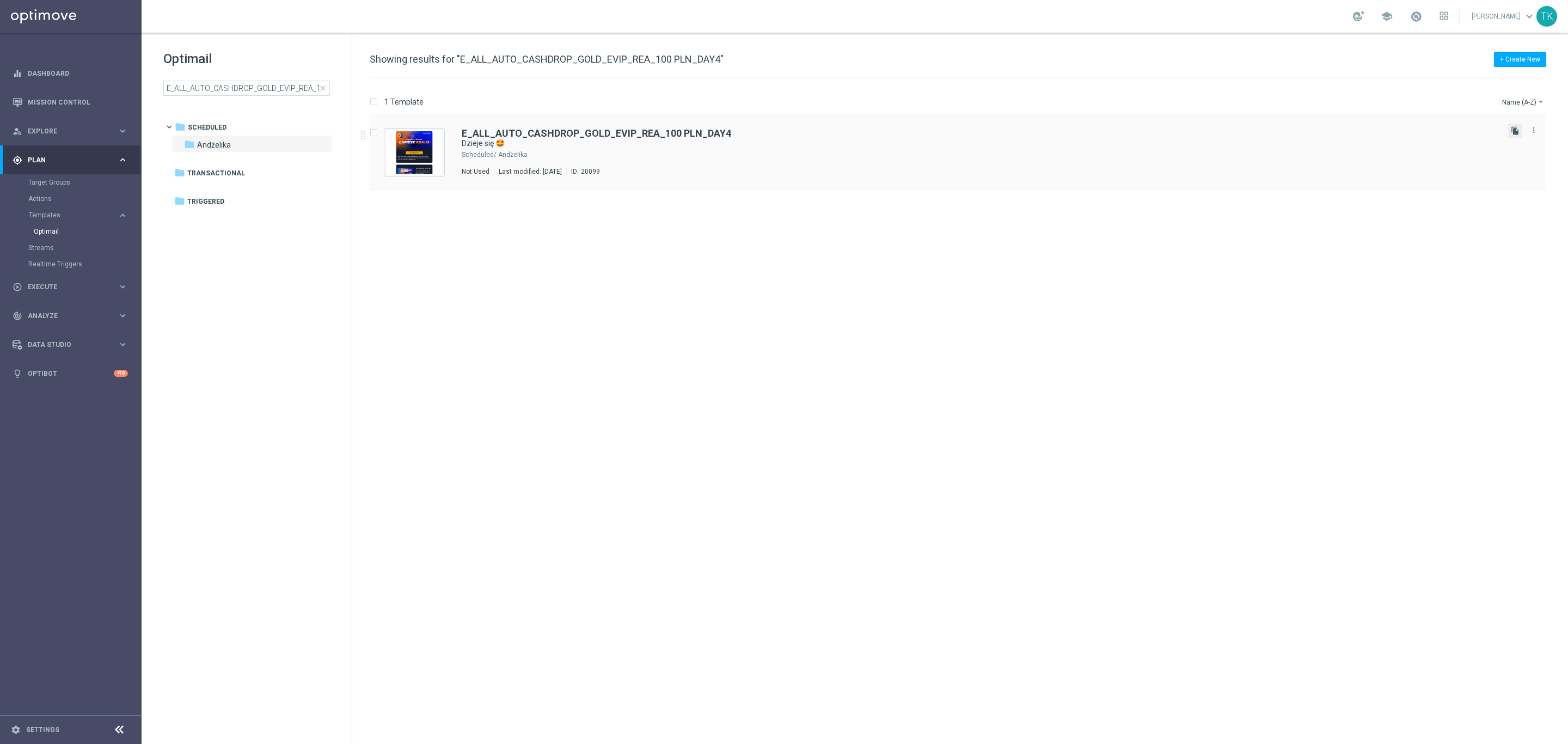
click at [1514, 126] on icon "file_copy" at bounding box center [1515, 130] width 9 height 9
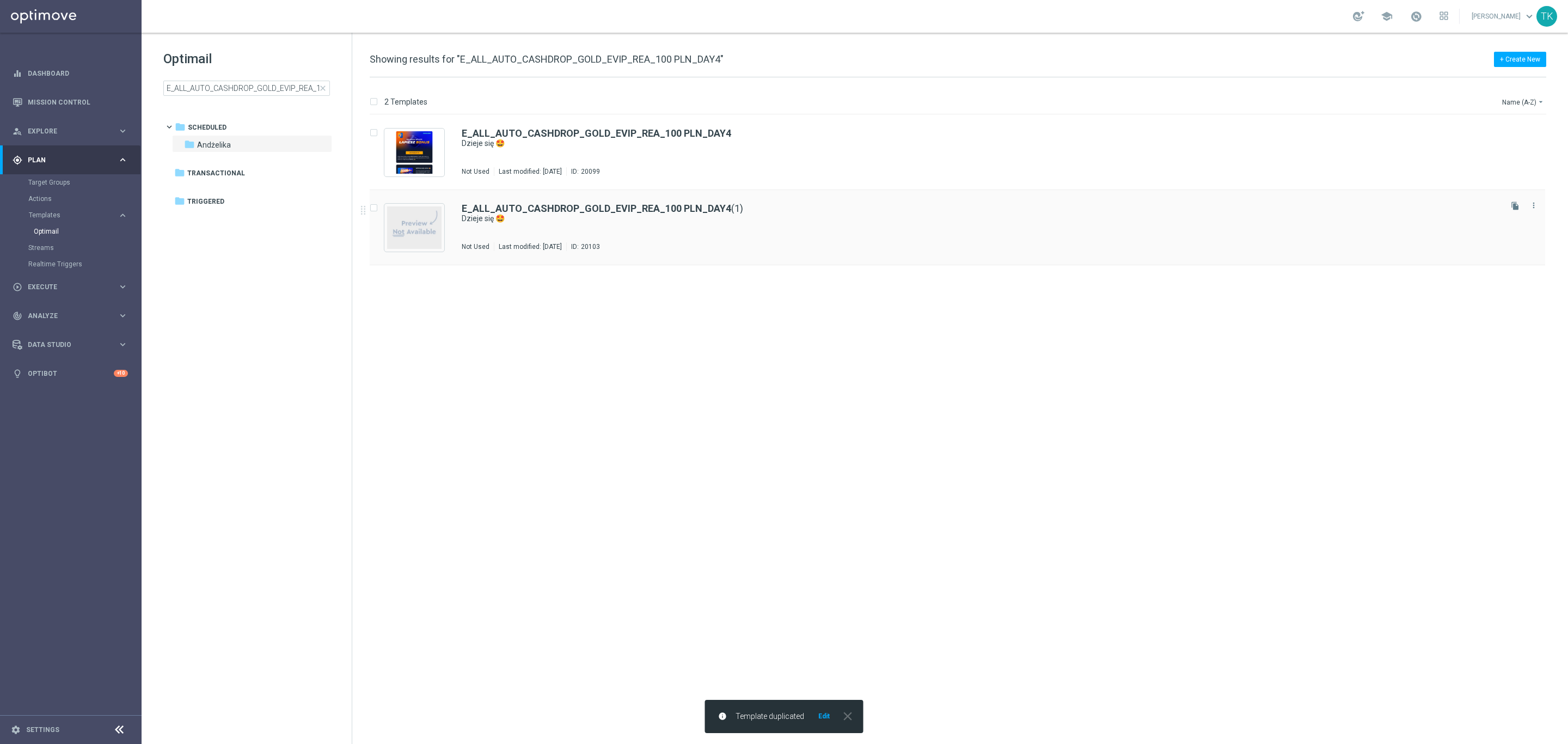
click at [707, 244] on div "Not Used Last modified: [DATE] ID: 20103" at bounding box center [980, 247] width 1037 height 9
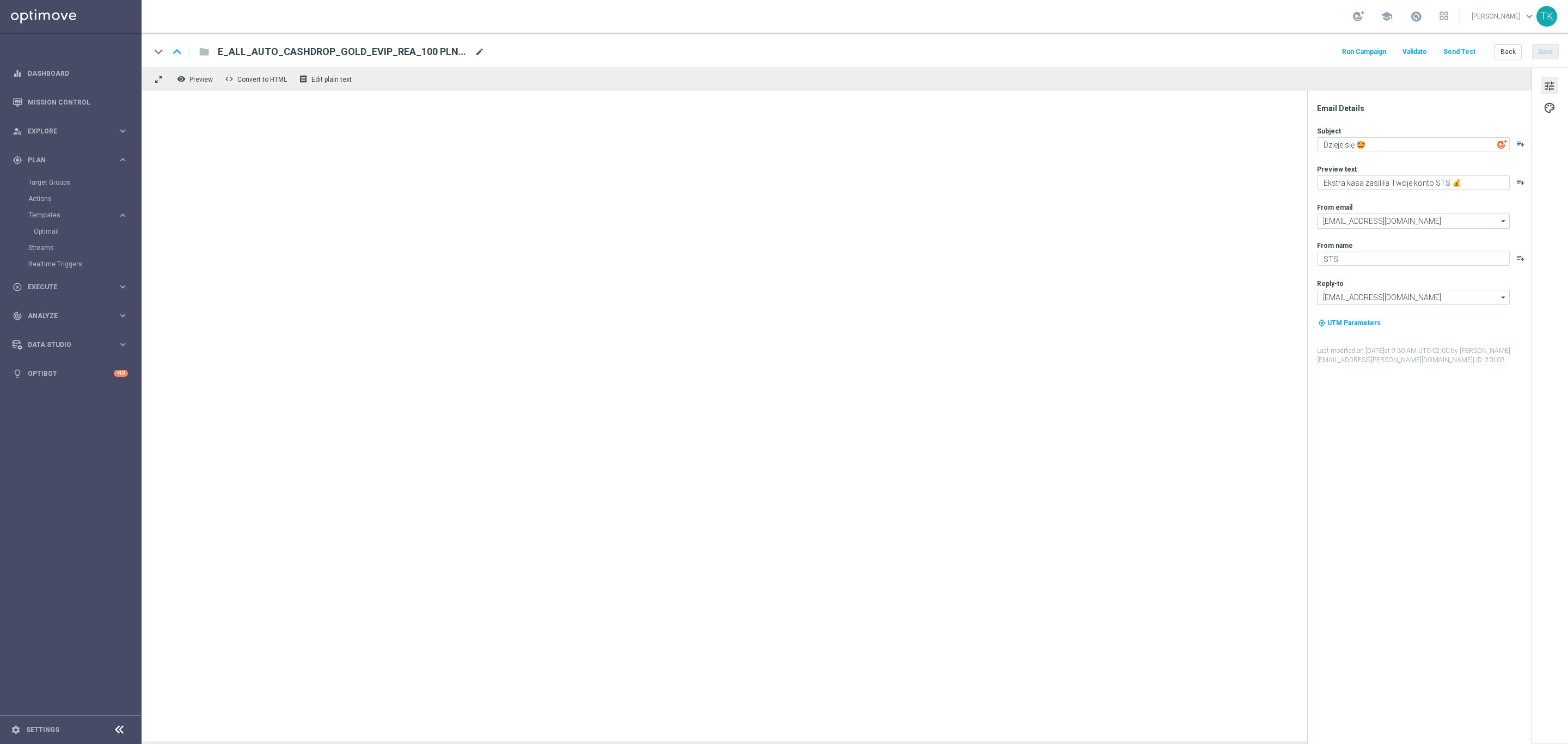
click at [478, 54] on span "mode_edit" at bounding box center [479, 51] width 10 height 10
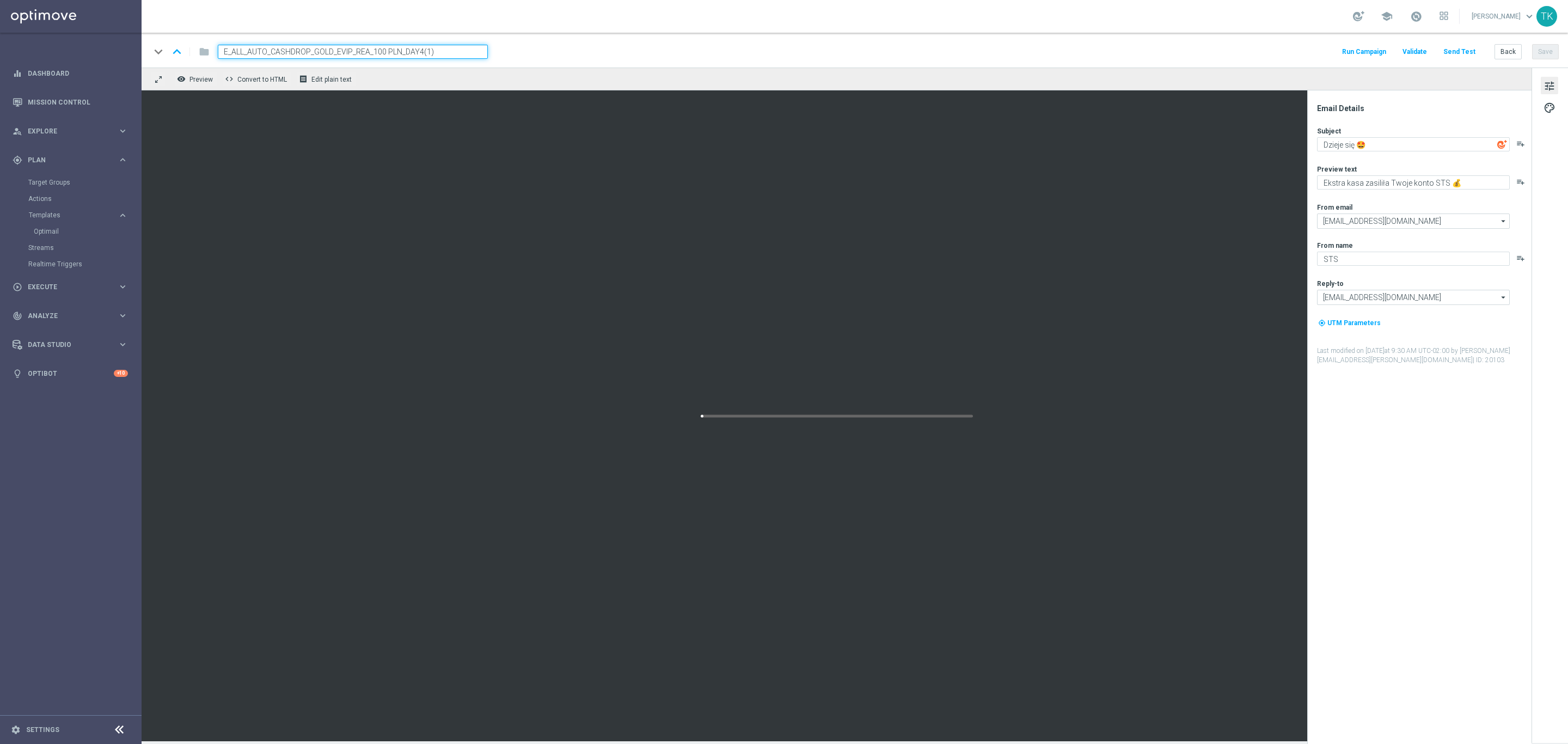
click at [354, 52] on input "E_ALL_AUTO_CASHDROP_GOLD_EVIP_REA_100 PLN_DAY4(1)" at bounding box center [353, 51] width 270 height 14
paste input "BACK_GOLD_EVIP_REA_200 PLN_DAY5"
type input "E_ALL_AUTO_CASHBACK_GOLD_EVIP_REA_200 PLN_DAY5"
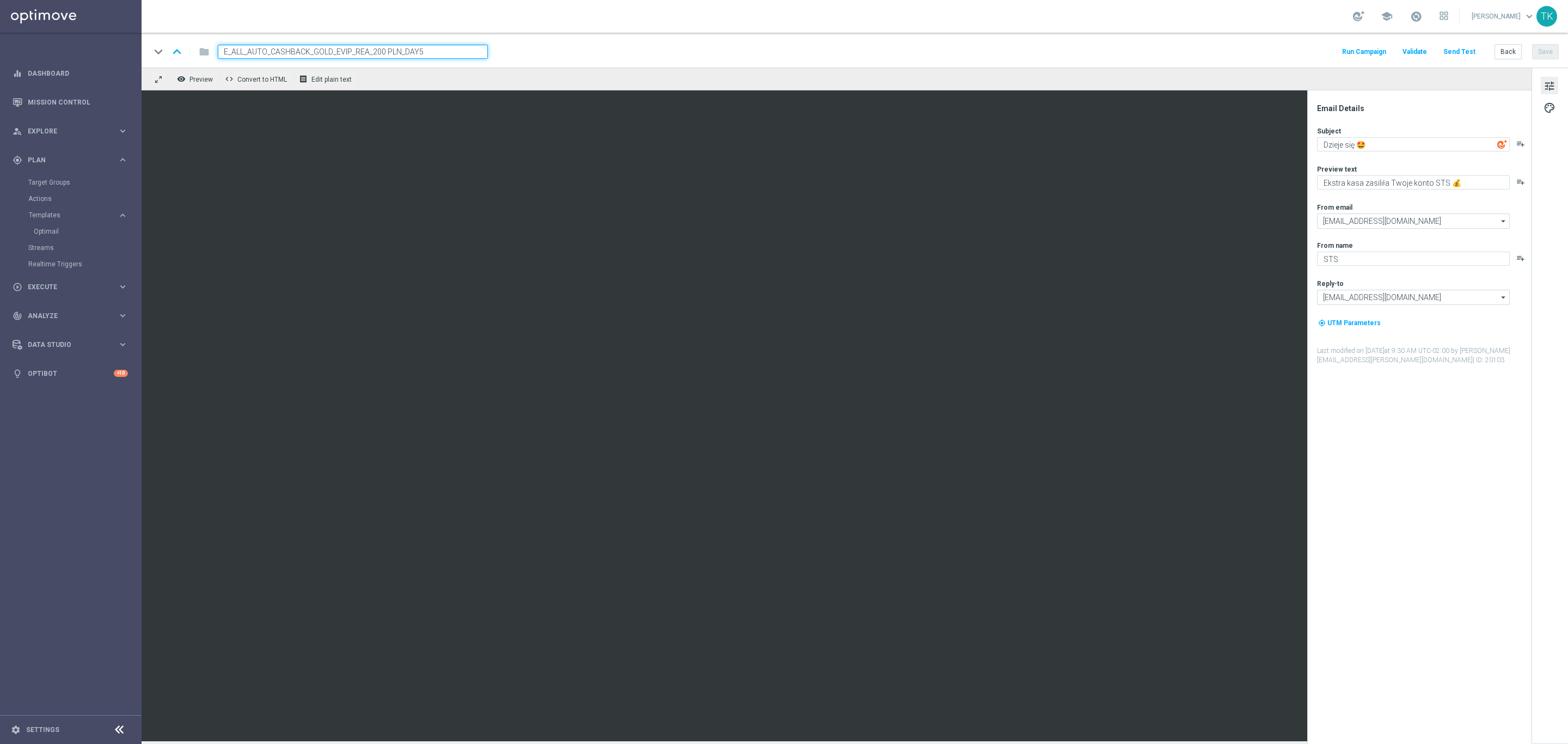
click at [551, 52] on div "keyboard_arrow_down keyboard_arrow_up folder E_ALL_AUTO_CASHBACK_GOLD_EVIP_REA_…" at bounding box center [854, 51] width 1408 height 14
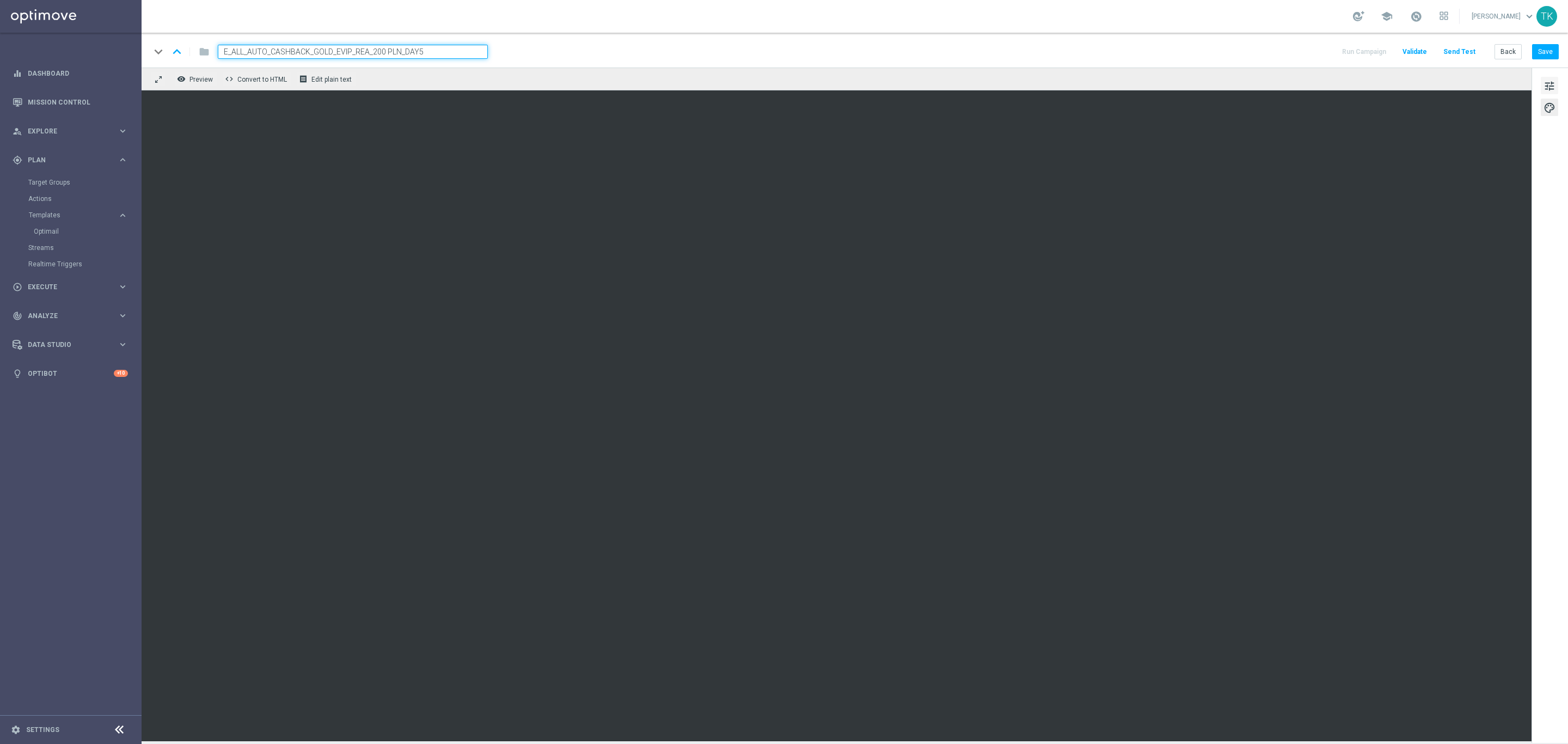
click at [1544, 94] on button "tune" at bounding box center [1549, 85] width 17 height 17
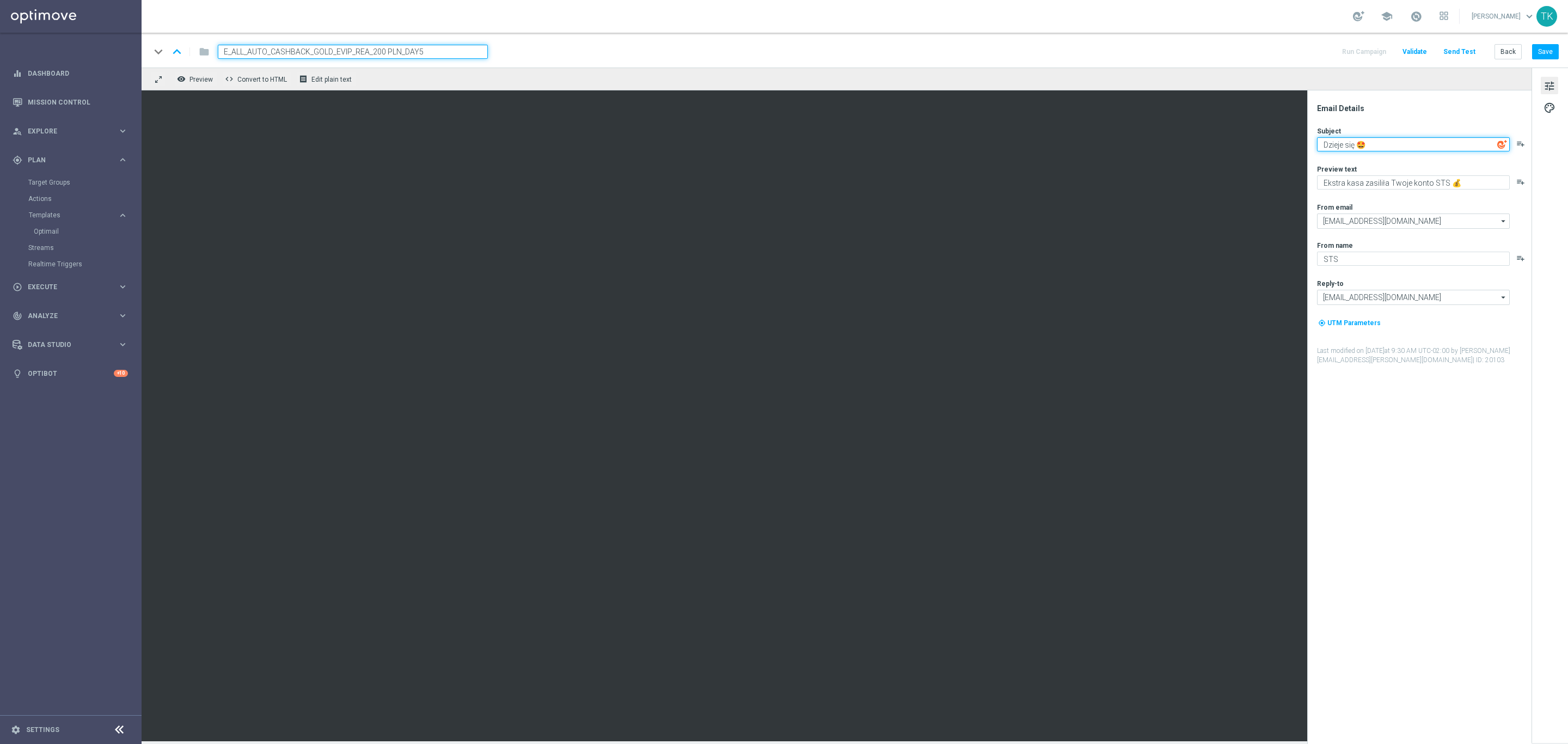
click at [1349, 143] on textarea "Dzieje się 🤩" at bounding box center [1413, 144] width 193 height 14
paste textarea "Kasa wraca jak boomerang 🔙"
type textarea "Kasa wraca jak boomerang 🔙"
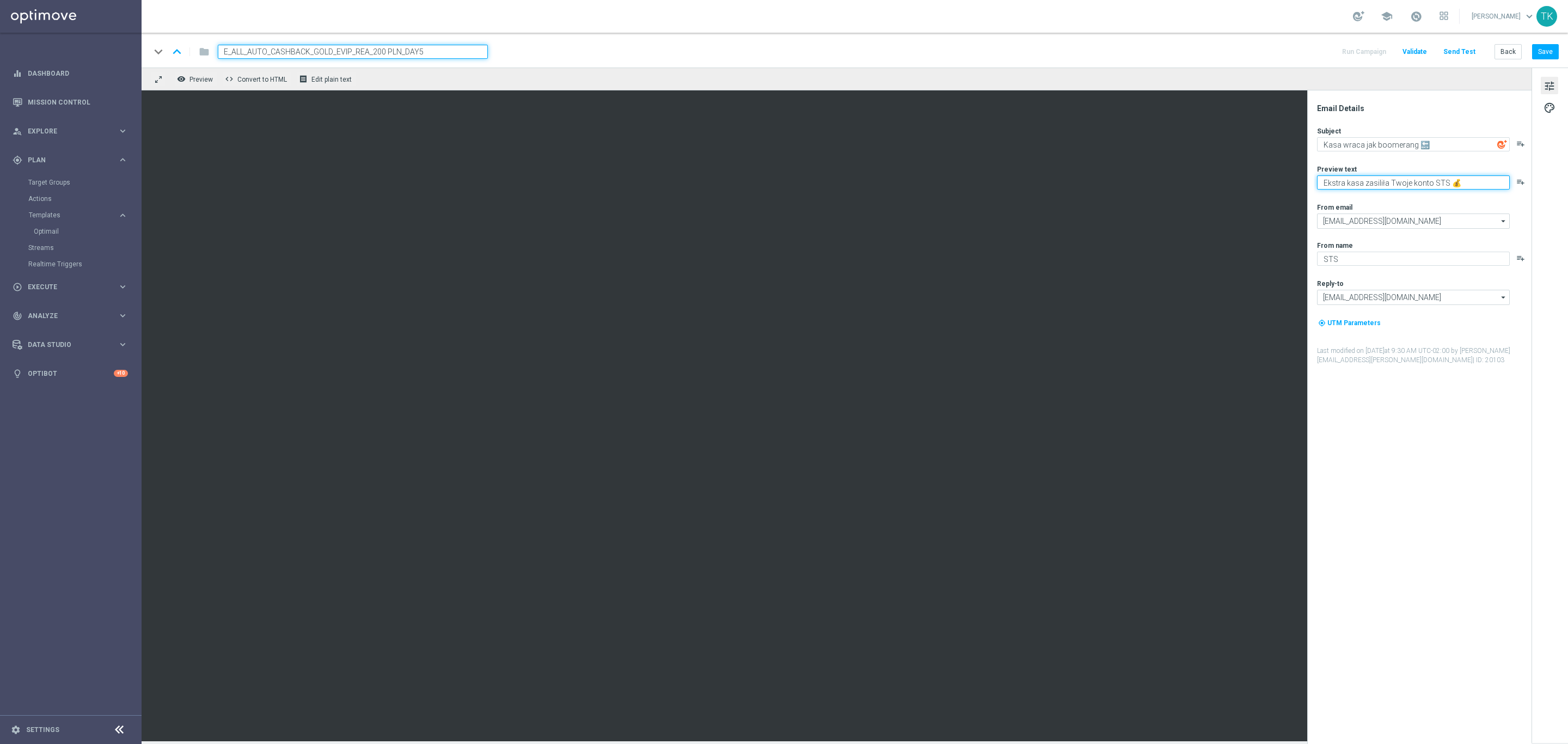
click at [1360, 176] on textarea "Ekstra kasa zasiliła Twoje konto STS 💰" at bounding box center [1413, 183] width 193 height 14
paste textarea "Otrzymaj zwrot za nietrafione kupony do 100 zł"
click at [1462, 182] on textarea "Otrzymaj zwrot za nietrafione kupony do 100 zł 💰" at bounding box center [1413, 183] width 193 height 14
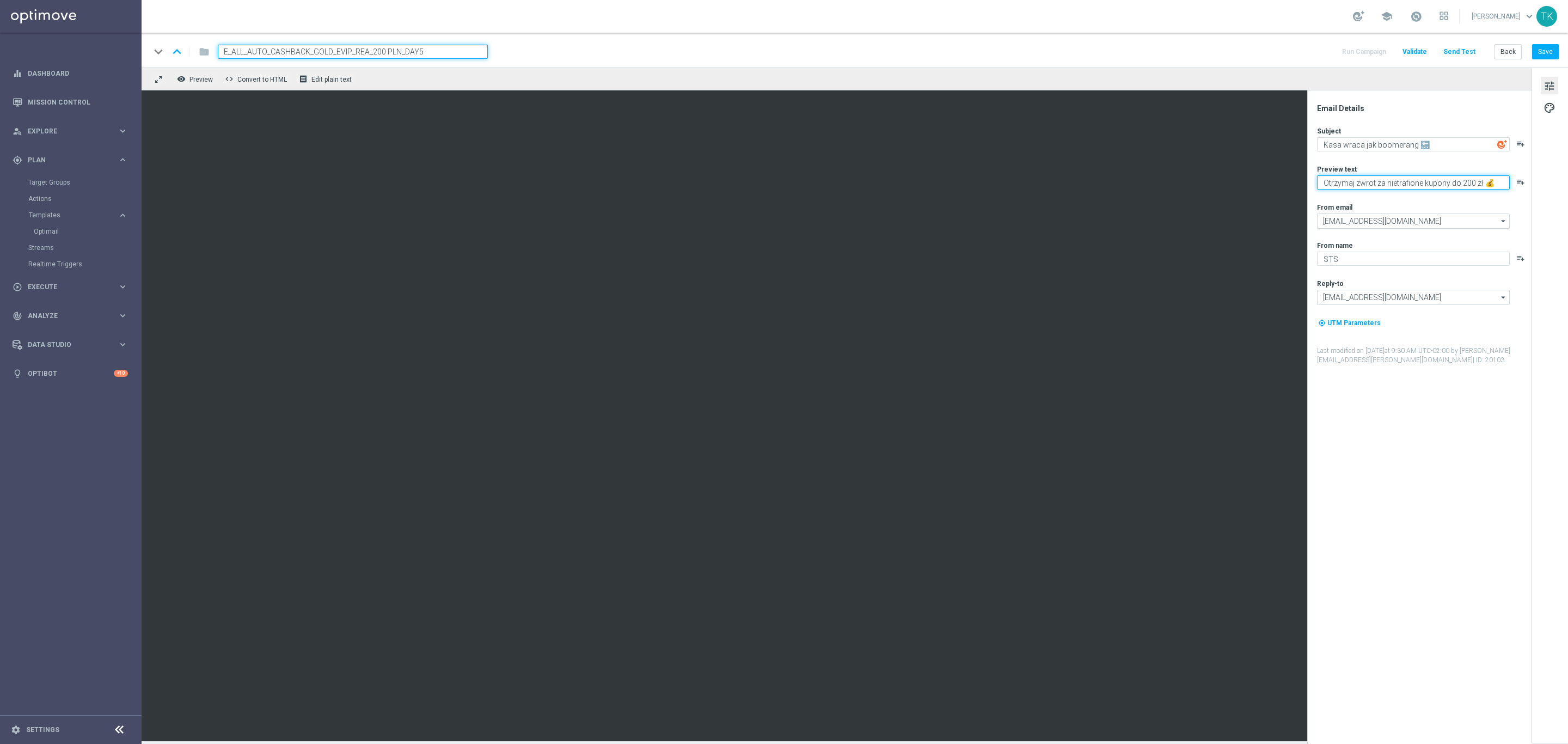
type textarea "Otrzymaj zwrot za nietrafione kupony do 200 zł 💰"
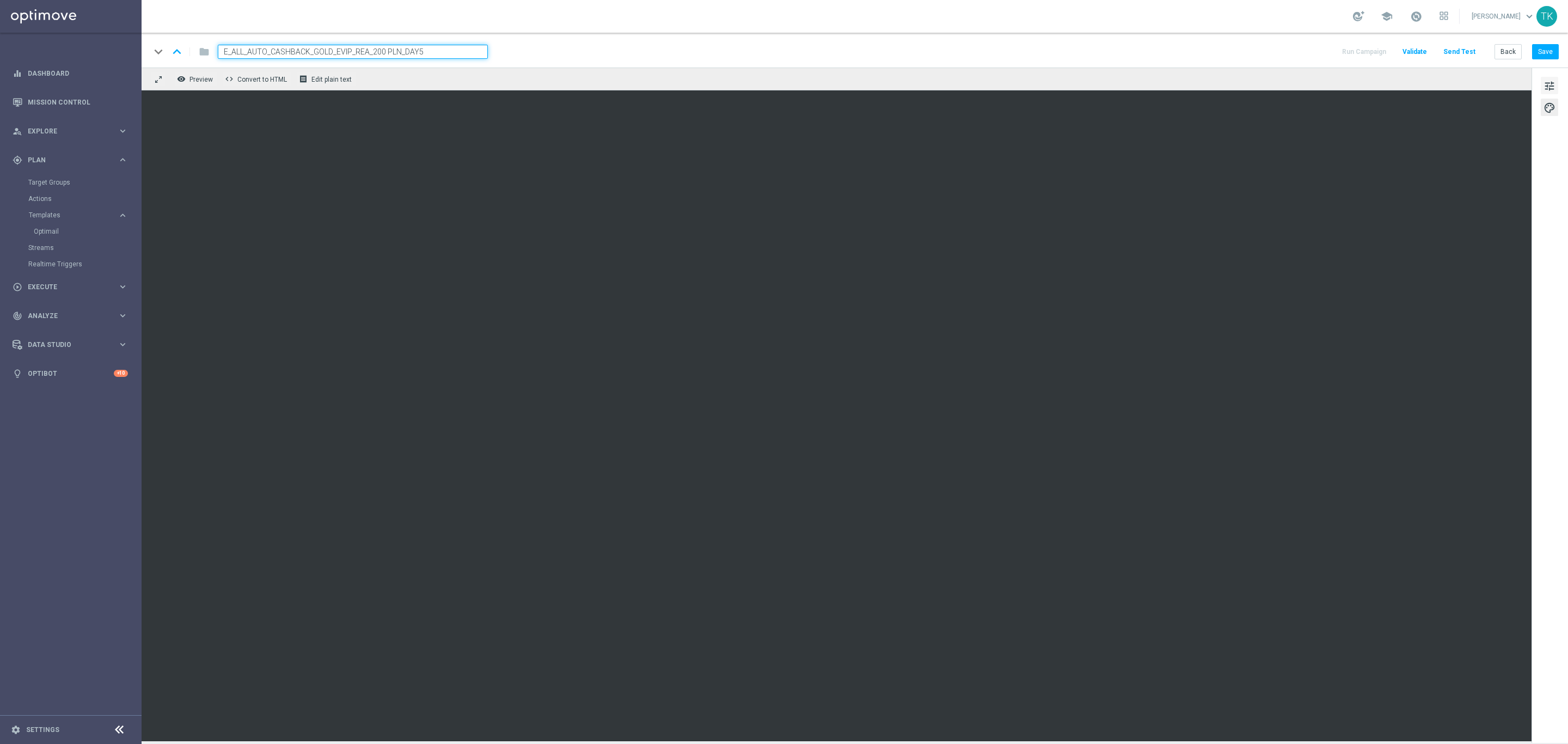
click at [1551, 87] on span "tune" at bounding box center [1550, 86] width 12 height 14
click at [1548, 83] on span "tune" at bounding box center [1550, 86] width 12 height 14
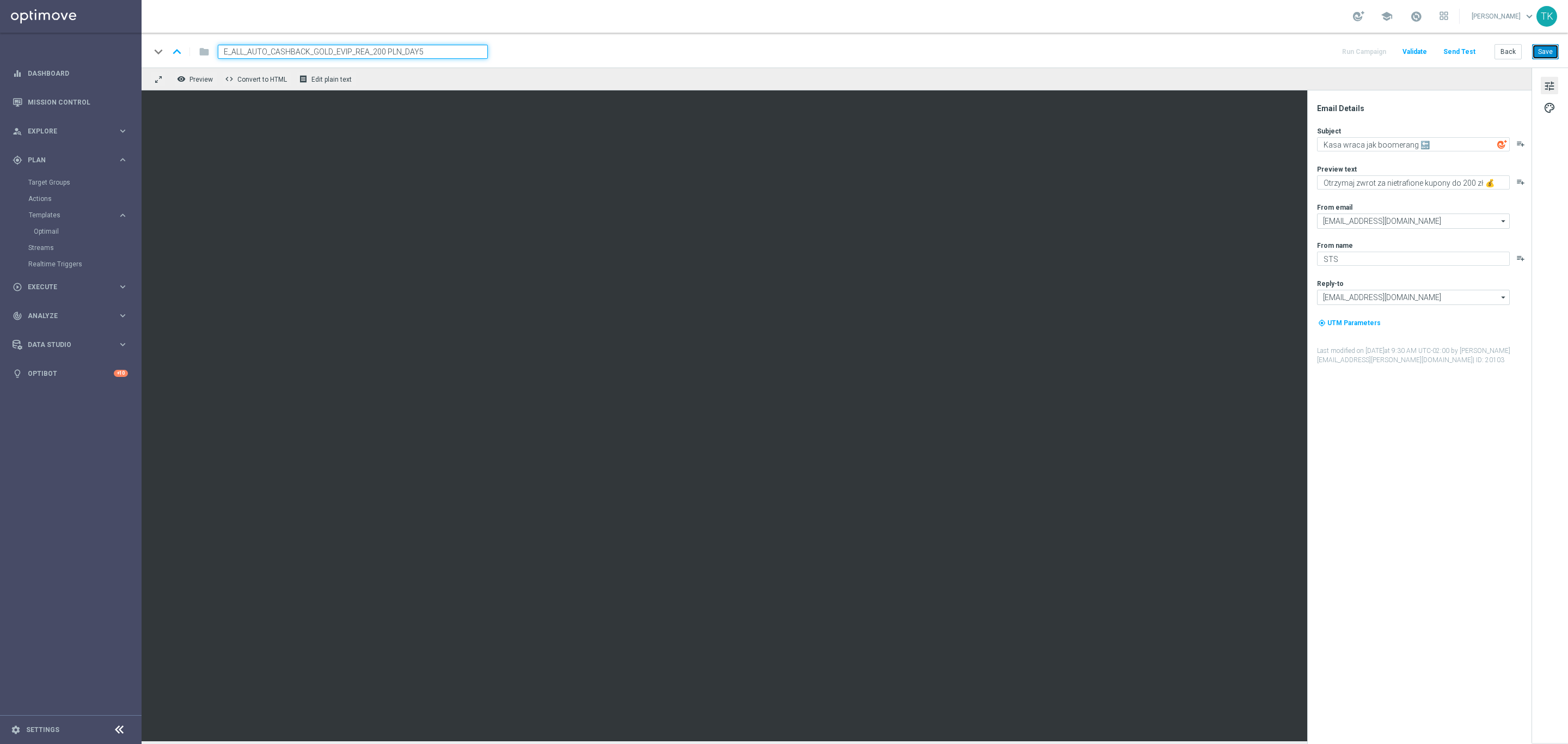
click at [1548, 50] on button "Save" at bounding box center [1545, 52] width 27 height 16
click at [1503, 56] on button "Back" at bounding box center [1507, 52] width 27 height 16
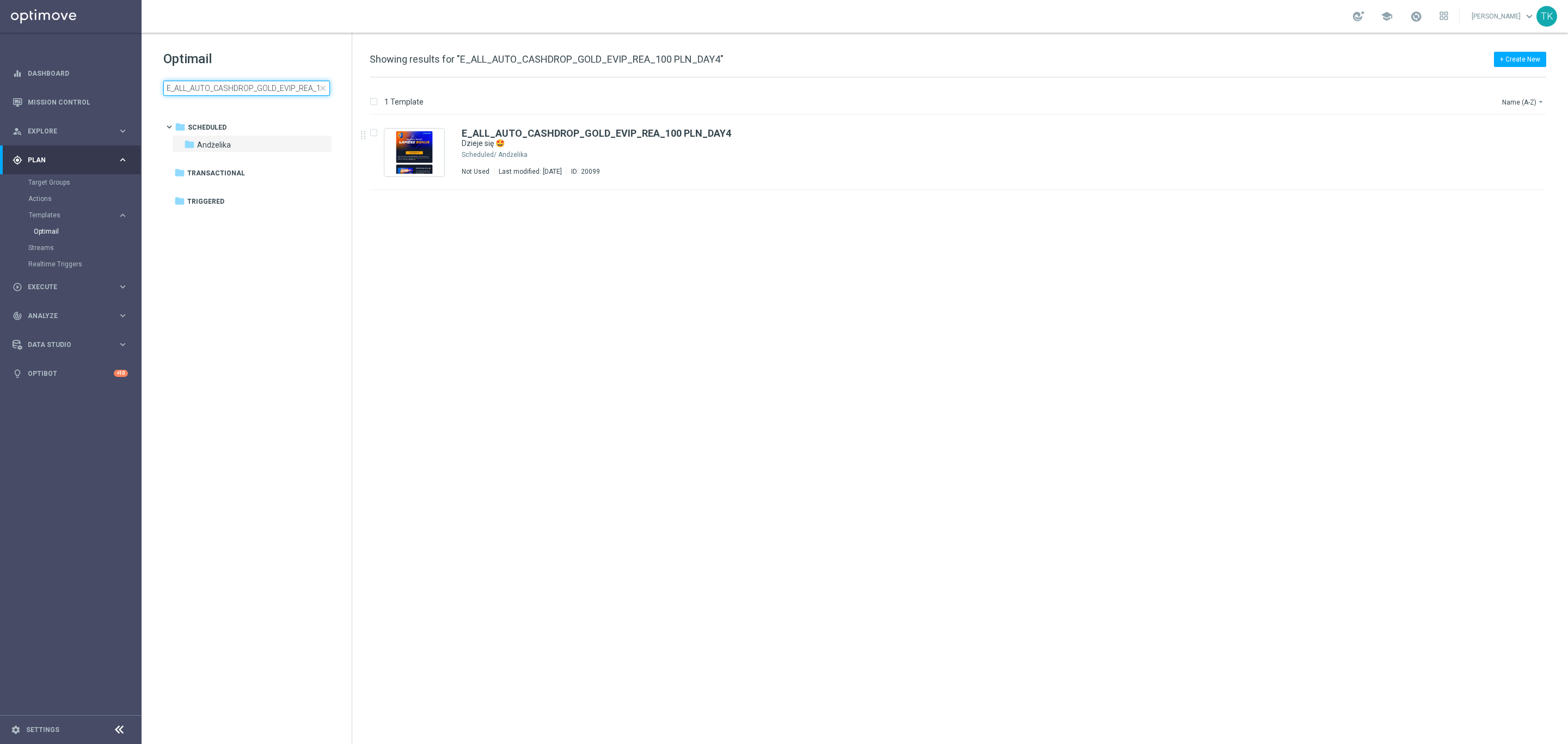
click at [226, 90] on input "E_ALL_AUTO_CASHDROP_GOLD_EVIP_REA_100 PLN_DAY4" at bounding box center [247, 89] width 167 height 16
type input "E_ALL_AUTO_CASHBACK_GOLD_EVIP_REA_200 PLN_DAY5"
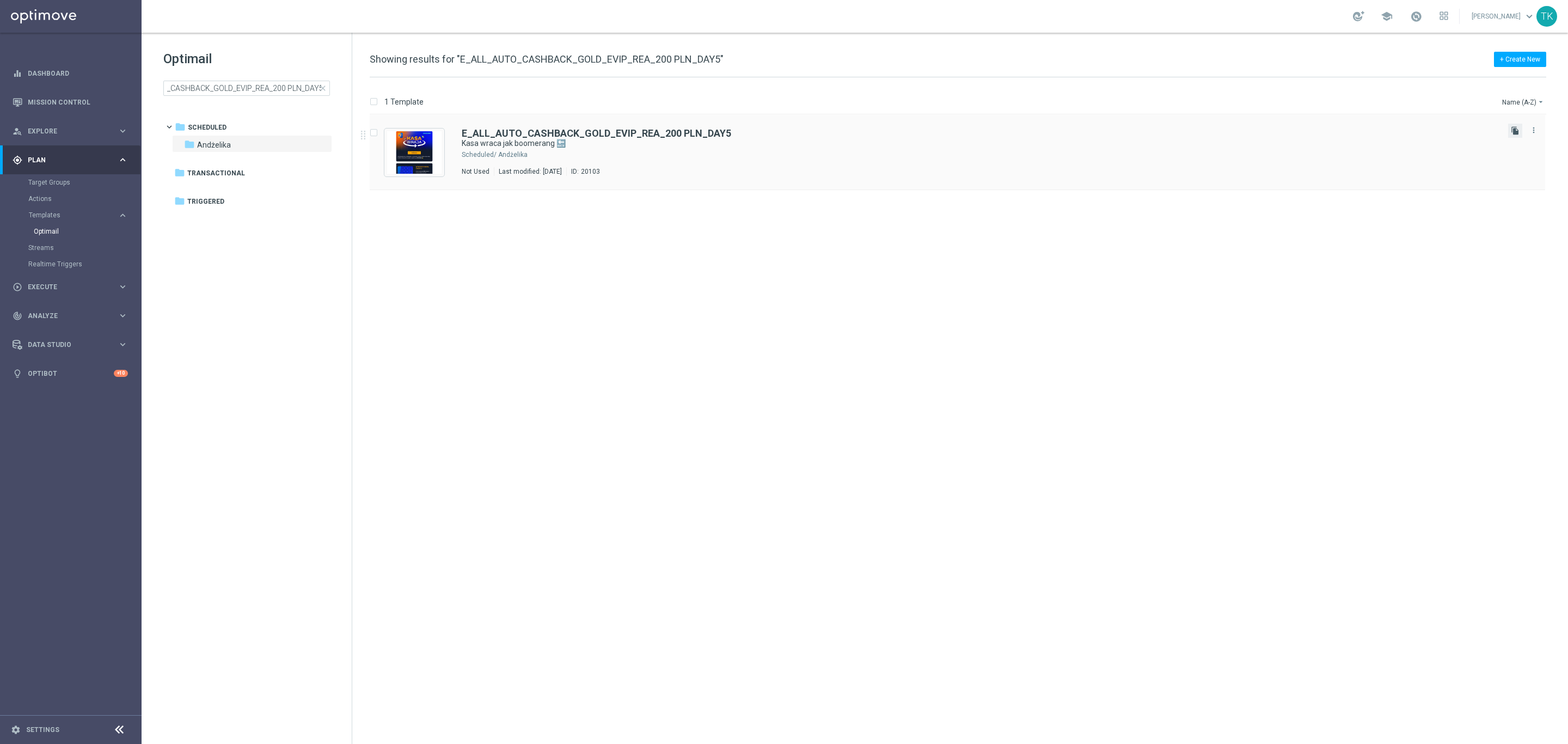
click at [1512, 132] on icon "file_copy" at bounding box center [1515, 130] width 9 height 9
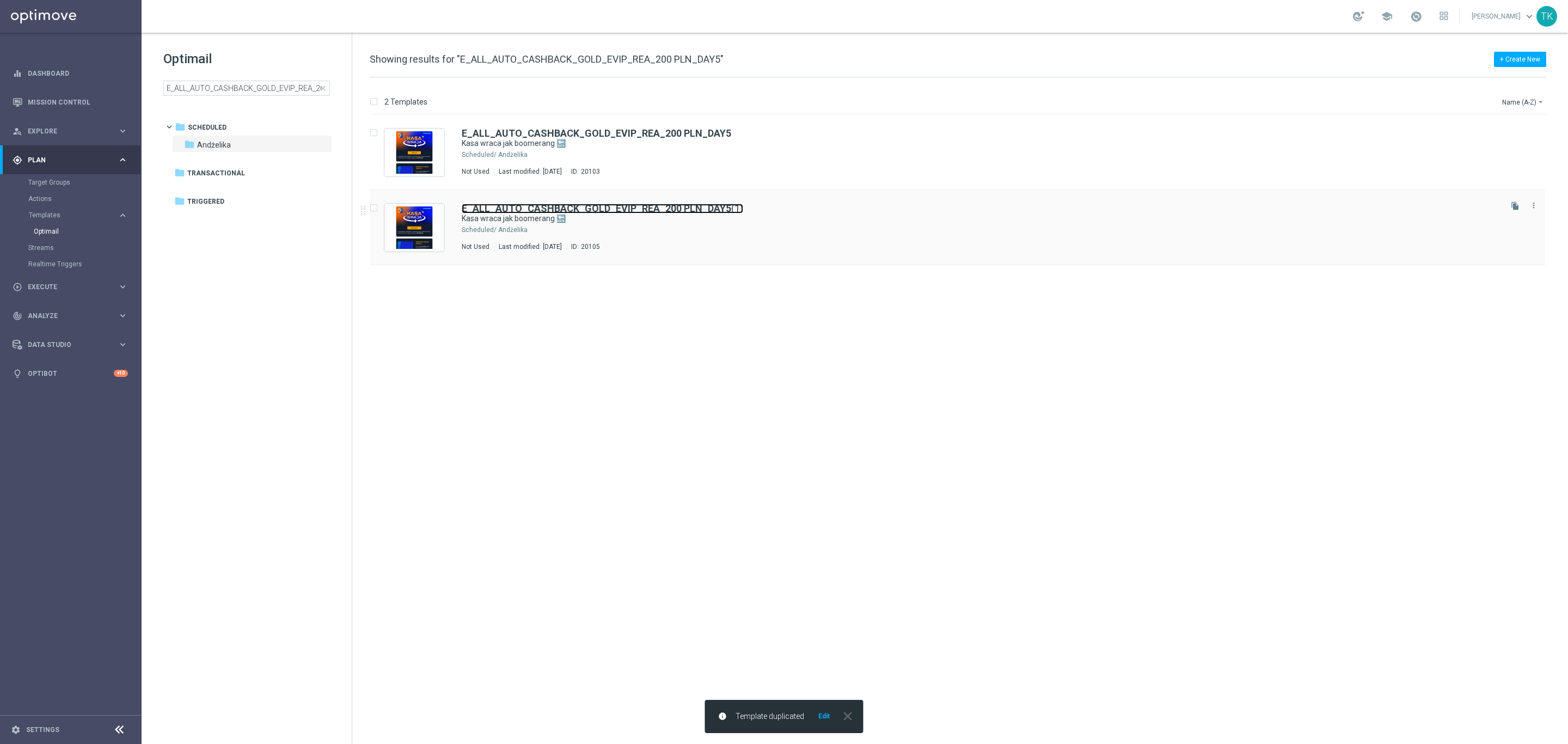
click at [642, 208] on b "E_ALL_AUTO_CASHBACK_GOLD_EVIP_REA_200 PLN_DAY5" at bounding box center [596, 208] width 269 height 11
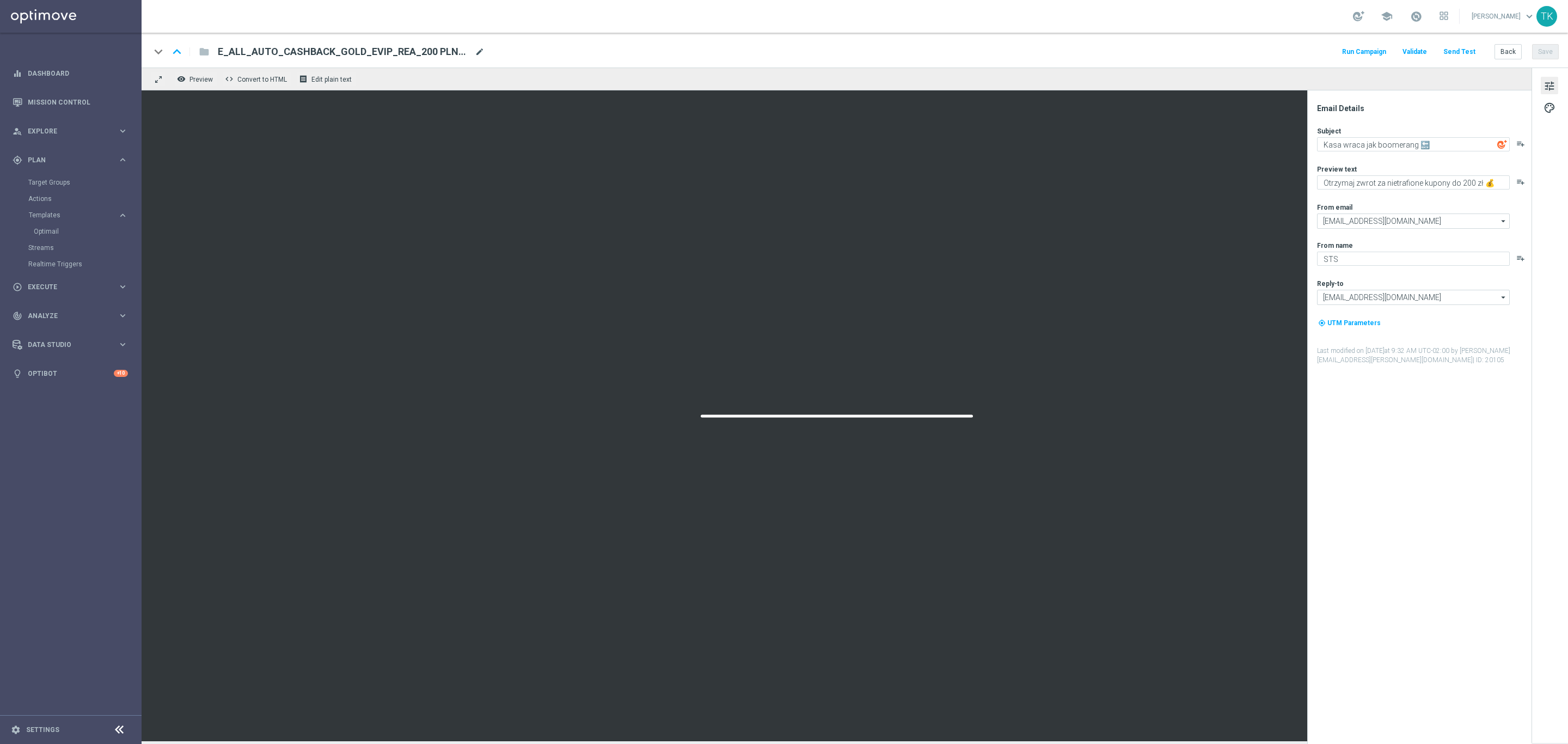
click at [475, 53] on span "mode_edit" at bounding box center [479, 51] width 10 height 10
click at [350, 56] on input "E_ALL_AUTO_CASHBACK_GOLD_EVIP_REA_200 PLN_DAY5(1)" at bounding box center [353, 51] width 270 height 14
paste input "SILVER_EVIP_REA_100 PLN_DAY5"
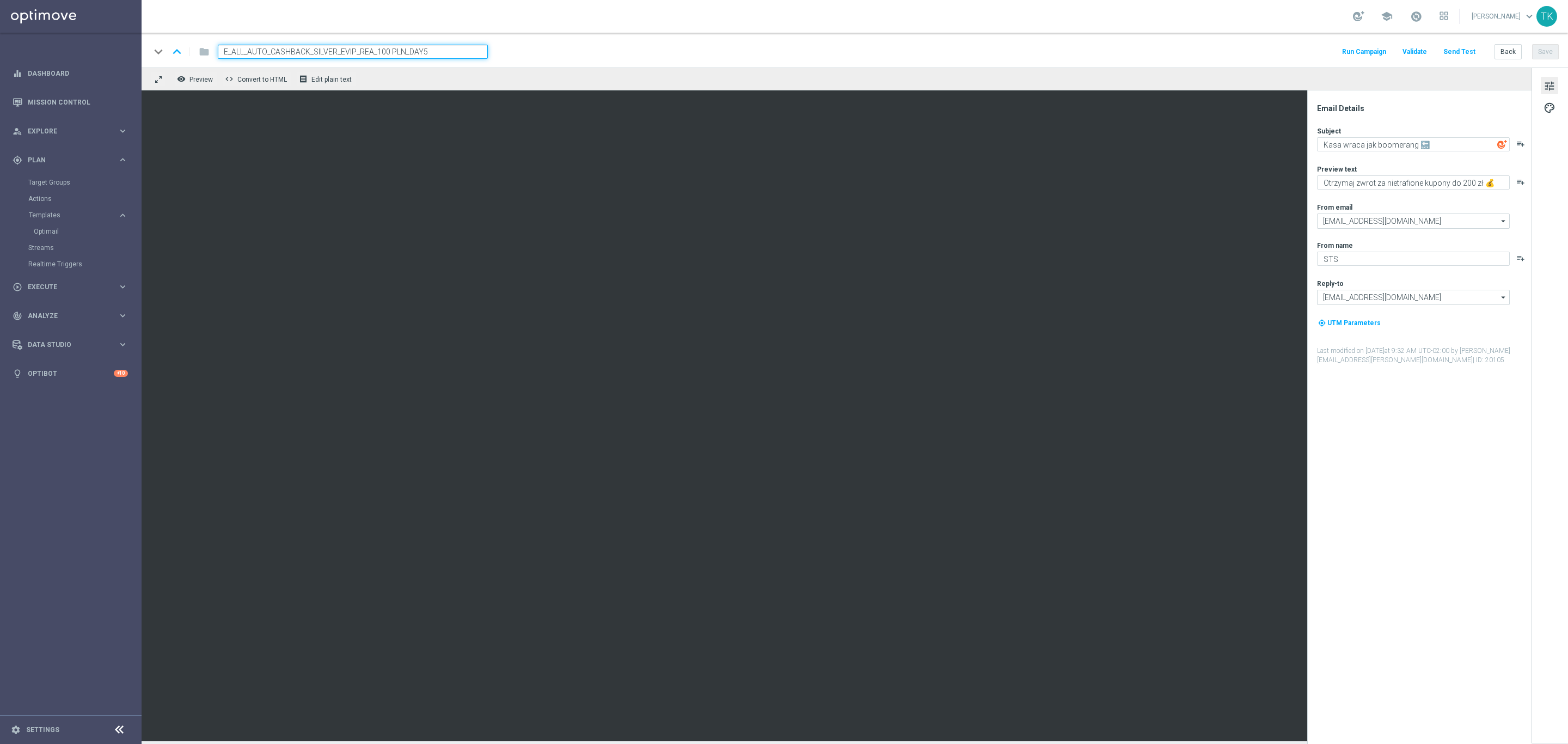
type input "E_ALL_AUTO_CASHBACK_SILVER_EVIP_REA_100 PLN_DAY5"
click at [594, 59] on div "keyboard_arrow_down keyboard_arrow_up folder E_ALL_AUTO_CASHBACK_SILVER_EVIP_RE…" at bounding box center [855, 50] width 1426 height 35
click at [1463, 180] on textarea "Otrzymaj zwrot za nietrafione kupony do 200 zł 💰" at bounding box center [1413, 183] width 193 height 14
type textarea "Otrzymaj zwrot za nietrafione kupony do 100 zł 💰"
click at [1516, 48] on button "Back" at bounding box center [1507, 52] width 27 height 16
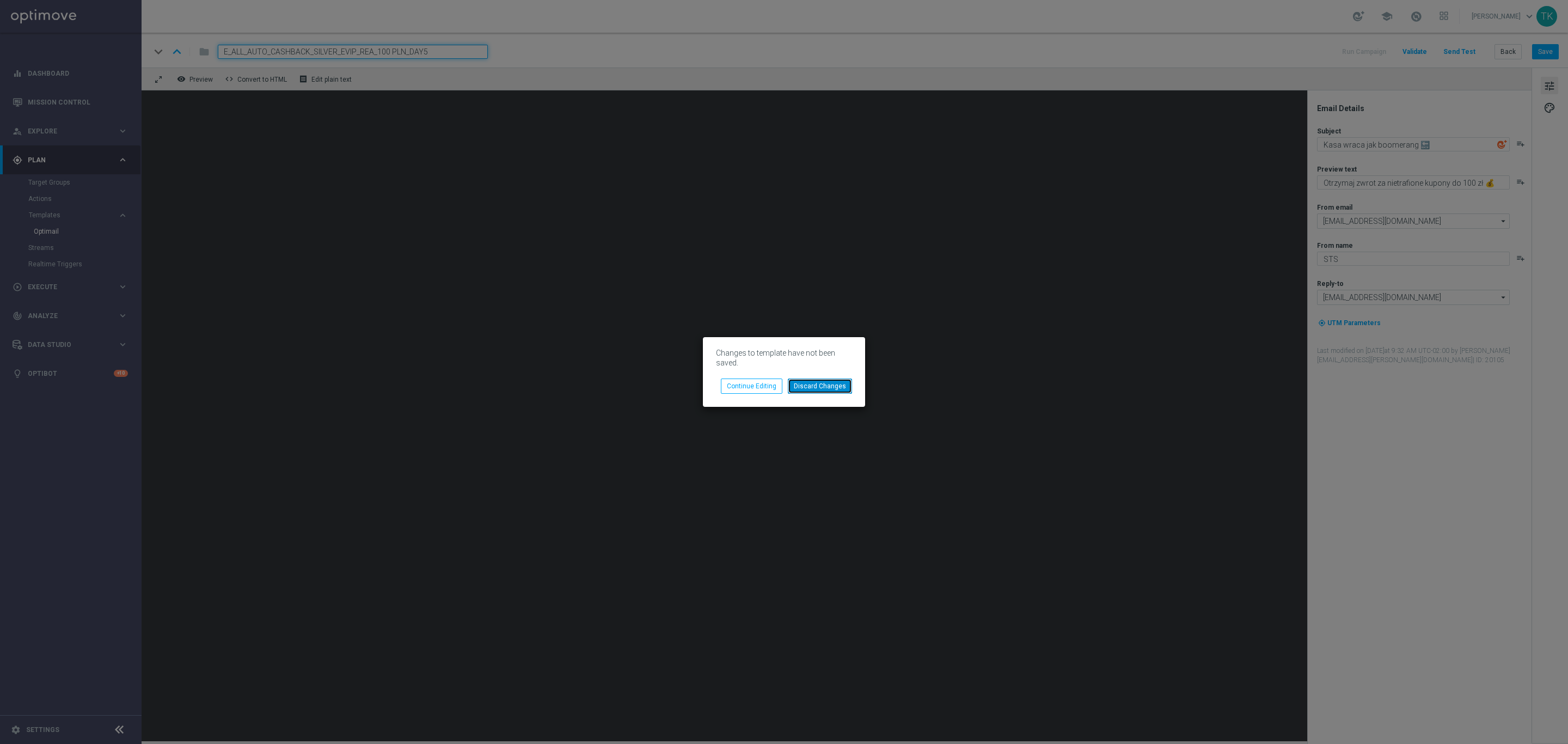
click at [837, 384] on button "Discard Changes" at bounding box center [820, 387] width 64 height 16
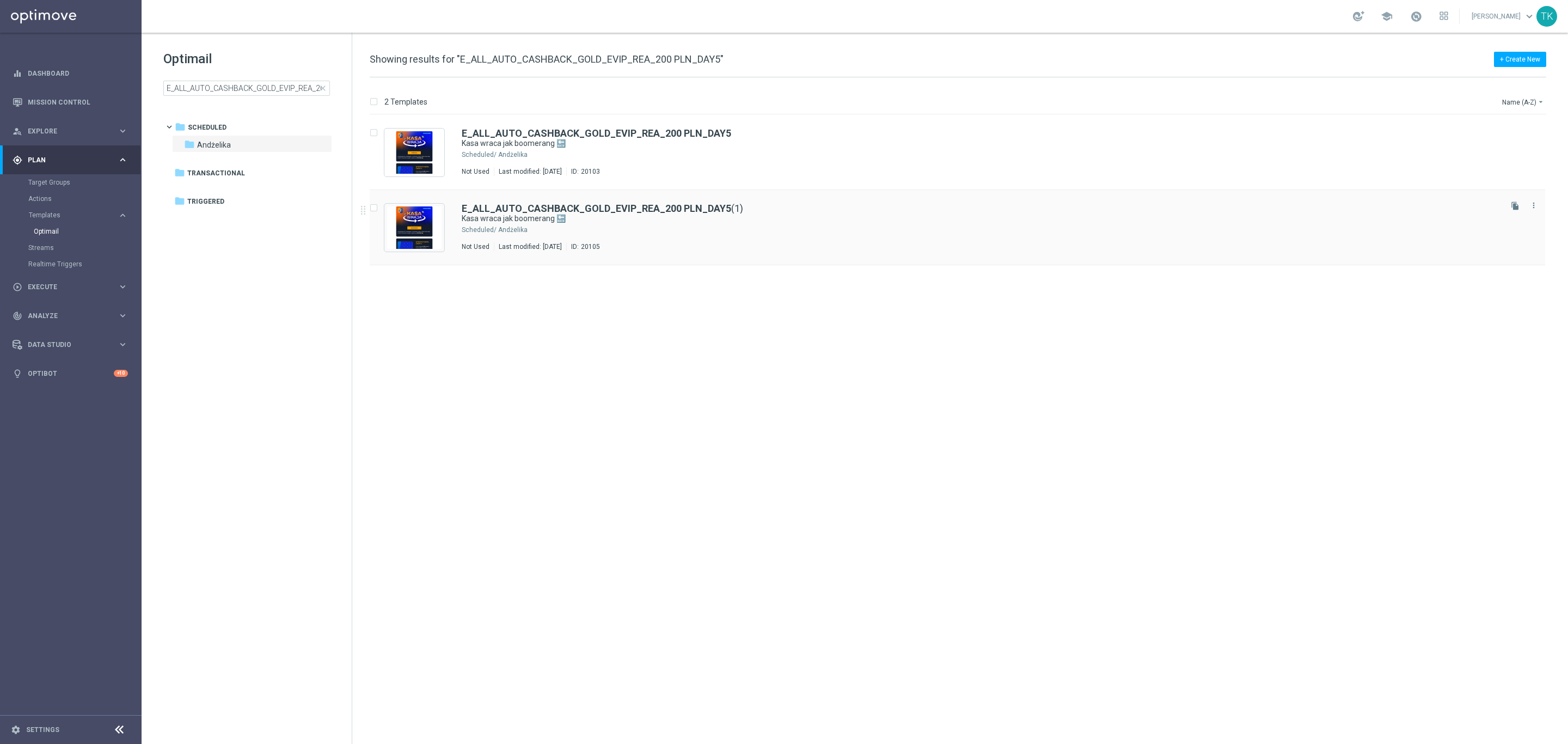
click at [705, 229] on div "Andżelika" at bounding box center [998, 229] width 1001 height 9
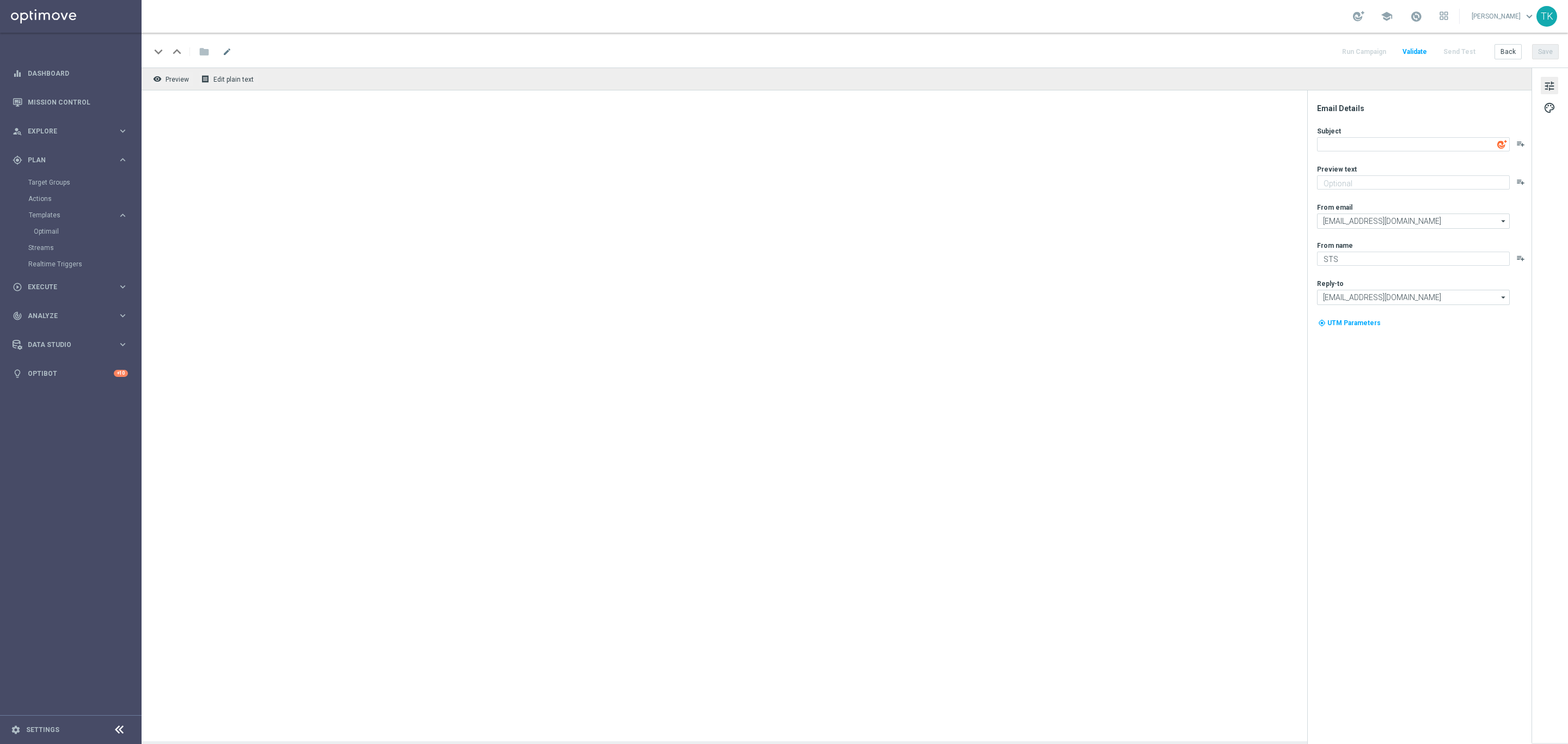
type input "E_ALL_AUTO_CASHBACK_GOLD_EVIP_REA_200 PLN_DAY5(1)"
type textarea "Kasa wraca jak boomerang 🔙"
type textarea "Otrzymaj zwrot za nietrafione kupony do 200 zł 💰"
type input "[EMAIL_ADDRESS][DOMAIN_NAME]"
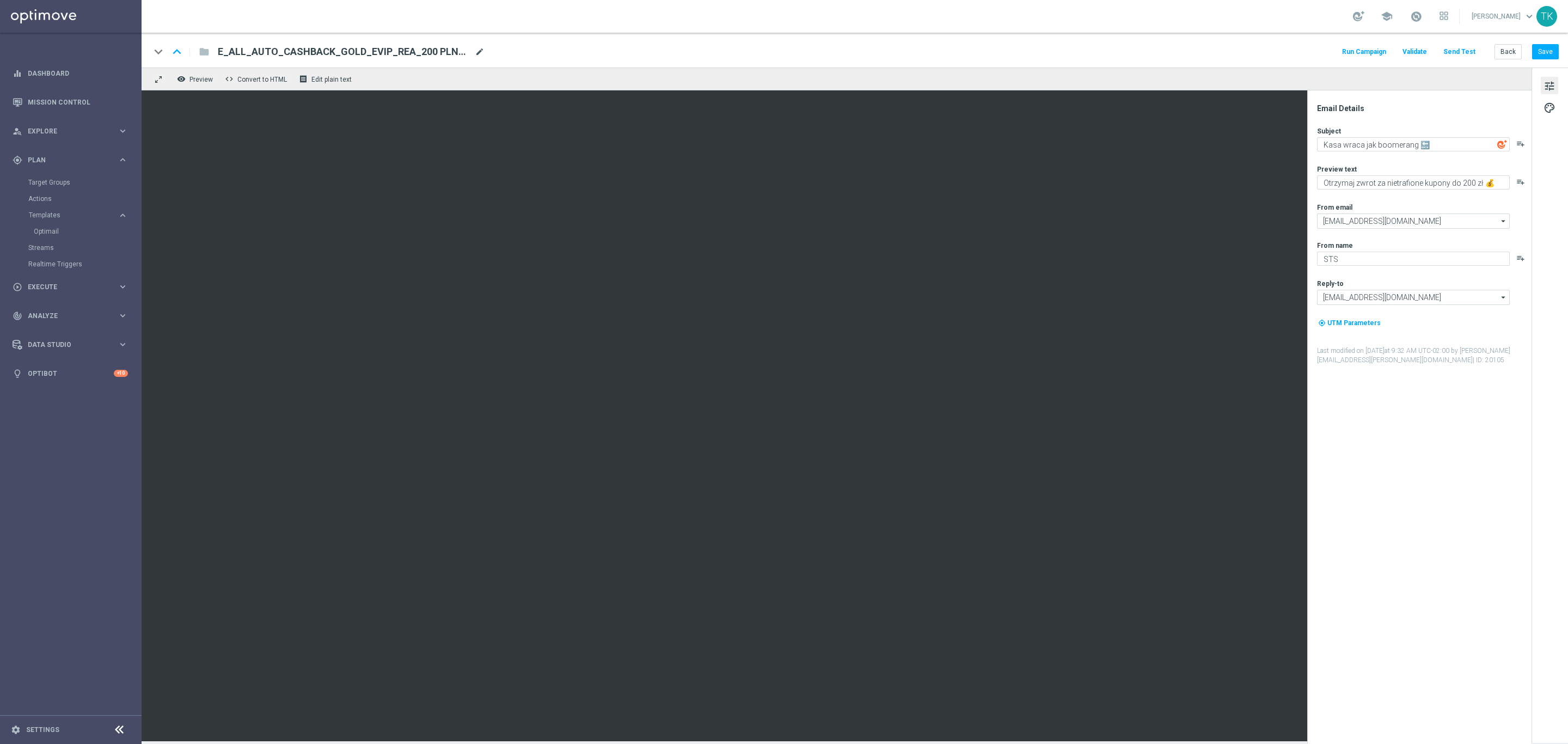
click at [476, 48] on span "mode_edit" at bounding box center [479, 51] width 10 height 10
click at [399, 53] on input "E_ALL_AUTO_CASHBACK_GOLD_EVIP_REA_200 PLN_DAY5(1)" at bounding box center [353, 51] width 270 height 14
paste input "SILVER_EVIP_REA_100 PLN_DAY5"
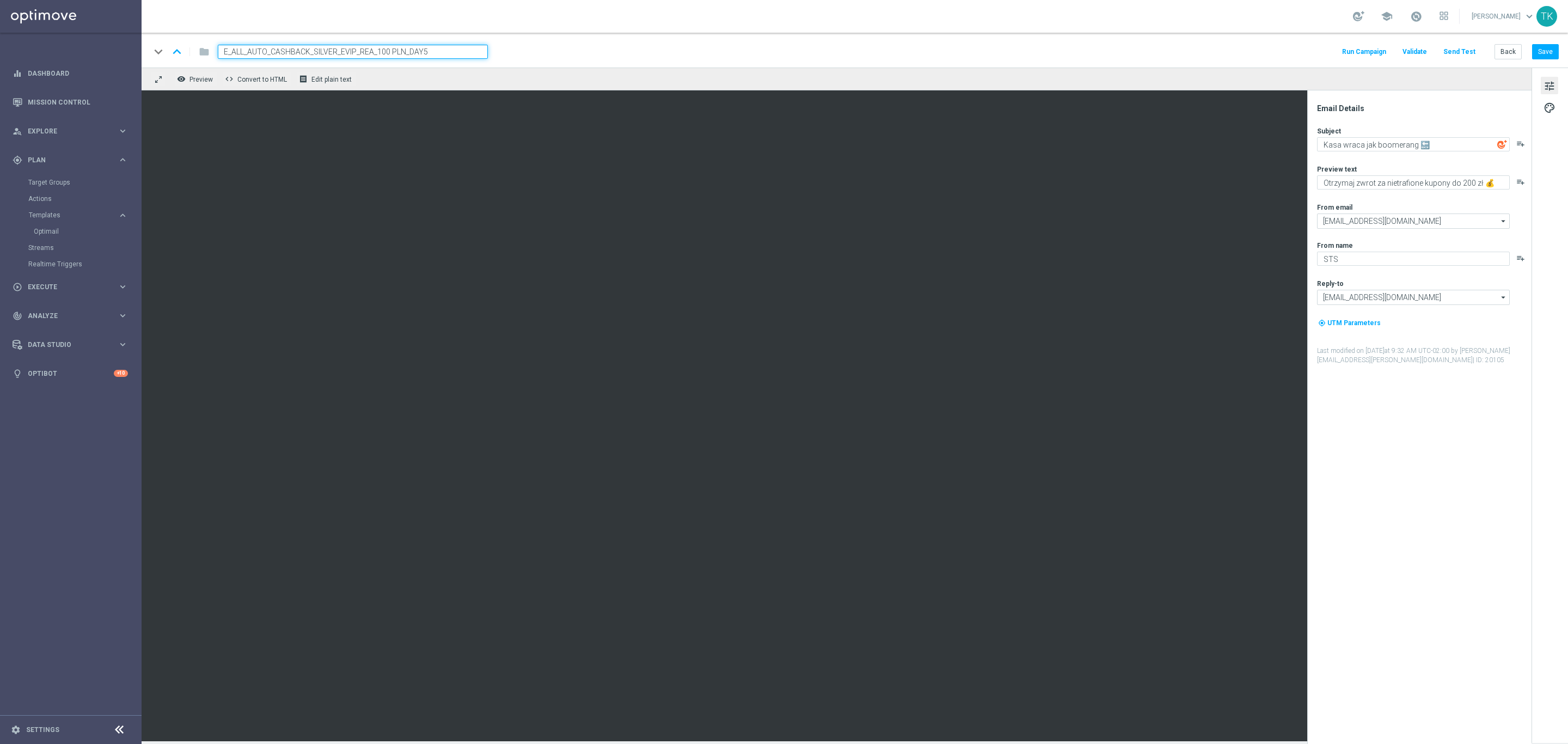
type input "E_ALL_AUTO_CASHBACK_SILVER_EVIP_REA_100 PLN_DAY5"
click at [533, 53] on div "keyboard_arrow_down keyboard_arrow_up folder E_ALL_AUTO_CASHBACK_SILVER_EVIP_RE…" at bounding box center [854, 51] width 1408 height 14
click at [1460, 185] on textarea "Otrzymaj zwrot za nietrafione kupony do 200 zł 💰" at bounding box center [1413, 183] width 193 height 14
type textarea "Otrzymaj zwrot za nietrafione kupony do 100 zł 💰"
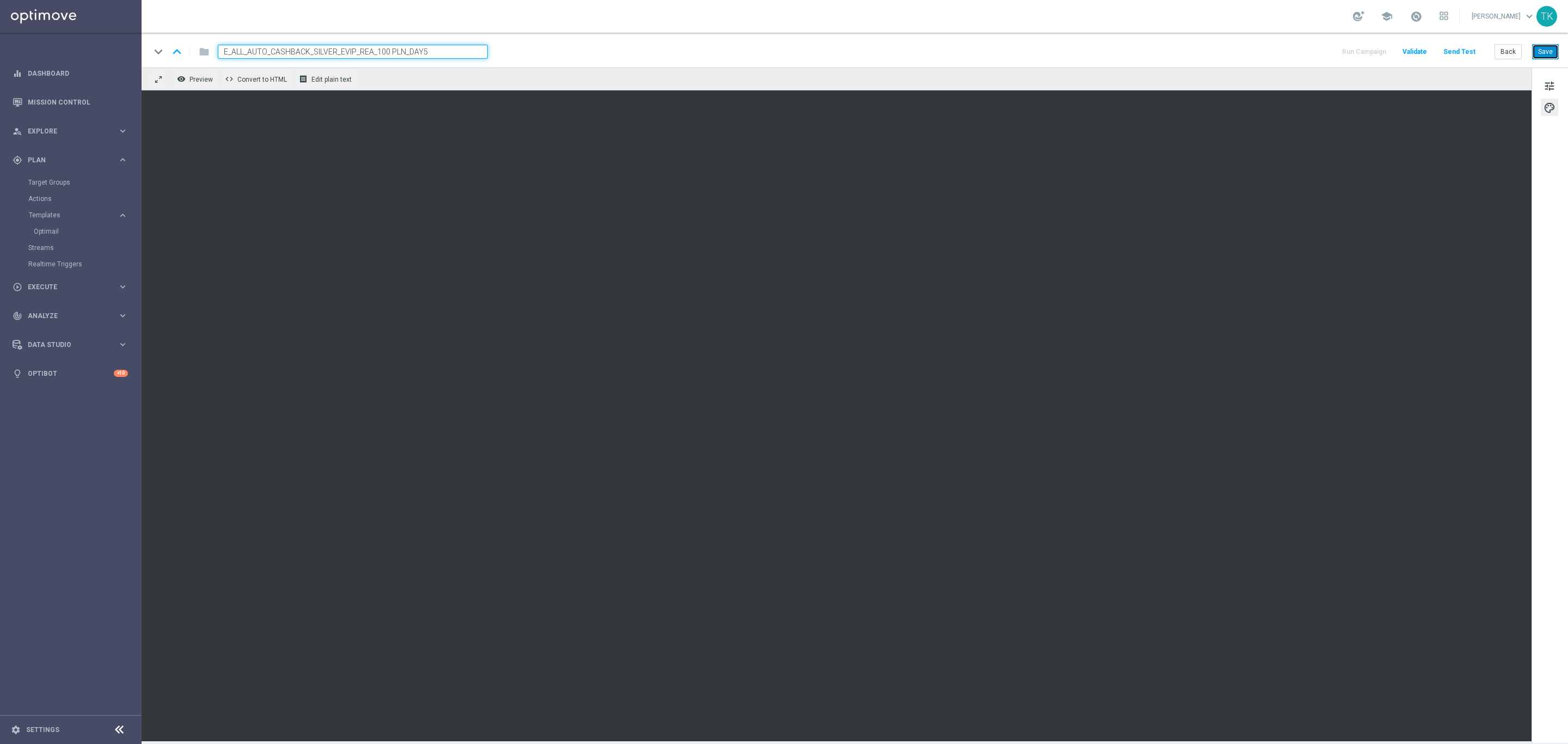
click at [1548, 54] on button "Save" at bounding box center [1545, 52] width 27 height 16
click at [1505, 53] on button "Back" at bounding box center [1507, 52] width 27 height 16
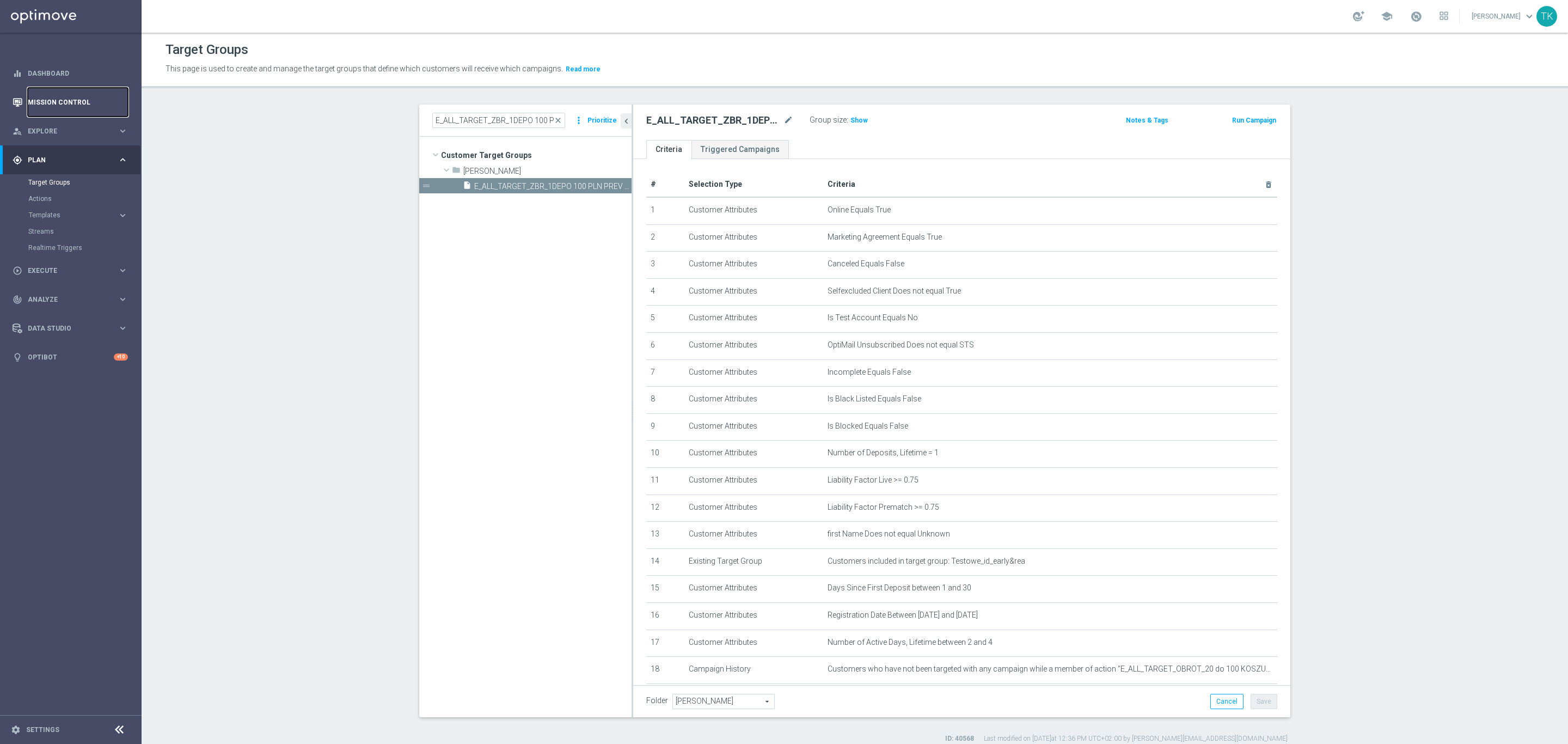
click at [48, 98] on link "Mission Control" at bounding box center [77, 102] width 100 height 29
